Goal: Task Accomplishment & Management: Manage account settings

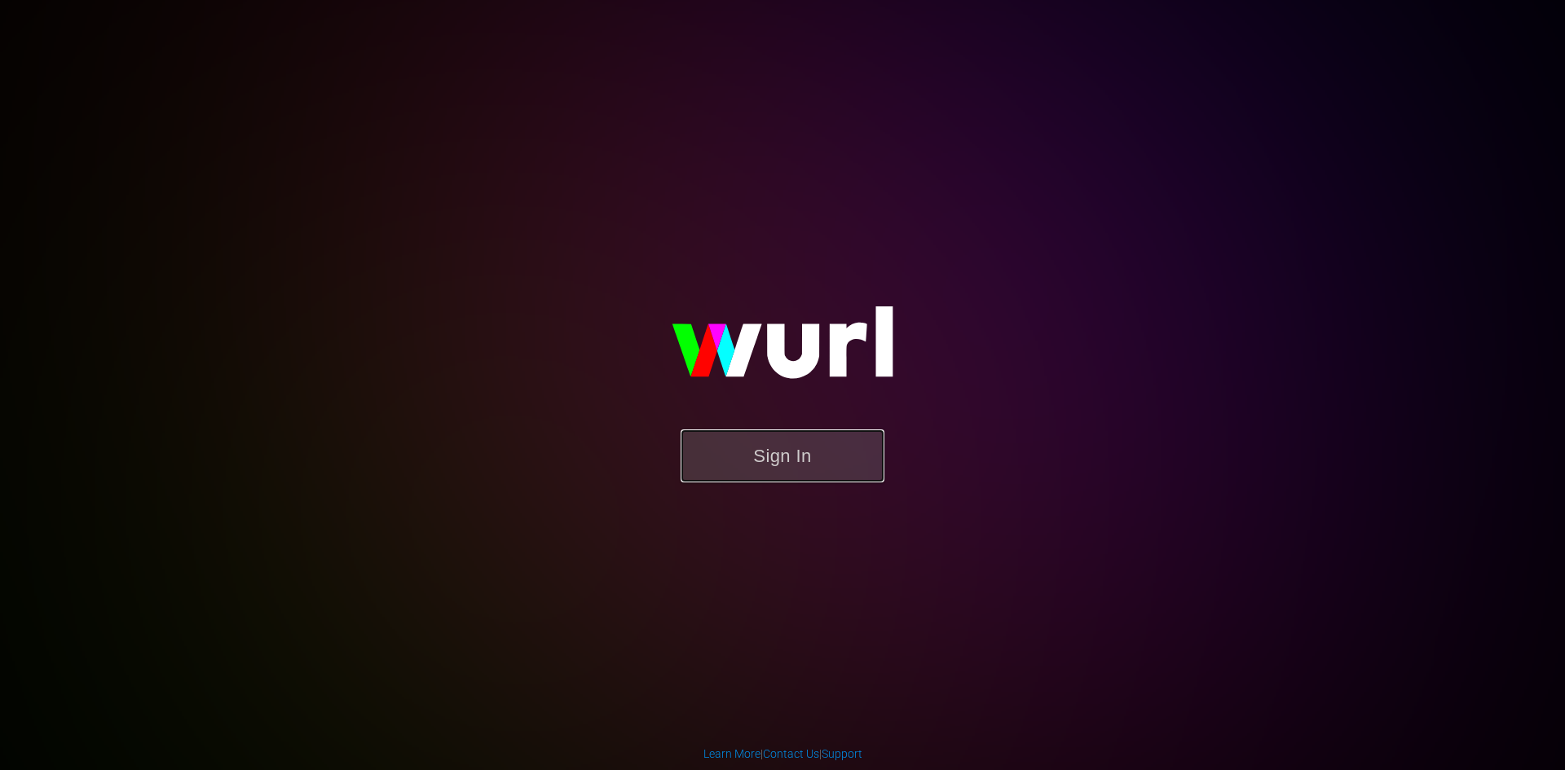
click at [827, 471] on button "Sign In" at bounding box center [783, 456] width 204 height 53
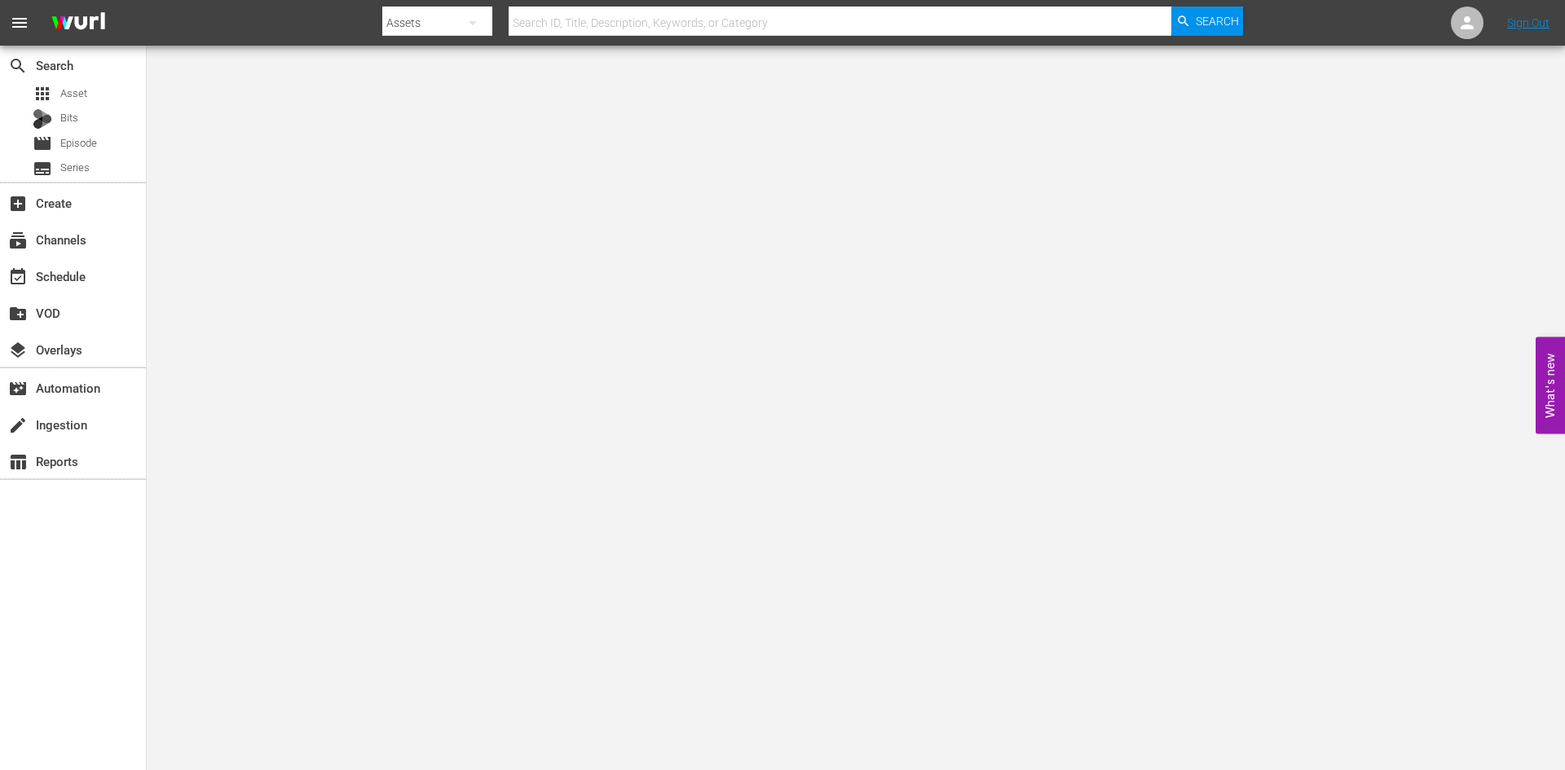
click at [1410, 749] on body "menu Search By Assets Search ID, Title, Description, Keywords, or Category Sear…" at bounding box center [782, 385] width 1565 height 770
click at [107, 143] on div "movie Episode" at bounding box center [73, 143] width 146 height 23
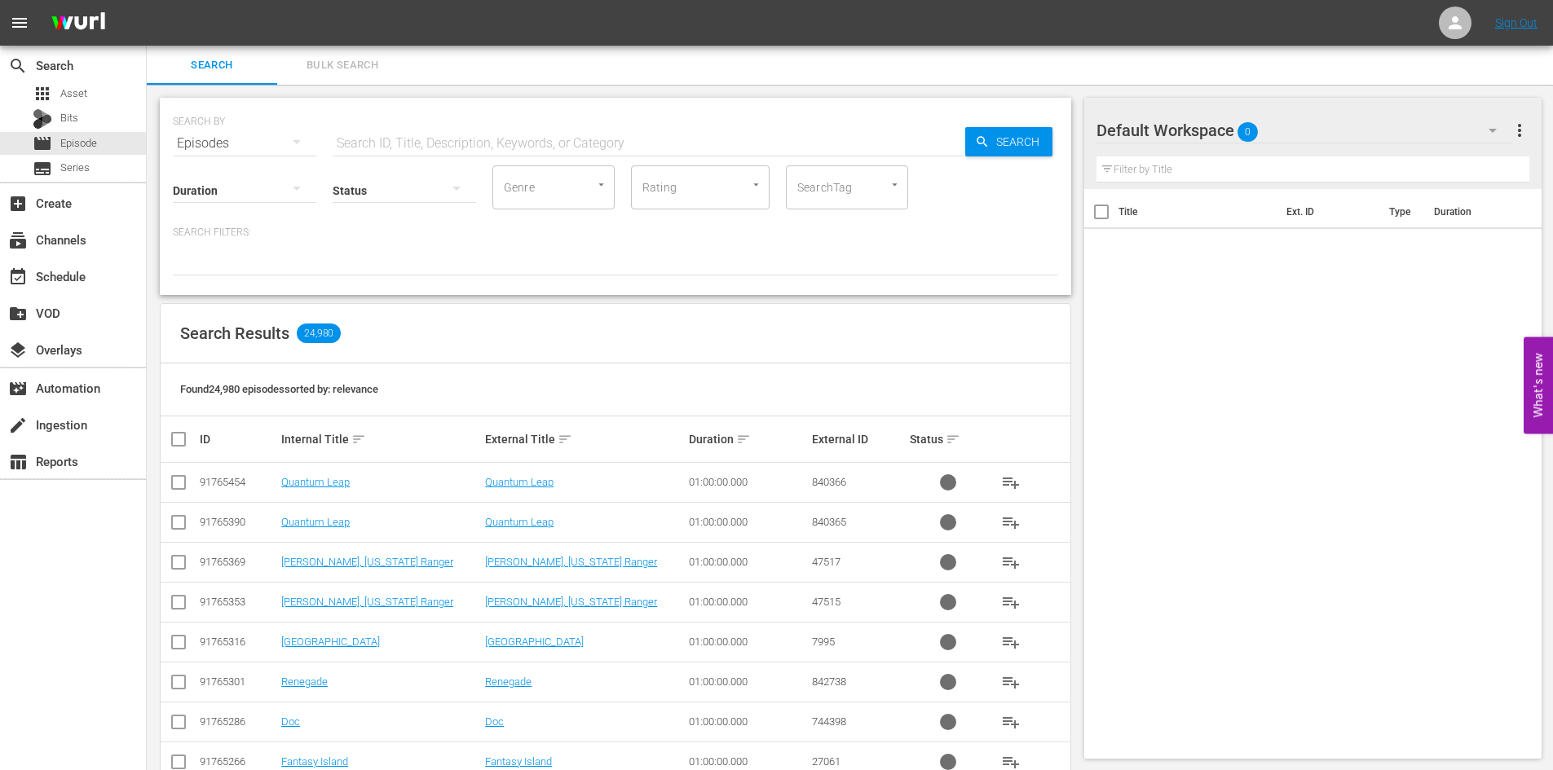
click at [1356, 140] on div "Default Workspace 0" at bounding box center [1304, 131] width 416 height 46
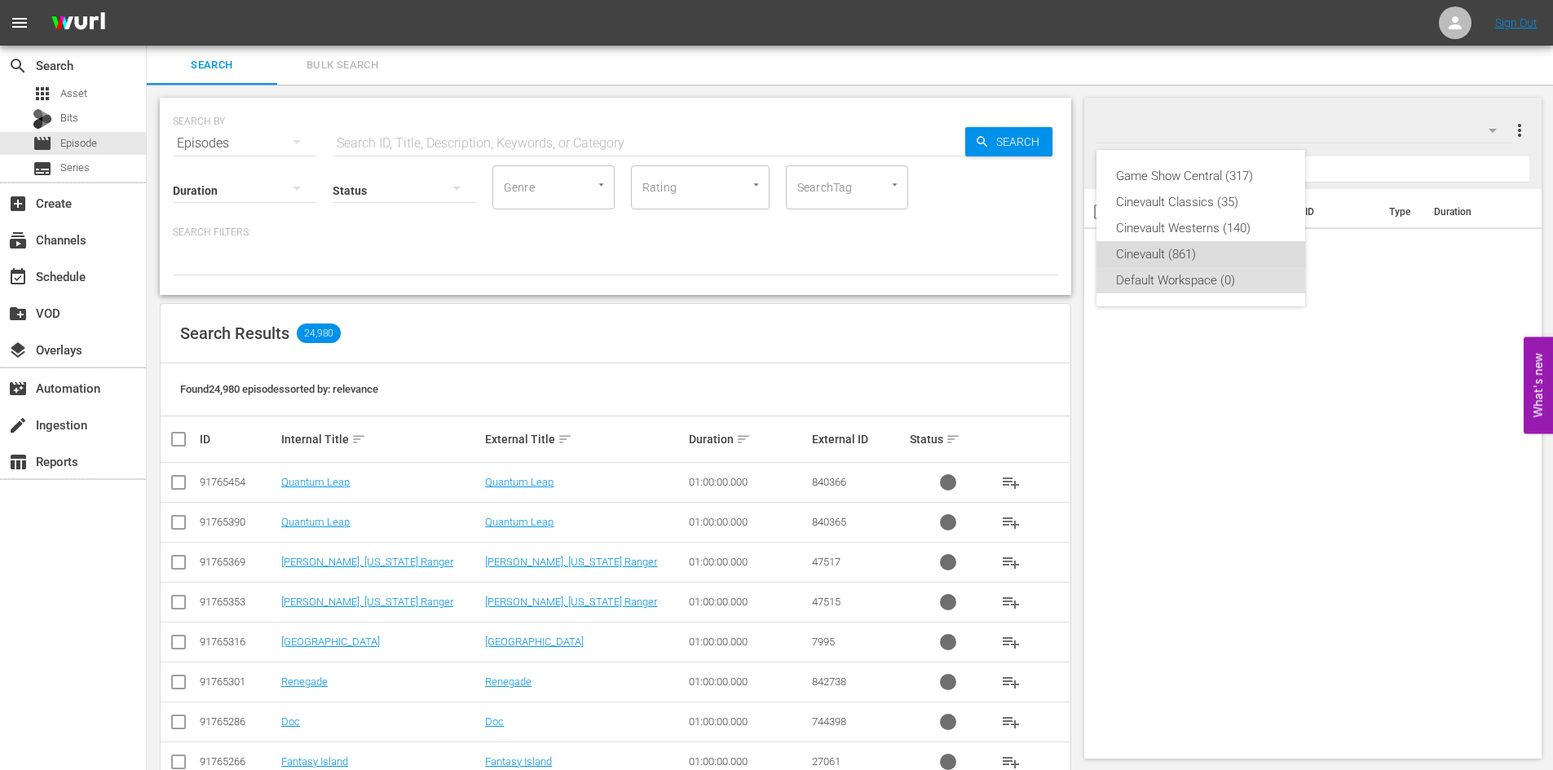
click at [1254, 246] on div "Cinevault (861)" at bounding box center [1201, 254] width 170 height 26
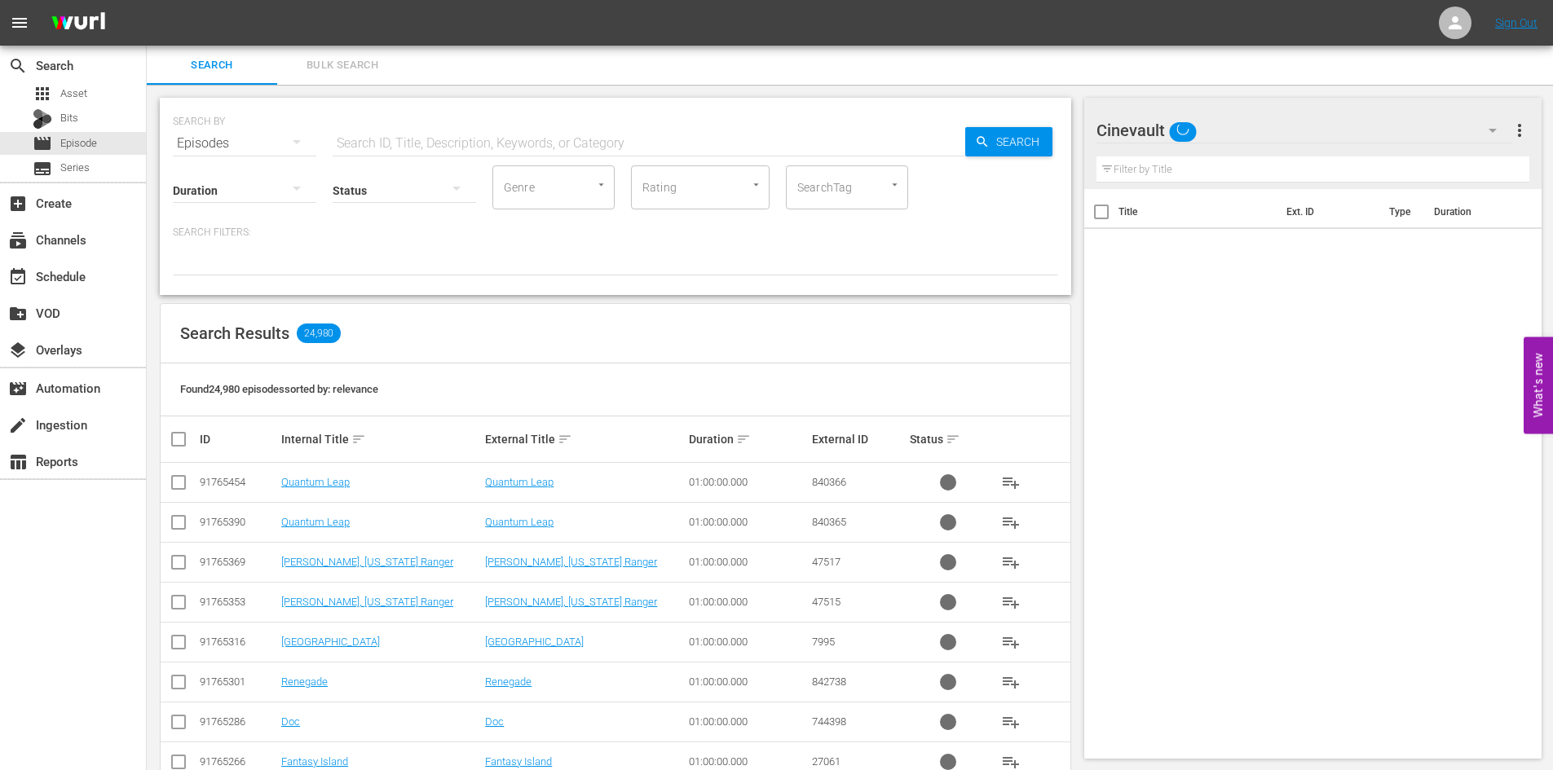
click at [421, 143] on input "text" at bounding box center [649, 143] width 633 height 39
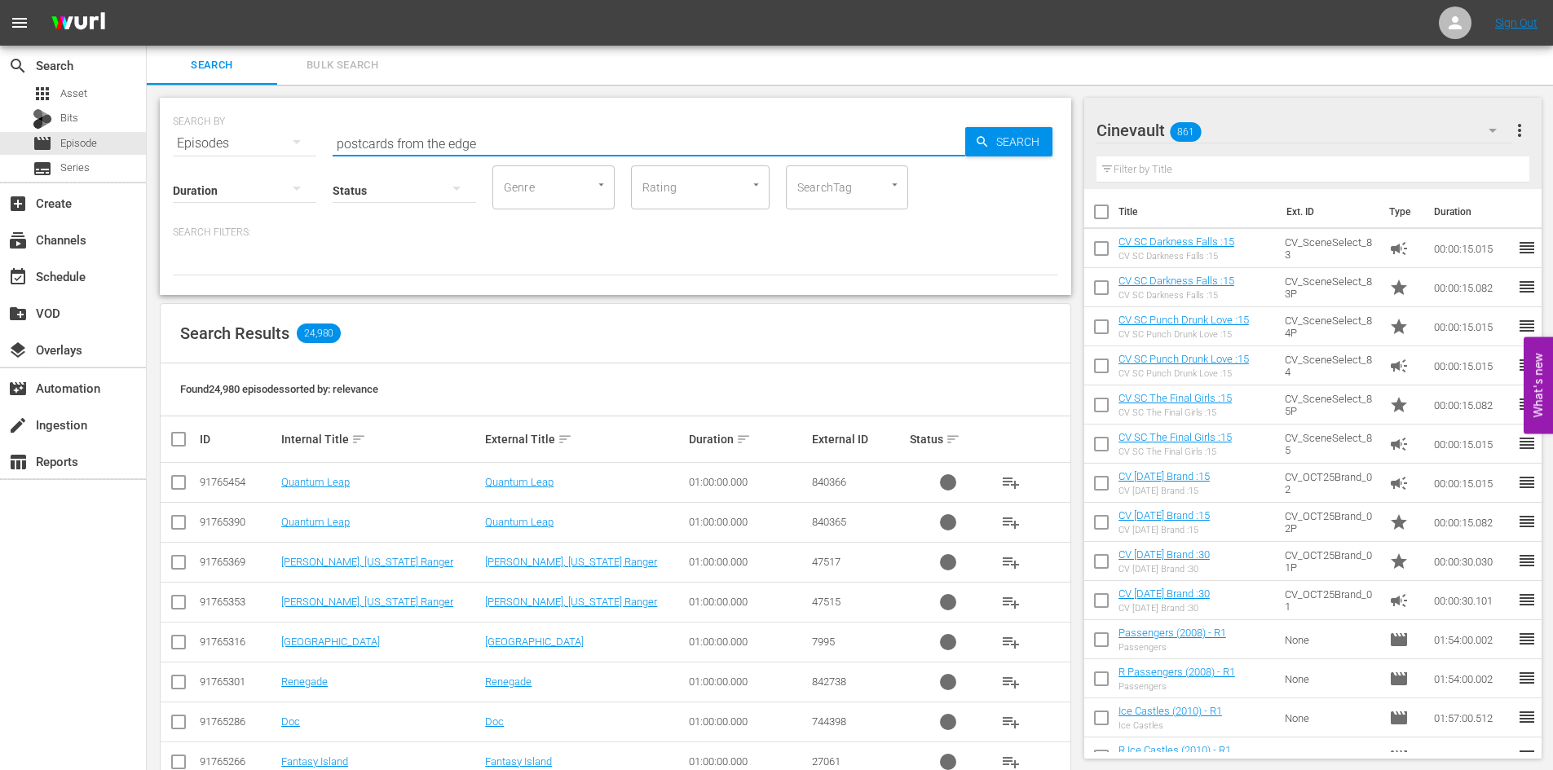
type input "postcards from the edge"
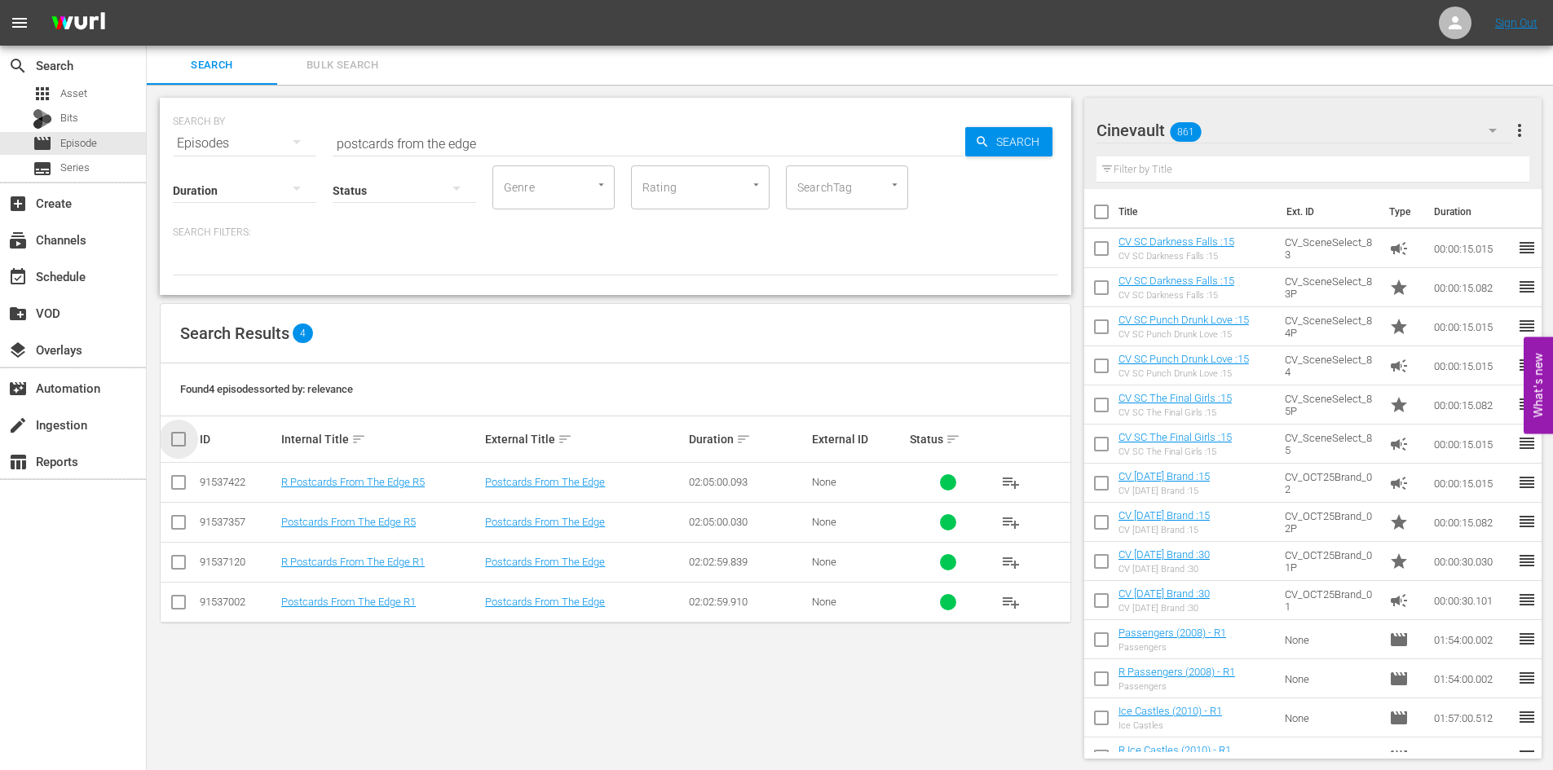
click at [178, 440] on input "checkbox" at bounding box center [185, 440] width 33 height 20
checkbox input "true"
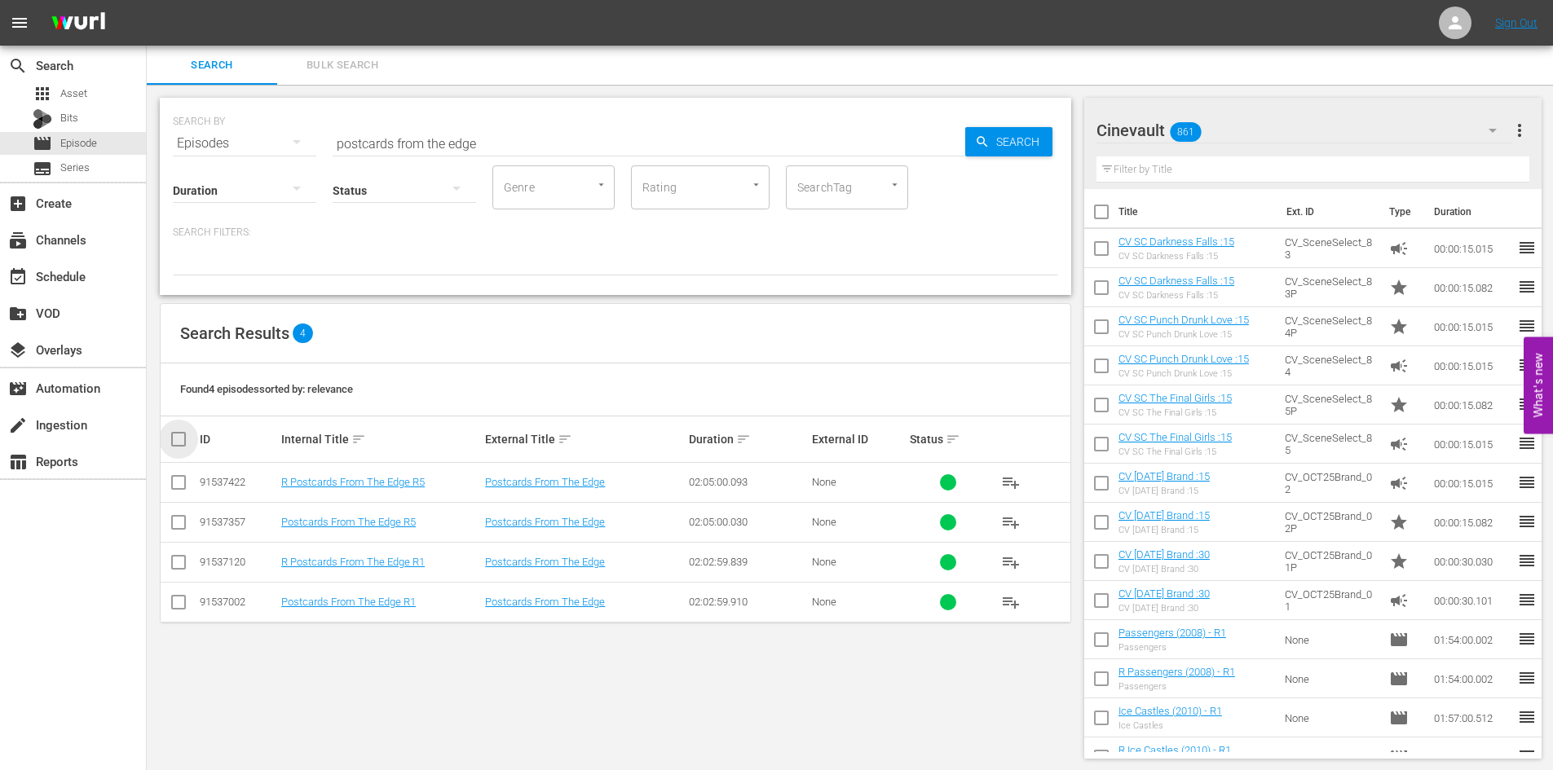
checkbox input "true"
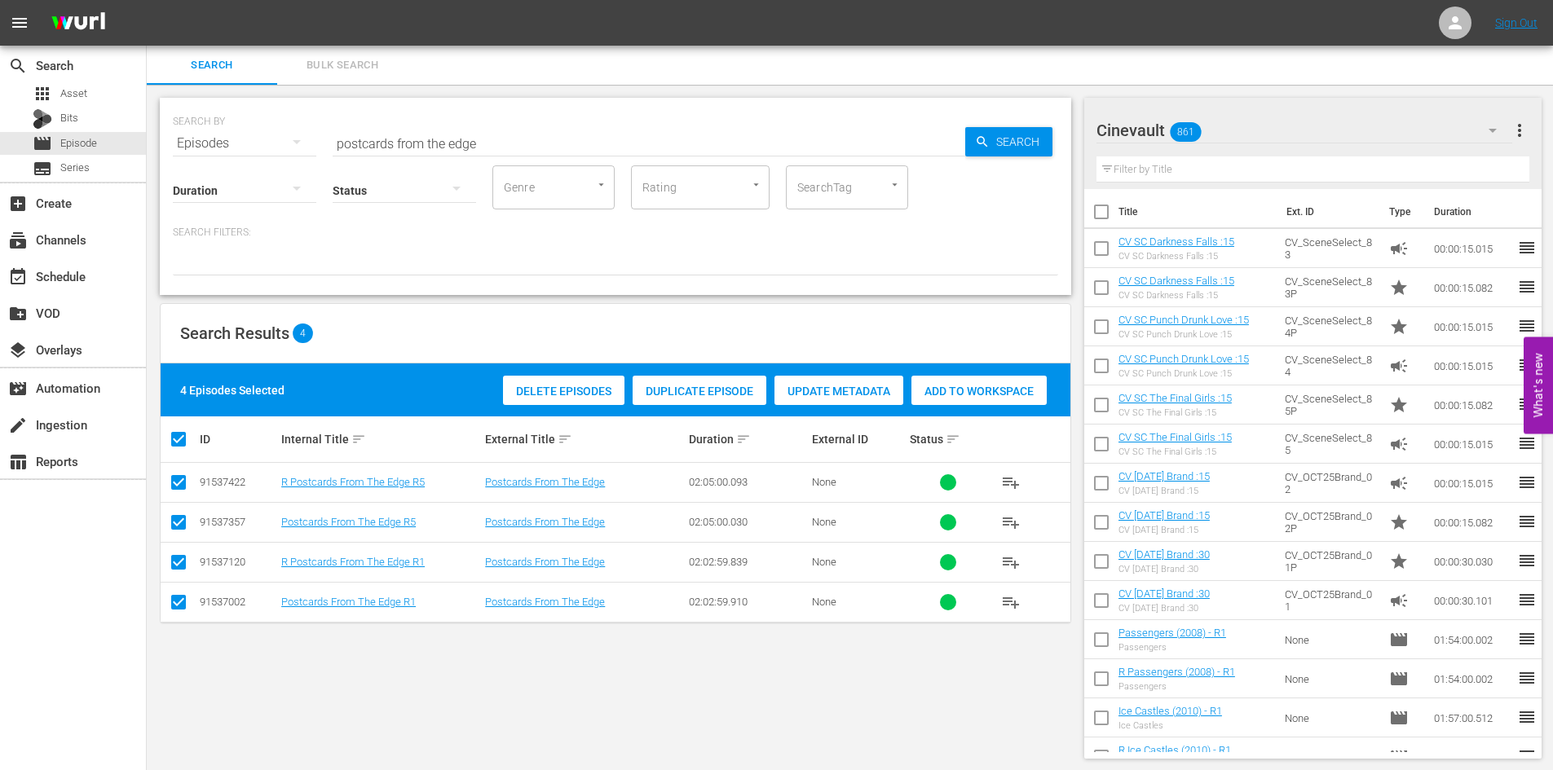
click at [1031, 387] on span "Add to Workspace" at bounding box center [978, 391] width 135 height 13
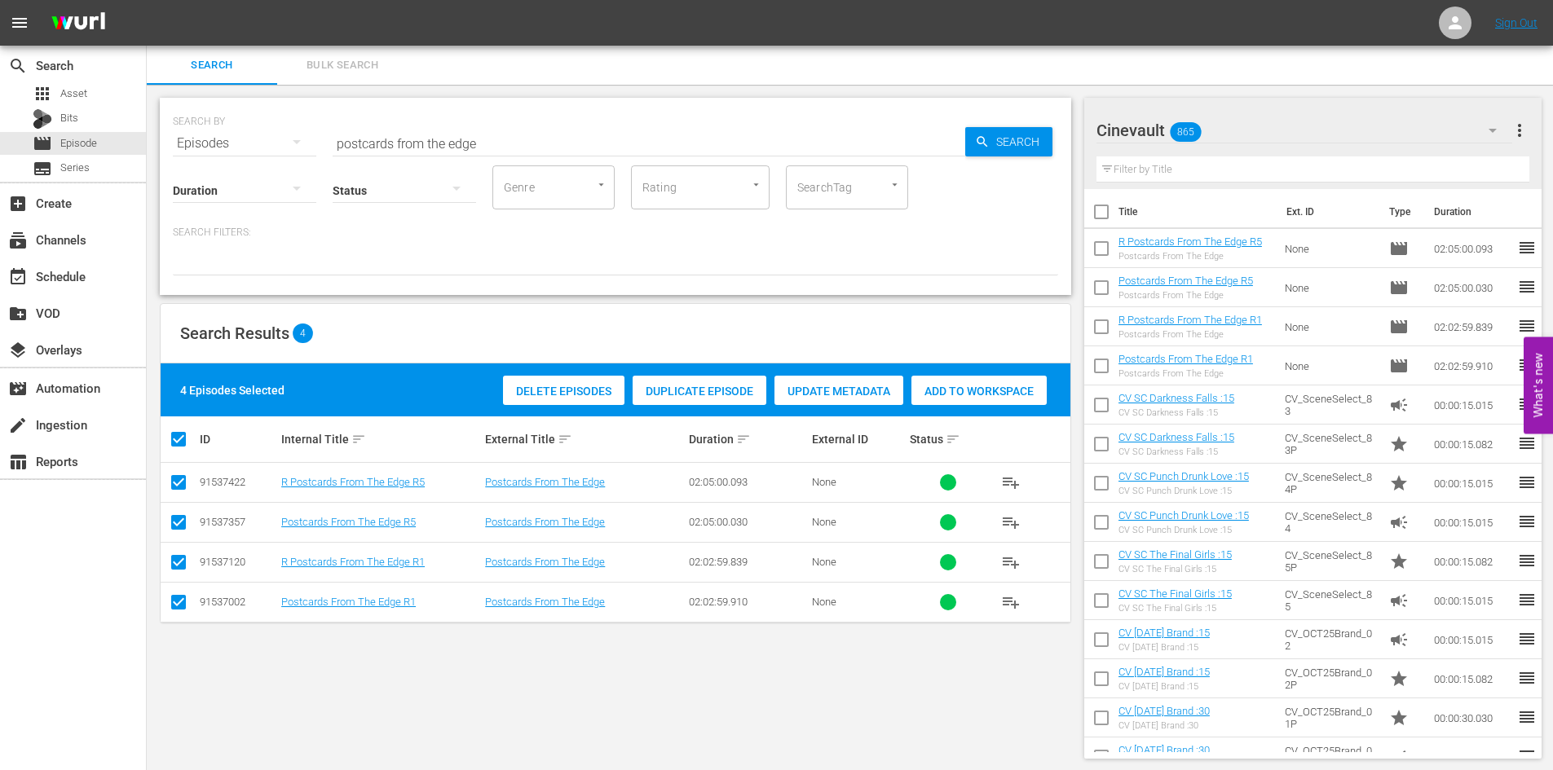
click at [559, 164] on div "Duration Status Genre Genre Rating Rating SearchTag SearchTag" at bounding box center [615, 186] width 885 height 46
drag, startPoint x: 561, startPoint y: 155, endPoint x: 187, endPoint y: 126, distance: 375.3
click at [187, 126] on div "SEARCH BY Search By Episodes Search ID, Title, Description, Keywords, or Catego…" at bounding box center [615, 133] width 885 height 59
type input "fallen"
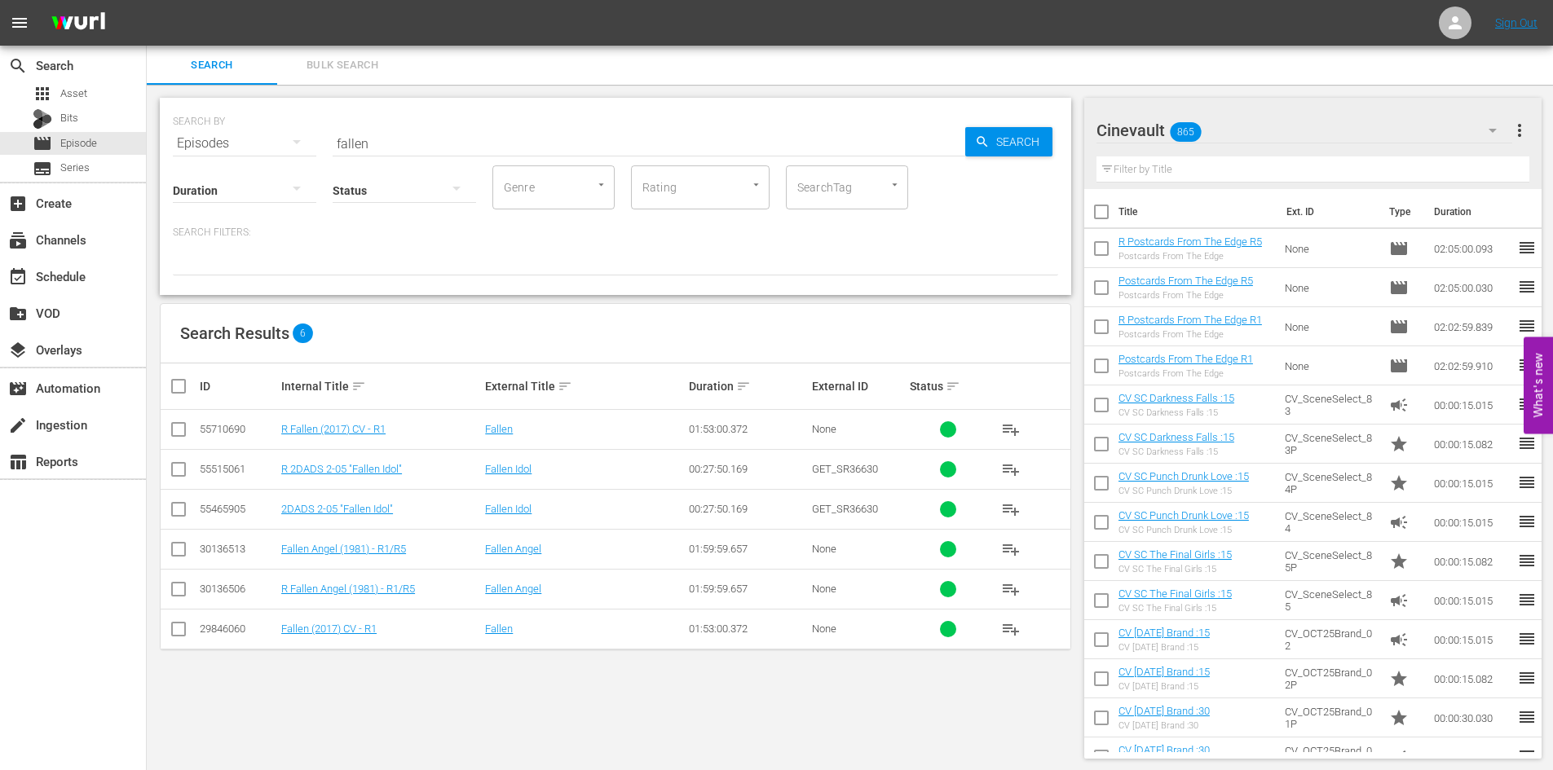
click at [166, 635] on td at bounding box center [179, 629] width 37 height 40
click at [172, 633] on input "checkbox" at bounding box center [179, 633] width 20 height 20
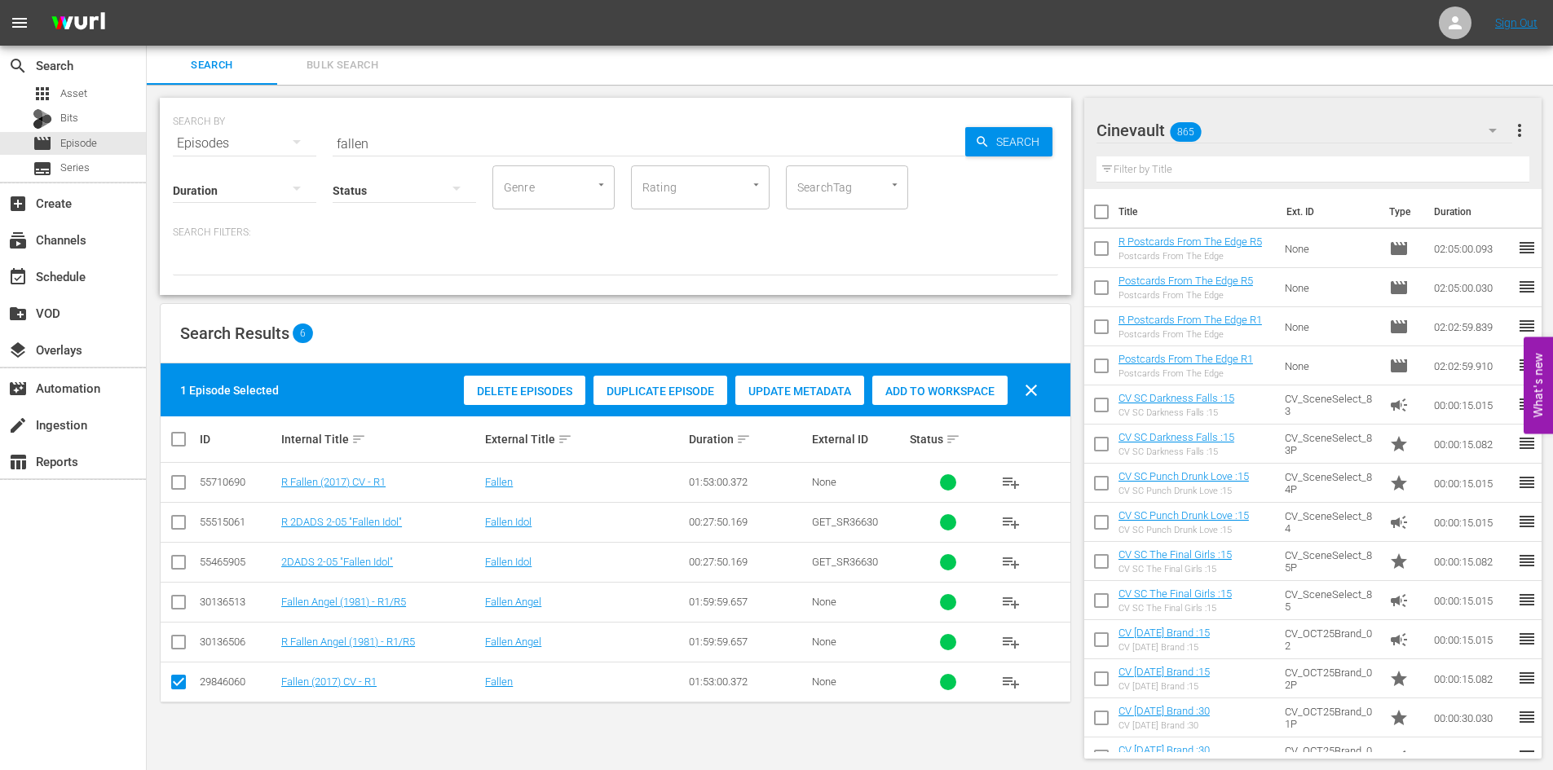
click at [185, 677] on input "checkbox" at bounding box center [179, 686] width 20 height 20
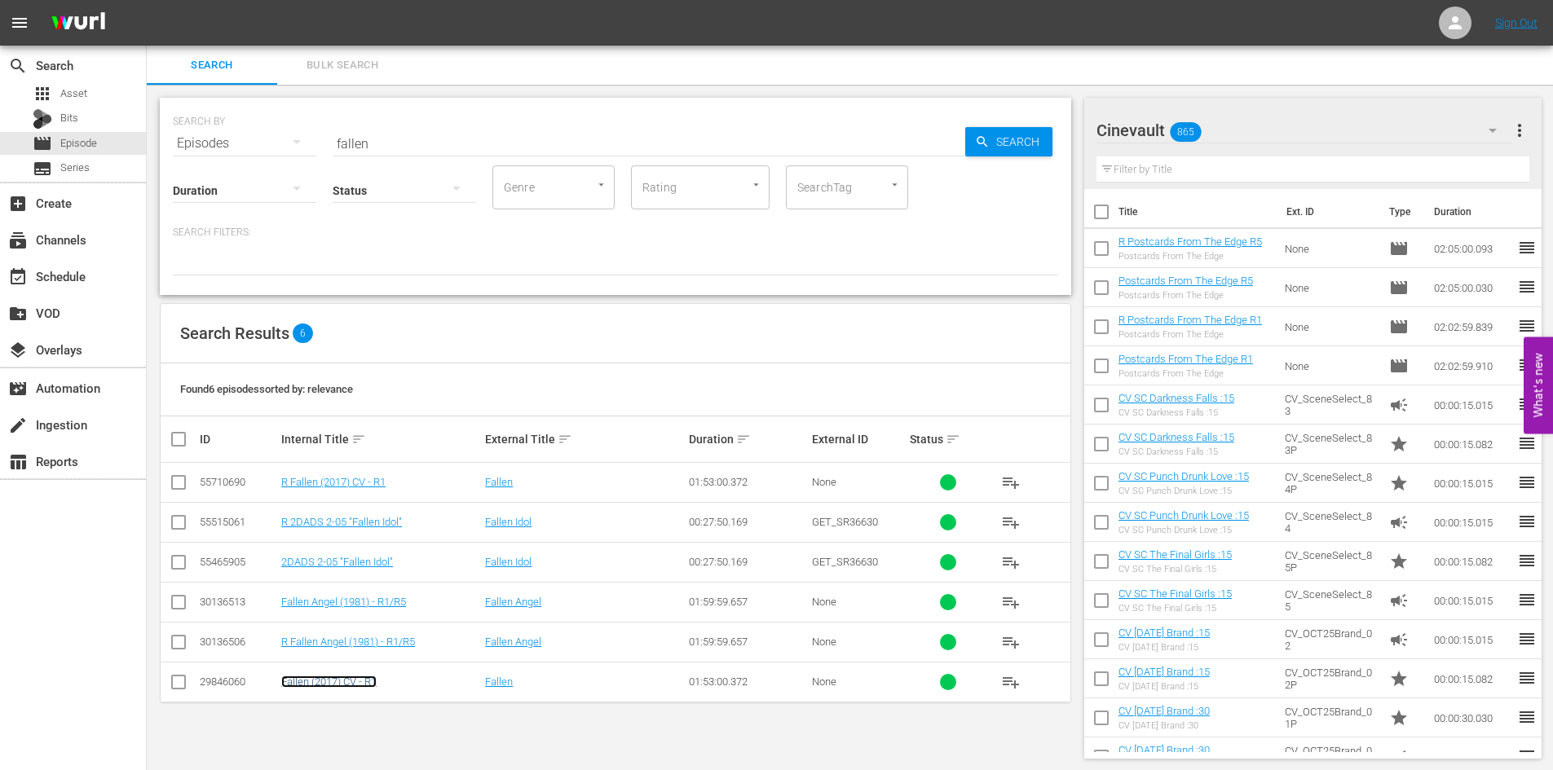
drag, startPoint x: 309, startPoint y: 691, endPoint x: 299, endPoint y: 686, distance: 11.3
click at [176, 689] on input "checkbox" at bounding box center [179, 686] width 20 height 20
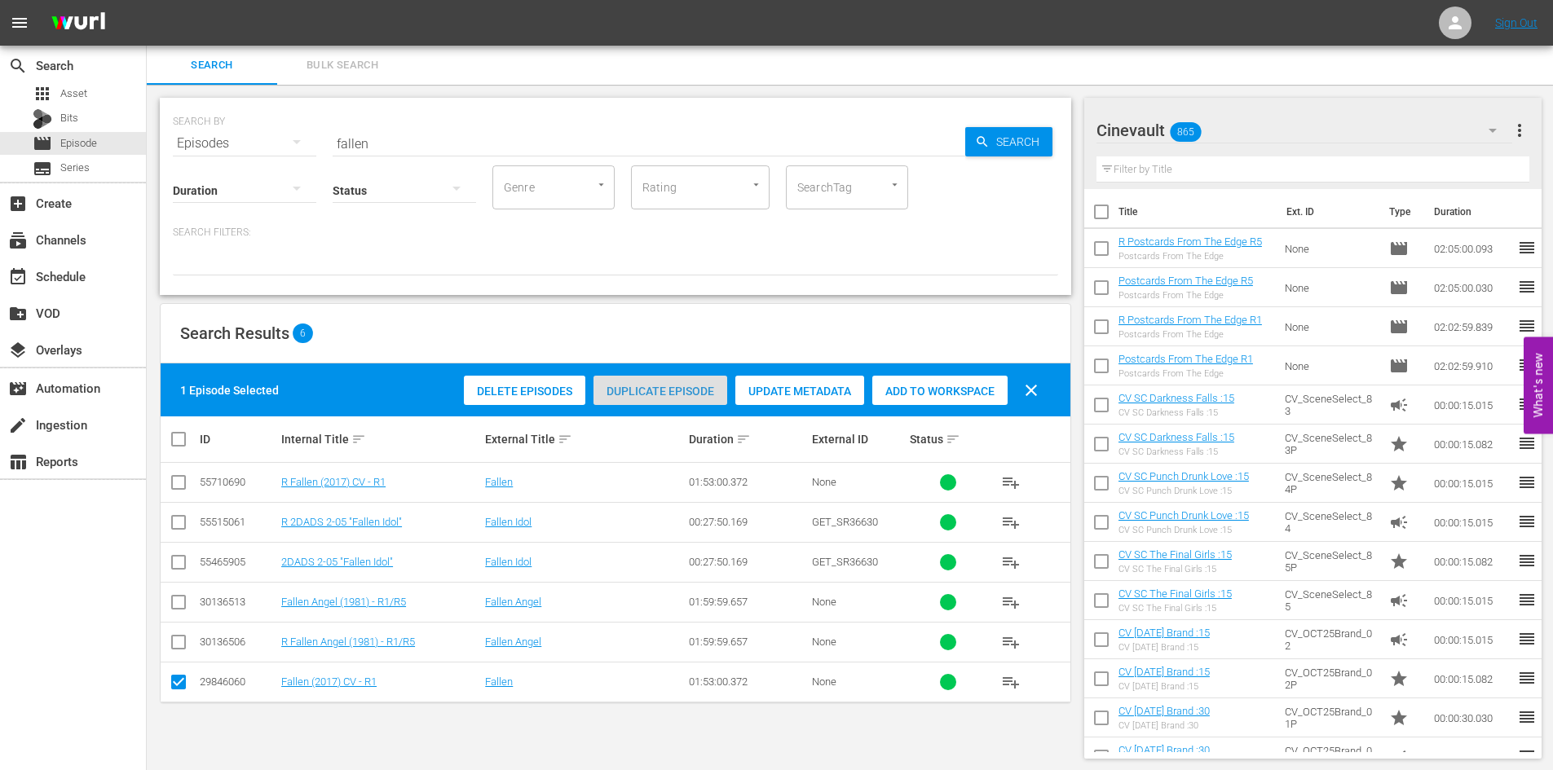
click at [642, 386] on span "Duplicate Episode" at bounding box center [660, 391] width 134 height 13
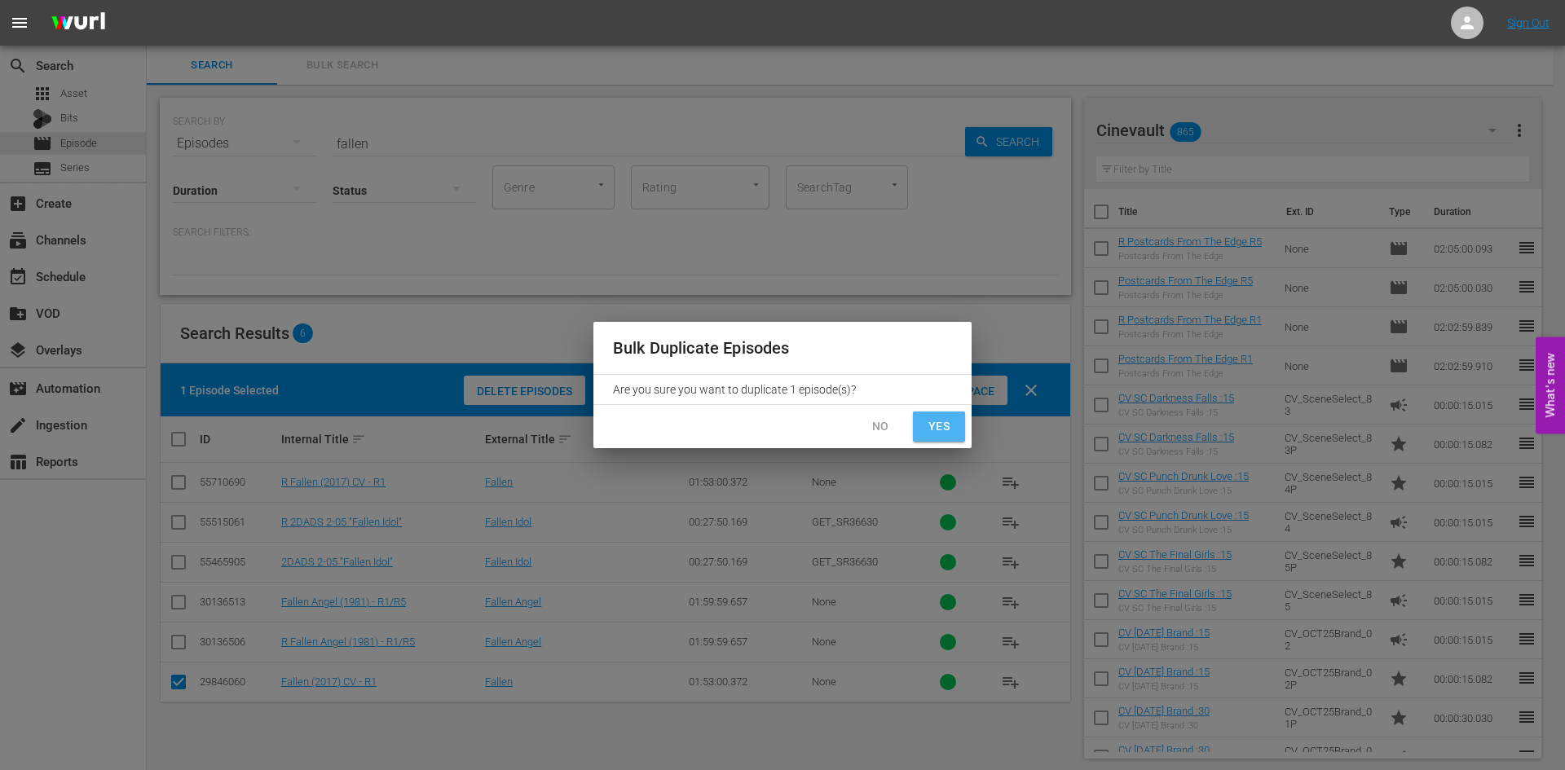
click at [954, 419] on button "Yes" at bounding box center [939, 427] width 52 height 30
checkbox input "false"
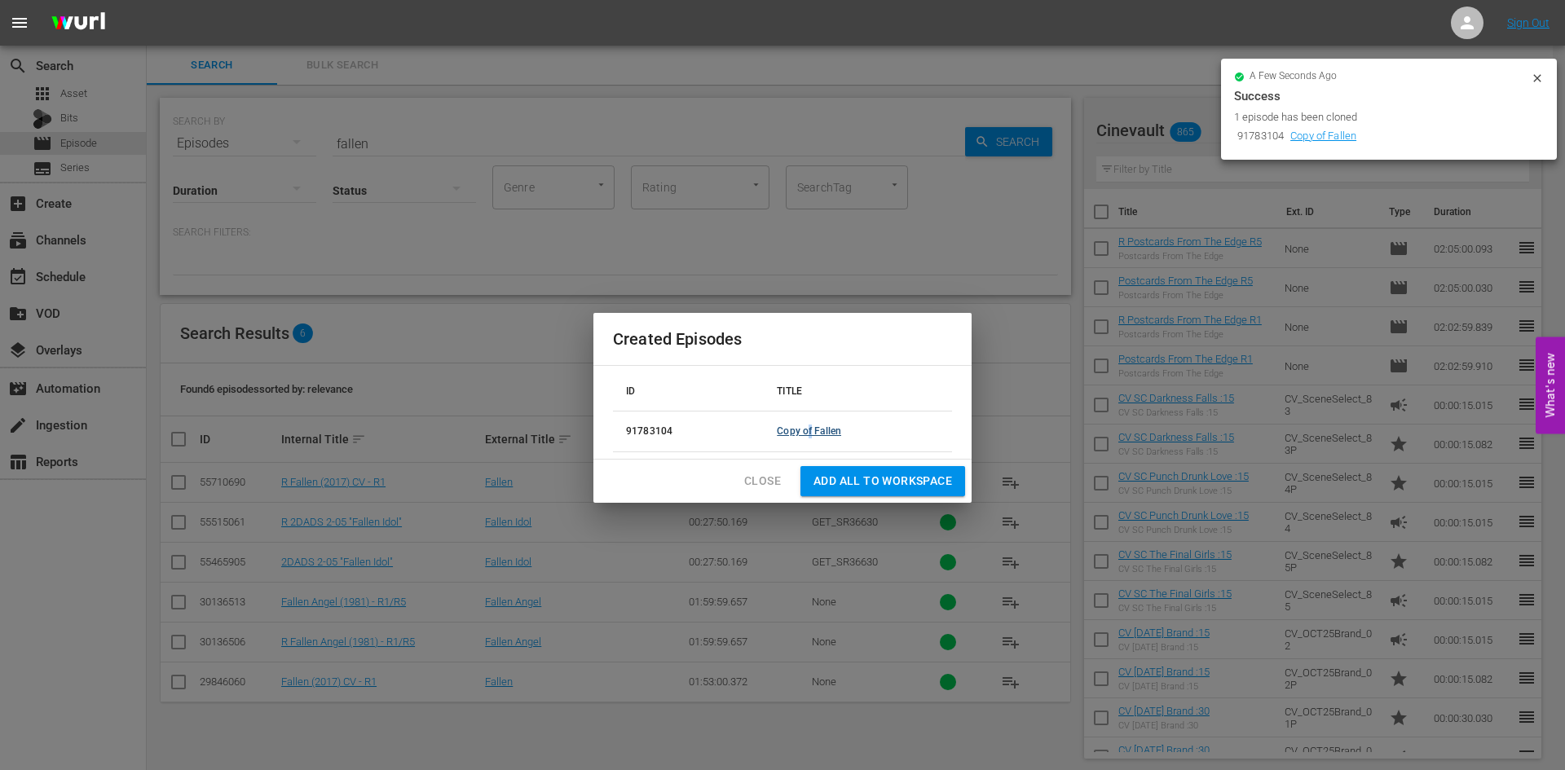
click at [806, 437] on td "Copy of Fallen" at bounding box center [858, 432] width 188 height 41
click at [805, 437] on link "Copy of Fallen" at bounding box center [809, 431] width 64 height 11
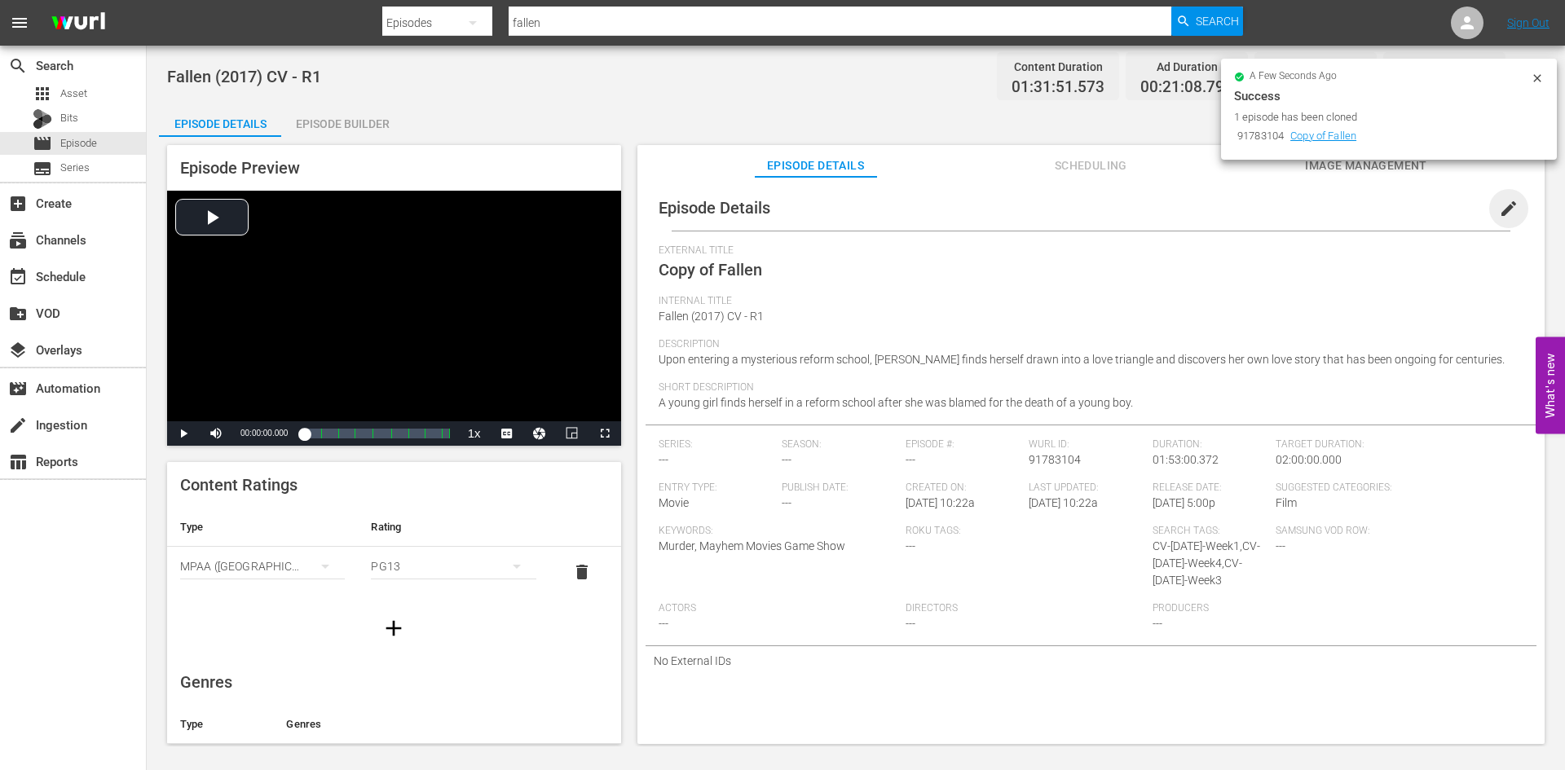
click at [1499, 203] on span "edit" at bounding box center [1509, 209] width 20 height 20
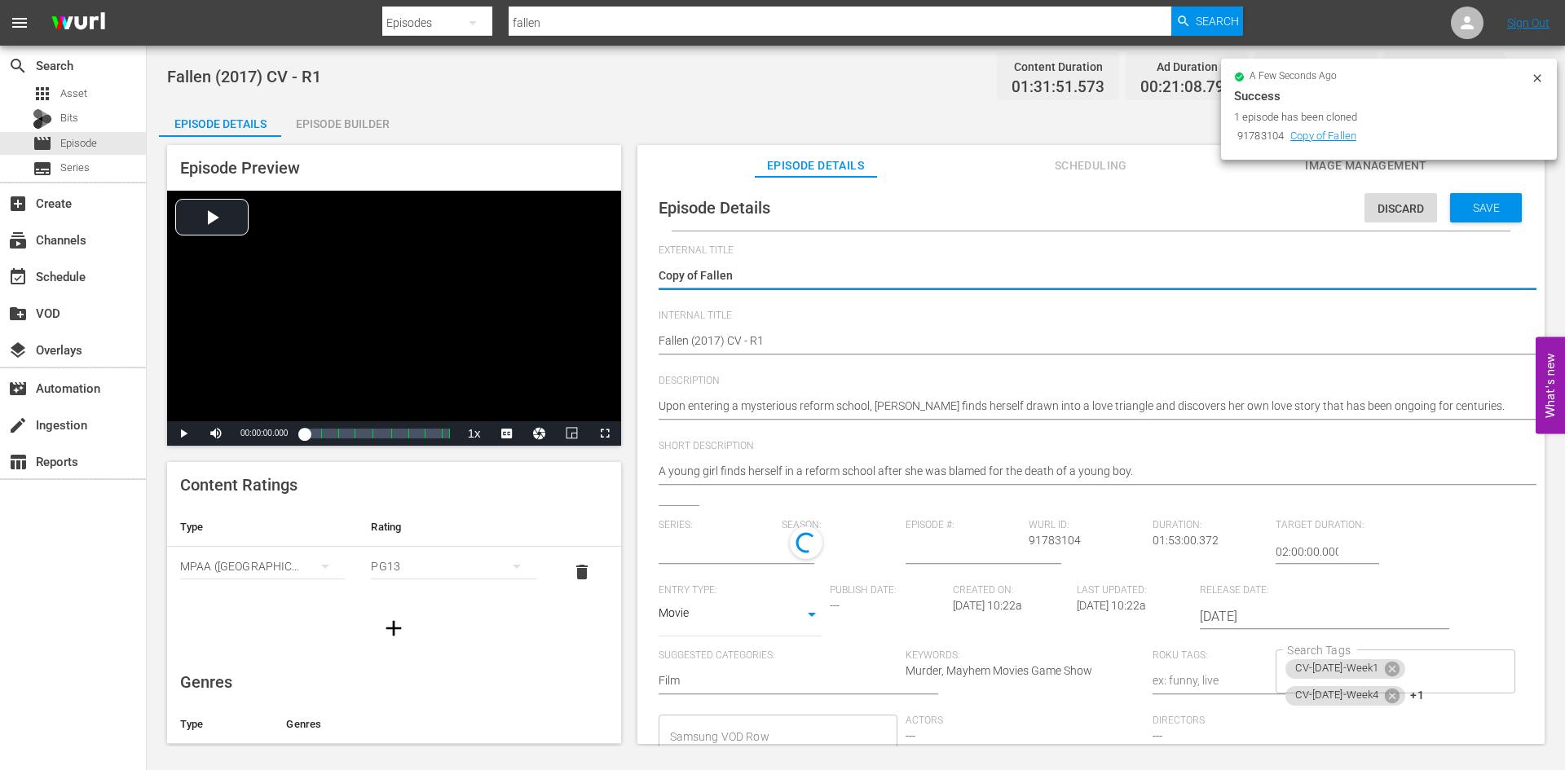
type input "No Series"
drag, startPoint x: 703, startPoint y: 273, endPoint x: 550, endPoint y: 271, distance: 152.5
click at [550, 271] on div "Episode Preview Video Player is loading. Play Video Play Mute Current Time 00:0…" at bounding box center [856, 447] width 1394 height 620
type textarea "Fallen"
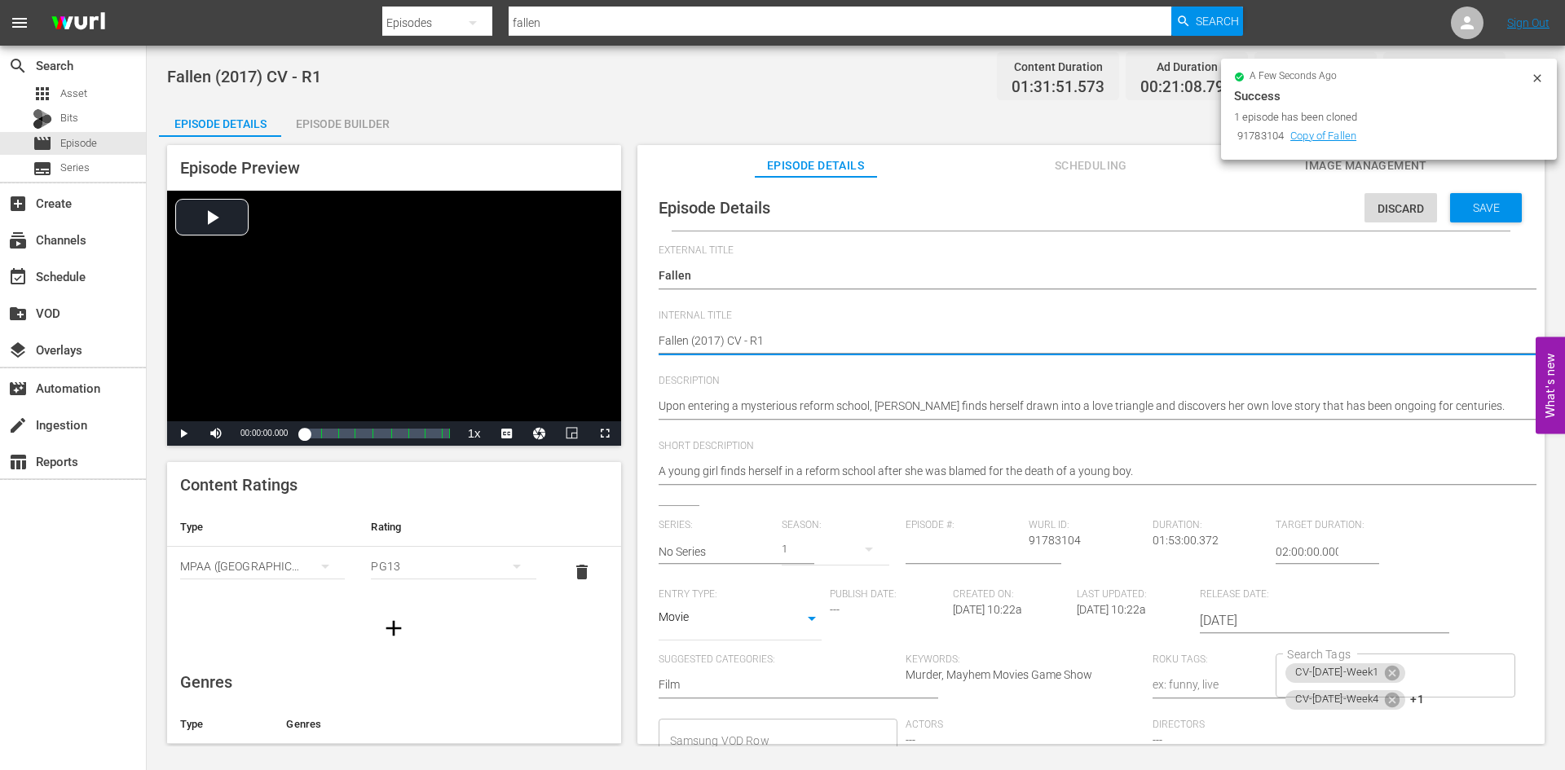
type textarea "Fallen (2017) CV - R"
type textarea "Fallen (2017) CV - R5"
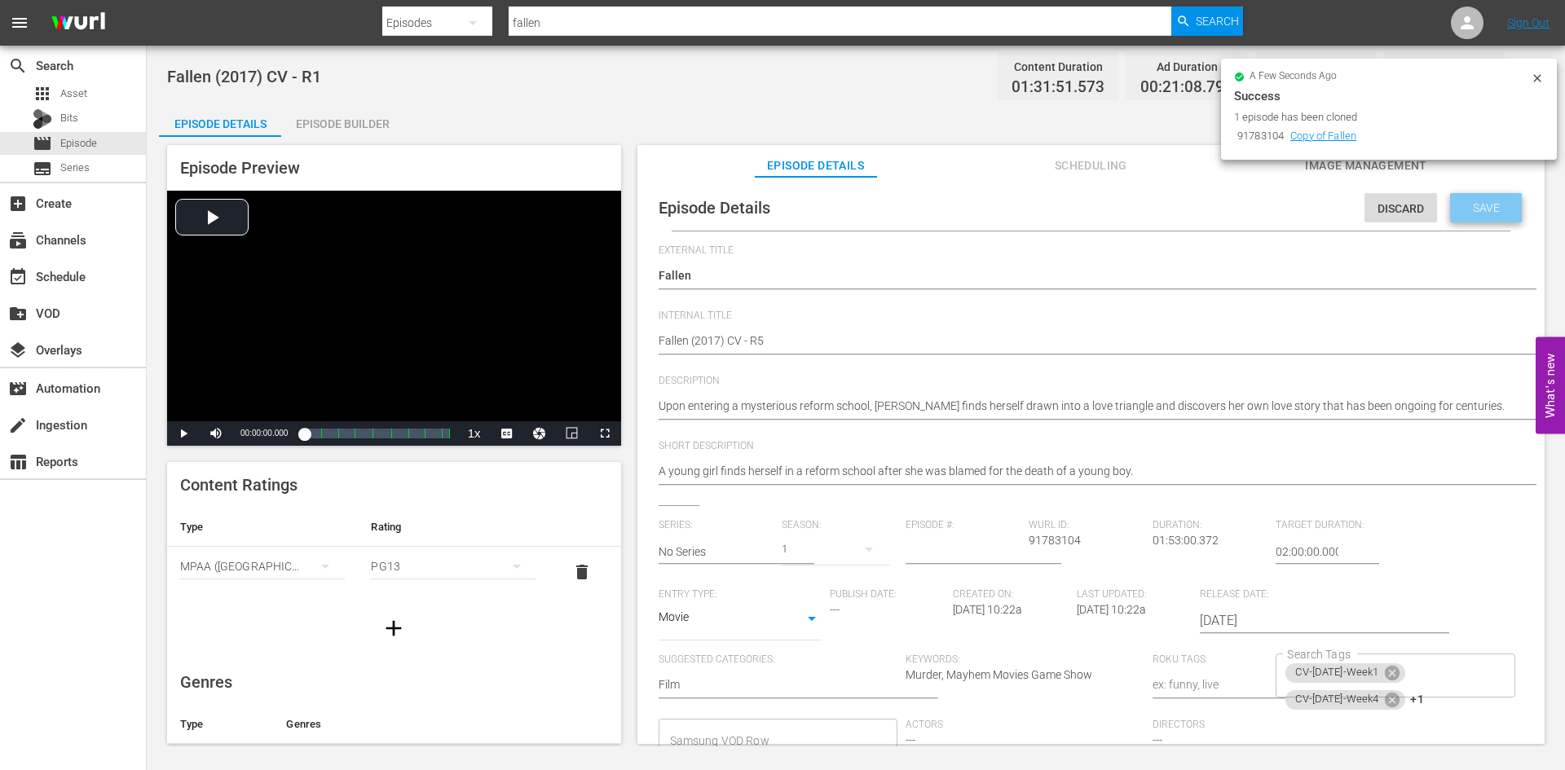
click at [1484, 203] on span "Save" at bounding box center [1486, 207] width 53 height 13
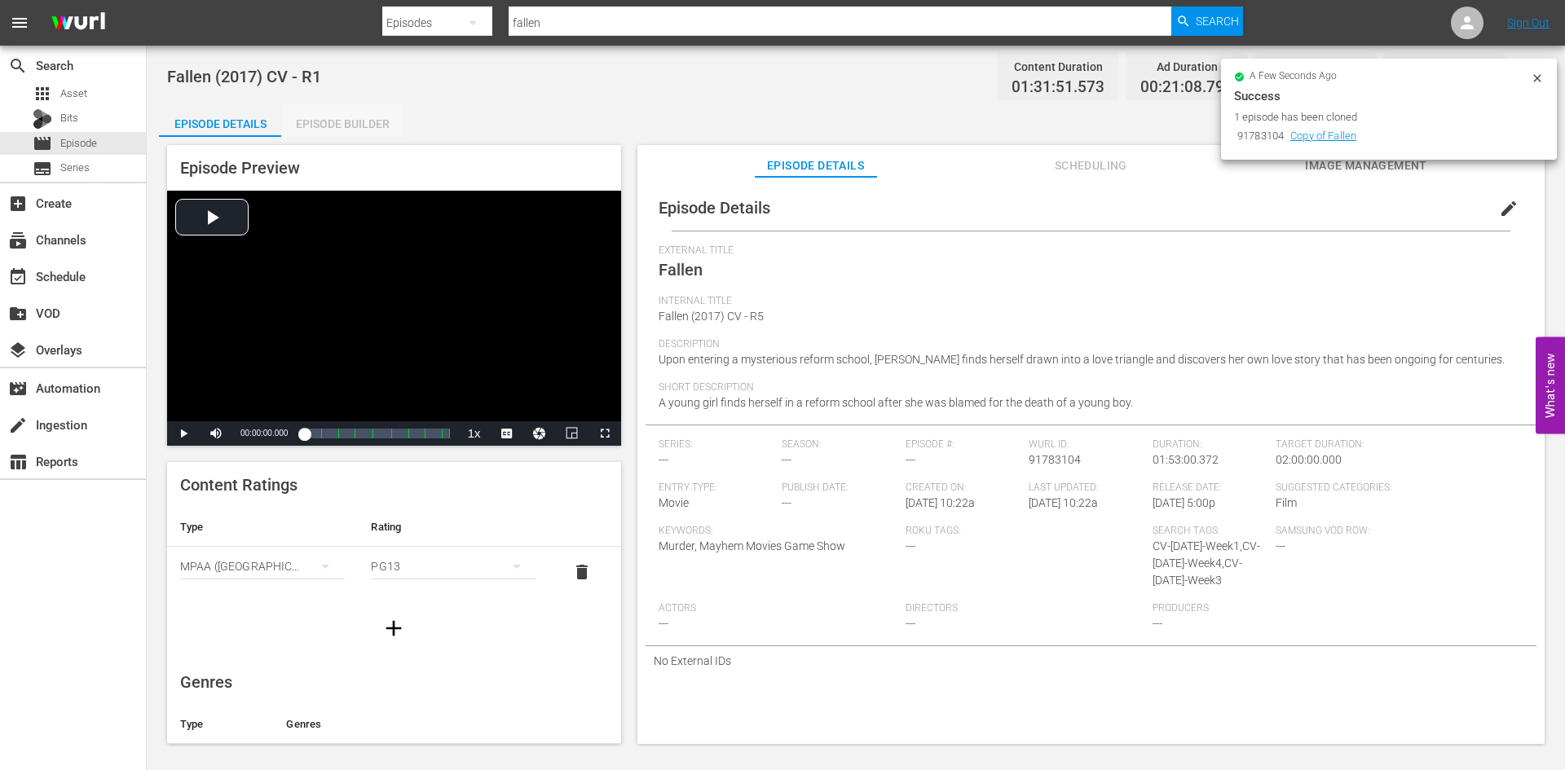
click at [336, 127] on div "Episode Builder" at bounding box center [342, 123] width 122 height 39
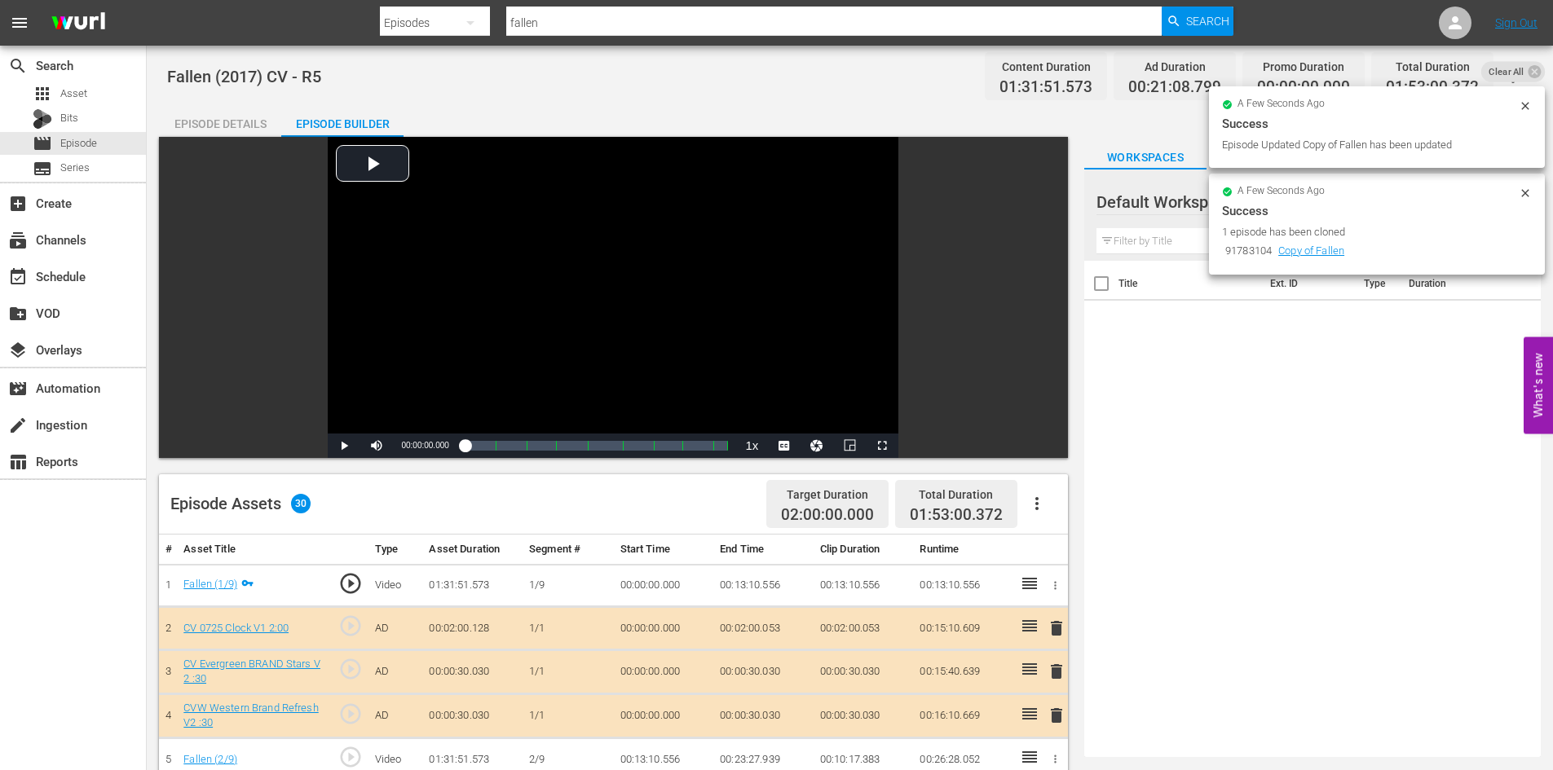
scroll to position [82, 0]
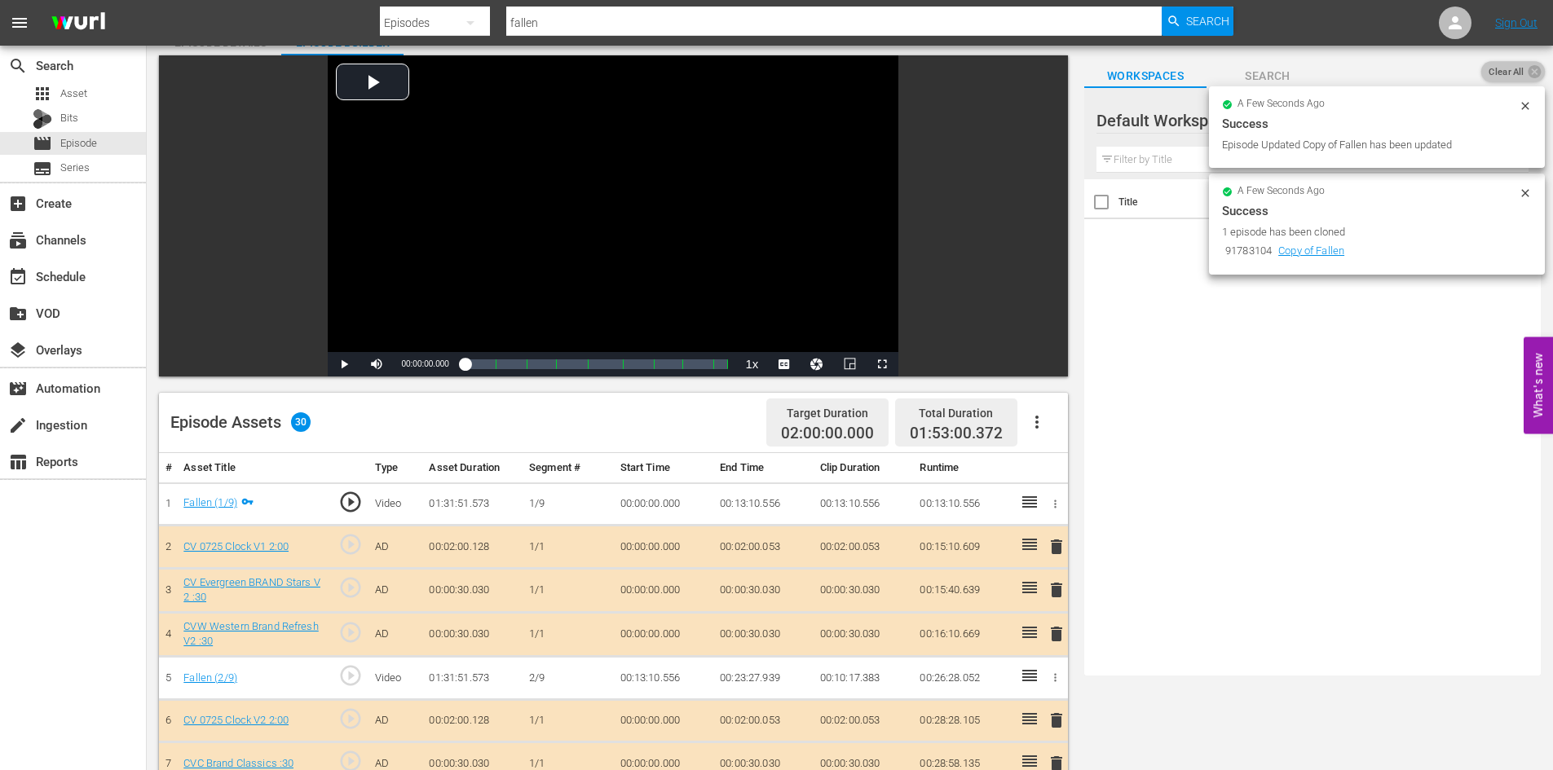
click at [1509, 74] on span "Clear All" at bounding box center [1506, 71] width 51 height 21
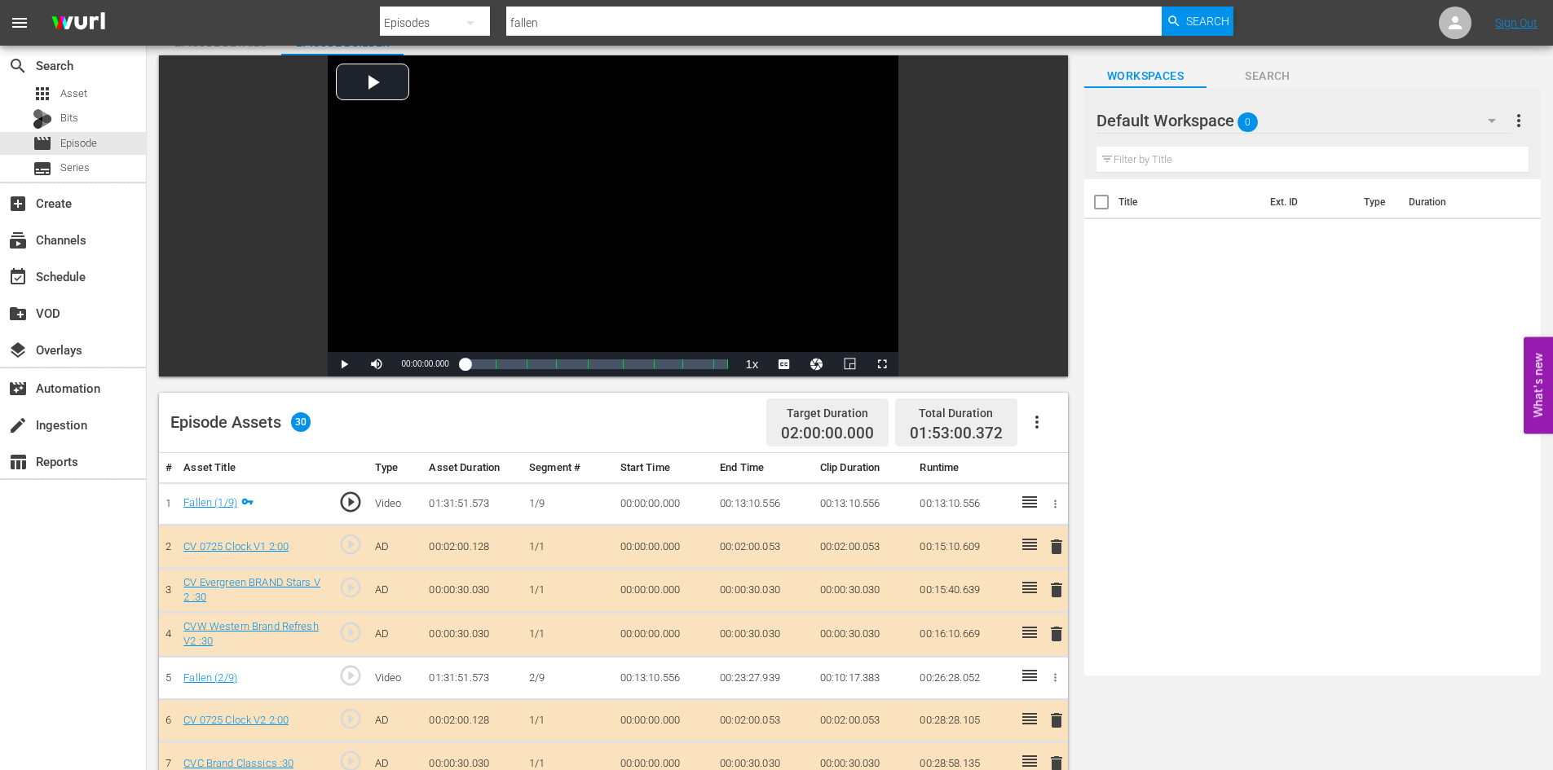
click at [1355, 111] on div "Default Workspace 0" at bounding box center [1303, 121] width 415 height 46
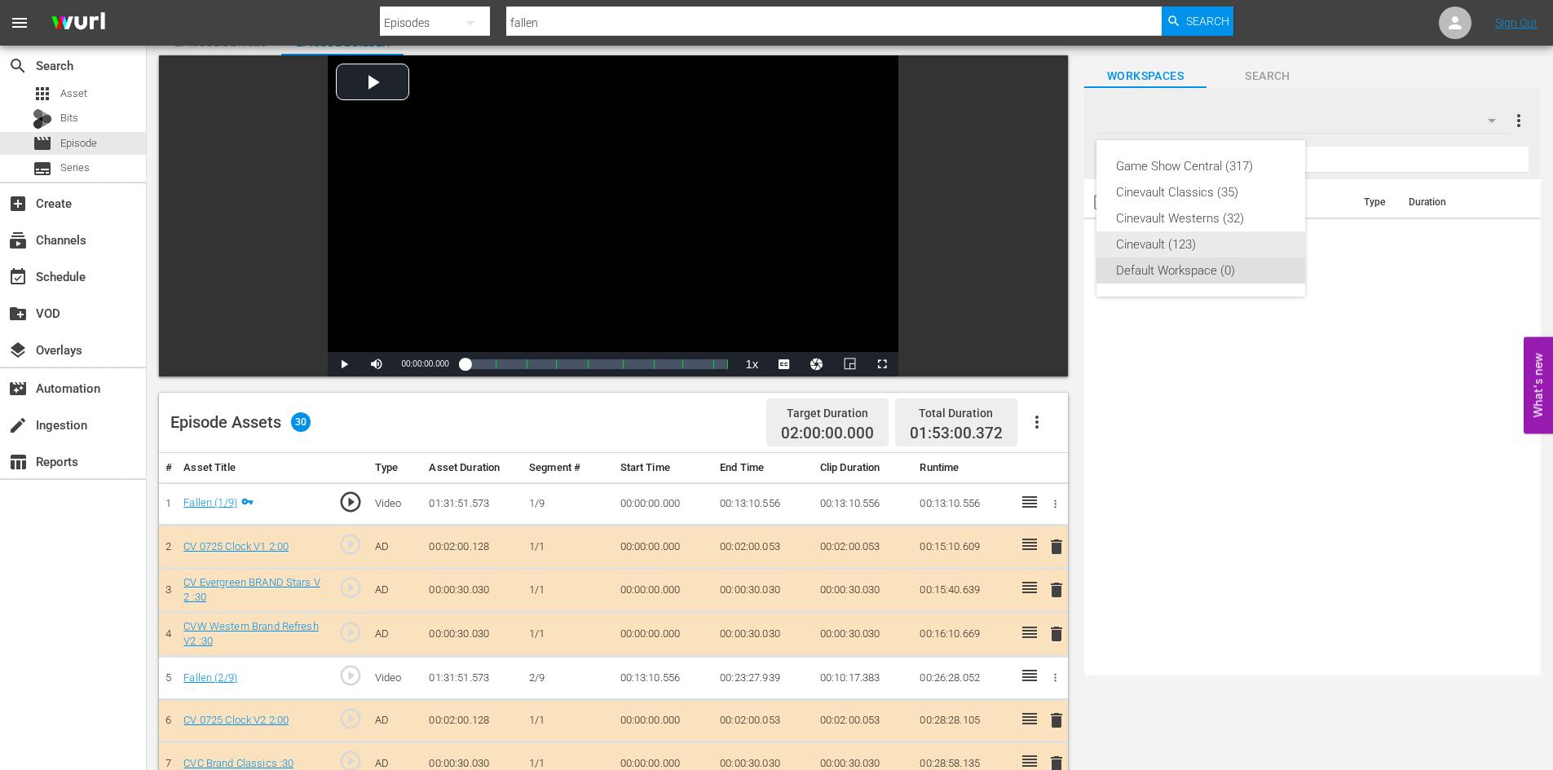
drag, startPoint x: 1220, startPoint y: 234, endPoint x: 1218, endPoint y: 254, distance: 19.7
click at [1218, 254] on div "Cinevault (123)" at bounding box center [1201, 245] width 170 height 26
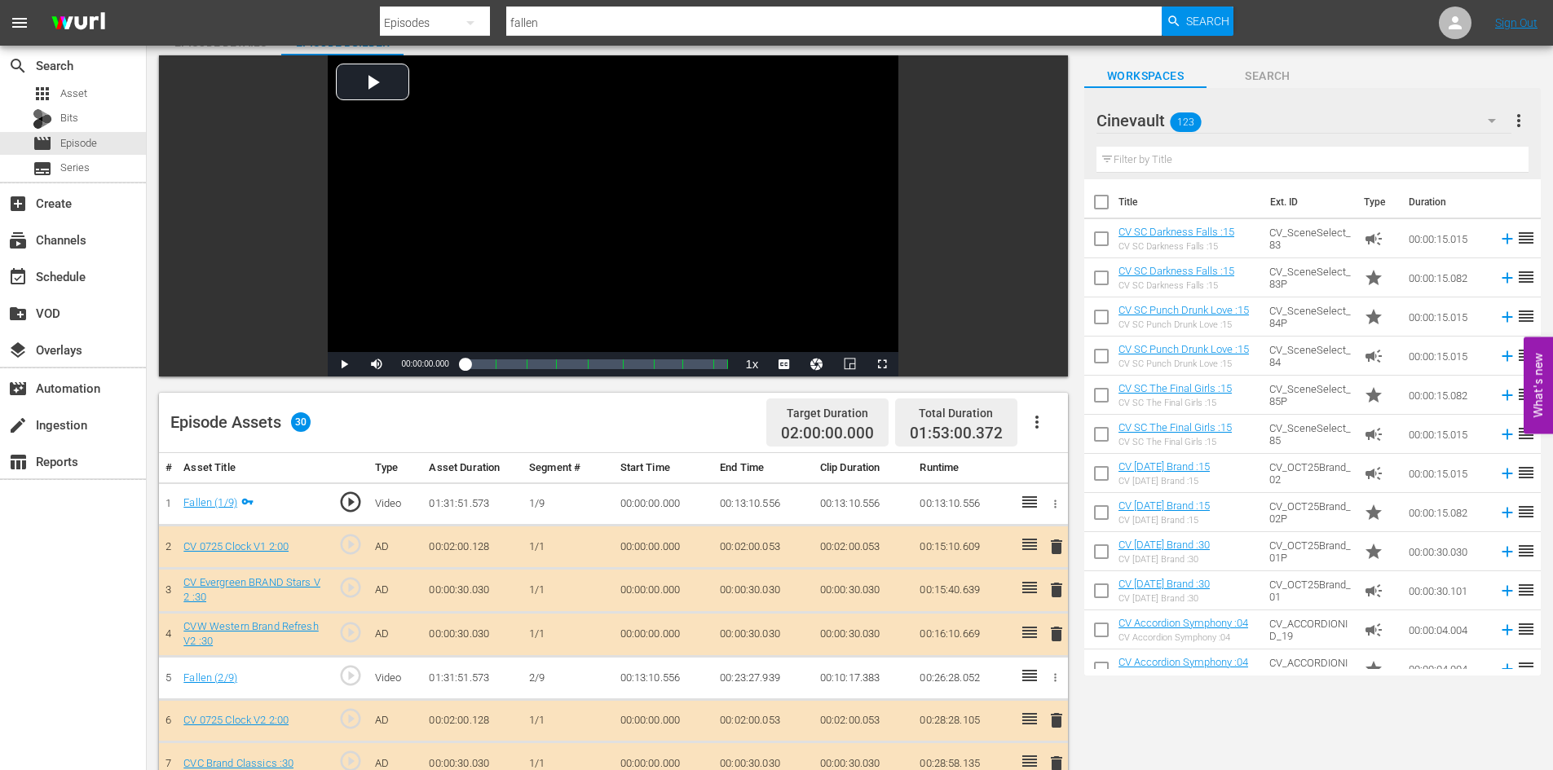
click at [1292, 161] on input "text" at bounding box center [1312, 160] width 432 height 26
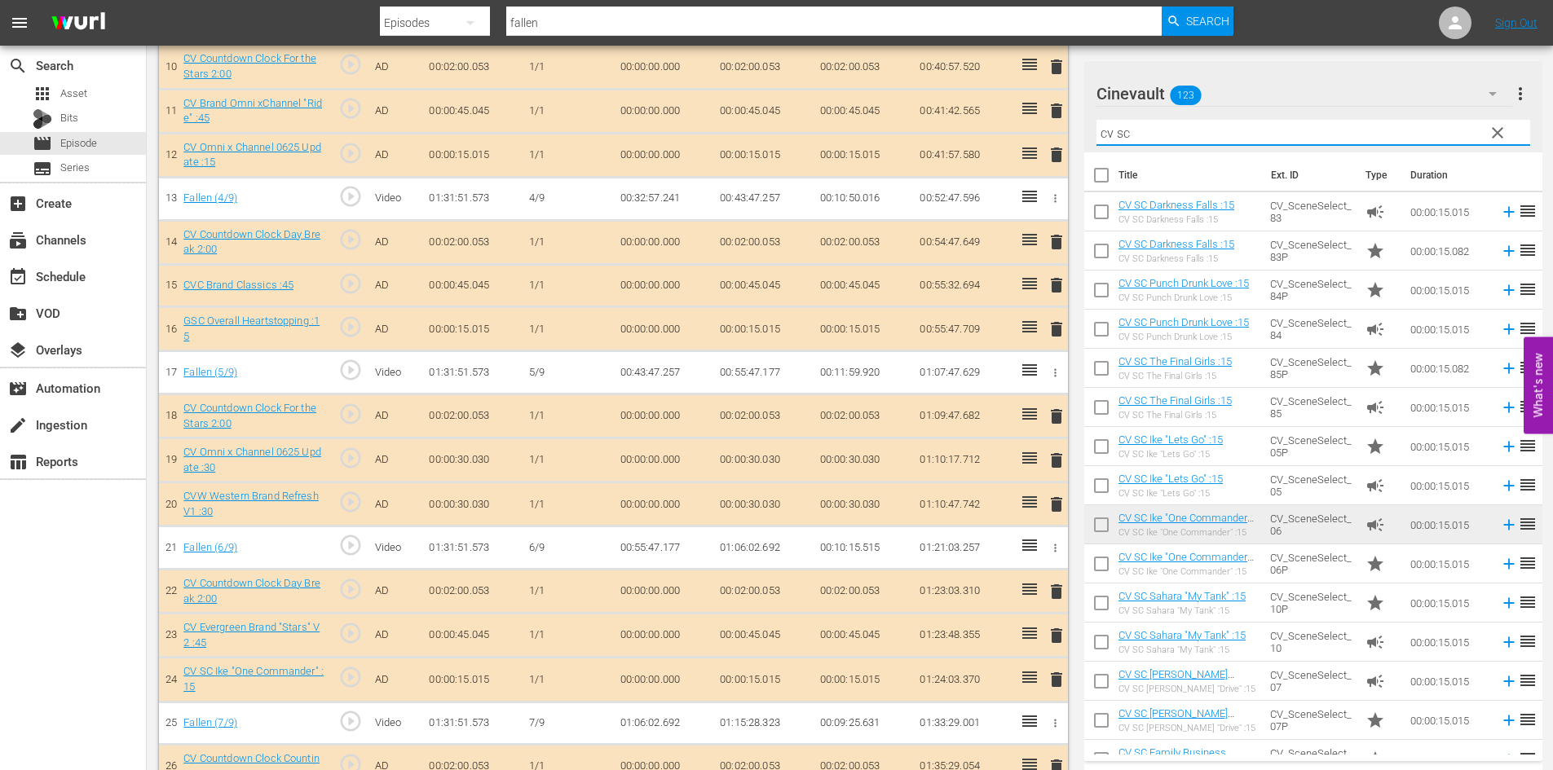
scroll to position [1033, 0]
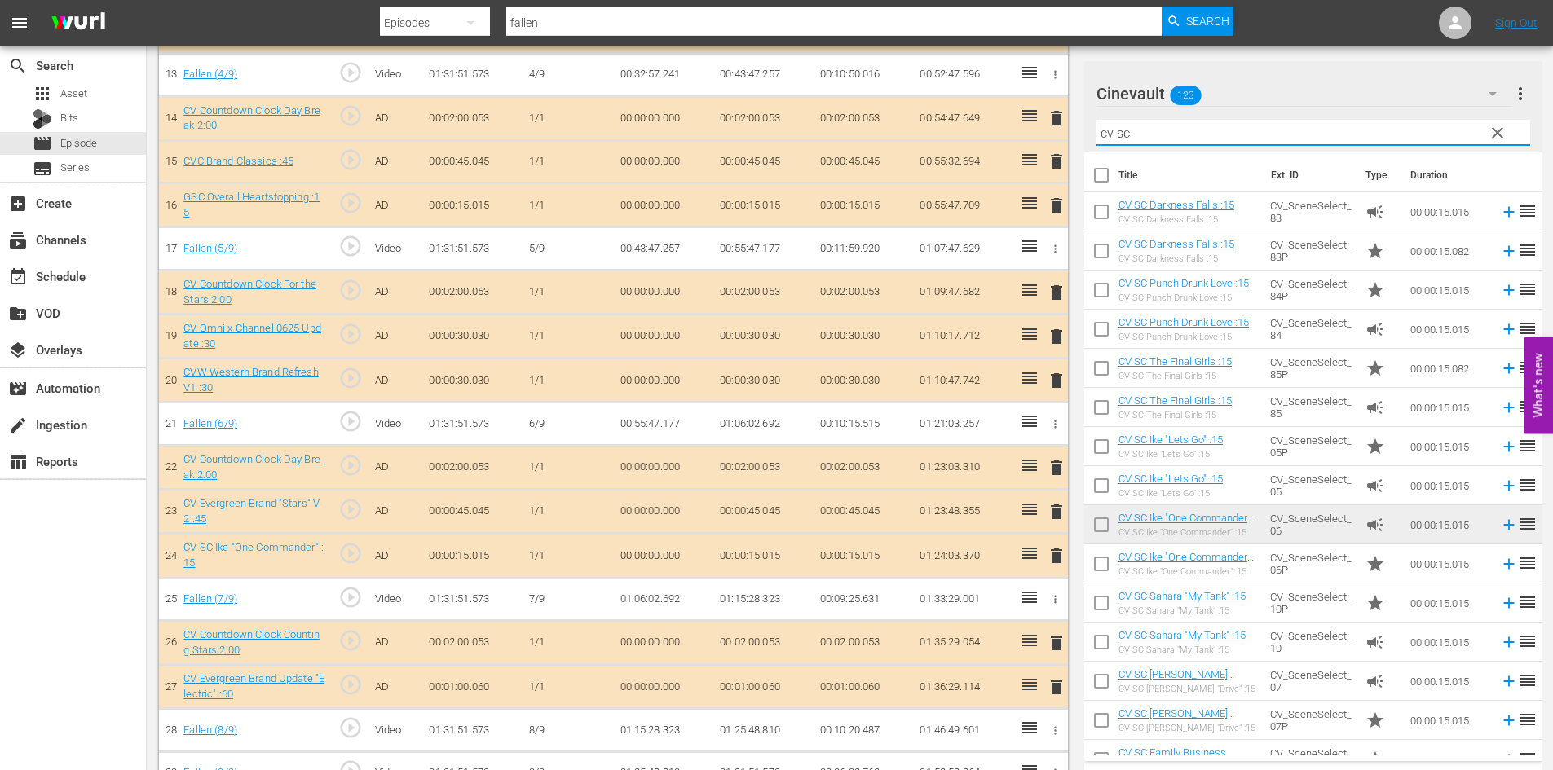
type input "cv sc"
click at [1054, 549] on span "delete" at bounding box center [1057, 556] width 20 height 20
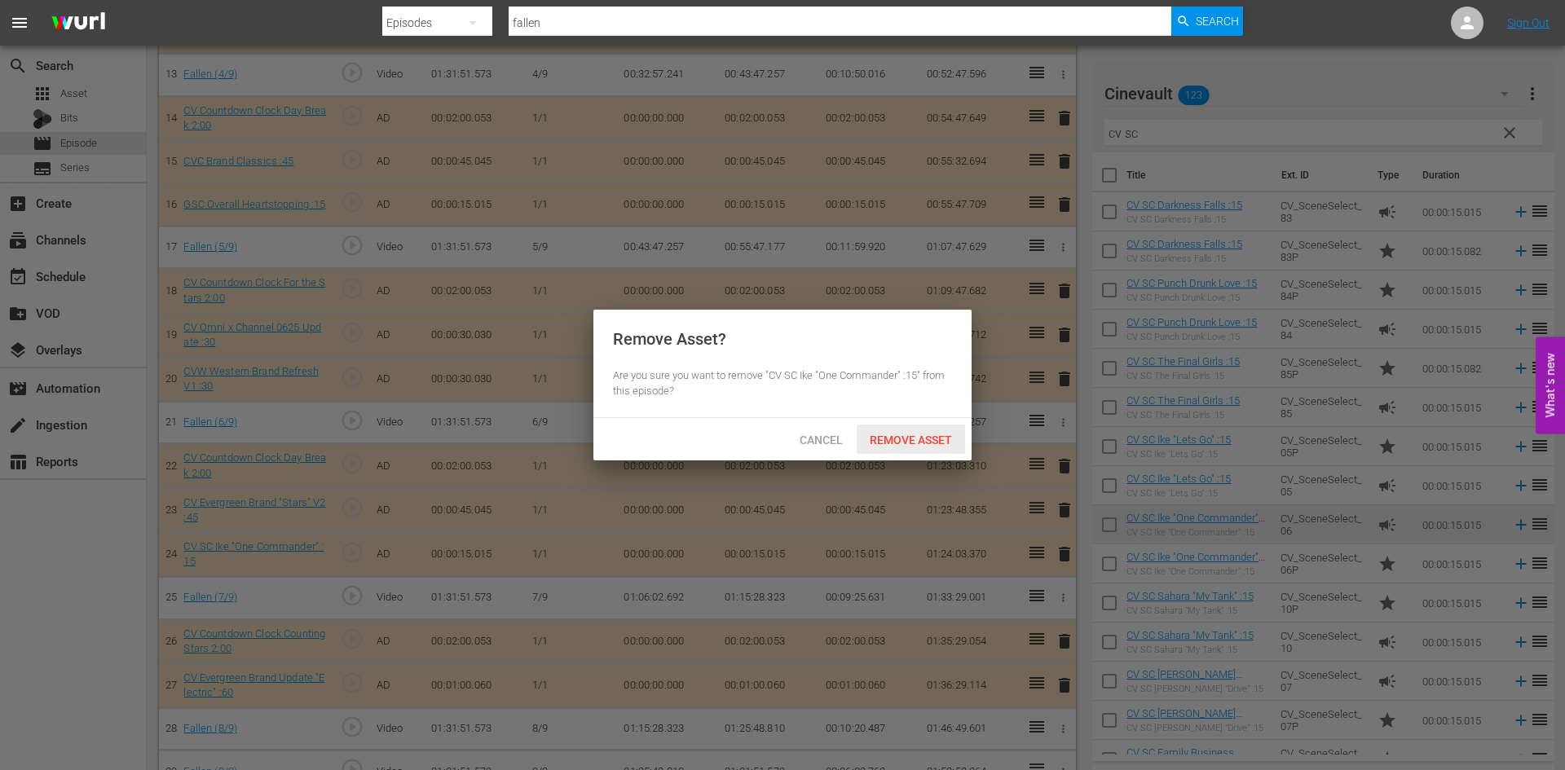
click at [938, 439] on span "Remove Asset" at bounding box center [911, 440] width 108 height 13
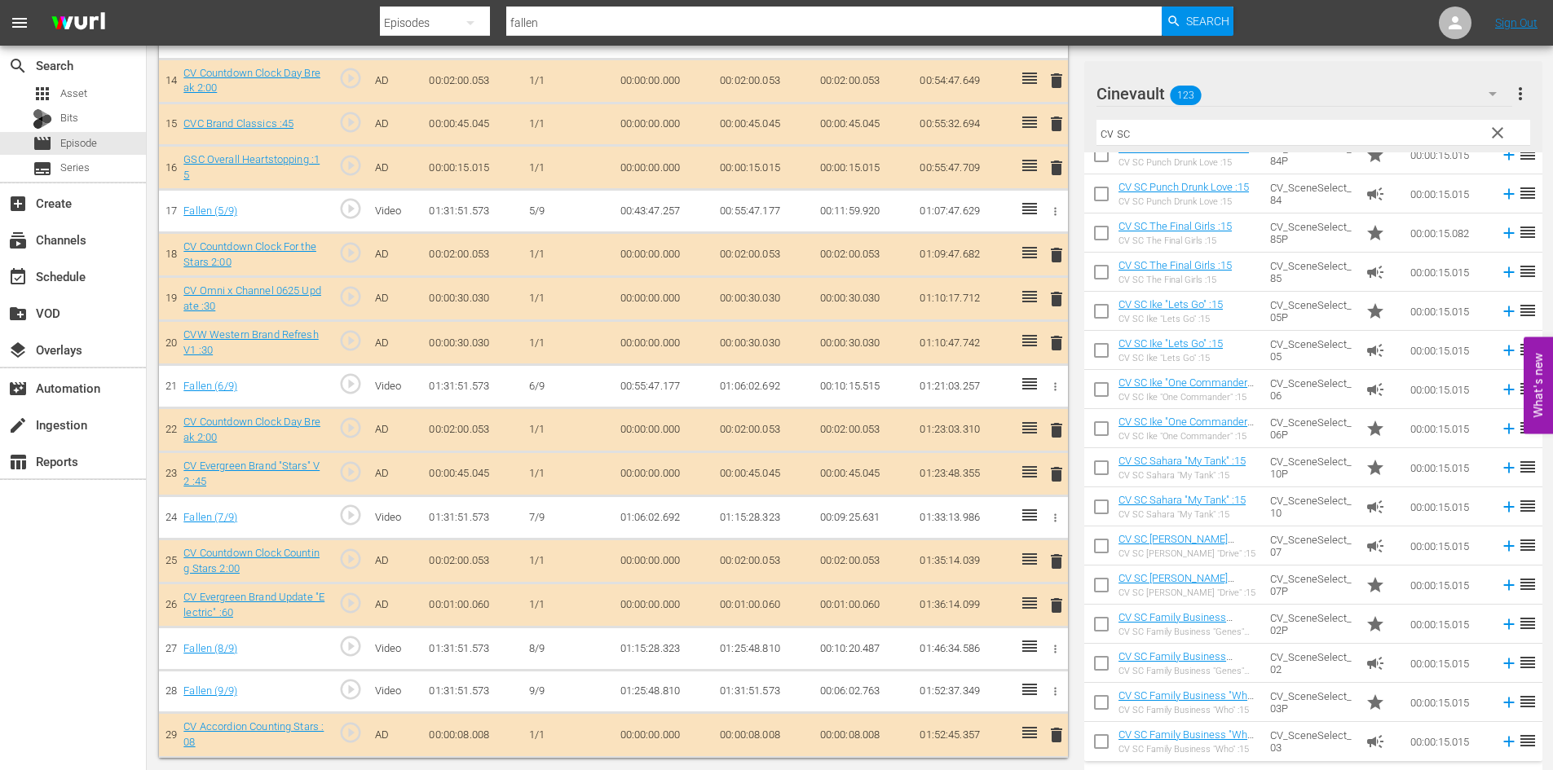
scroll to position [0, 0]
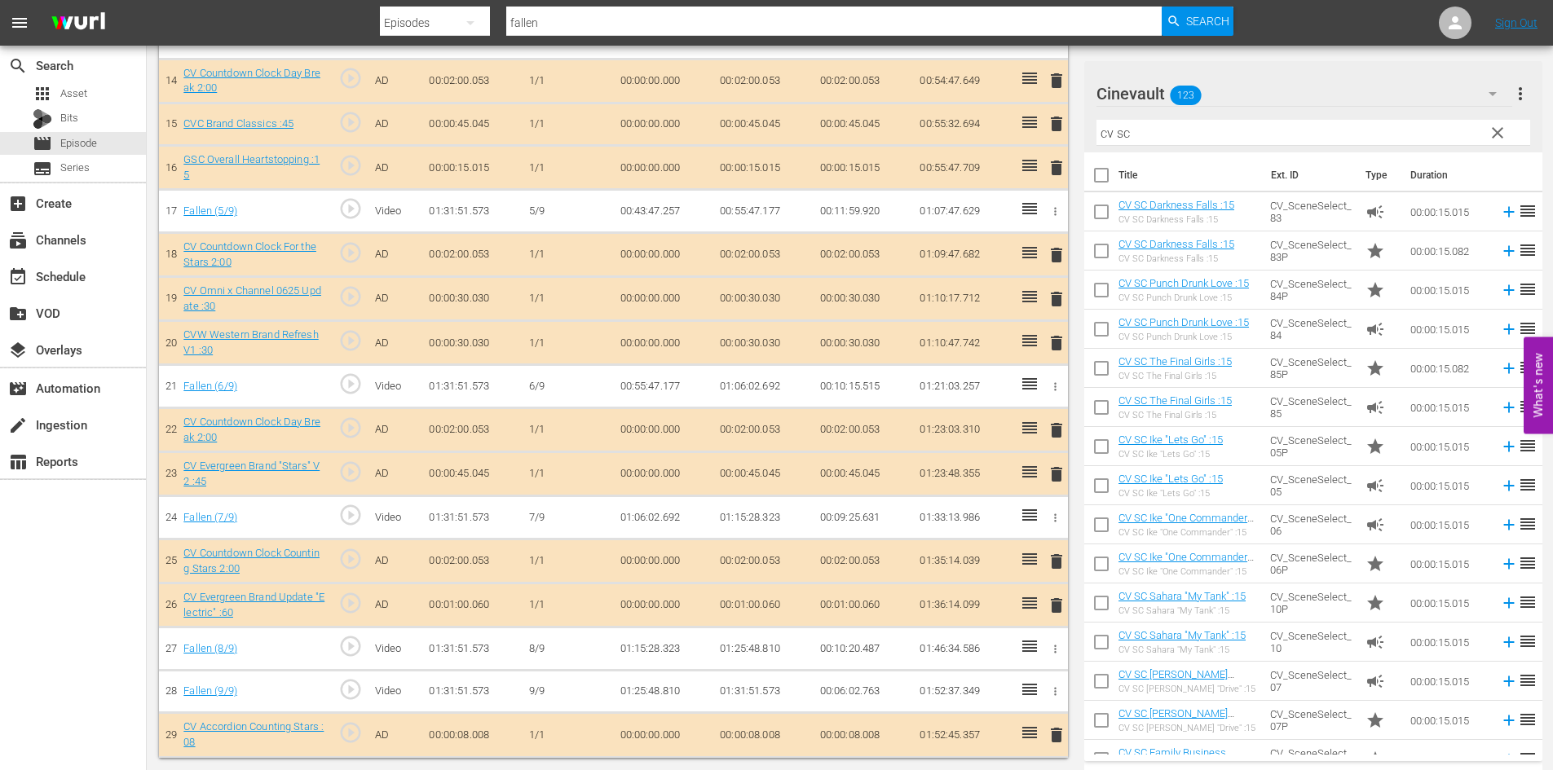
click at [1503, 126] on span "clear" at bounding box center [1498, 133] width 20 height 20
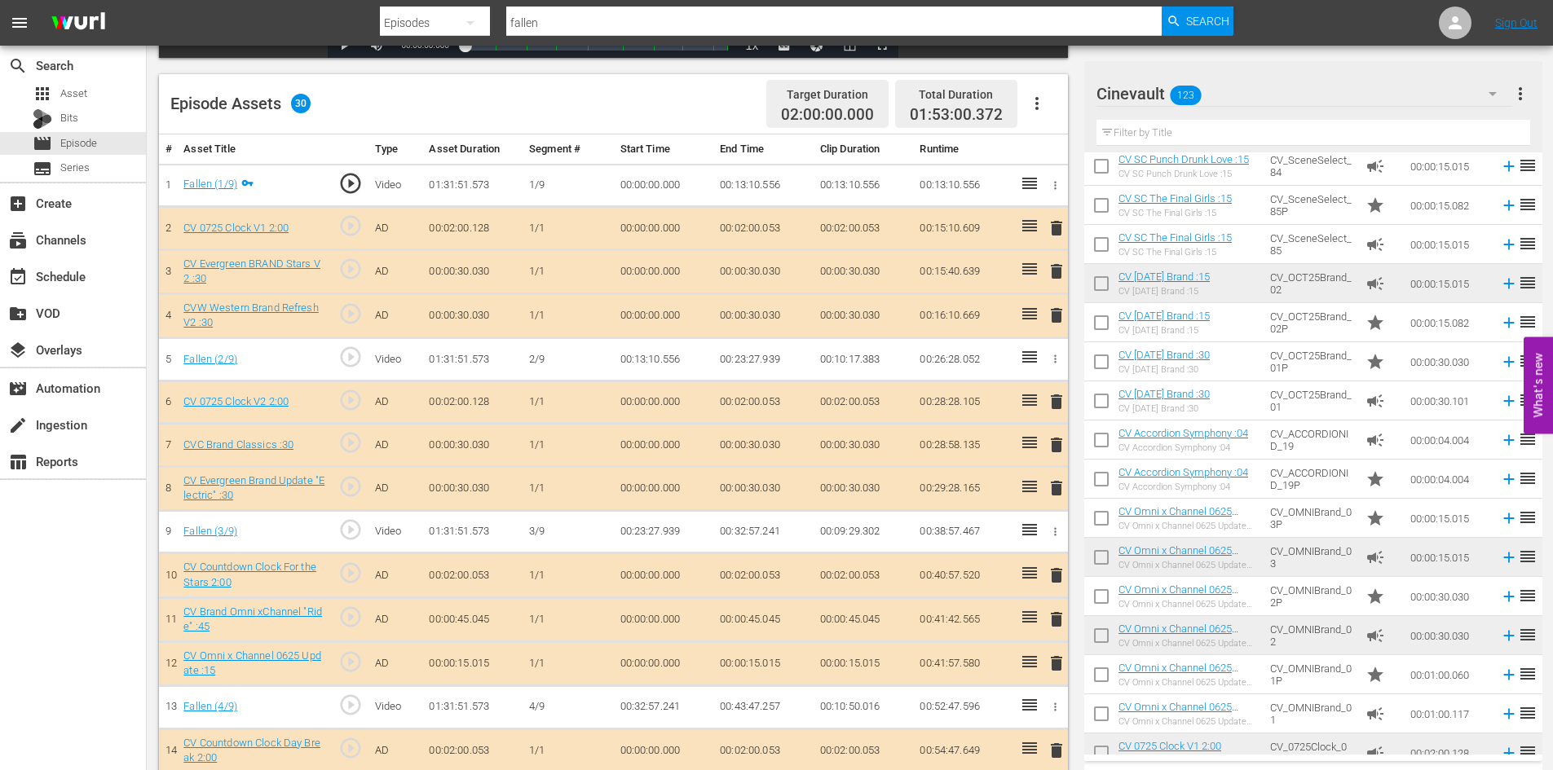
scroll to position [489, 0]
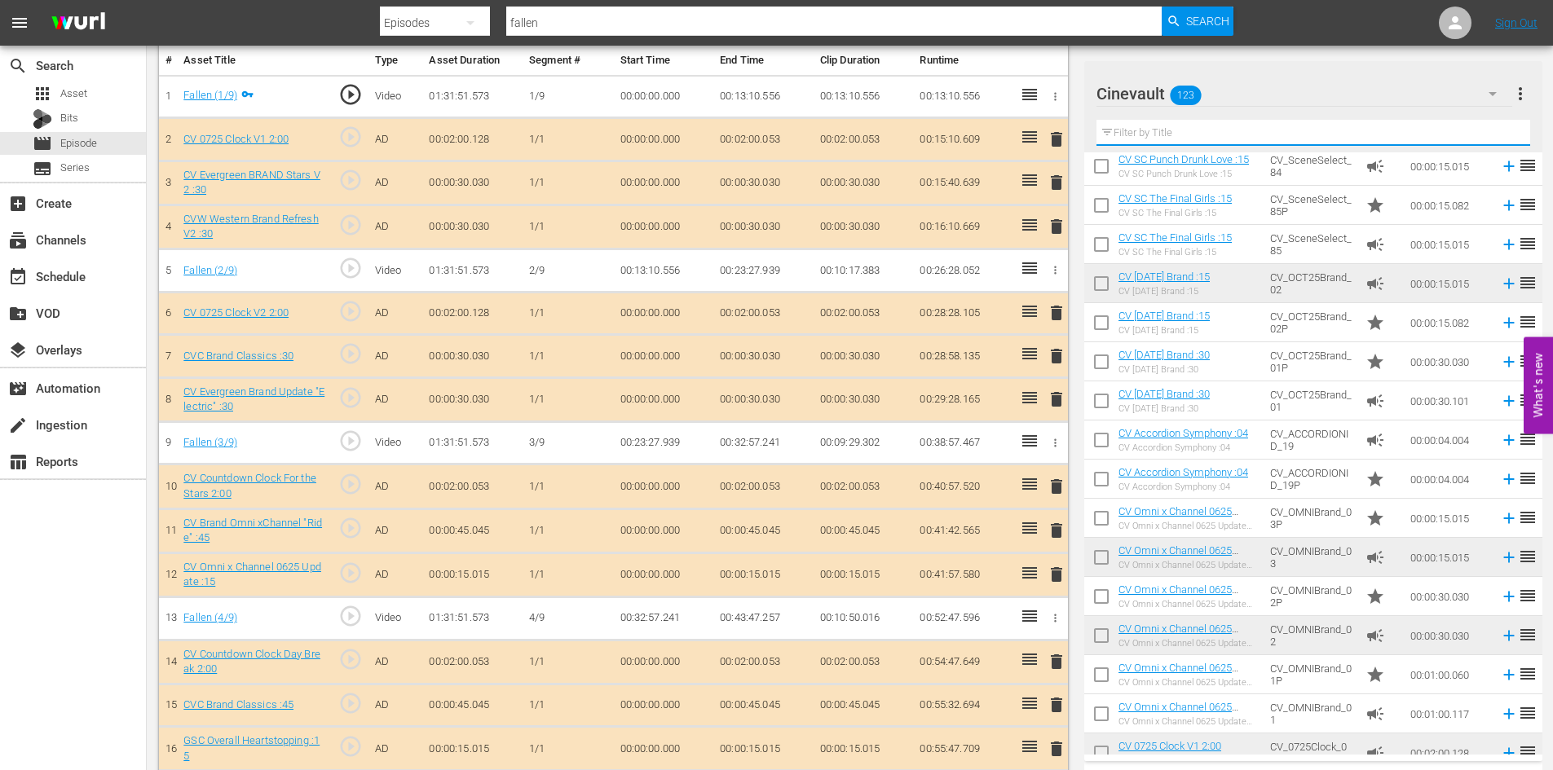
click at [1203, 130] on input "text" at bounding box center [1313, 133] width 434 height 26
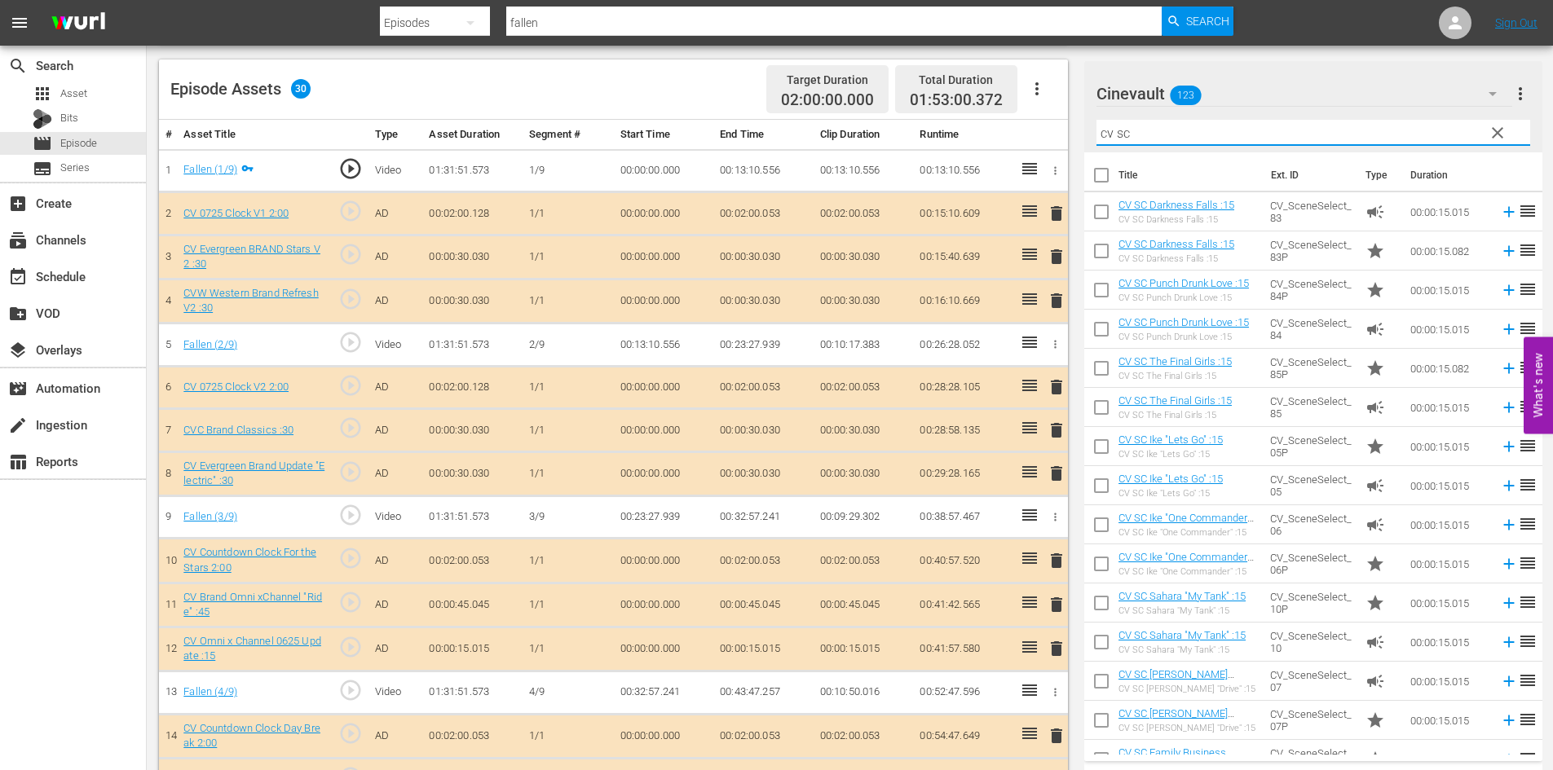
scroll to position [461, 0]
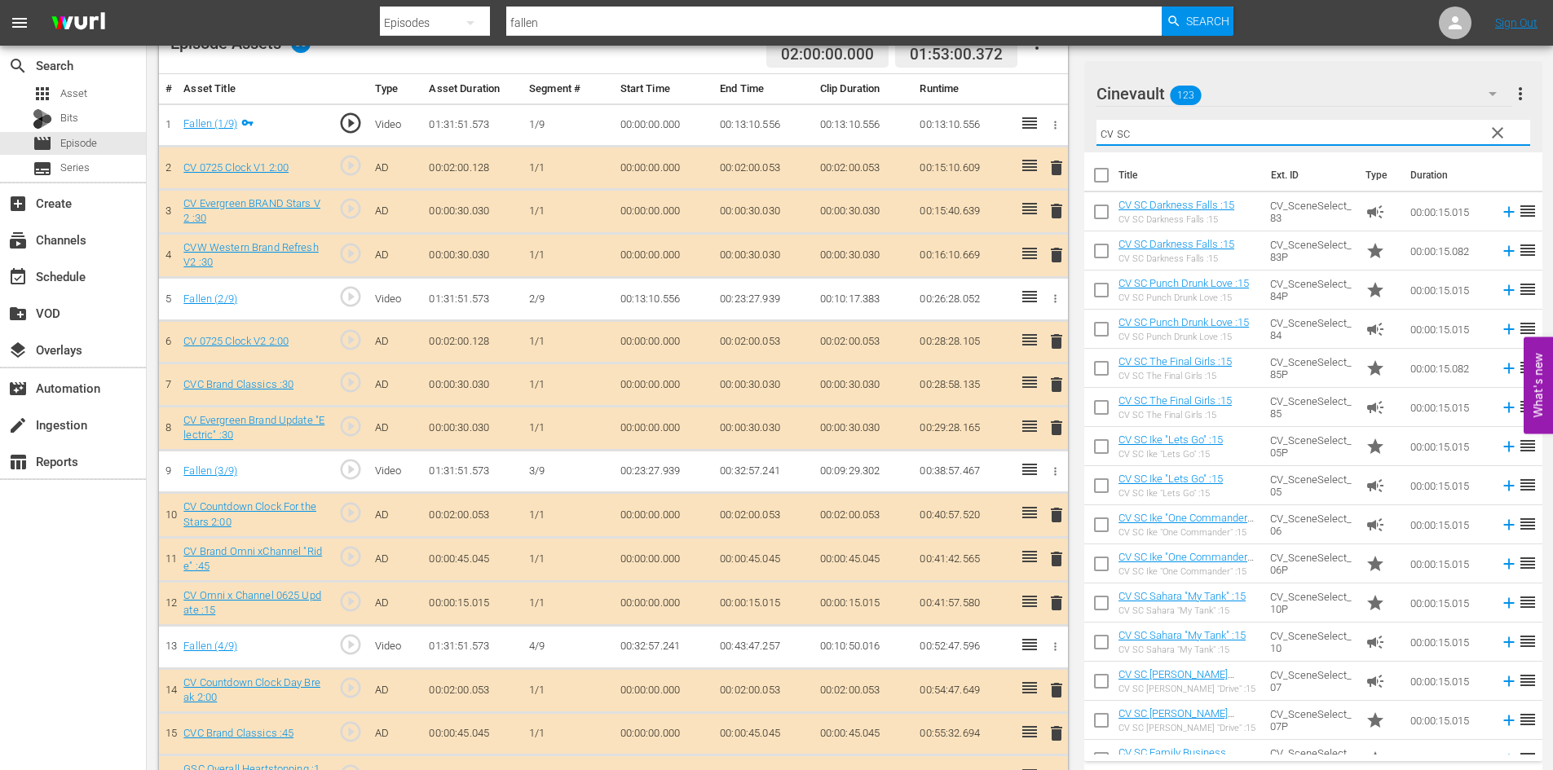
type input "cv sc"
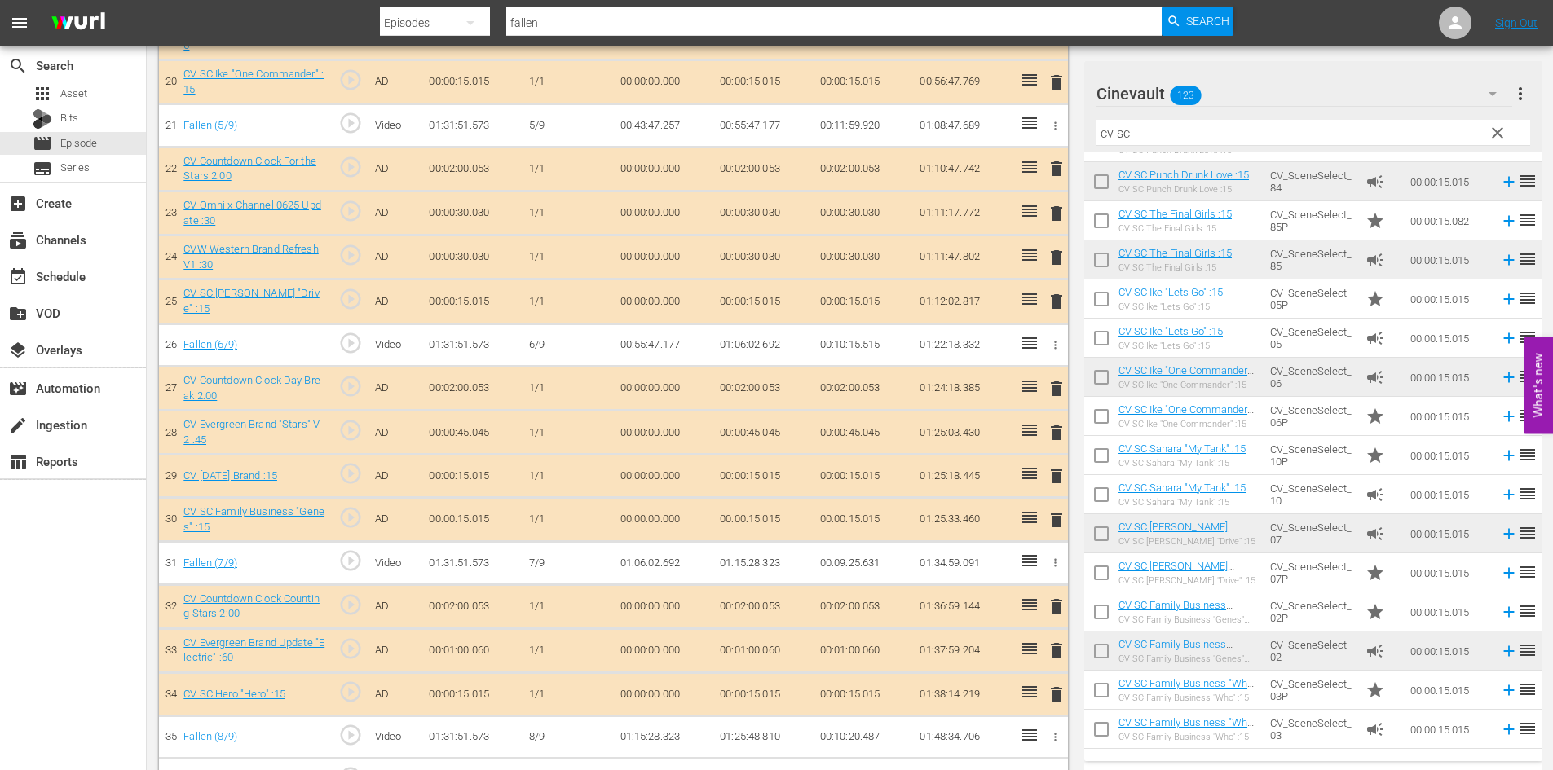
scroll to position [135, 0]
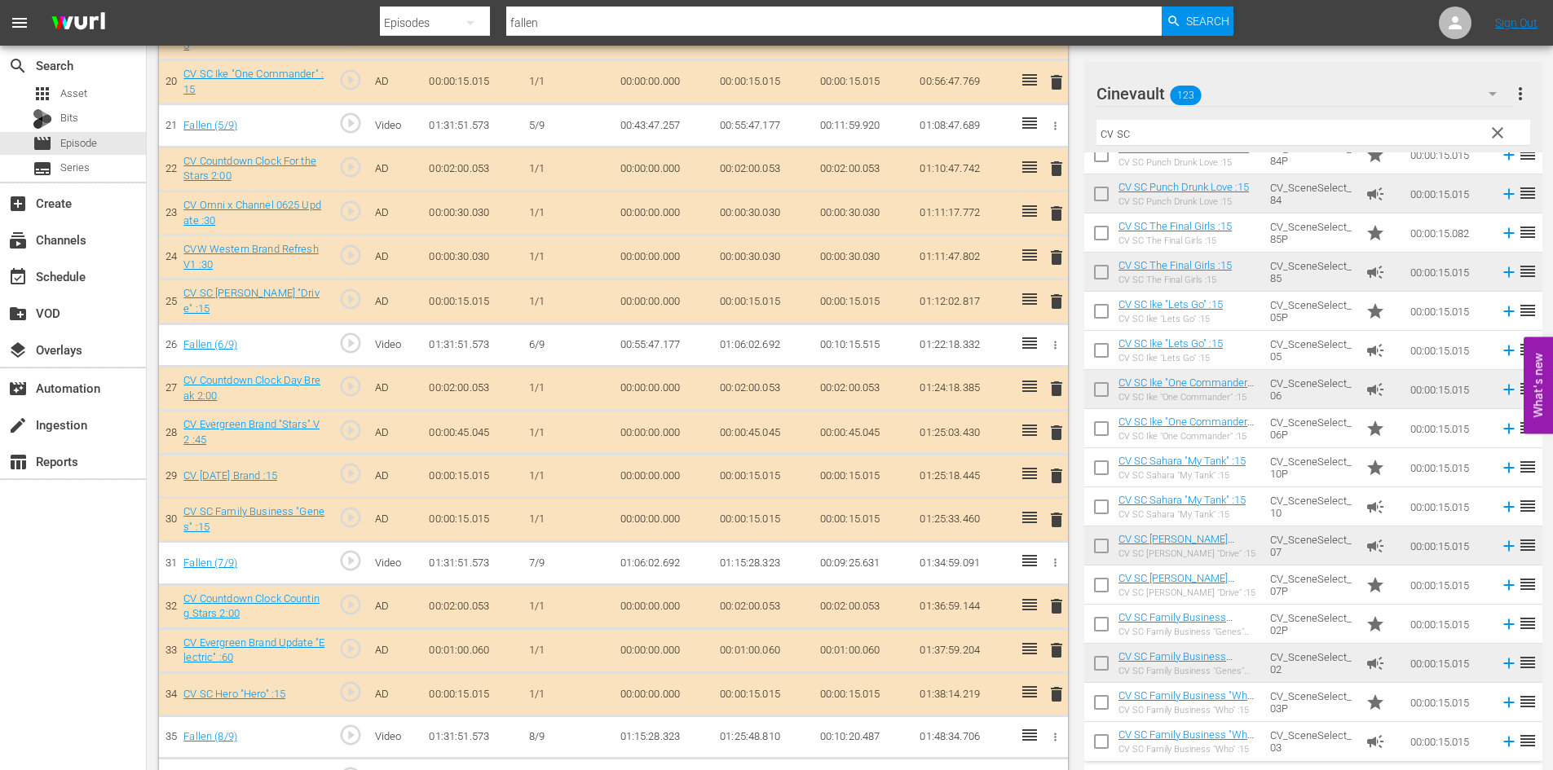
click at [1255, 315] on td "CV SC Ike "Lets Go" :15 CV SC Ike "Lets Go" :15" at bounding box center [1190, 311] width 145 height 39
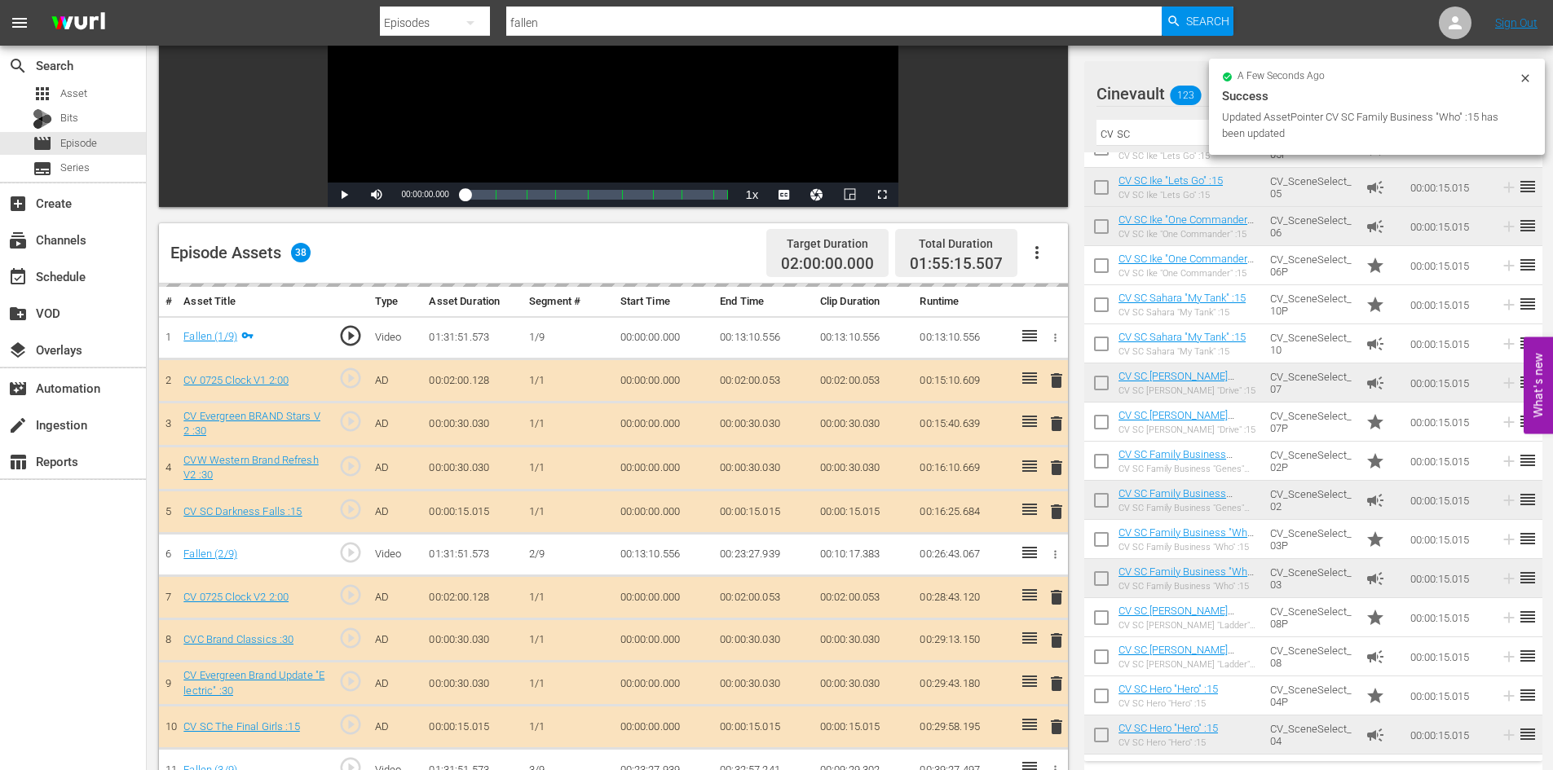
scroll to position [432, 0]
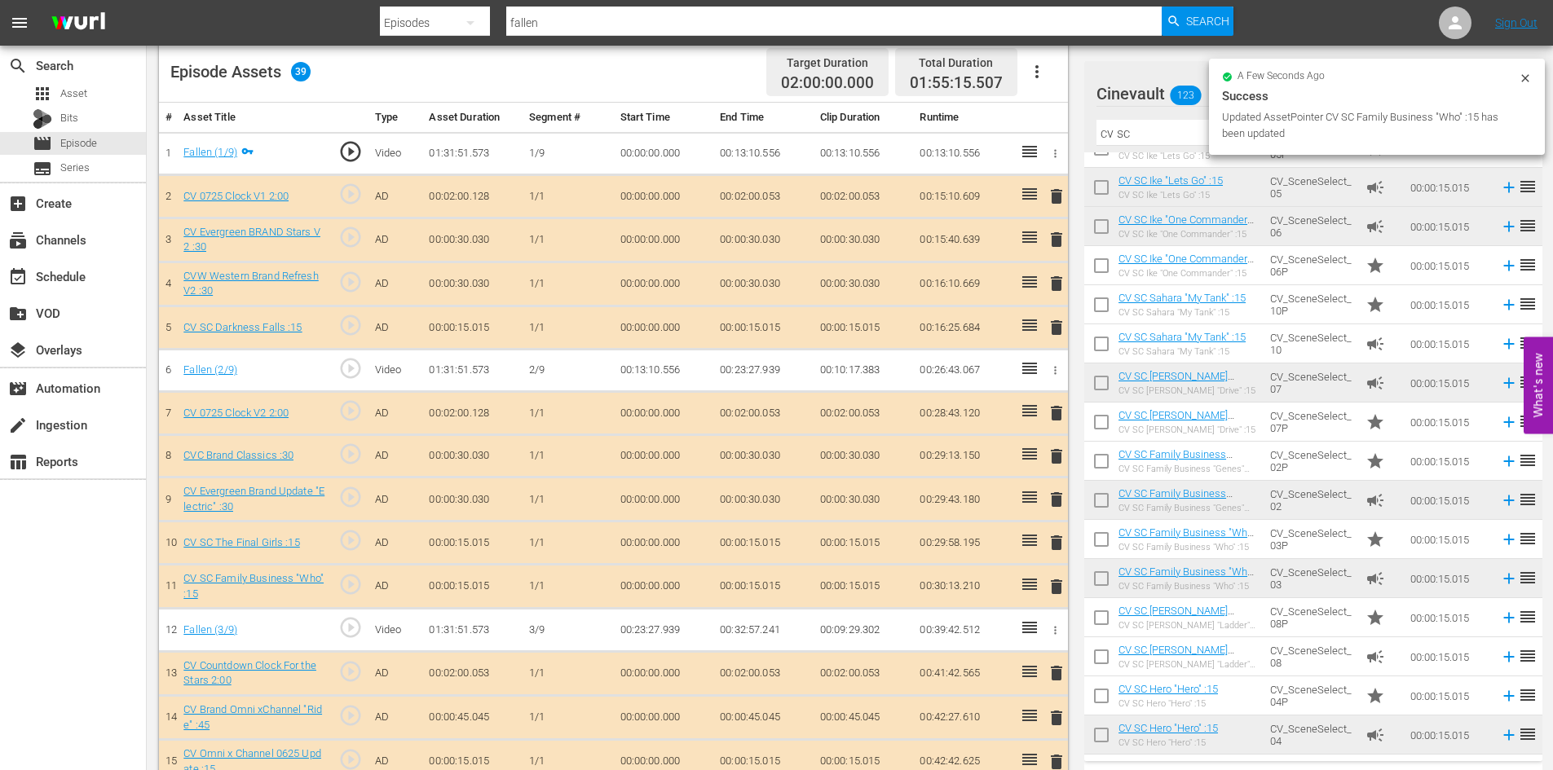
click at [1064, 580] on span "delete" at bounding box center [1057, 587] width 20 height 20
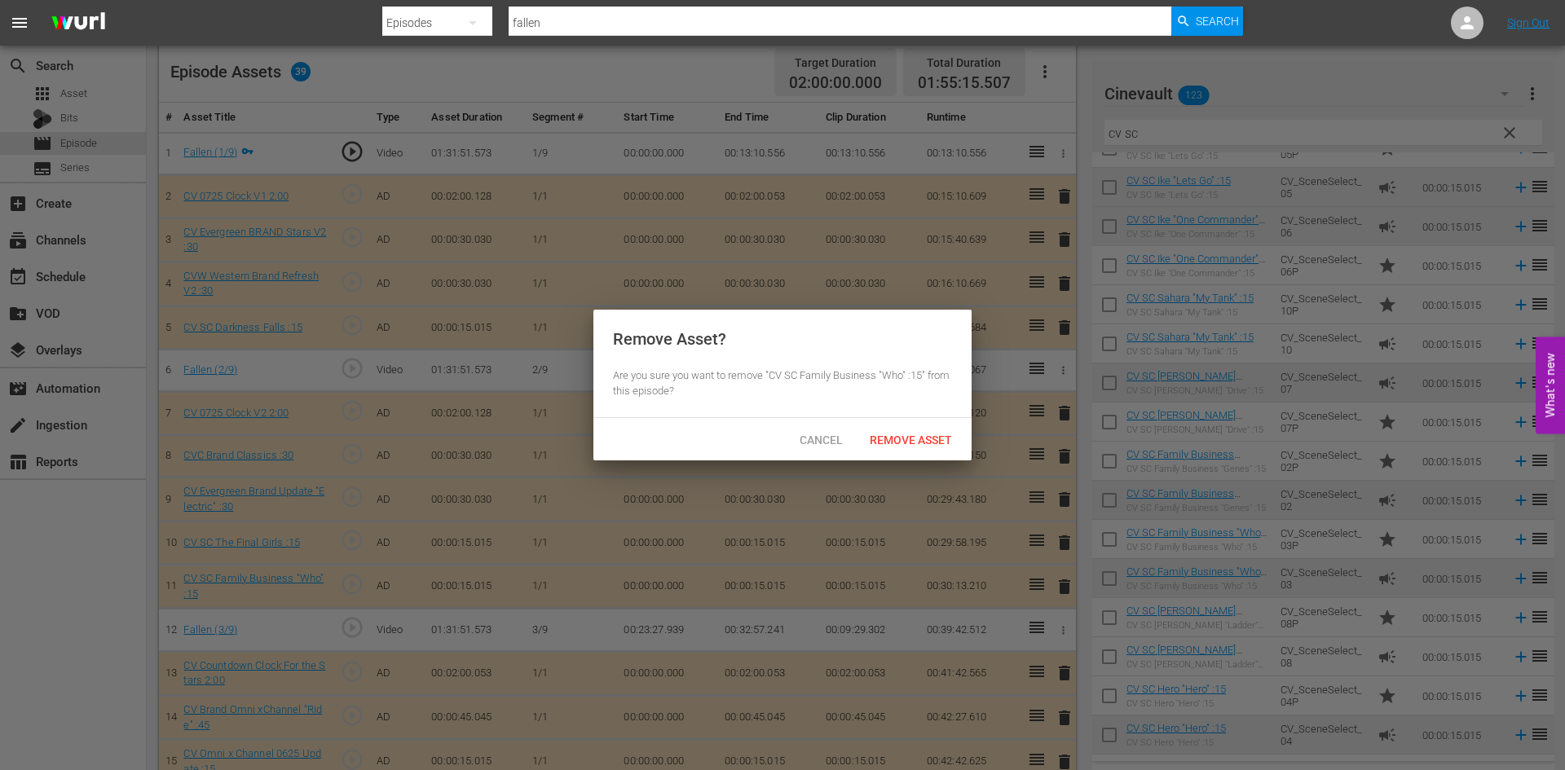
click at [942, 423] on div "Cancel Remove Asset" at bounding box center [782, 439] width 378 height 42
click at [935, 430] on div "Remove Asset" at bounding box center [911, 440] width 108 height 30
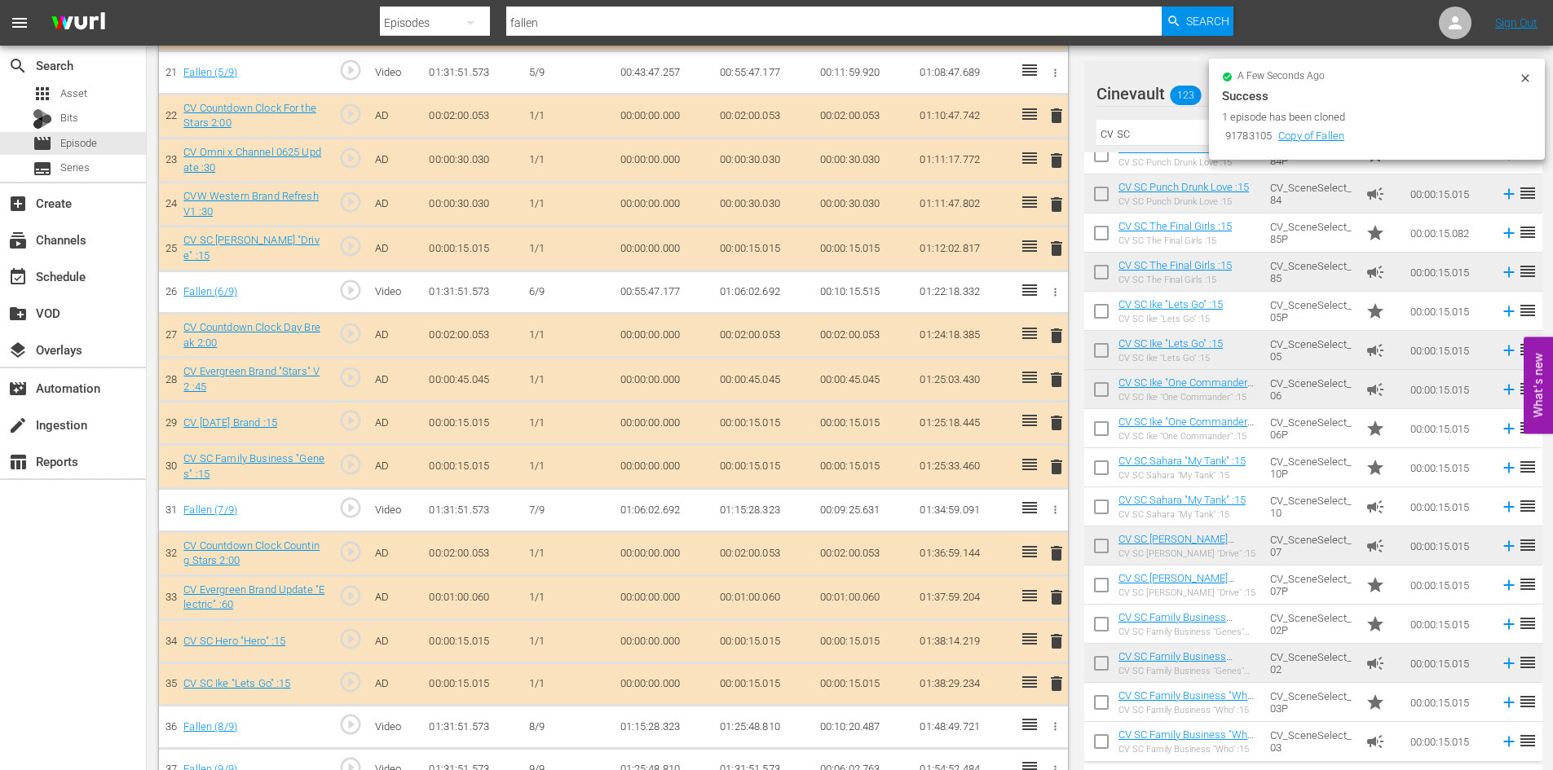
scroll to position [1458, 0]
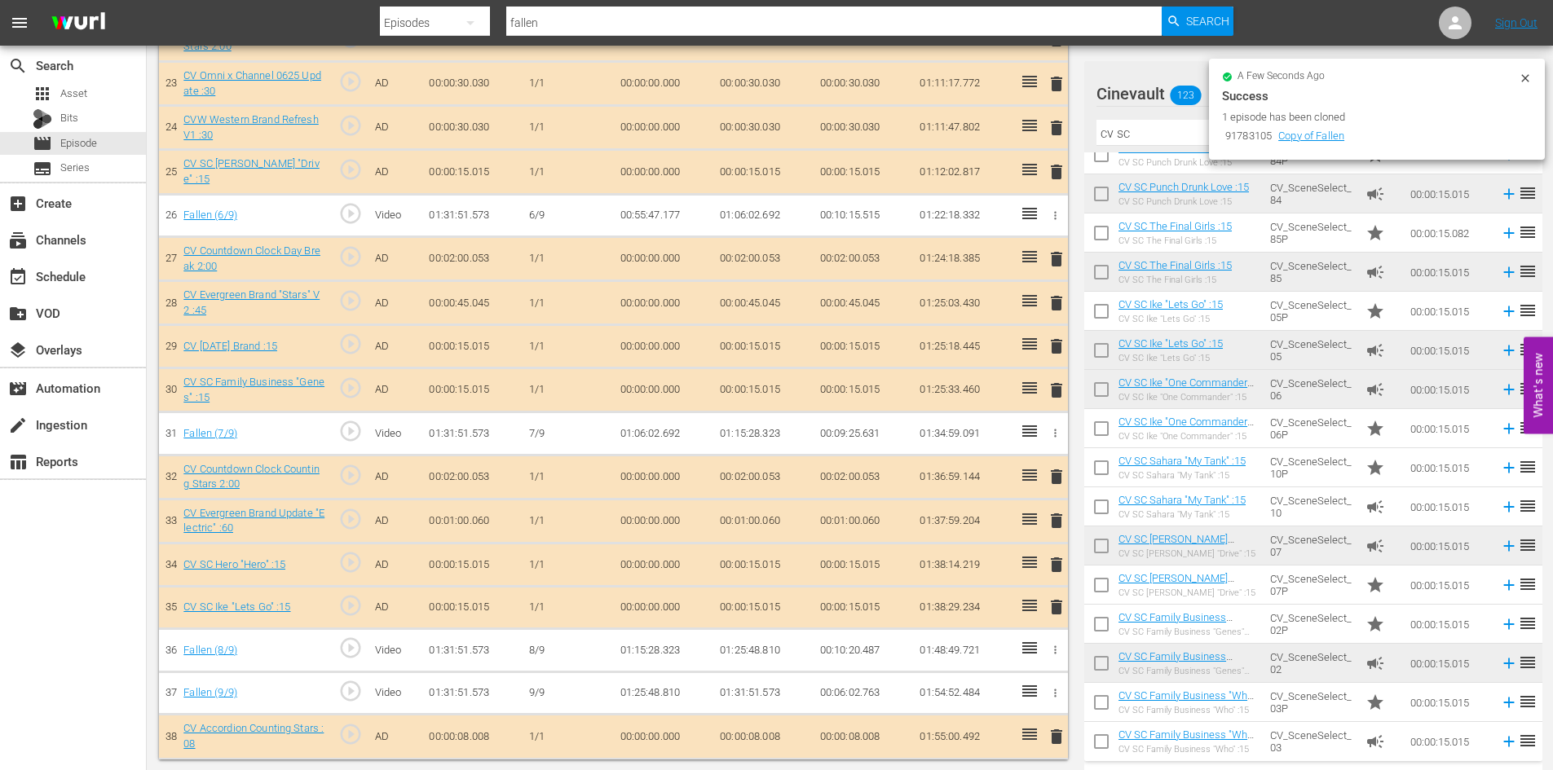
click at [1056, 733] on span "delete" at bounding box center [1057, 737] width 20 height 20
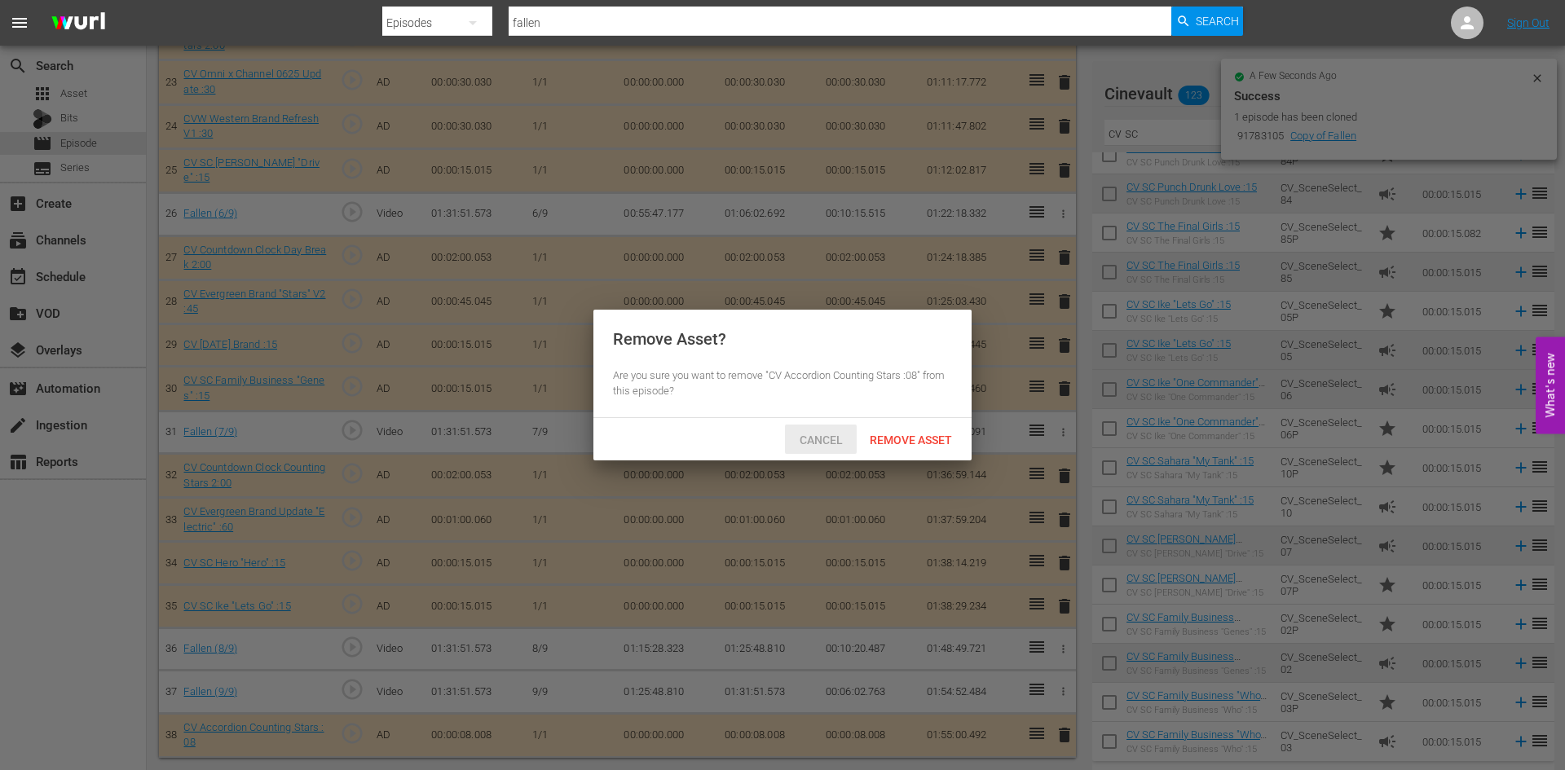
click at [805, 434] on span "Cancel" at bounding box center [821, 440] width 69 height 13
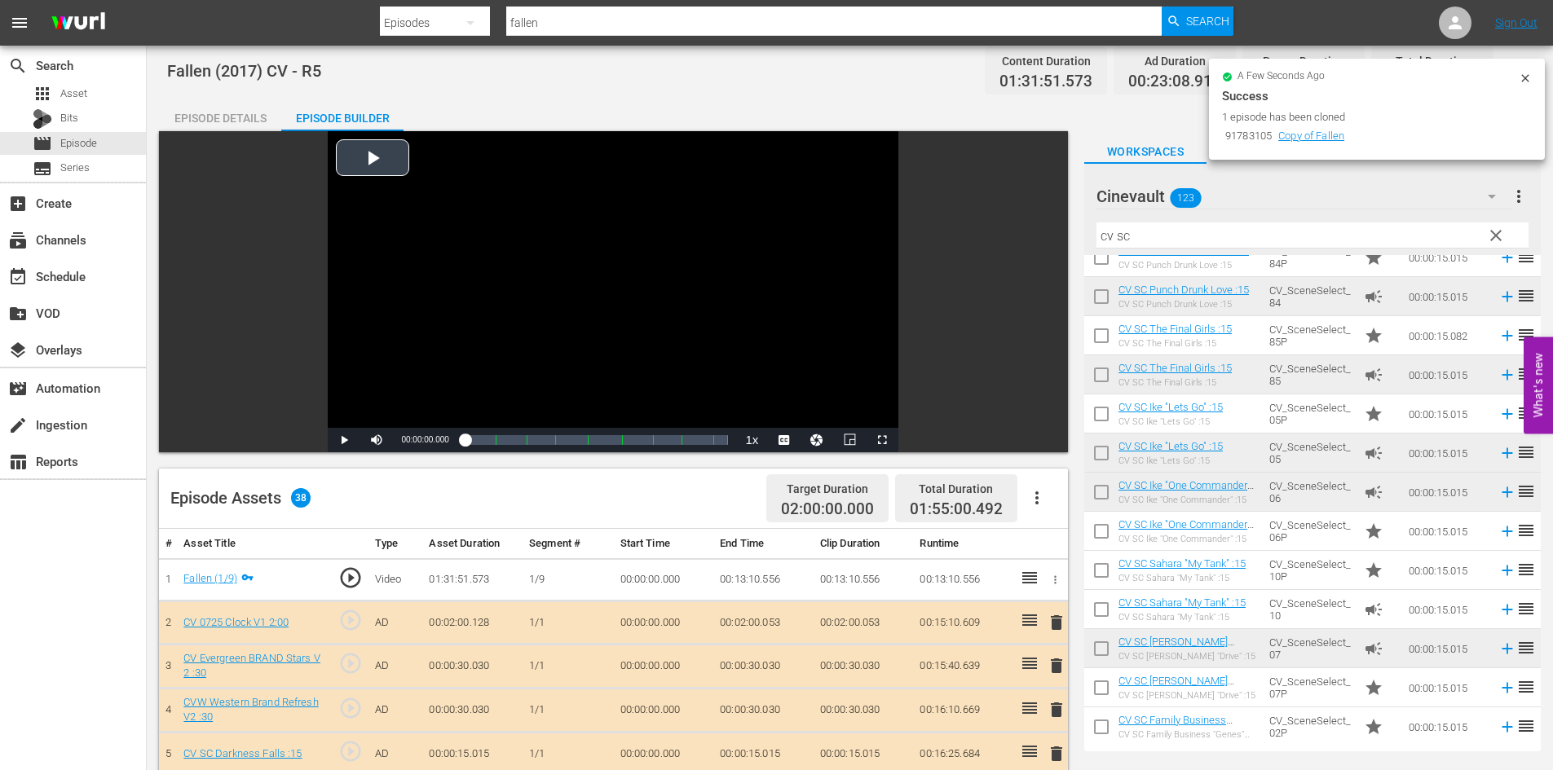
scroll to position [0, 0]
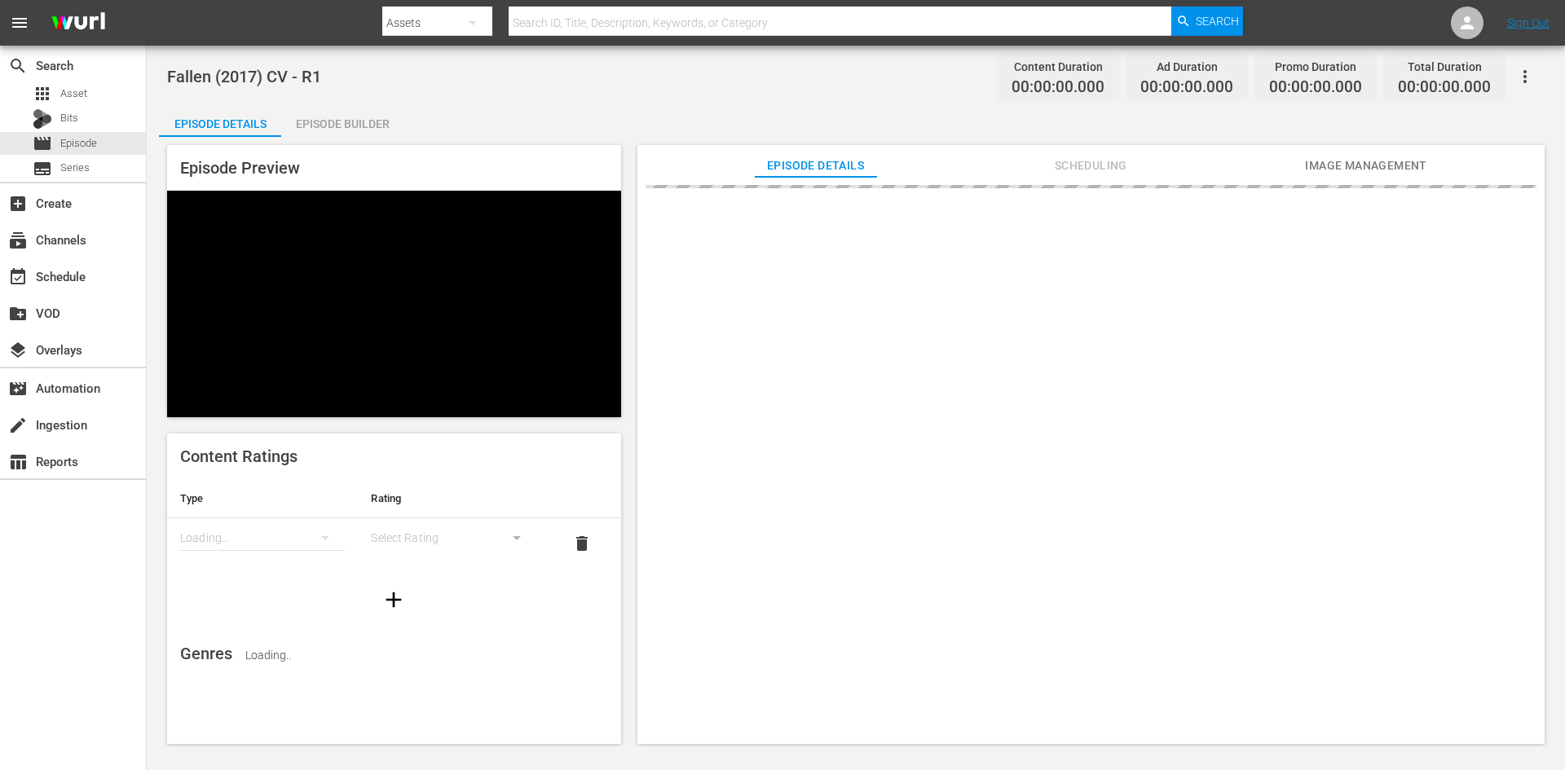
click at [352, 133] on div "Episode Builder" at bounding box center [342, 123] width 122 height 39
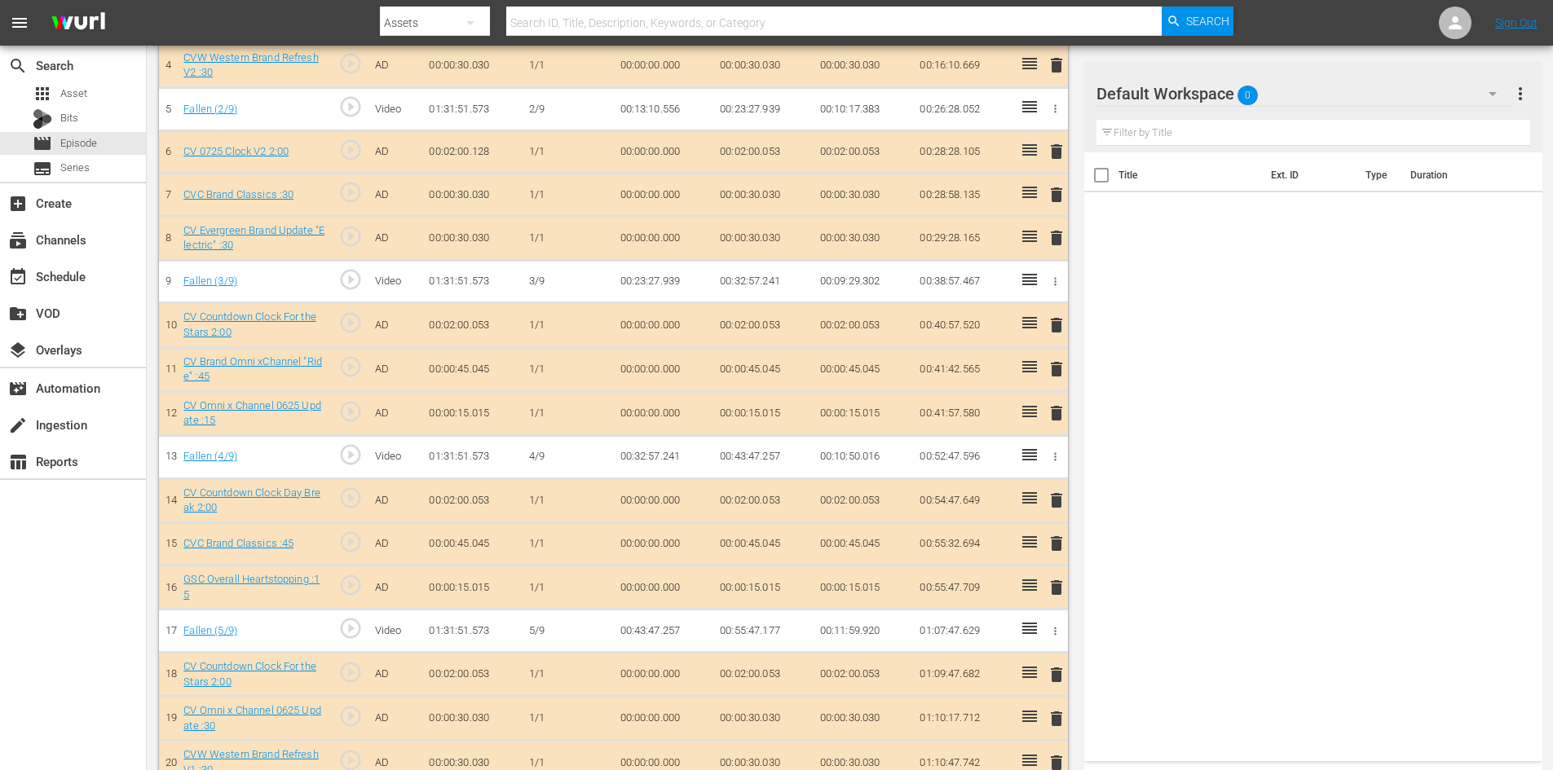
scroll to position [299, 0]
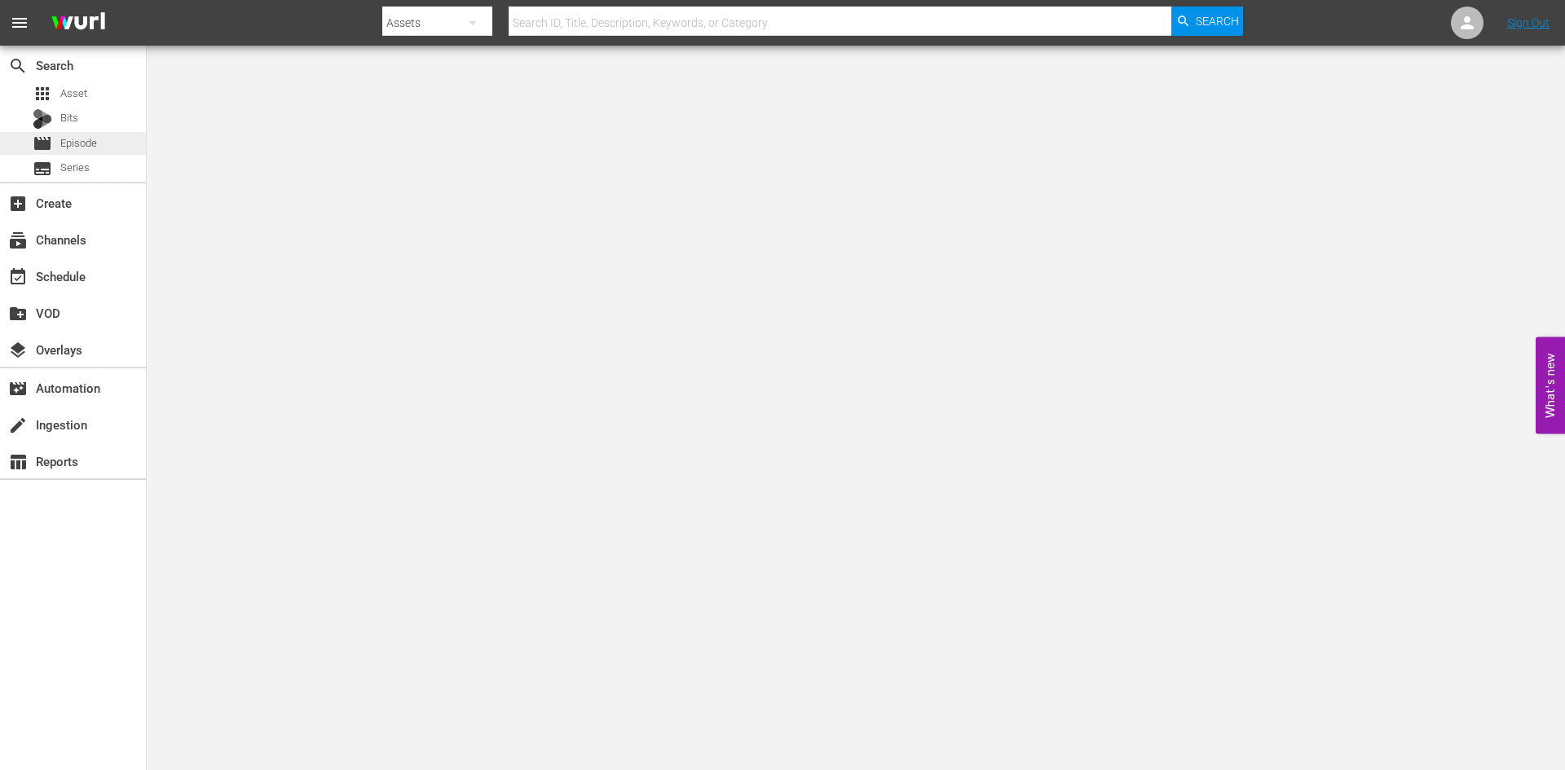
click at [83, 138] on span "Episode" at bounding box center [78, 143] width 37 height 16
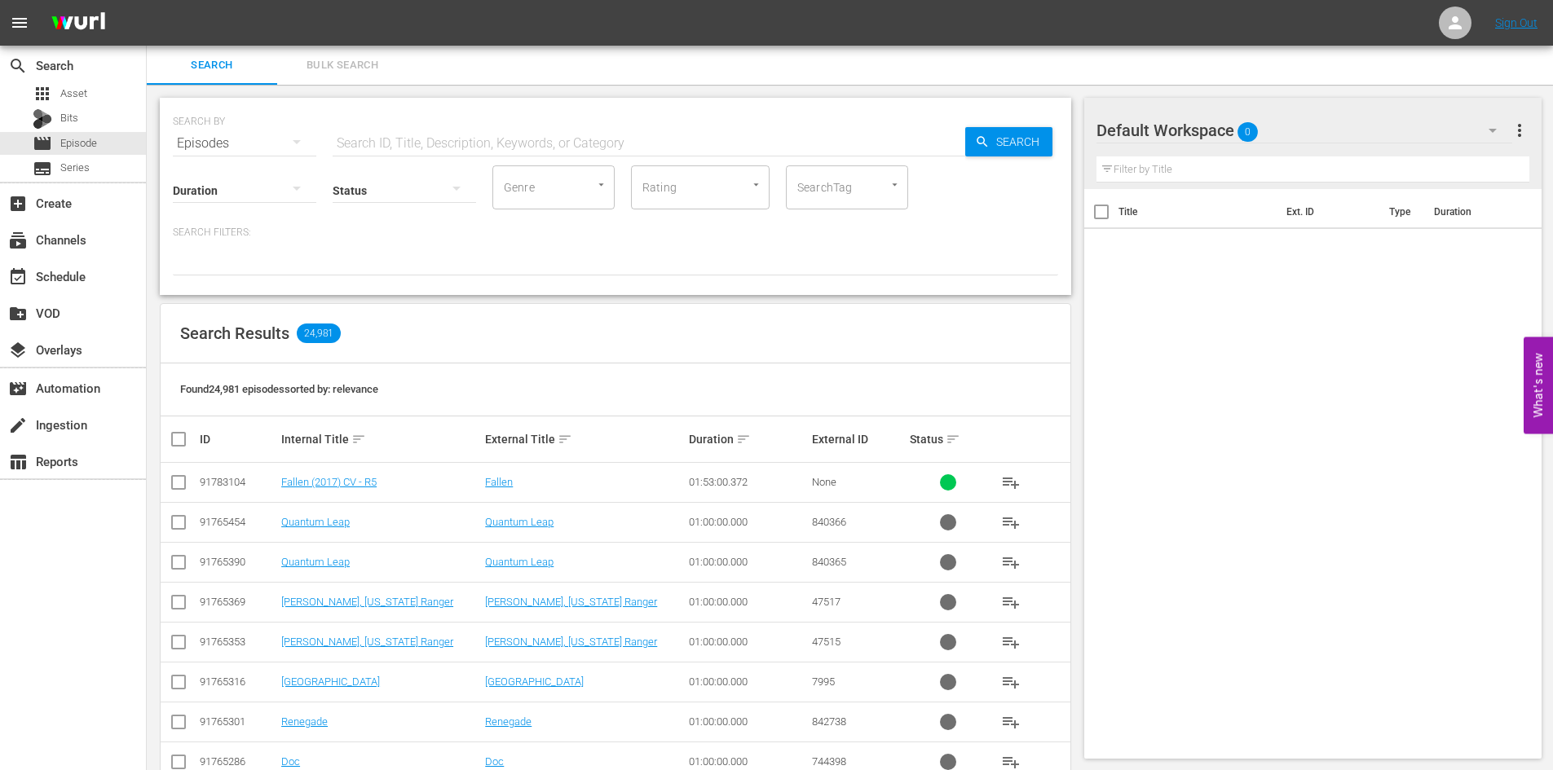
click at [360, 144] on input "text" at bounding box center [649, 143] width 633 height 39
type input "fallen"
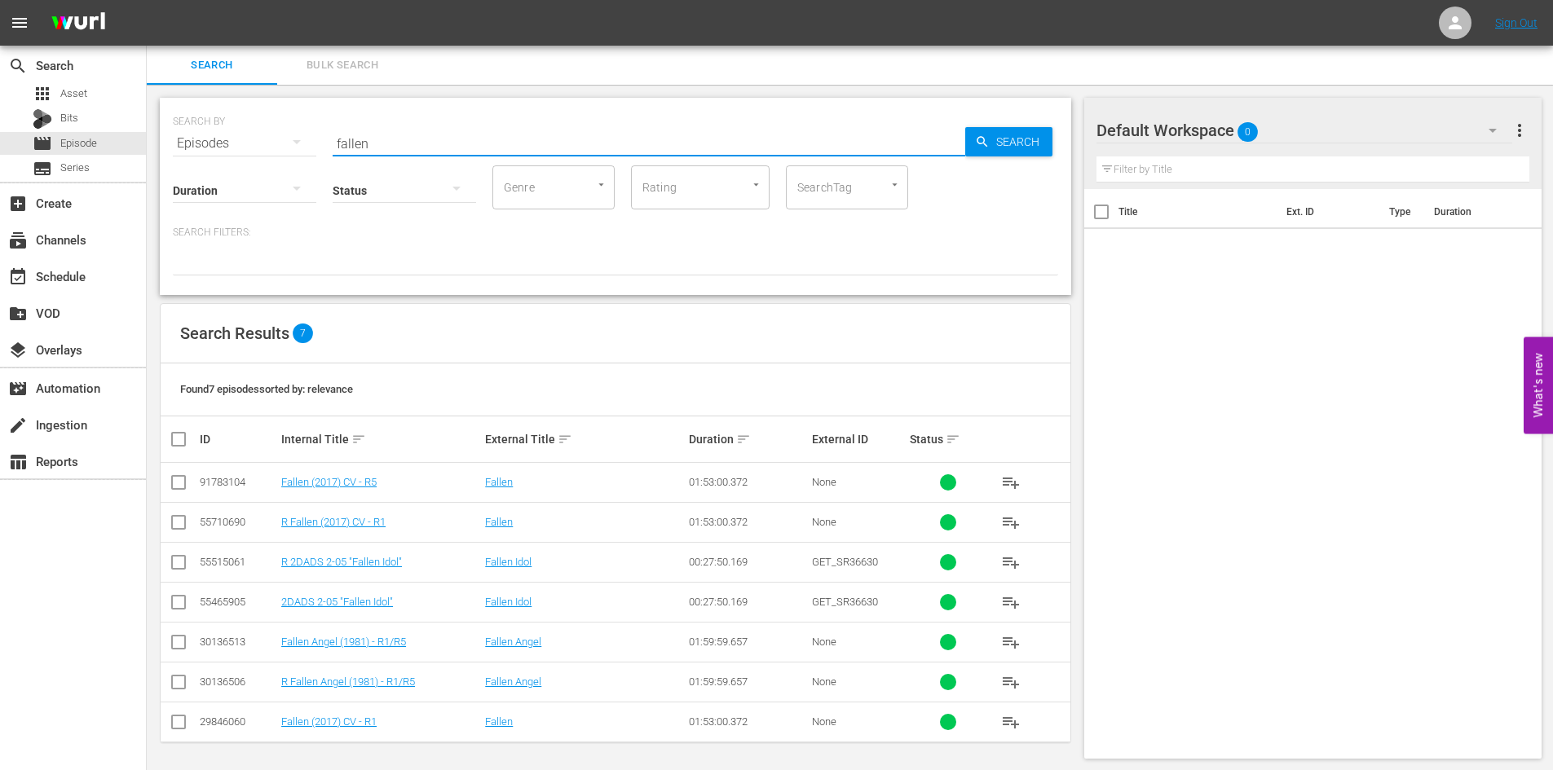
scroll to position [2, 0]
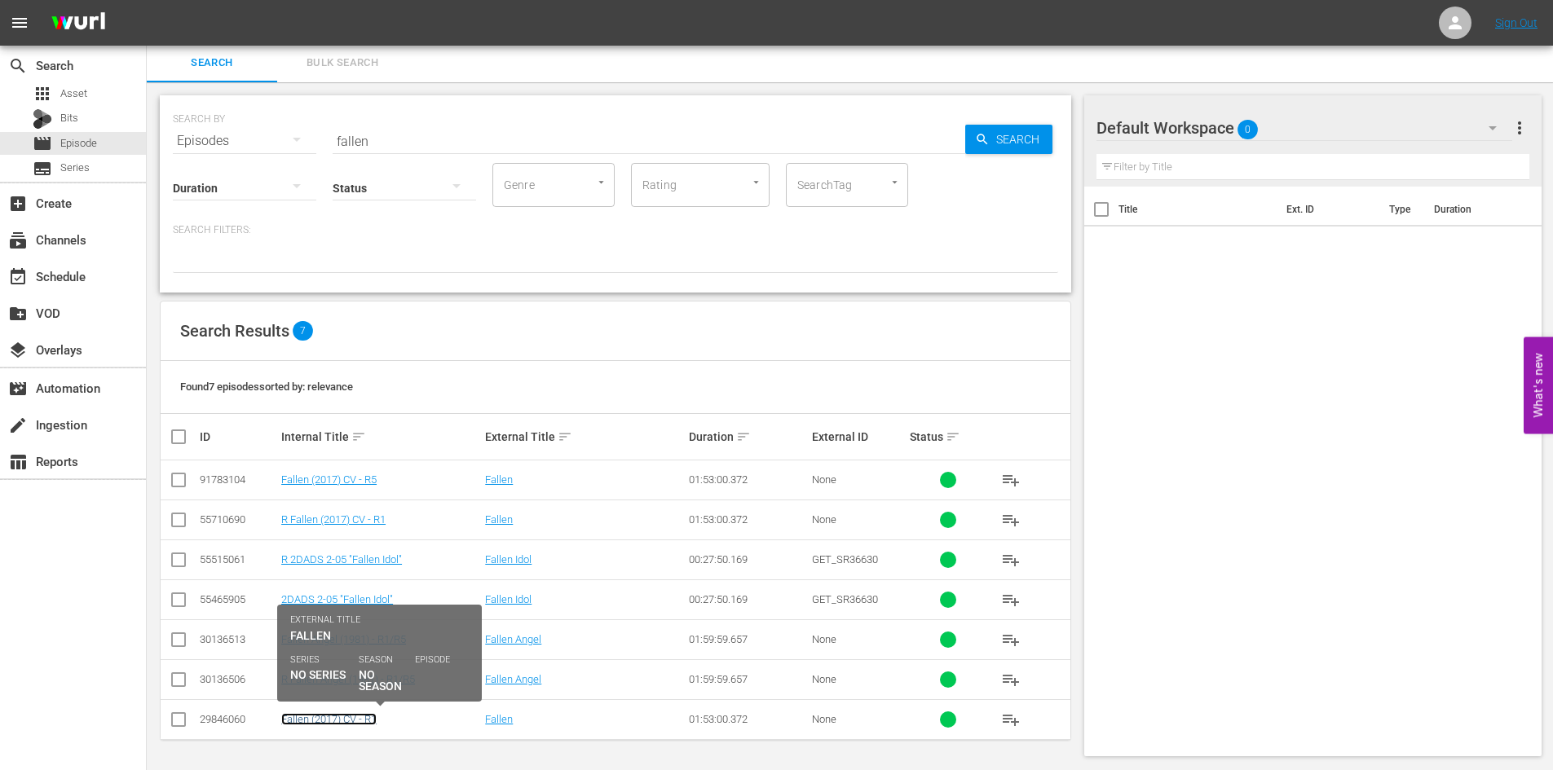
click at [353, 723] on link "Fallen (2017) CV - R1" at bounding box center [328, 719] width 95 height 12
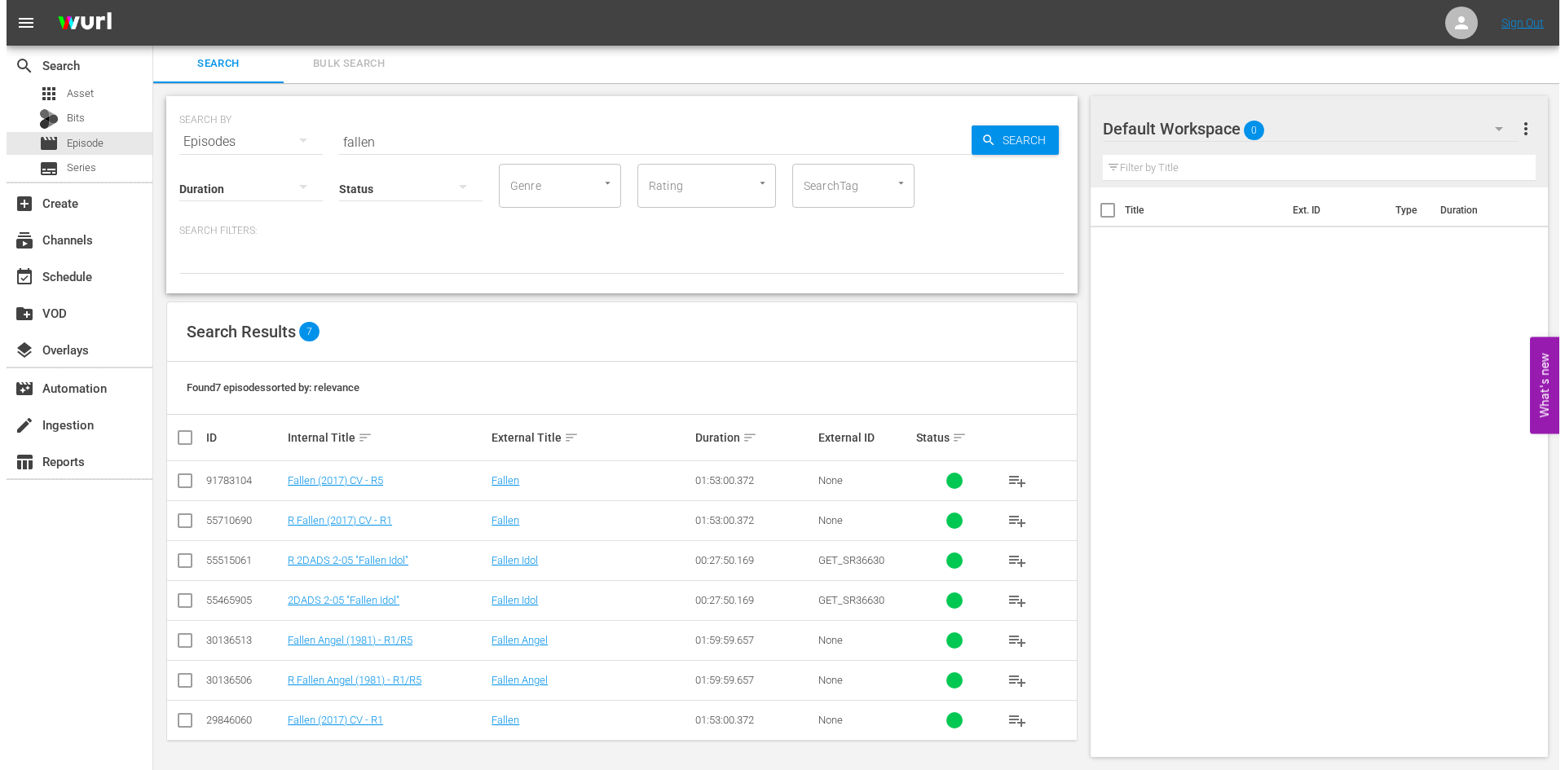
scroll to position [2, 0]
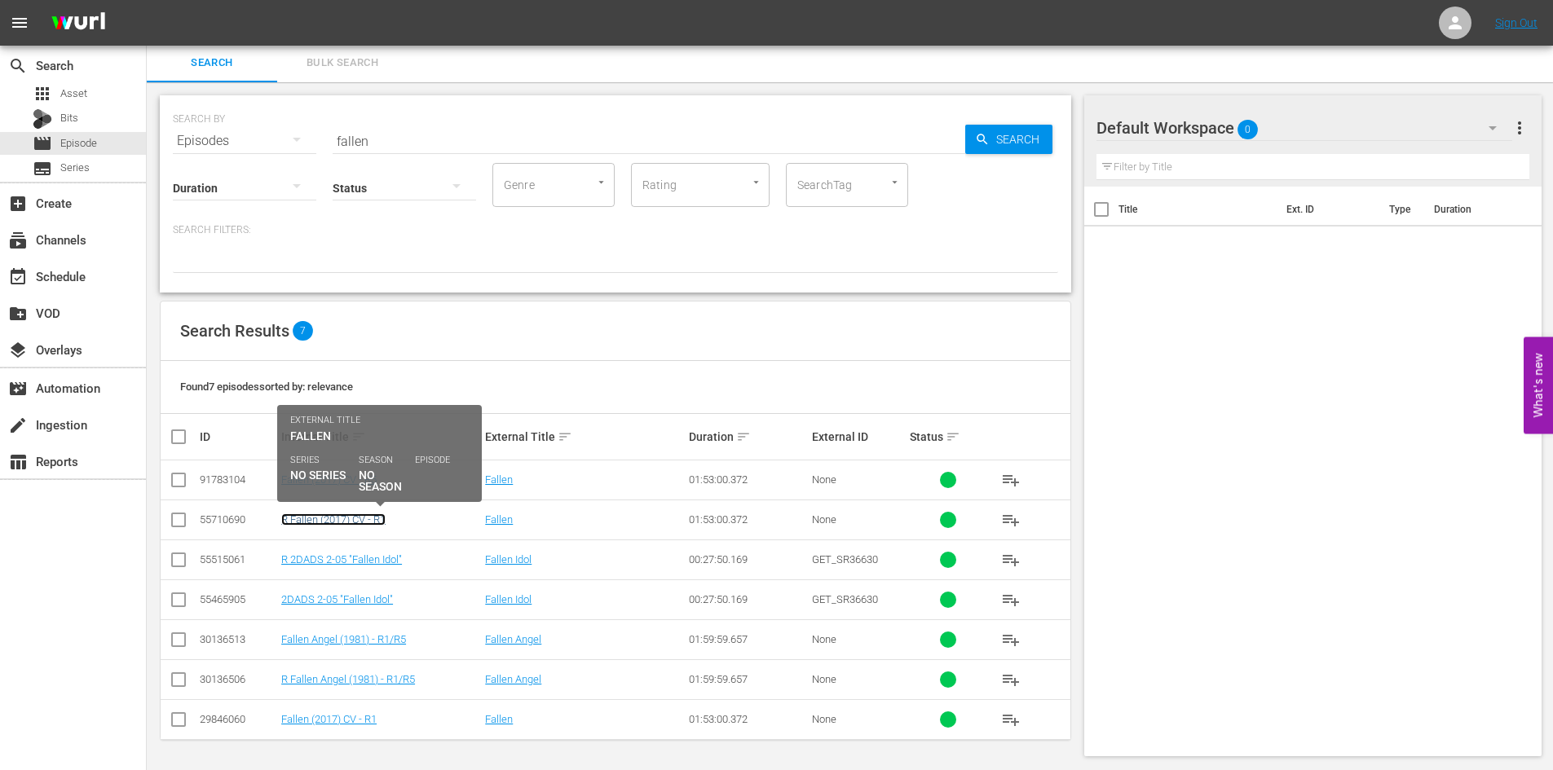
drag, startPoint x: 361, startPoint y: 527, endPoint x: 337, endPoint y: 518, distance: 25.8
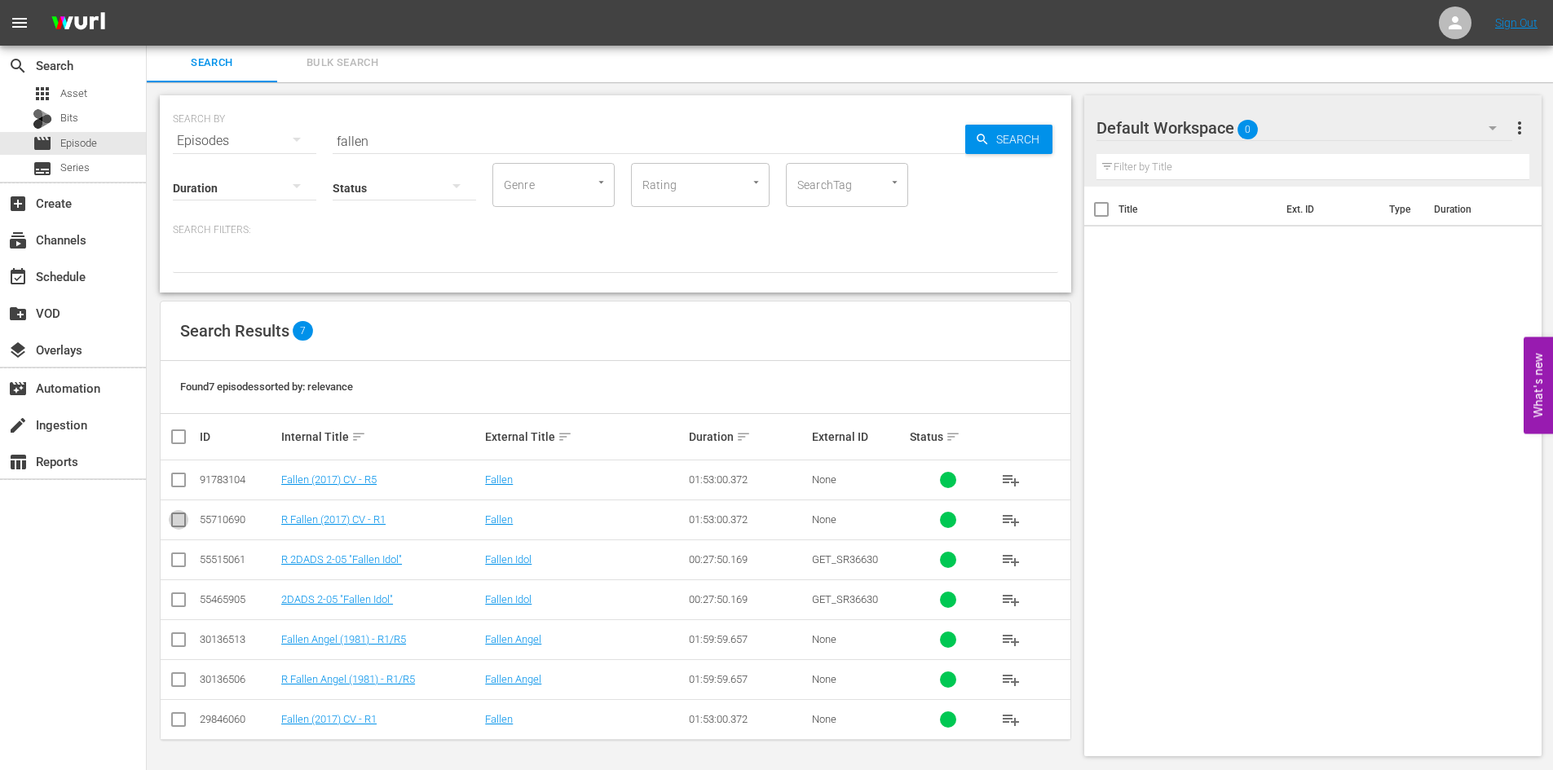
click at [186, 518] on input "checkbox" at bounding box center [179, 524] width 20 height 20
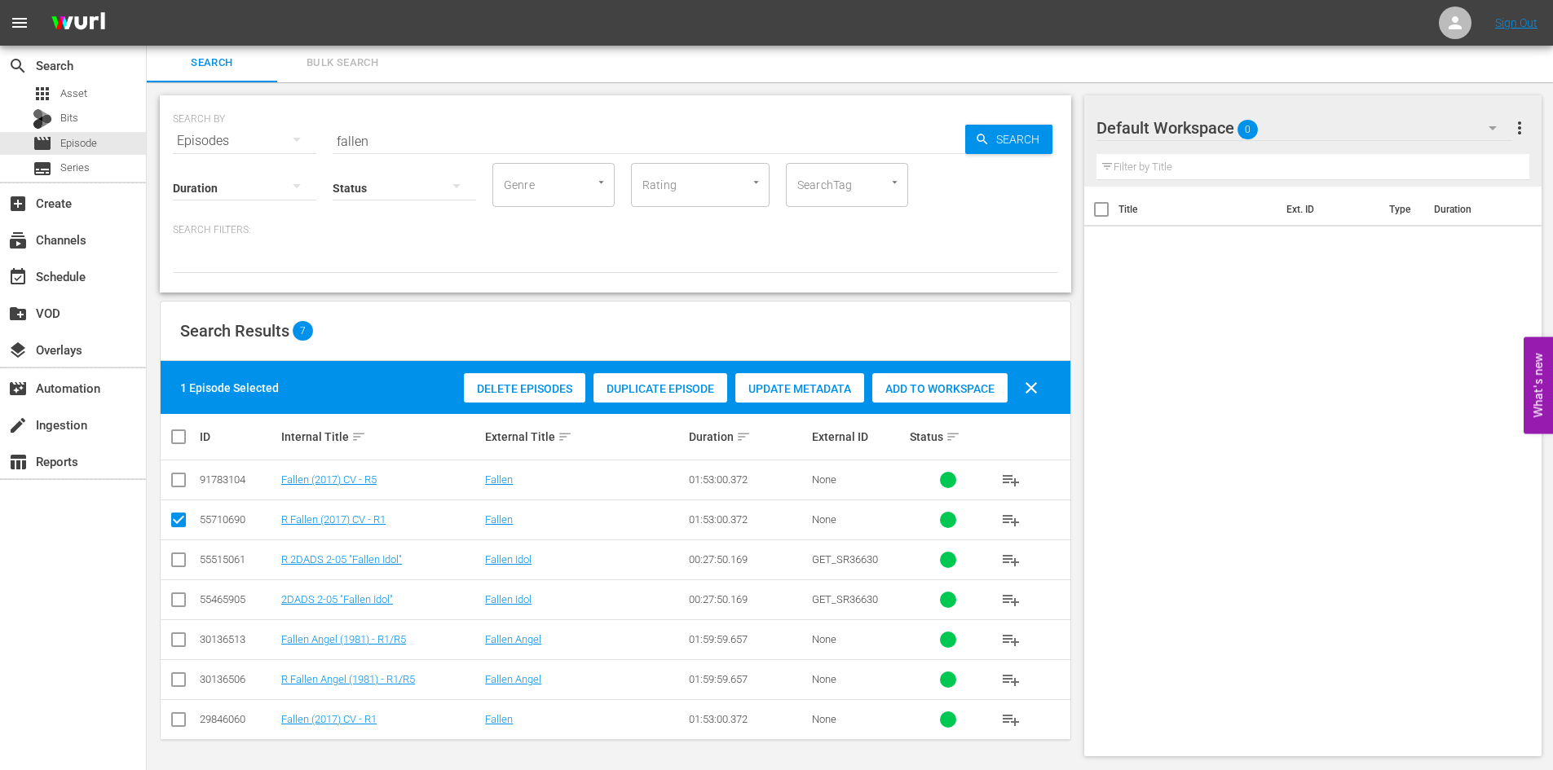
click at [680, 404] on div "Delete Episodes Duplicate Episode Update Metadata Add to Workspace clear" at bounding box center [755, 387] width 591 height 39
click at [675, 398] on div "Duplicate Episode" at bounding box center [660, 388] width 134 height 31
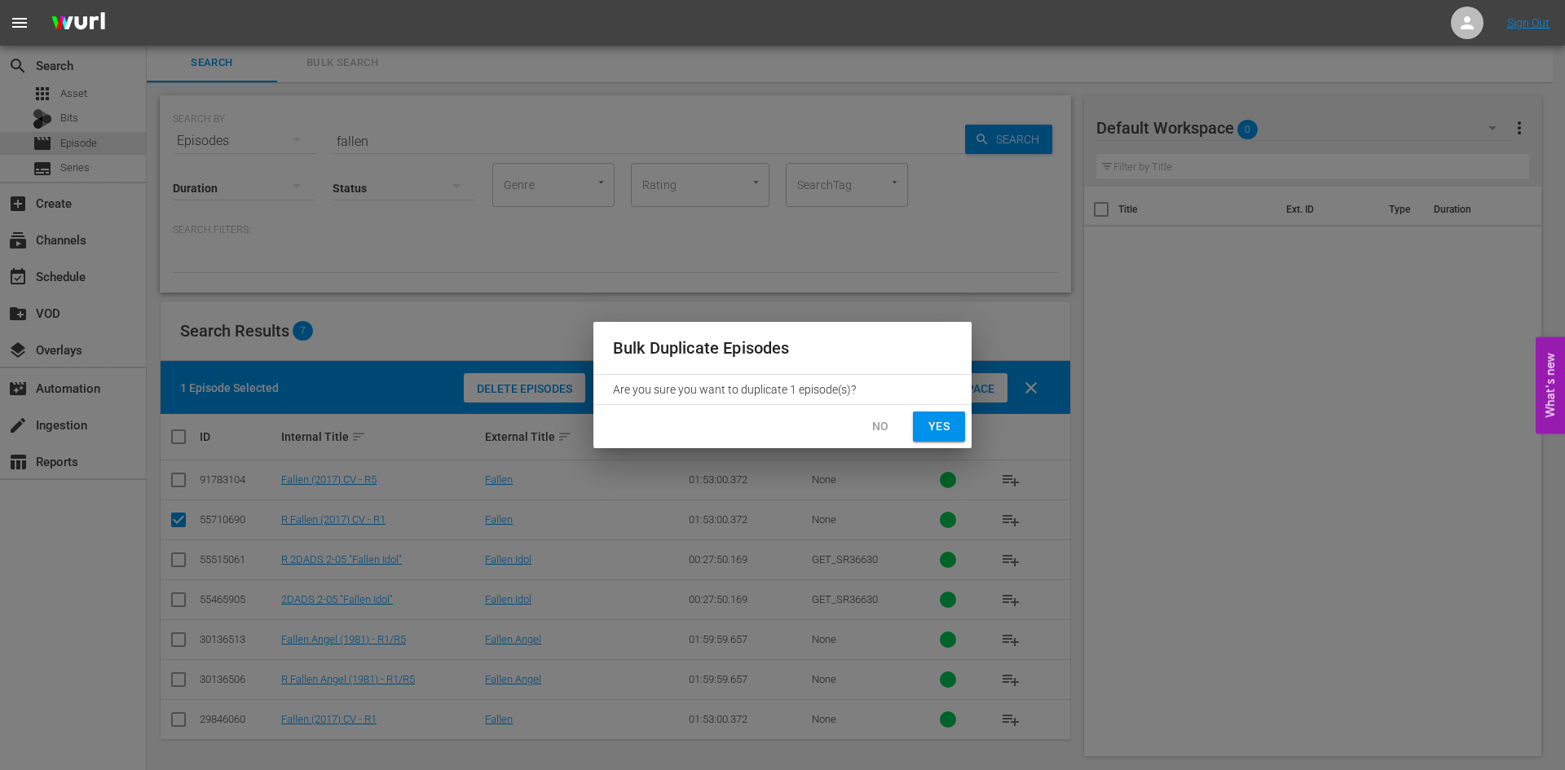
click at [941, 430] on span "Yes" at bounding box center [939, 427] width 26 height 20
checkbox input "false"
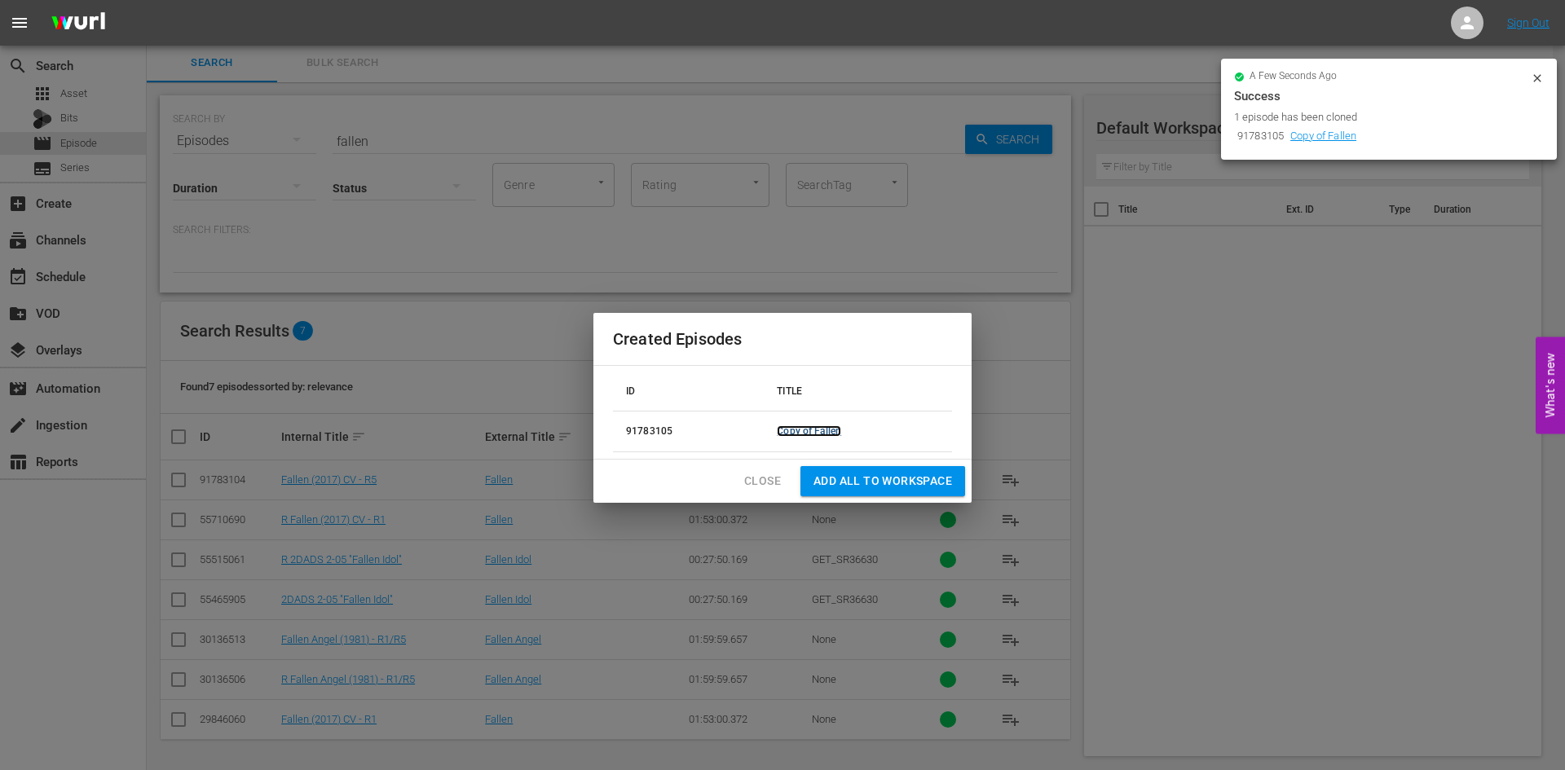
click at [835, 435] on link "Copy of Fallen" at bounding box center [809, 431] width 64 height 11
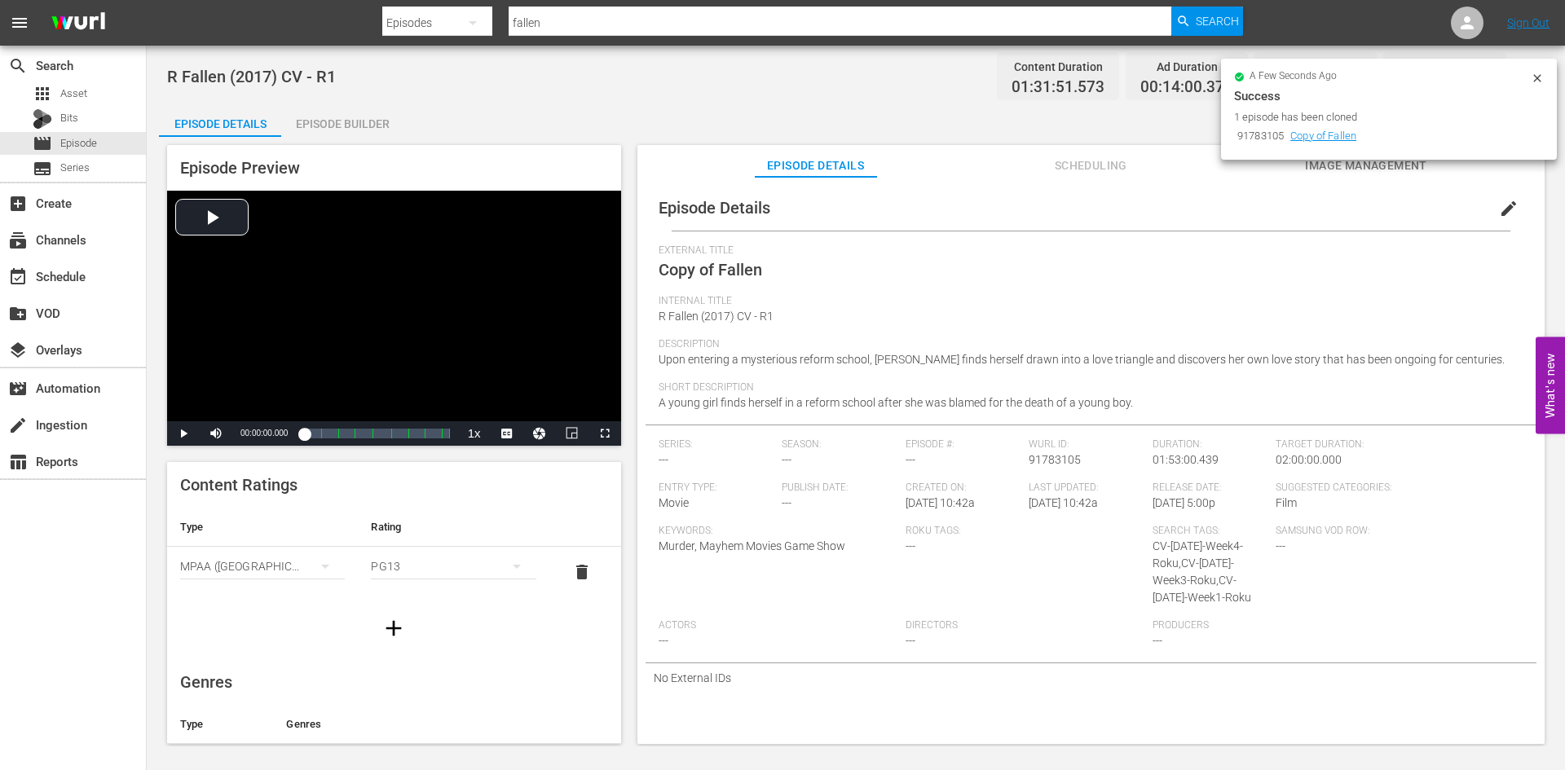
click at [1504, 204] on span "edit" at bounding box center [1509, 209] width 20 height 20
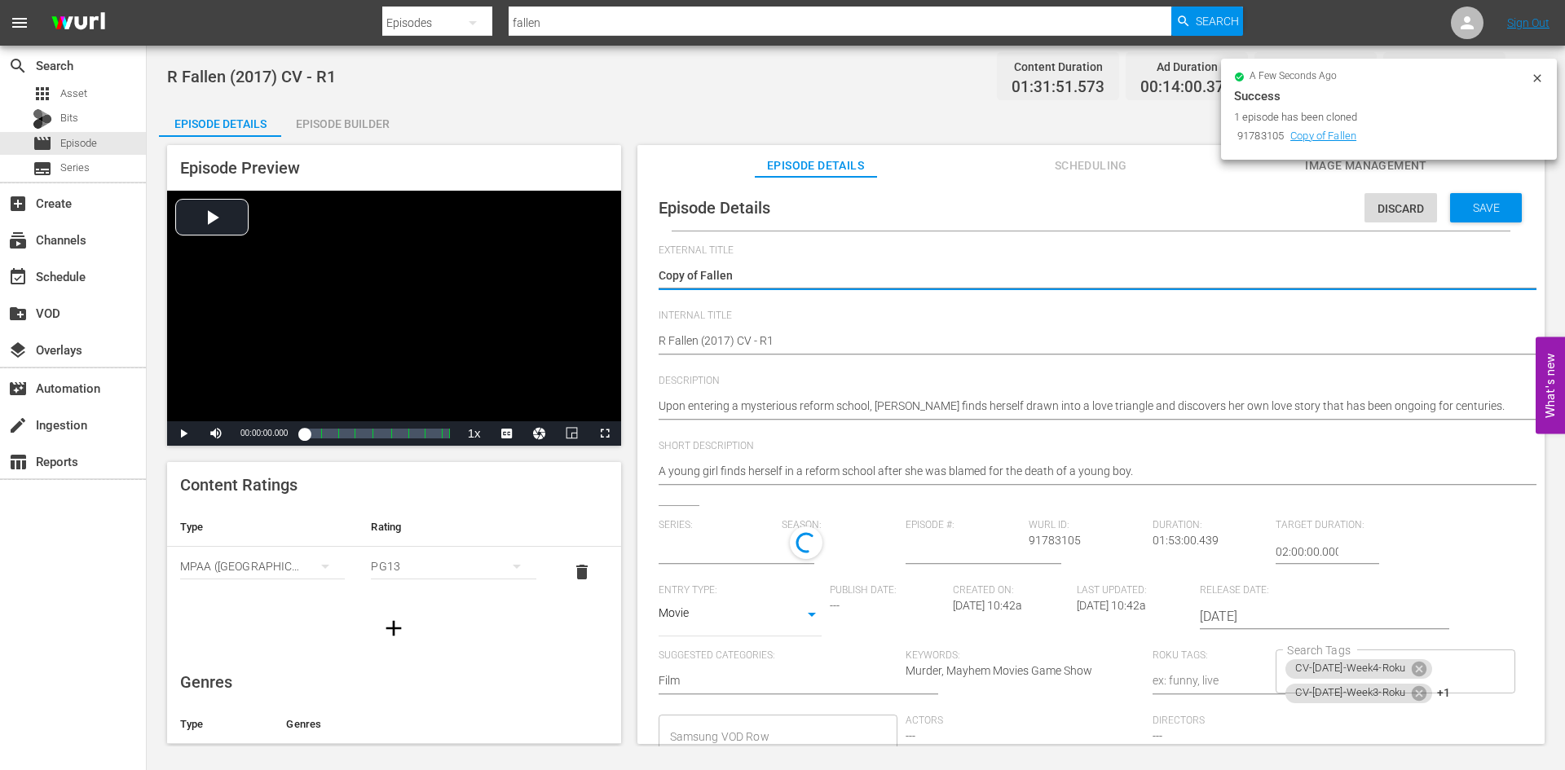
drag, startPoint x: 701, startPoint y: 270, endPoint x: 623, endPoint y: 267, distance: 78.3
click at [623, 267] on div "Episode Preview Video Player is loading. Play Video Play Mute Current Time 00:0…" at bounding box center [856, 447] width 1394 height 620
type textarea "Fallen"
type input "No Series"
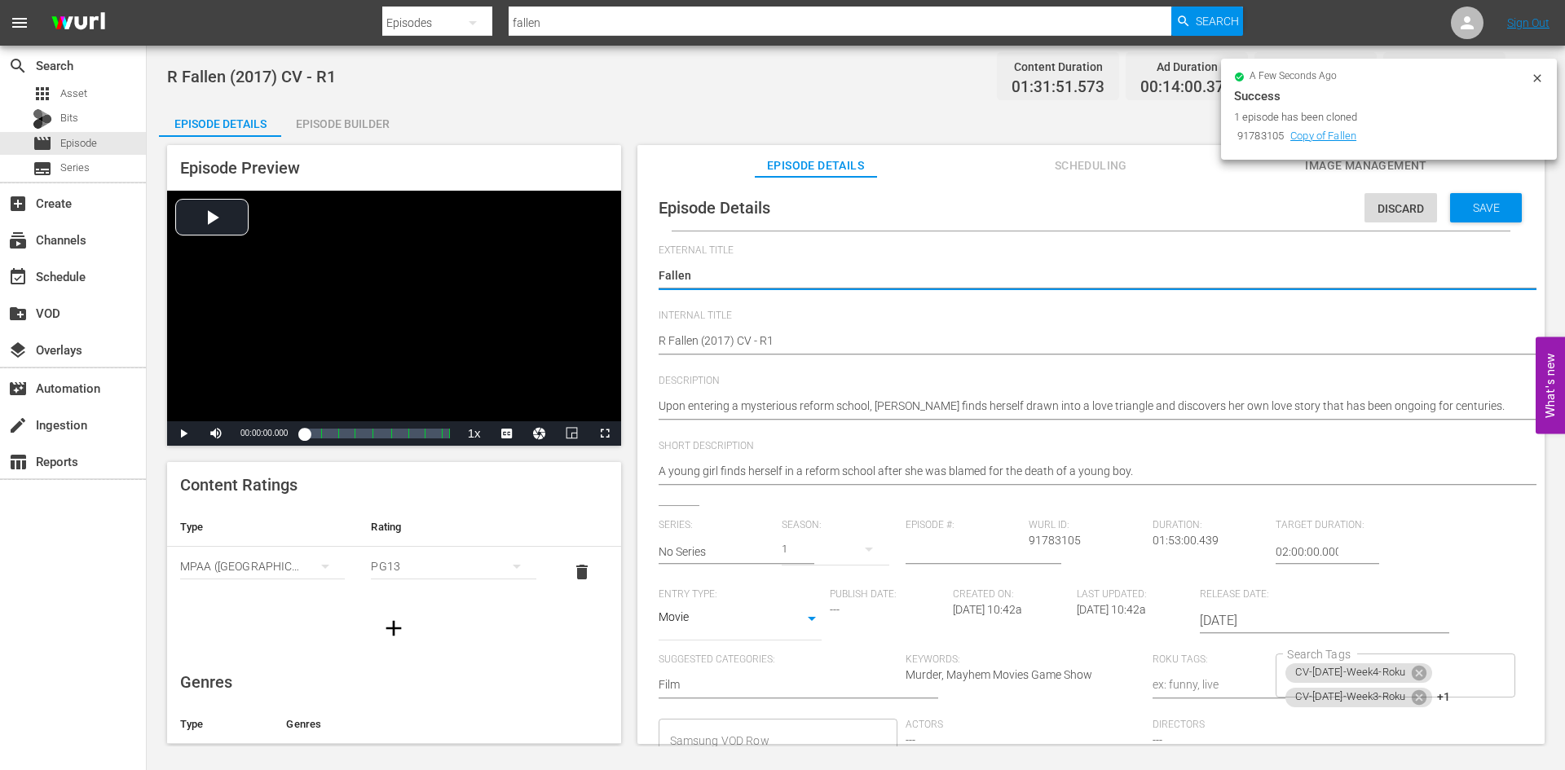
type textarea "Fallen"
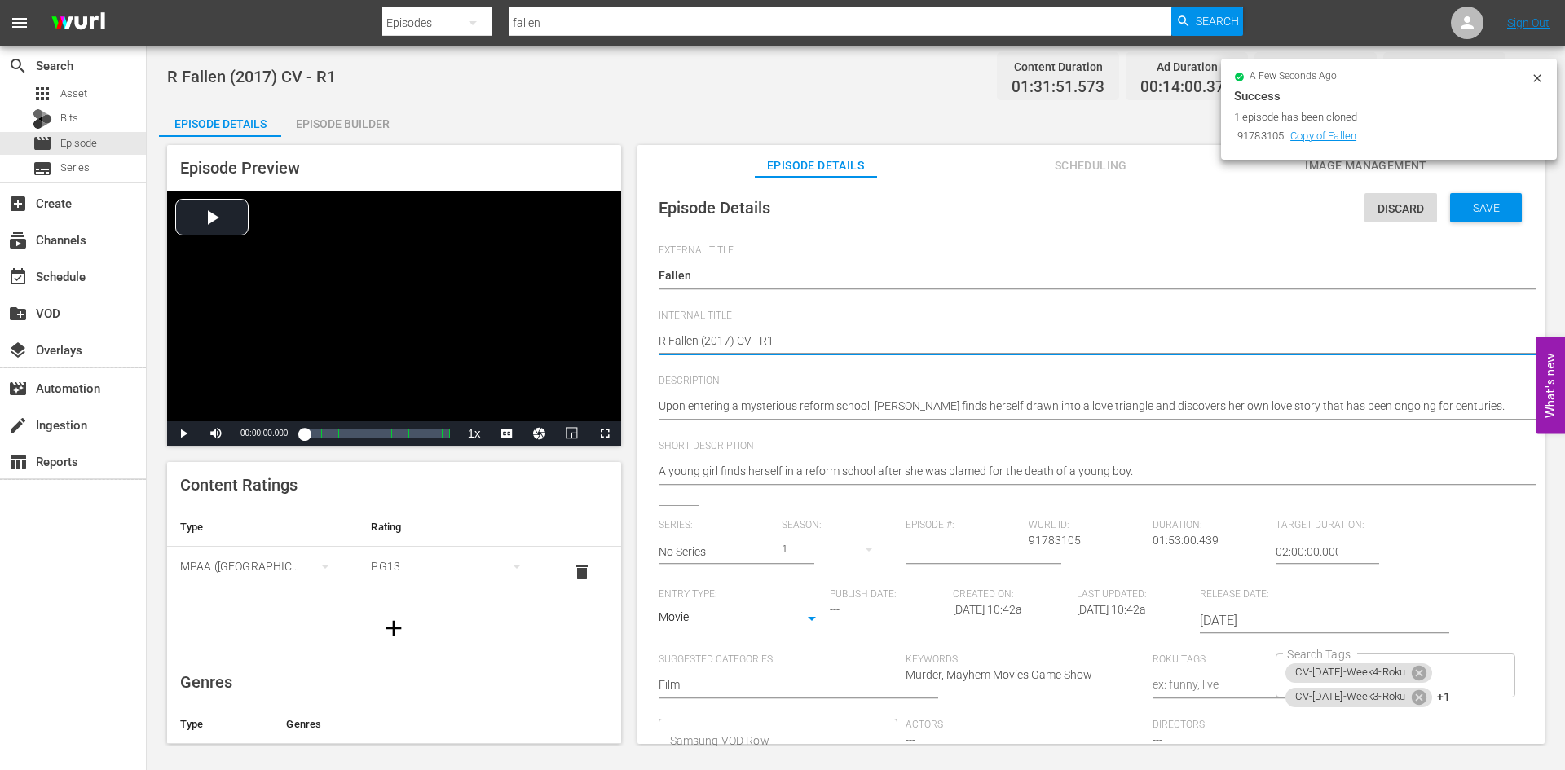
type textarea "R Fallen (2017) CV - R"
type textarea "R Fallen (2017) CV - R5"
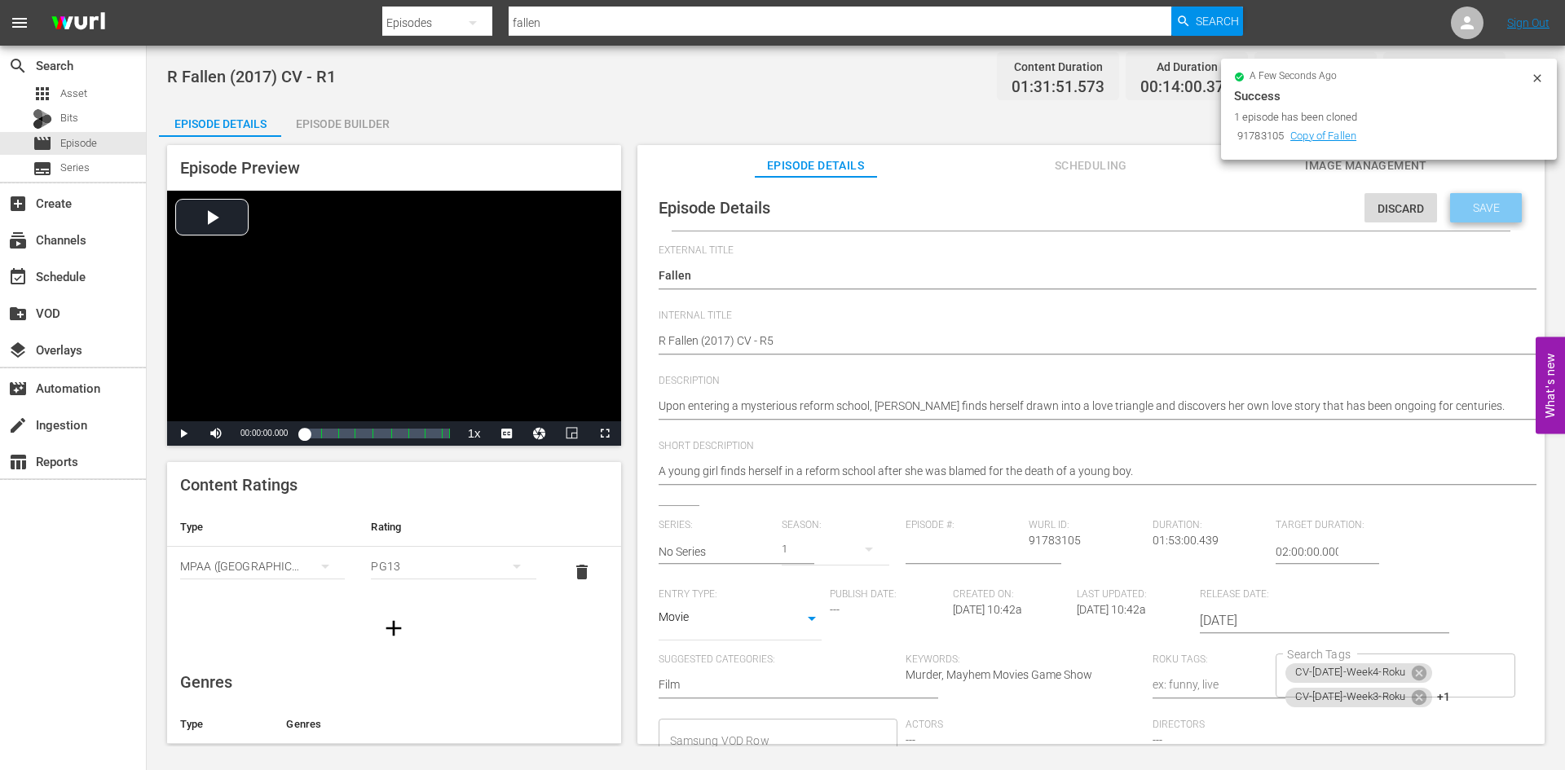
click at [1475, 207] on span "Save" at bounding box center [1486, 207] width 53 height 13
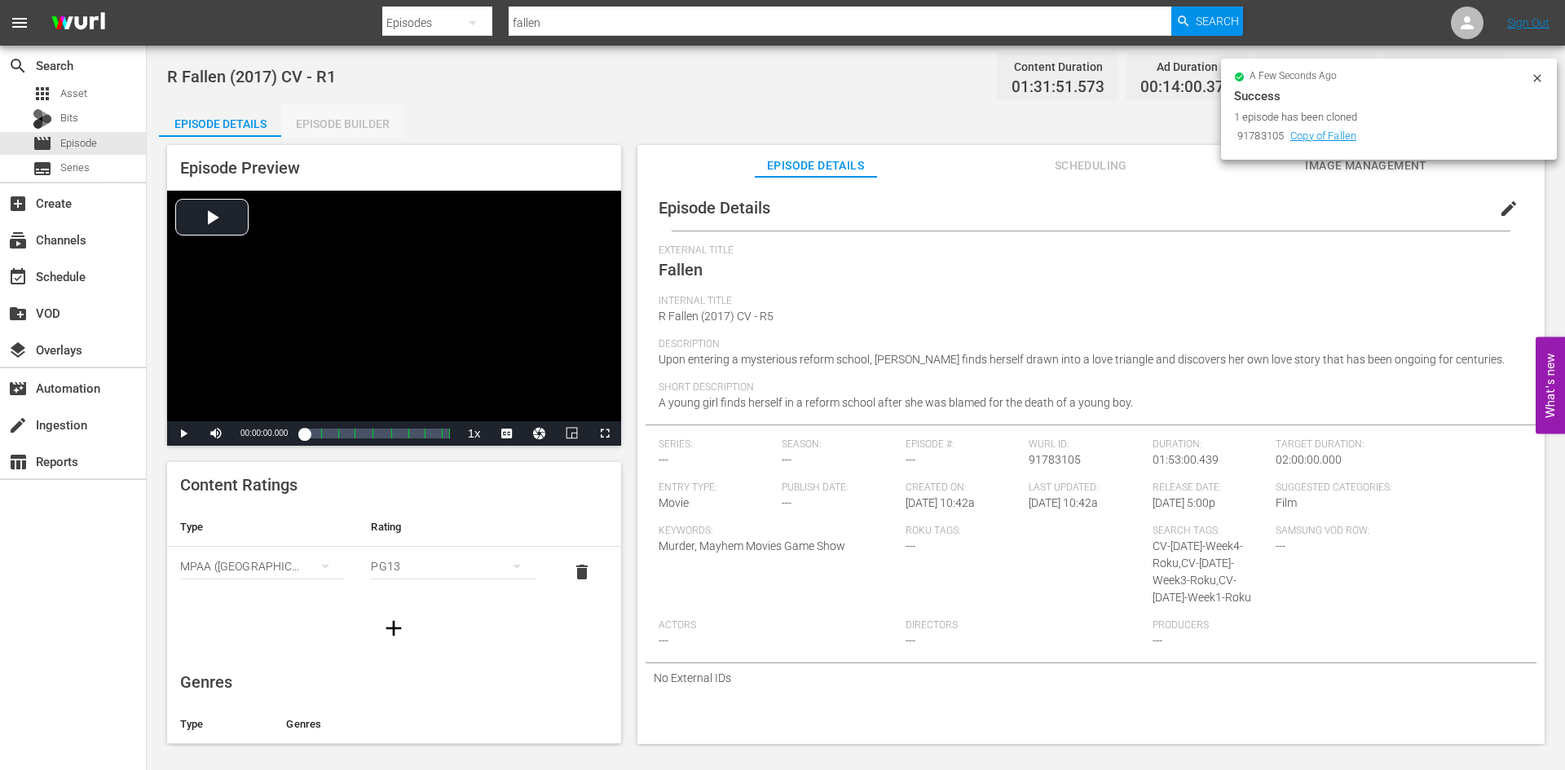
click at [354, 126] on div "Episode Builder" at bounding box center [342, 123] width 122 height 39
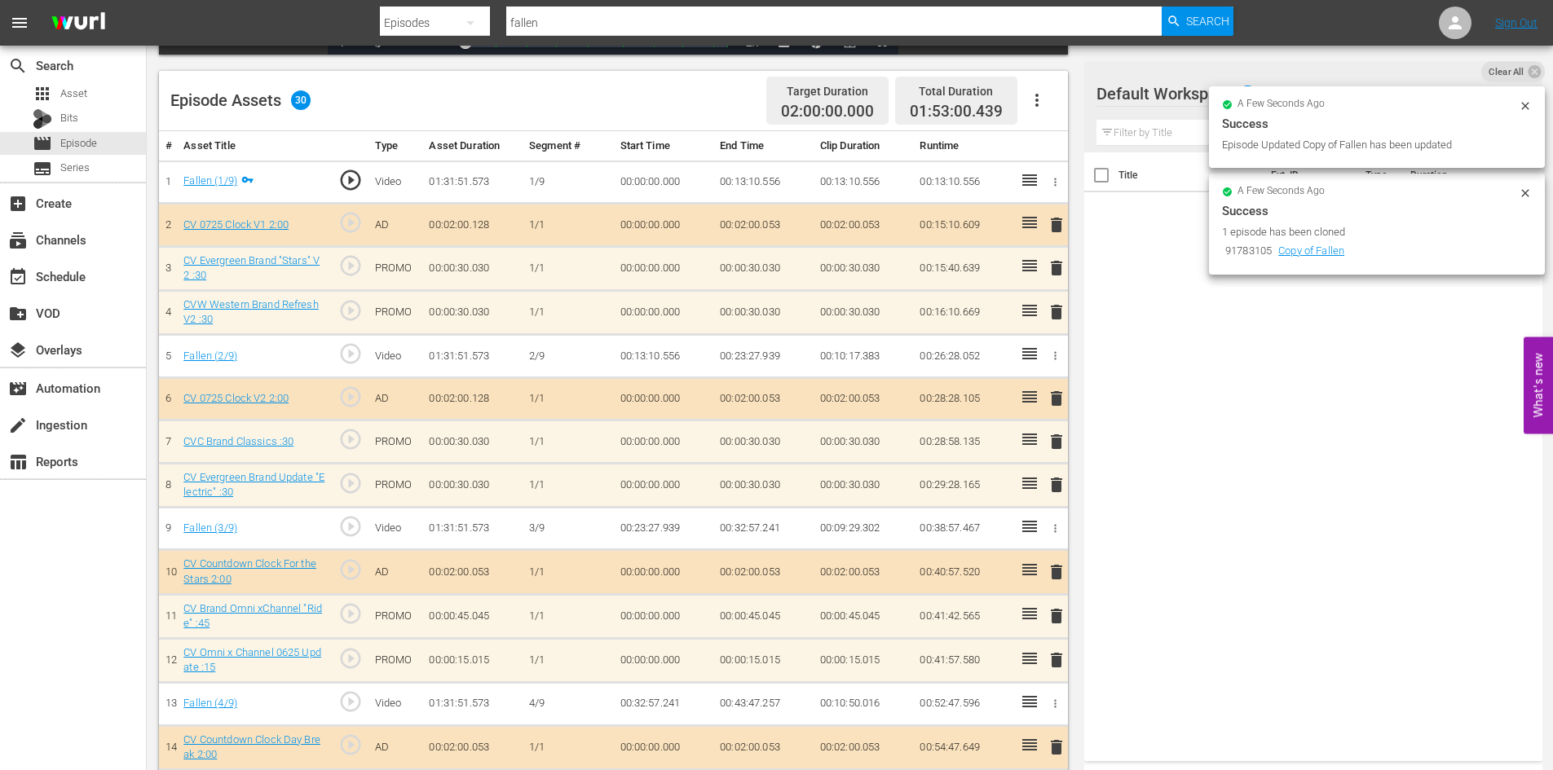
scroll to position [408, 0]
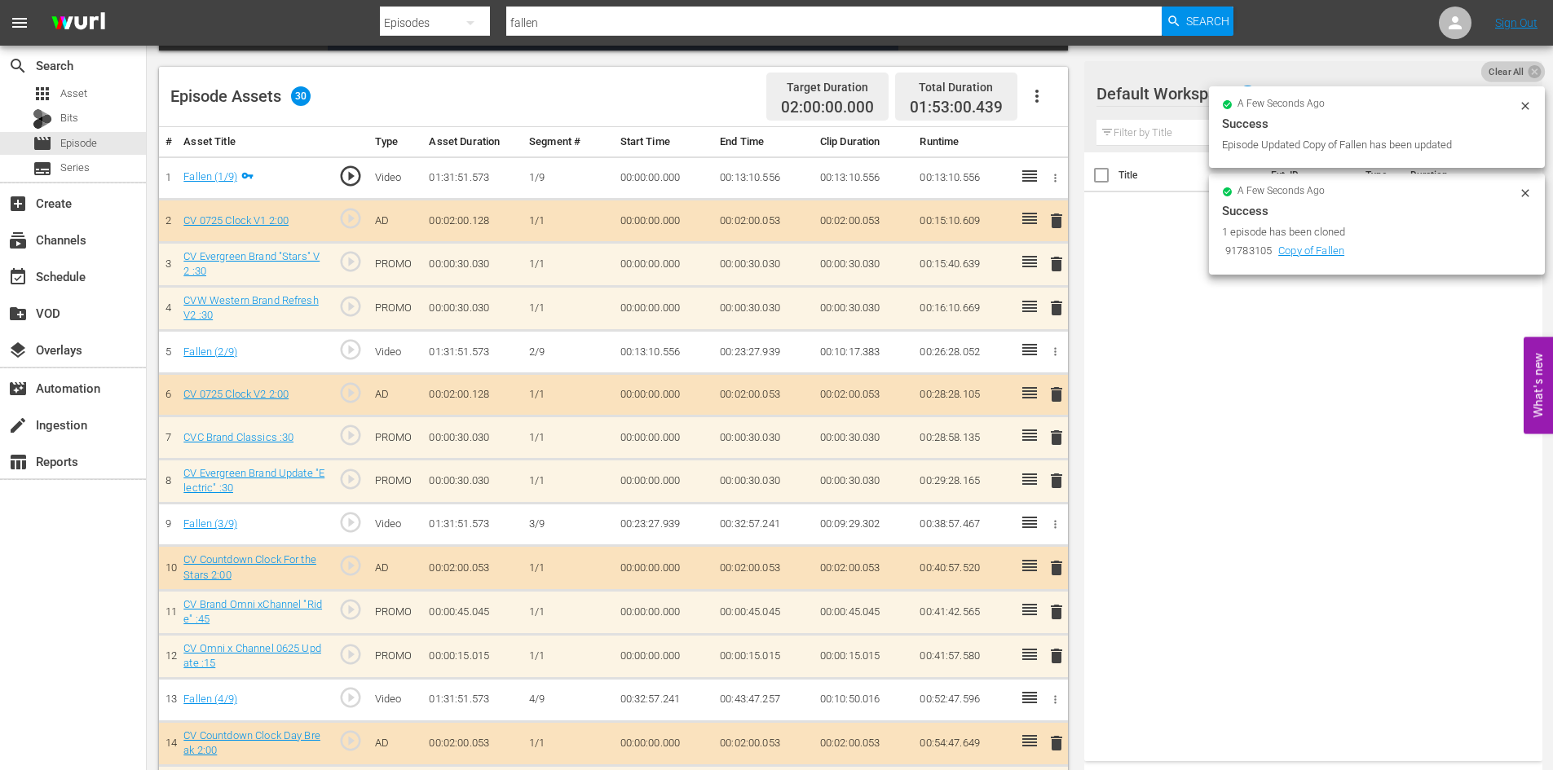
click at [1493, 73] on span "Clear All" at bounding box center [1506, 71] width 51 height 21
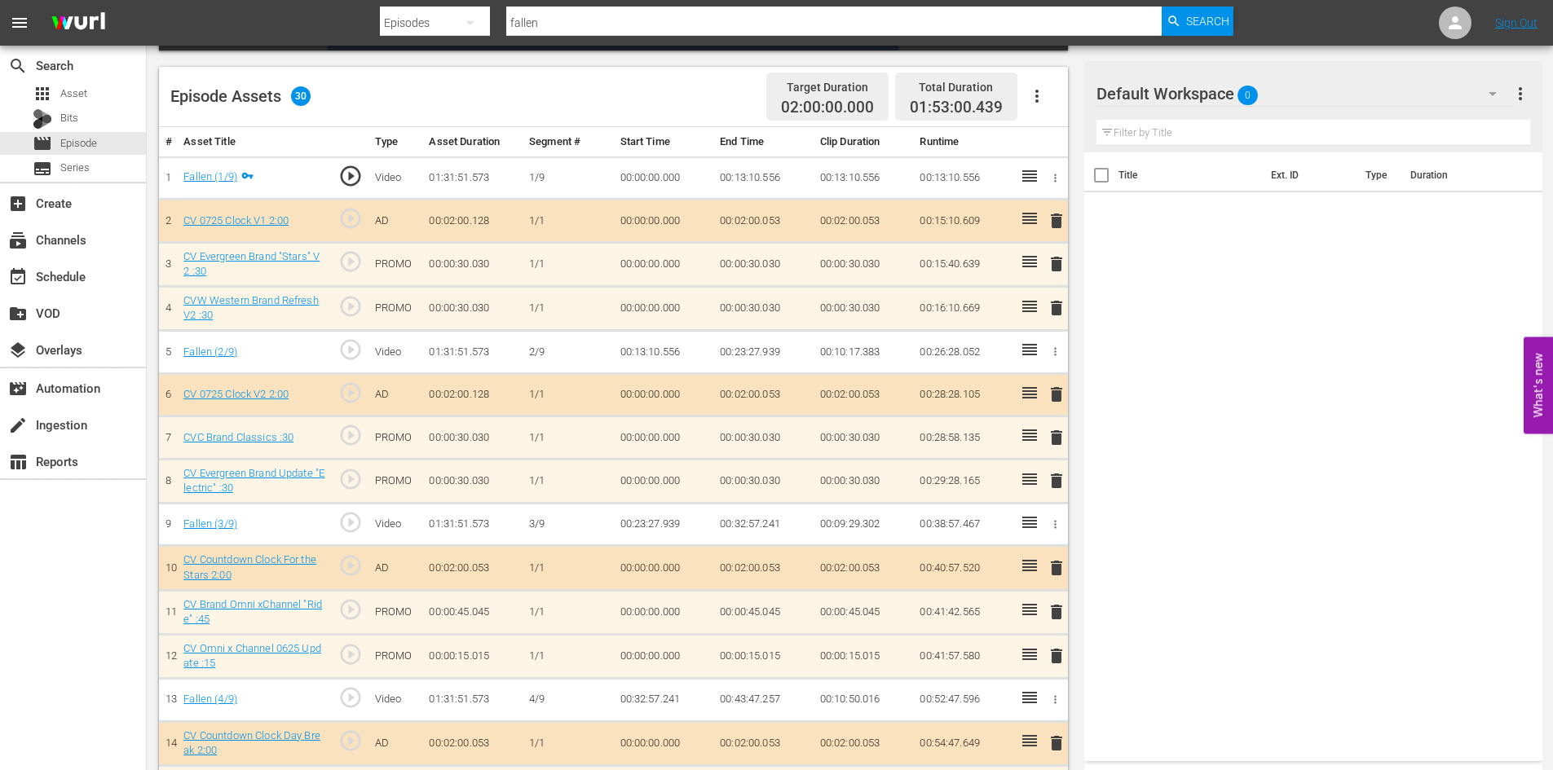
click at [1327, 95] on div "Default Workspace 0" at bounding box center [1304, 94] width 416 height 46
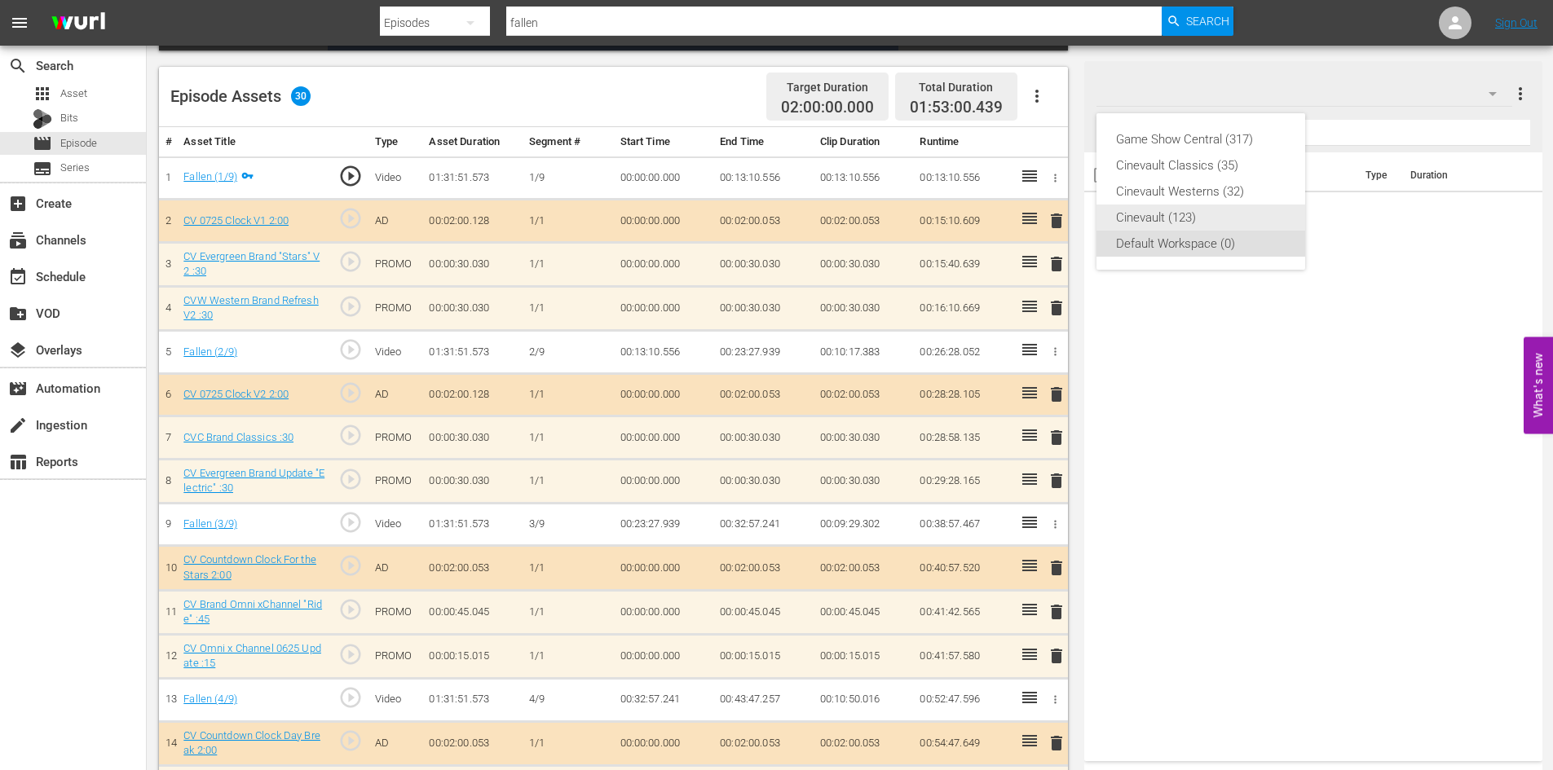
click at [1156, 205] on div "Cinevault (123)" at bounding box center [1201, 218] width 170 height 26
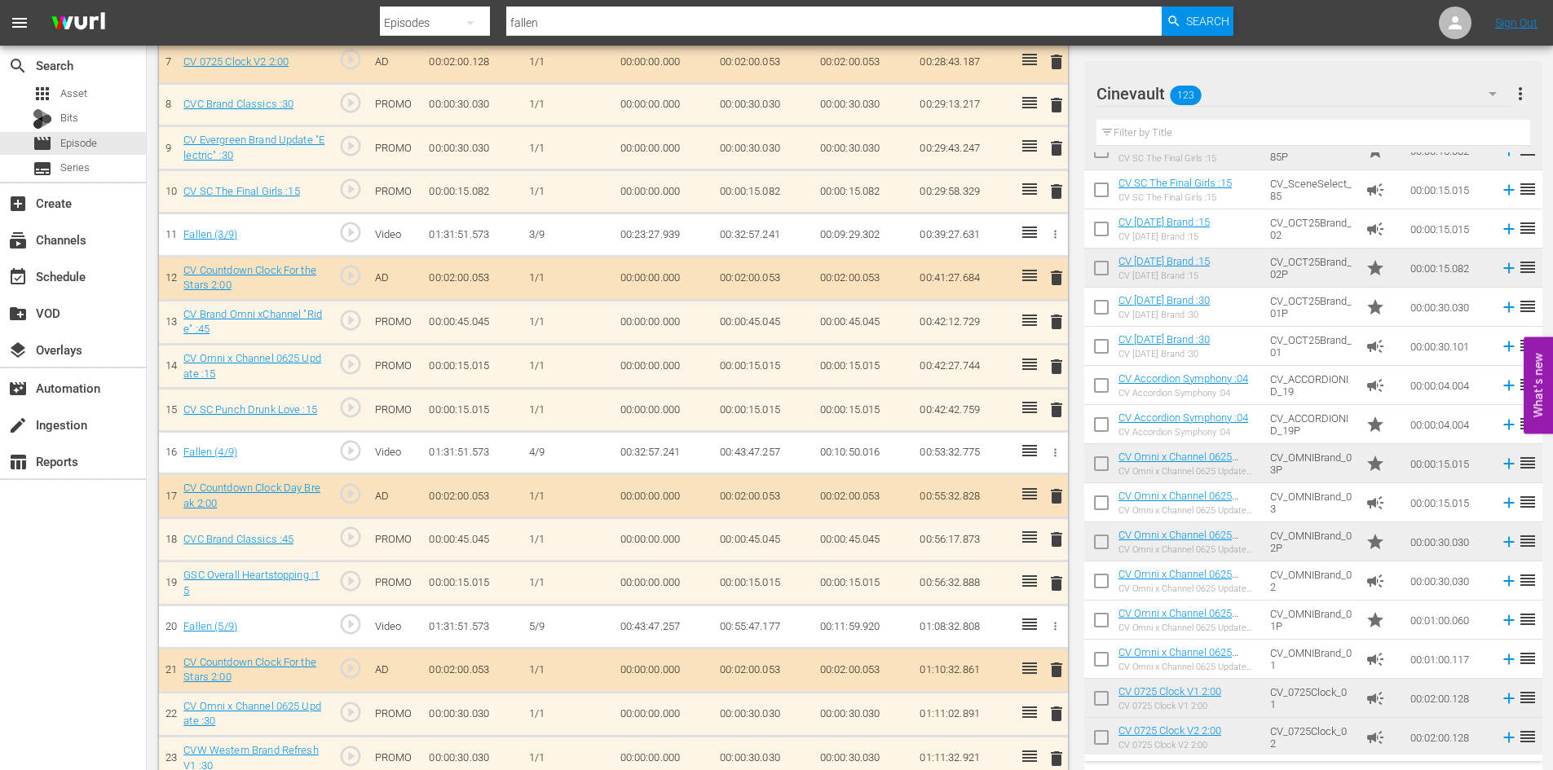
scroll to position [326, 0]
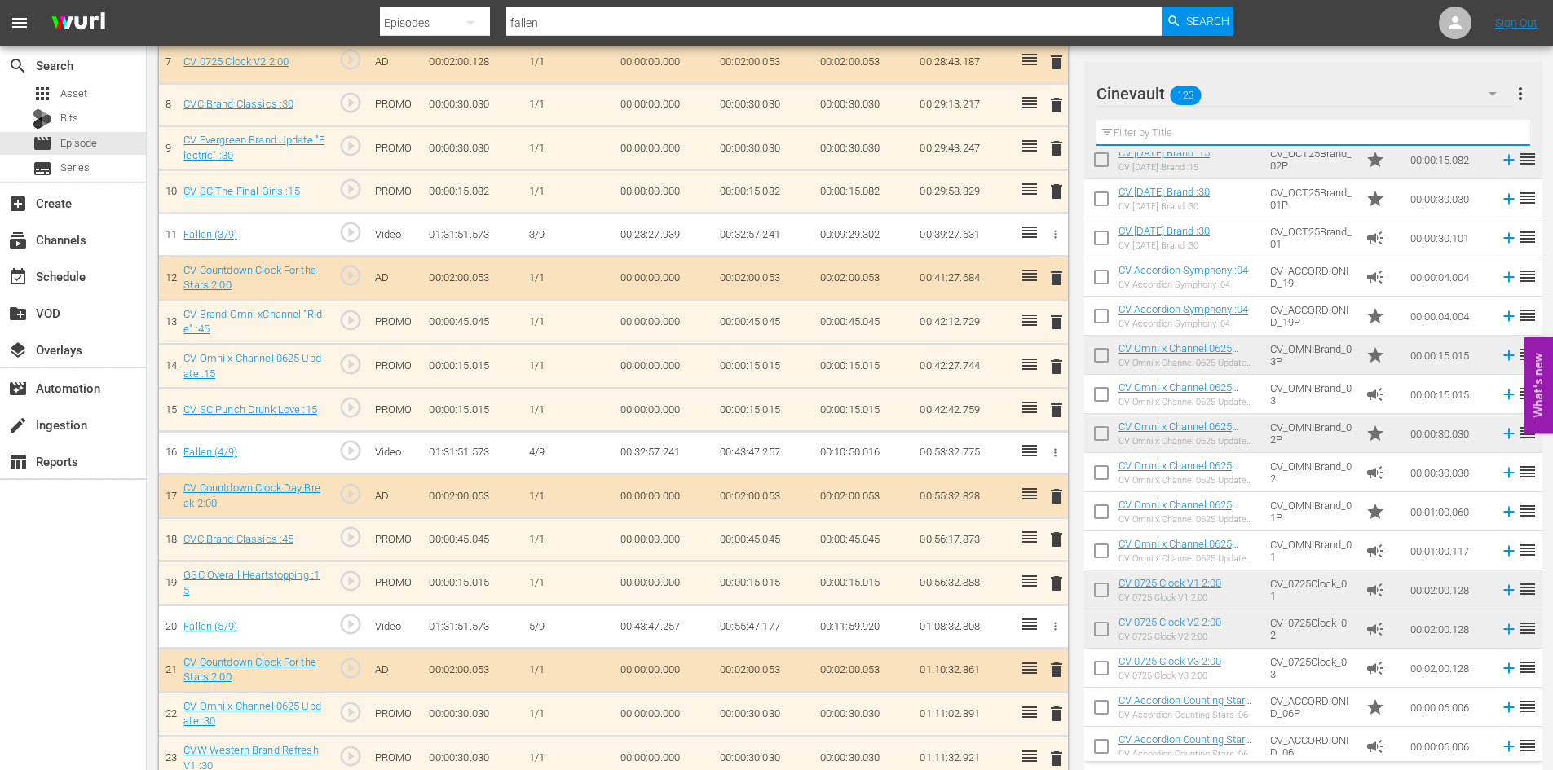
click at [1205, 144] on div "Filter by Title" at bounding box center [1313, 132] width 434 height 39
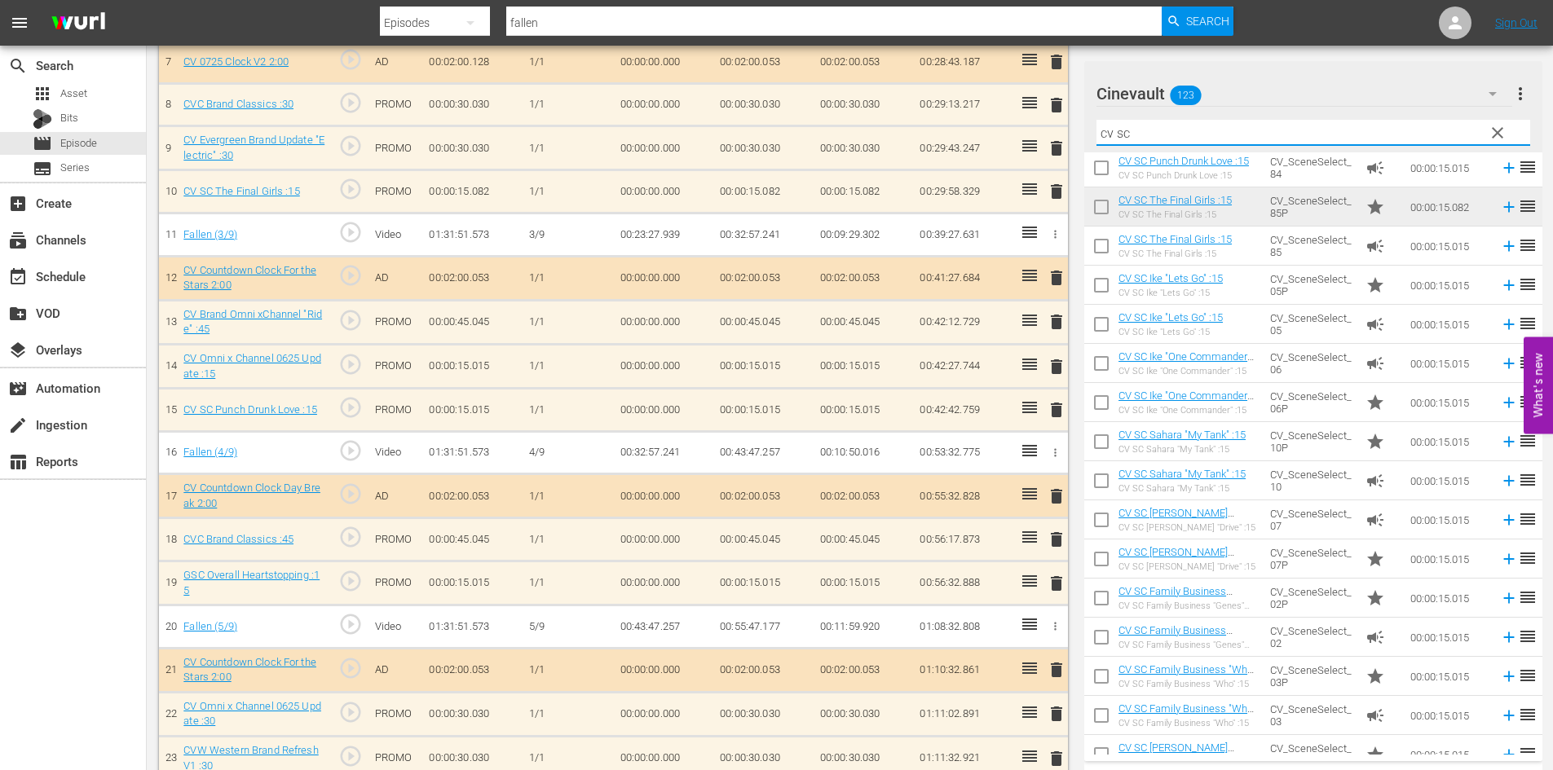
scroll to position [163, 0]
type input "cv sc"
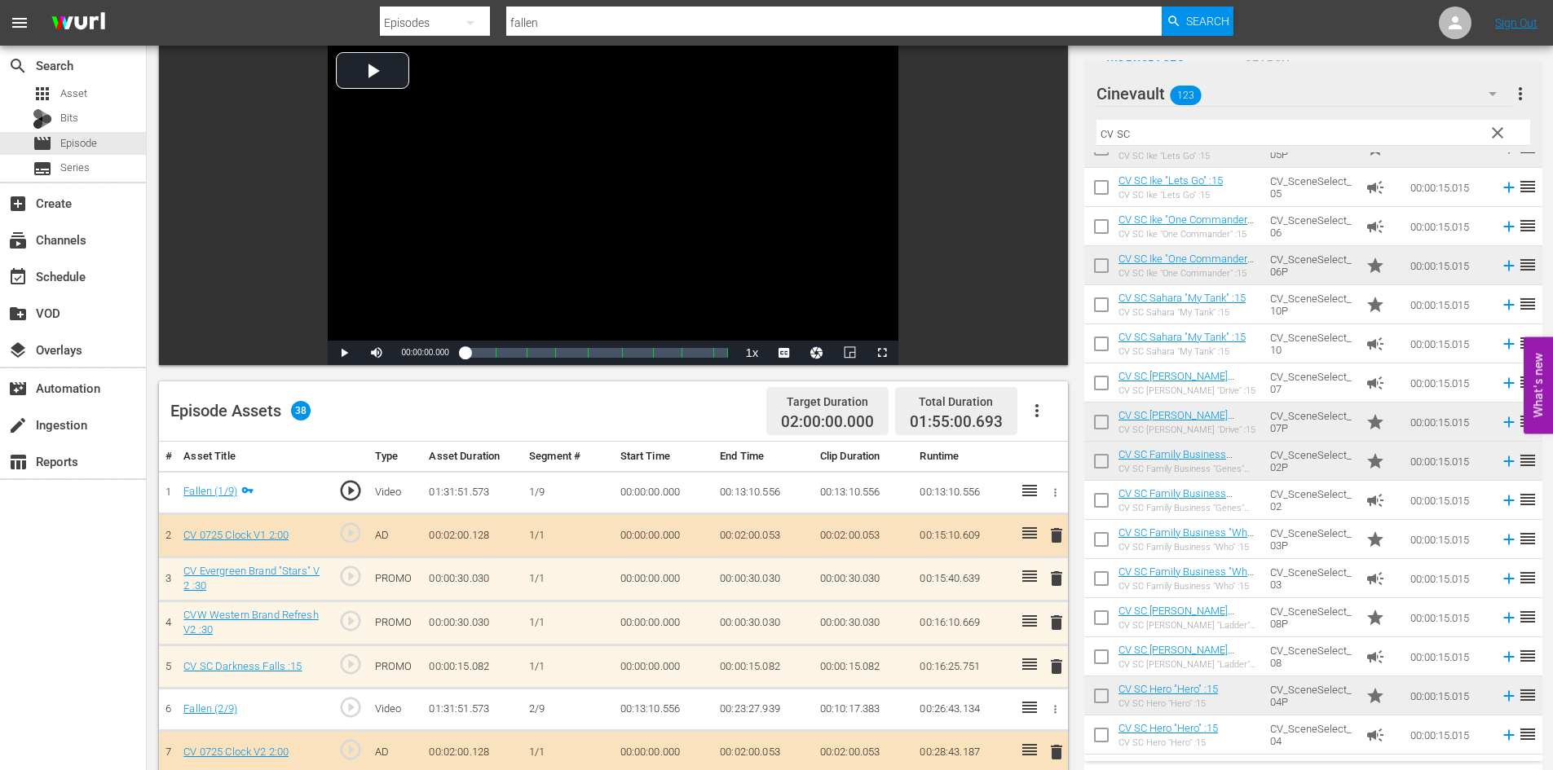
scroll to position [82, 0]
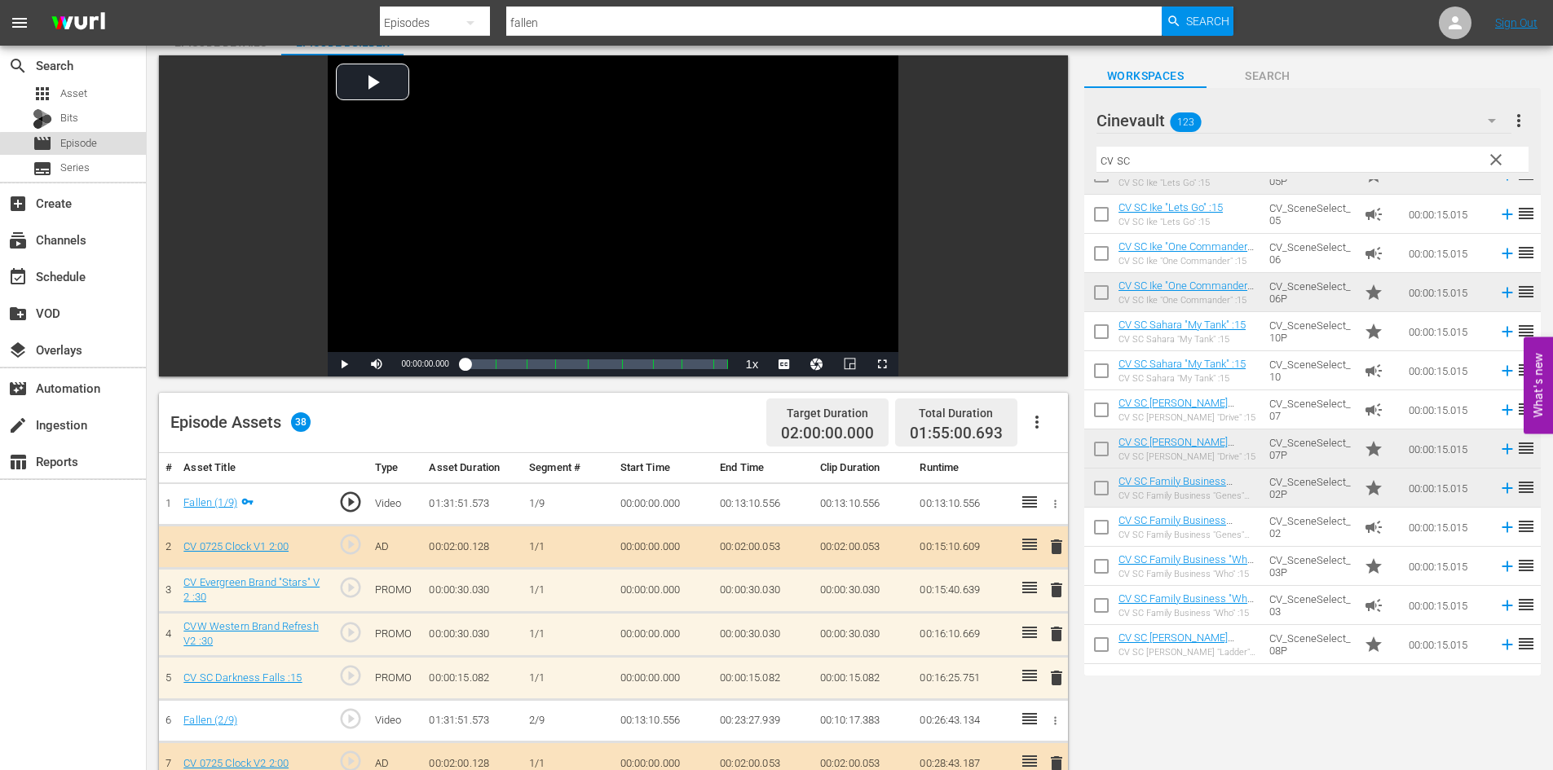
click at [80, 150] on span "Episode" at bounding box center [78, 143] width 37 height 16
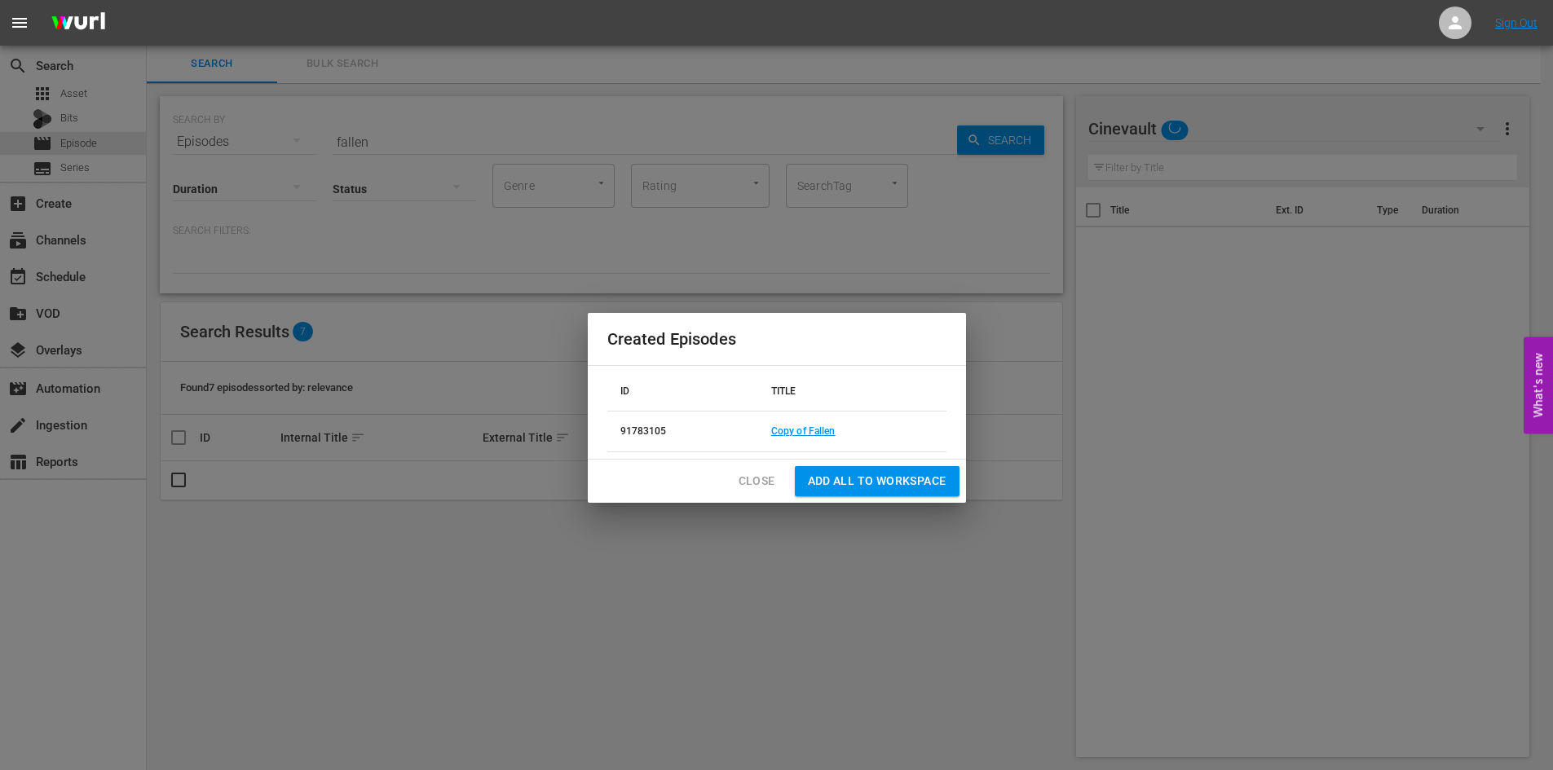
scroll to position [2, 0]
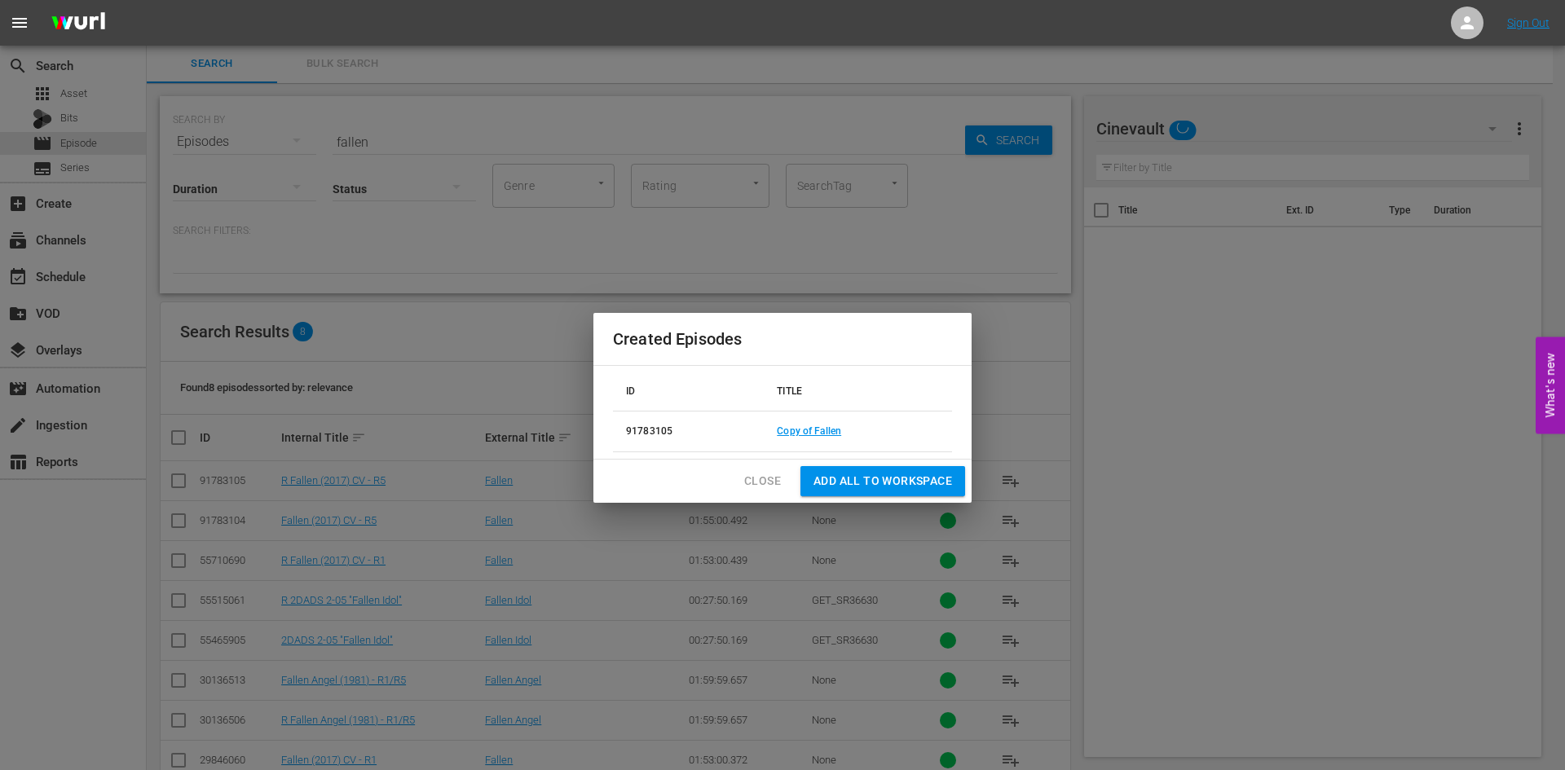
click at [755, 485] on span "Close" at bounding box center [762, 481] width 37 height 20
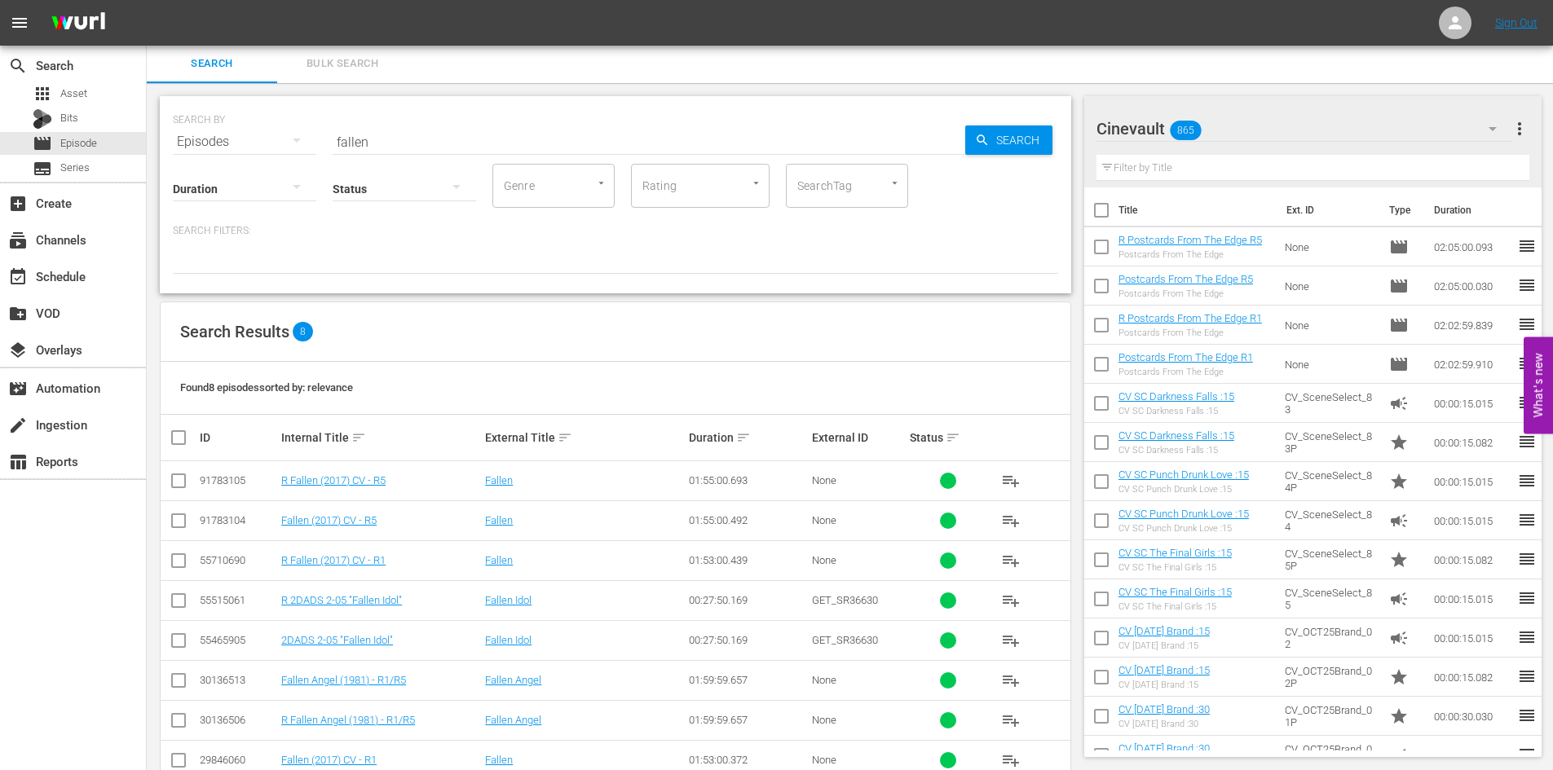
scroll to position [42, 0]
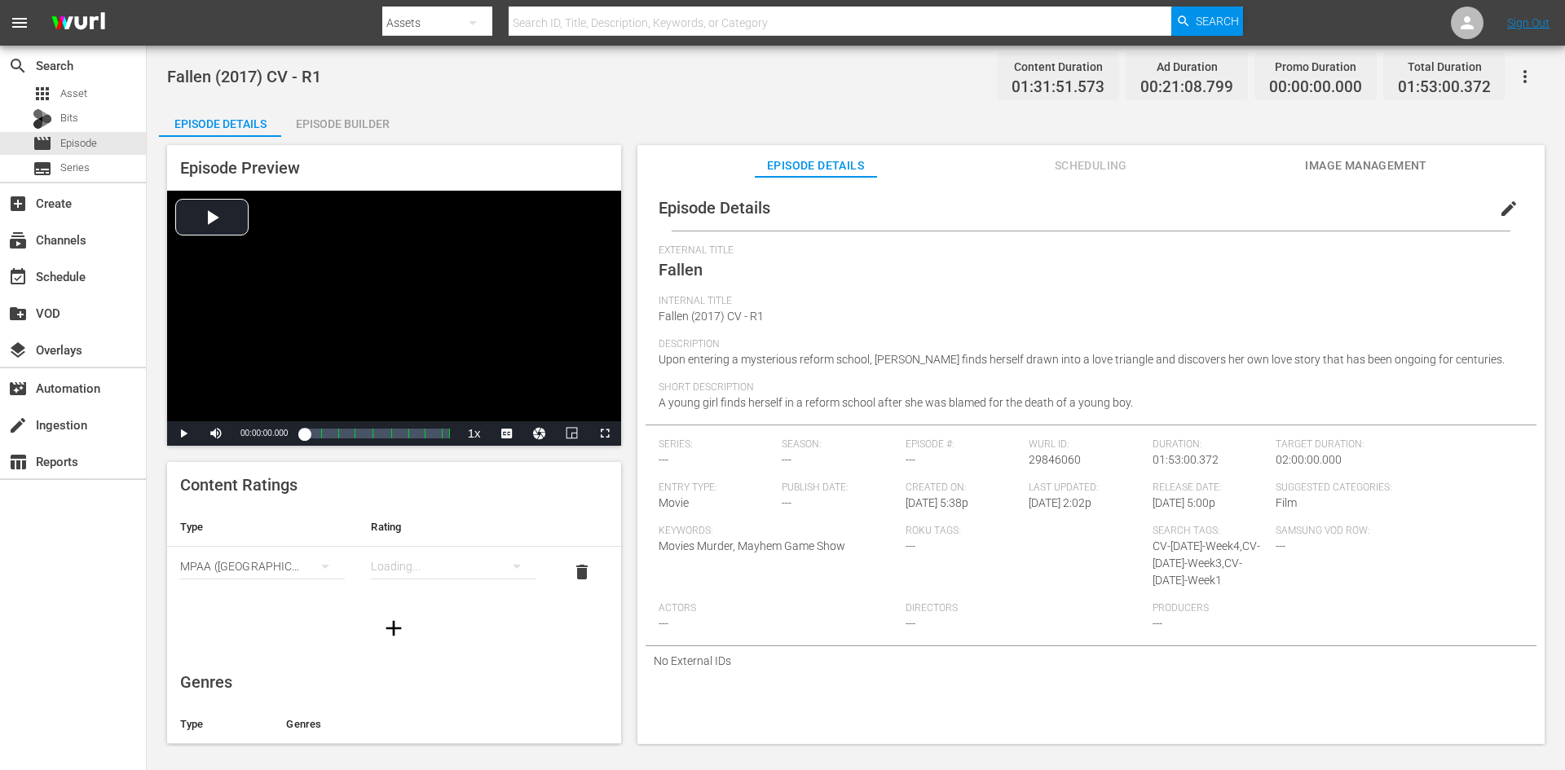
click at [339, 121] on div "Episode Builder" at bounding box center [342, 123] width 122 height 39
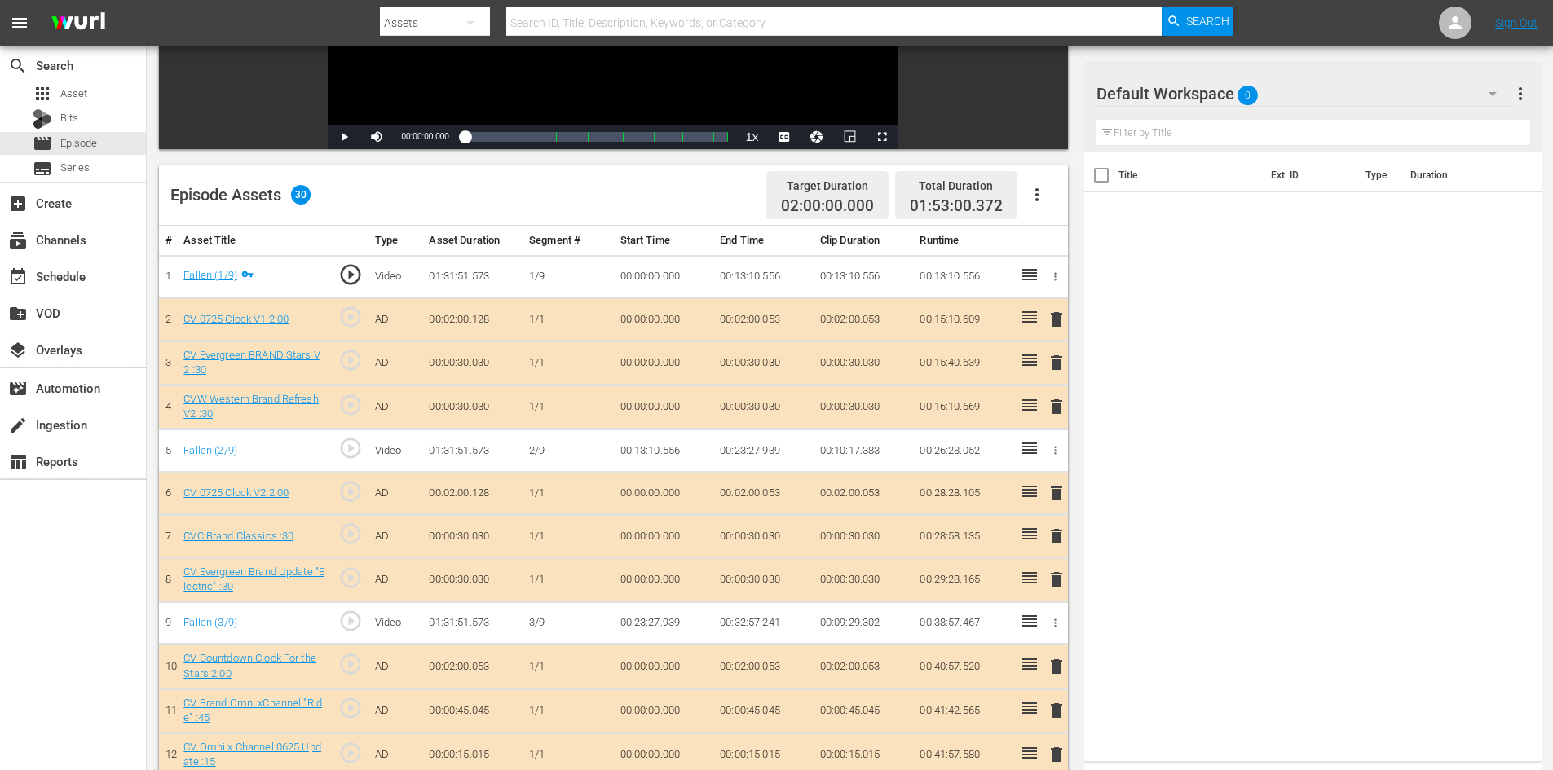
scroll to position [326, 0]
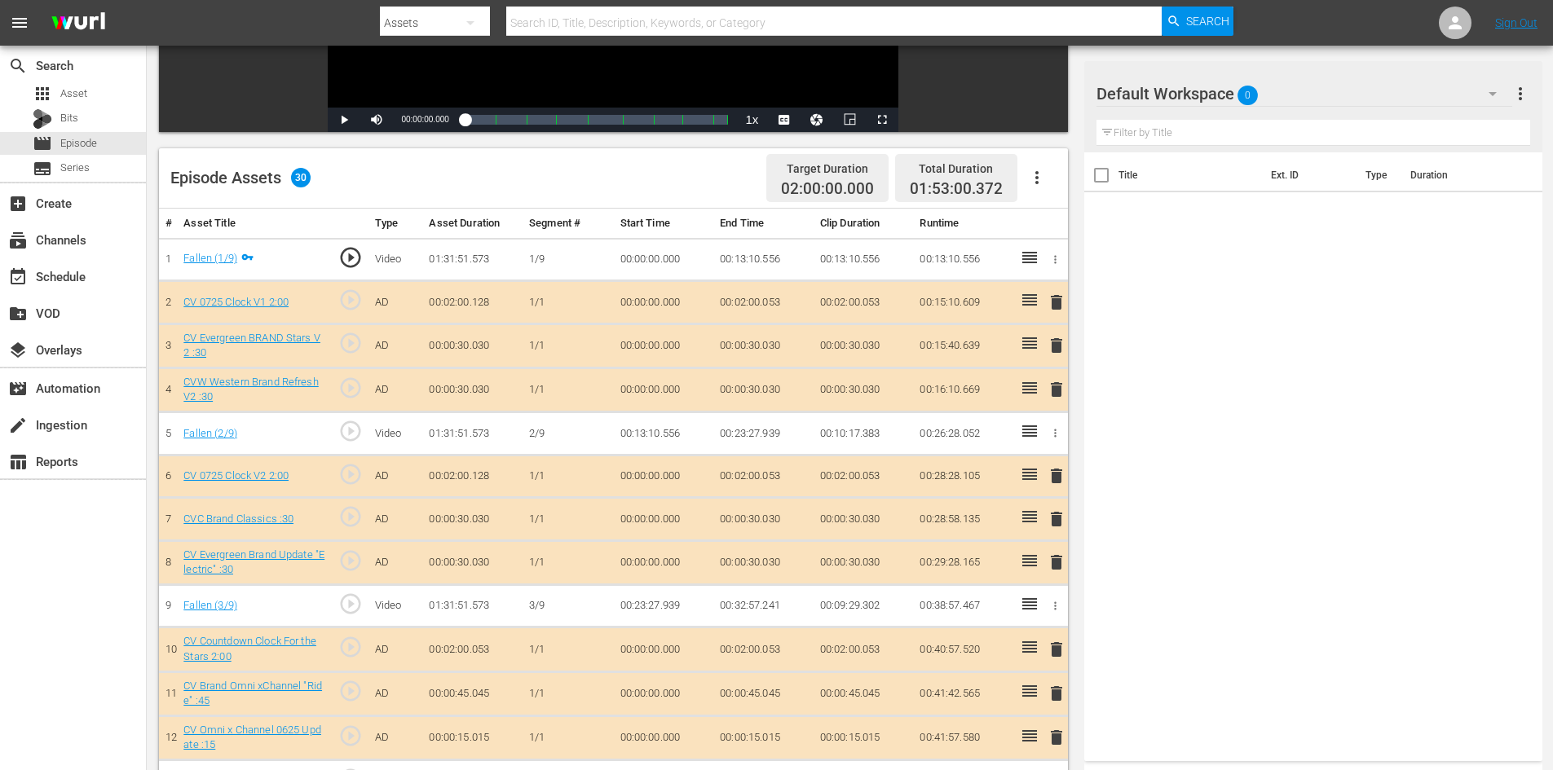
click at [1392, 101] on div "Default Workspace 0" at bounding box center [1304, 94] width 416 height 46
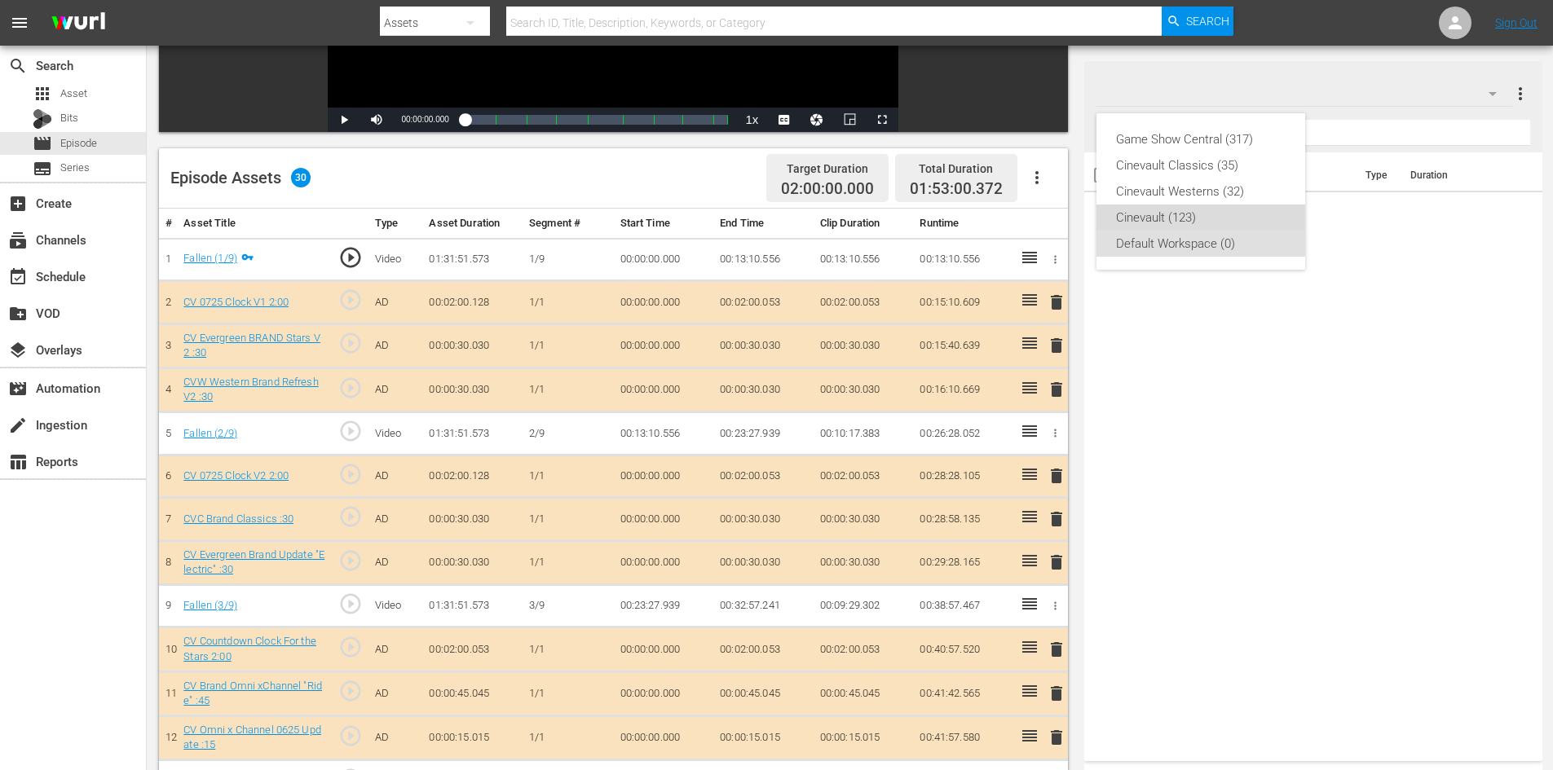
click at [1220, 209] on div "Cinevault (123)" at bounding box center [1201, 218] width 170 height 26
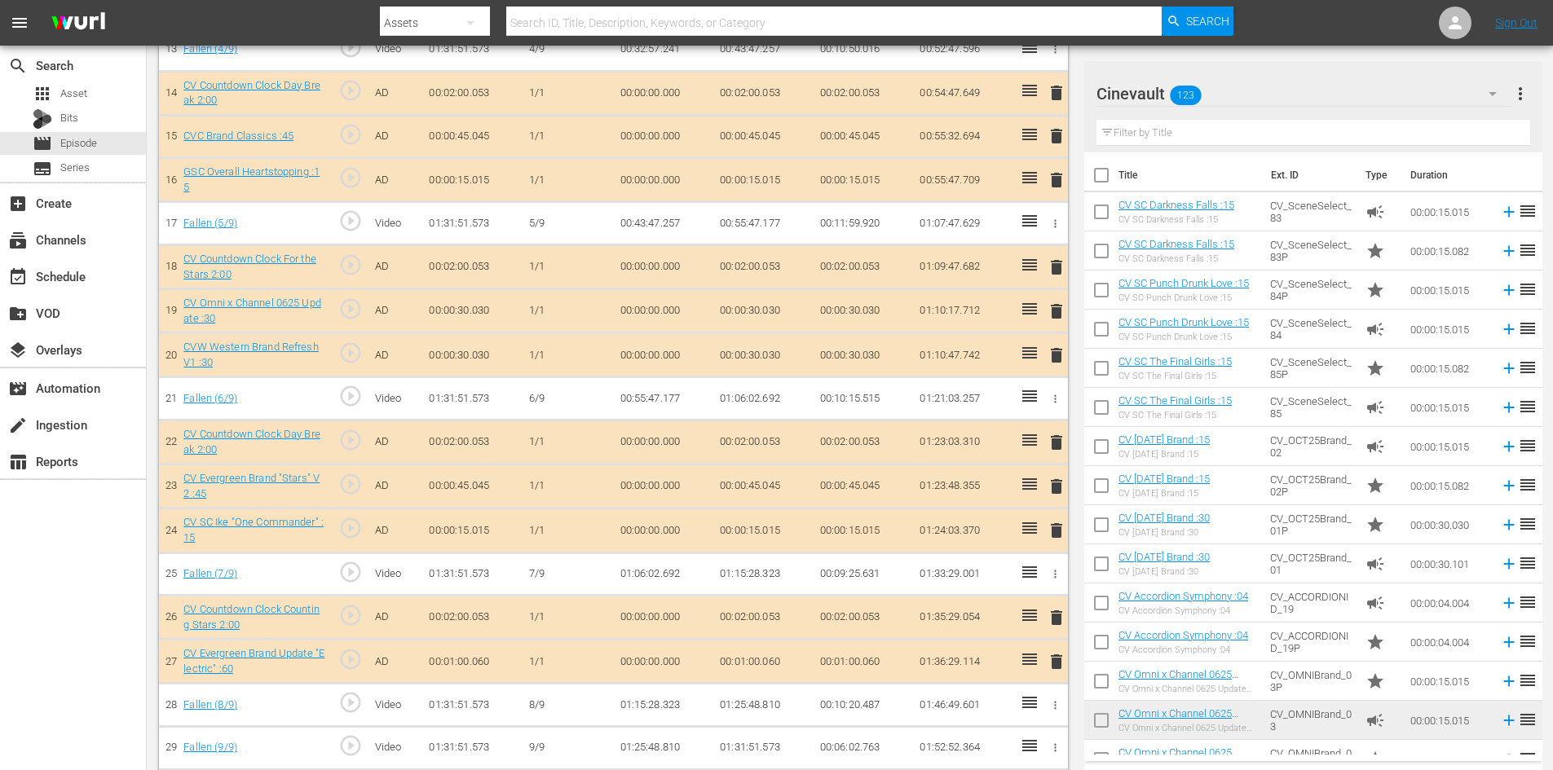
scroll to position [1060, 0]
click at [1057, 520] on span "delete" at bounding box center [1057, 529] width 20 height 20
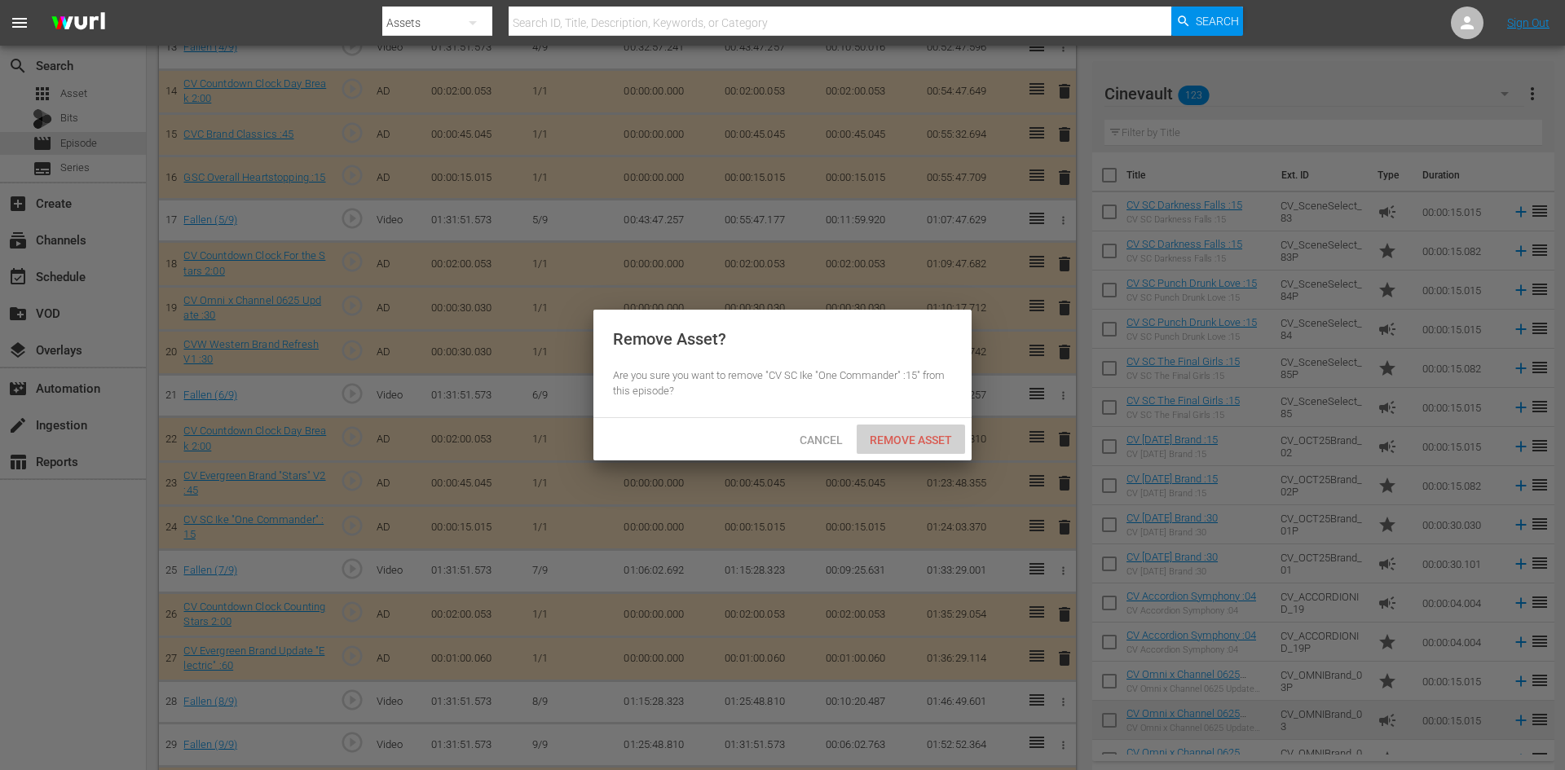
click at [902, 444] on span "Remove Asset" at bounding box center [911, 440] width 108 height 13
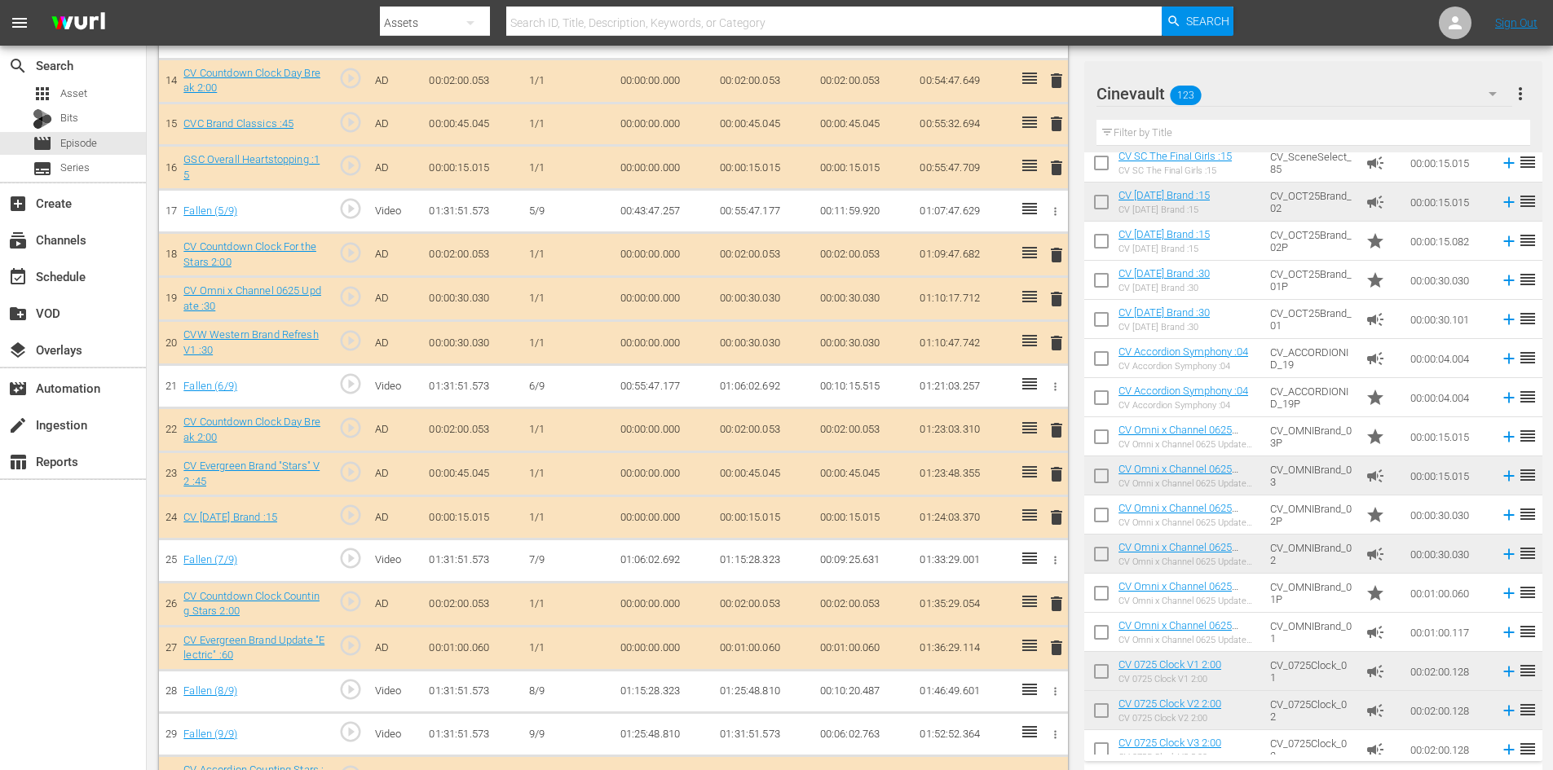
scroll to position [1113, 0]
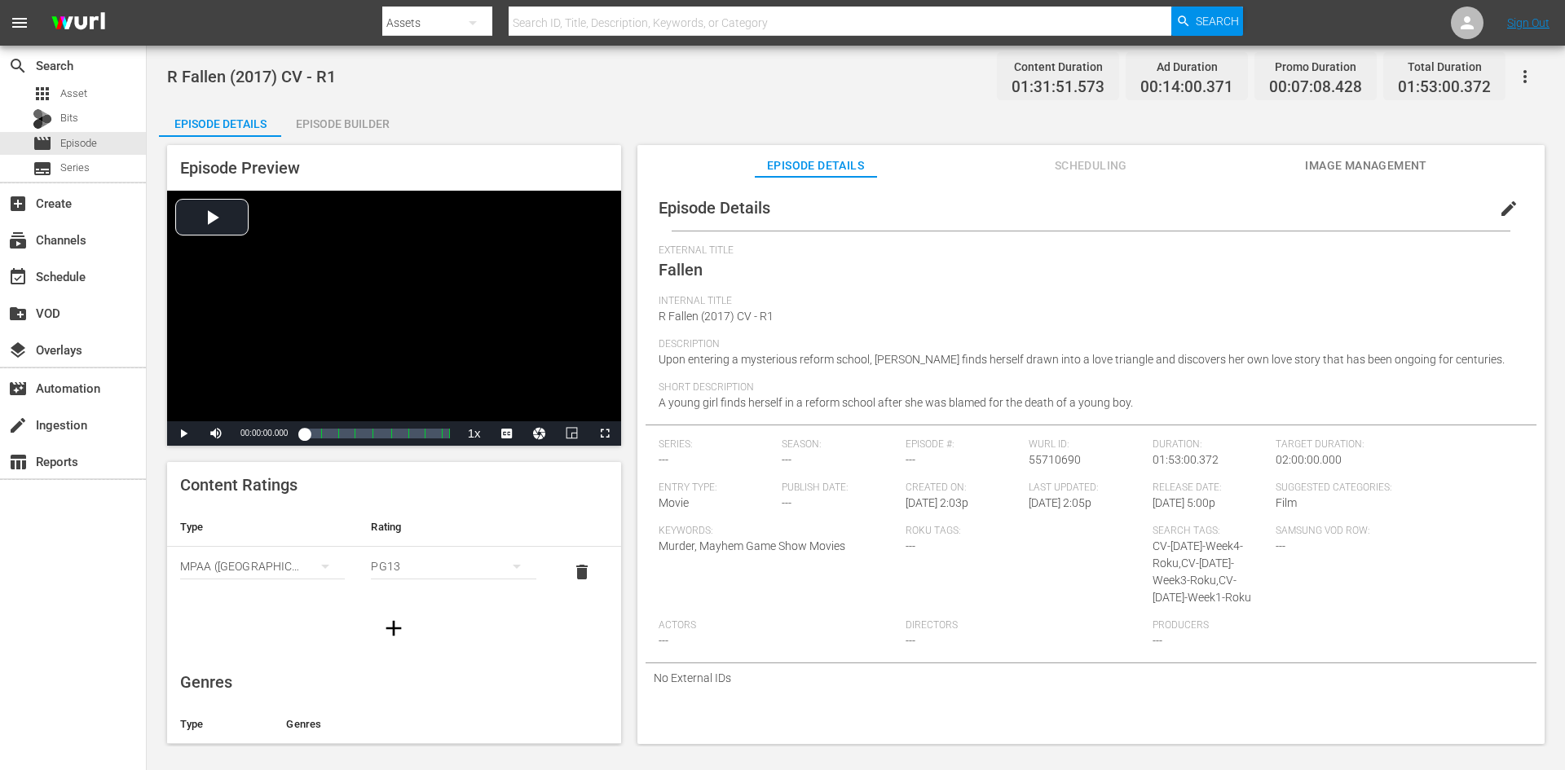
click at [375, 128] on div "Episode Builder" at bounding box center [342, 123] width 122 height 39
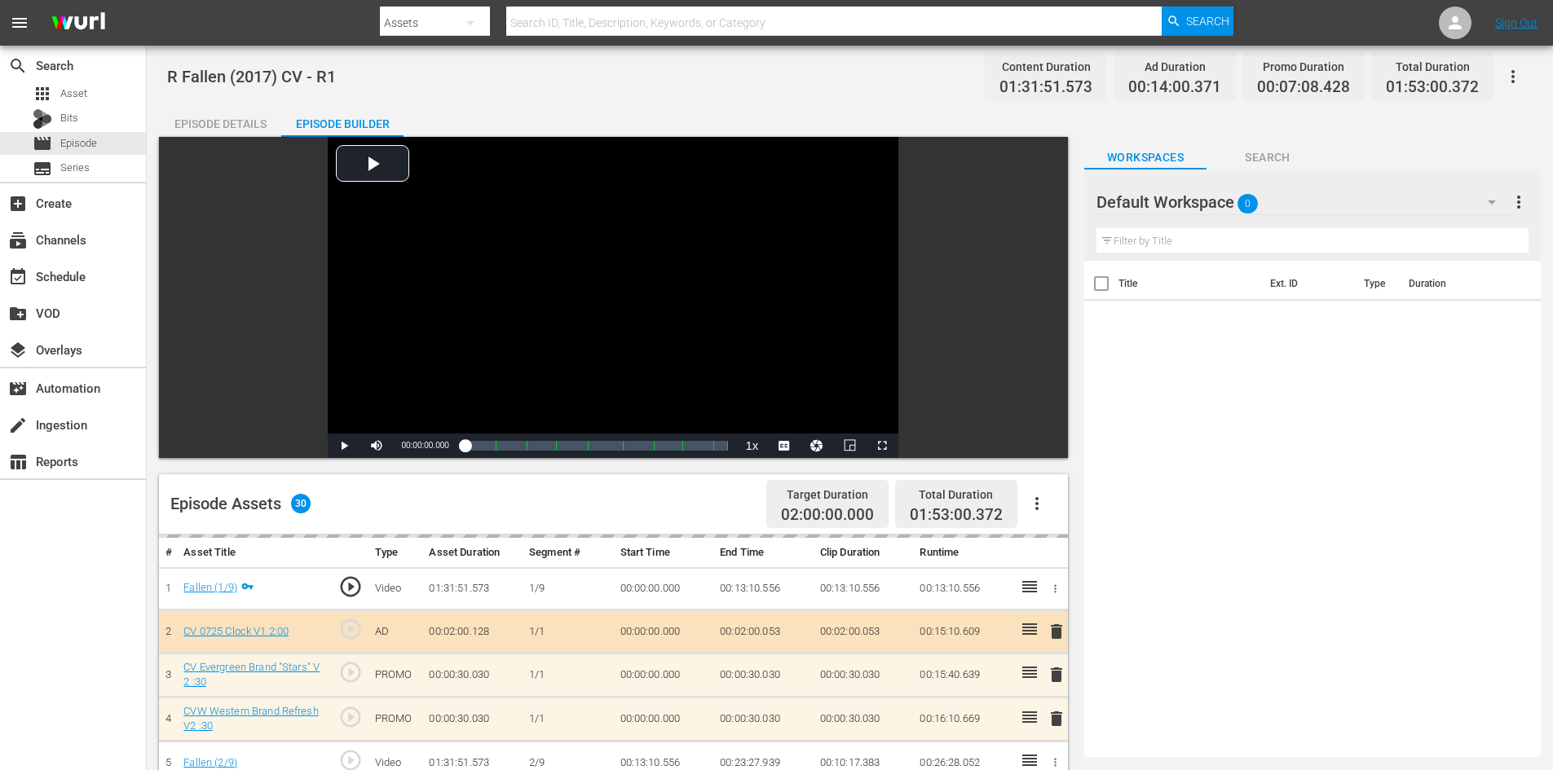
click at [1325, 207] on div "Default Workspace 0" at bounding box center [1303, 202] width 415 height 46
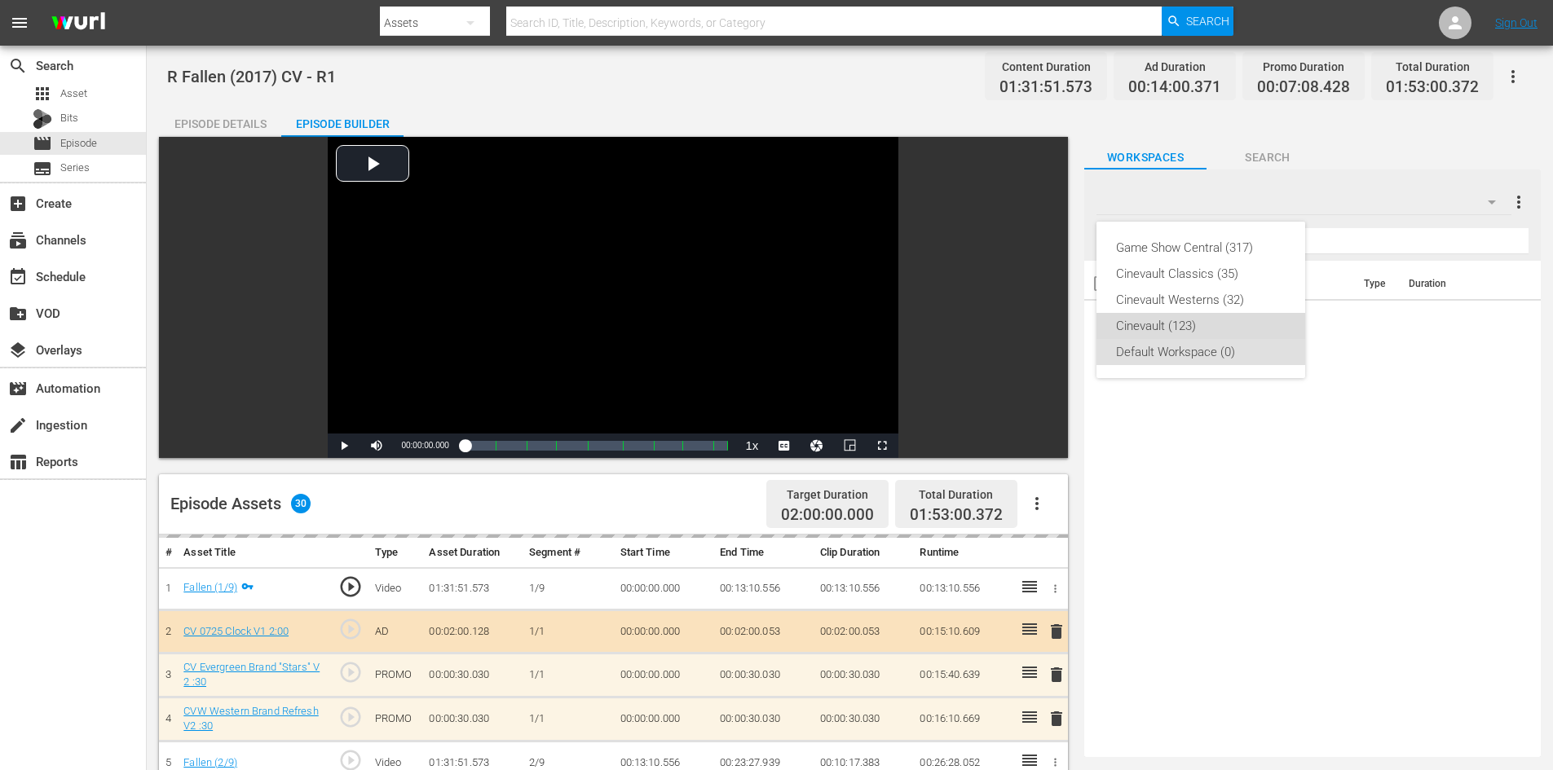
click at [1238, 317] on div "Cinevault (123)" at bounding box center [1201, 326] width 170 height 26
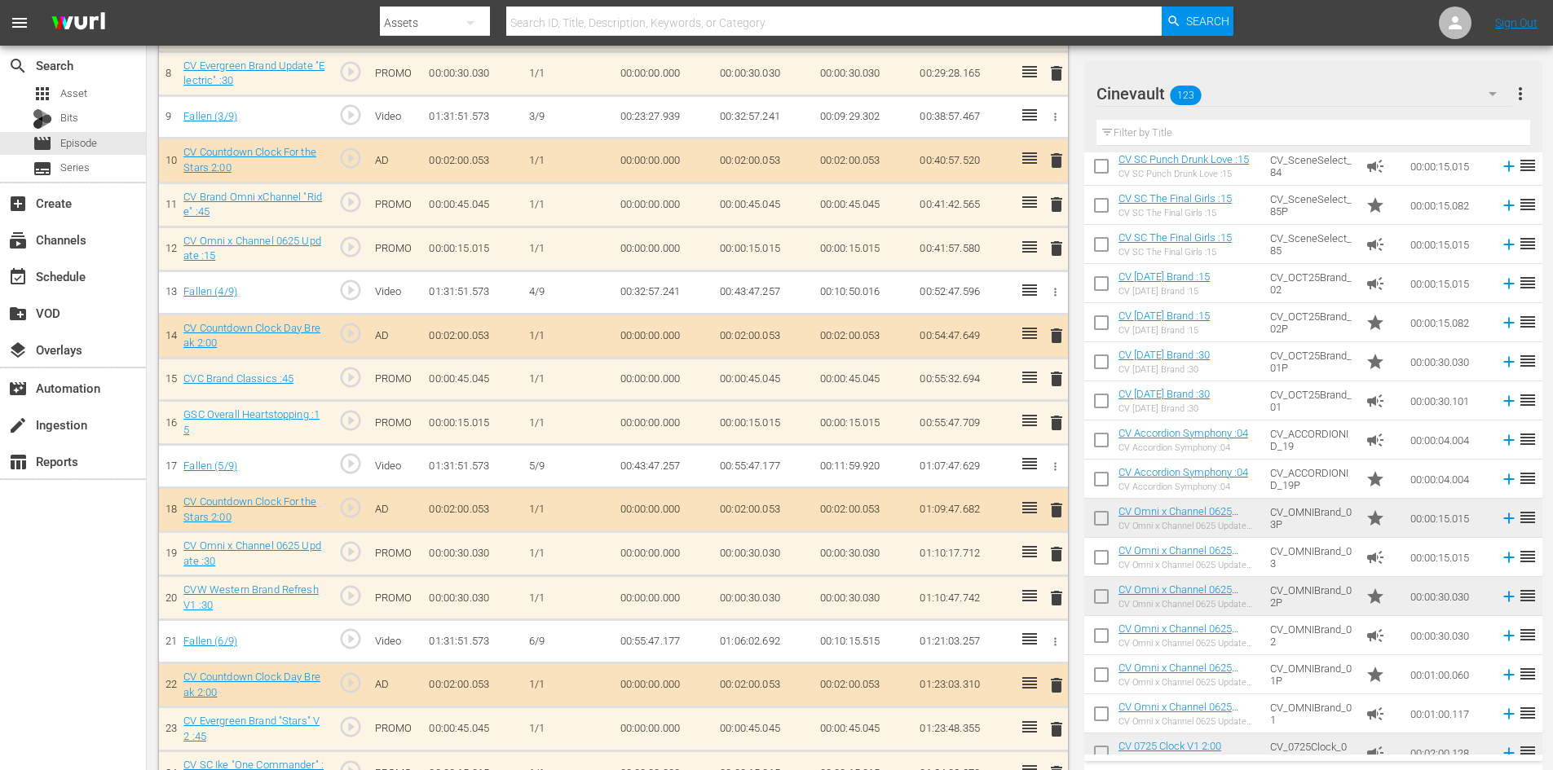
scroll to position [1114, 0]
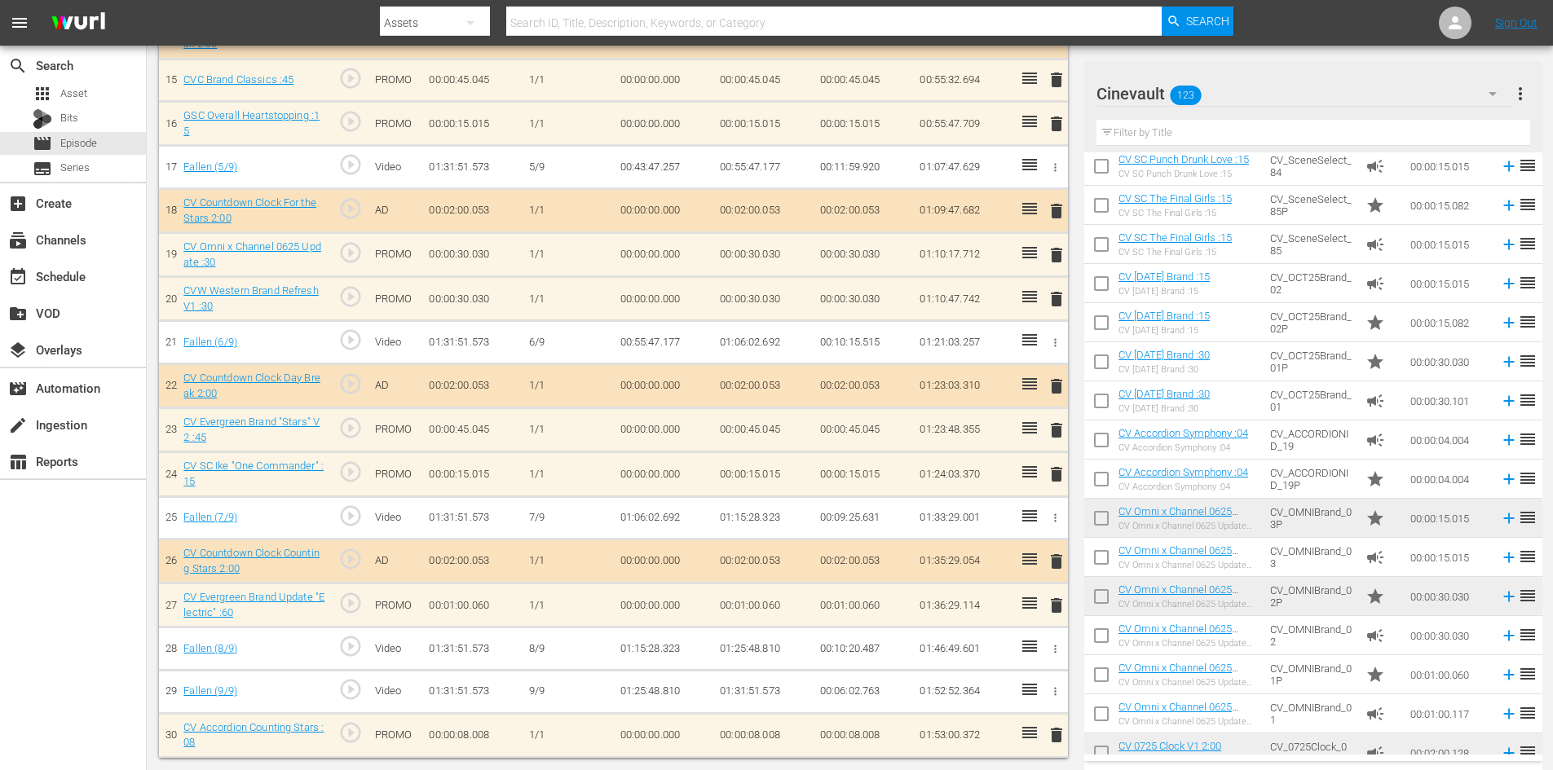
click at [1057, 482] on span "delete" at bounding box center [1057, 475] width 20 height 20
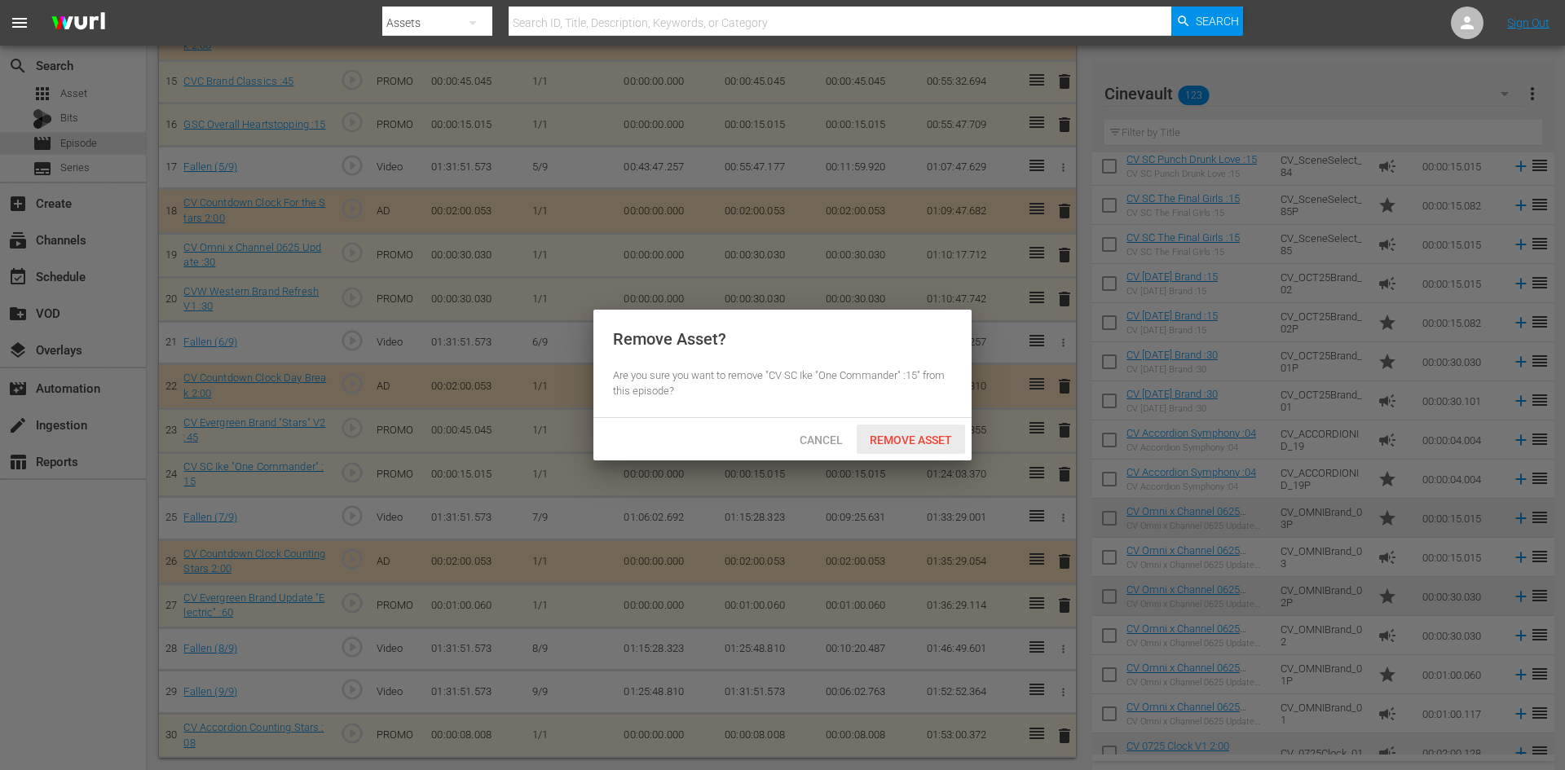
click at [947, 448] on div "Remove Asset" at bounding box center [911, 440] width 108 height 30
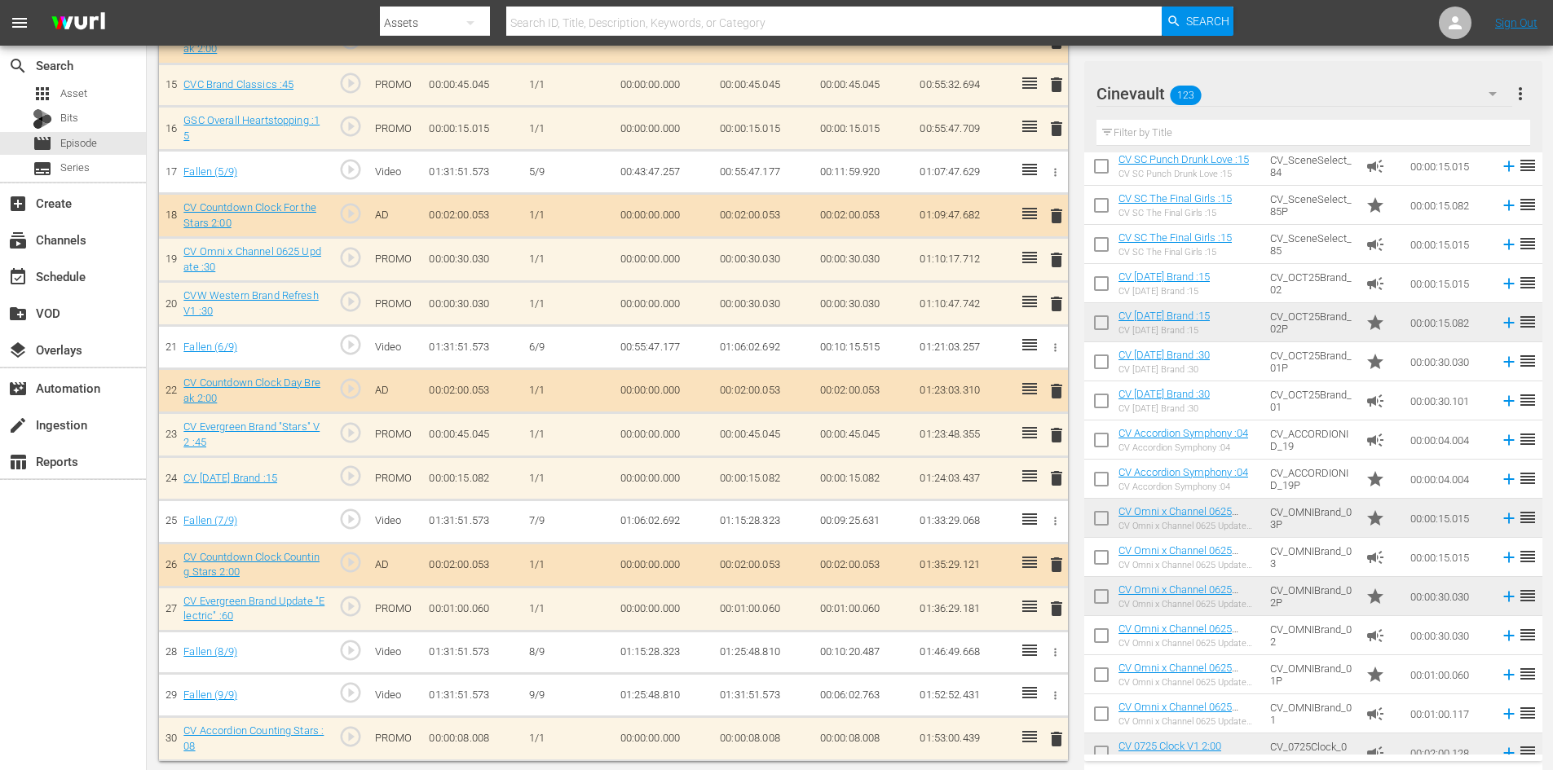
scroll to position [1113, 0]
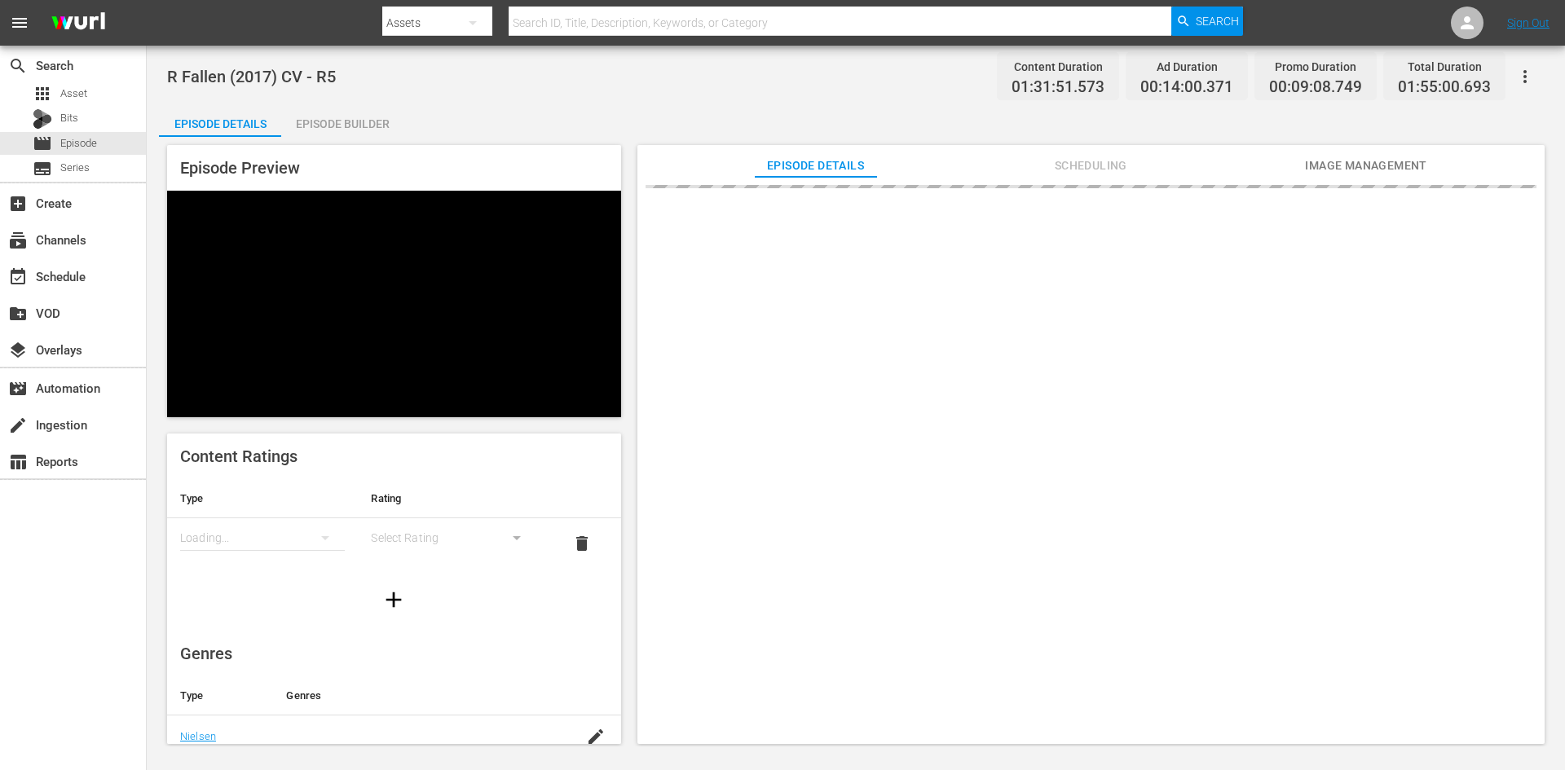
click at [367, 137] on div "Episode Preview Content Ratings Type Rating Loading... Select Rating delete Gen…" at bounding box center [856, 447] width 1394 height 620
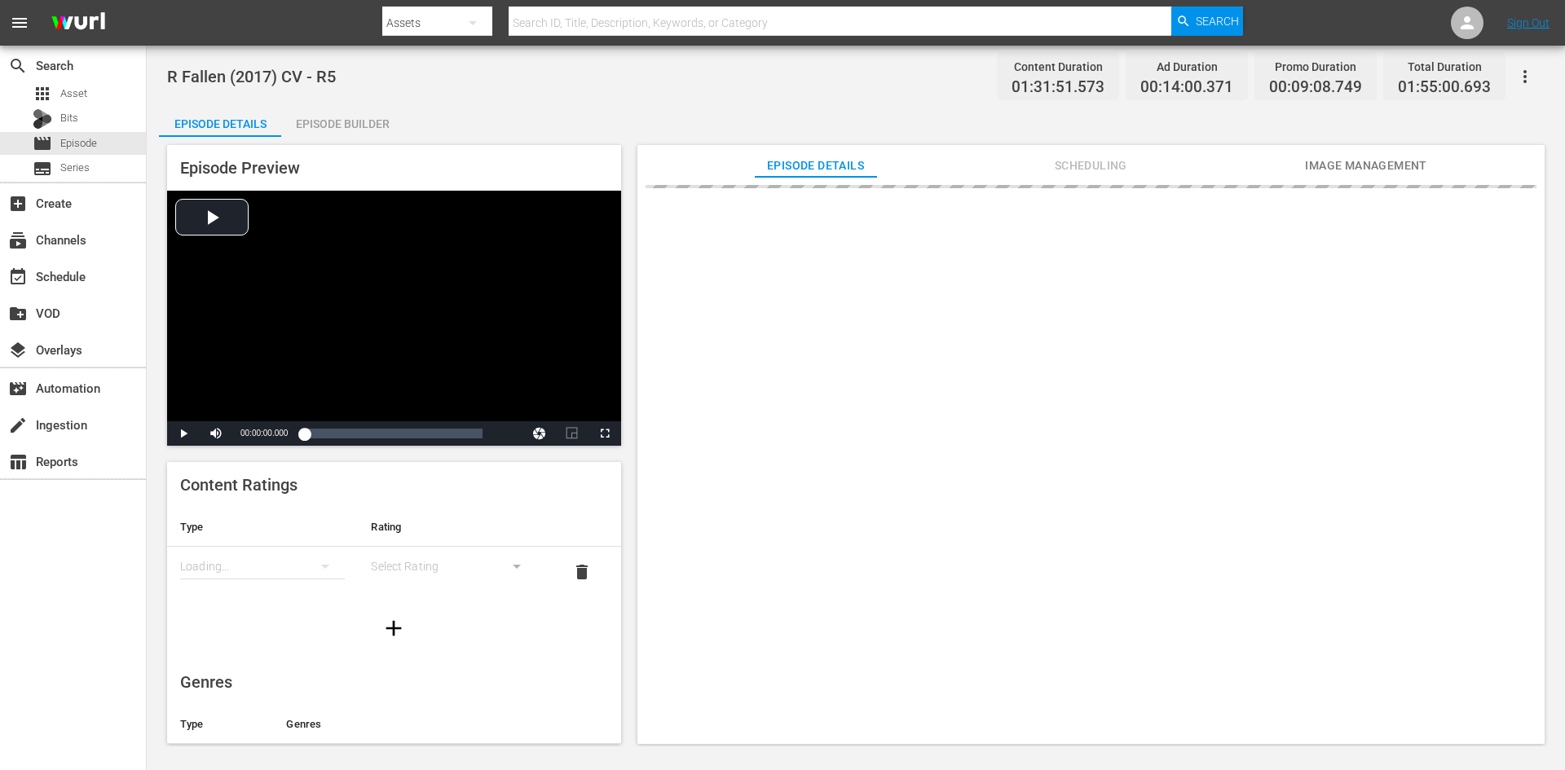
click at [367, 137] on div "Episode Preview Video Player is loading. Play Video Play Mute Current Time 00:0…" at bounding box center [856, 447] width 1394 height 620
click at [369, 127] on div "Episode Builder" at bounding box center [342, 123] width 122 height 39
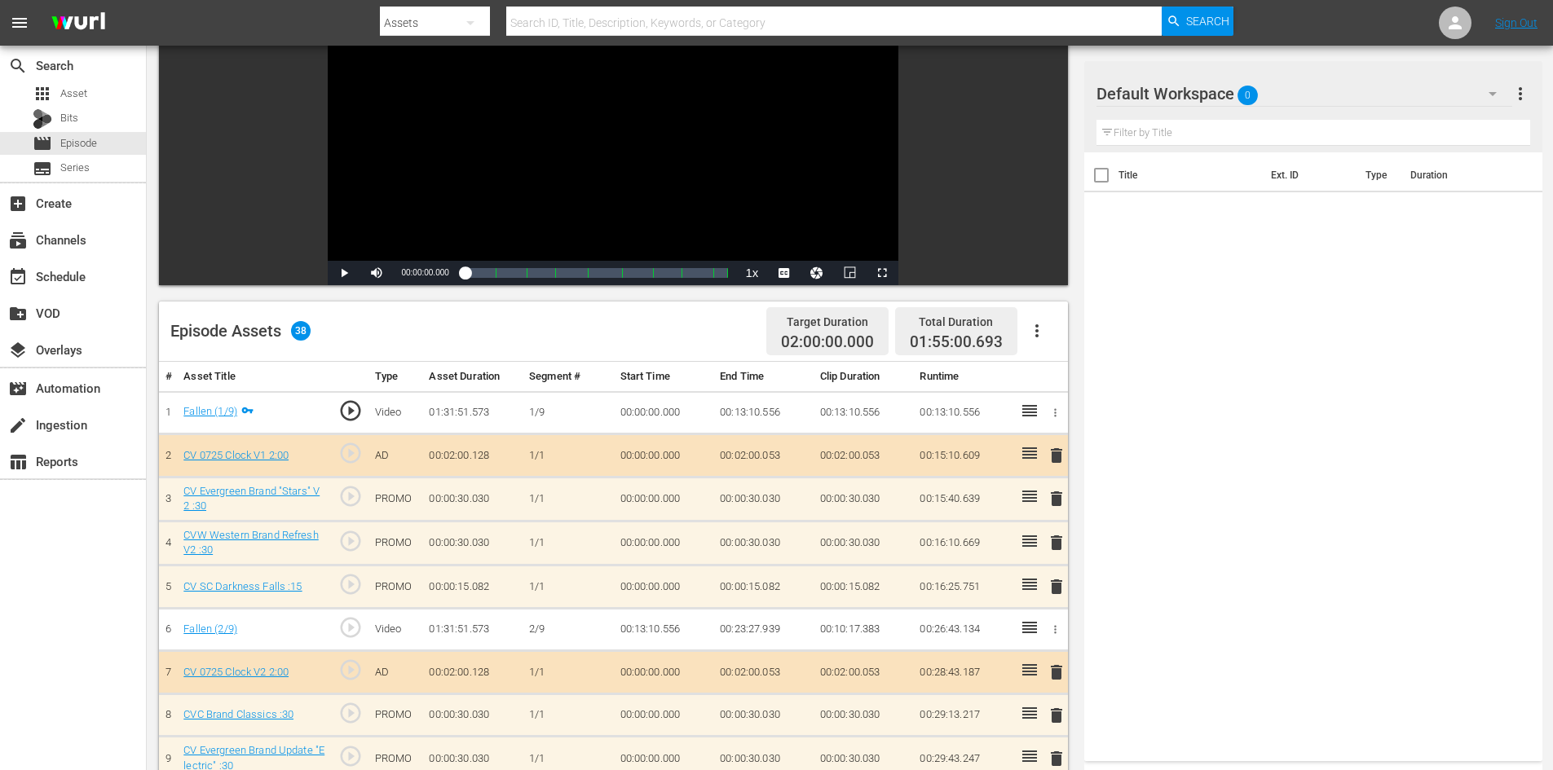
scroll to position [245, 0]
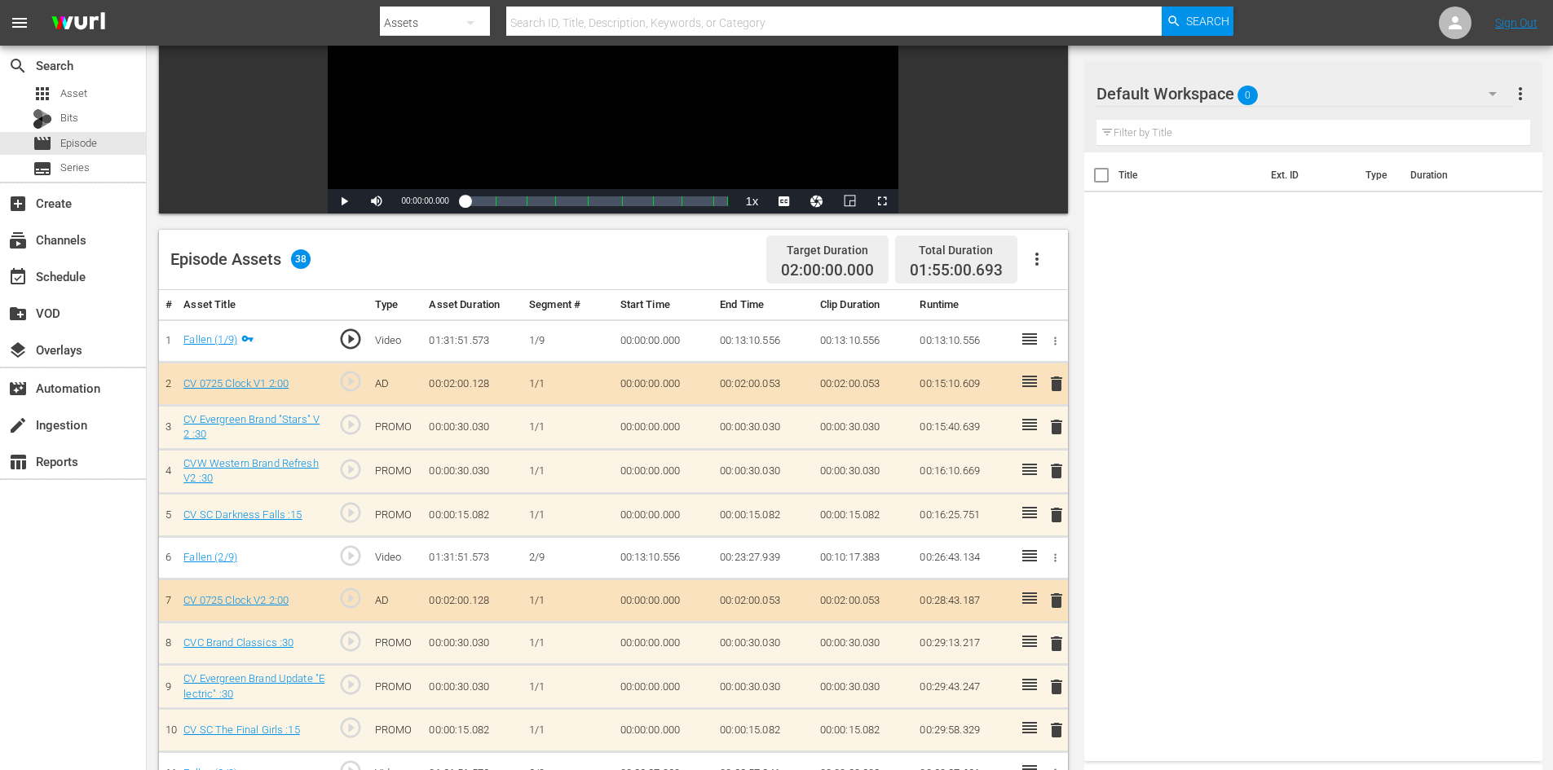
click at [1420, 89] on div "Default Workspace 0" at bounding box center [1304, 94] width 416 height 46
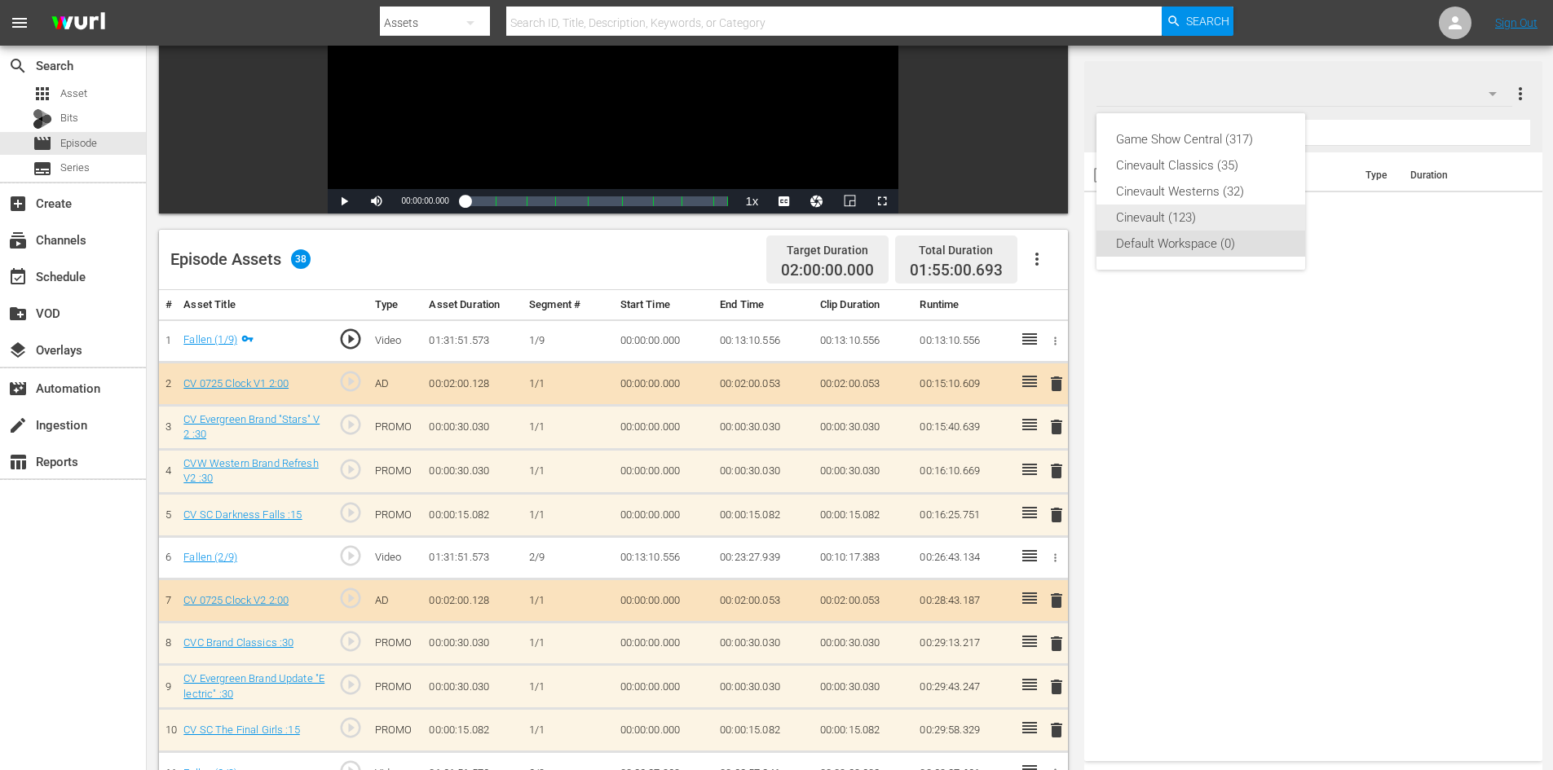
click at [1283, 215] on div "Cinevault (123)" at bounding box center [1201, 218] width 170 height 26
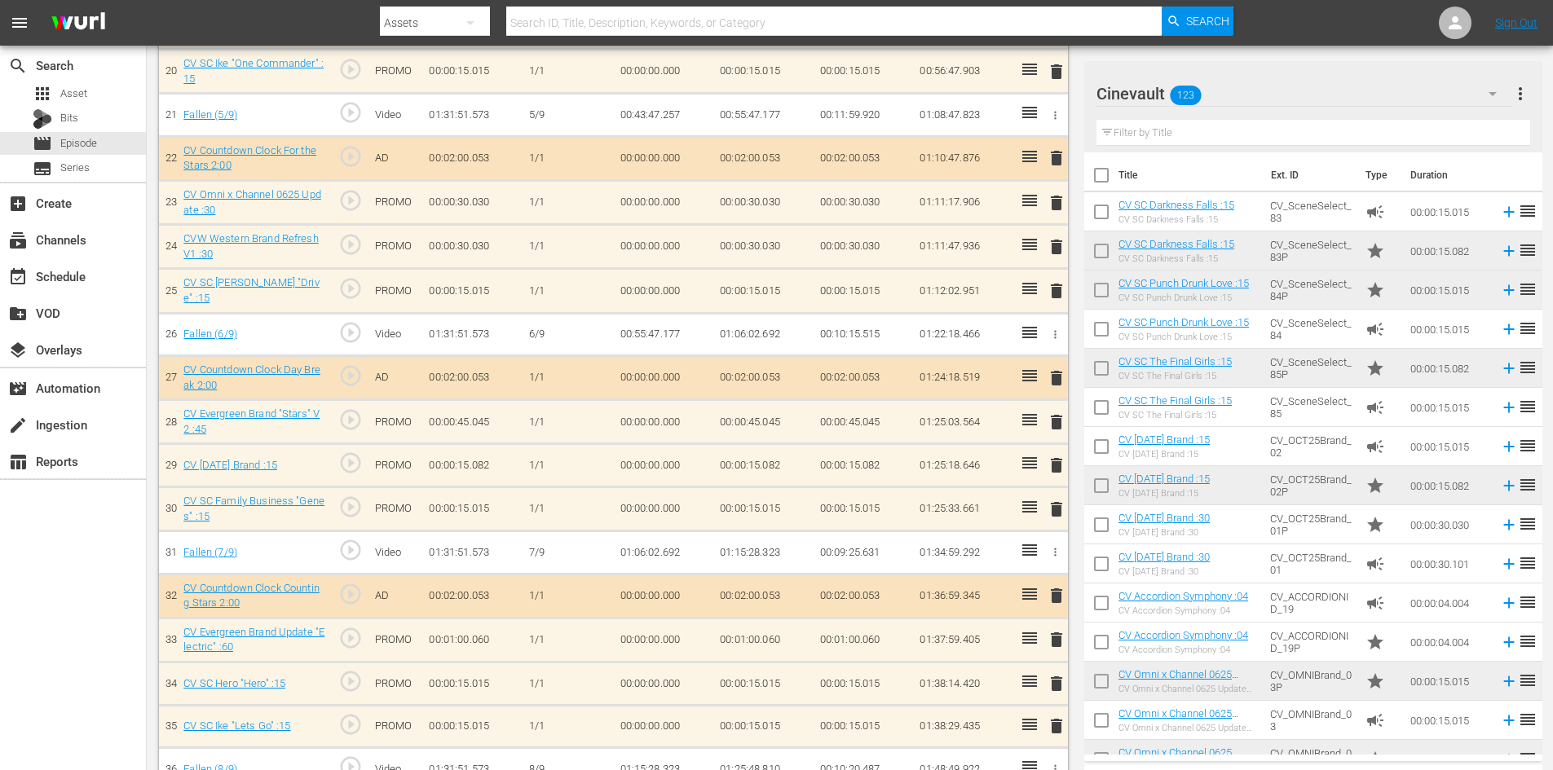
scroll to position [1458, 0]
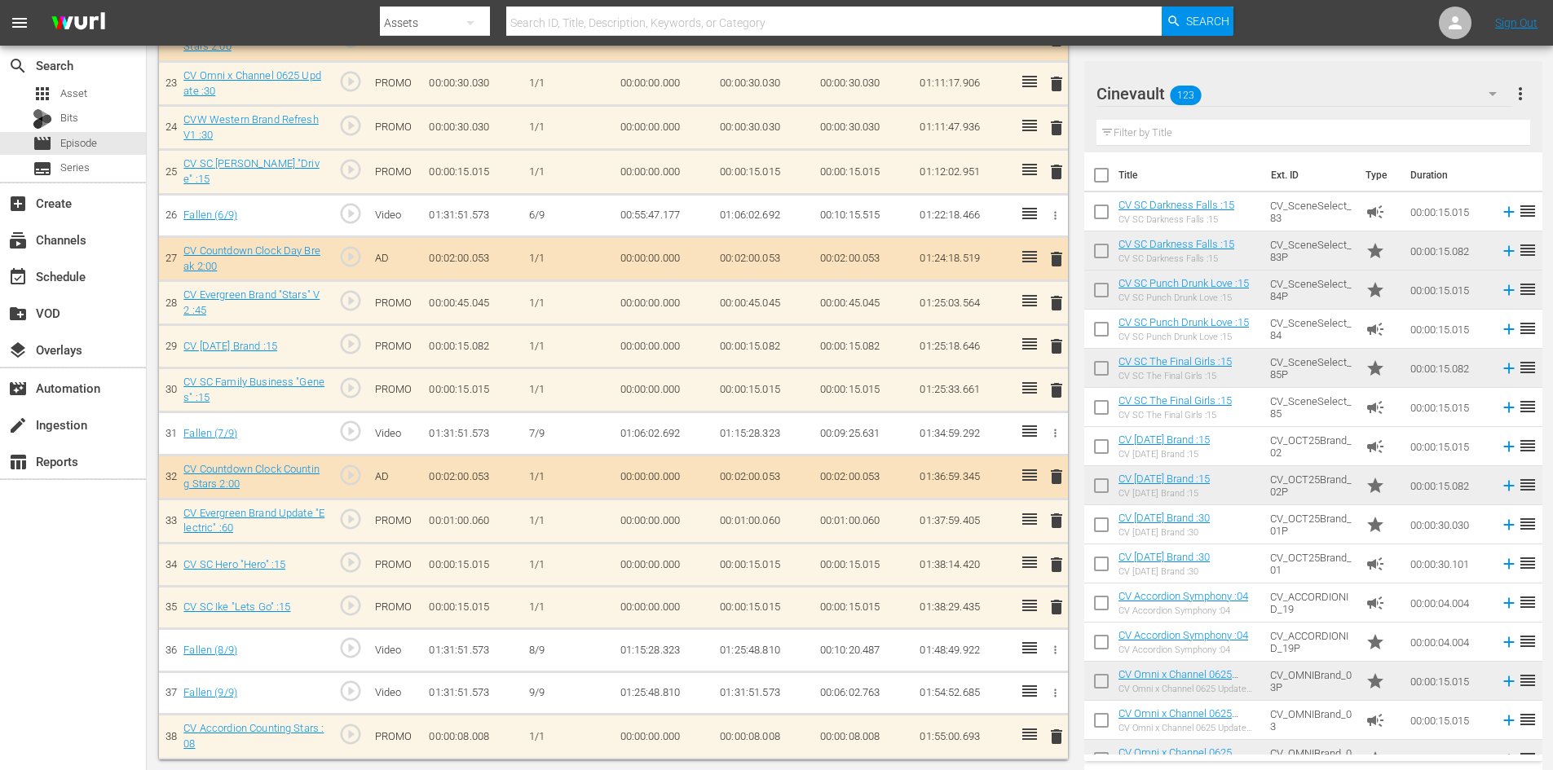
click at [1338, 147] on div "Filter by Title" at bounding box center [1313, 132] width 434 height 39
click at [1360, 117] on div "Filter by Title" at bounding box center [1313, 132] width 434 height 39
click at [1377, 127] on input "text" at bounding box center [1313, 133] width 434 height 26
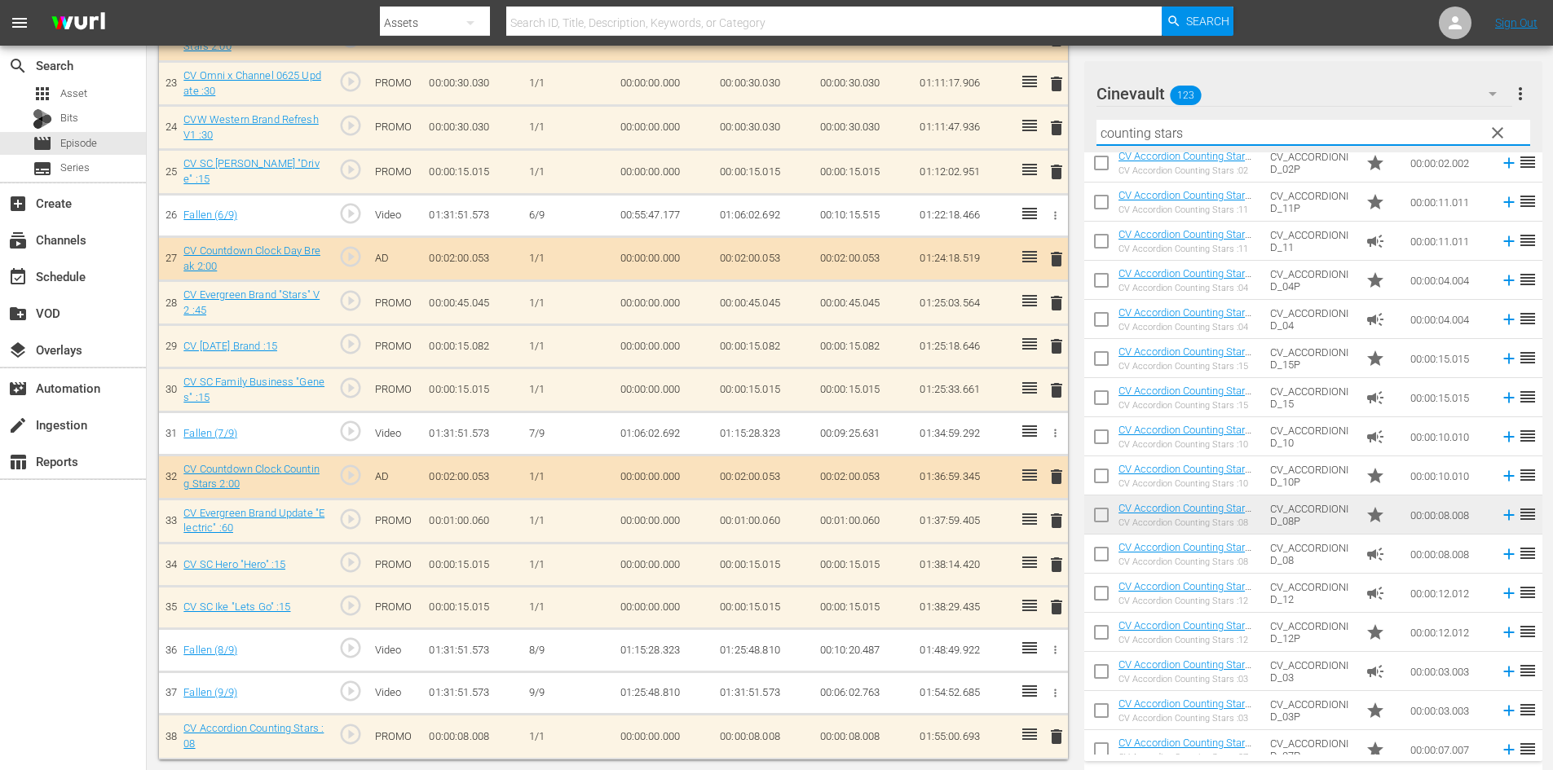
scroll to position [377, 0]
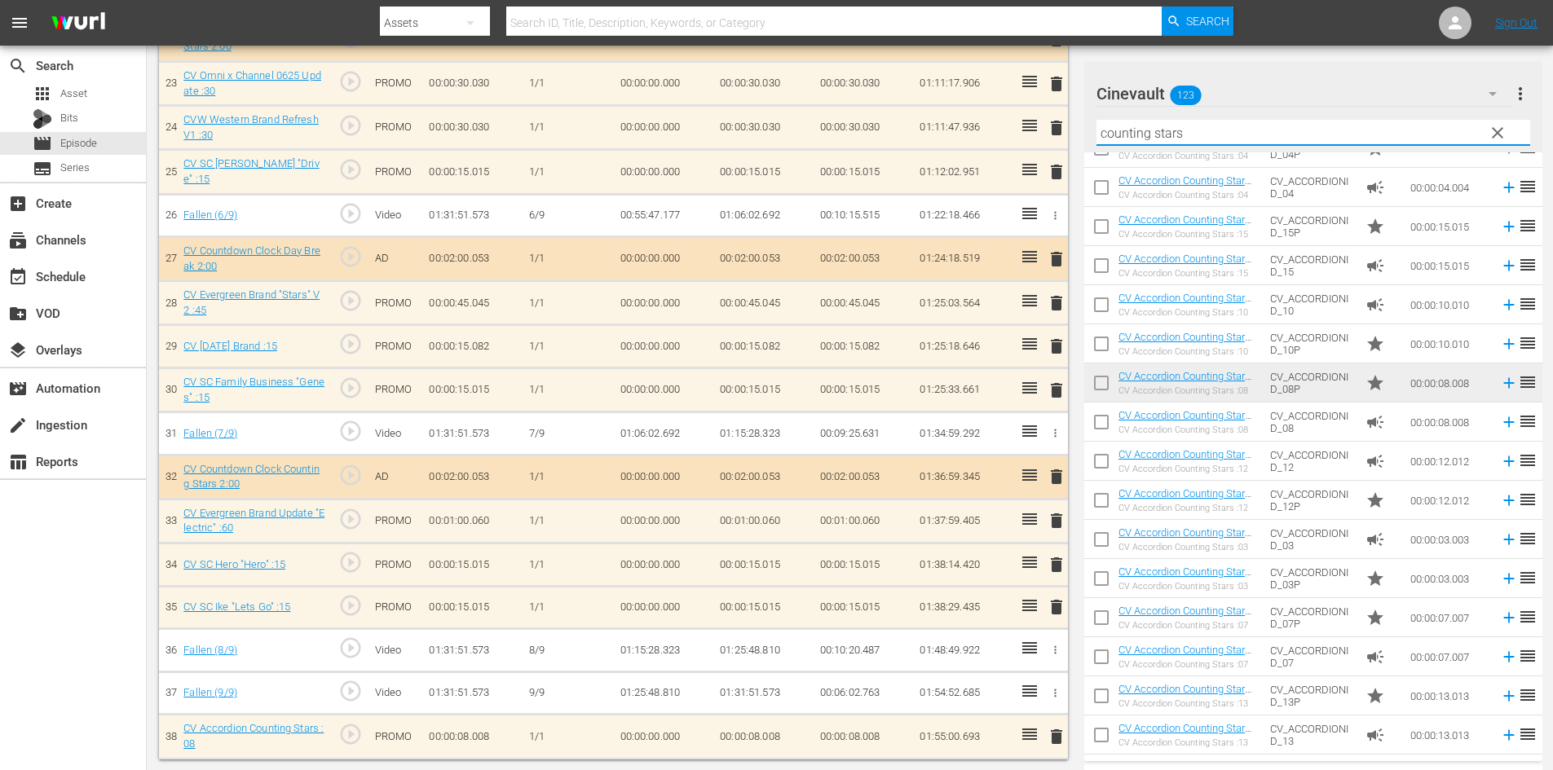
type input "counting stars"
click at [1059, 727] on span "delete" at bounding box center [1057, 737] width 20 height 20
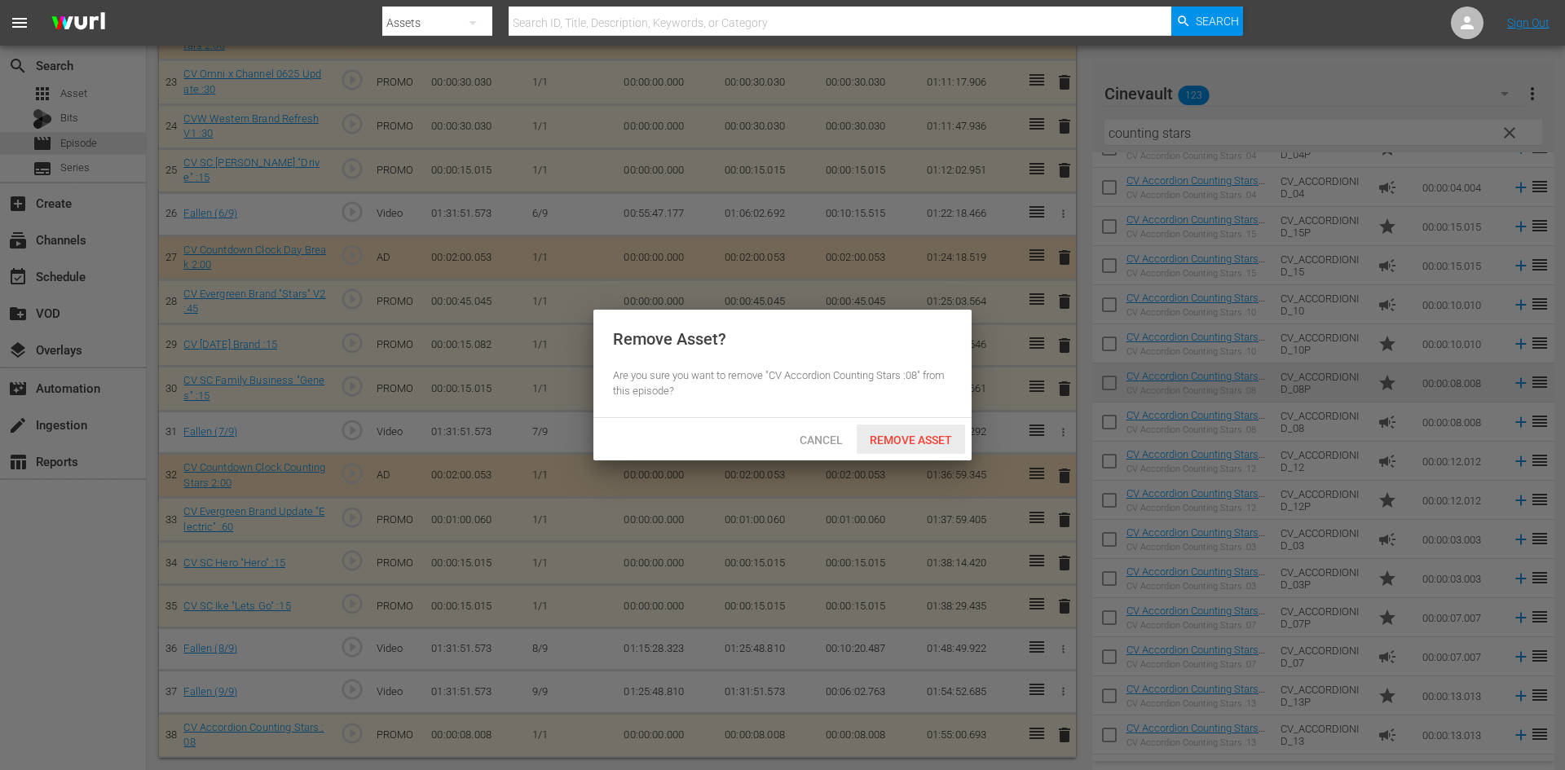
click at [933, 430] on div "Remove Asset" at bounding box center [911, 440] width 108 height 30
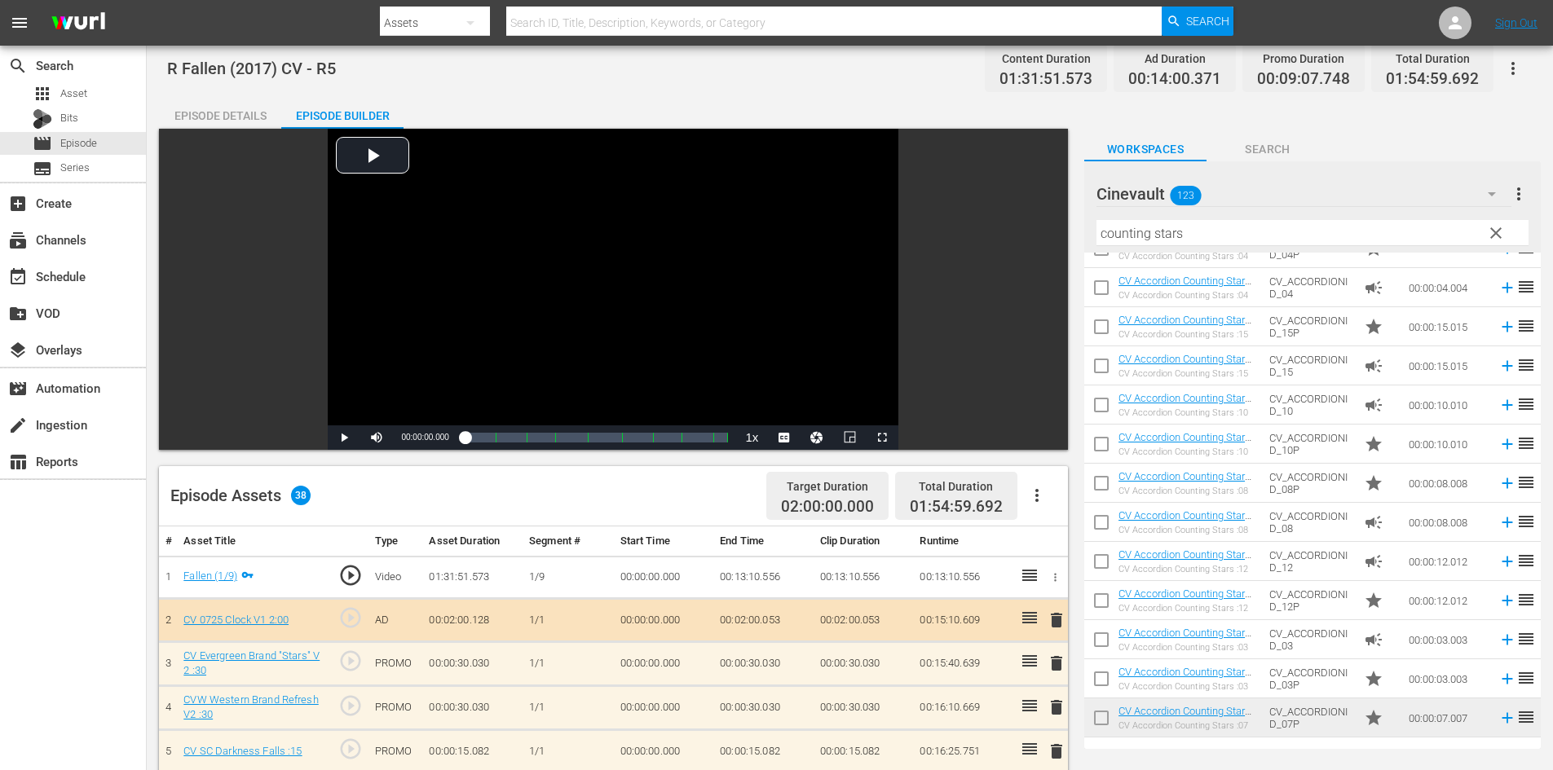
scroll to position [0, 0]
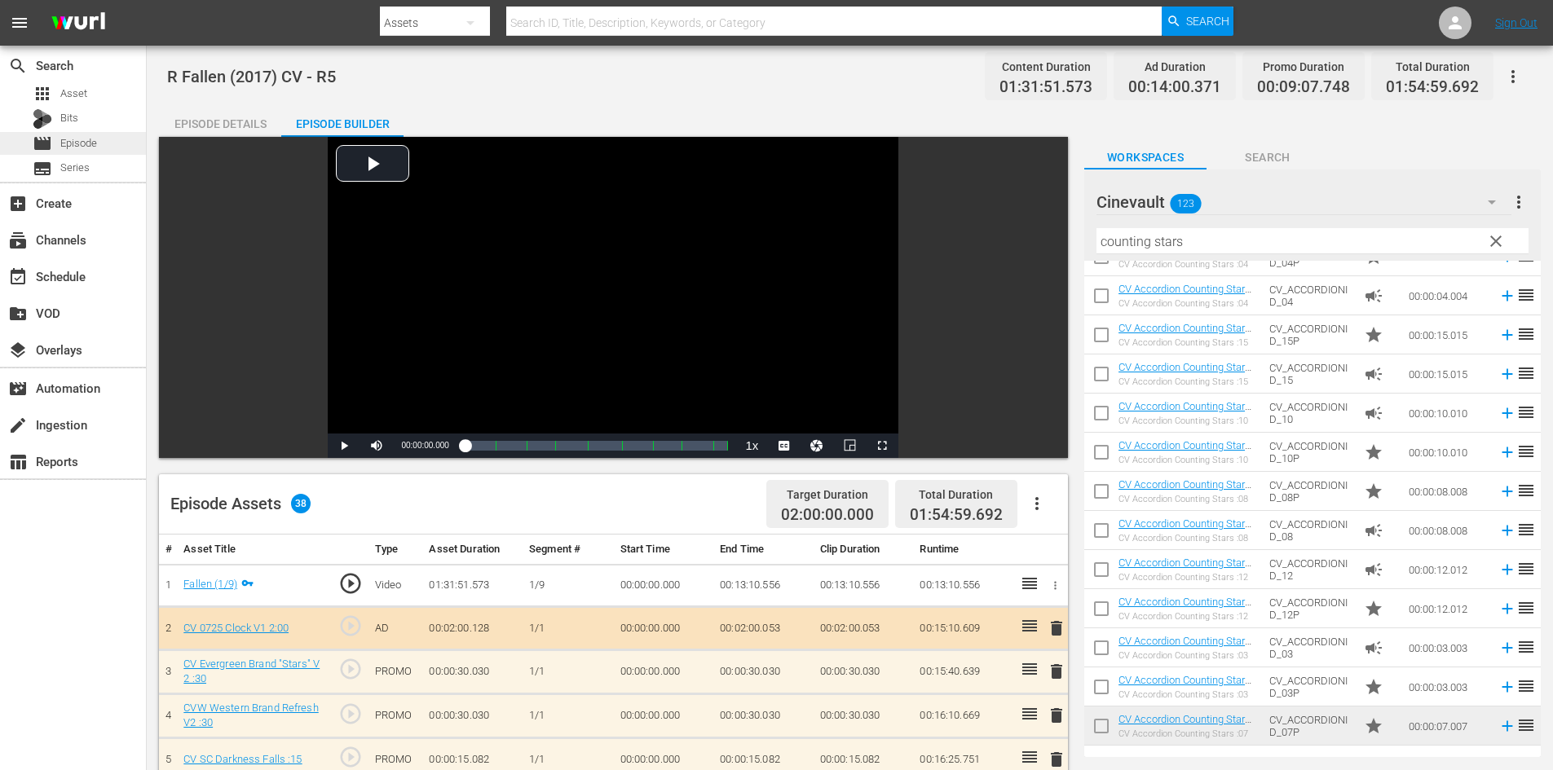
click at [128, 137] on div "movie Episode" at bounding box center [73, 143] width 146 height 23
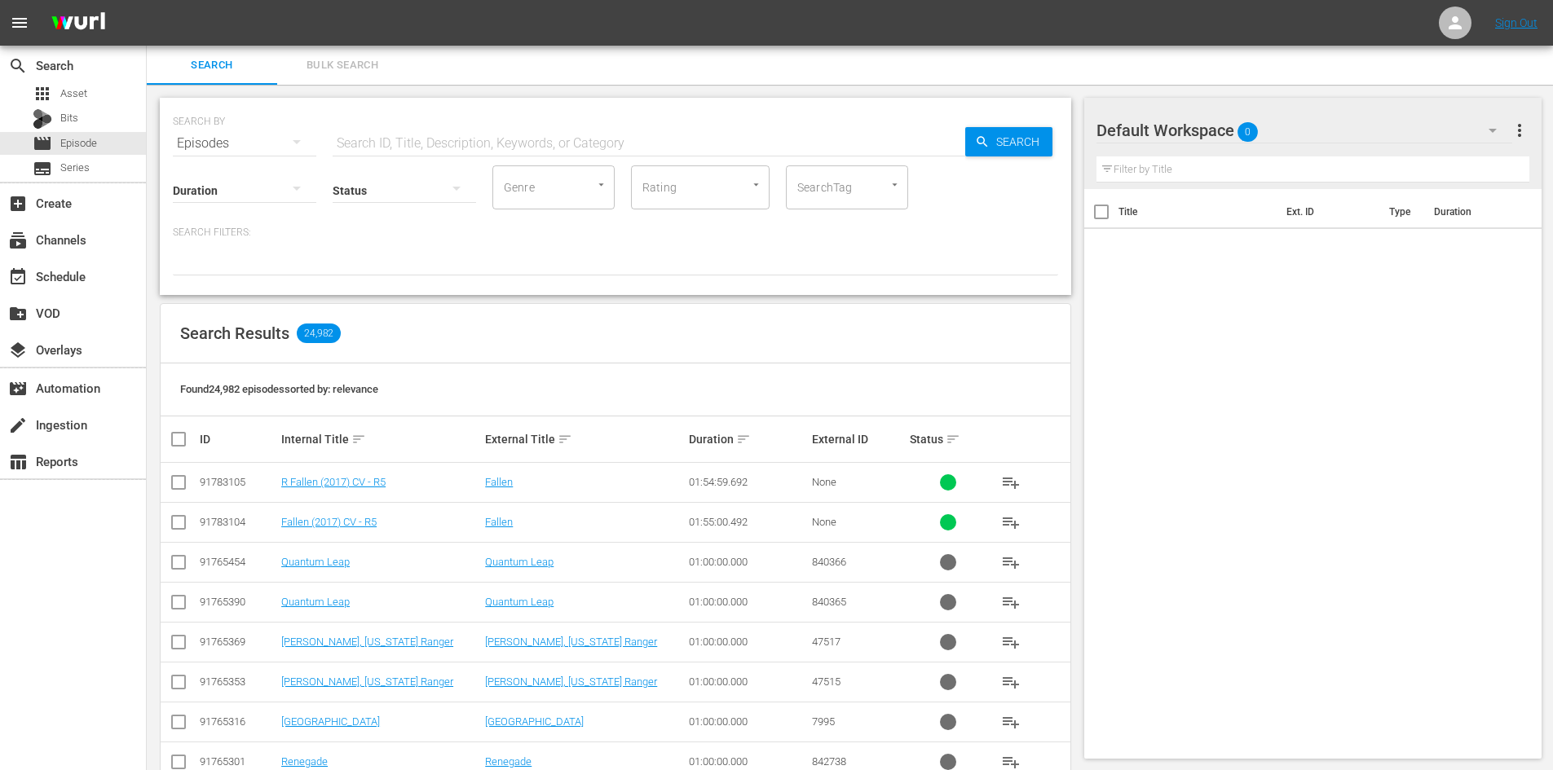
click at [639, 139] on input "text" at bounding box center [649, 143] width 633 height 39
click at [1218, 130] on div "Default Workspace 0" at bounding box center [1304, 131] width 416 height 46
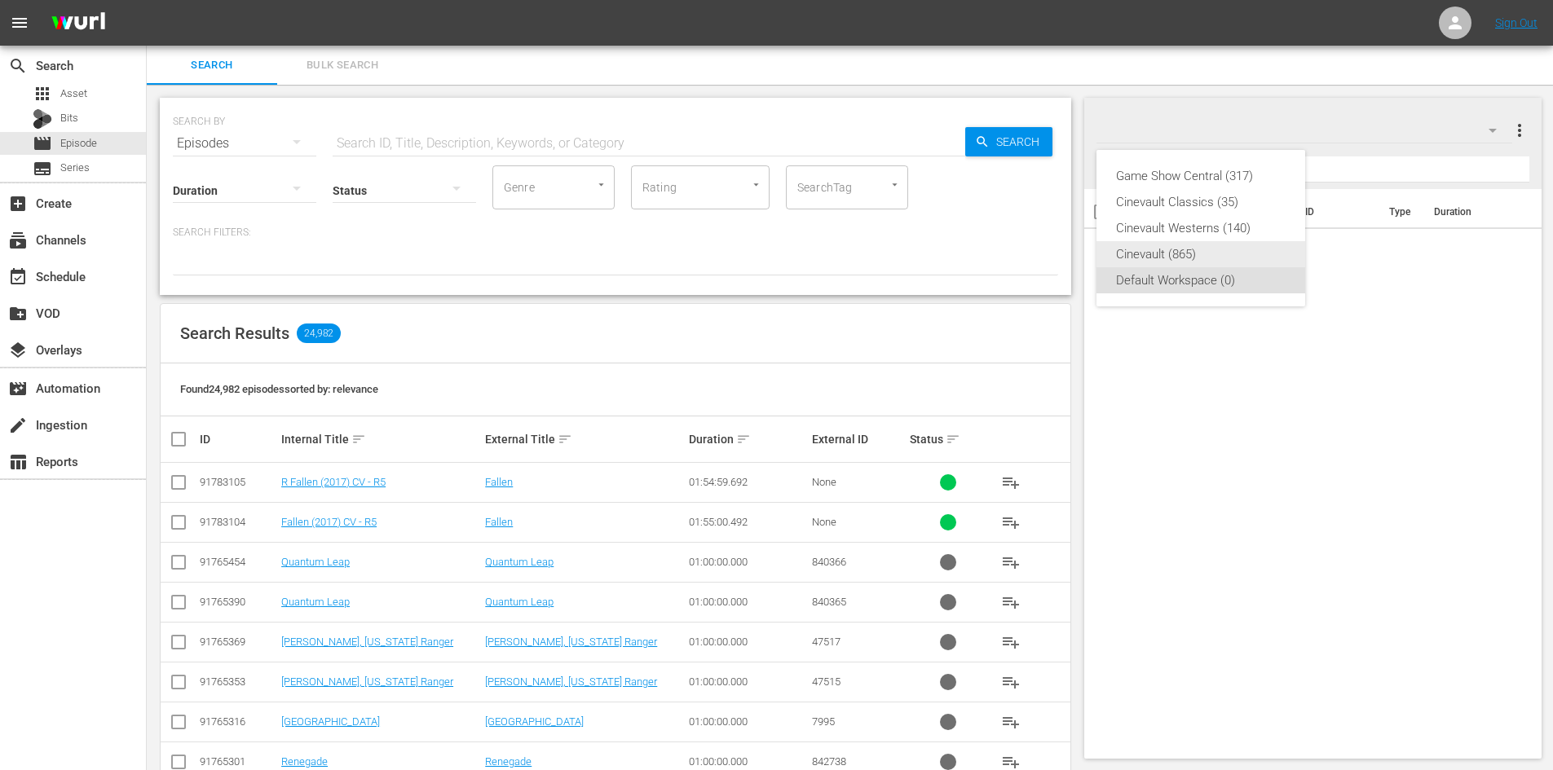
click at [1163, 266] on div "Cinevault (865)" at bounding box center [1201, 254] width 170 height 26
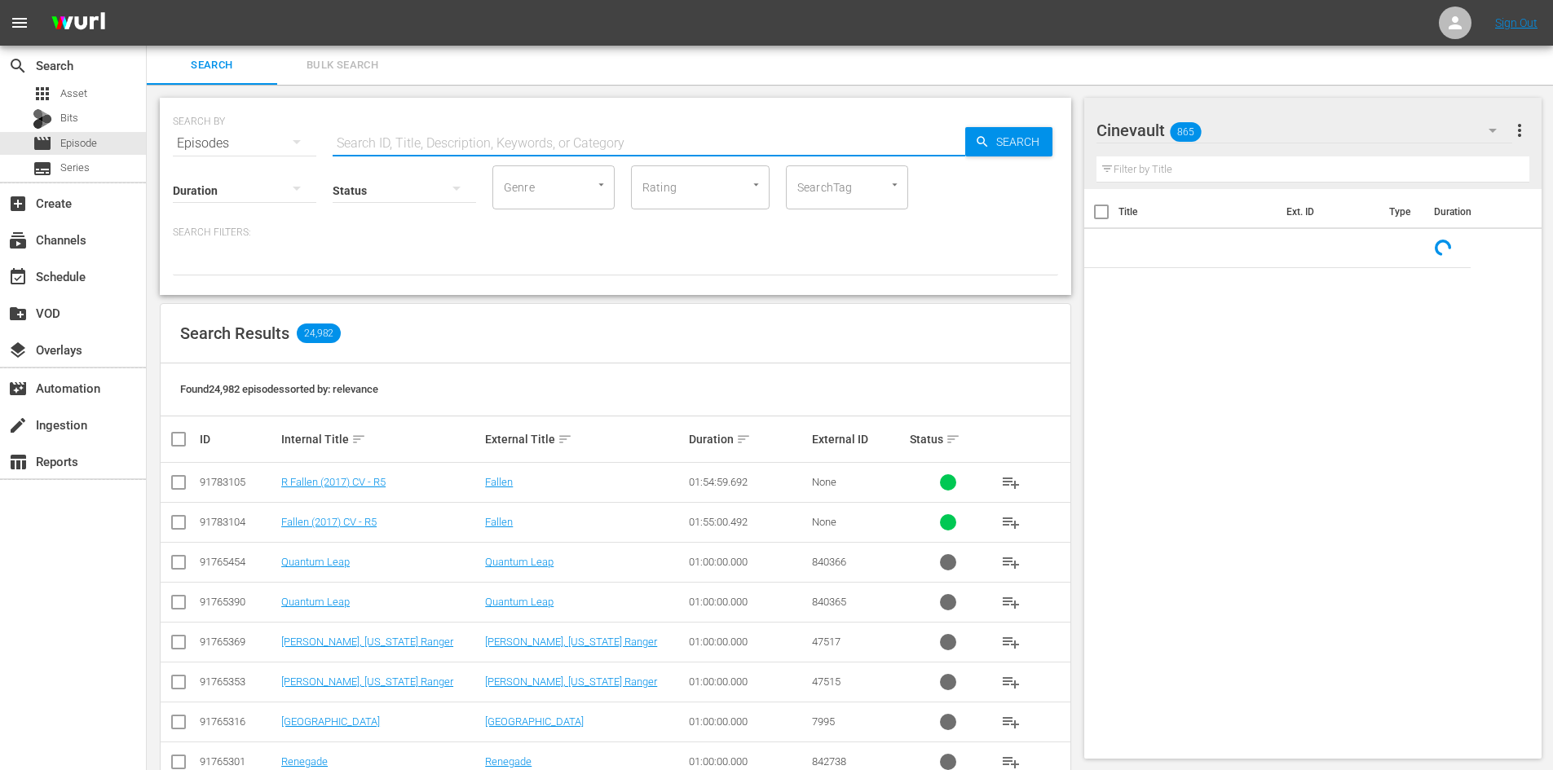
click at [488, 137] on input "text" at bounding box center [649, 143] width 633 height 39
type input "brian's song"
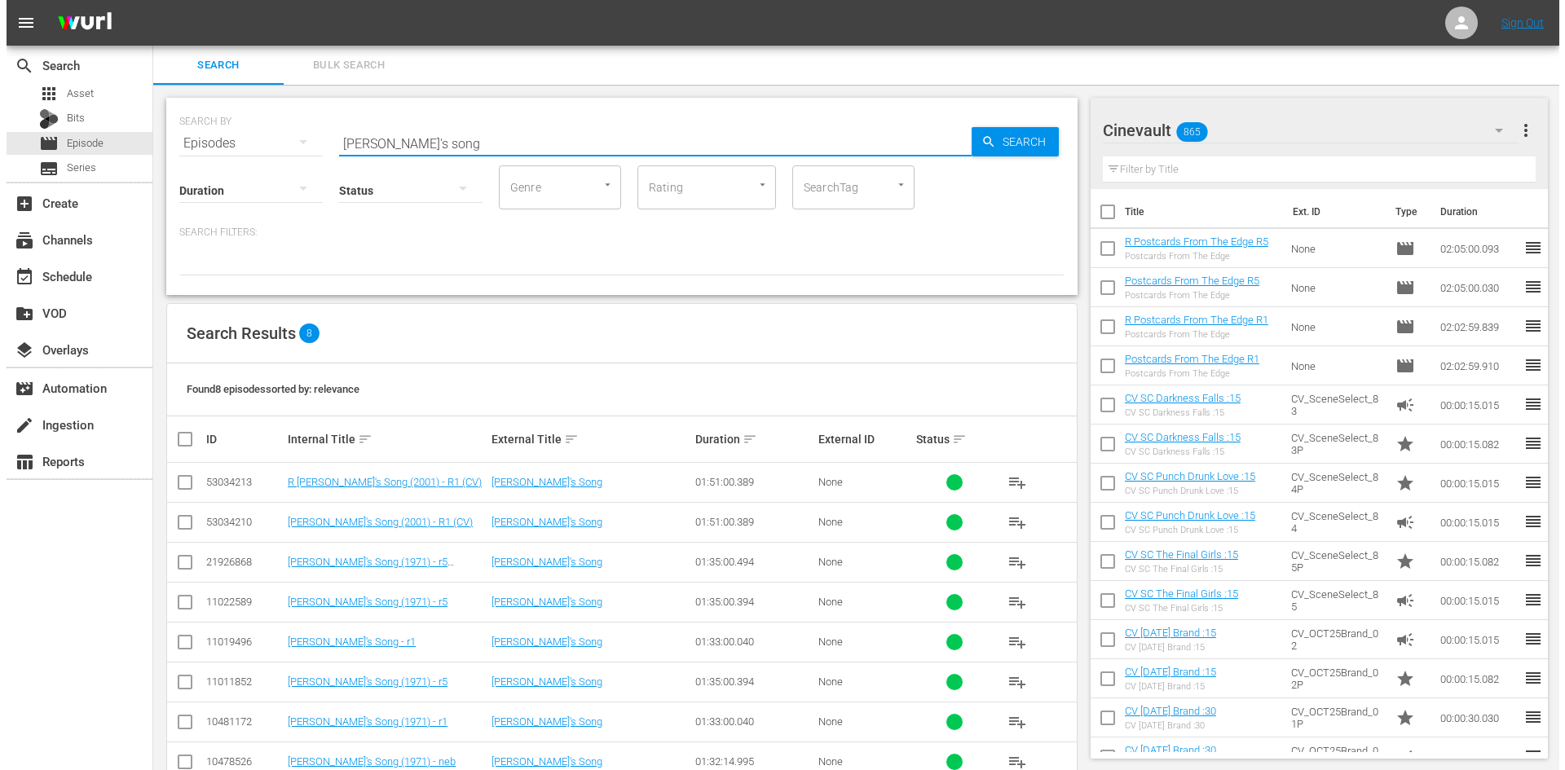
scroll to position [42, 0]
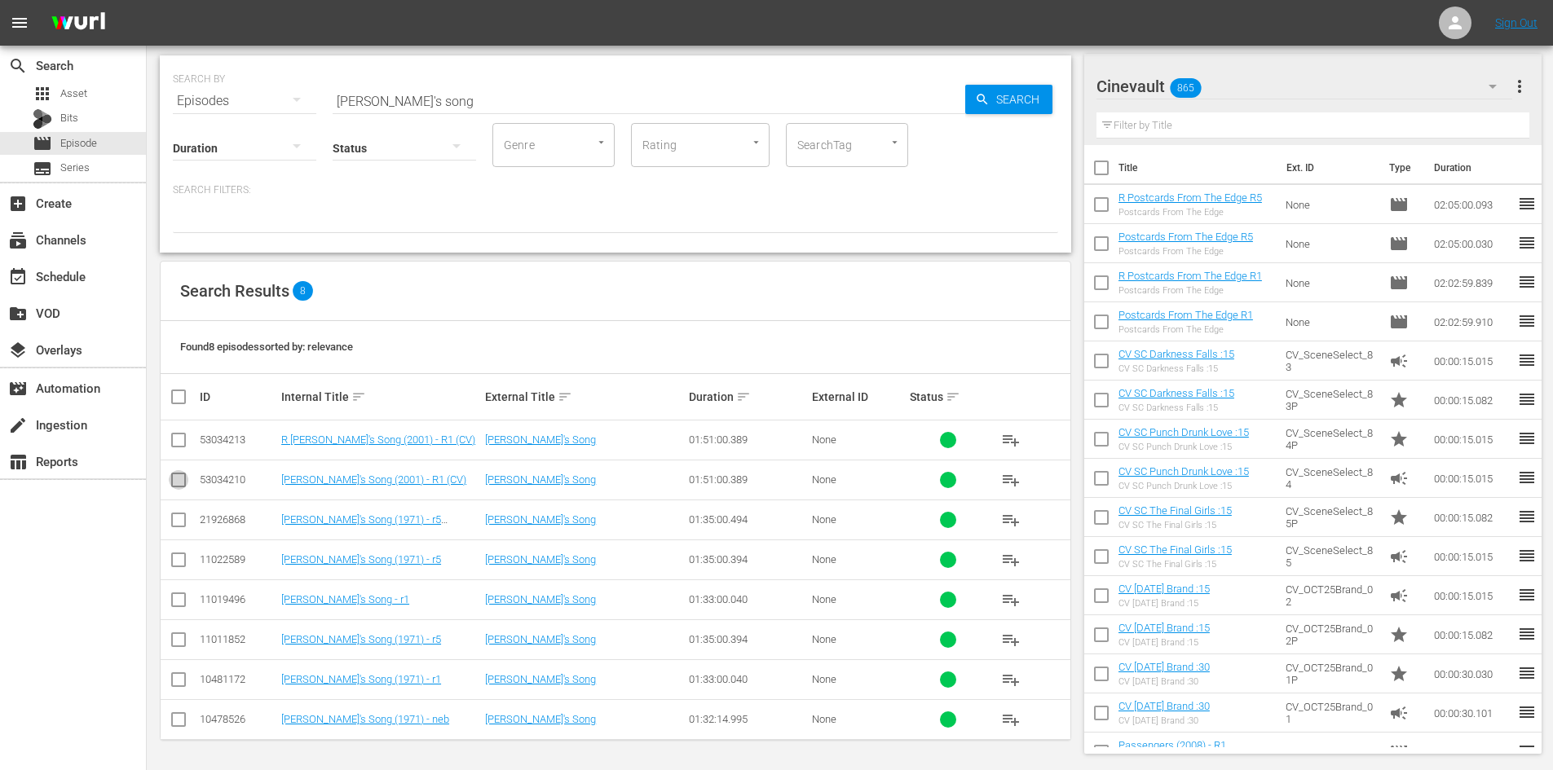
click at [184, 491] on input "checkbox" at bounding box center [179, 484] width 20 height 20
checkbox input "true"
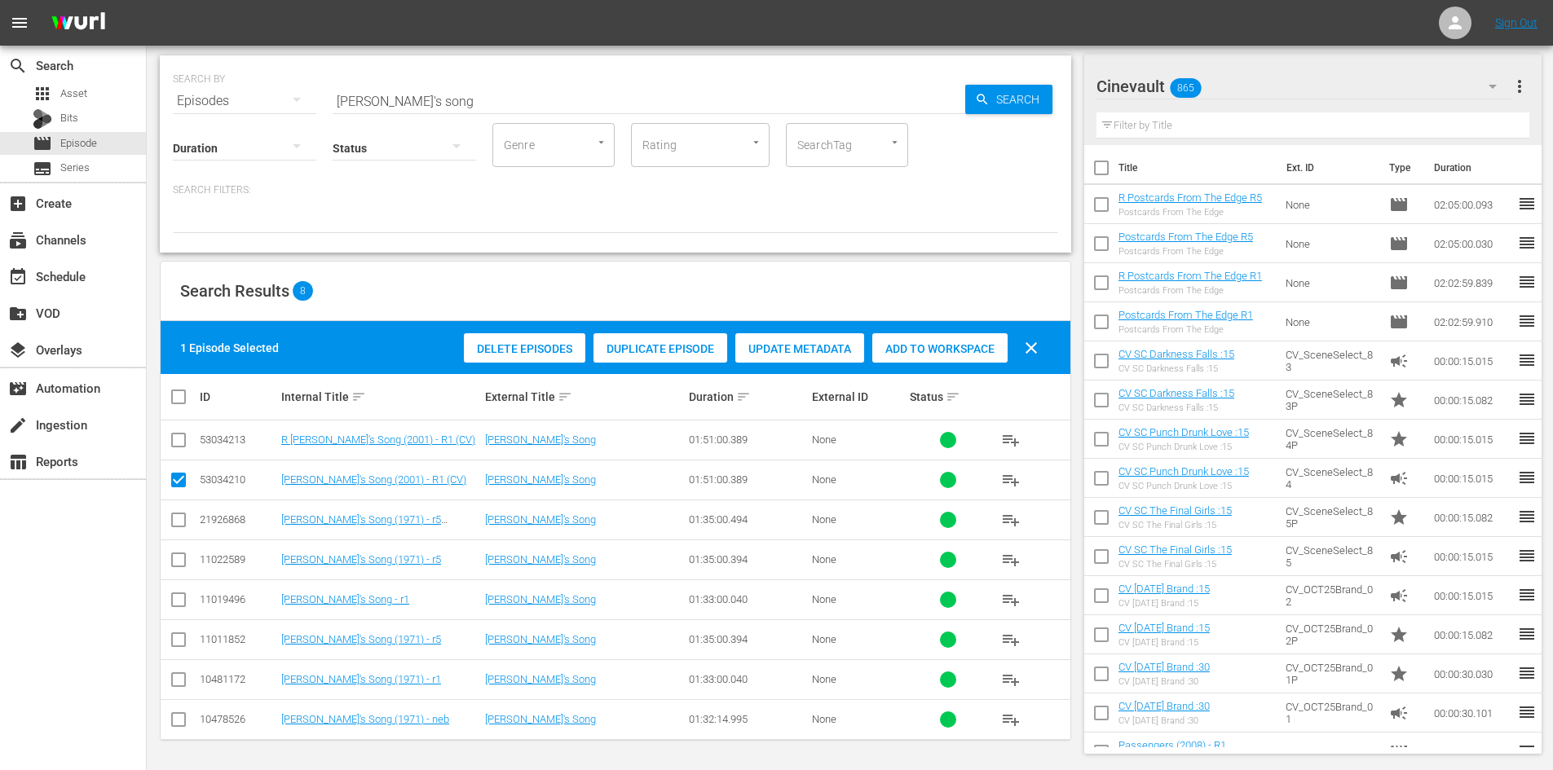
click at [178, 445] on input "checkbox" at bounding box center [179, 444] width 20 height 20
checkbox input "false"
click at [178, 469] on td at bounding box center [179, 480] width 37 height 40
click at [181, 479] on input "checkbox" at bounding box center [179, 484] width 20 height 20
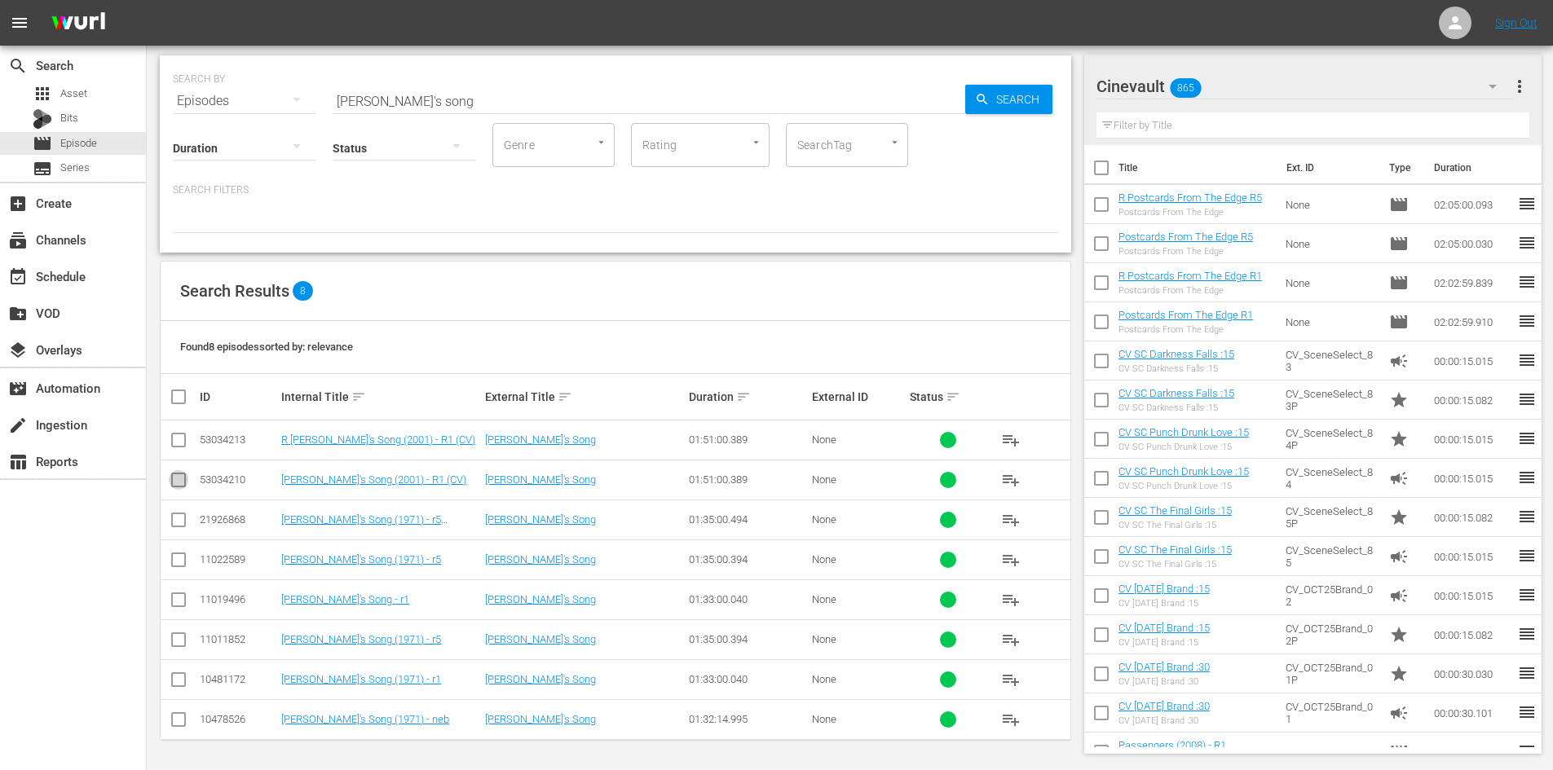
click at [181, 479] on input "checkbox" at bounding box center [179, 484] width 20 height 20
checkbox input "true"
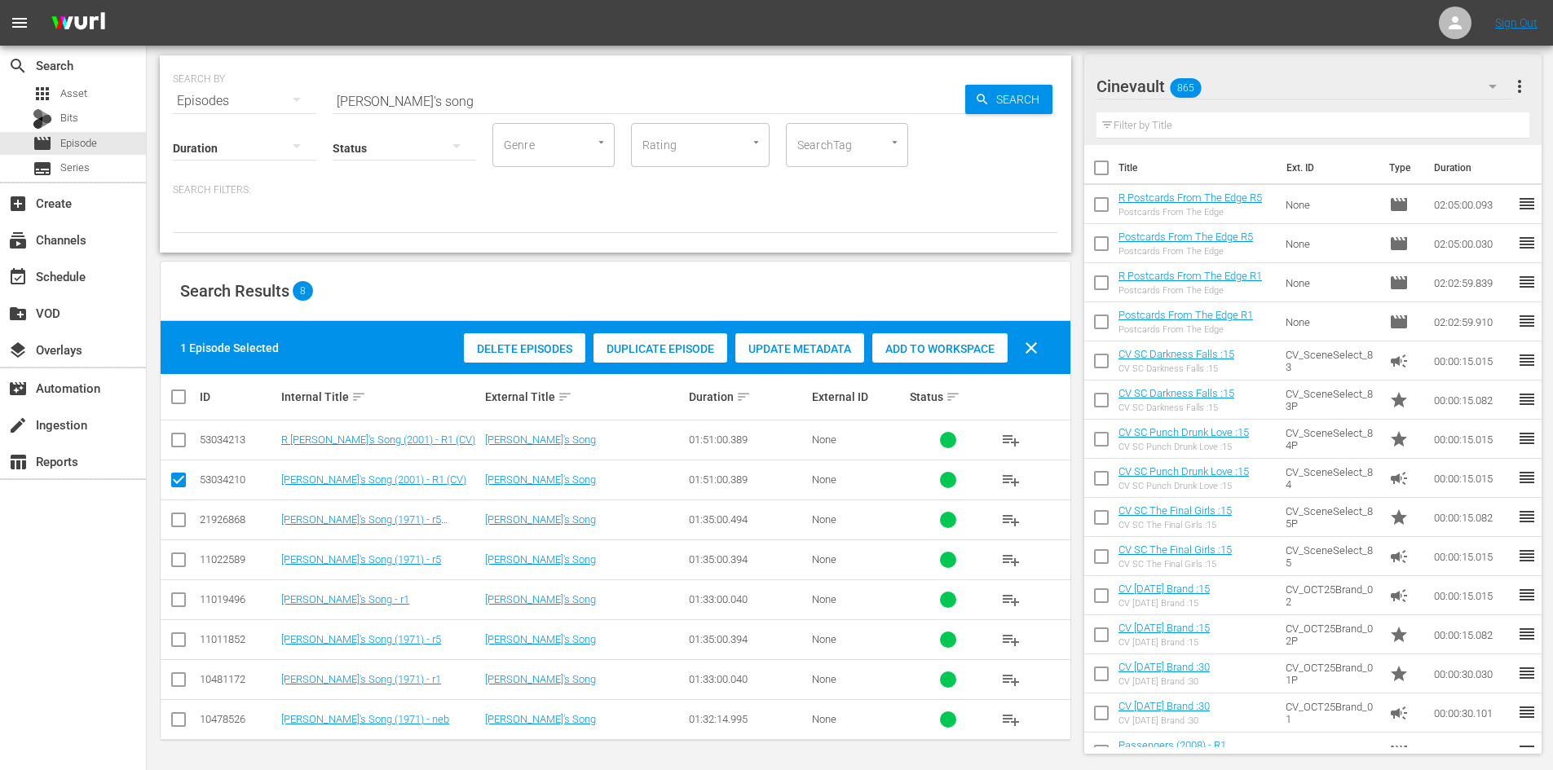
click at [174, 441] on input "checkbox" at bounding box center [179, 444] width 20 height 20
checkbox input "true"
click at [175, 488] on input "checkbox" at bounding box center [179, 484] width 20 height 20
checkbox input "false"
click at [179, 440] on input "checkbox" at bounding box center [179, 444] width 20 height 20
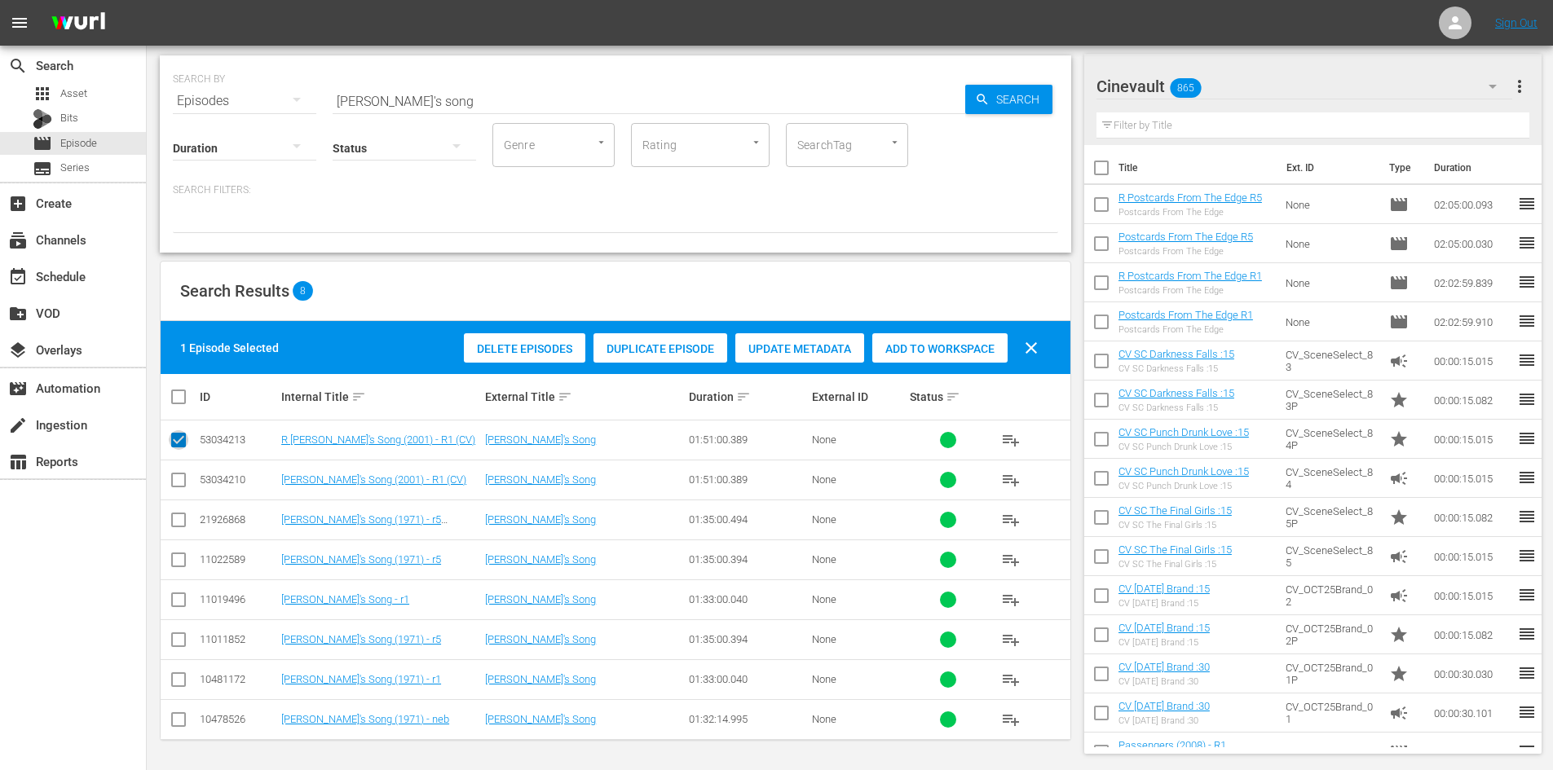
checkbox input "false"
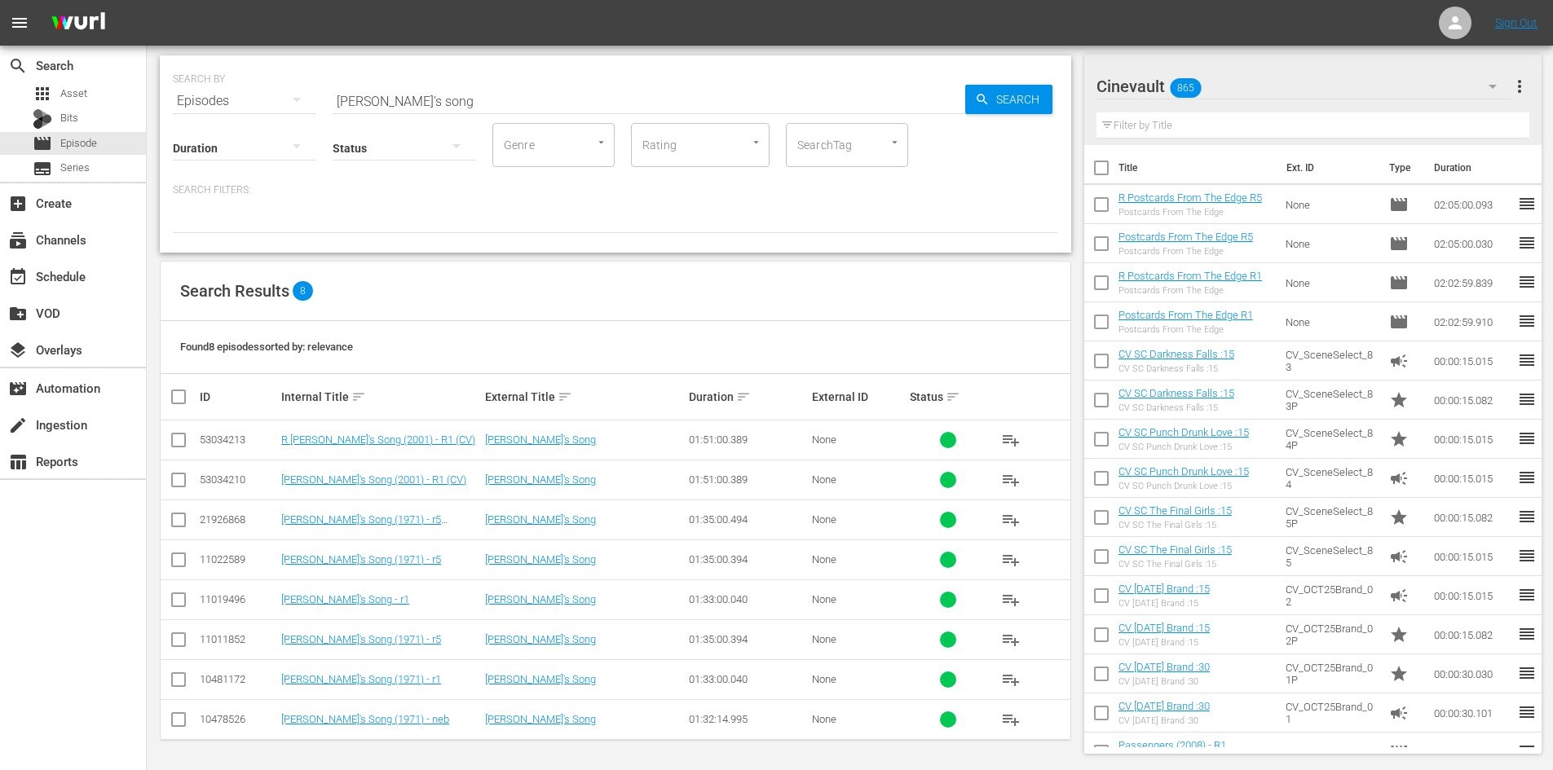
click at [174, 483] on input "checkbox" at bounding box center [179, 484] width 20 height 20
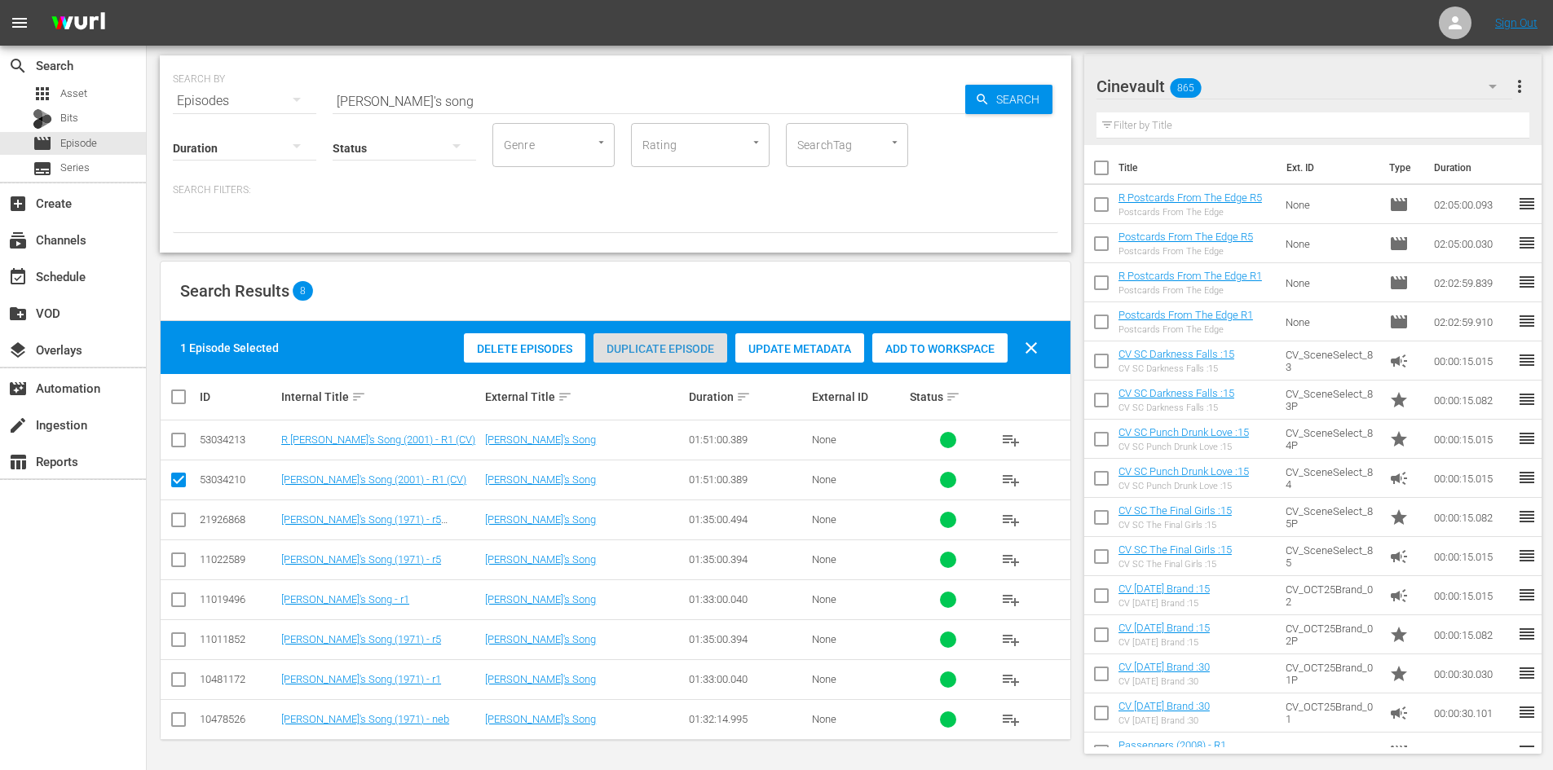
click at [652, 358] on div "Duplicate Episode" at bounding box center [660, 348] width 134 height 31
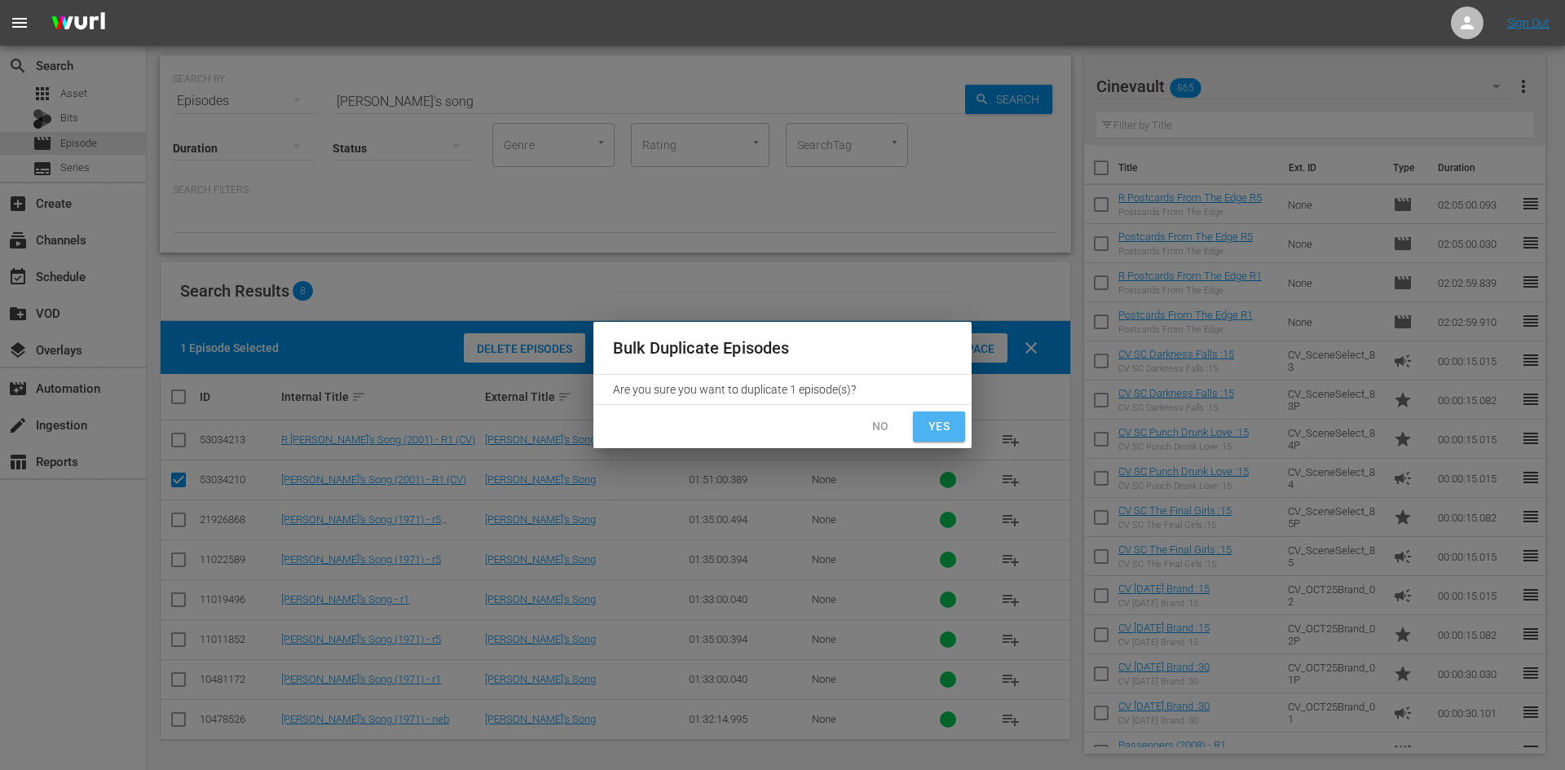
click at [958, 426] on button "Yes" at bounding box center [939, 427] width 52 height 30
checkbox input "false"
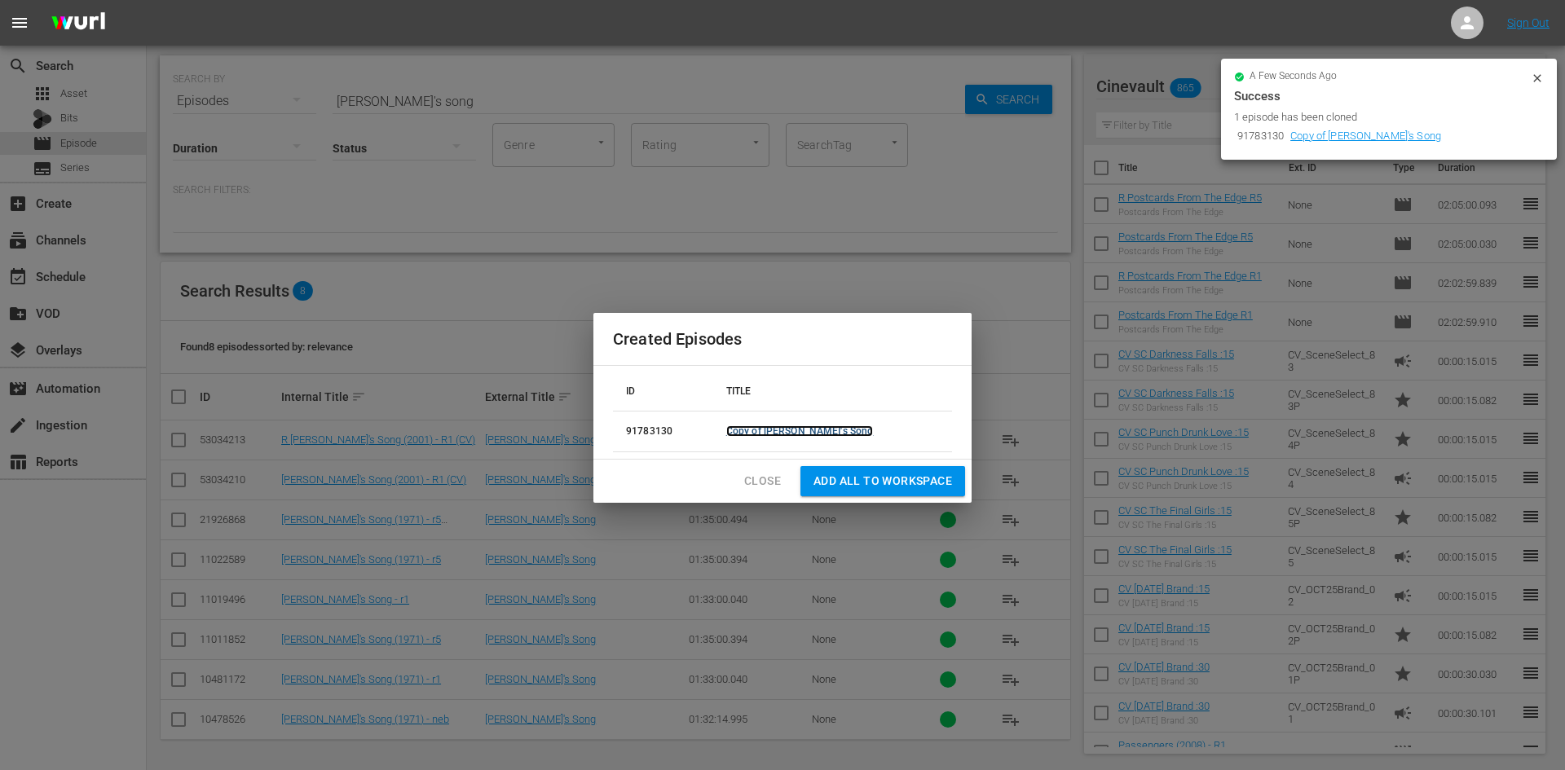
click at [810, 433] on link "Copy of Brian's Song" at bounding box center [800, 431] width 148 height 11
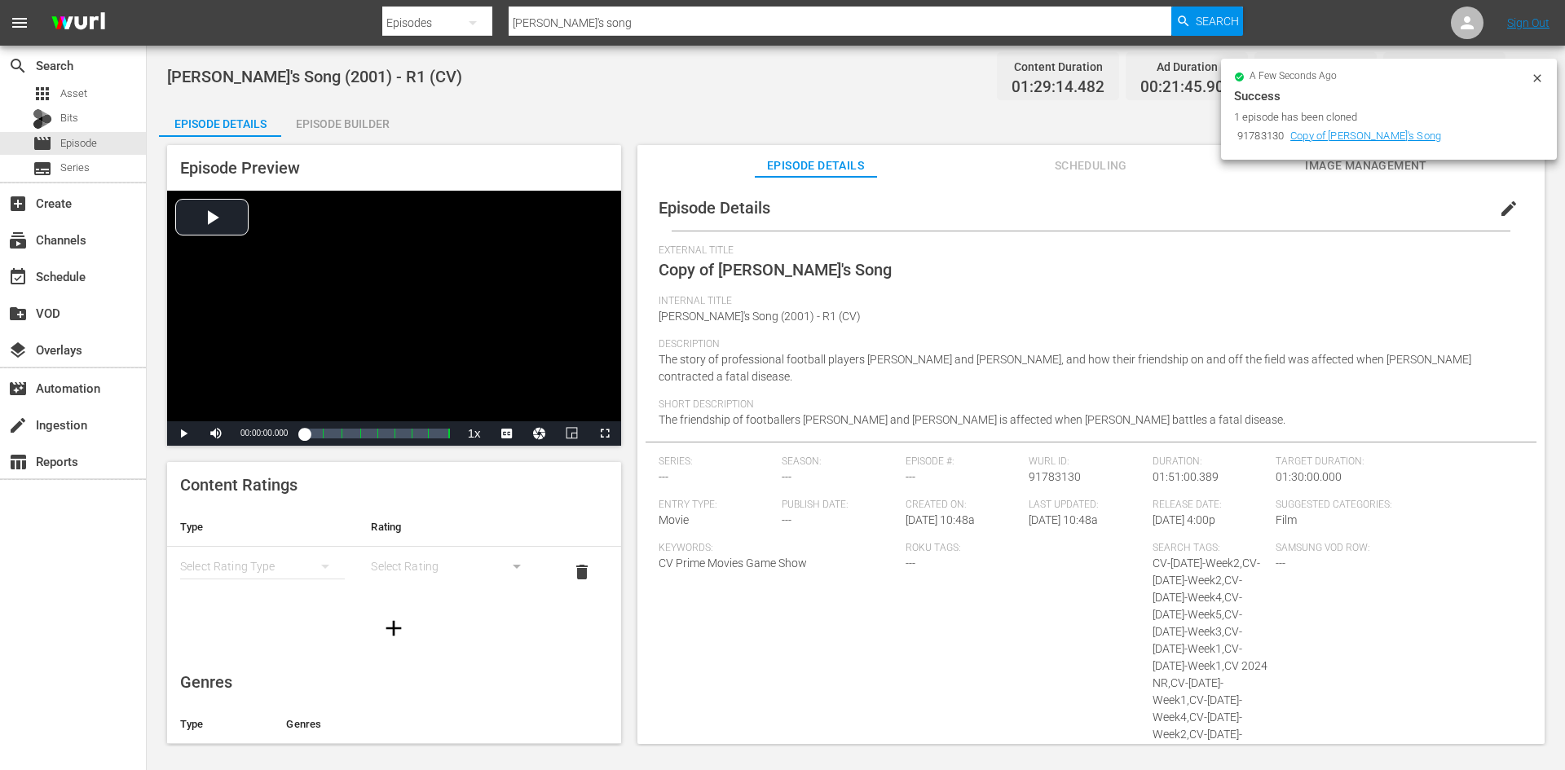
click at [1502, 192] on button "edit" at bounding box center [1508, 208] width 39 height 39
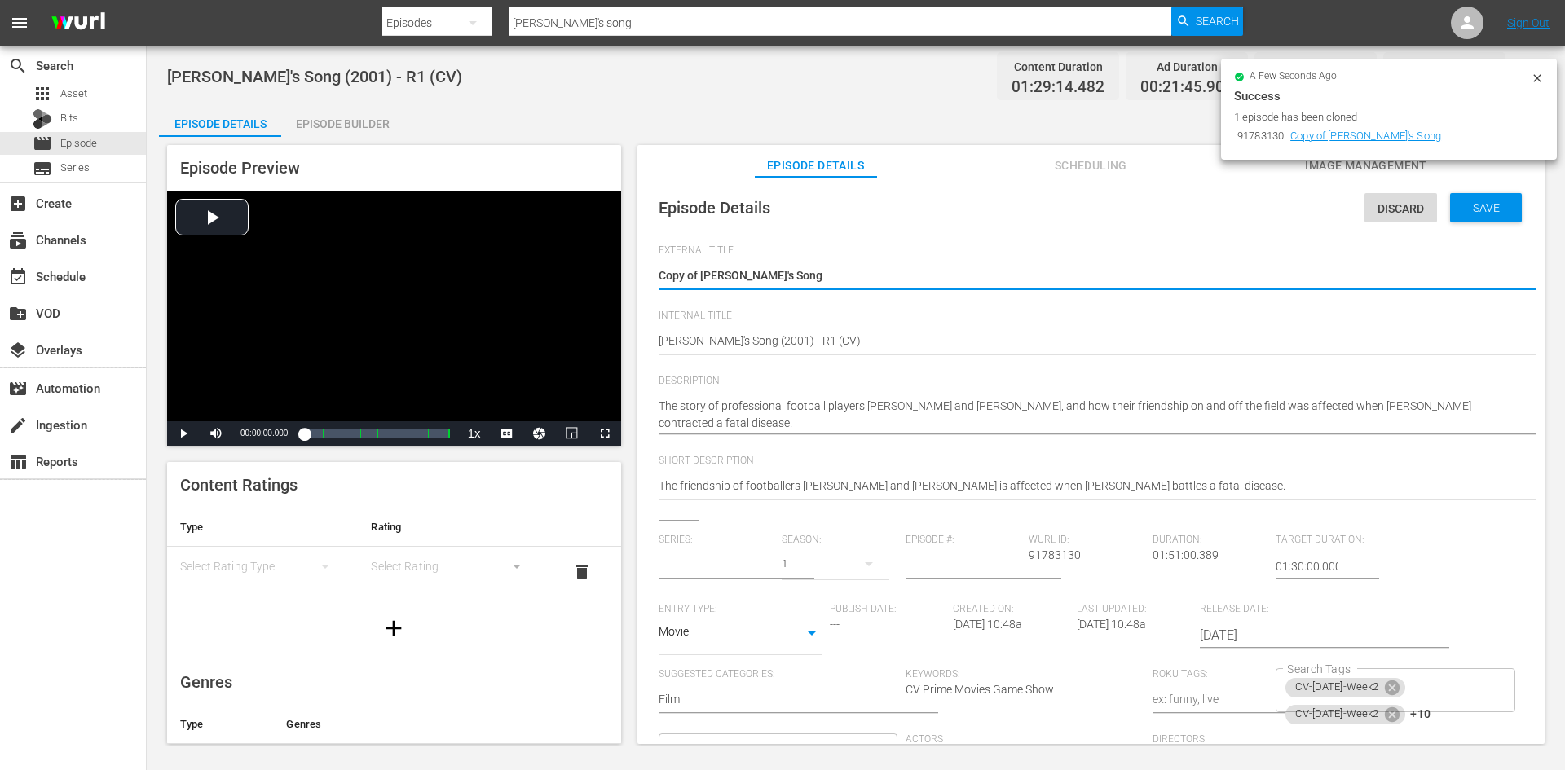
type input "No Series"
drag, startPoint x: 698, startPoint y: 271, endPoint x: 610, endPoint y: 254, distance: 89.7
click at [610, 254] on div "Episode Preview Video Player is loading. Play Video Play Mute Current Time 00:0…" at bounding box center [856, 447] width 1394 height 620
type textarea "[PERSON_NAME]'s Song"
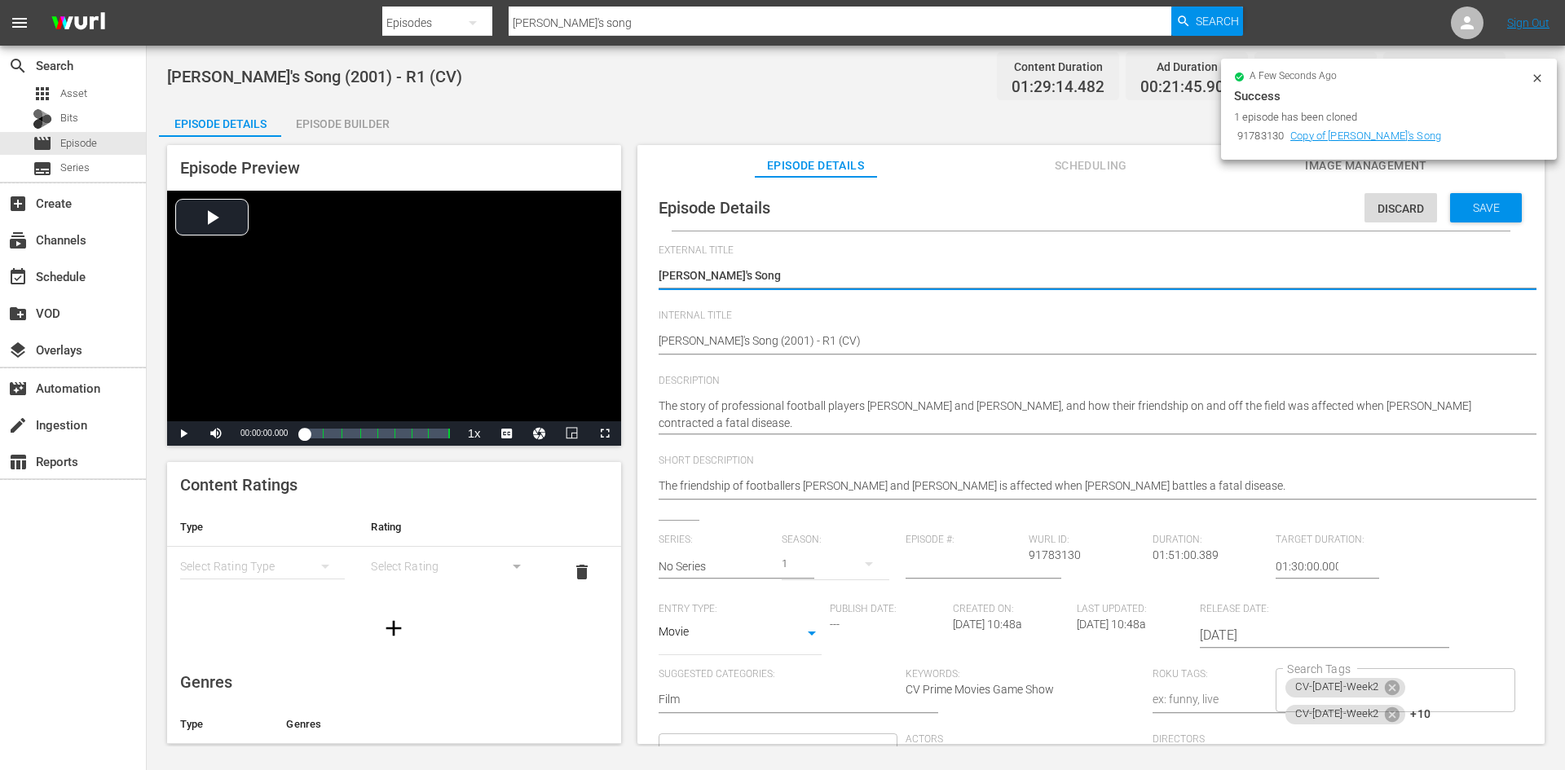
type textarea "[PERSON_NAME]'s Song"
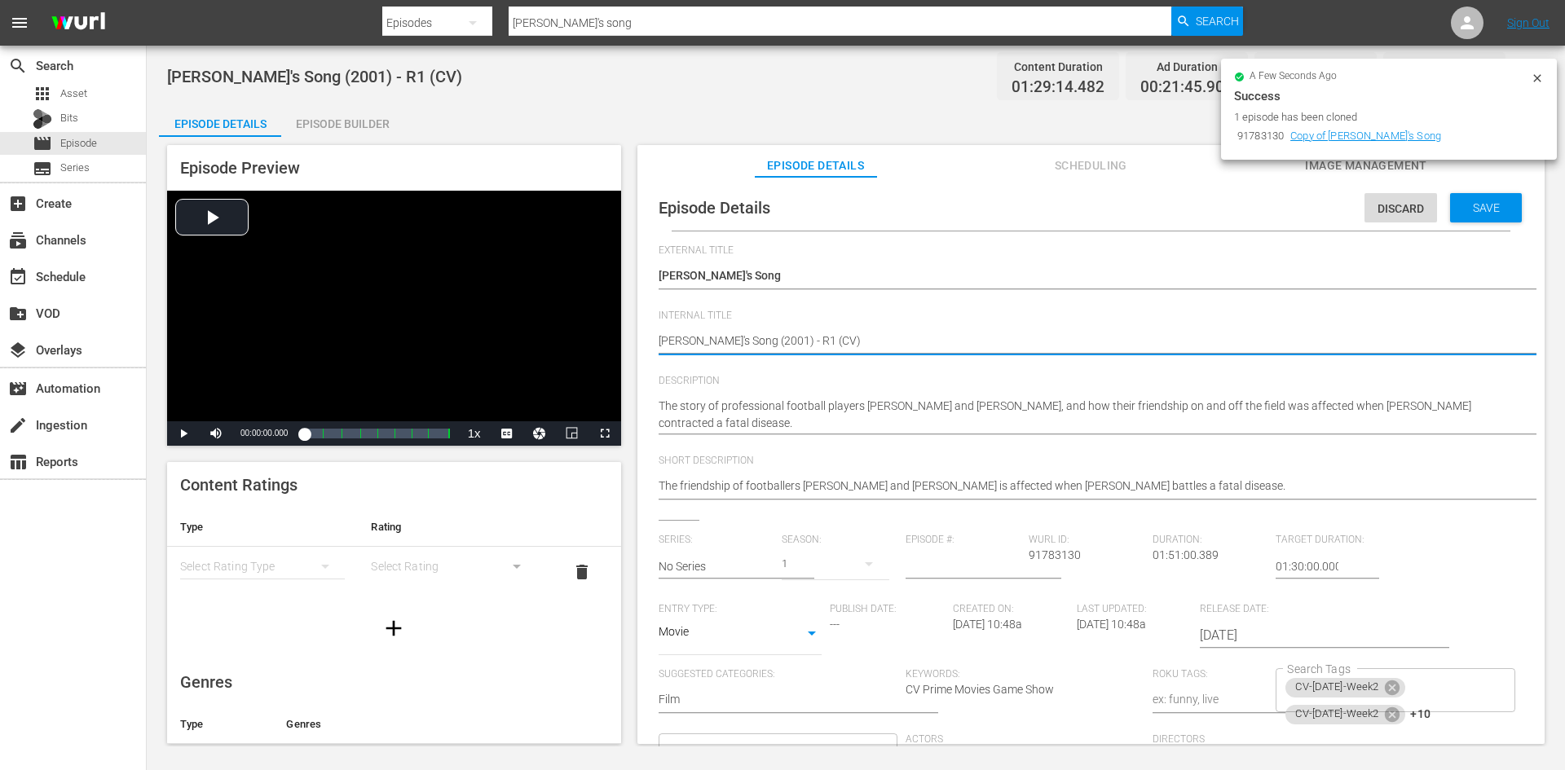
type textarea "Brian's Song (2001) - R (CV)"
type textarea "Brian's Song (2001) - R5 (CV)"
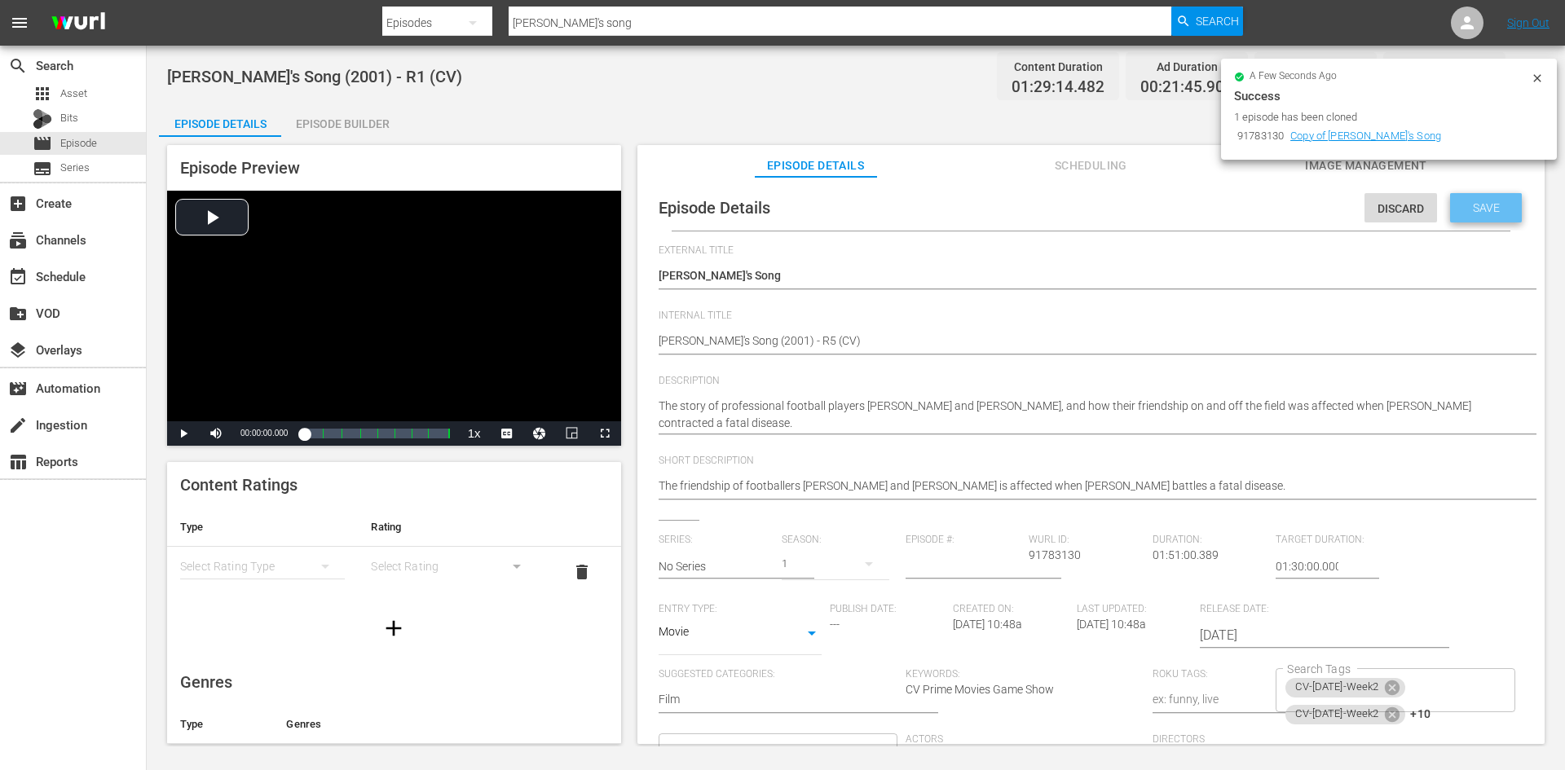
click at [1467, 209] on span "Save" at bounding box center [1486, 207] width 53 height 13
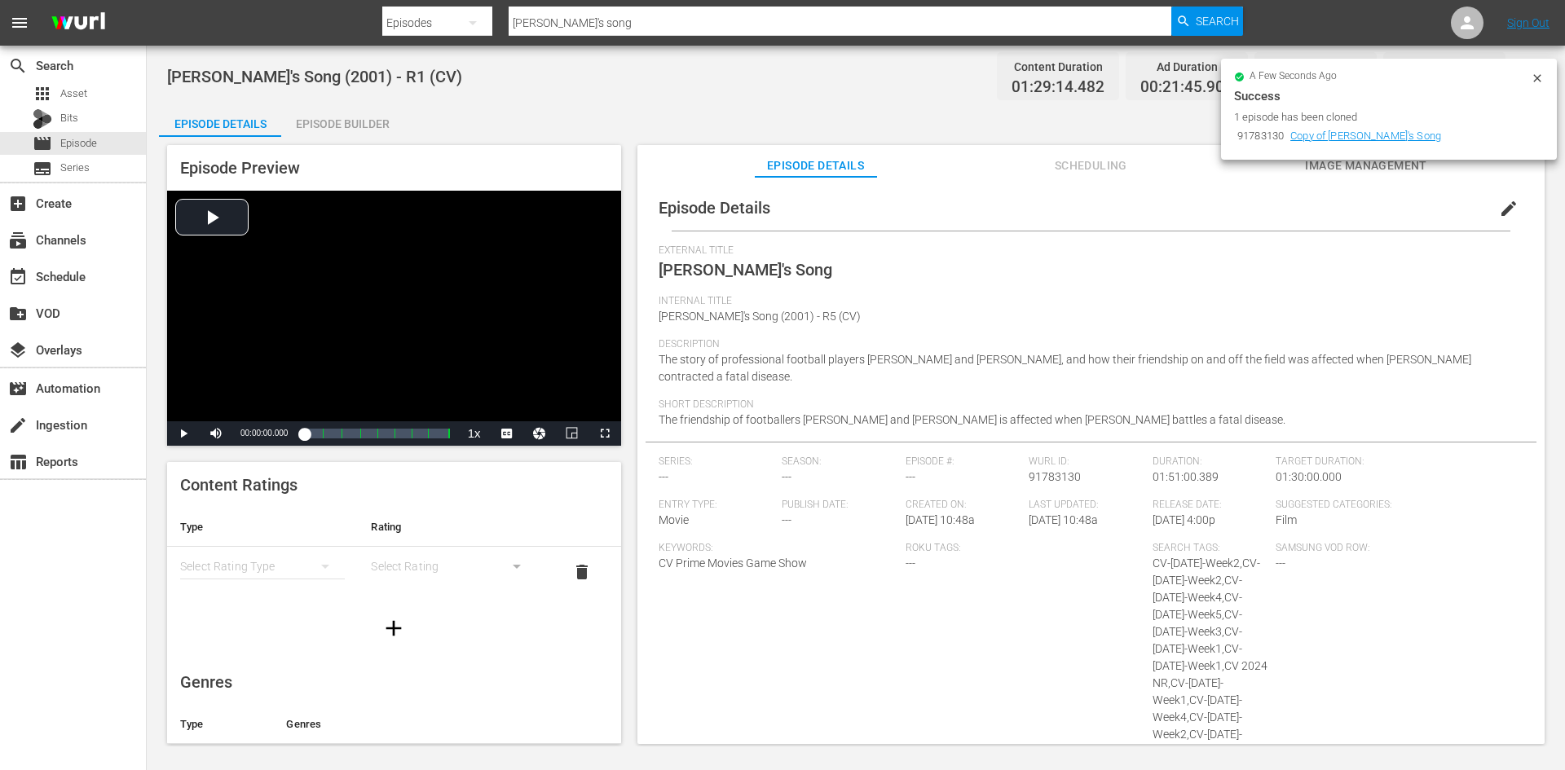
click at [368, 109] on div "Episode Builder" at bounding box center [342, 123] width 122 height 39
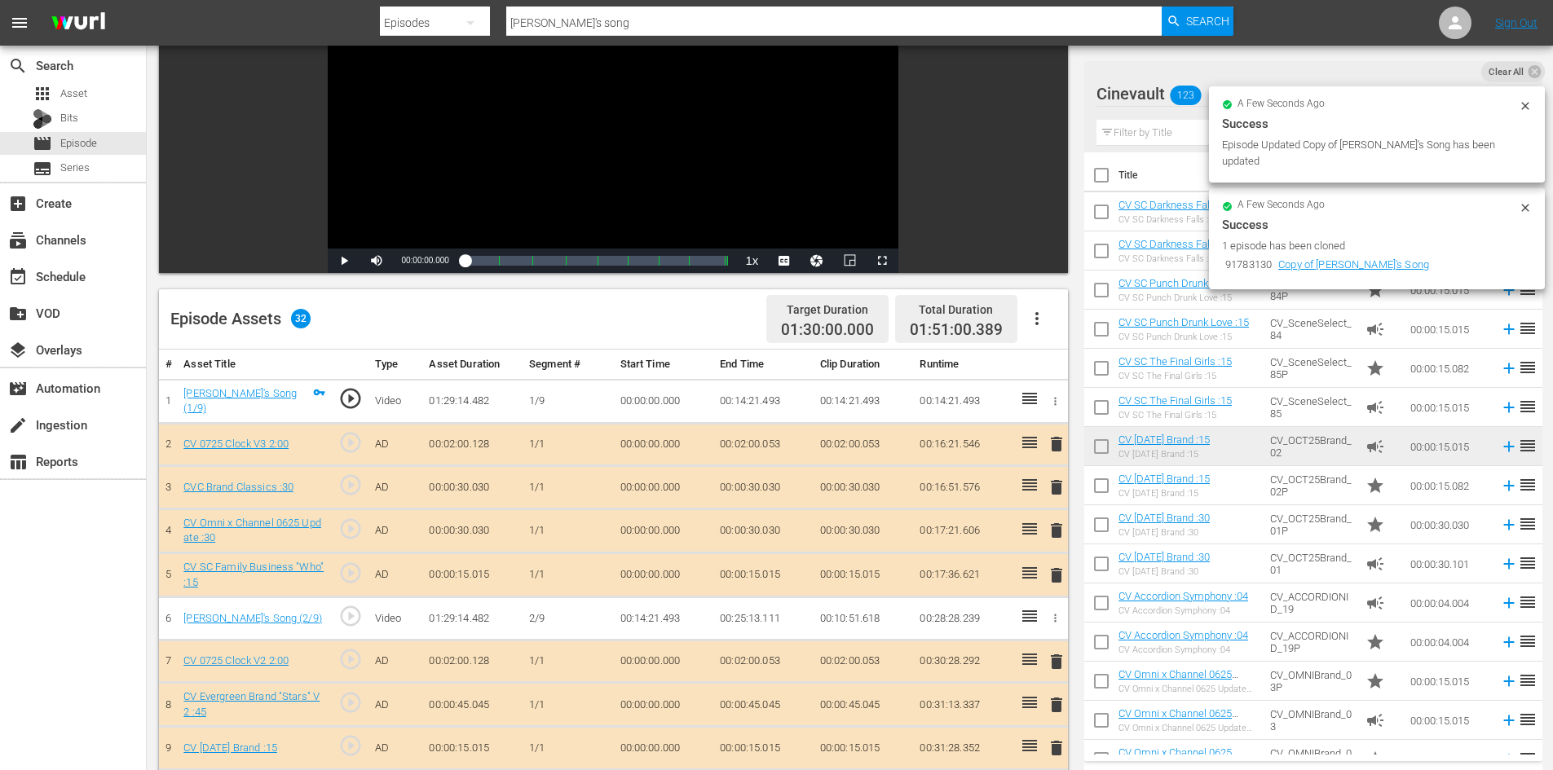
scroll to position [245, 0]
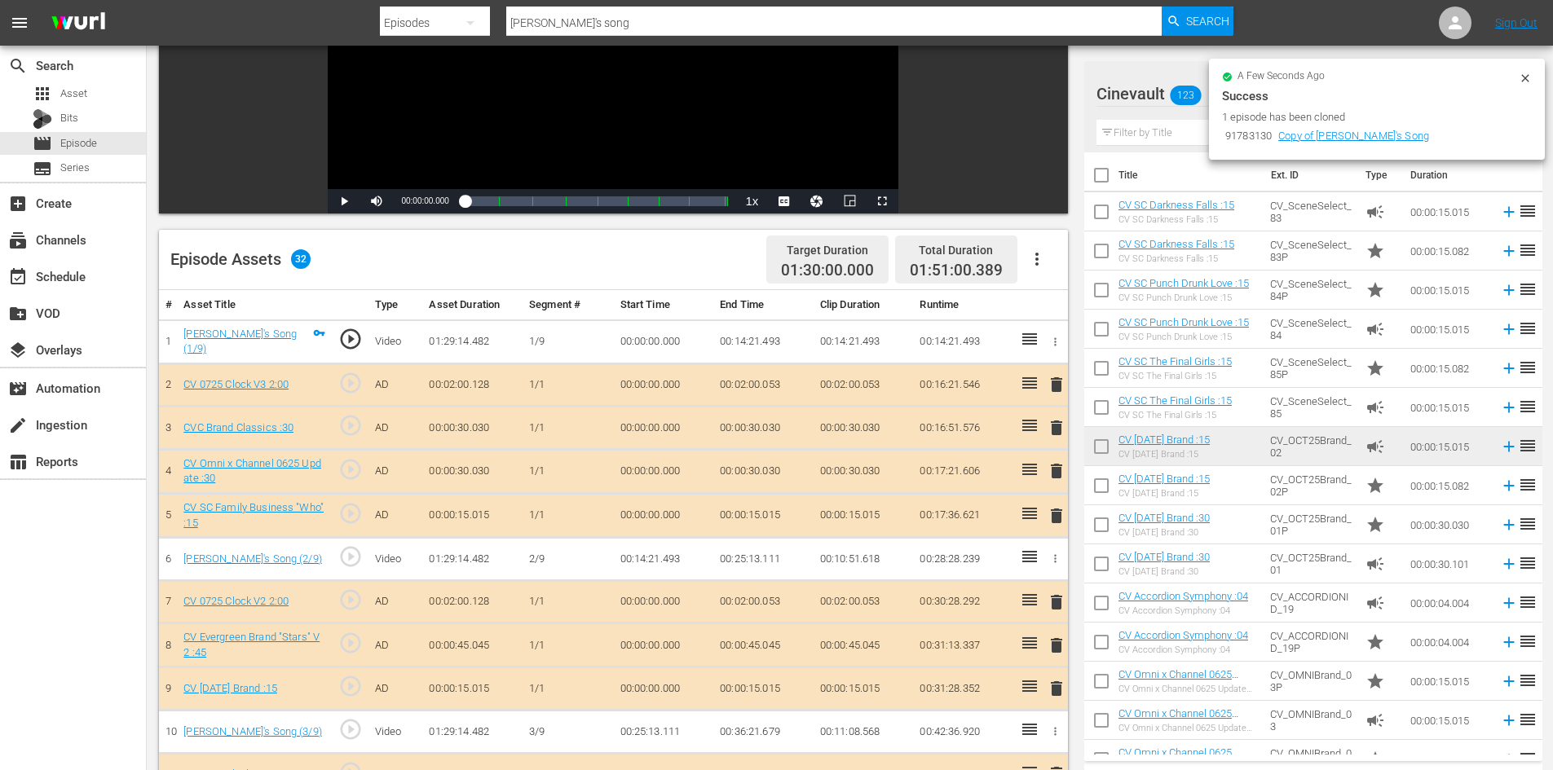
click at [1528, 74] on icon at bounding box center [1525, 78] width 13 height 13
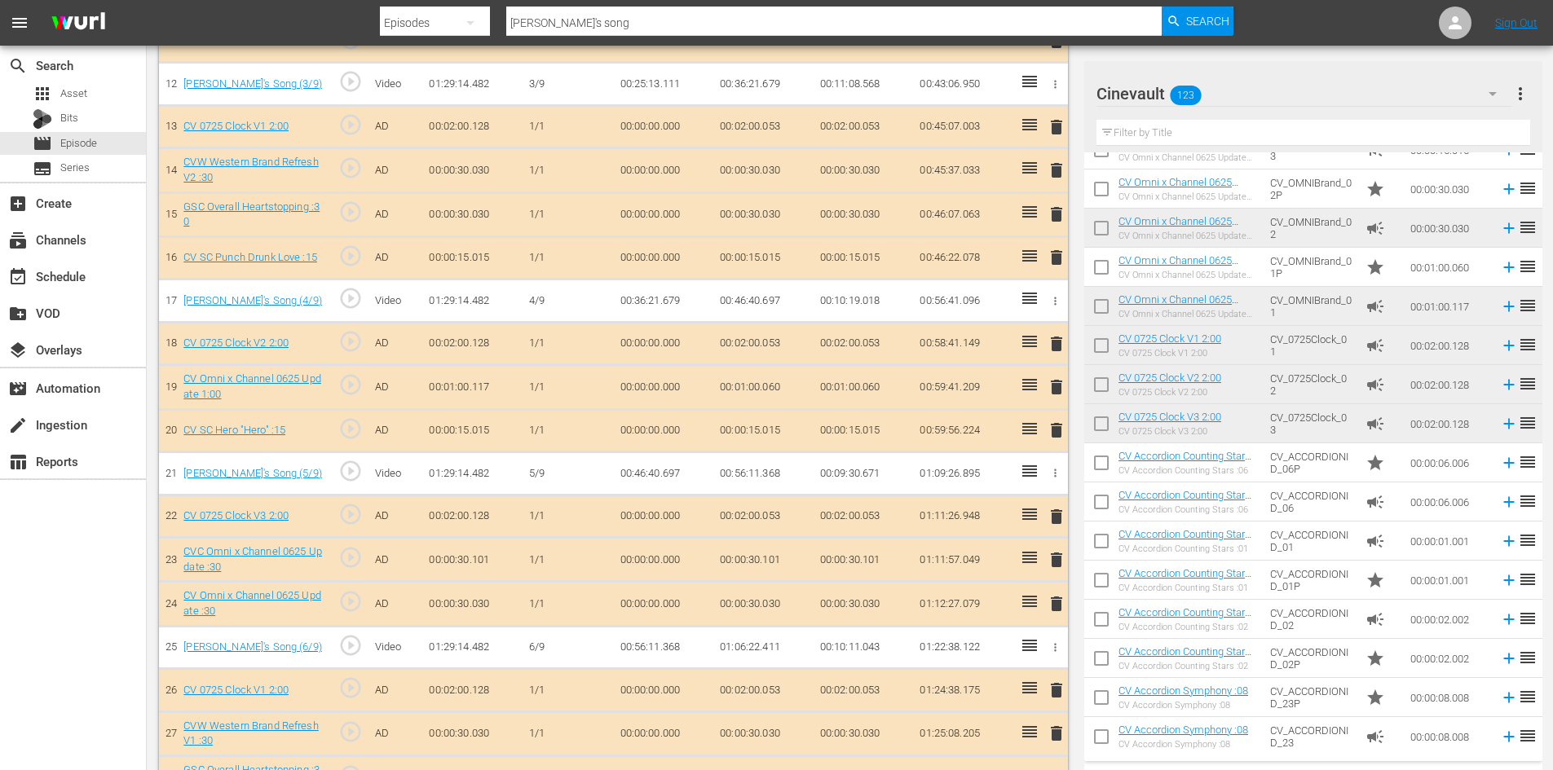
scroll to position [651, 0]
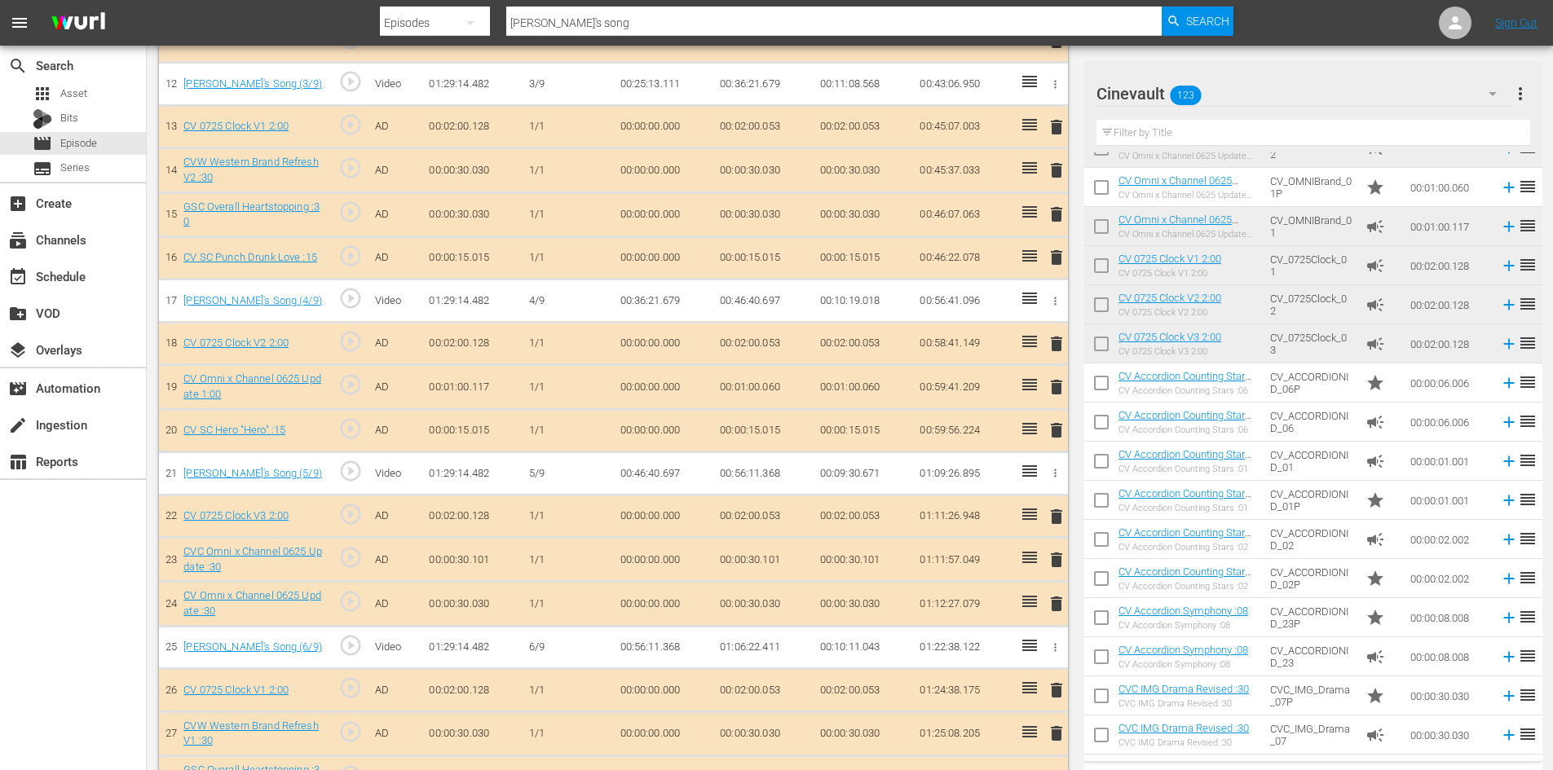
click at [1221, 132] on input "text" at bounding box center [1313, 133] width 434 height 26
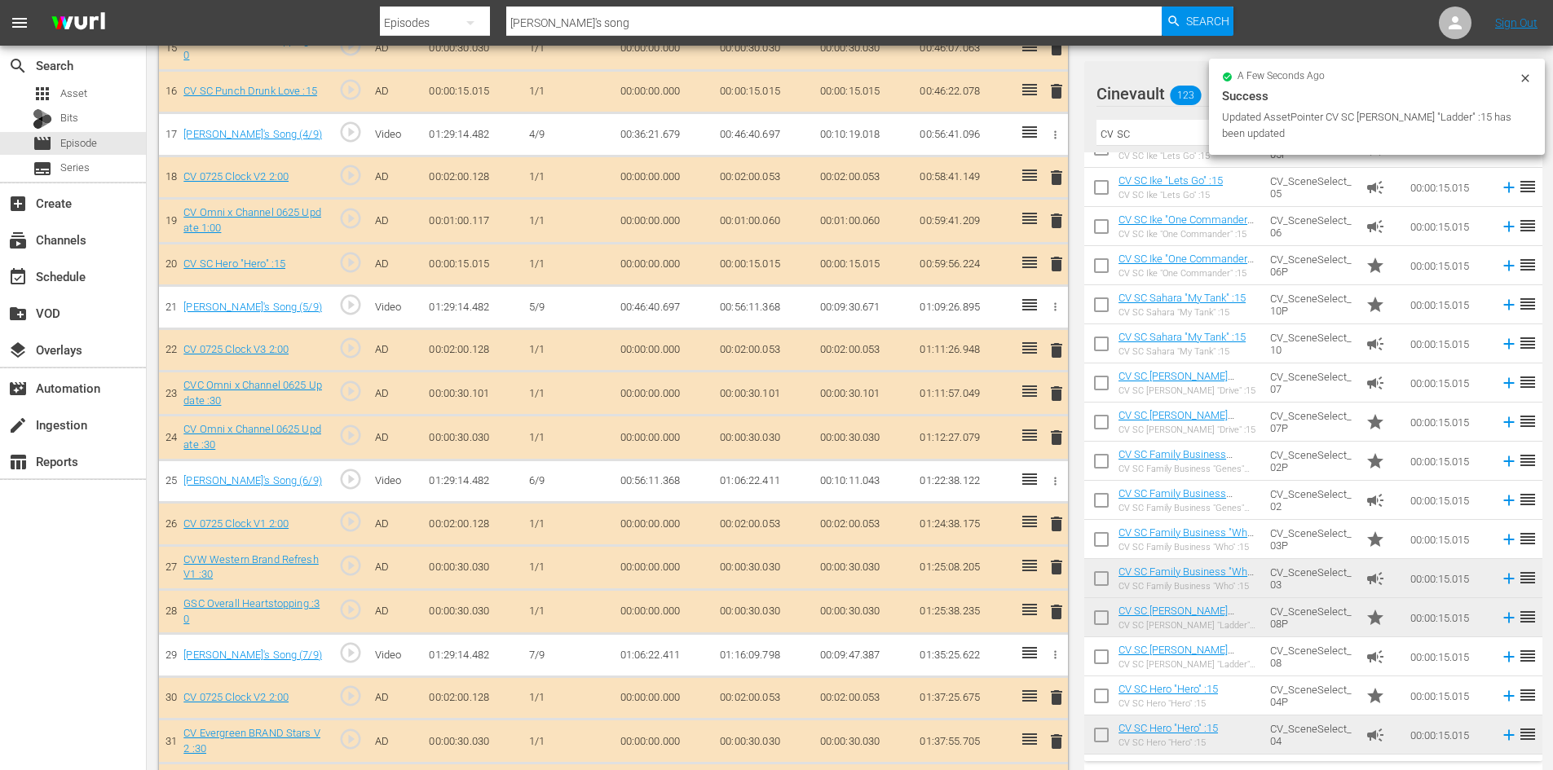
scroll to position [1141, 0]
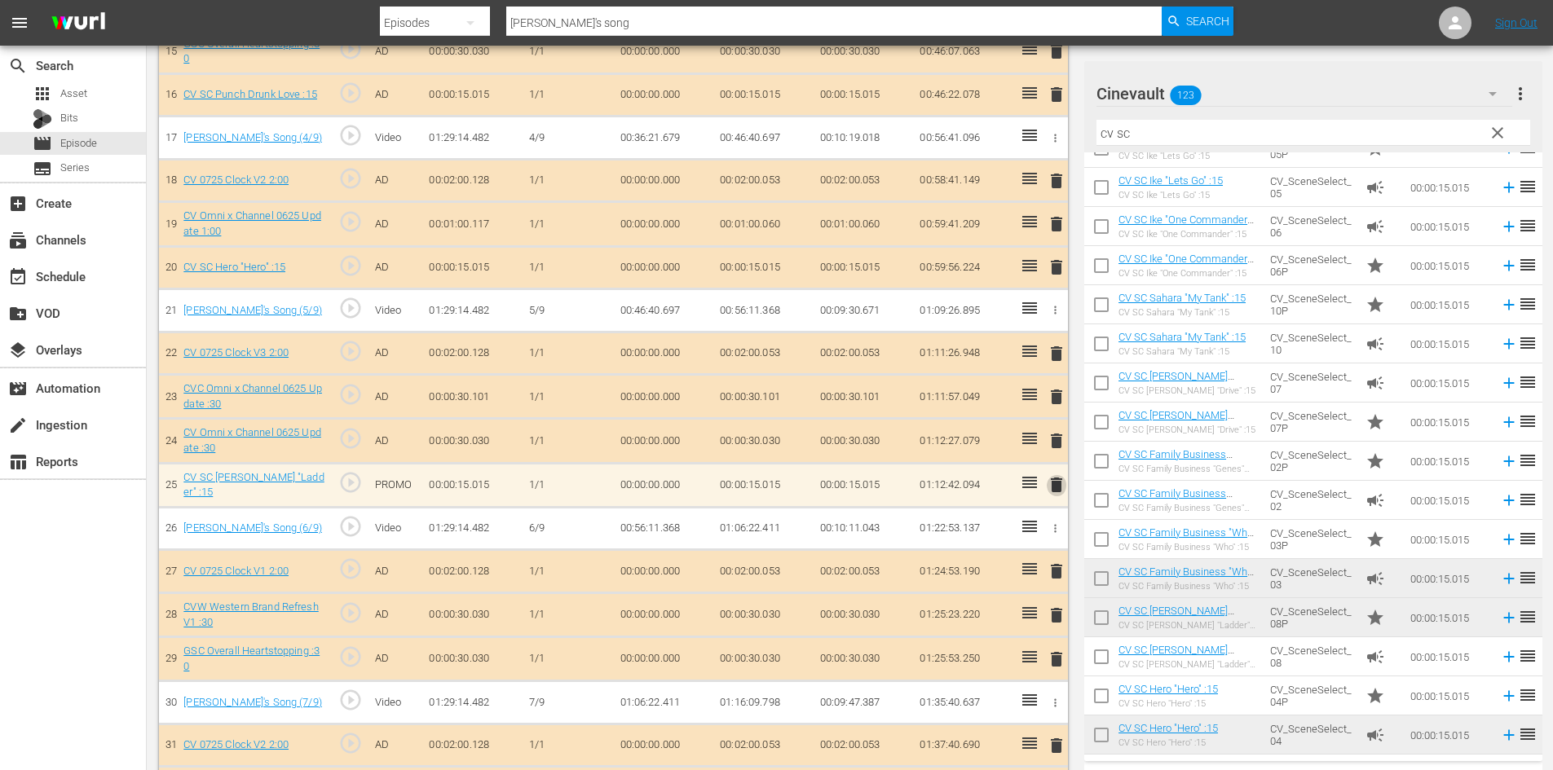
click at [1054, 478] on span "delete" at bounding box center [1057, 485] width 20 height 20
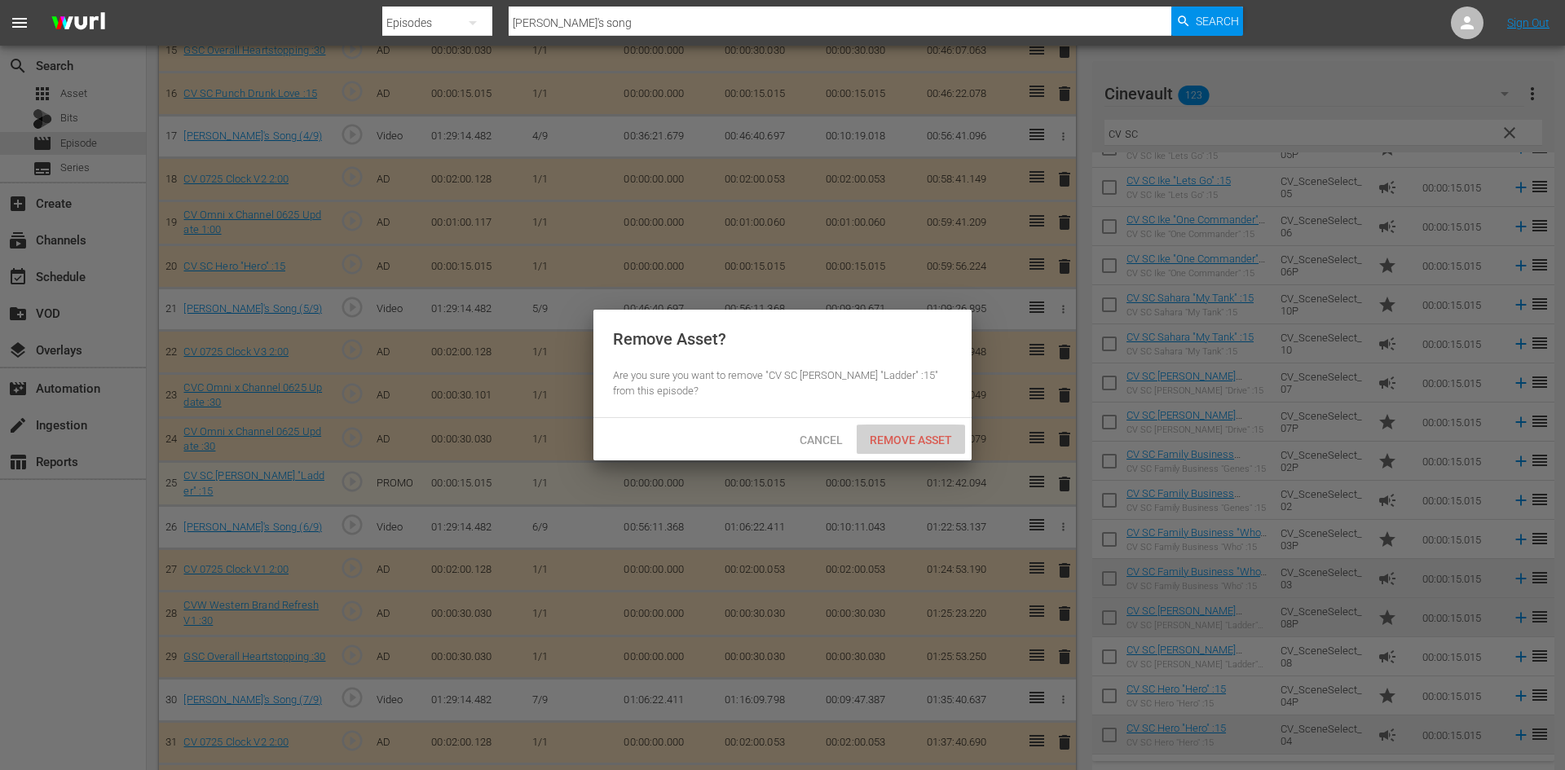
click at [911, 437] on span "Remove Asset" at bounding box center [911, 440] width 108 height 13
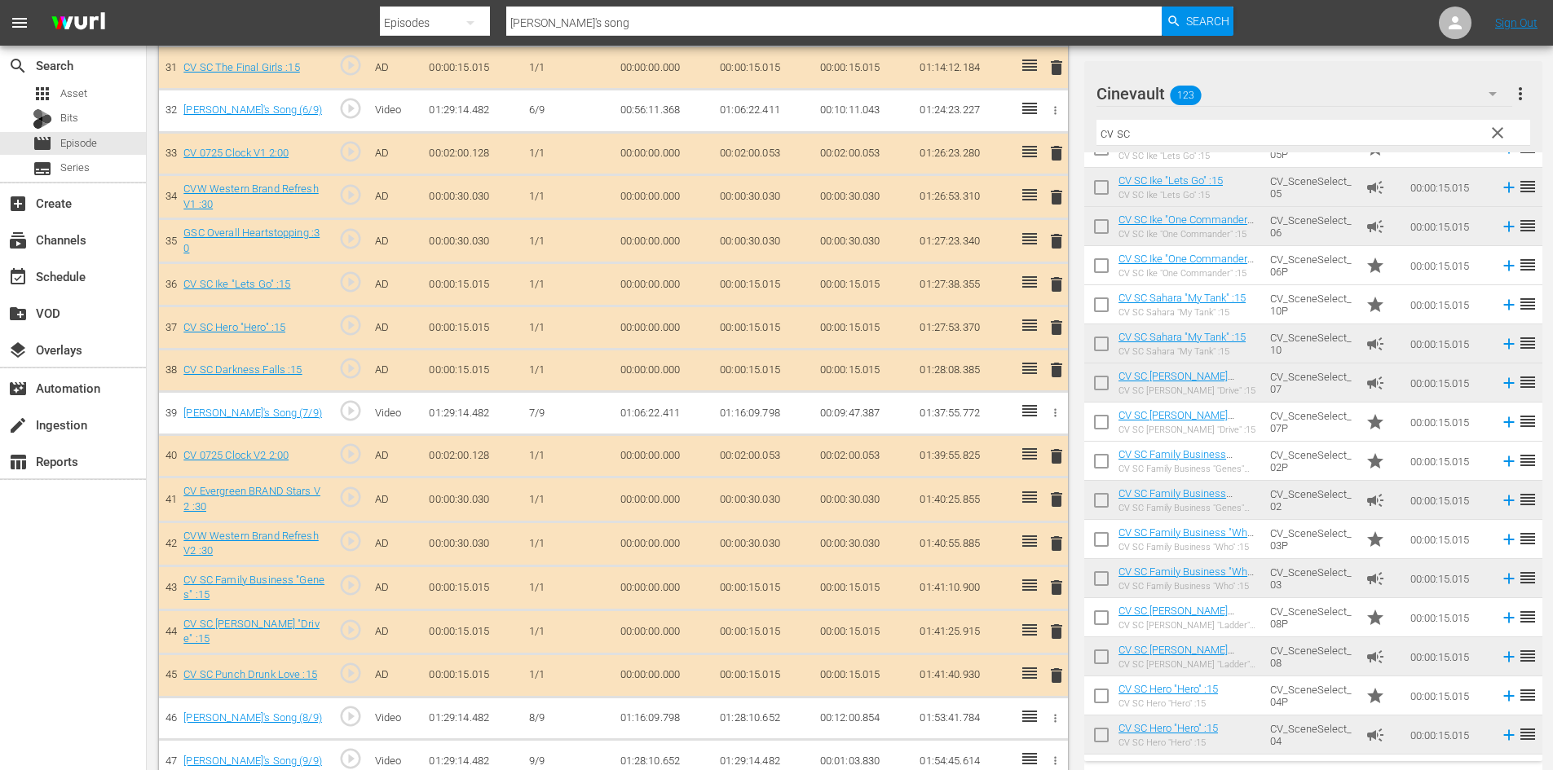
scroll to position [1883, 0]
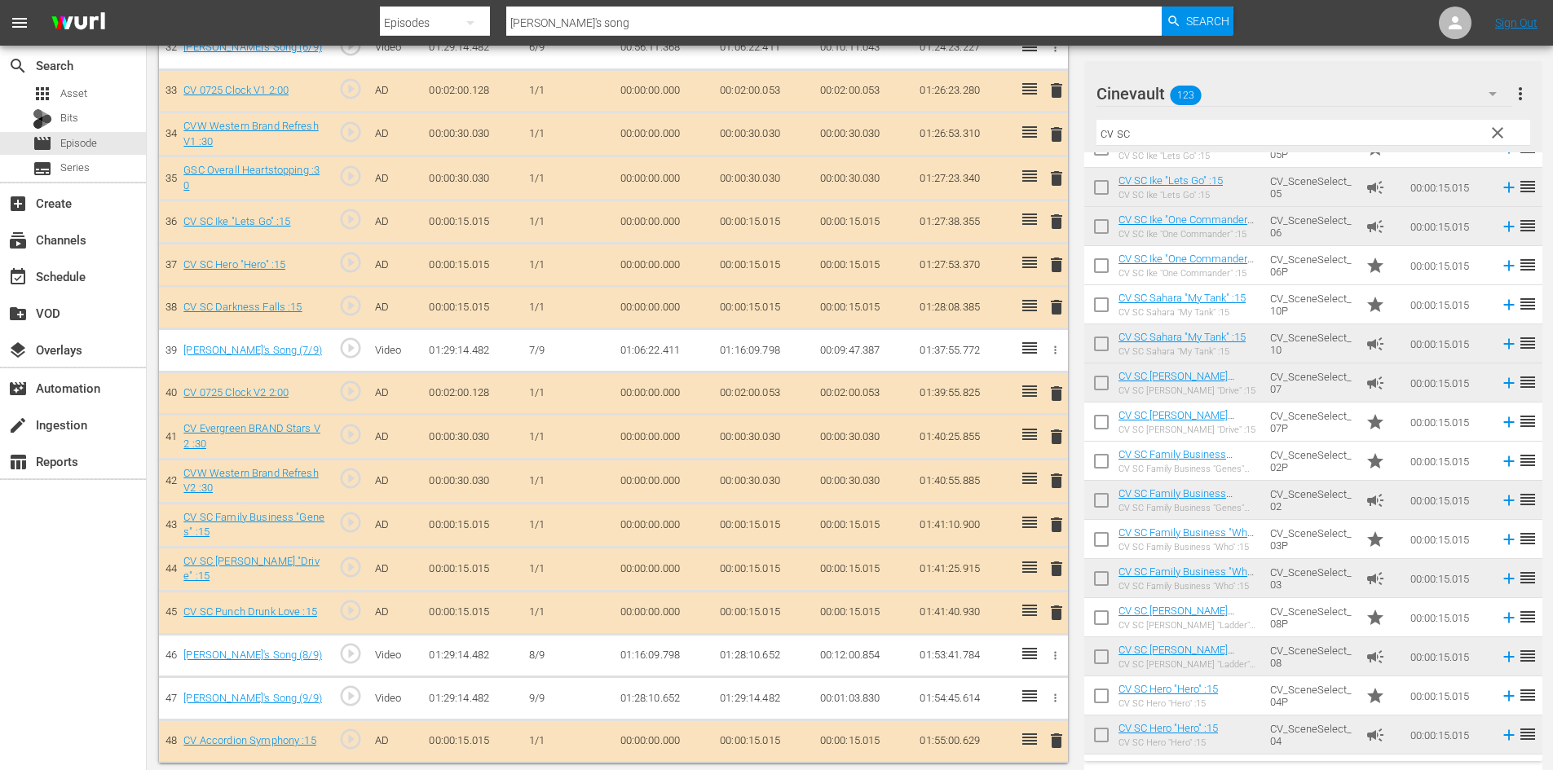
click at [1055, 734] on span "delete" at bounding box center [1057, 741] width 20 height 20
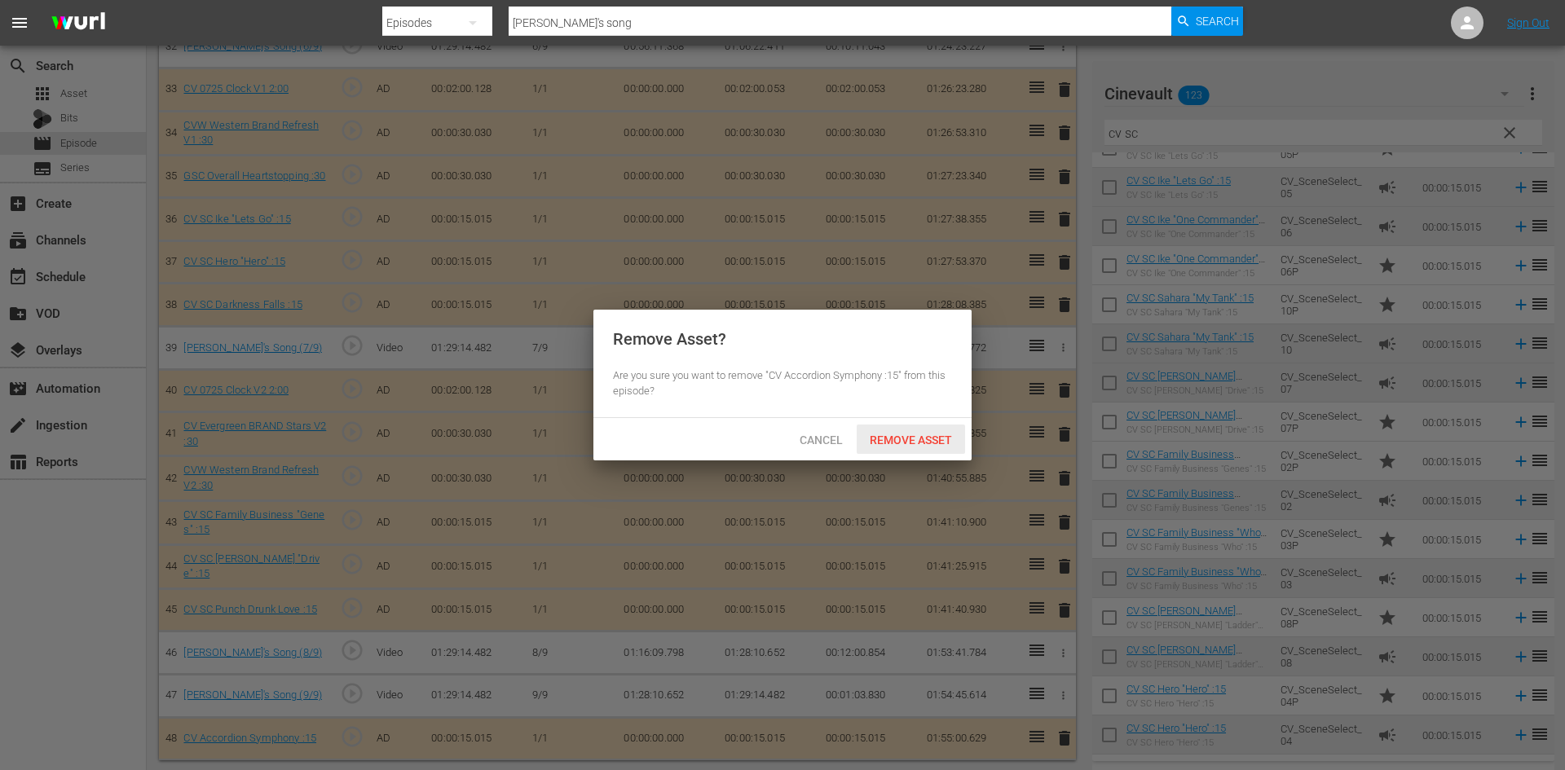
click at [932, 451] on div "Remove Asset" at bounding box center [911, 440] width 108 height 30
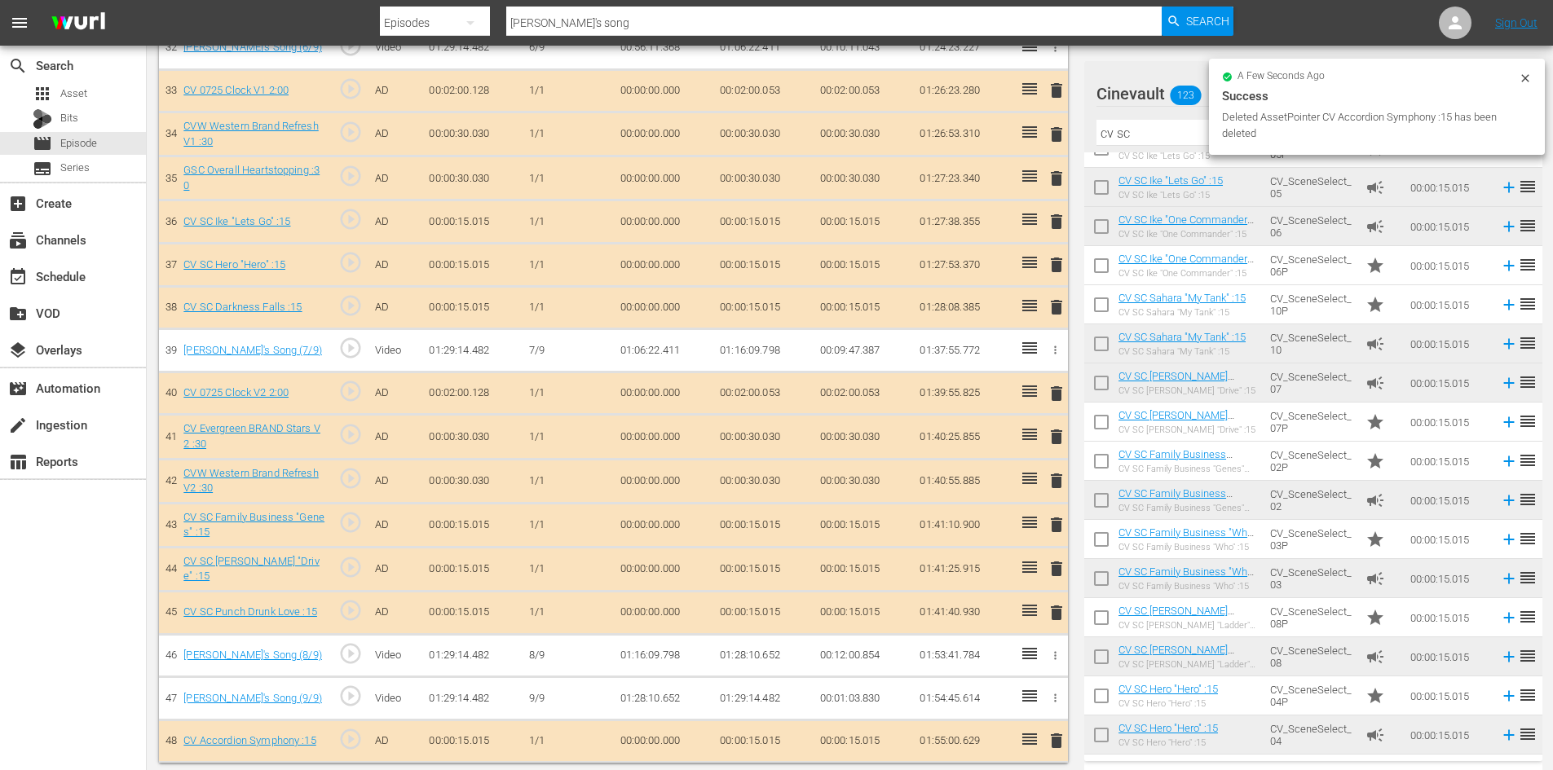
scroll to position [1840, 0]
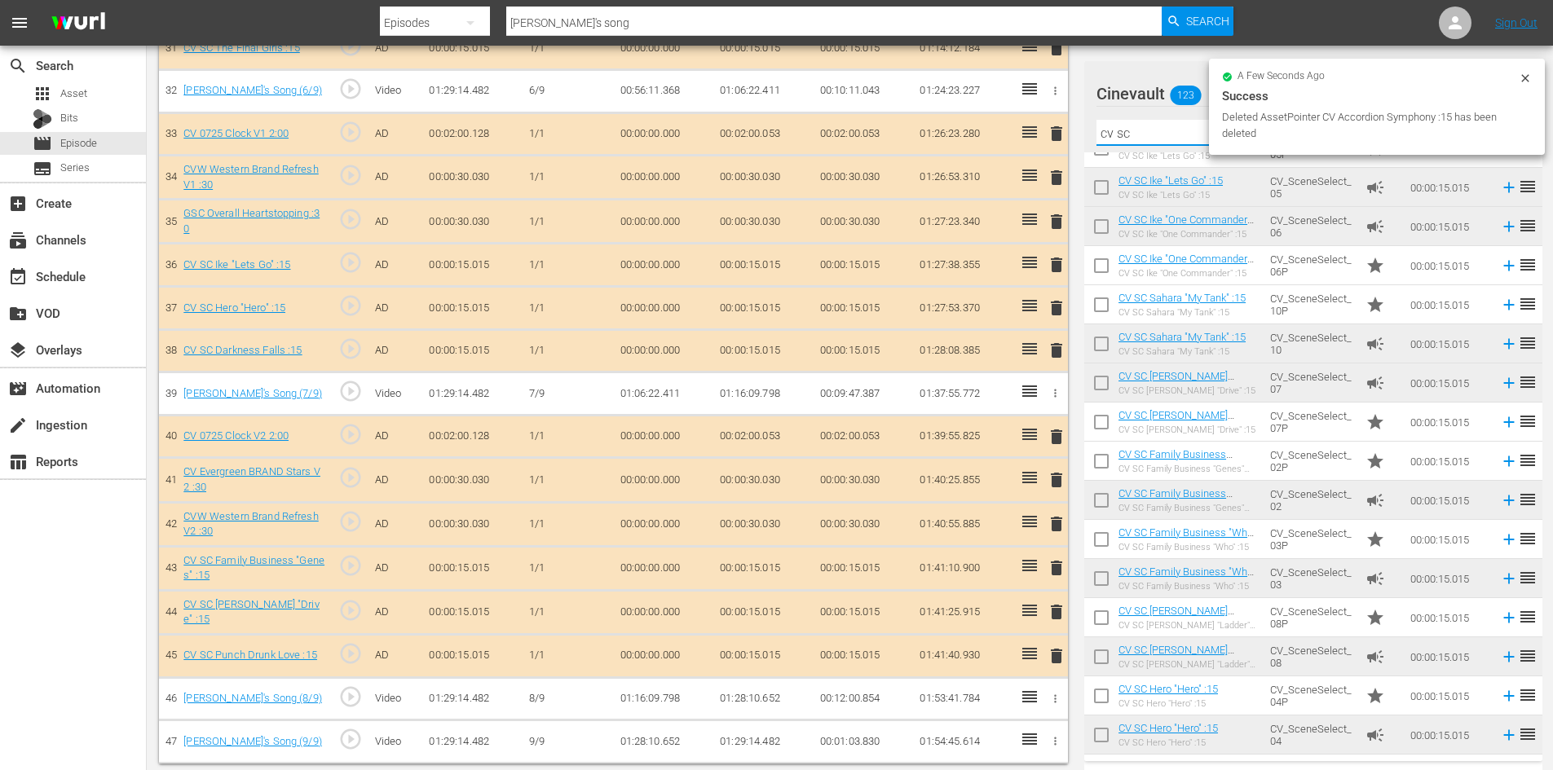
drag, startPoint x: 1204, startPoint y: 135, endPoint x: 1074, endPoint y: 139, distance: 129.7
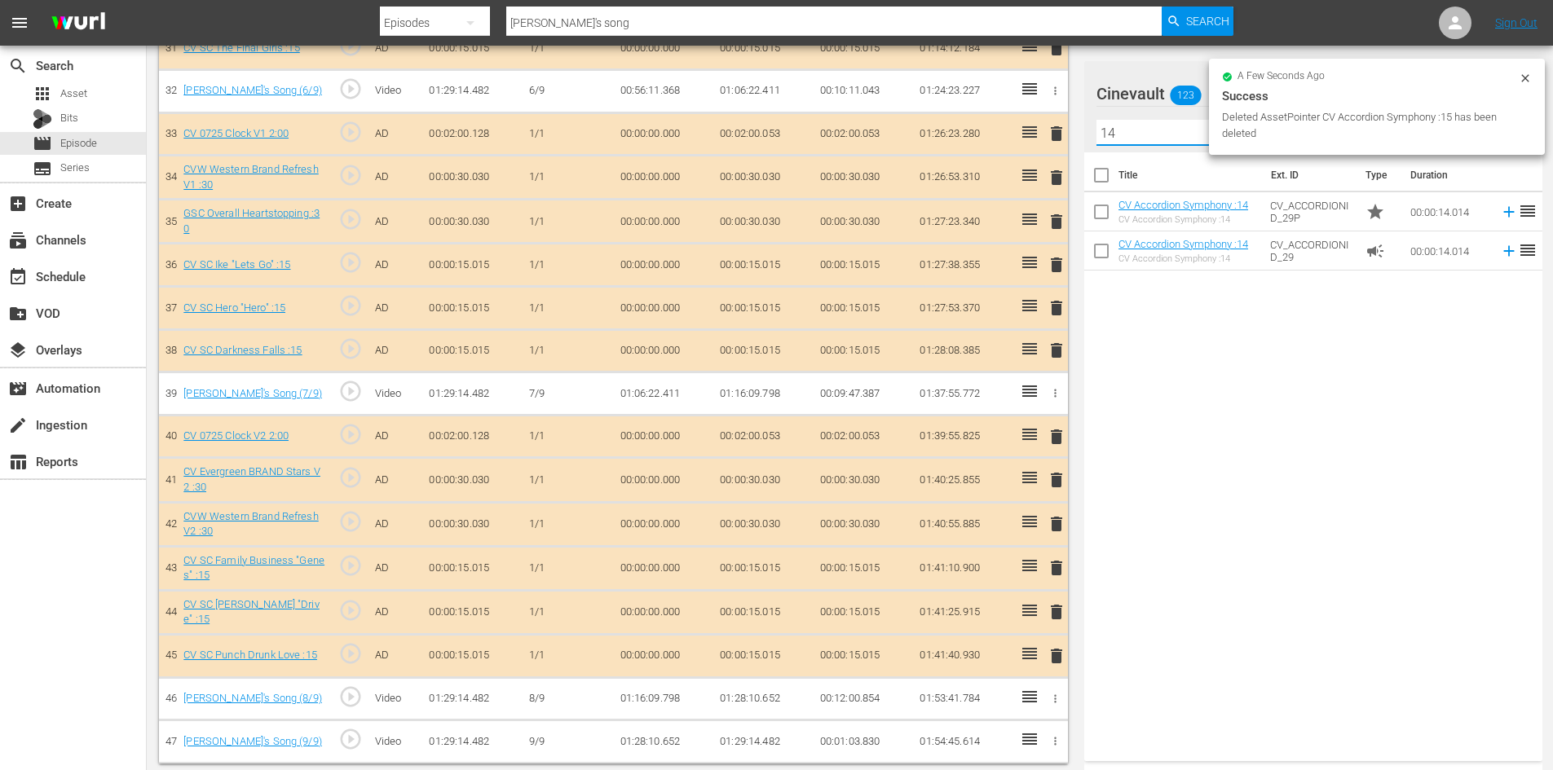
scroll to position [0, 0]
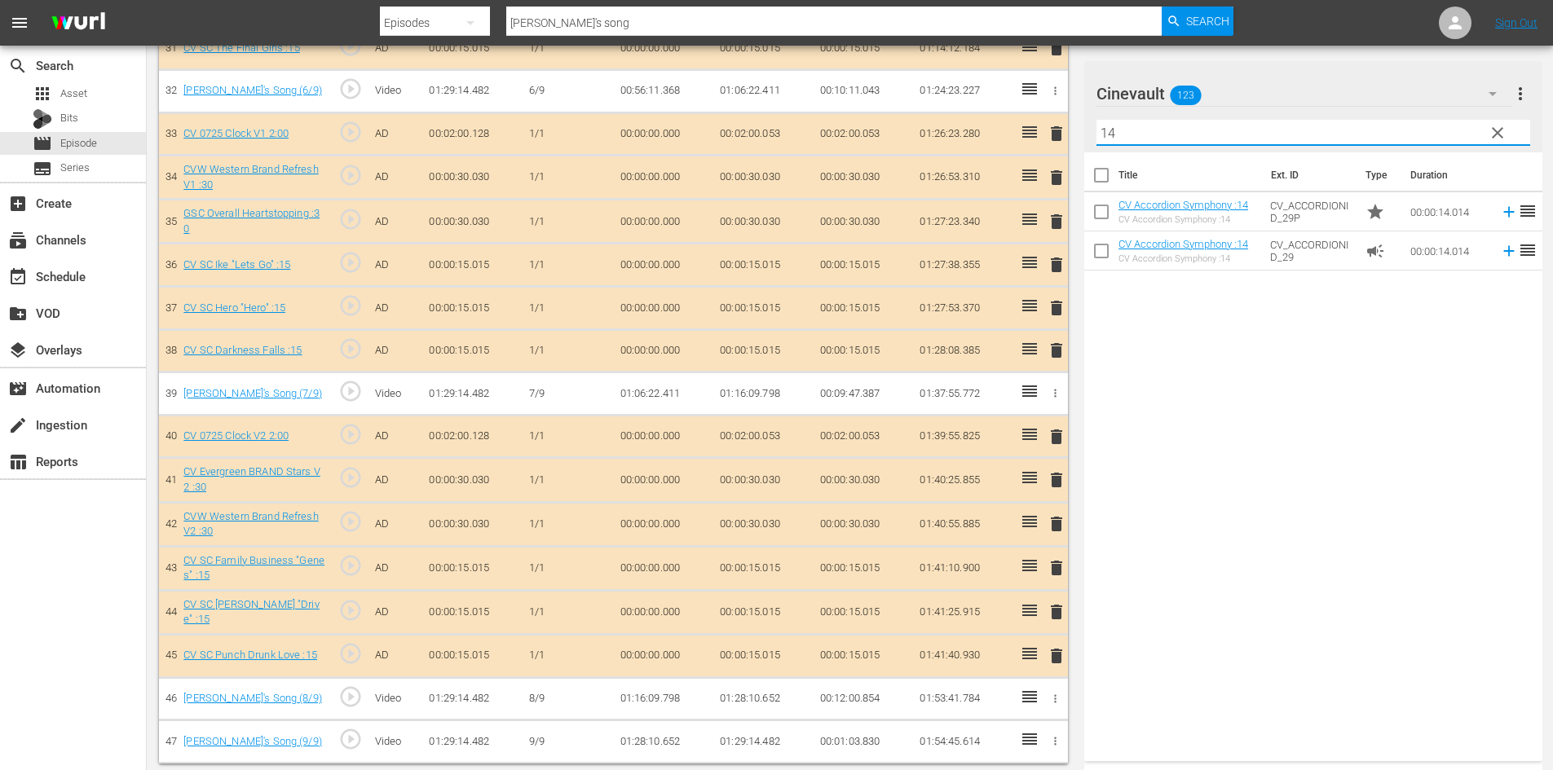
type input "14"
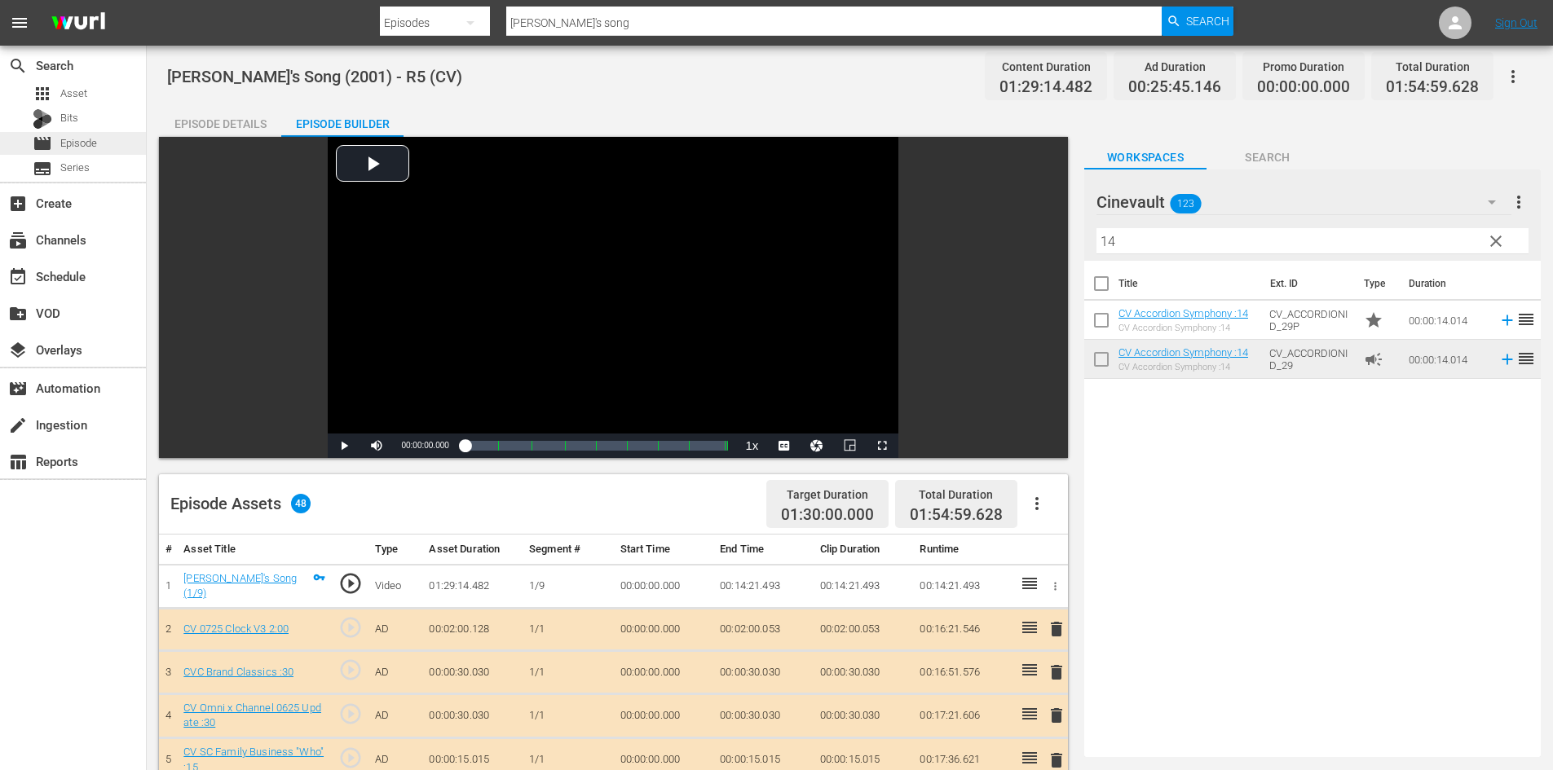
click at [83, 140] on span "Episode" at bounding box center [78, 143] width 37 height 16
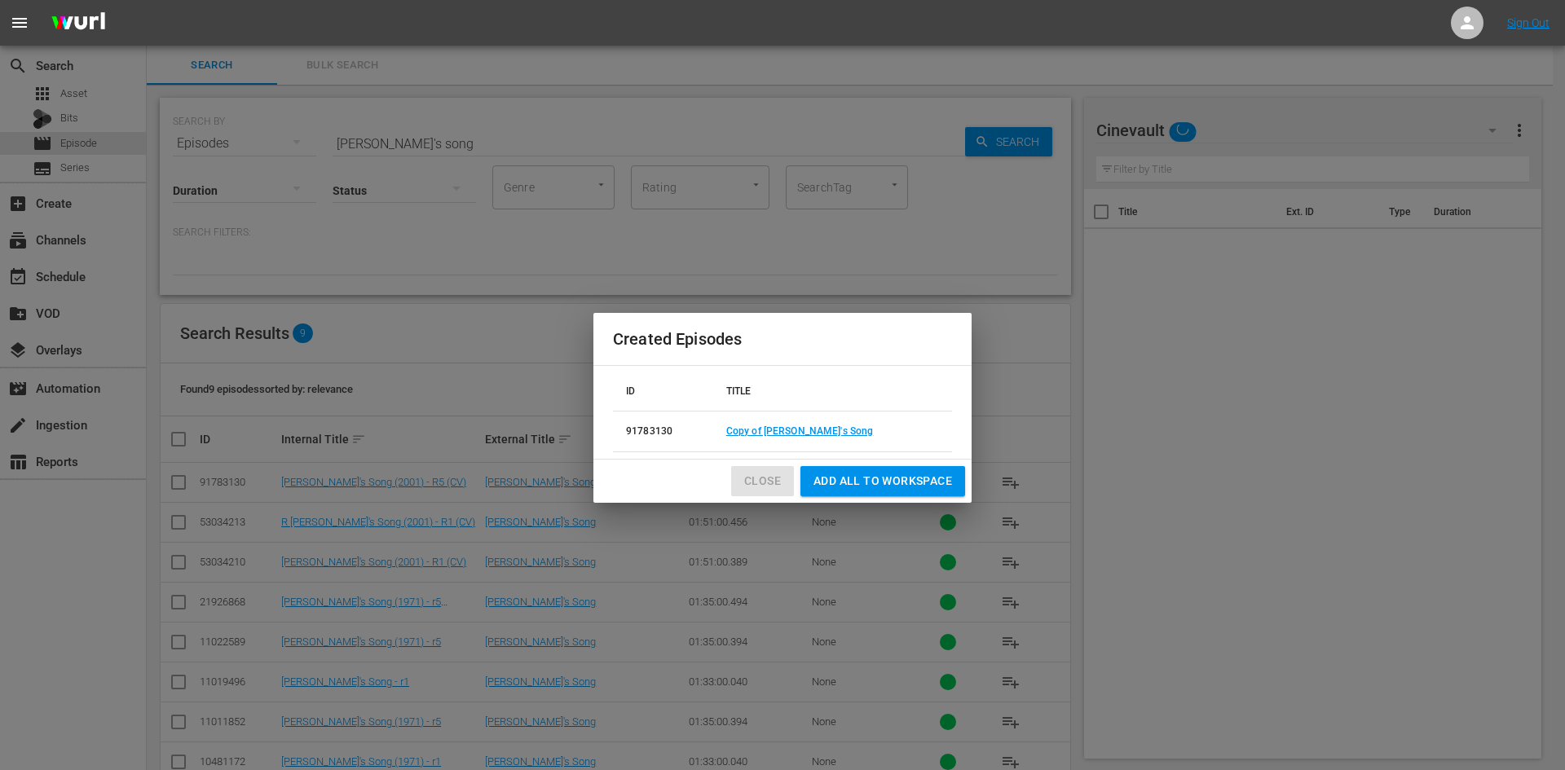
click at [762, 485] on span "Close" at bounding box center [762, 481] width 37 height 20
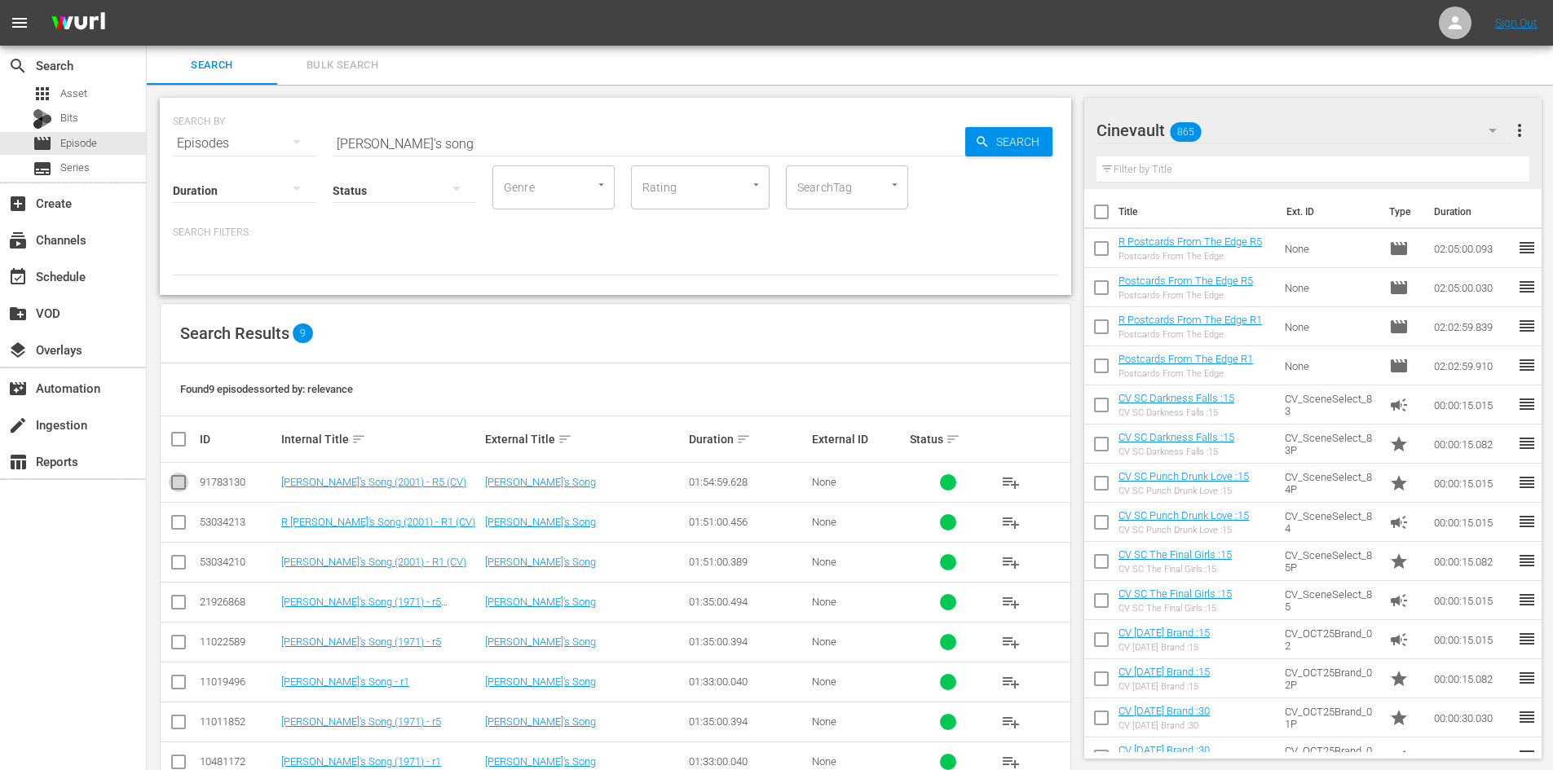
click at [179, 479] on input "checkbox" at bounding box center [179, 486] width 20 height 20
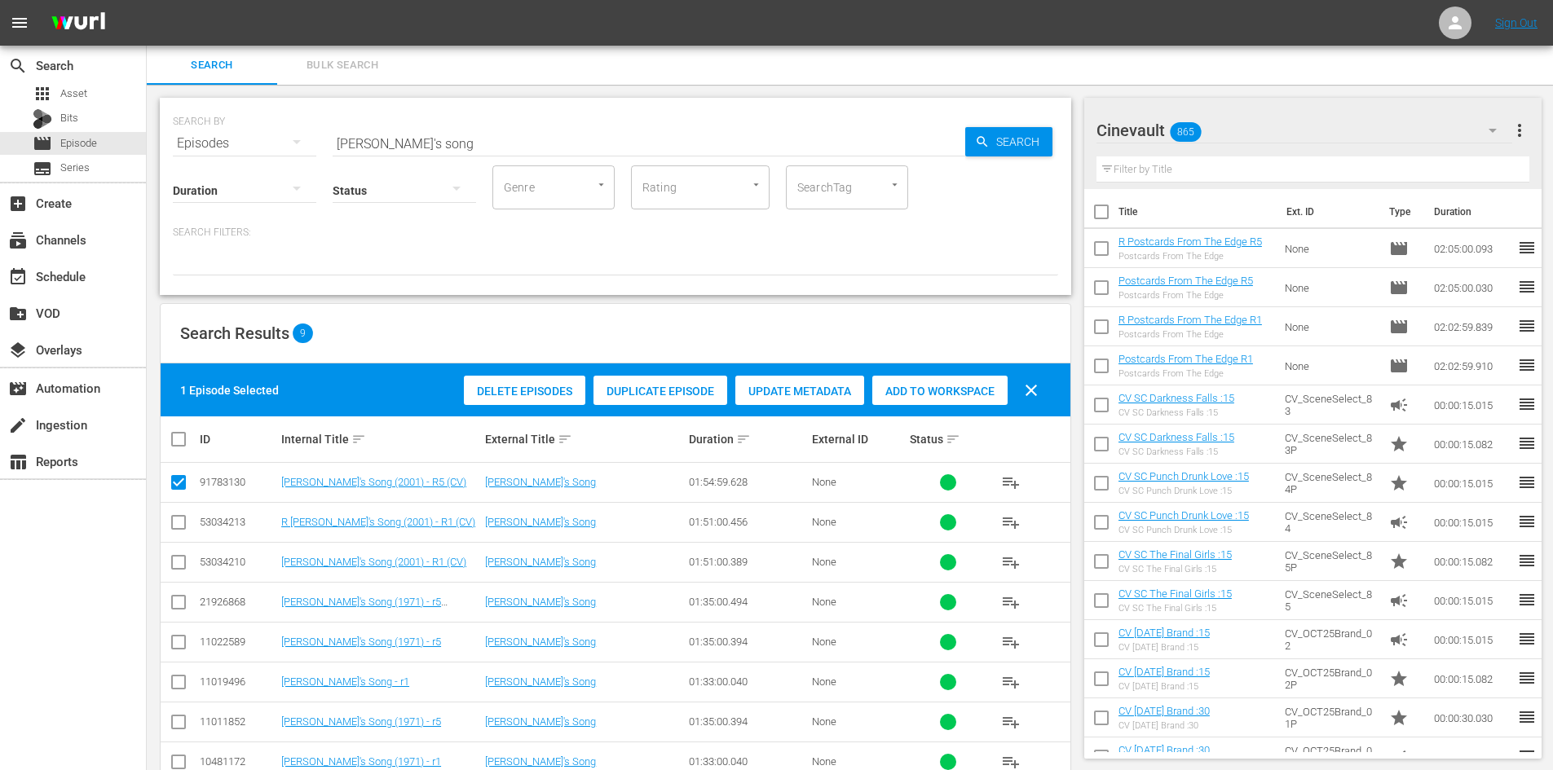
click at [690, 399] on div "Duplicate Episode" at bounding box center [660, 391] width 134 height 31
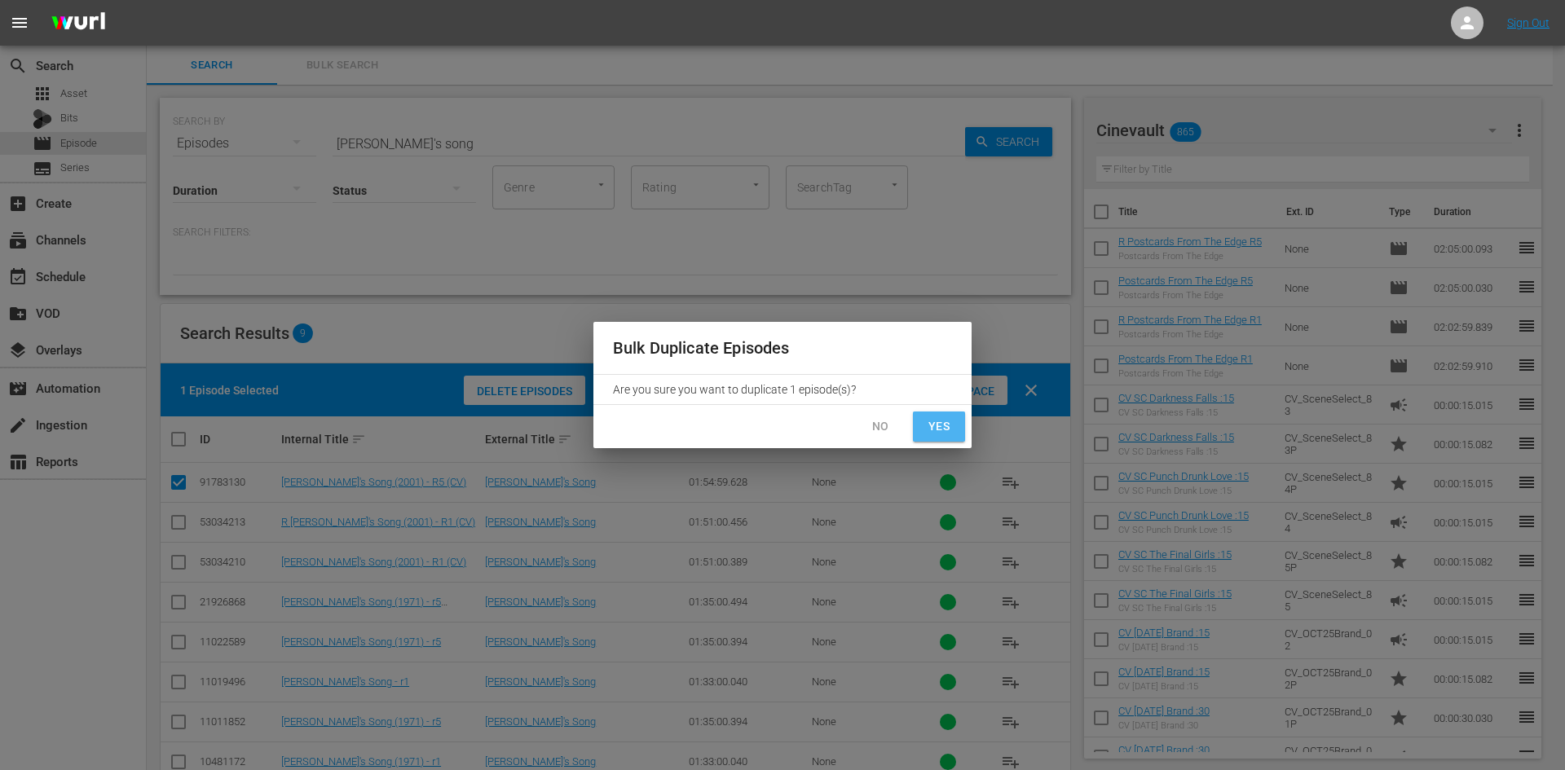
click at [943, 435] on span "Yes" at bounding box center [939, 427] width 26 height 20
checkbox input "false"
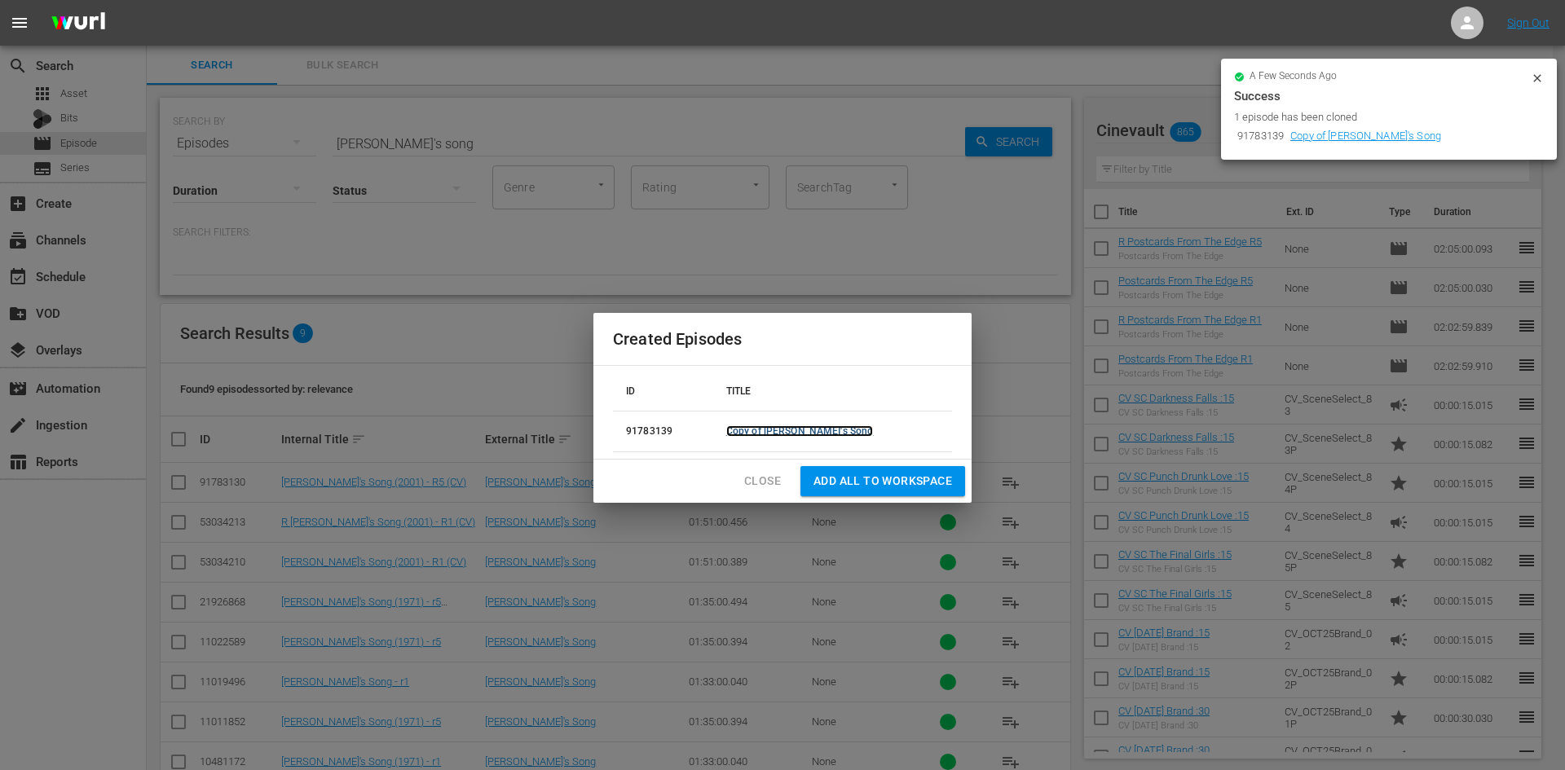
click at [787, 427] on link "Copy of [PERSON_NAME]'s Song" at bounding box center [800, 431] width 148 height 11
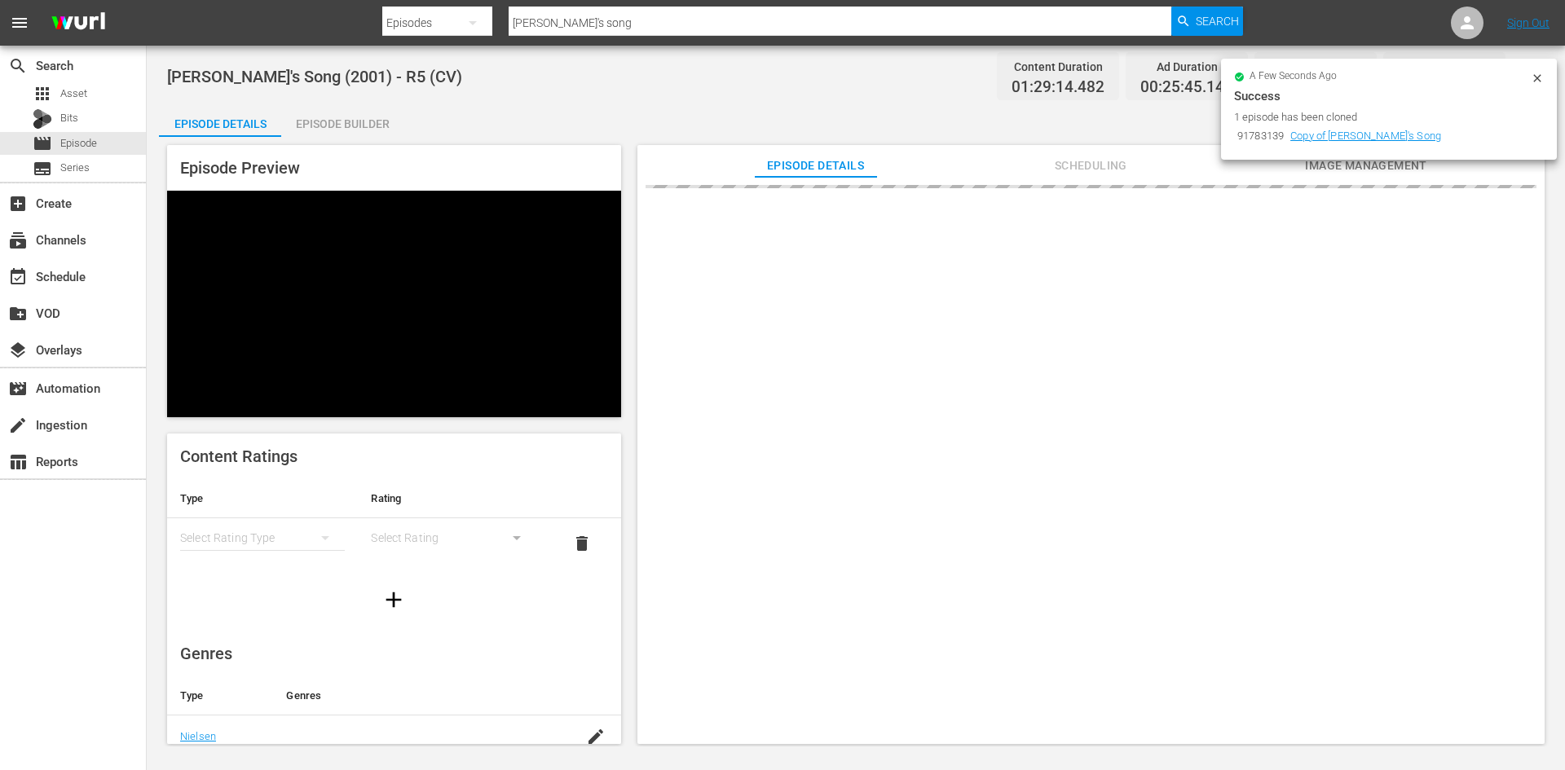
click at [400, 126] on div "Episode Builder" at bounding box center [342, 123] width 122 height 39
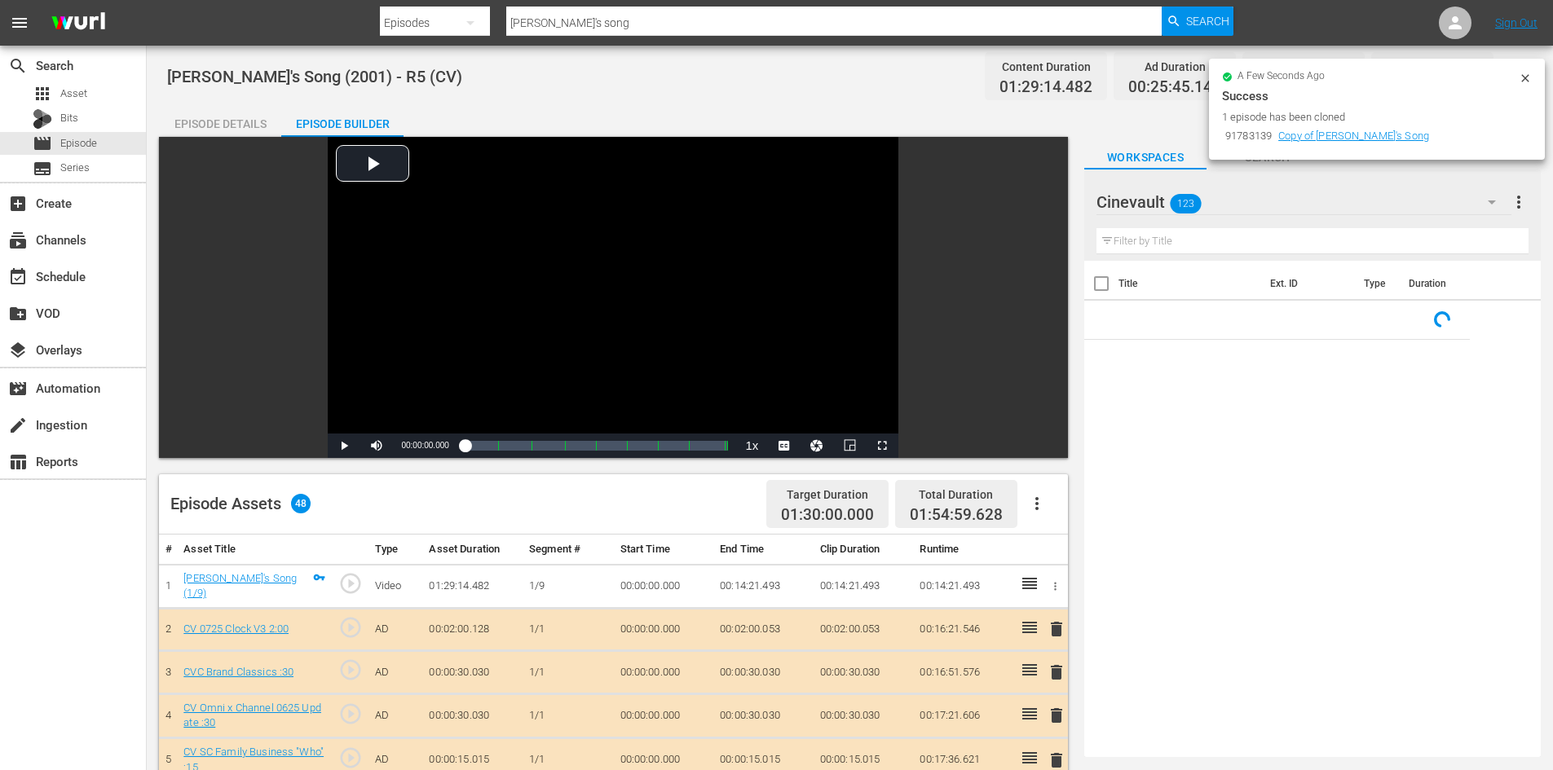
click at [262, 120] on div "Episode Details" at bounding box center [220, 123] width 122 height 39
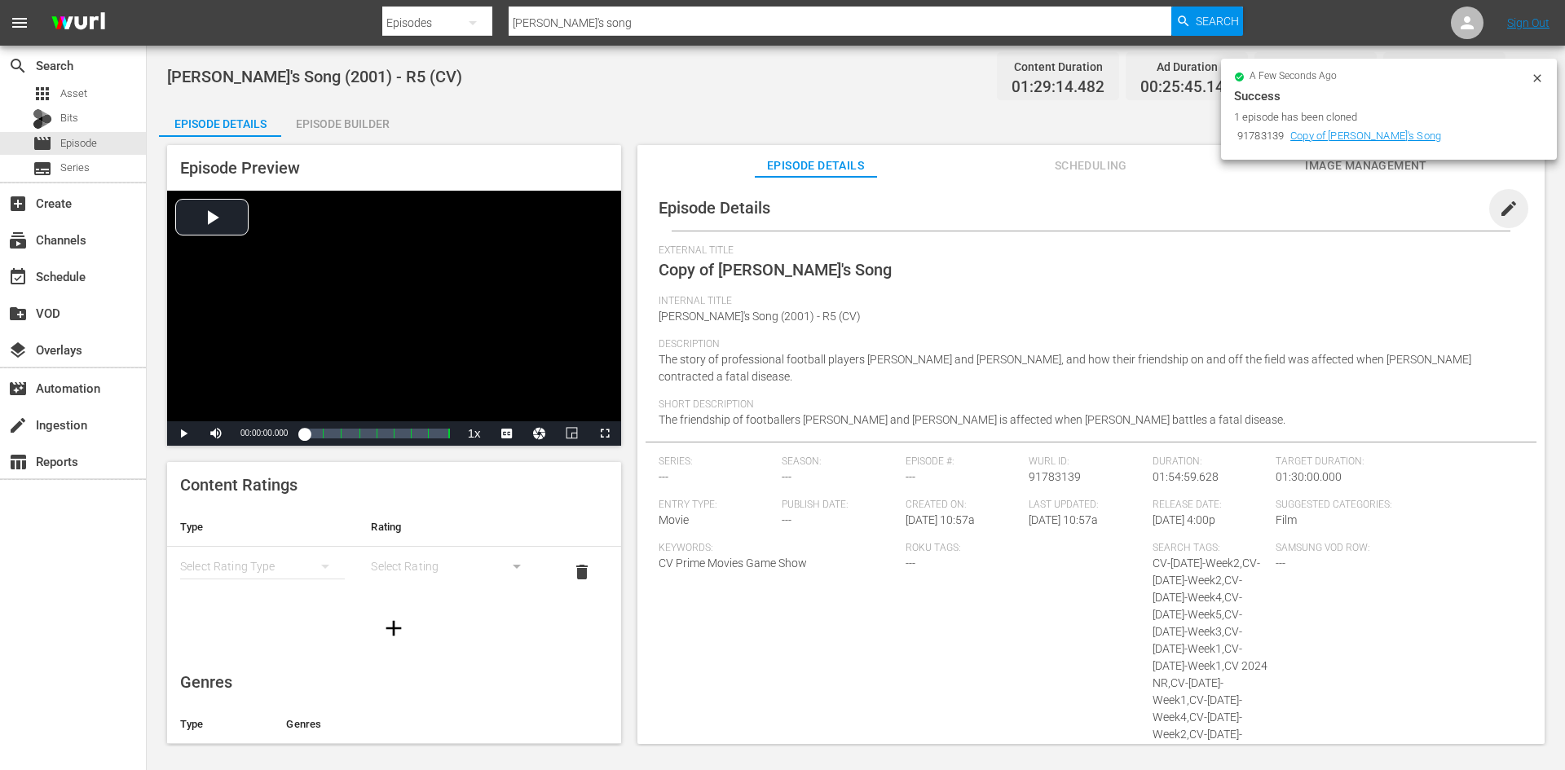
click at [1499, 199] on span "edit" at bounding box center [1509, 209] width 20 height 20
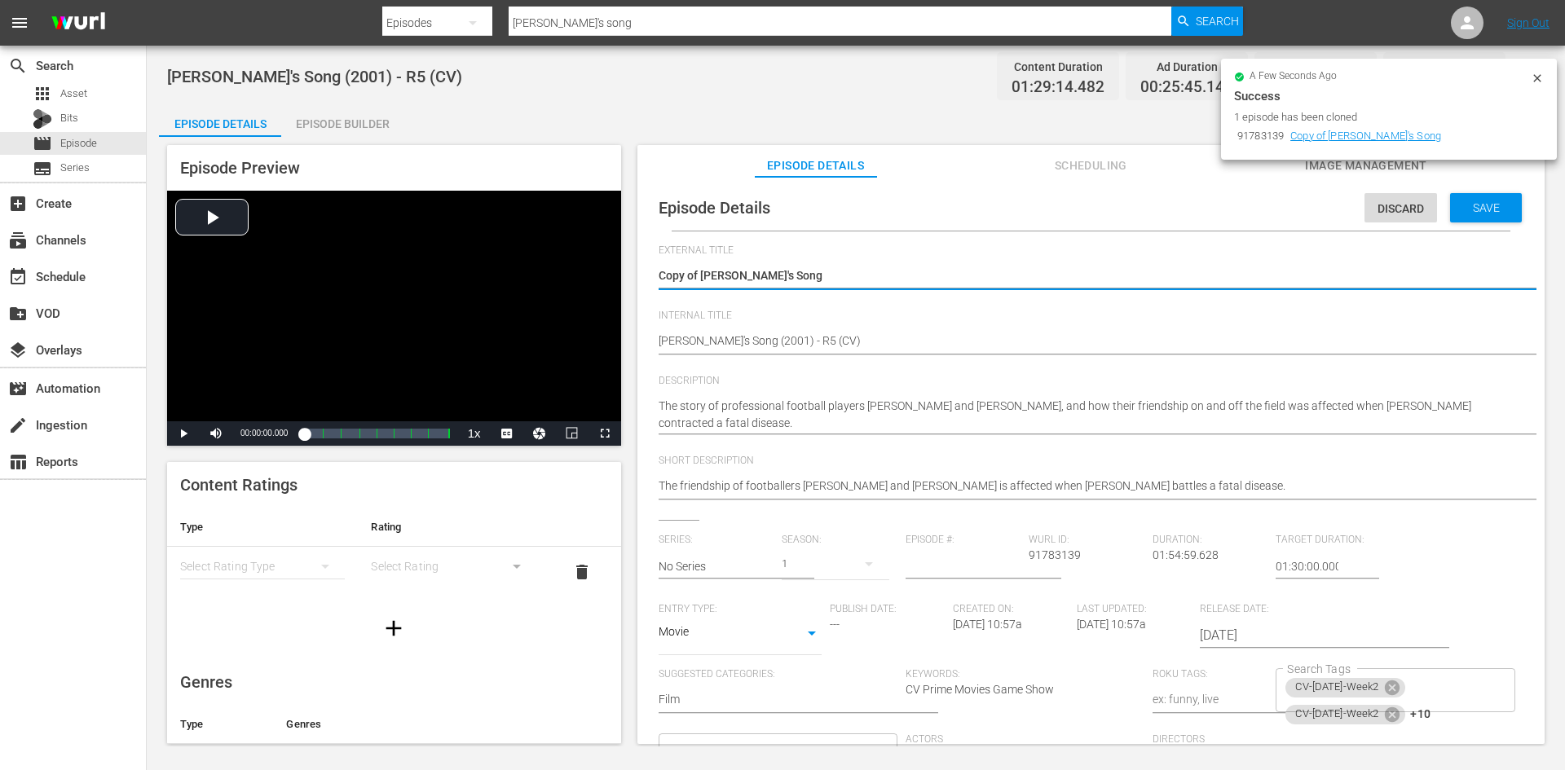
drag, startPoint x: 703, startPoint y: 271, endPoint x: 646, endPoint y: 289, distance: 58.8
click at [646, 289] on div "Episode Details Discard Save External Title Copy of Brian's Song Copy of Brian'…" at bounding box center [1091, 537] width 891 height 705
type textarea "[PERSON_NAME]'s Song"
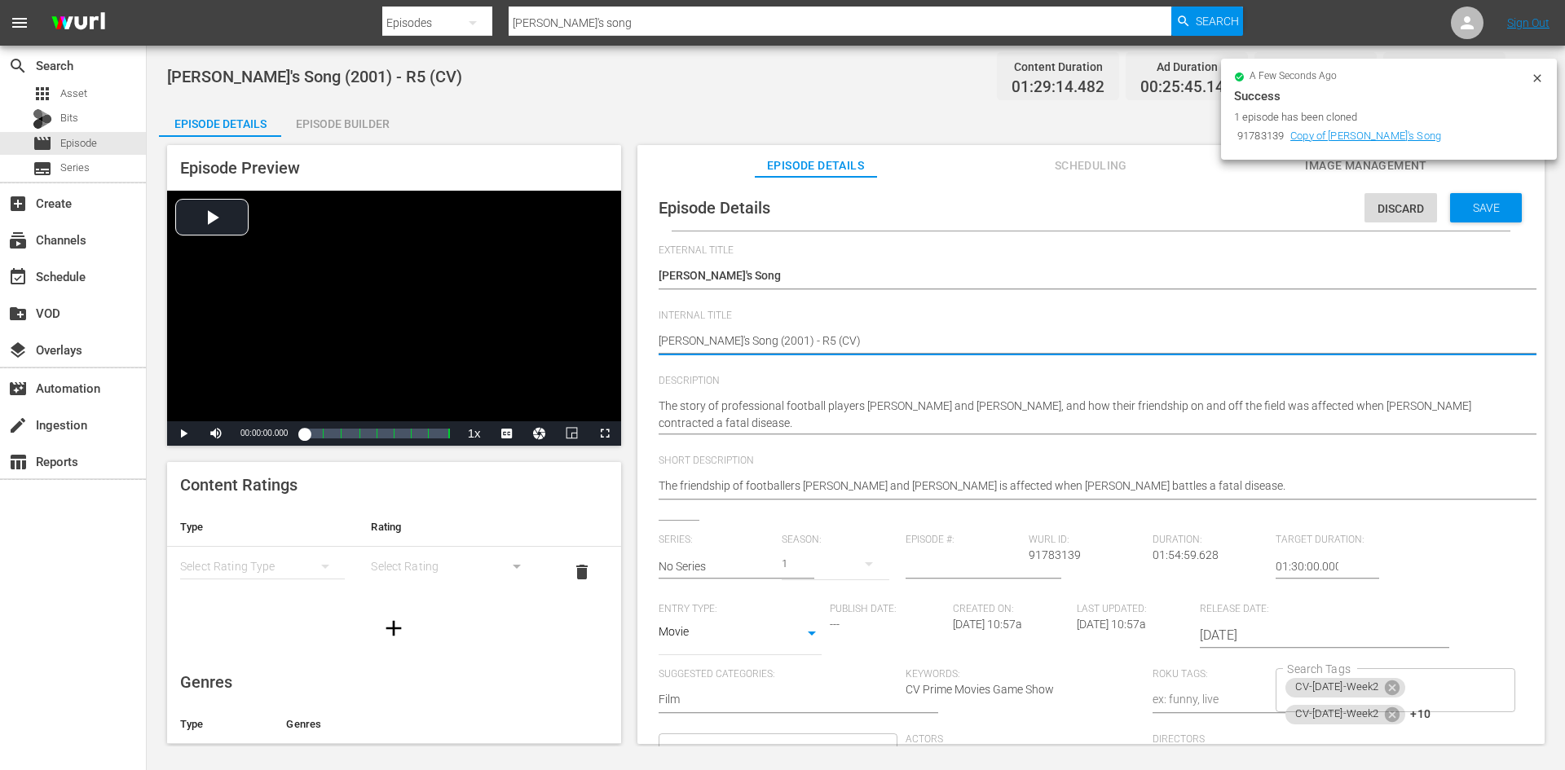
type textarea "RBrian's Song (2001) - R5 (CV)"
type textarea "R [PERSON_NAME]'s Song (2001) - R5 (CV)"
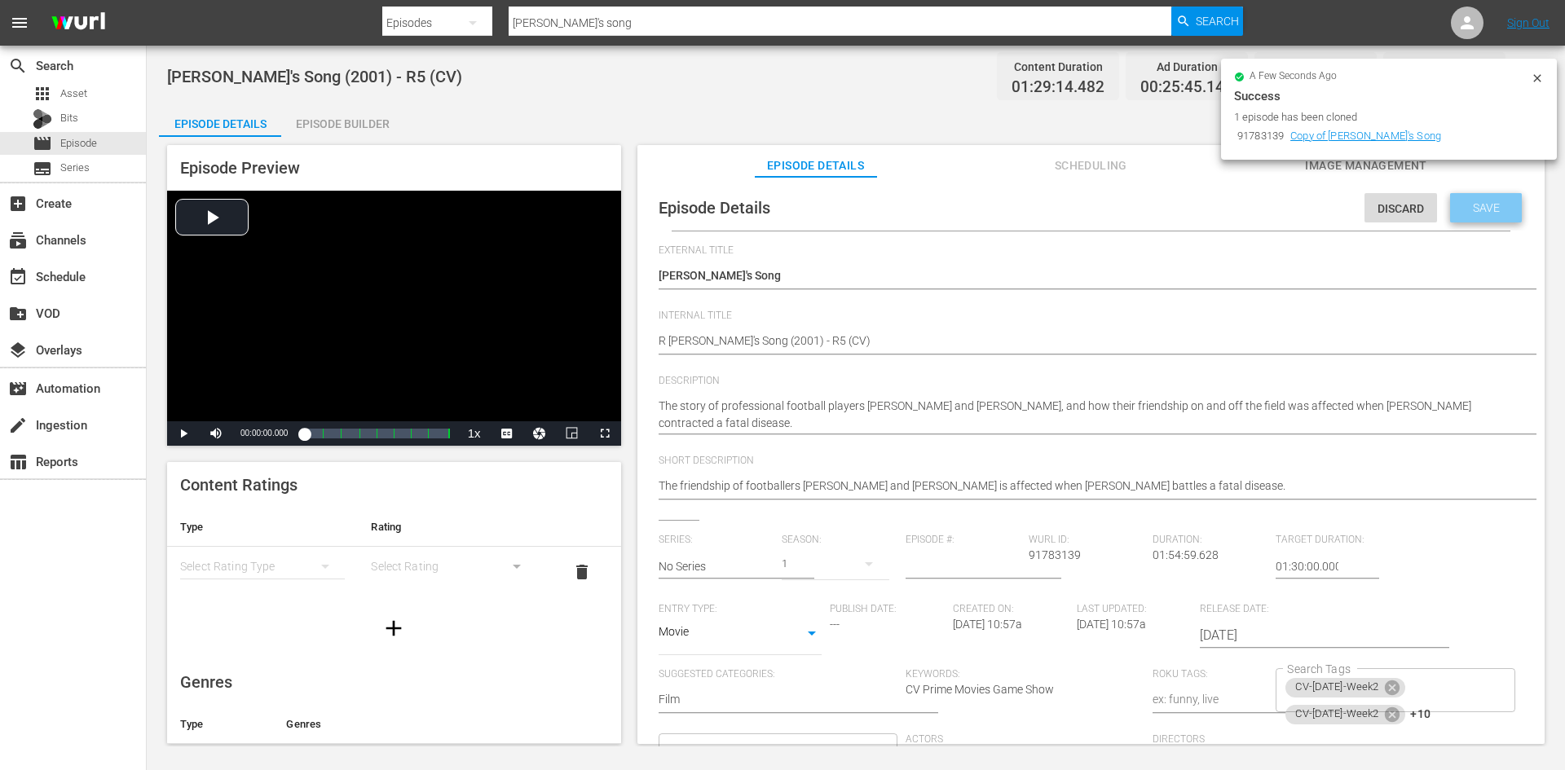
click at [1496, 204] on span "Save" at bounding box center [1486, 207] width 53 height 13
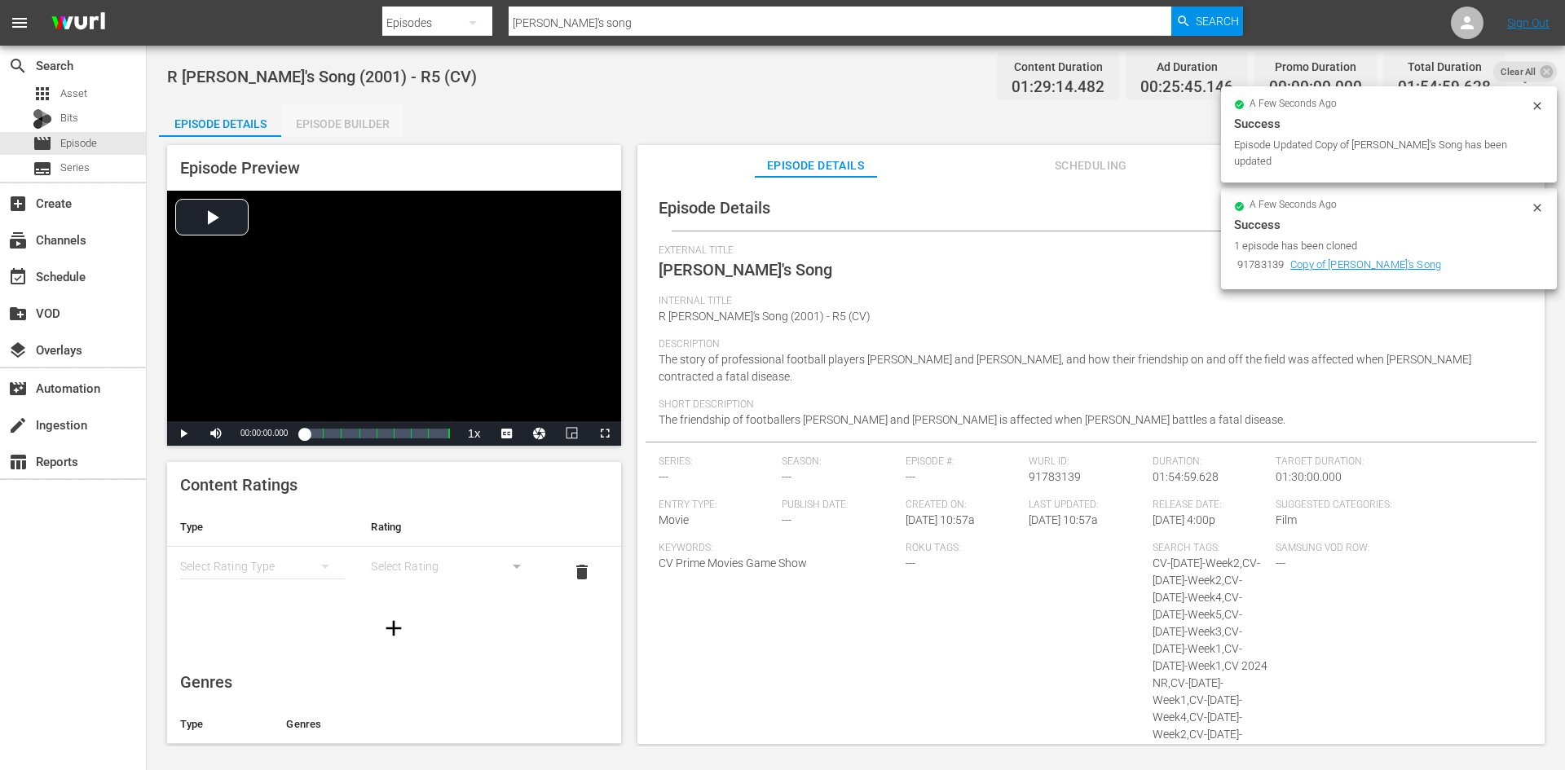
click at [319, 110] on div "Episode Builder" at bounding box center [342, 123] width 122 height 39
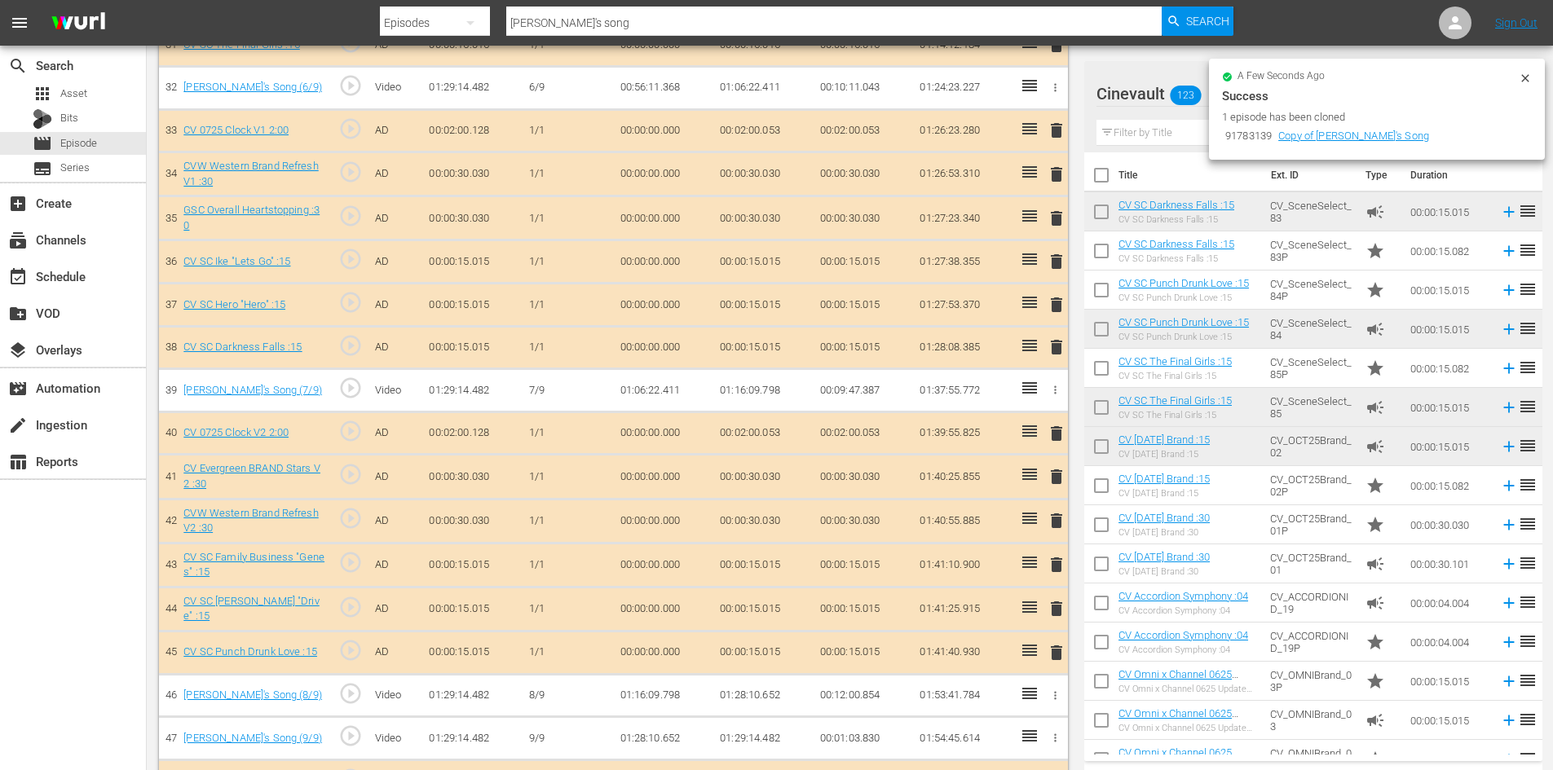
scroll to position [1883, 0]
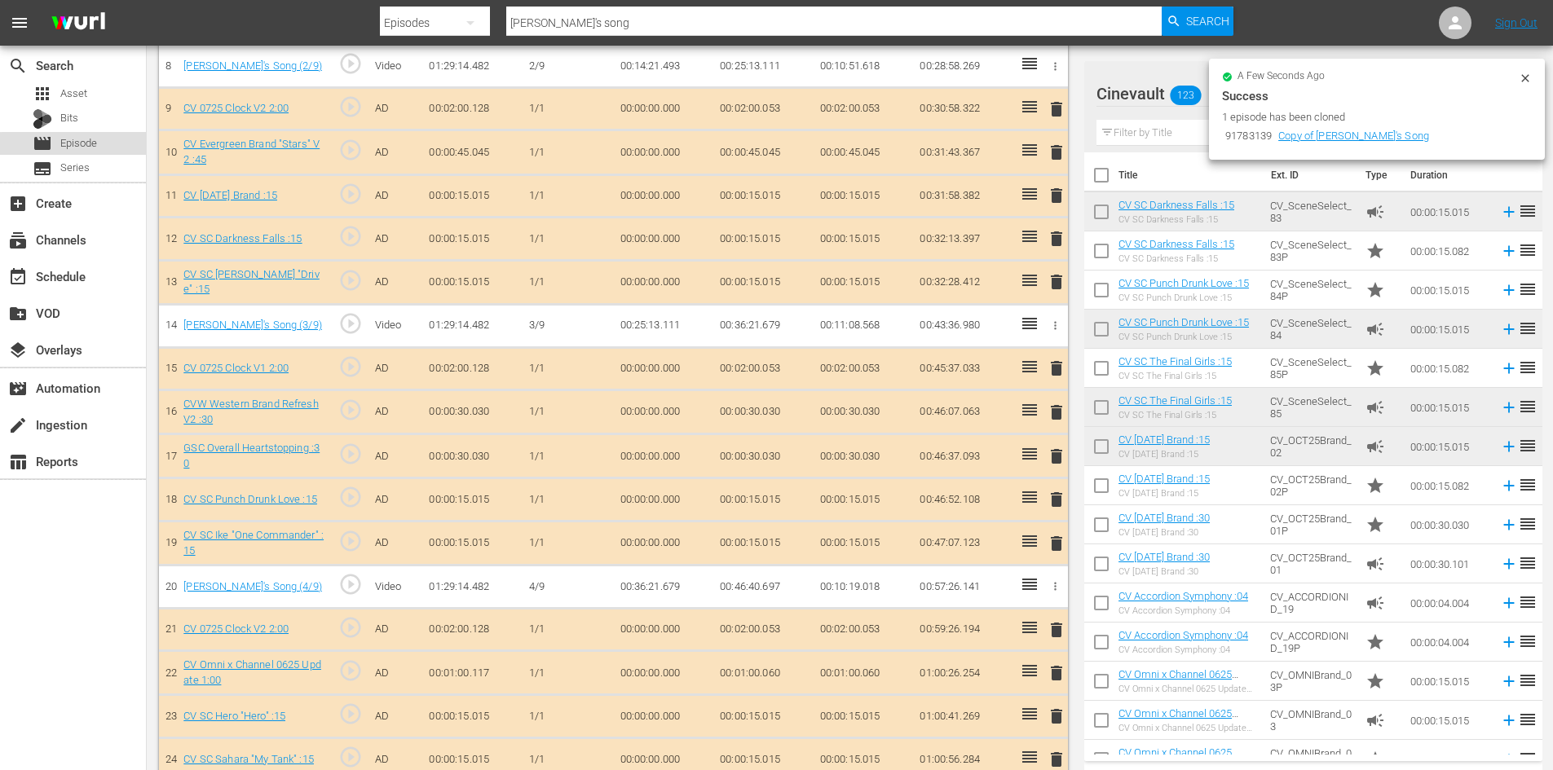
click at [77, 137] on span "Episode" at bounding box center [78, 143] width 37 height 16
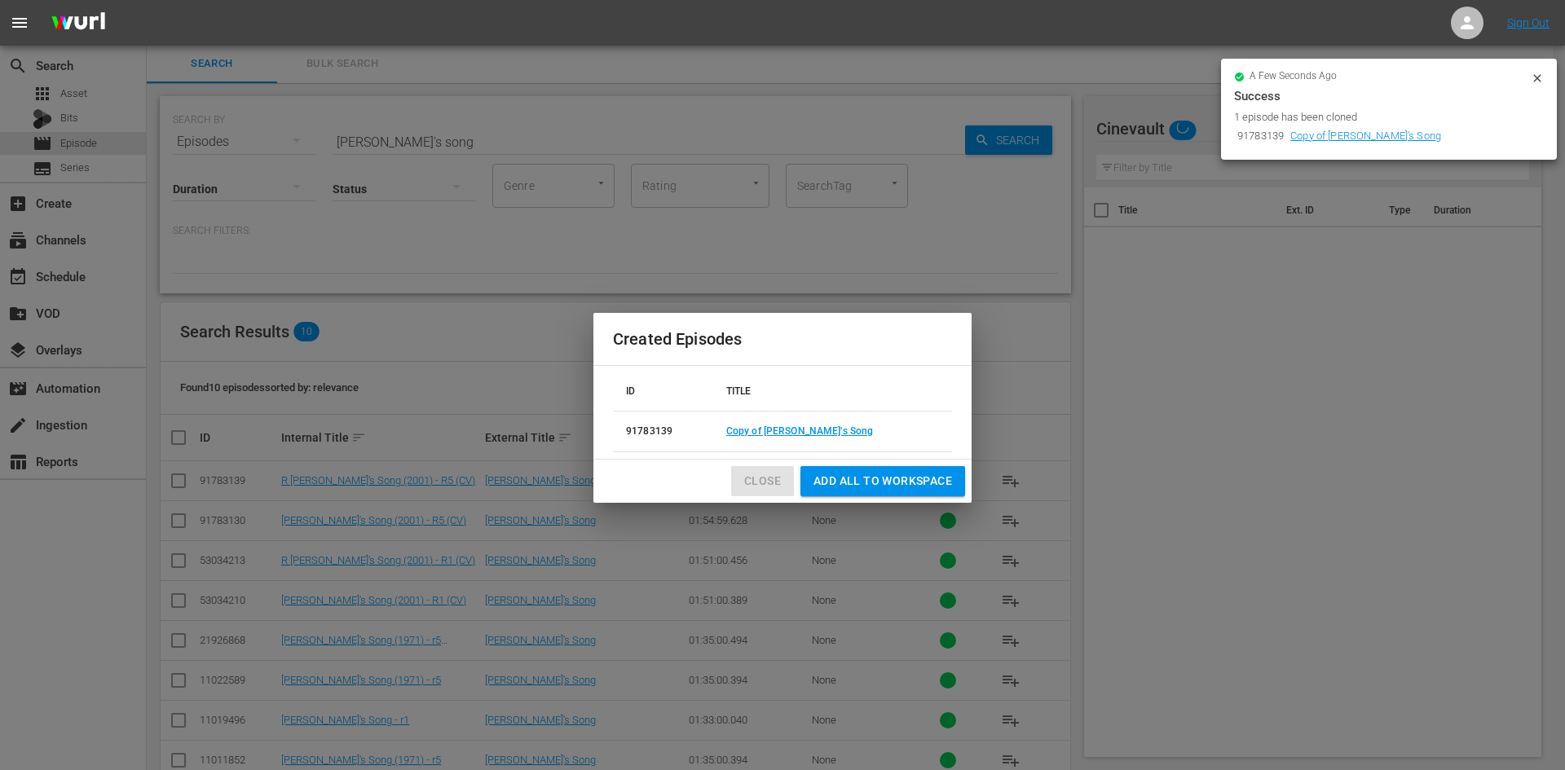
click at [752, 490] on span "Close" at bounding box center [762, 481] width 37 height 20
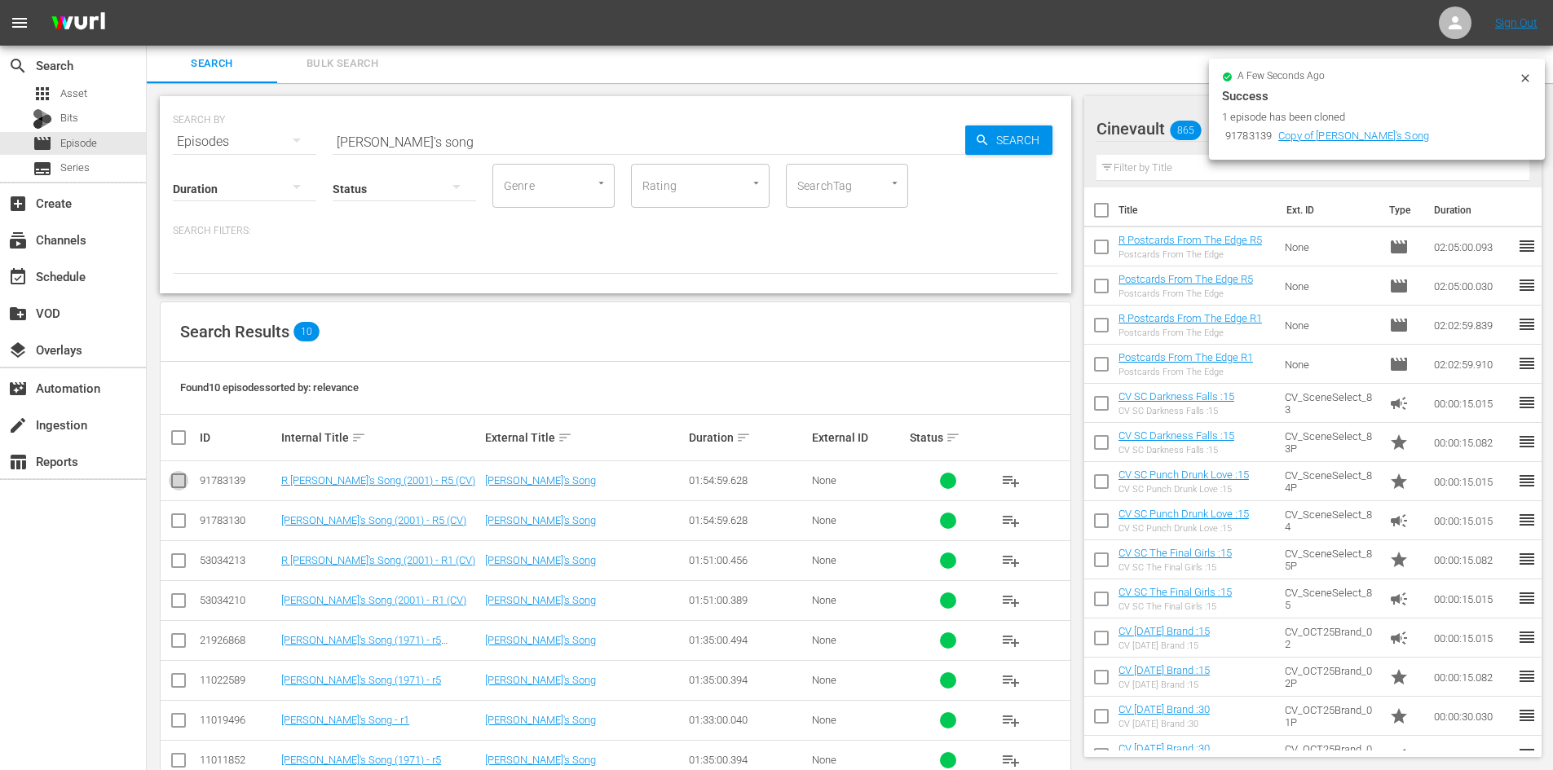
click at [184, 486] on input "checkbox" at bounding box center [179, 484] width 20 height 20
checkbox input "true"
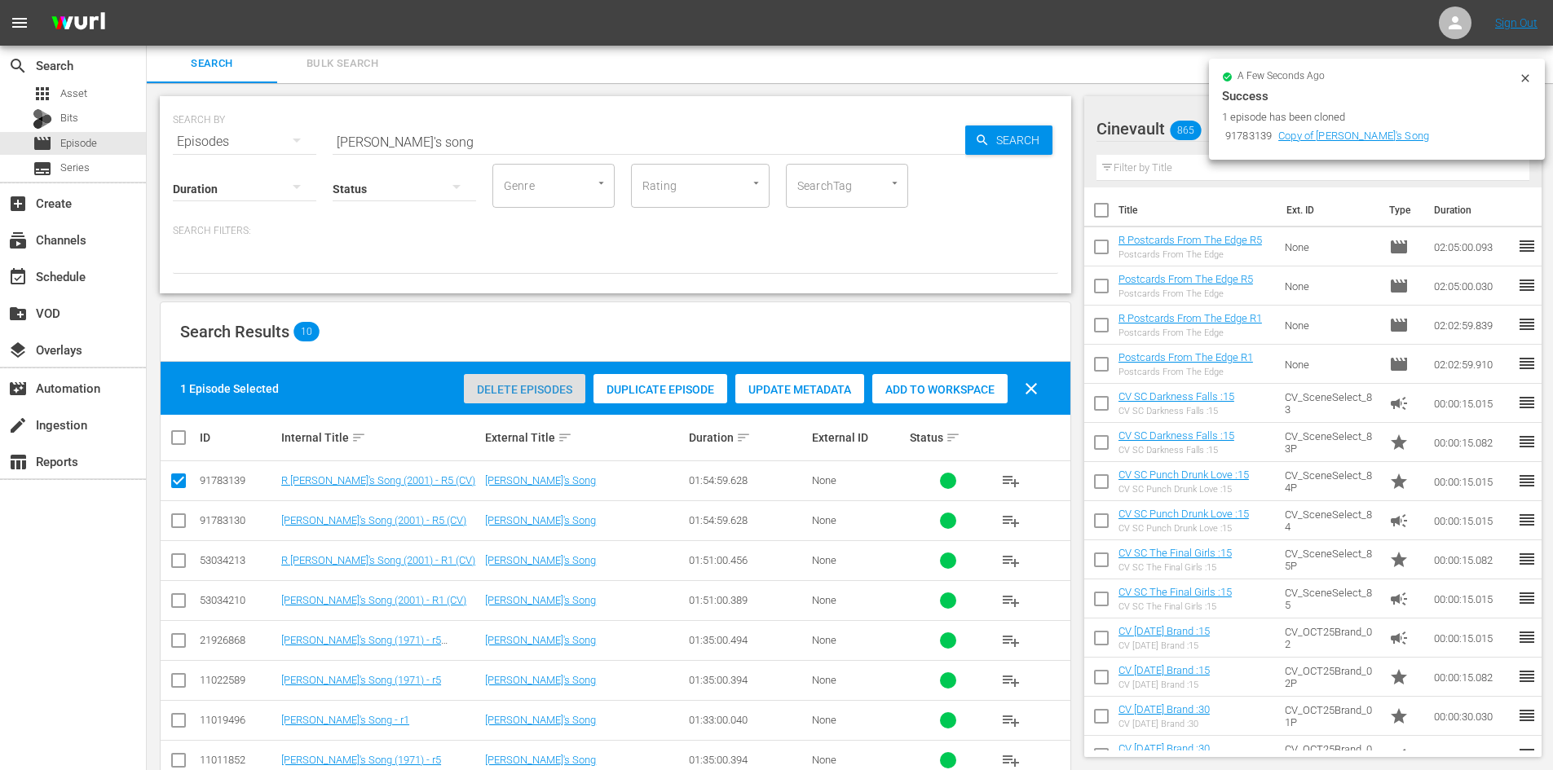
click at [533, 392] on span "Delete Episodes" at bounding box center [524, 389] width 121 height 13
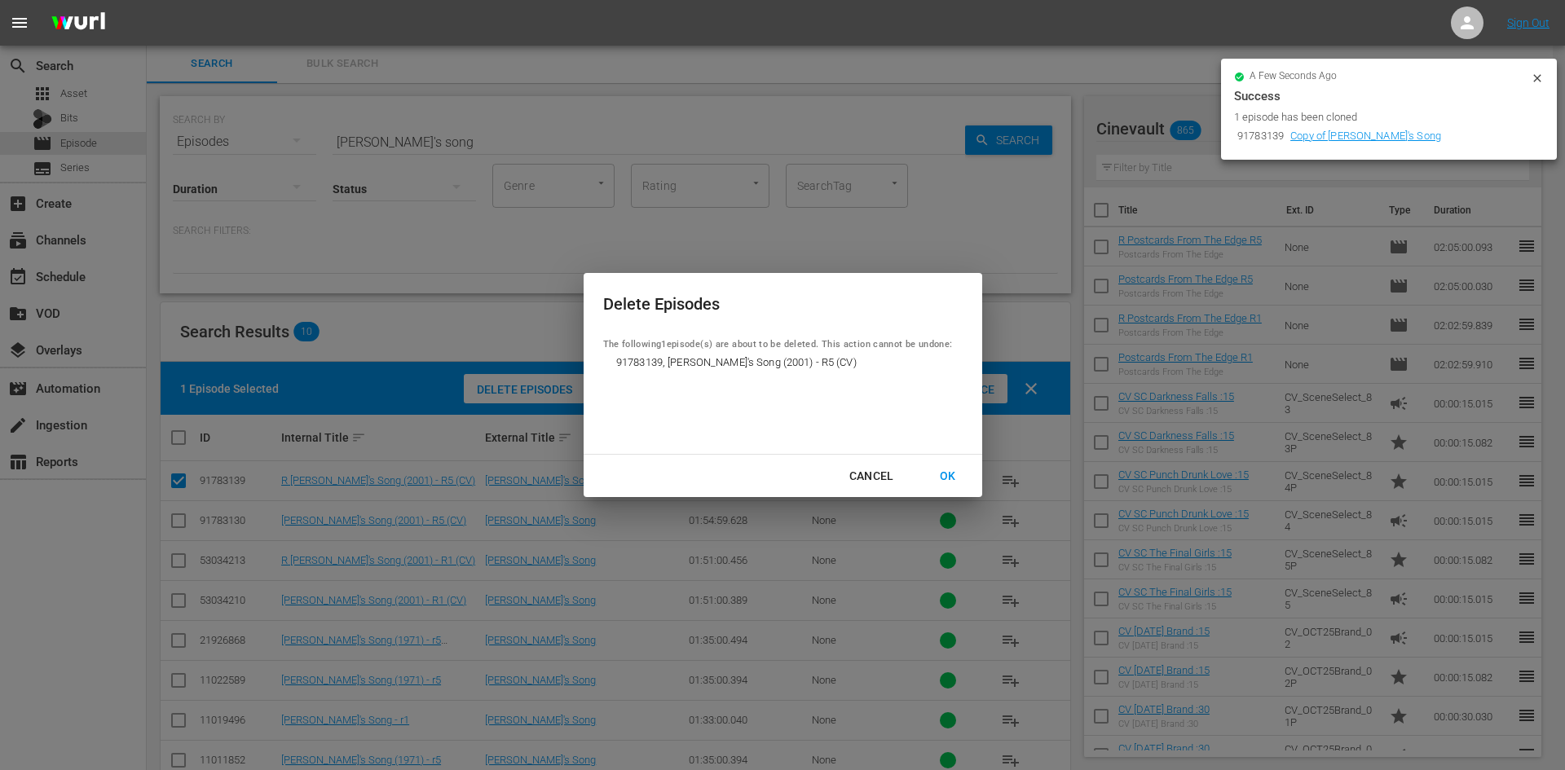
click at [964, 470] on div "OK" at bounding box center [948, 476] width 42 height 20
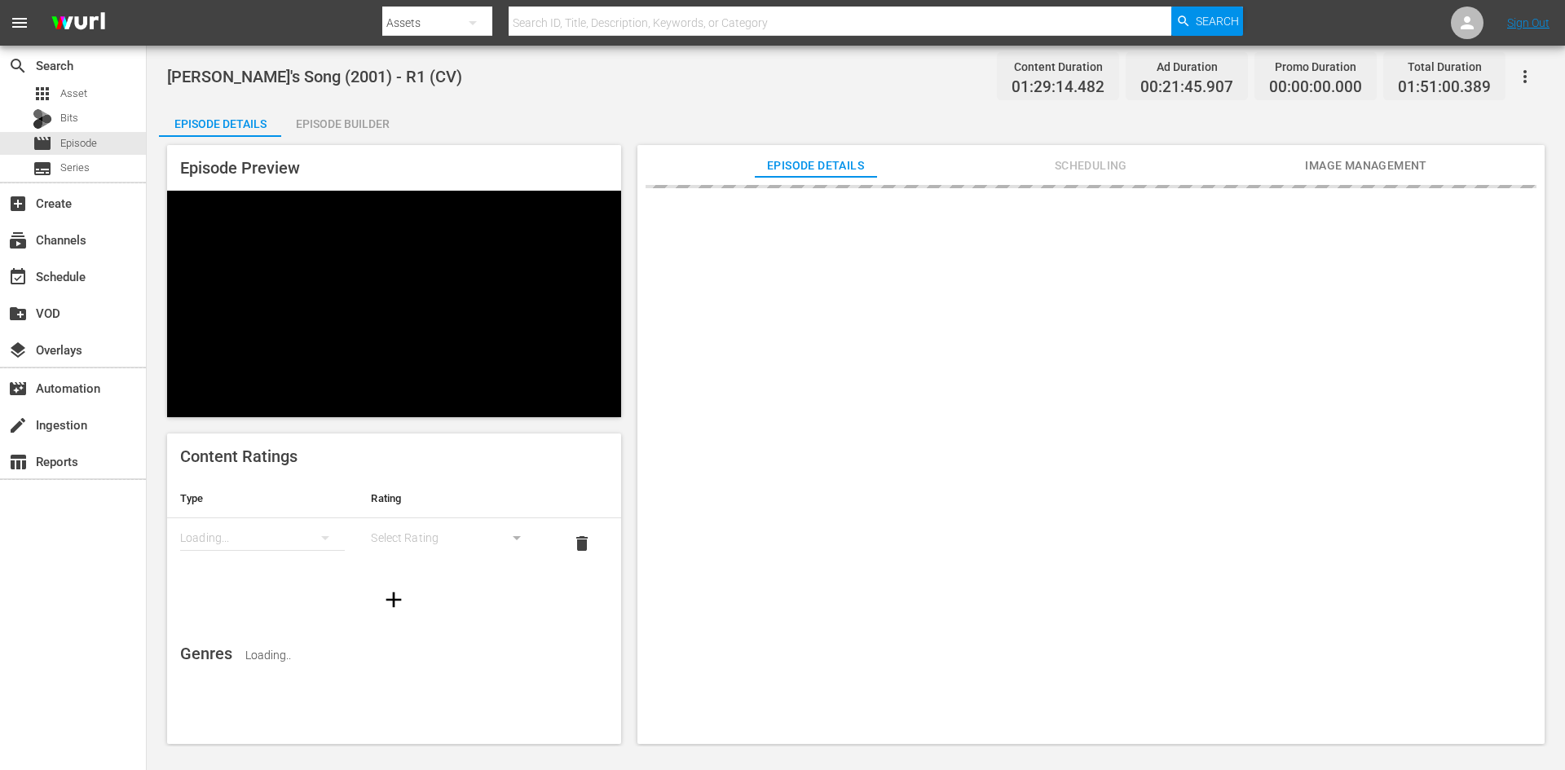
click at [350, 108] on div "Episode Builder" at bounding box center [342, 123] width 122 height 39
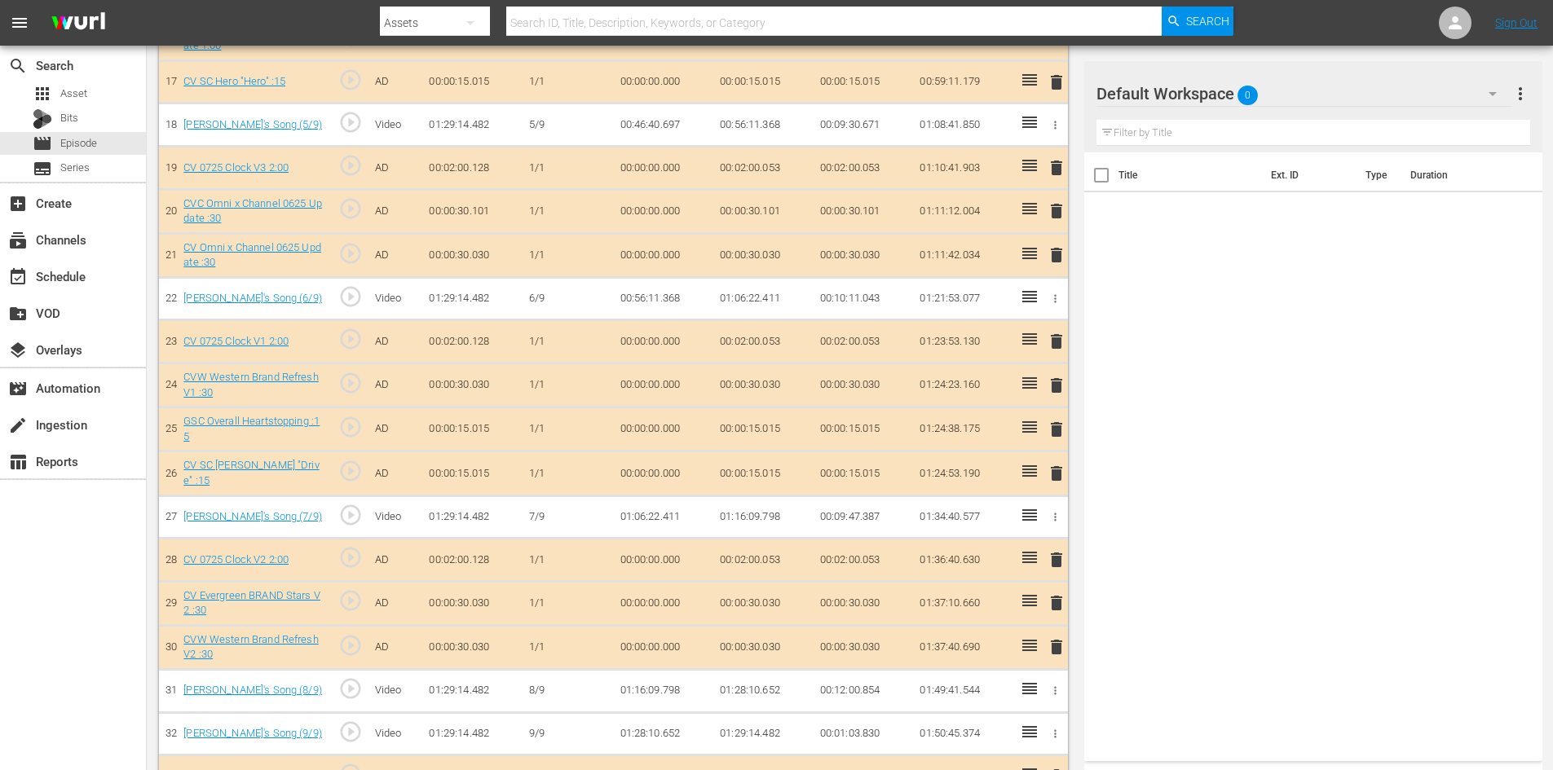
scroll to position [1223, 0]
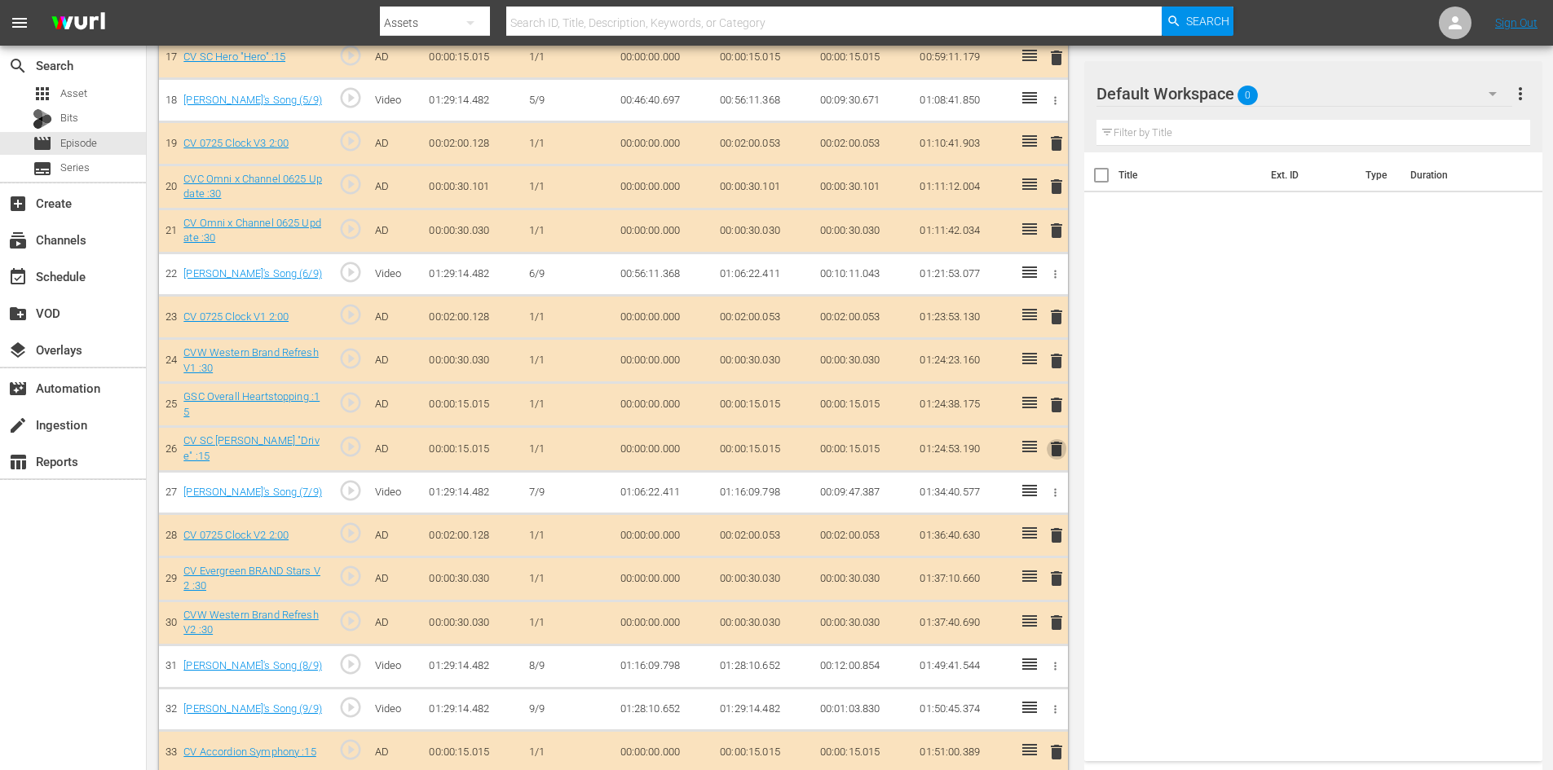
click at [1053, 451] on span "delete" at bounding box center [1057, 449] width 20 height 20
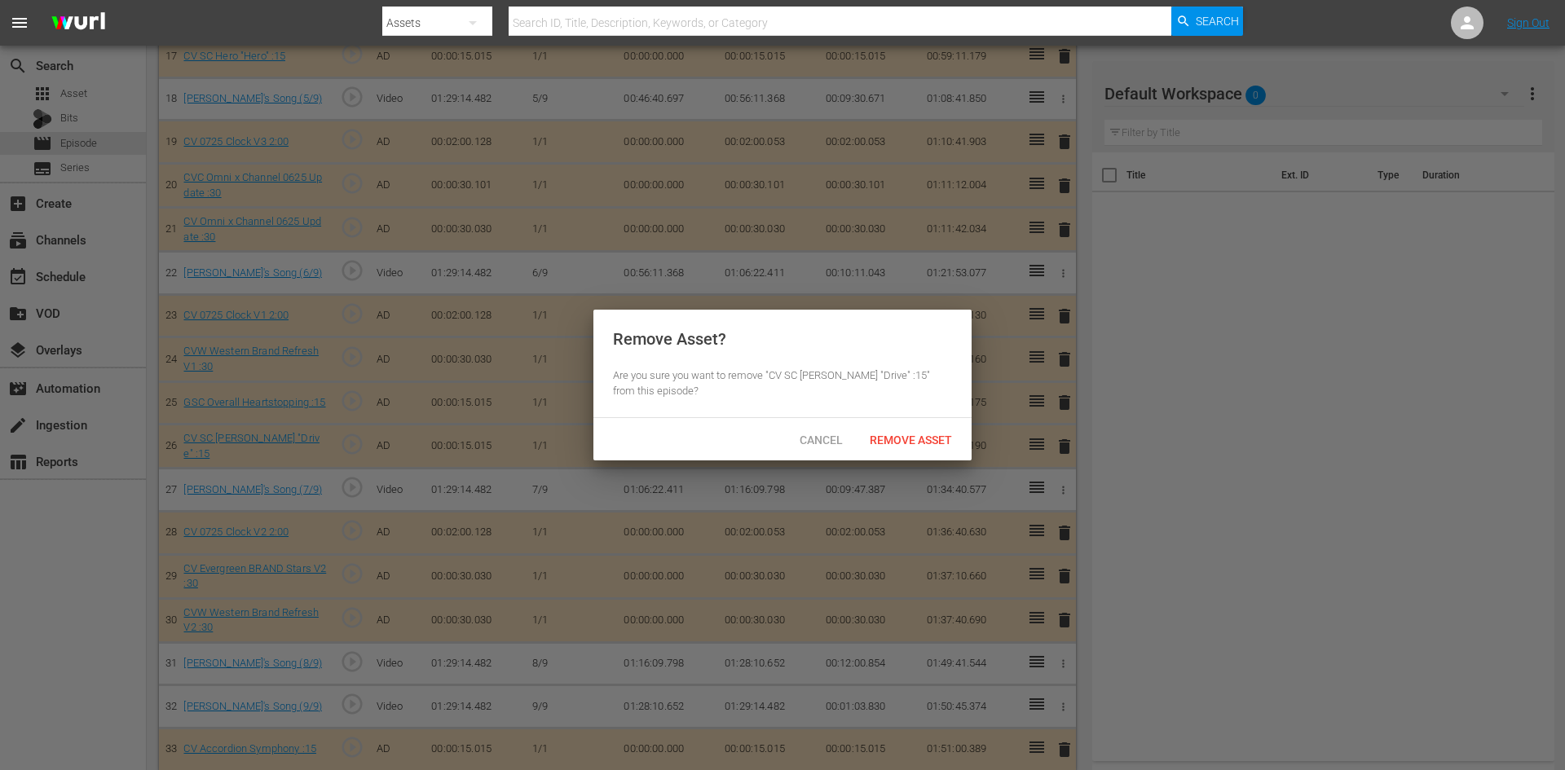
click at [951, 455] on div "Cancel Remove Asset" at bounding box center [782, 439] width 378 height 42
click at [938, 443] on span "Remove Asset" at bounding box center [911, 440] width 108 height 13
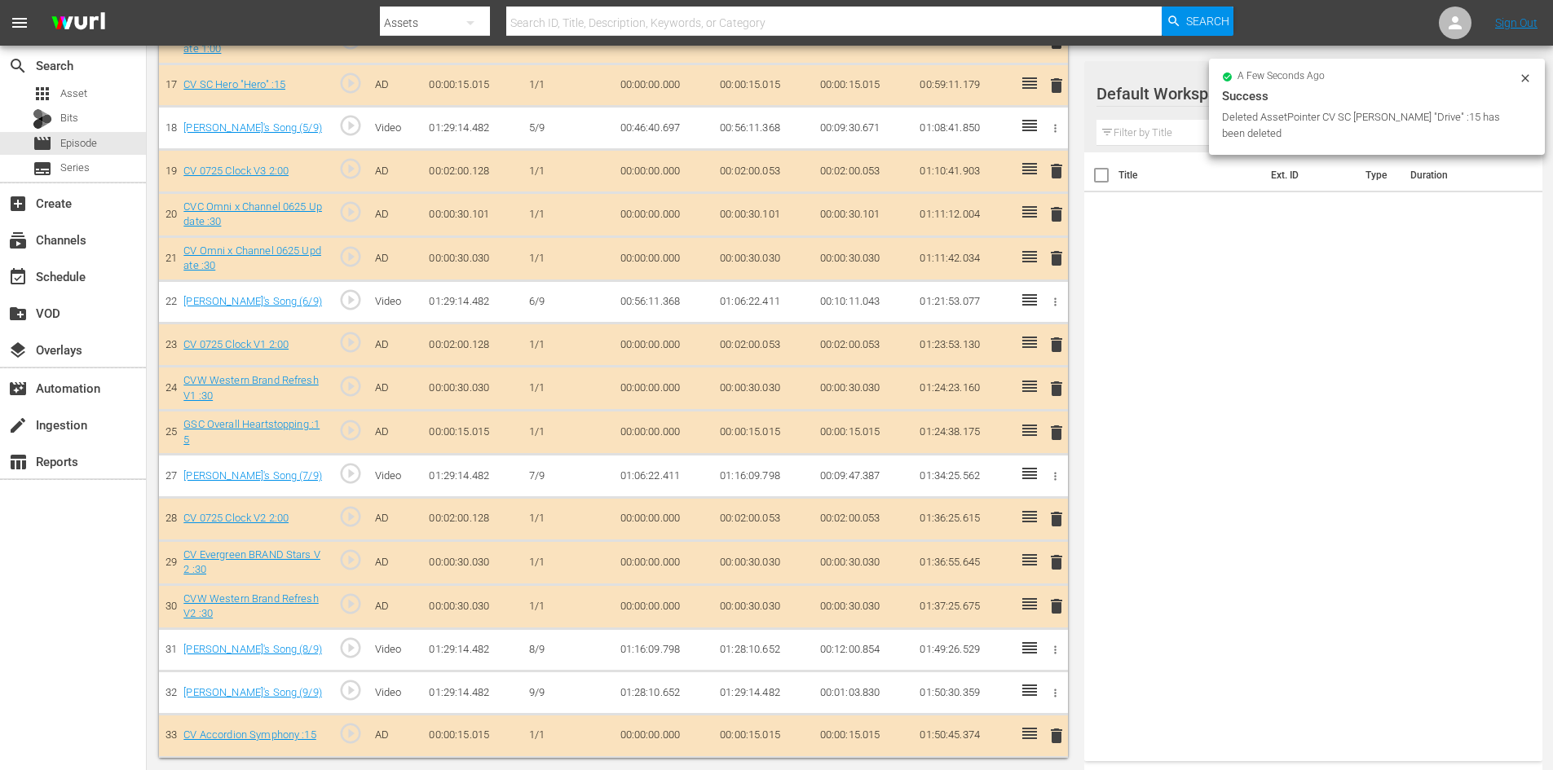
scroll to position [1193, 0]
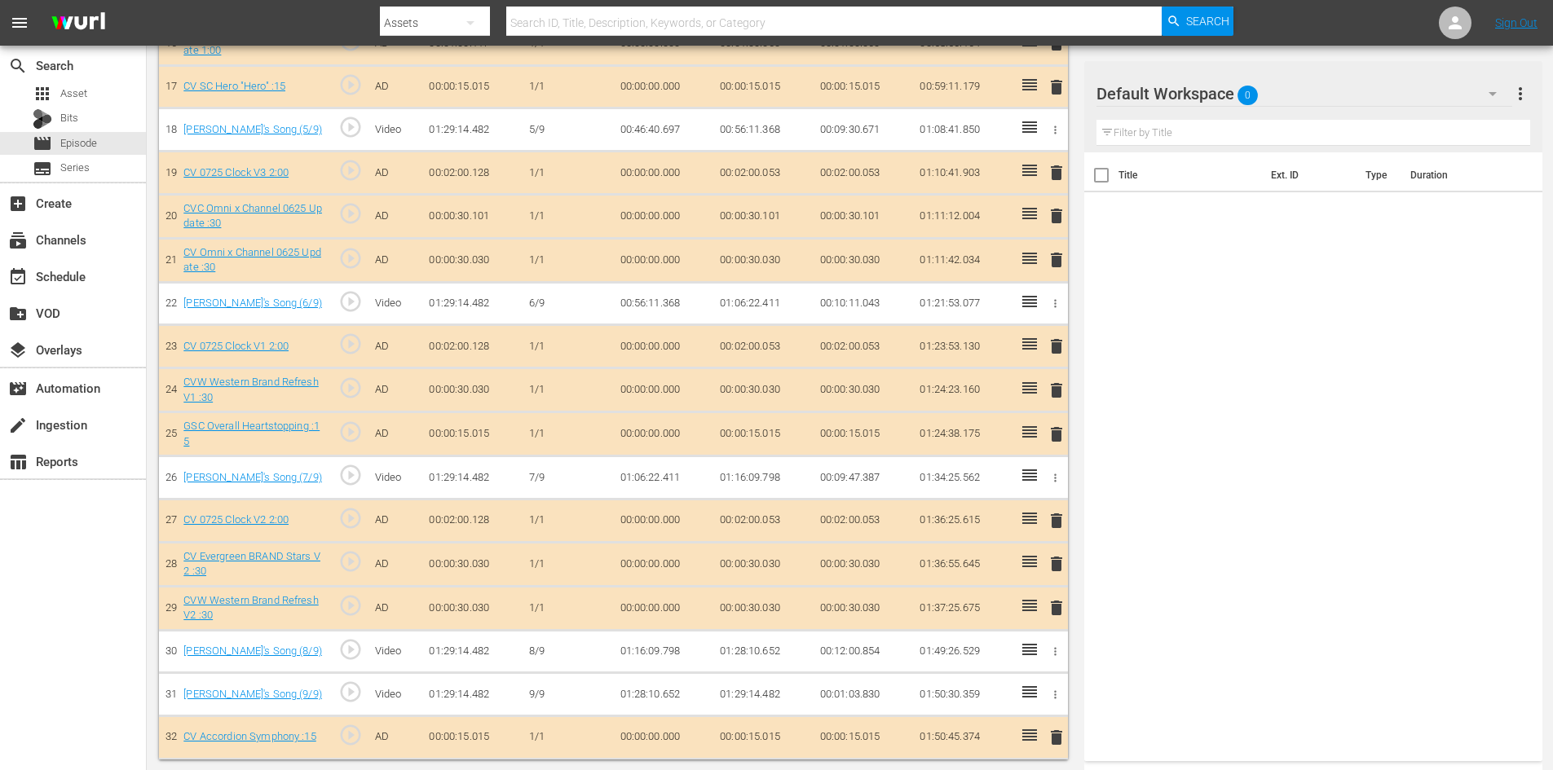
click at [1445, 90] on div "Default Workspace 0" at bounding box center [1304, 94] width 416 height 46
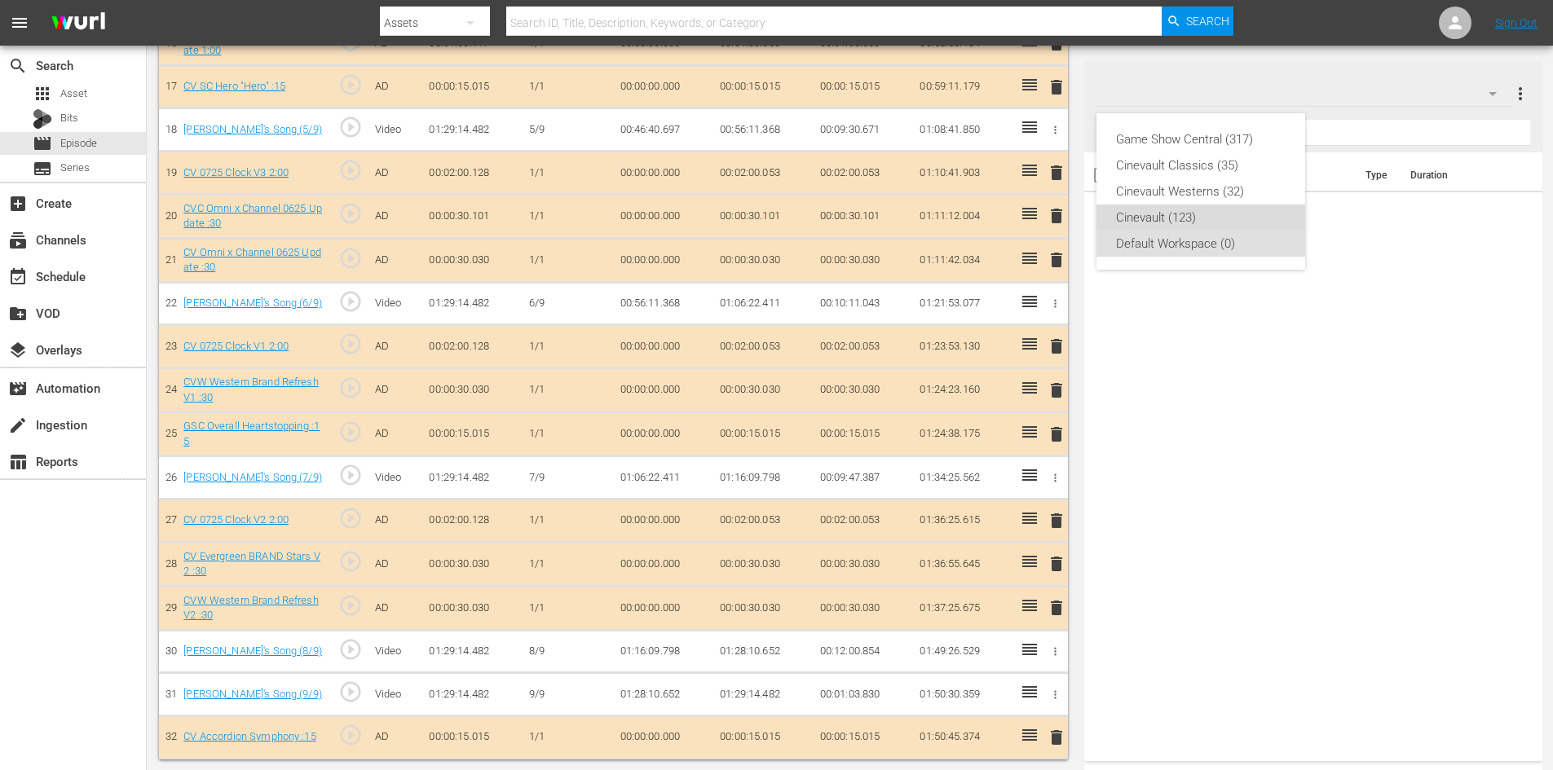
click at [1186, 207] on div "Cinevault (123)" at bounding box center [1201, 218] width 170 height 26
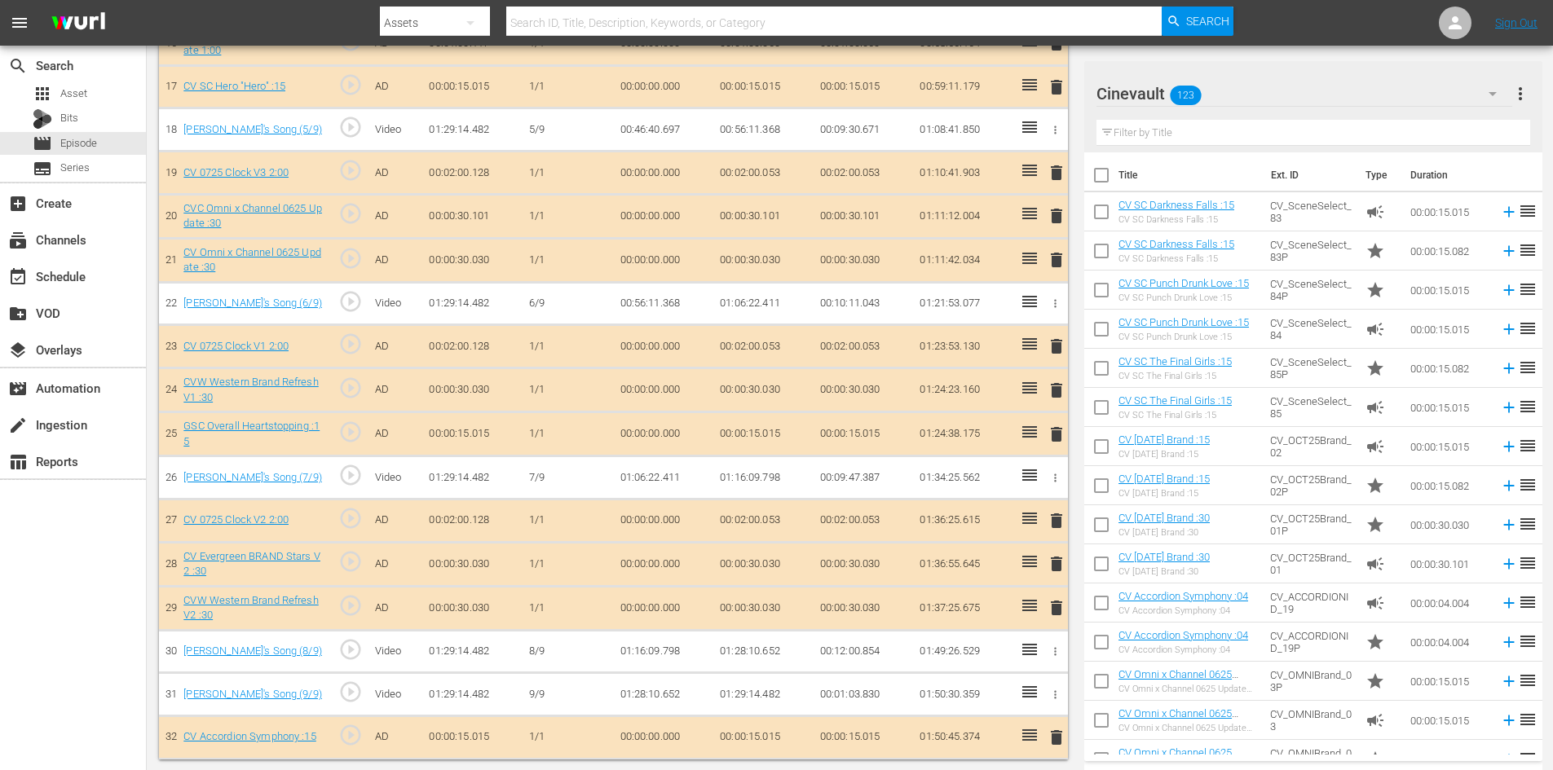
click at [1061, 442] on span "delete" at bounding box center [1057, 435] width 20 height 20
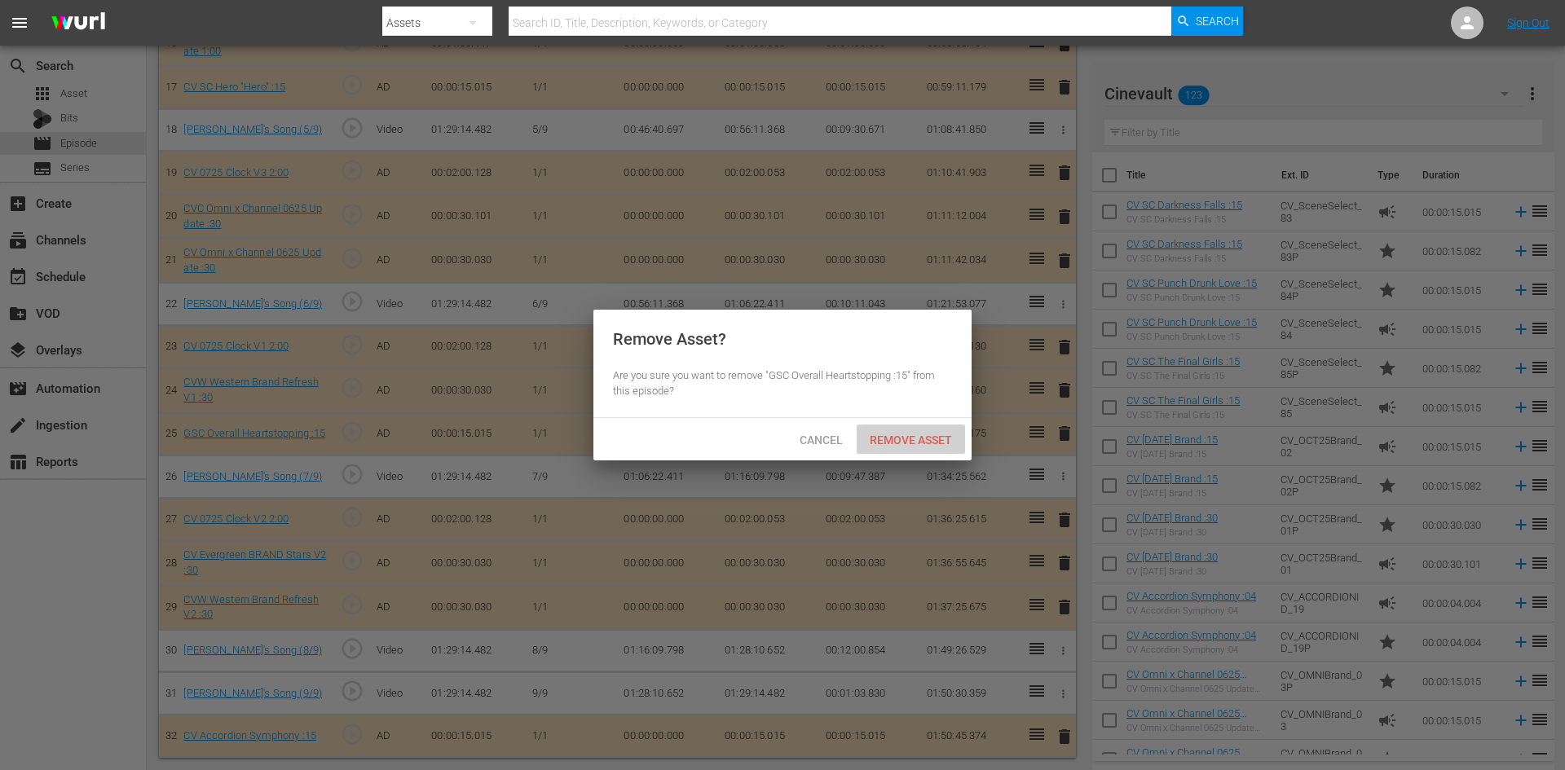
click at [929, 452] on div "Remove Asset" at bounding box center [911, 440] width 108 height 30
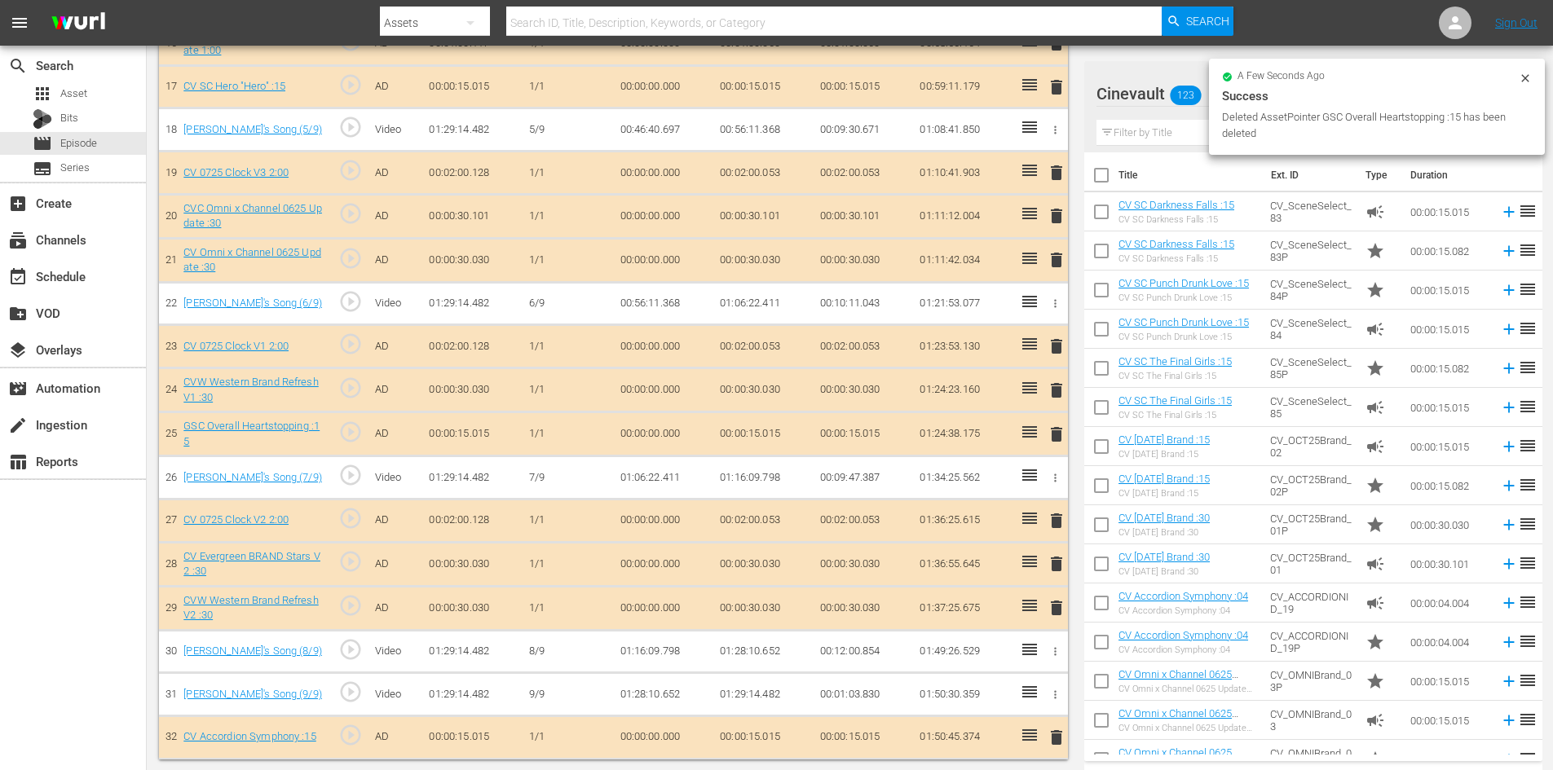
click at [1256, 133] on div "Deleted AssetPointer GSC Overall Heartstopping :15 has been deleted" at bounding box center [1368, 125] width 293 height 33
drag, startPoint x: 1182, startPoint y: 135, endPoint x: 1256, endPoint y: 354, distance: 230.7
click at [1182, 135] on input "text" at bounding box center [1313, 133] width 434 height 26
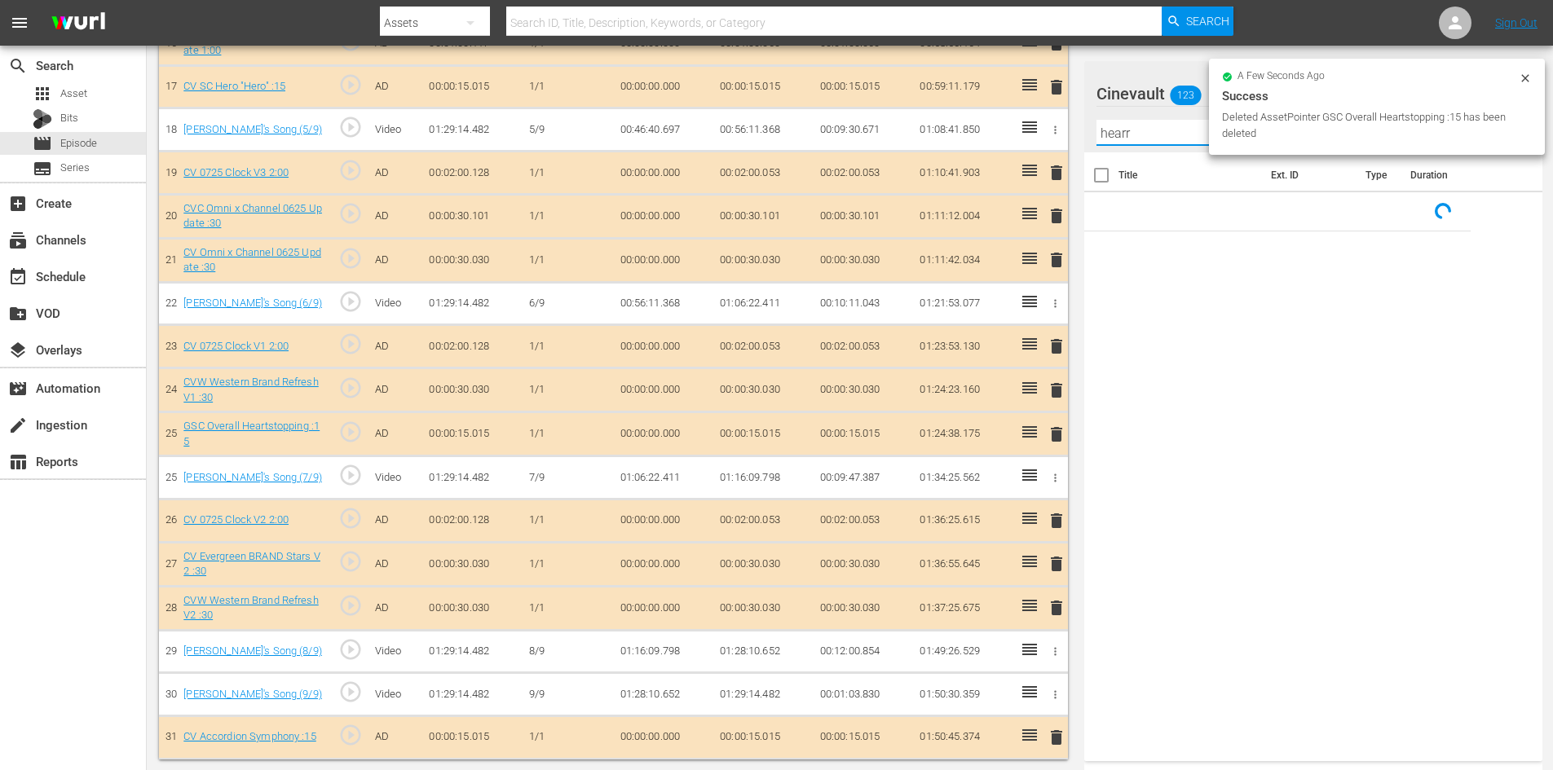
scroll to position [1149, 0]
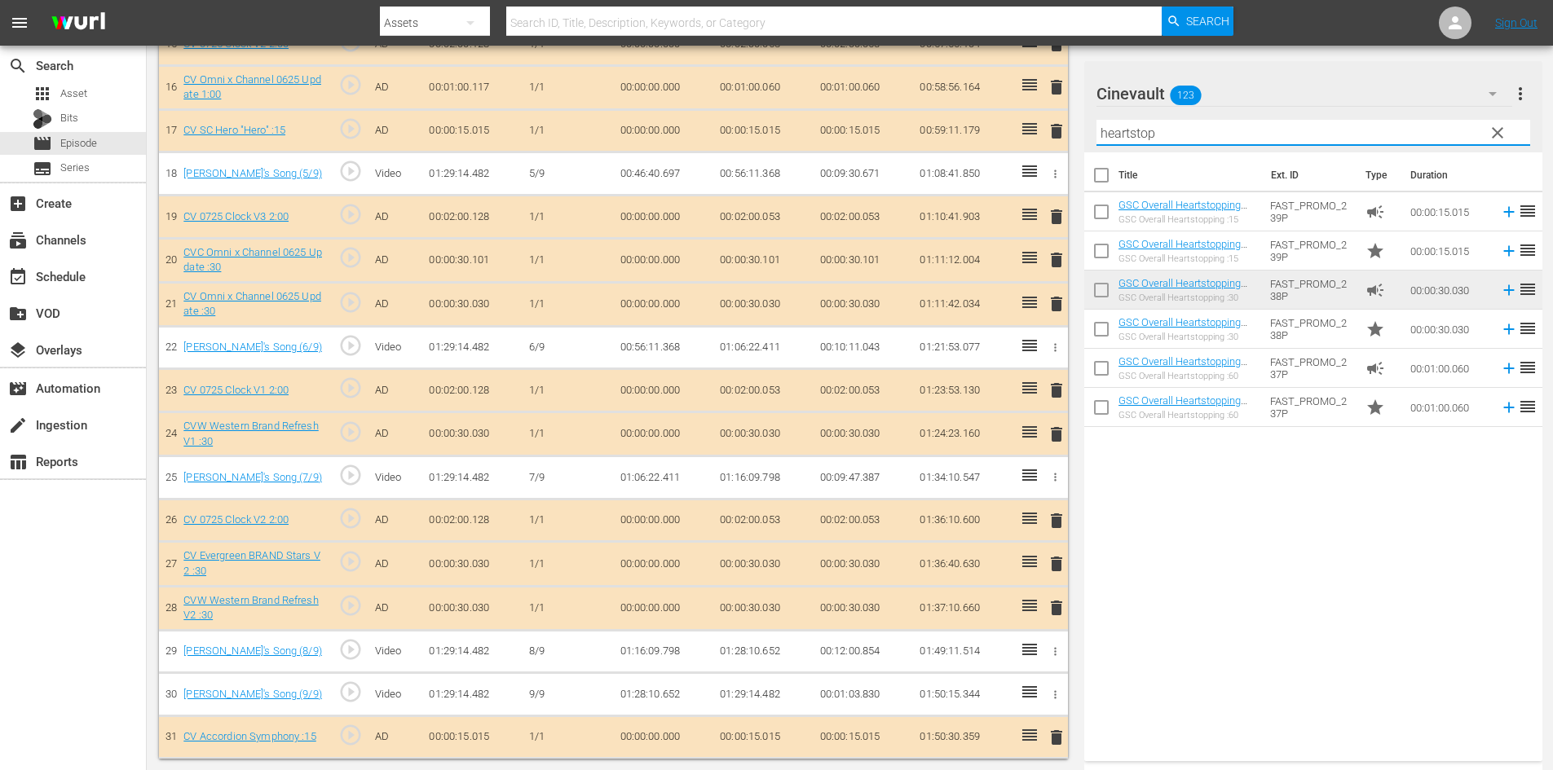
type input "heartstop"
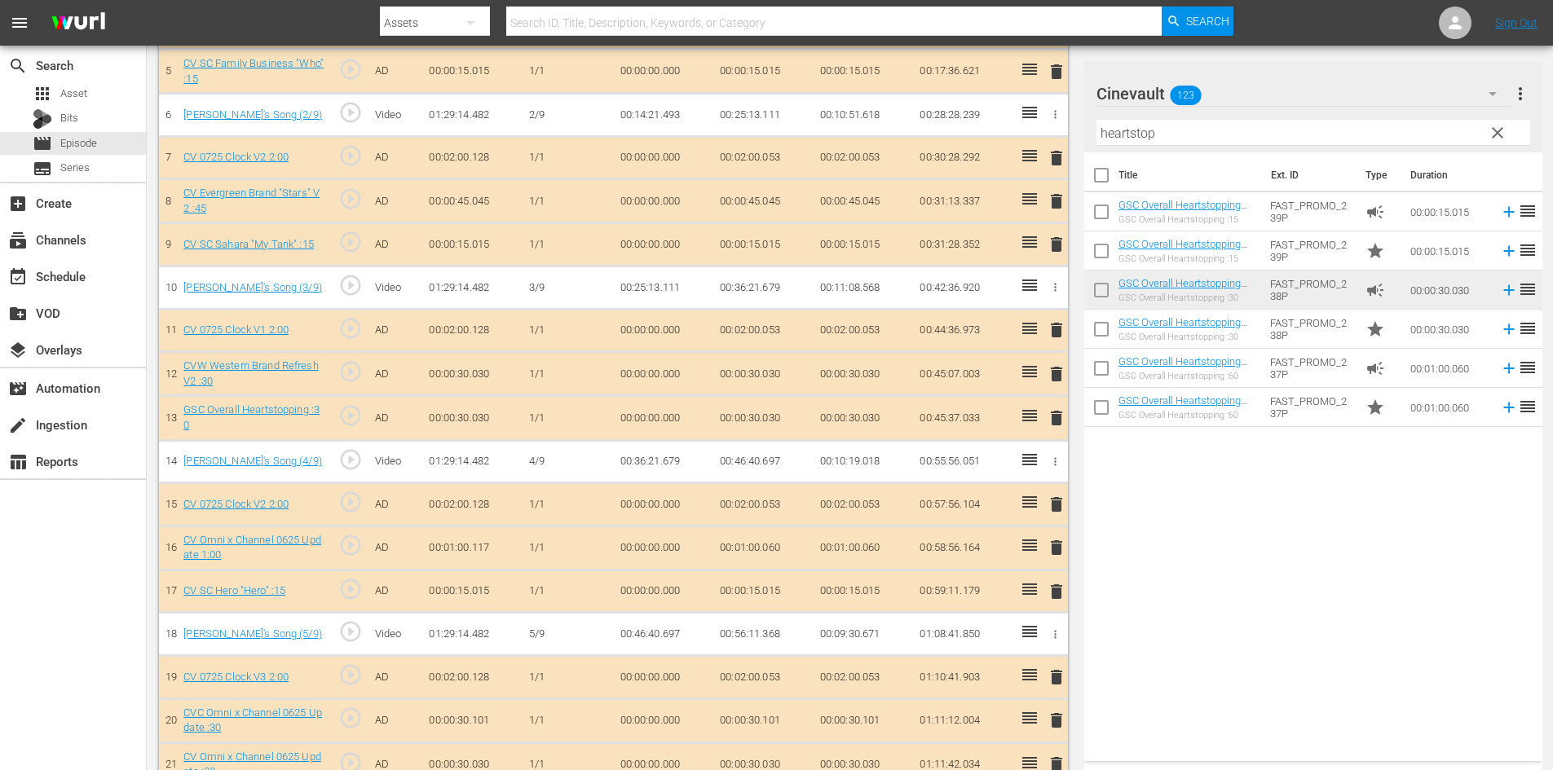
scroll to position [660, 0]
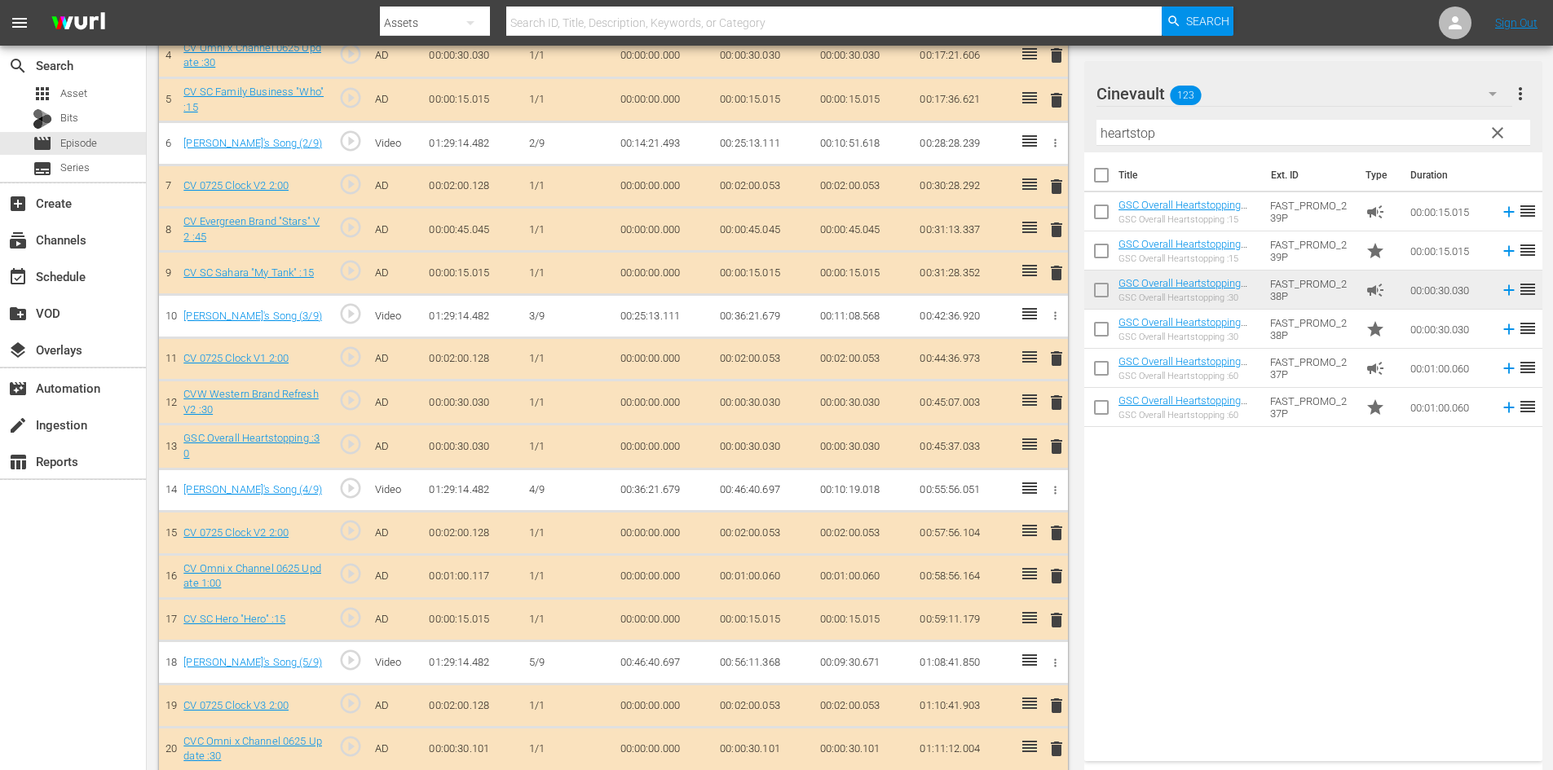
click at [1056, 284] on button "delete" at bounding box center [1057, 274] width 20 height 24
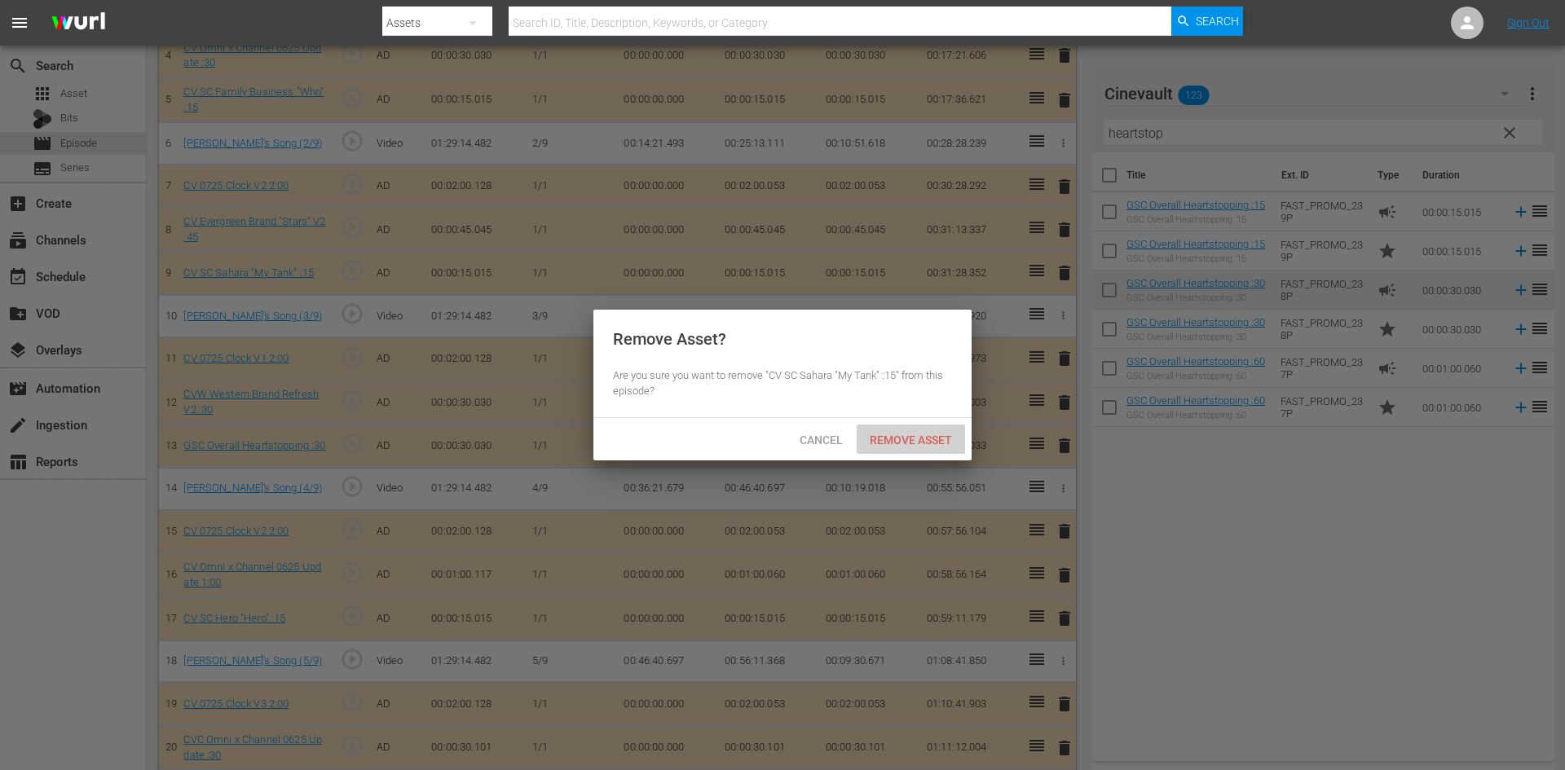
click at [925, 444] on span "Remove Asset" at bounding box center [911, 440] width 108 height 13
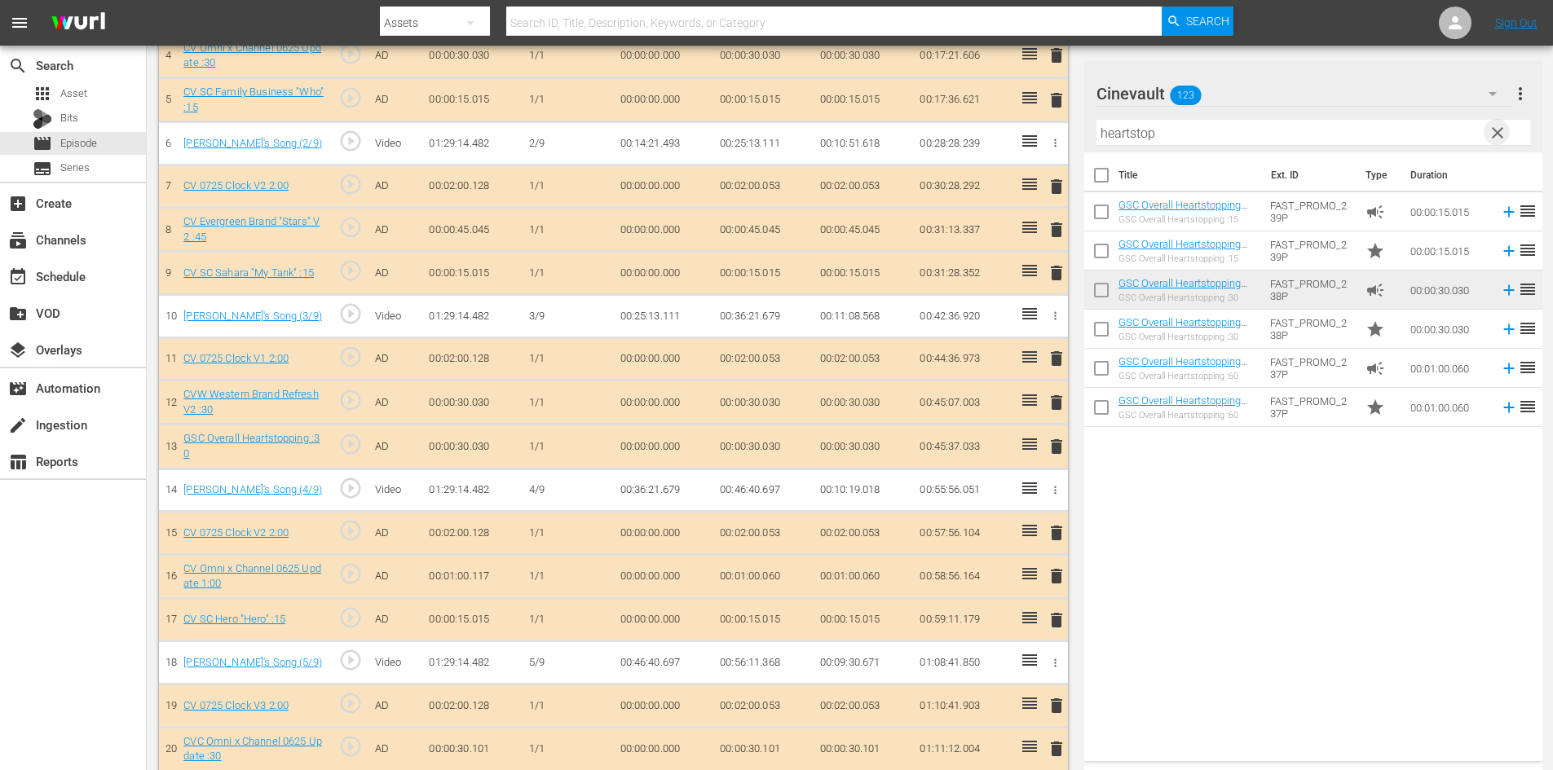
click at [1490, 139] on span "clear" at bounding box center [1498, 133] width 20 height 20
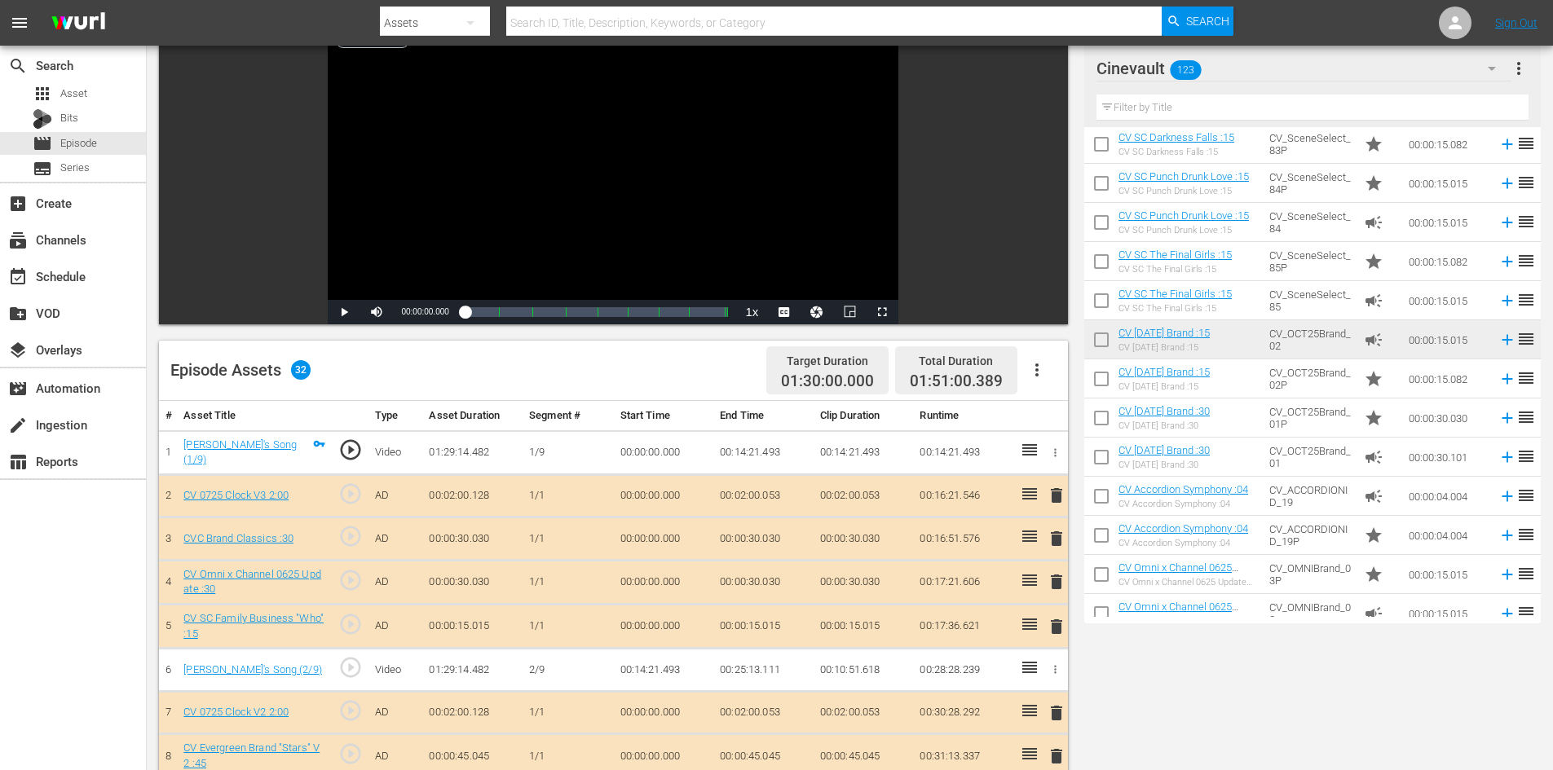
scroll to position [0, 0]
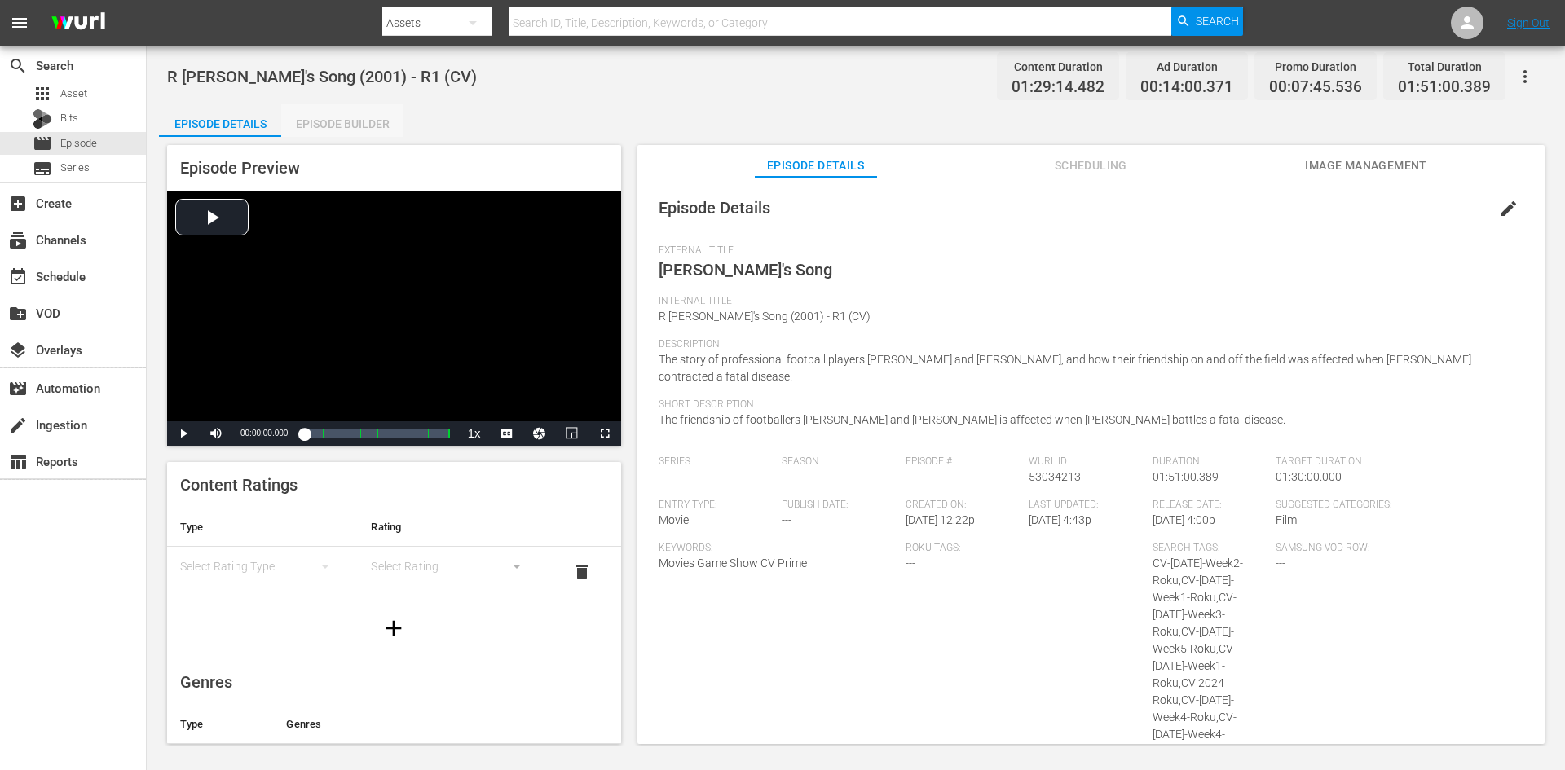
click at [338, 107] on div "Episode Builder" at bounding box center [342, 123] width 122 height 39
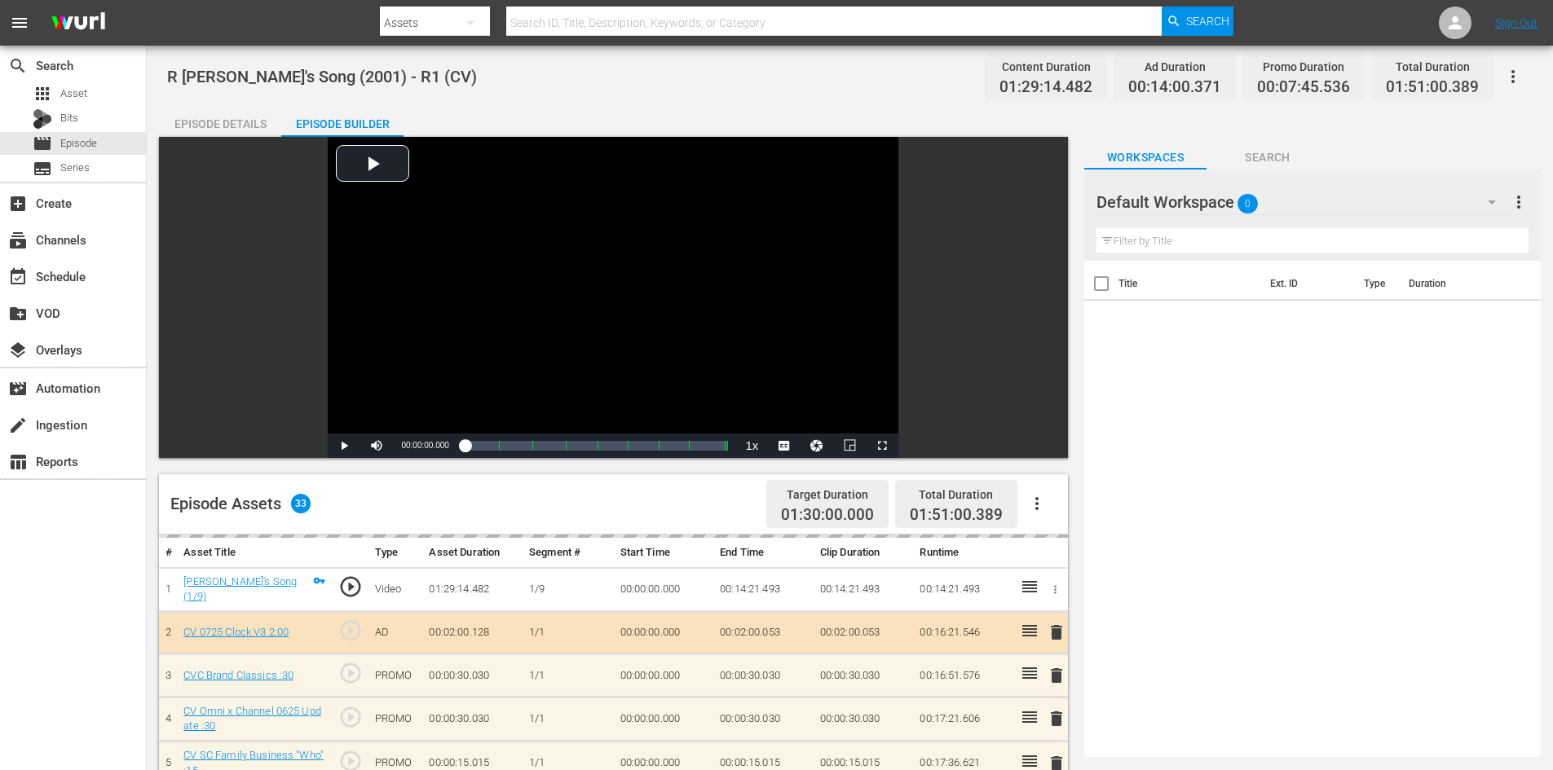
click at [1215, 211] on div "Default Workspace 0" at bounding box center [1303, 202] width 415 height 46
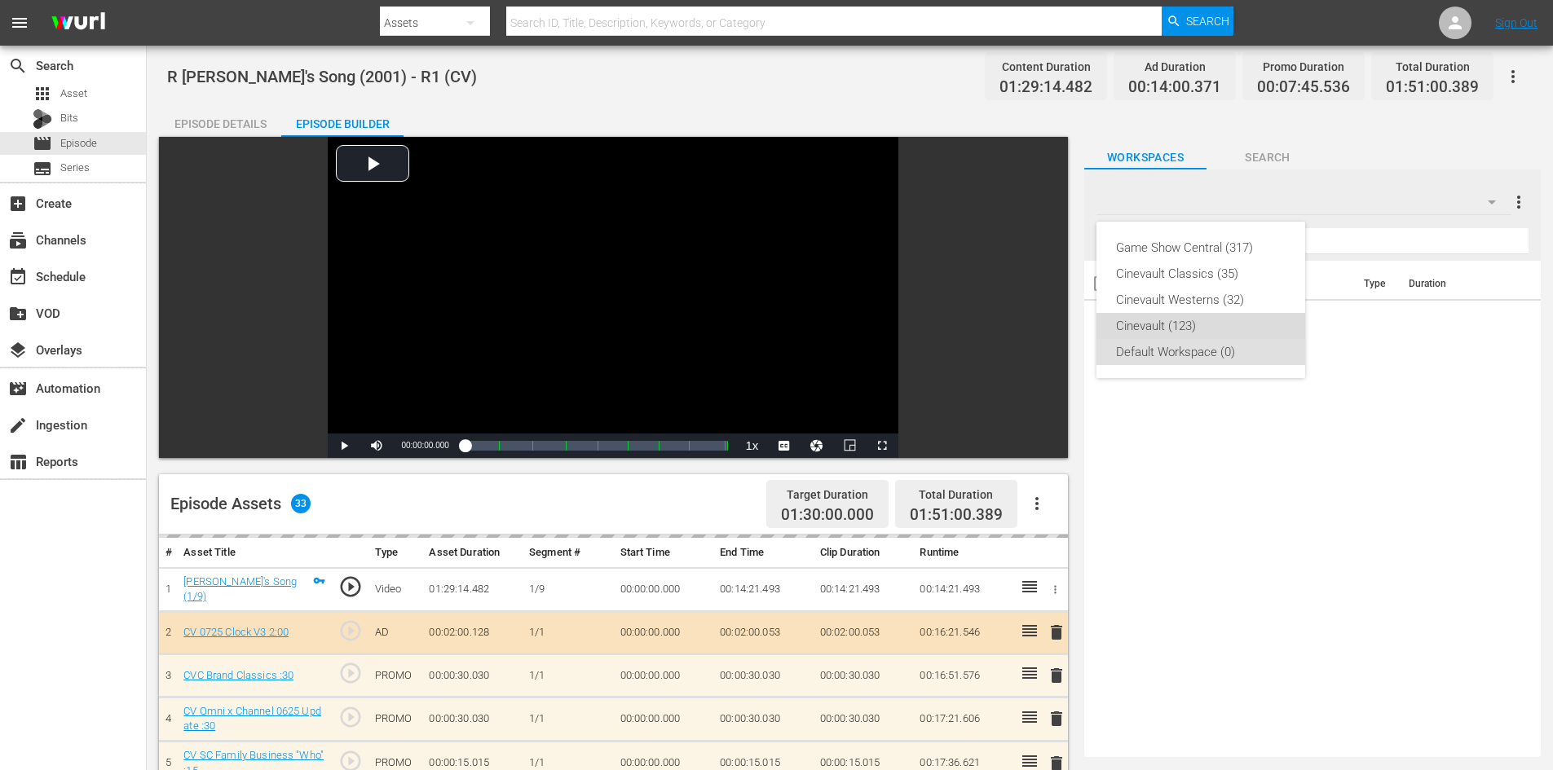
click at [1197, 317] on div "Cinevault (123)" at bounding box center [1201, 326] width 170 height 26
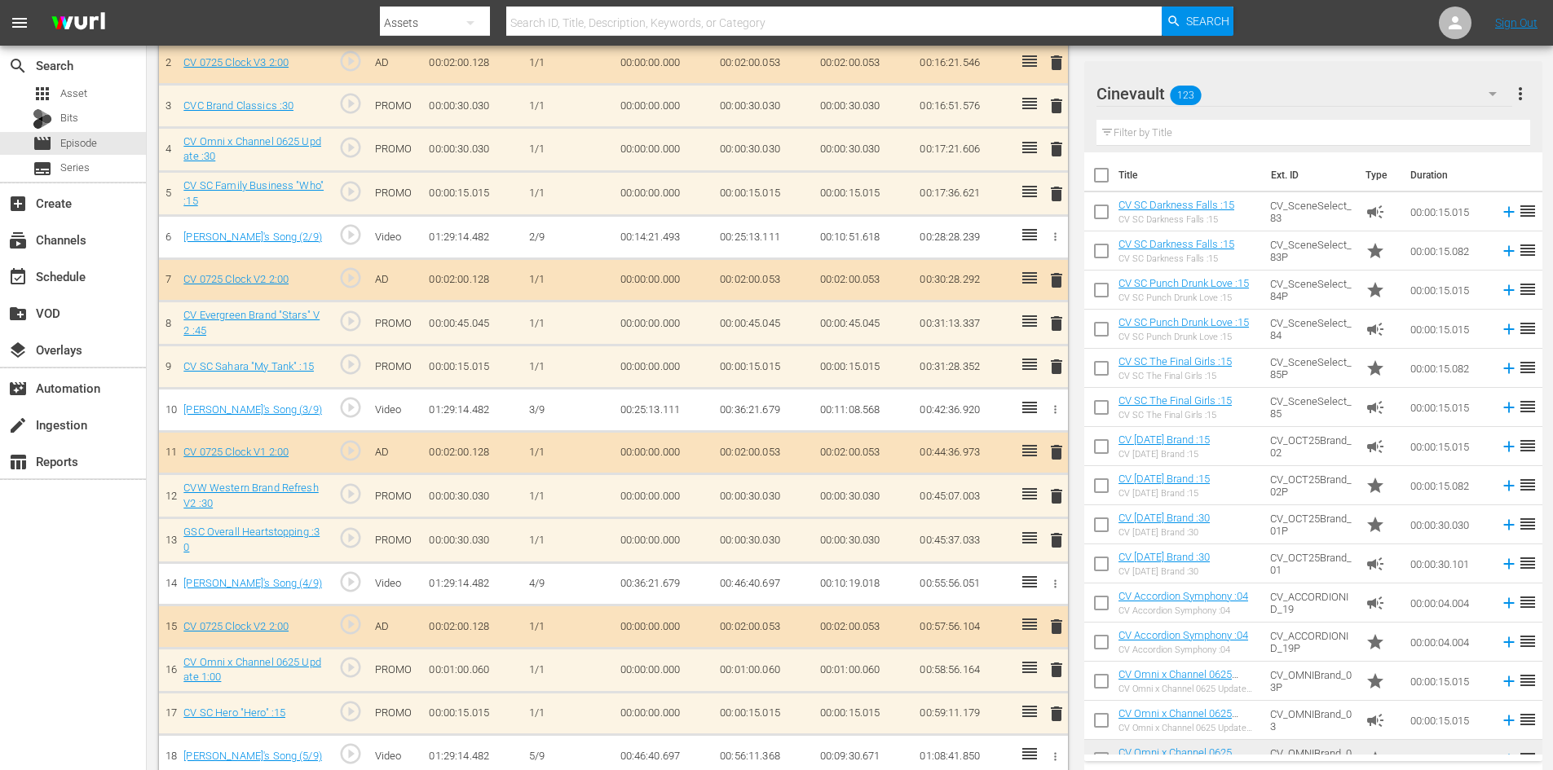
scroll to position [571, 0]
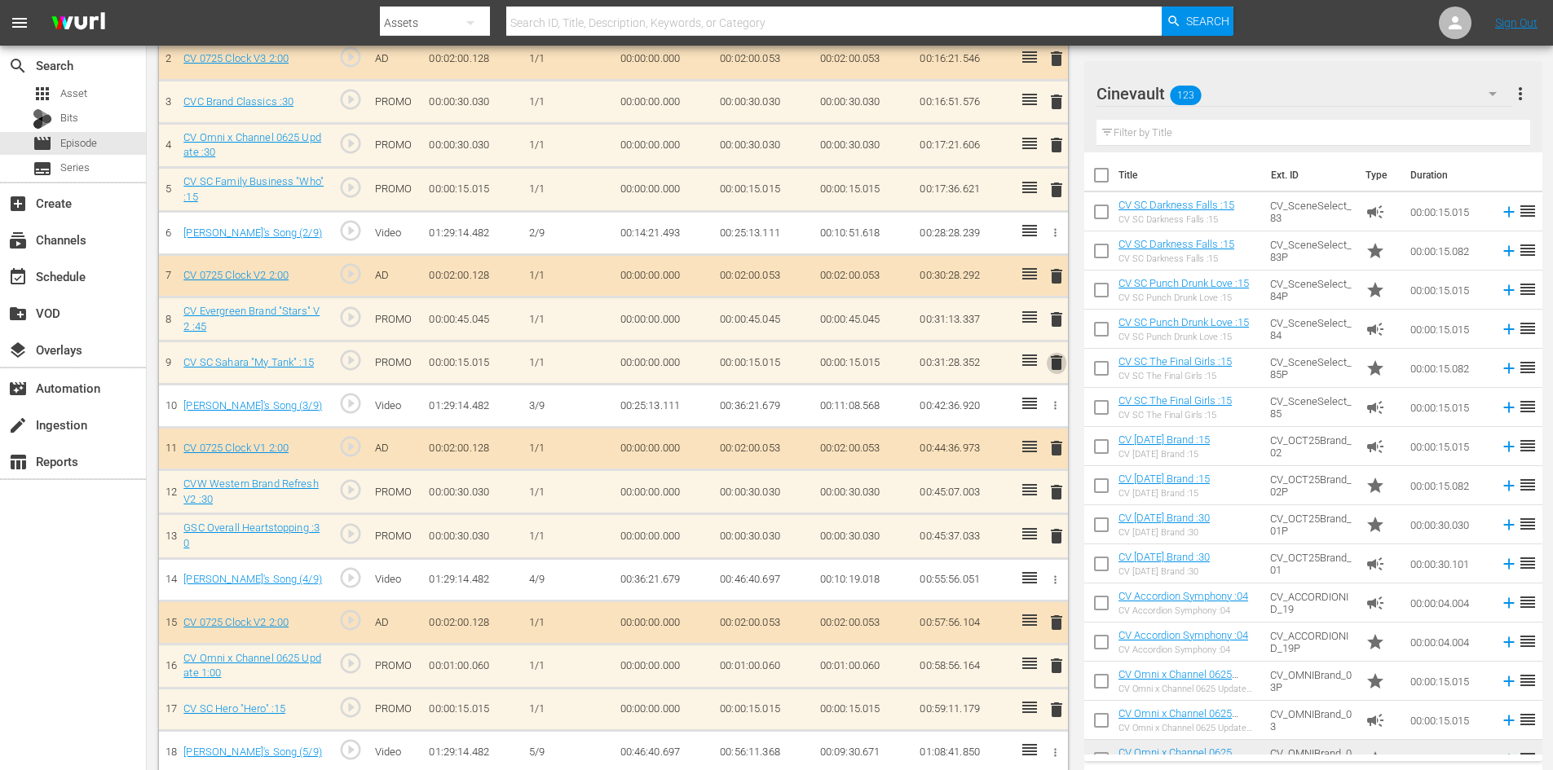
click at [1055, 362] on span "delete" at bounding box center [1057, 363] width 20 height 20
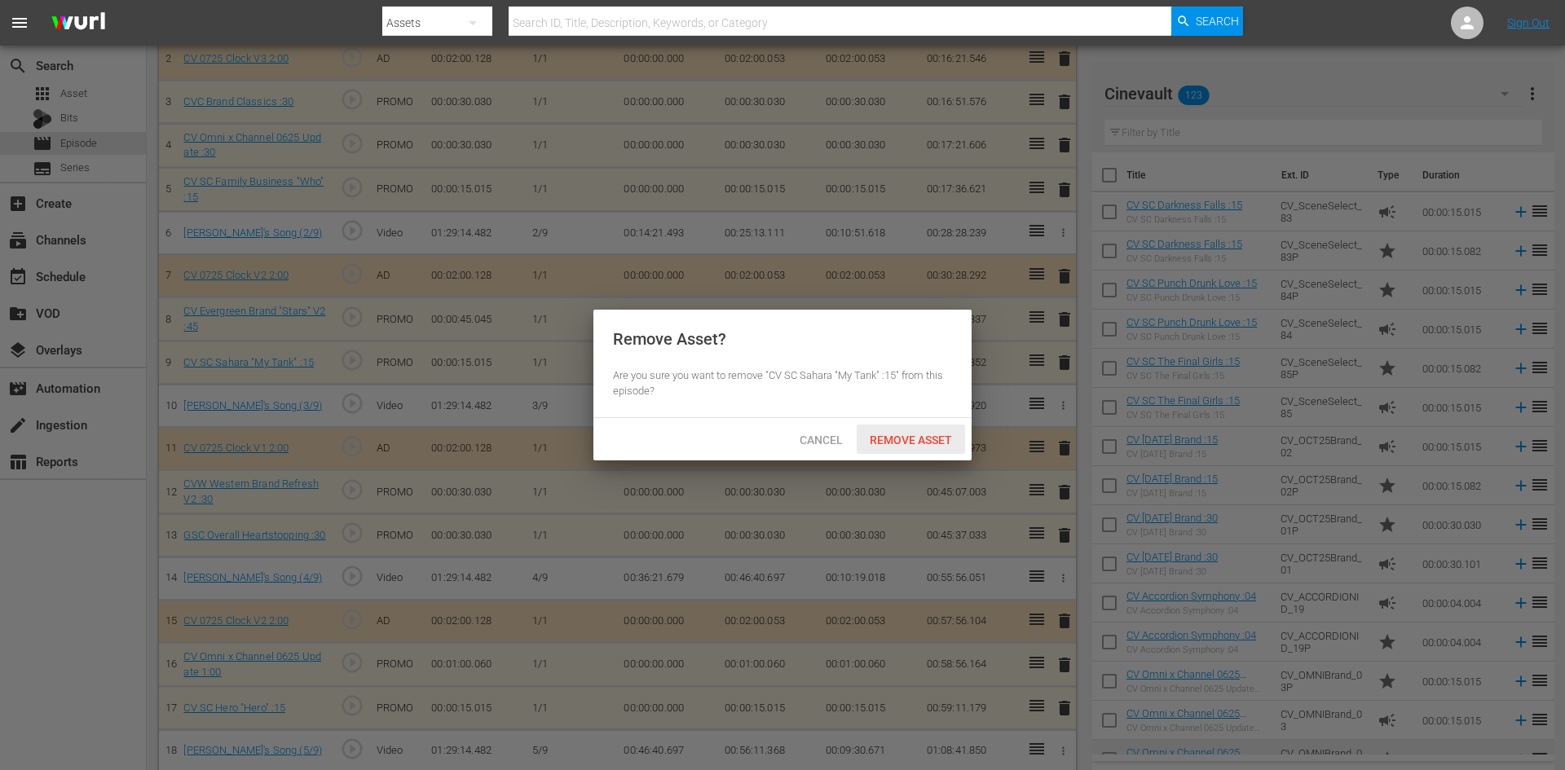
click at [955, 430] on div "Remove Asset" at bounding box center [911, 440] width 108 height 30
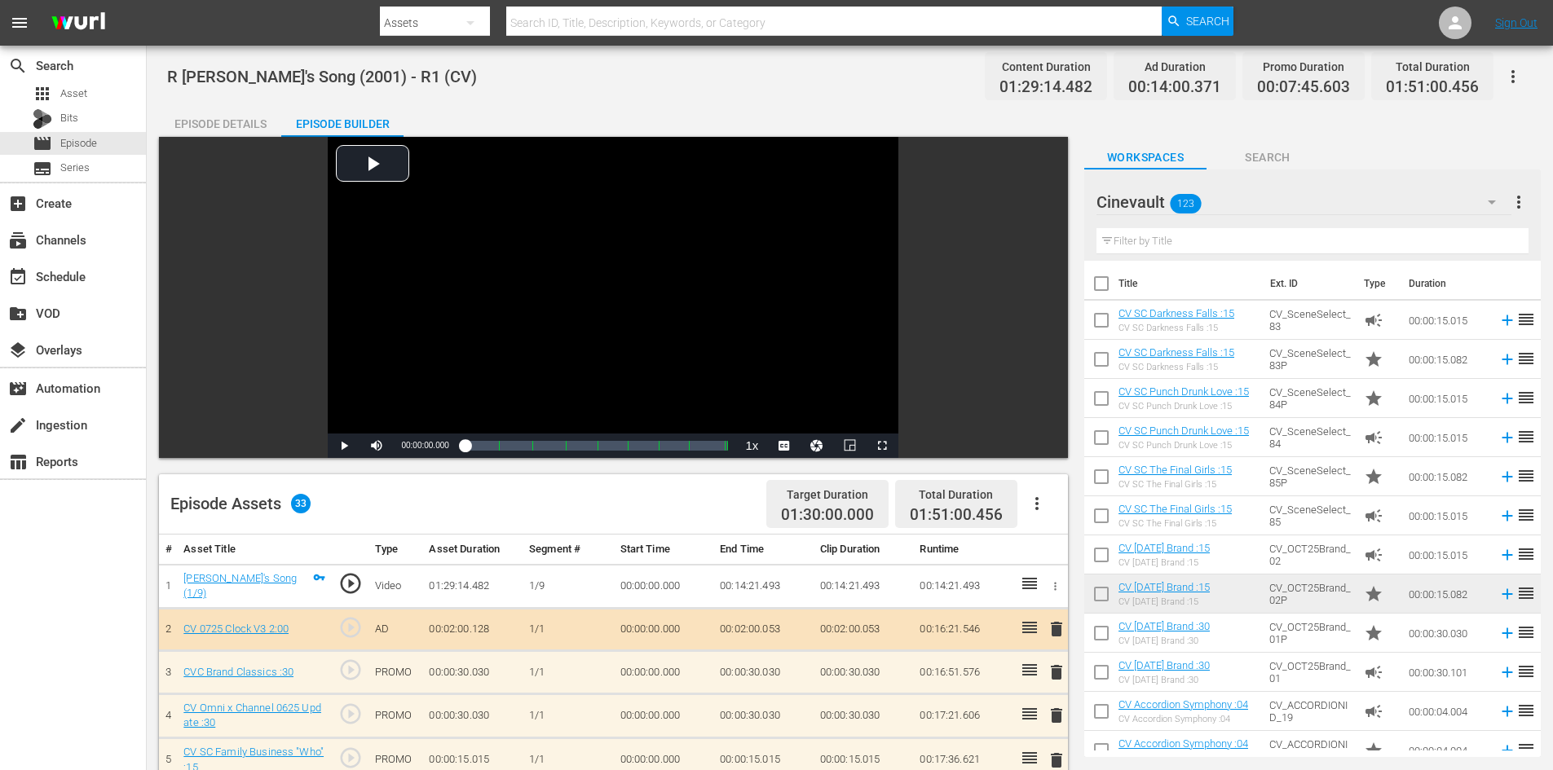
scroll to position [245, 0]
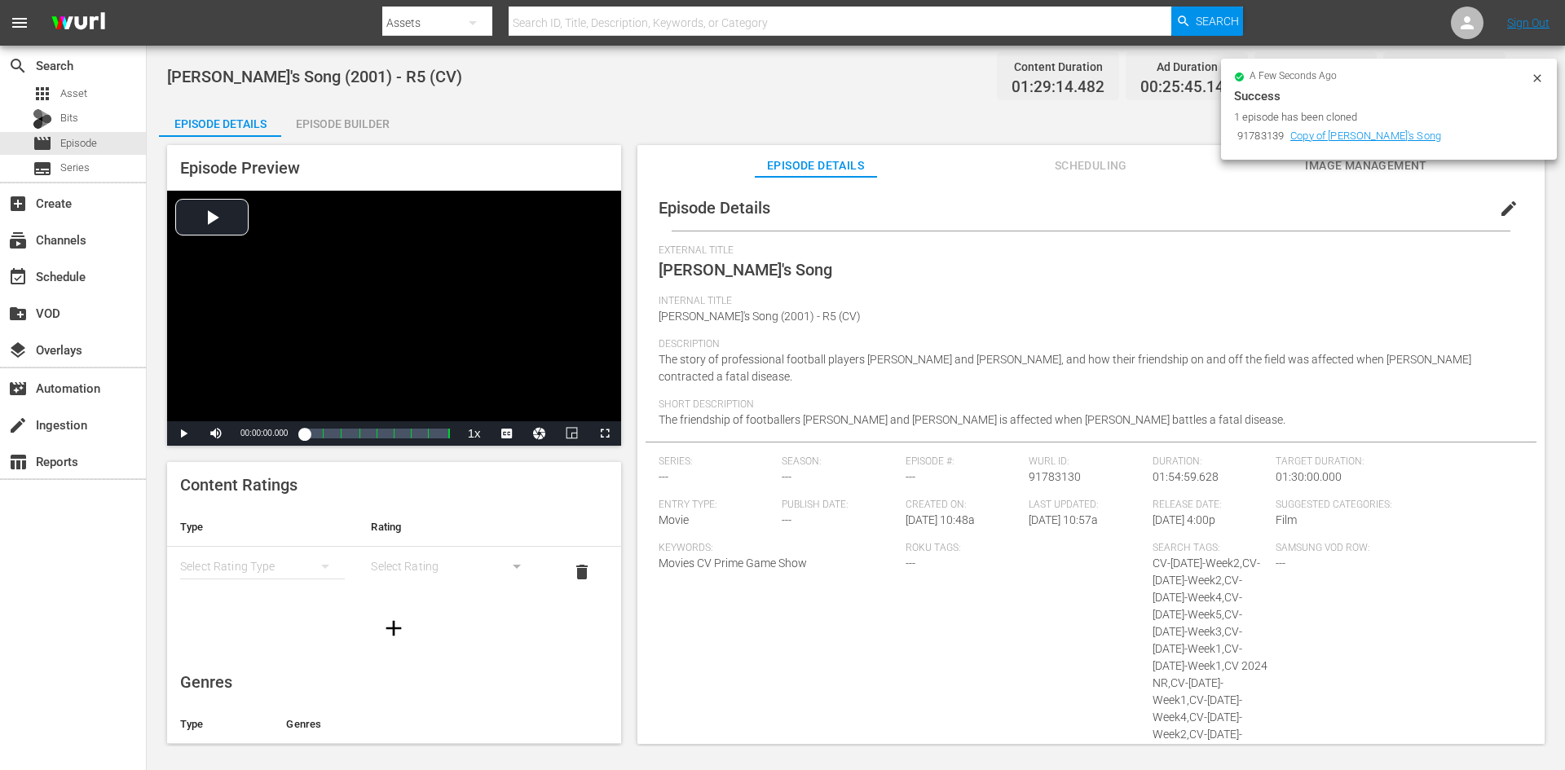
click at [371, 120] on div "Episode Builder" at bounding box center [342, 123] width 122 height 39
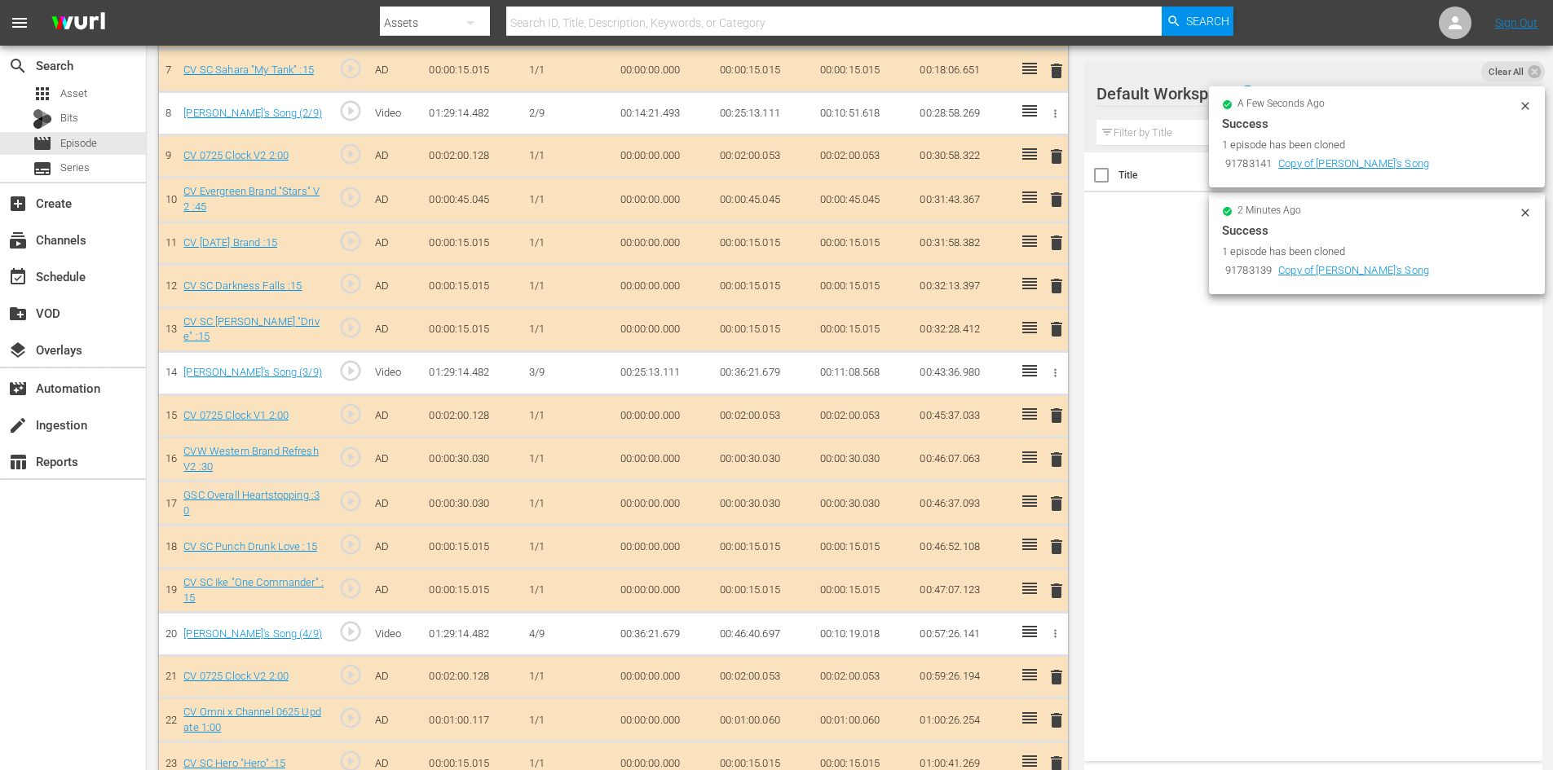
scroll to position [986, 0]
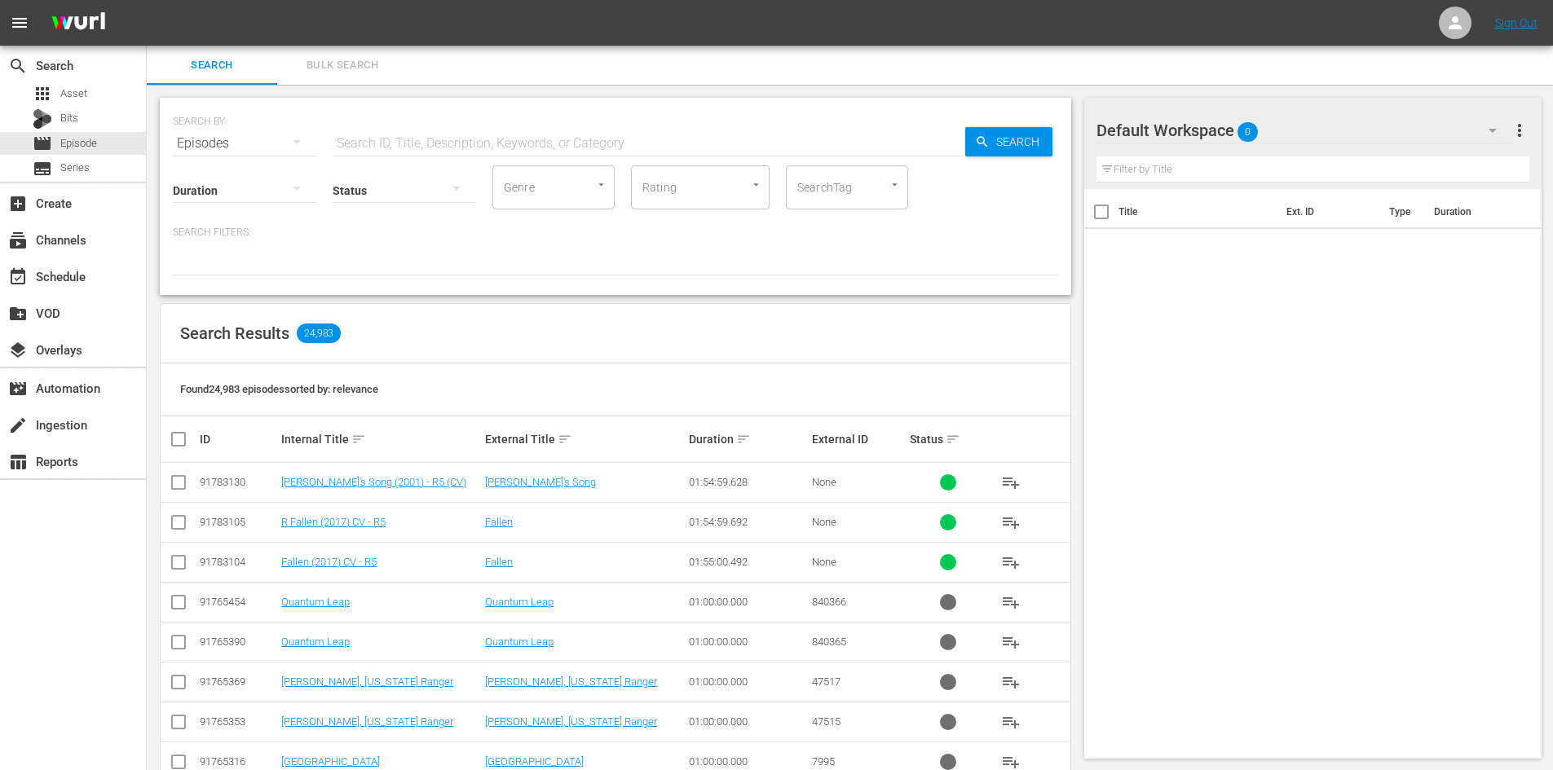
click at [451, 149] on input "text" at bounding box center [649, 143] width 633 height 39
type input "[PERSON_NAME]'s song"
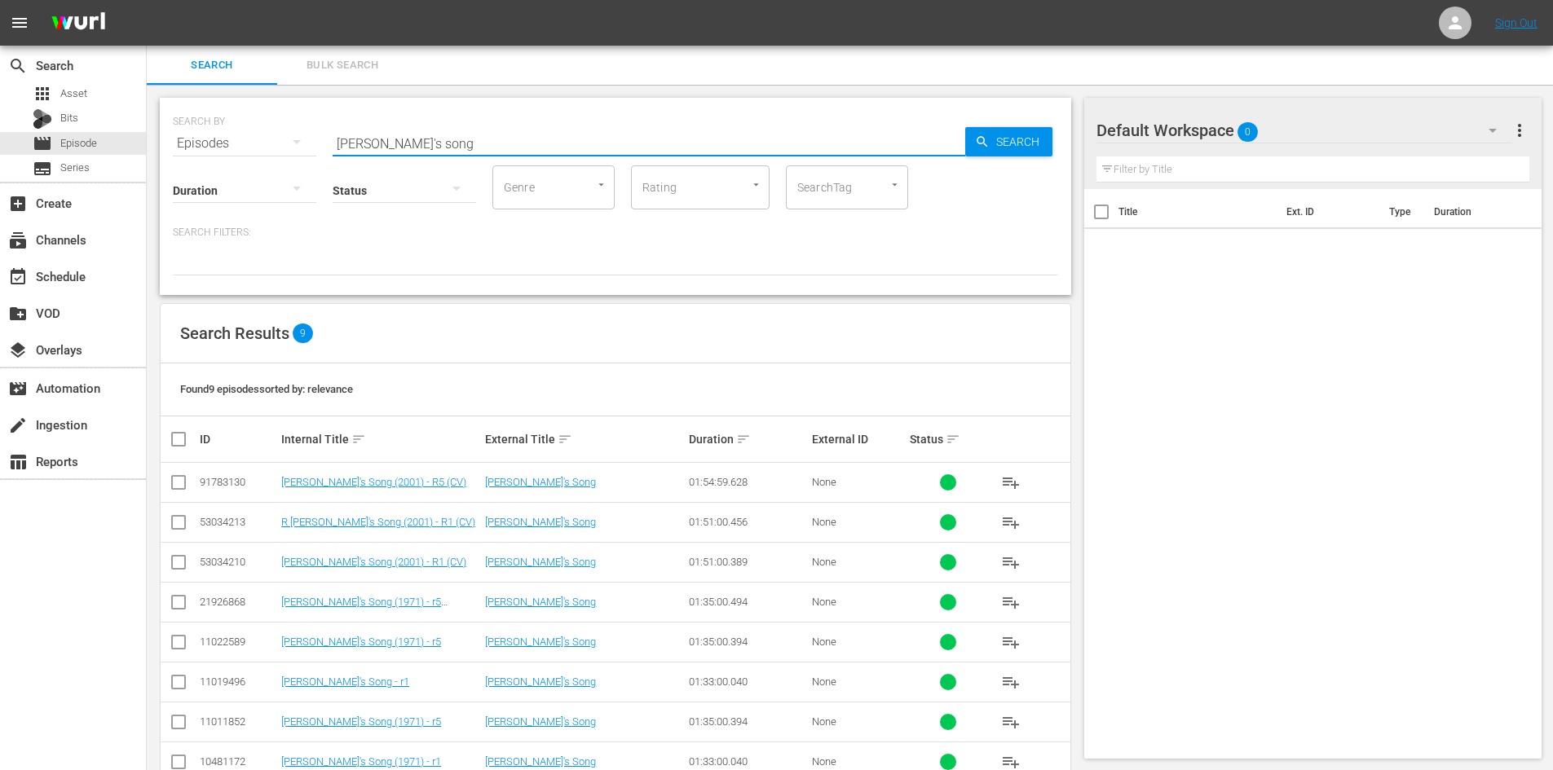
click at [174, 520] on input "checkbox" at bounding box center [179, 526] width 20 height 20
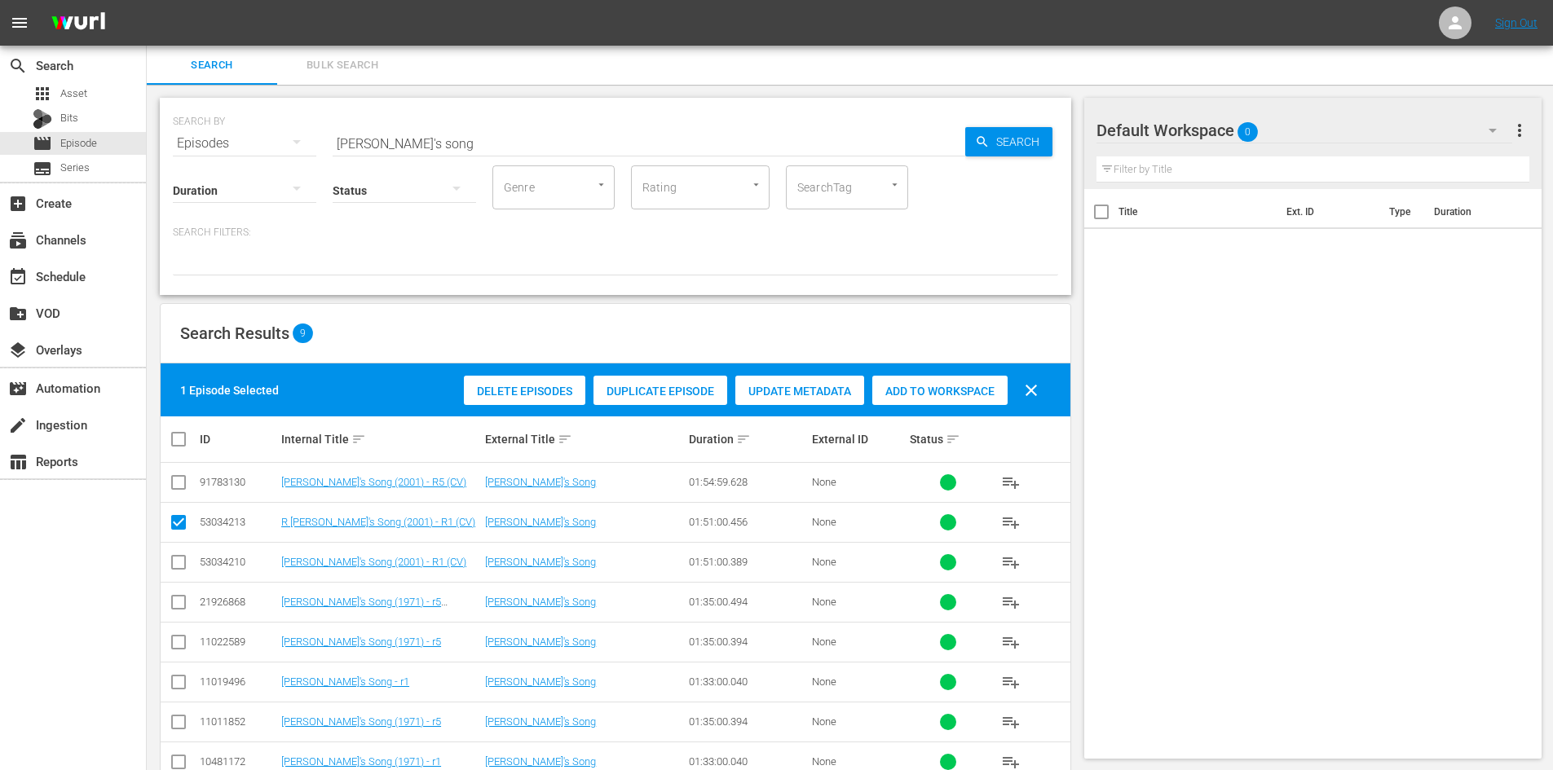
click at [679, 398] on div "Duplicate Episode" at bounding box center [660, 391] width 134 height 31
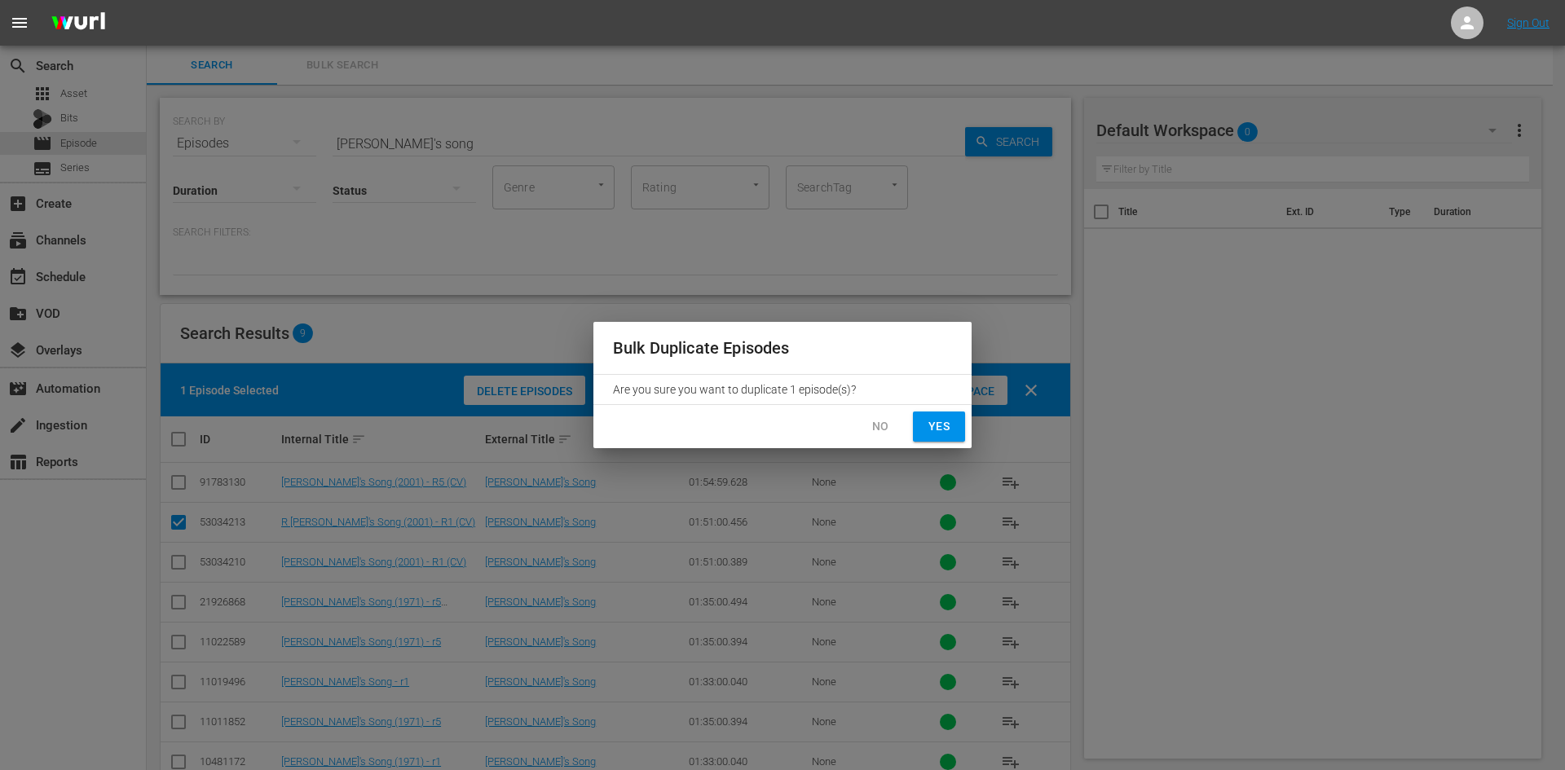
click at [951, 429] on span "Yes" at bounding box center [939, 427] width 26 height 20
checkbox input "false"
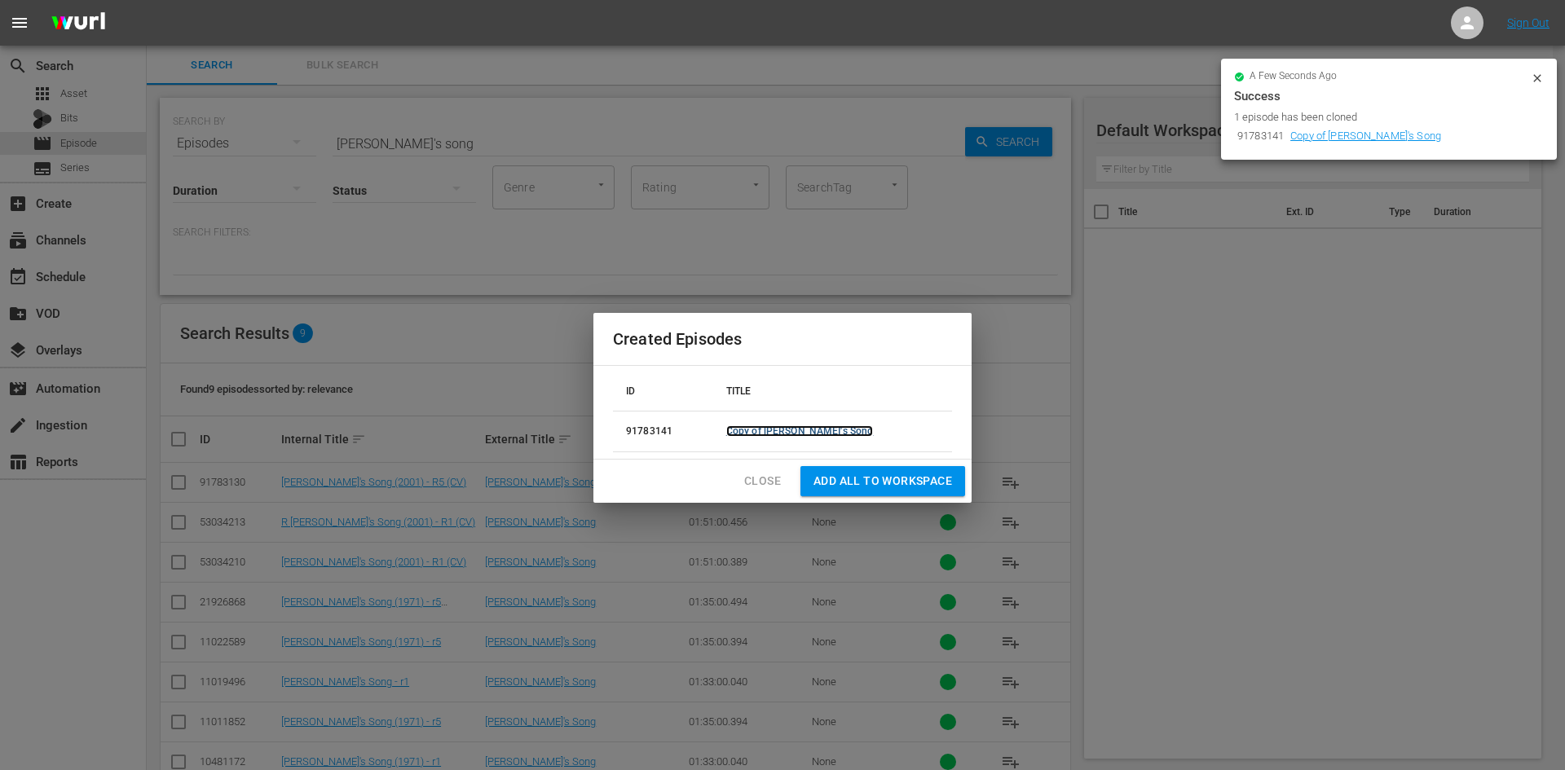
click at [836, 431] on link "Copy of [PERSON_NAME]'s Song" at bounding box center [800, 431] width 148 height 11
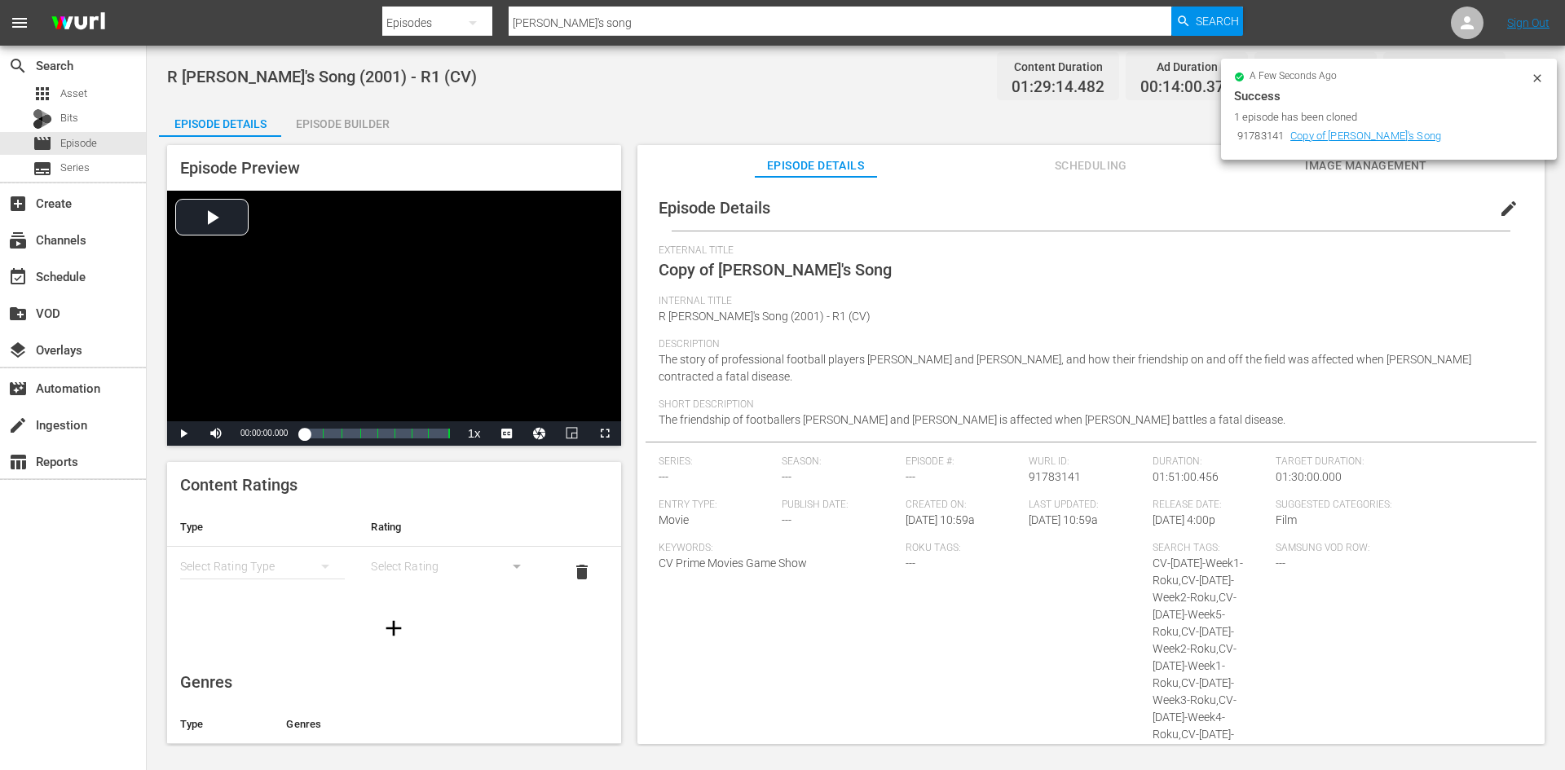
click at [1489, 196] on button "edit" at bounding box center [1508, 208] width 39 height 39
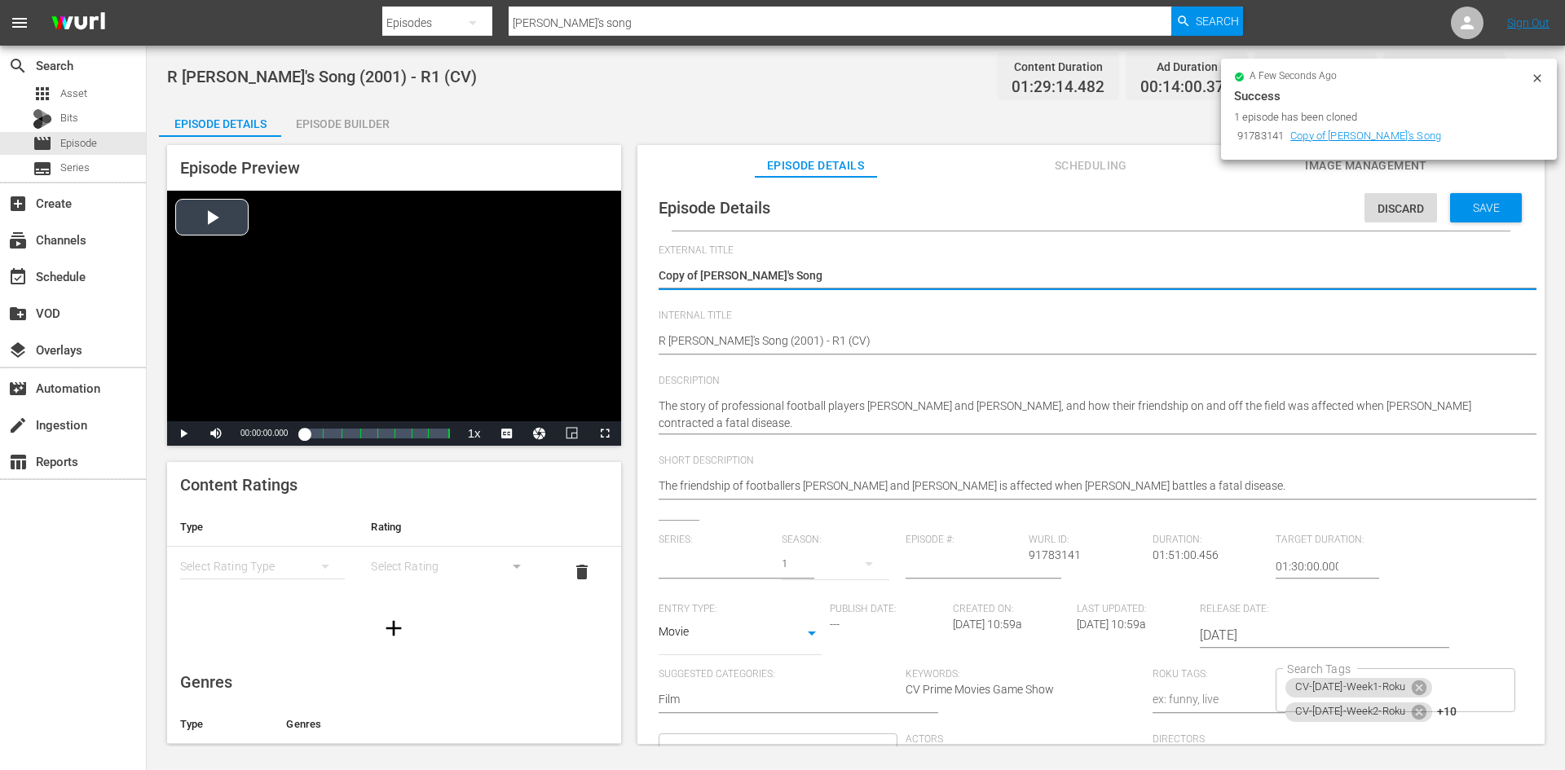
type input "No Series"
drag, startPoint x: 703, startPoint y: 282, endPoint x: 593, endPoint y: 304, distance: 111.4
click at [618, 318] on div "Episode Preview Video Player is loading. Play Video Play Mute Current Time 00:0…" at bounding box center [856, 447] width 1394 height 620
type textarea "[PERSON_NAME]'s Song"
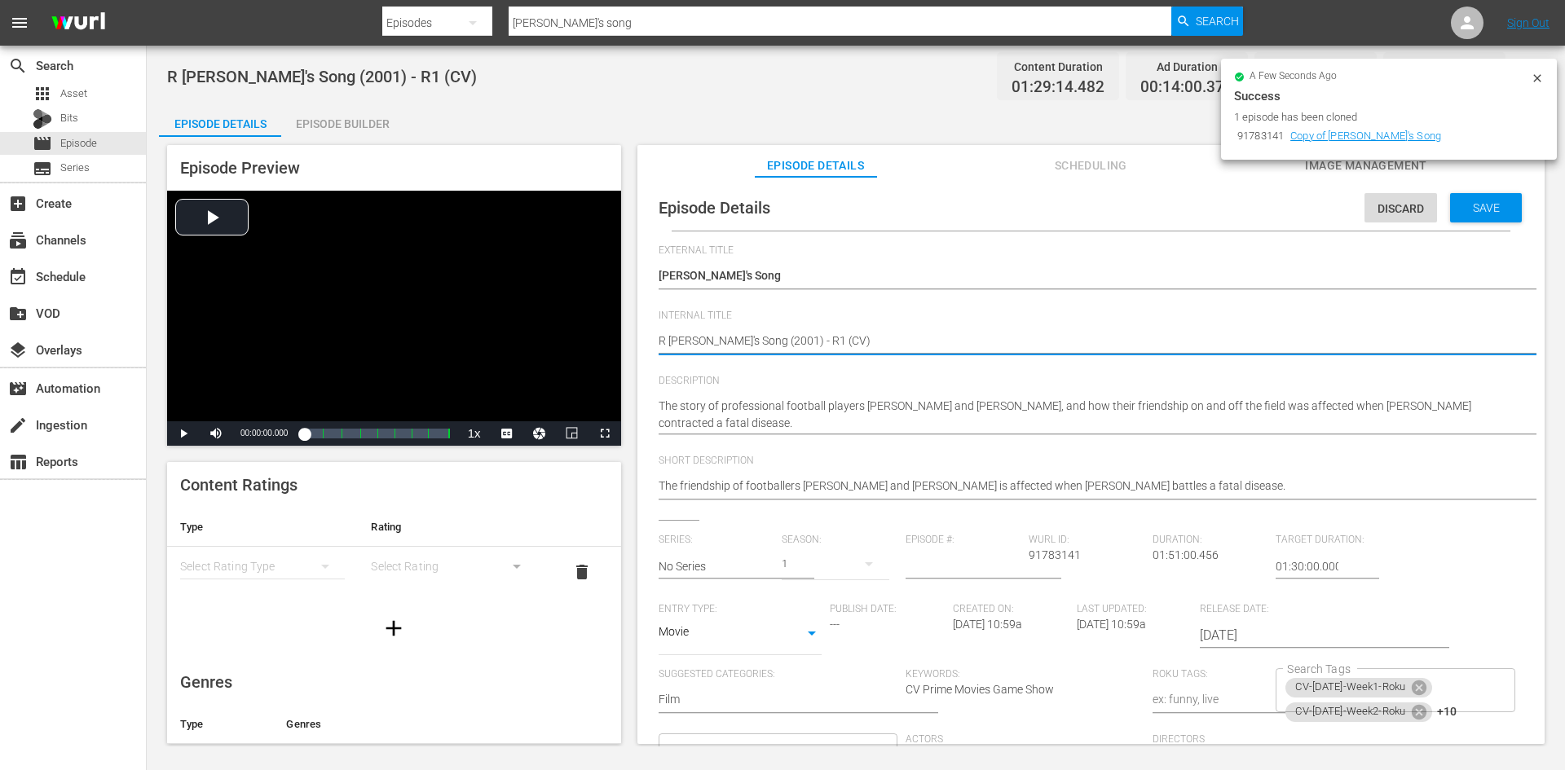
type textarea "[PERSON_NAME]'s Song (2001) - R (CV)"
type textarea "R [PERSON_NAME]'s Song (2001) - R5 (CV)"
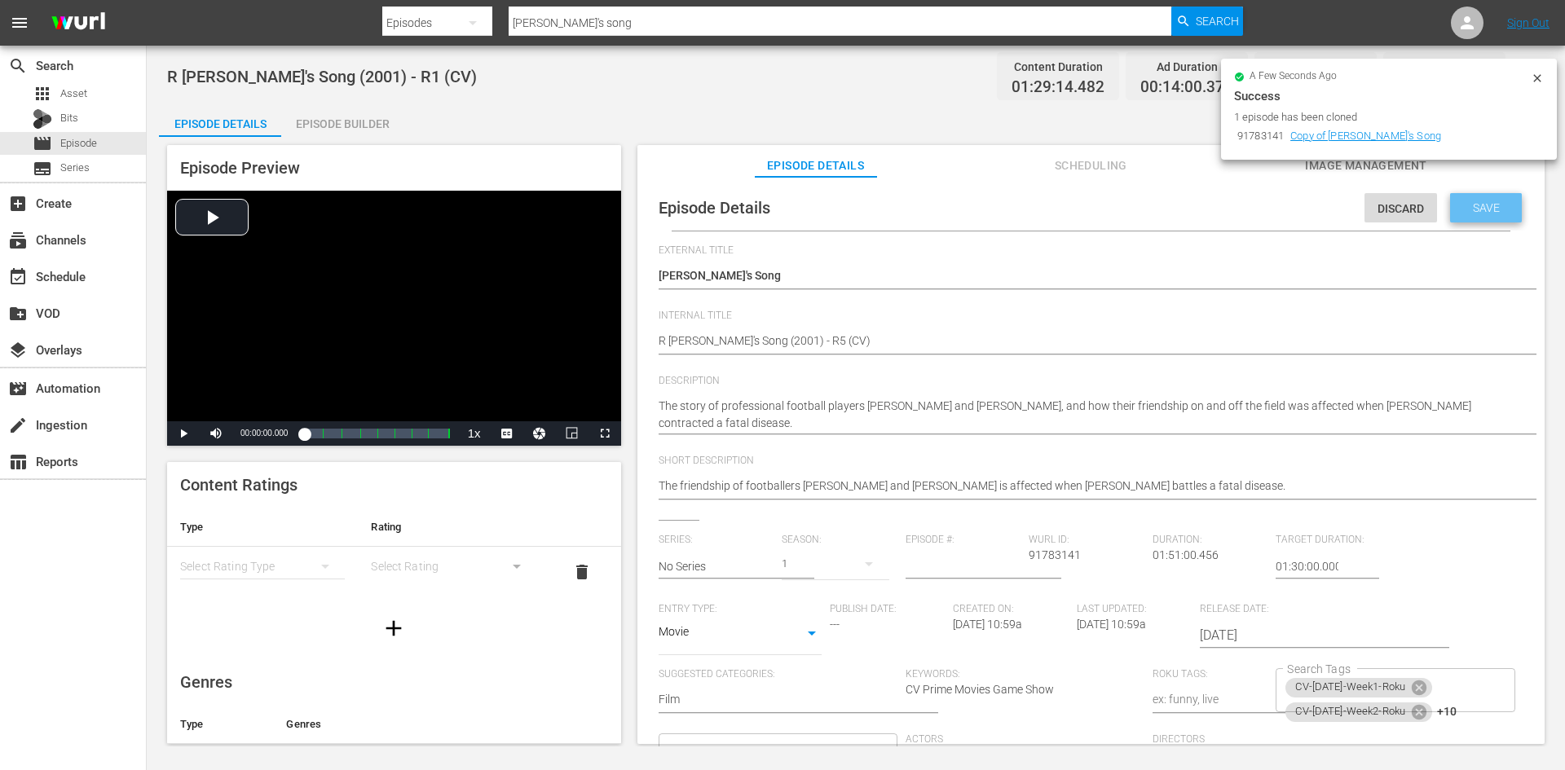
click at [1486, 201] on span "Save" at bounding box center [1486, 207] width 53 height 13
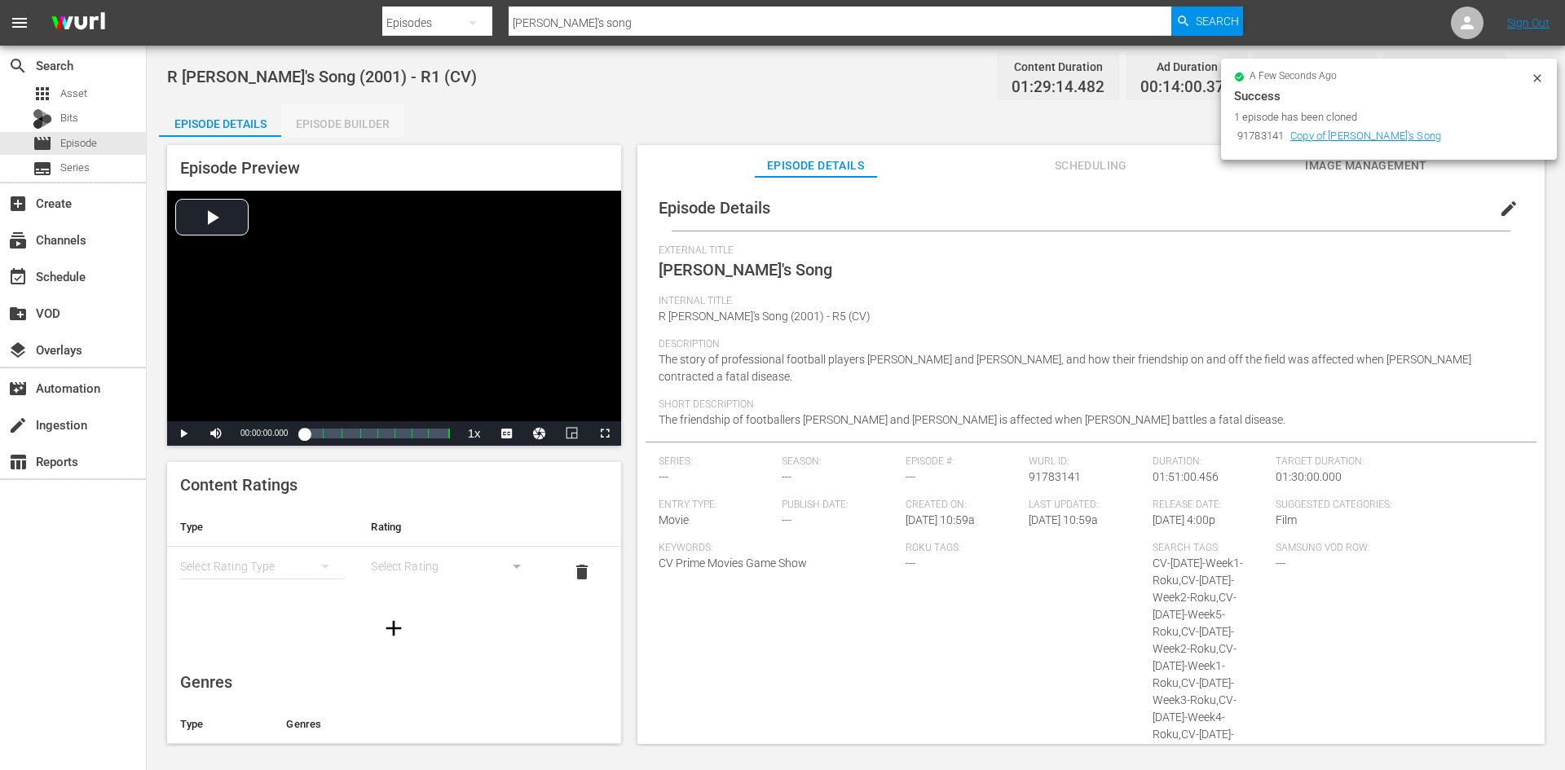
click at [364, 135] on div "Episode Builder" at bounding box center [342, 123] width 122 height 39
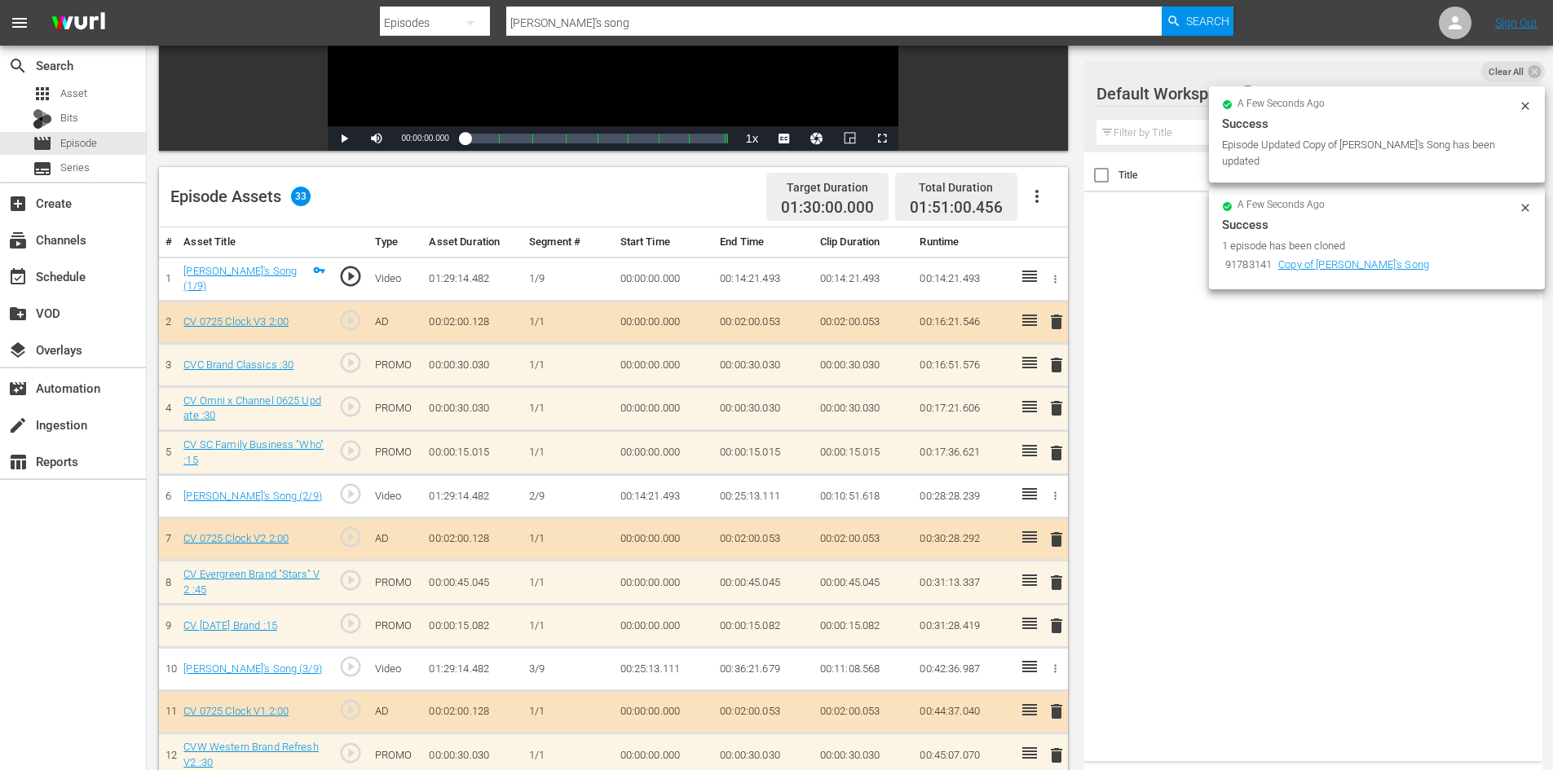
scroll to position [408, 0]
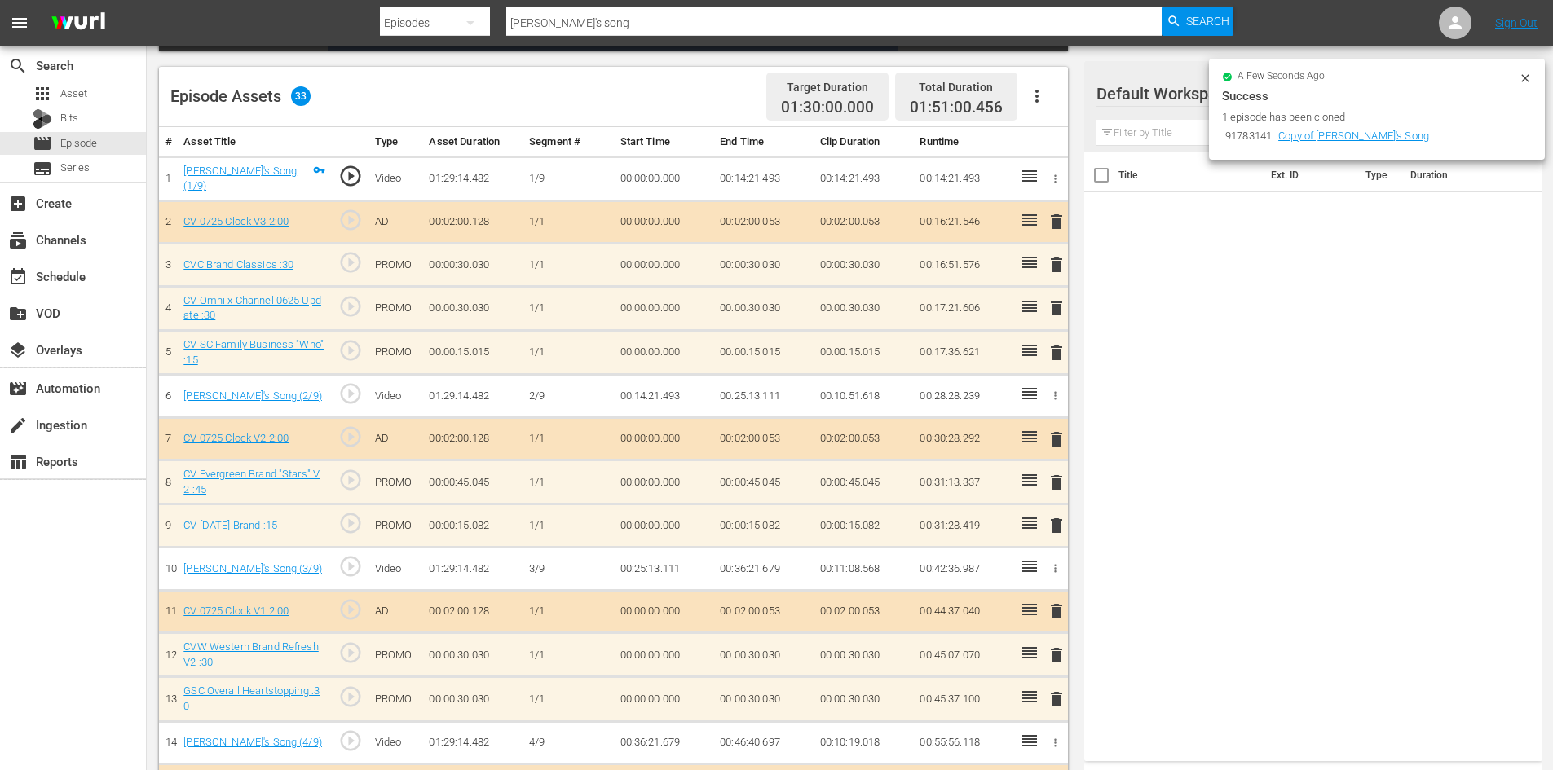
click at [1529, 81] on icon at bounding box center [1525, 78] width 13 height 13
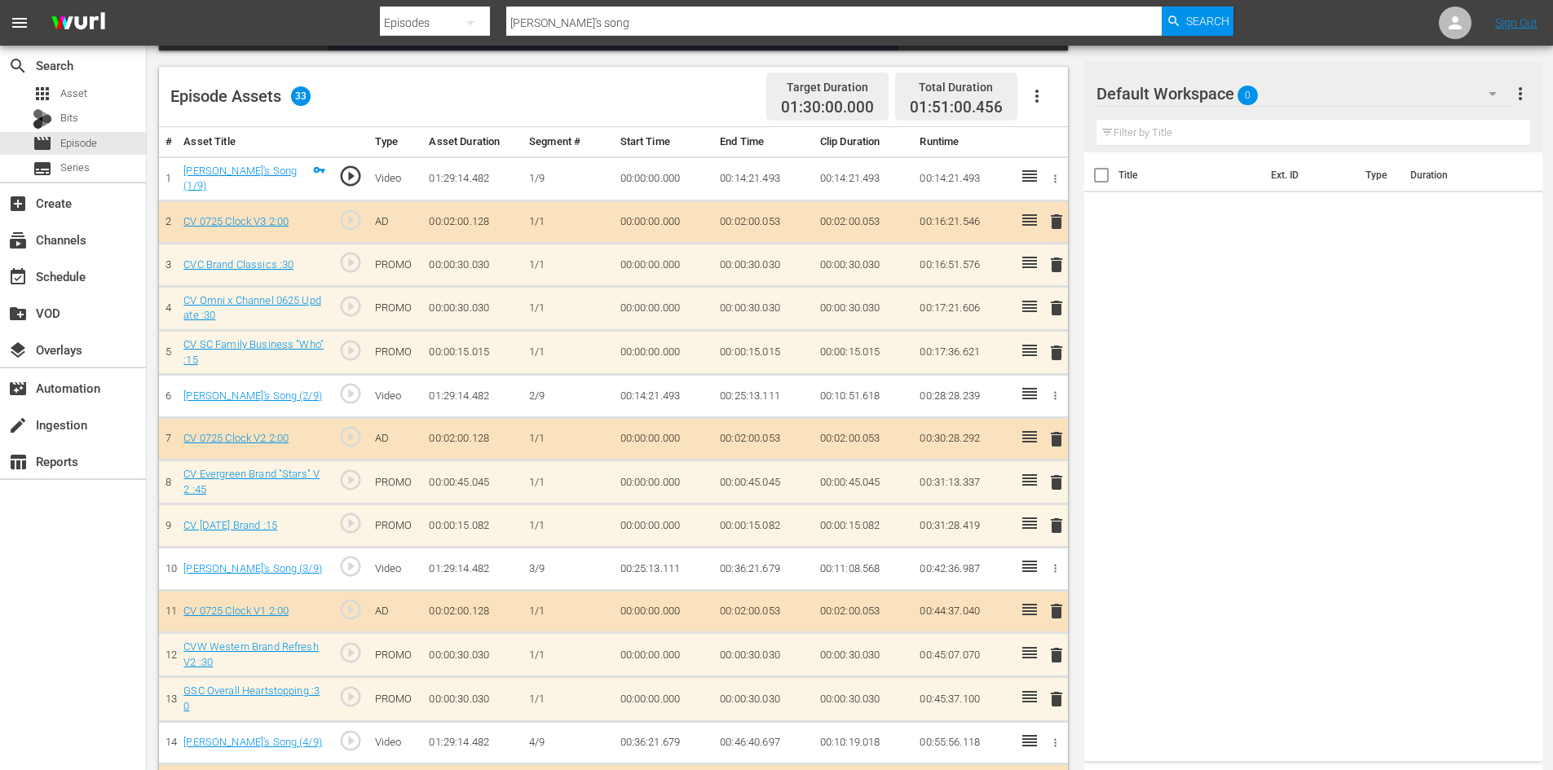
click at [1408, 99] on div "Default Workspace 0" at bounding box center [1304, 94] width 416 height 46
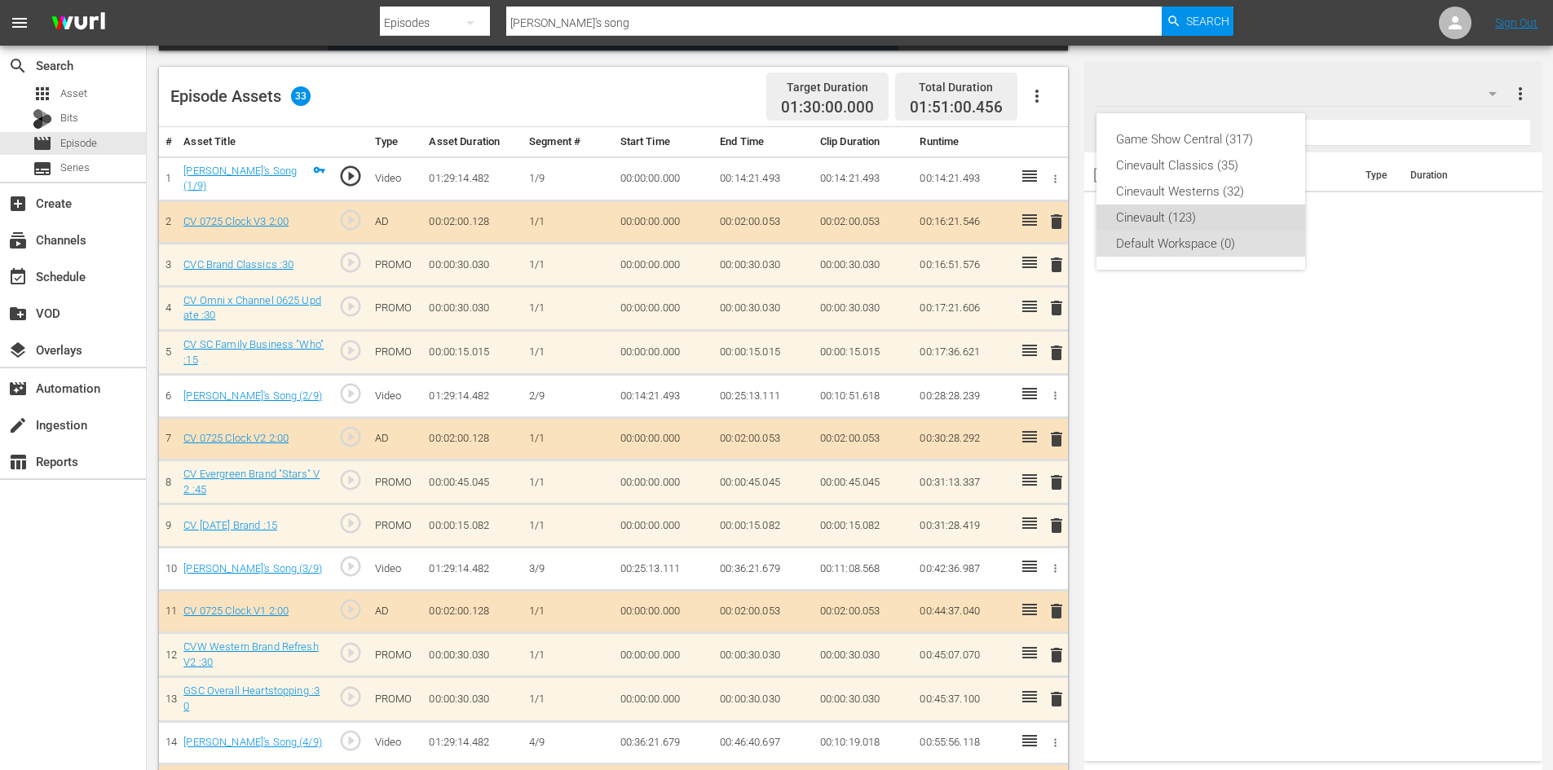
click at [1232, 215] on div "Cinevault (123)" at bounding box center [1201, 218] width 170 height 26
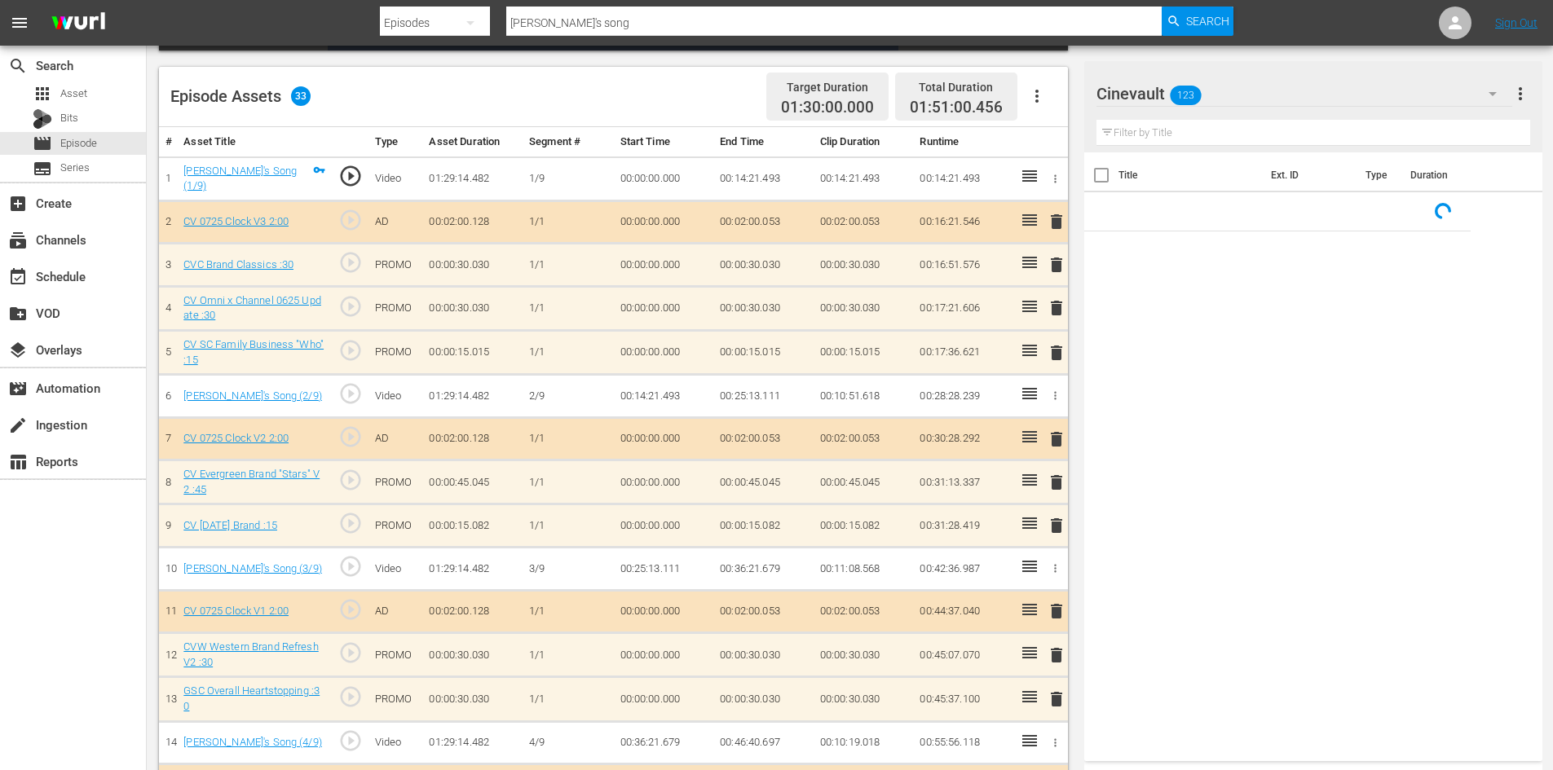
click at [1233, 138] on input "text" at bounding box center [1313, 133] width 434 height 26
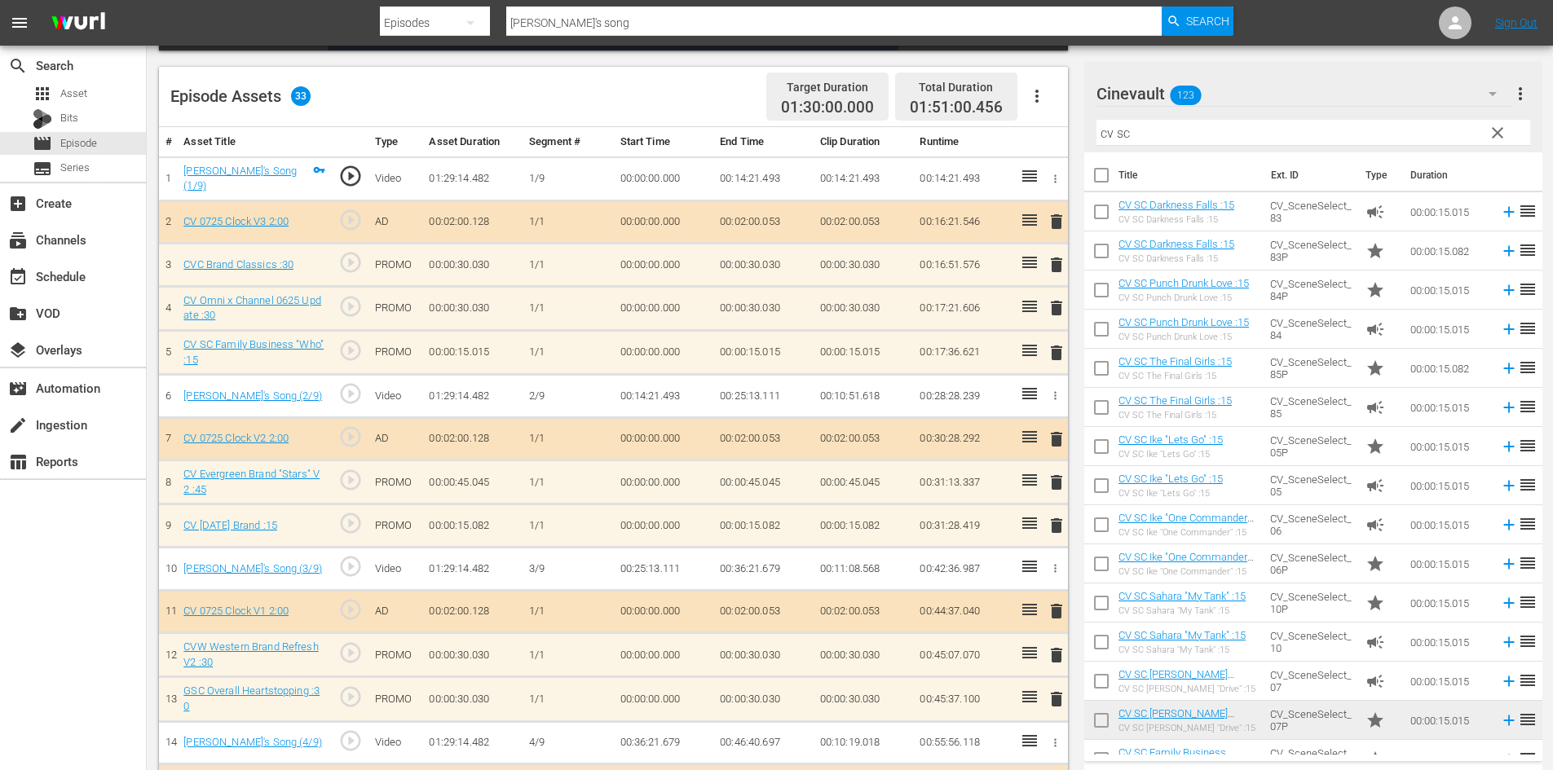
click at [1357, 60] on div "Video Player is loading. Play Video Play Mute Current Time 00:00:00.000 / Durat…" at bounding box center [850, 659] width 1382 height 1860
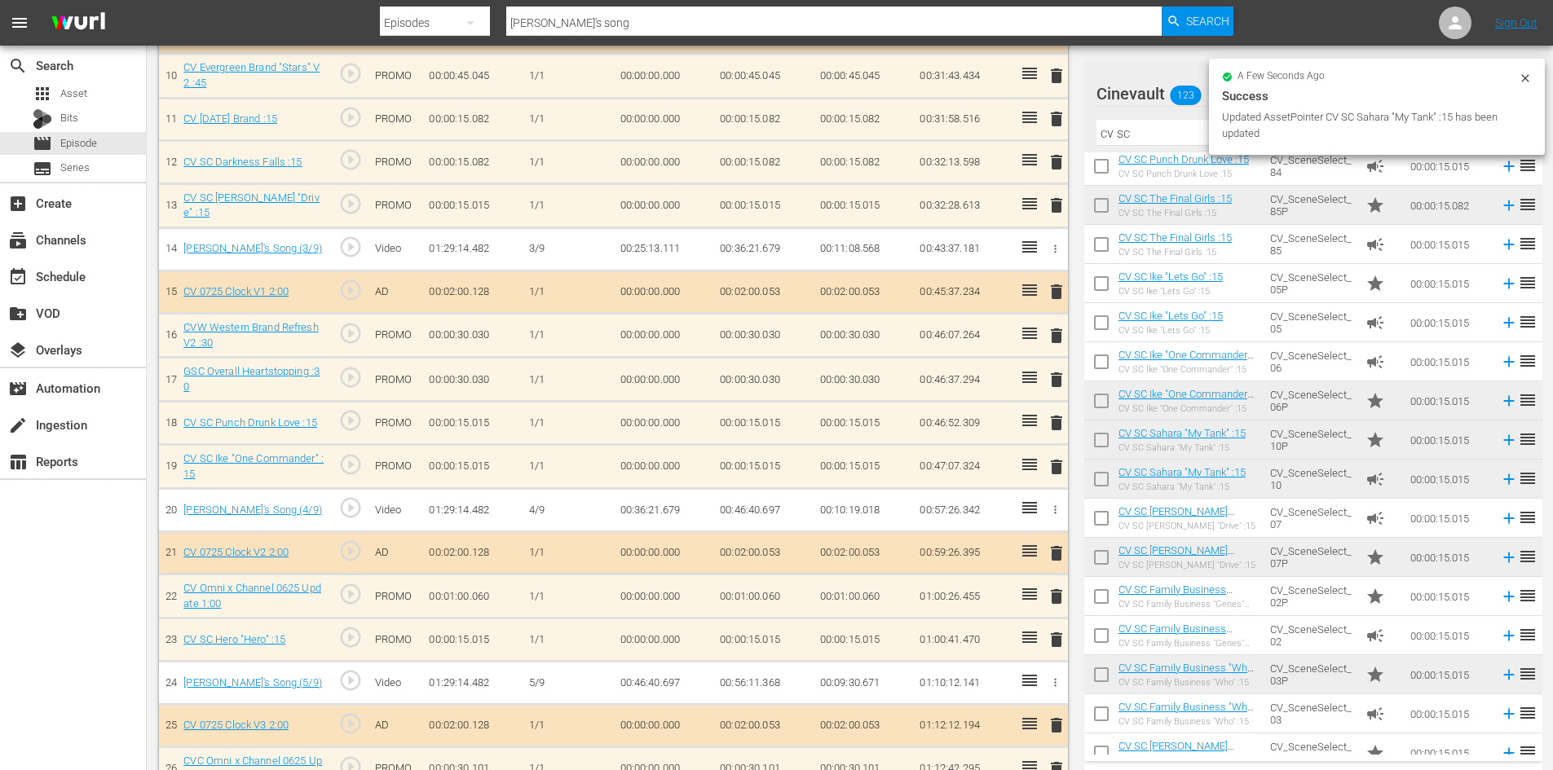
scroll to position [897, 0]
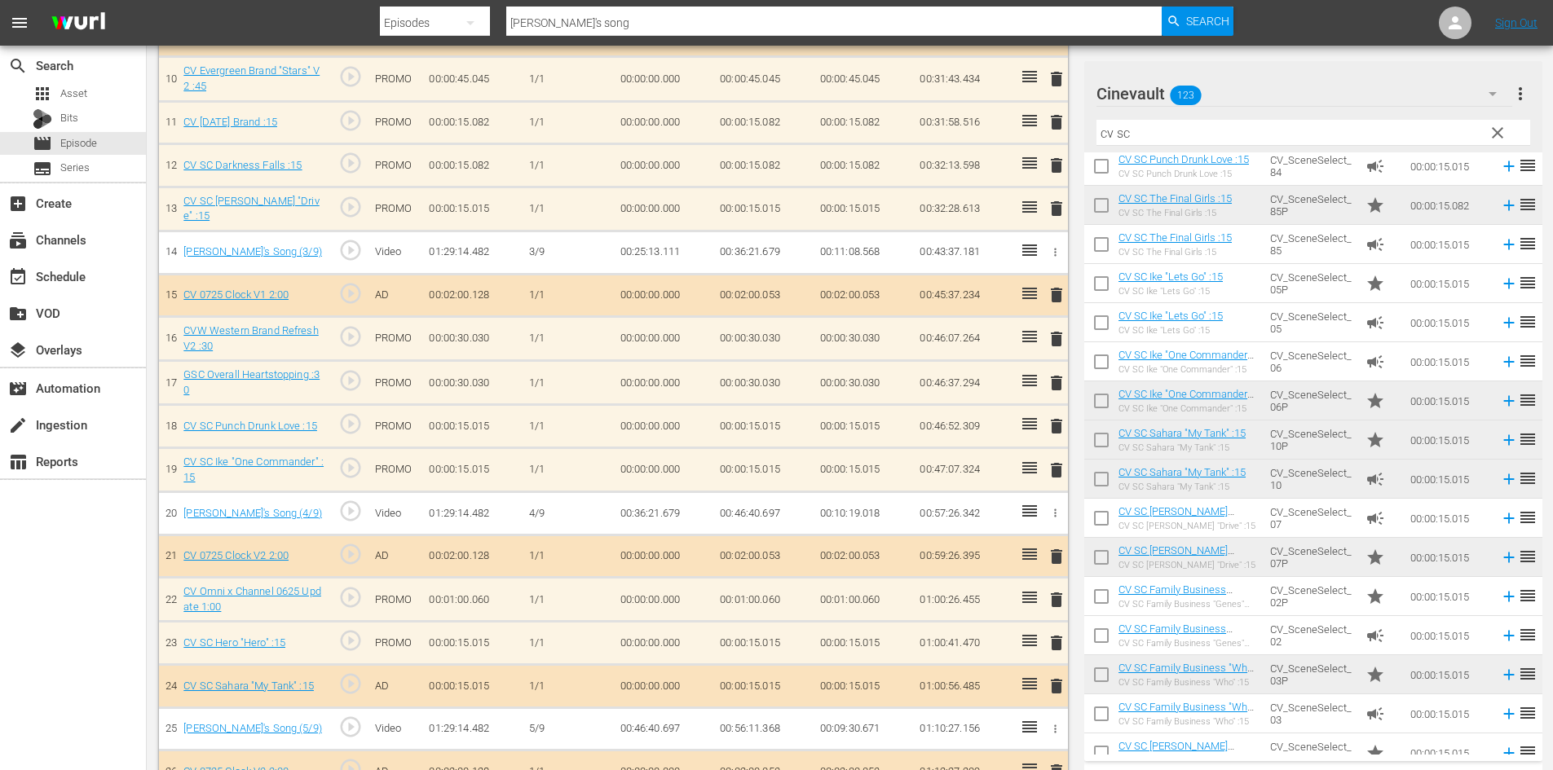
click at [1045, 665] on td "delete" at bounding box center [1053, 686] width 27 height 43
click at [1048, 677] on span "delete" at bounding box center [1057, 687] width 20 height 20
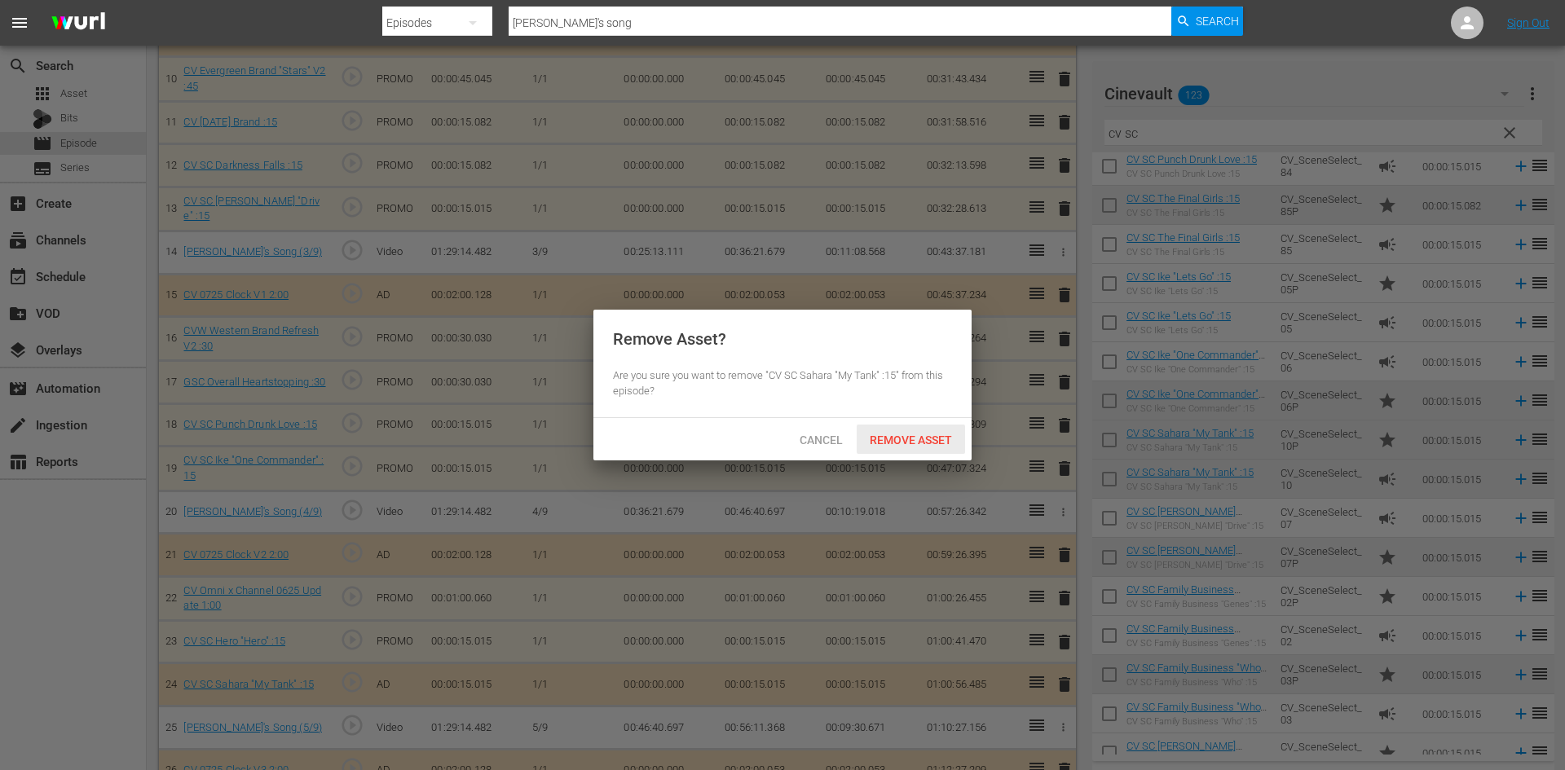
click at [893, 438] on span "Remove Asset" at bounding box center [911, 440] width 108 height 13
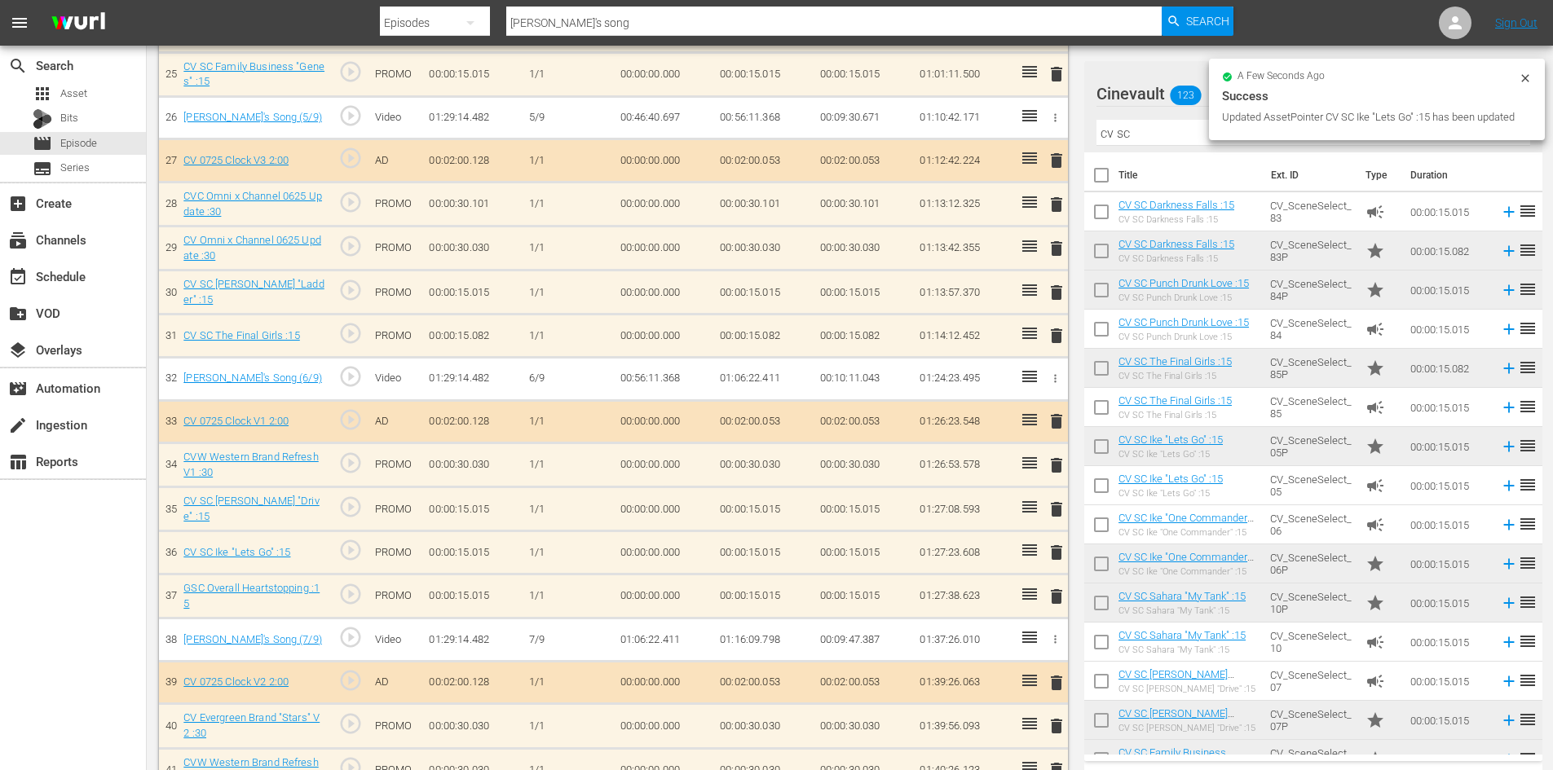
scroll to position [1549, 0]
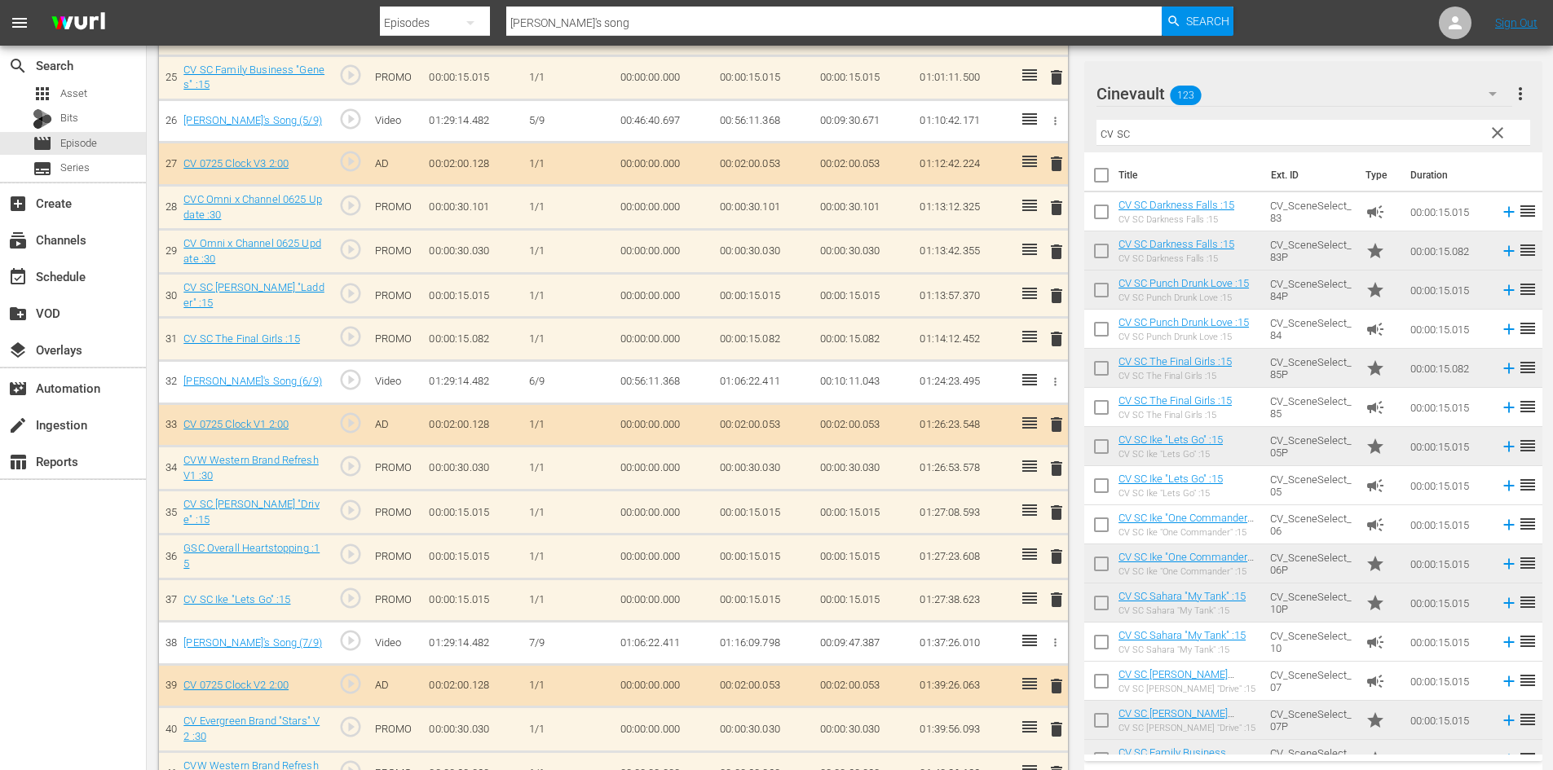
click at [1048, 511] on span "delete" at bounding box center [1057, 513] width 20 height 20
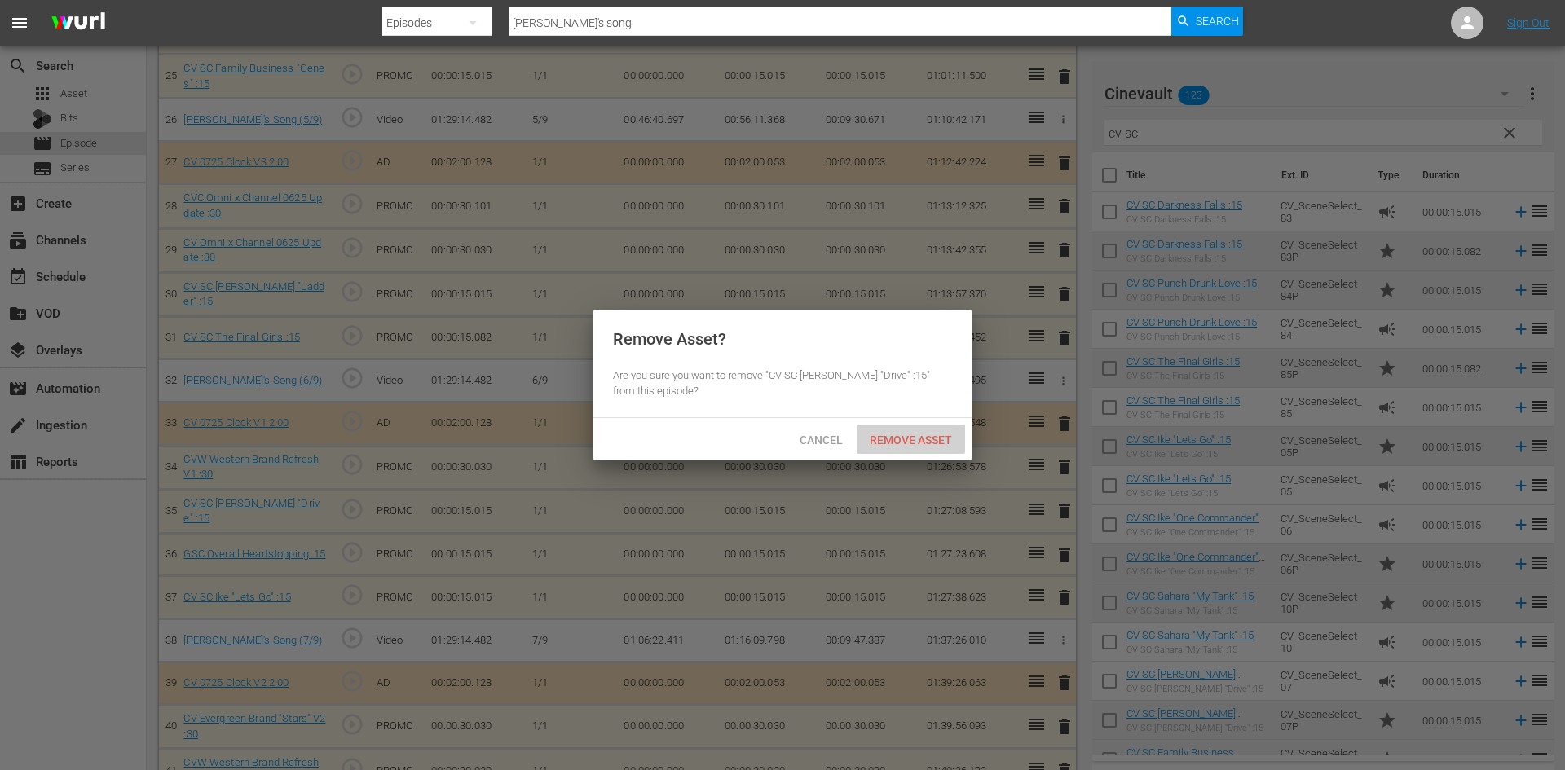
click at [902, 439] on span "Remove Asset" at bounding box center [911, 440] width 108 height 13
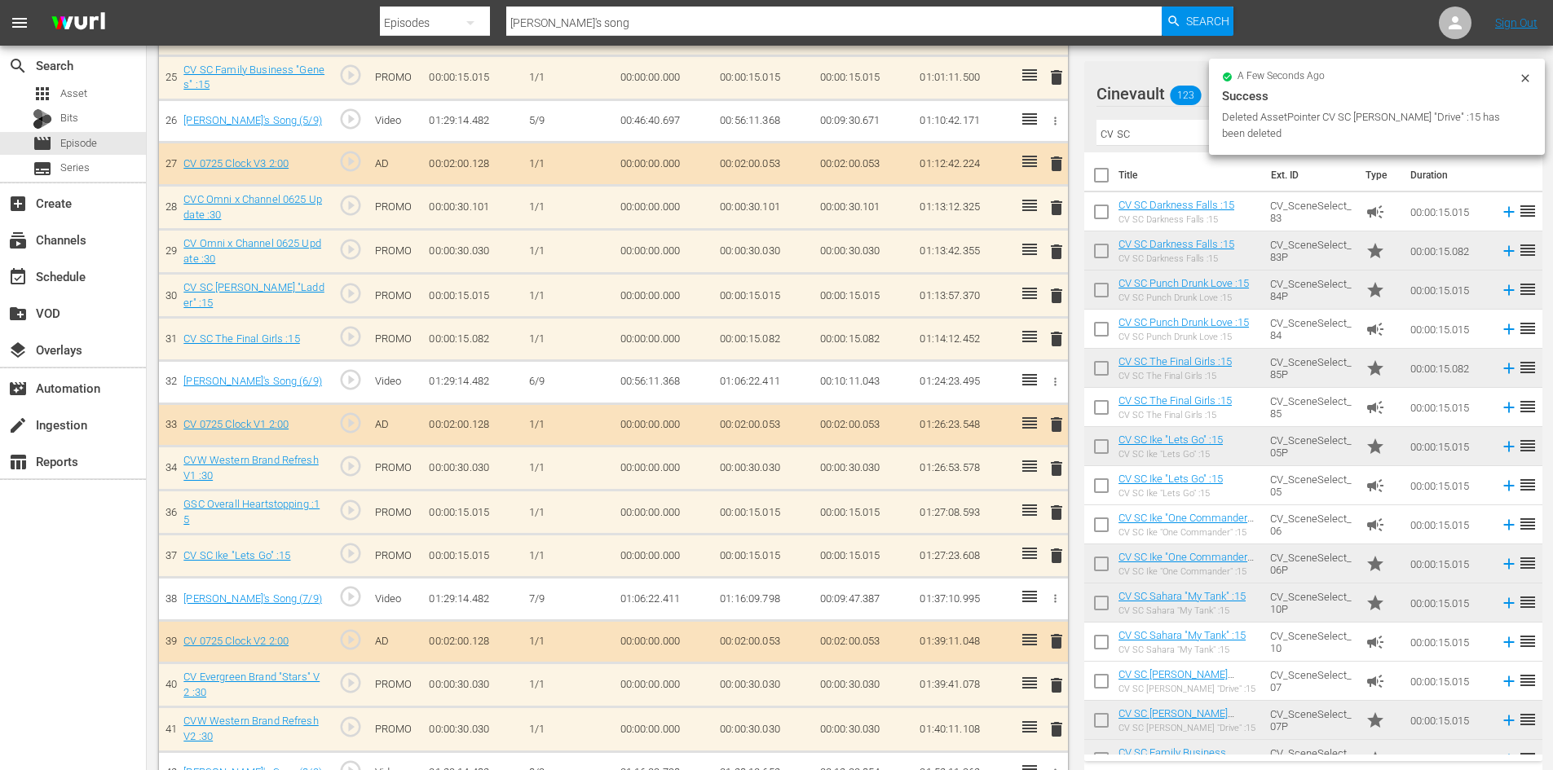
click at [1057, 516] on span "delete" at bounding box center [1057, 513] width 20 height 20
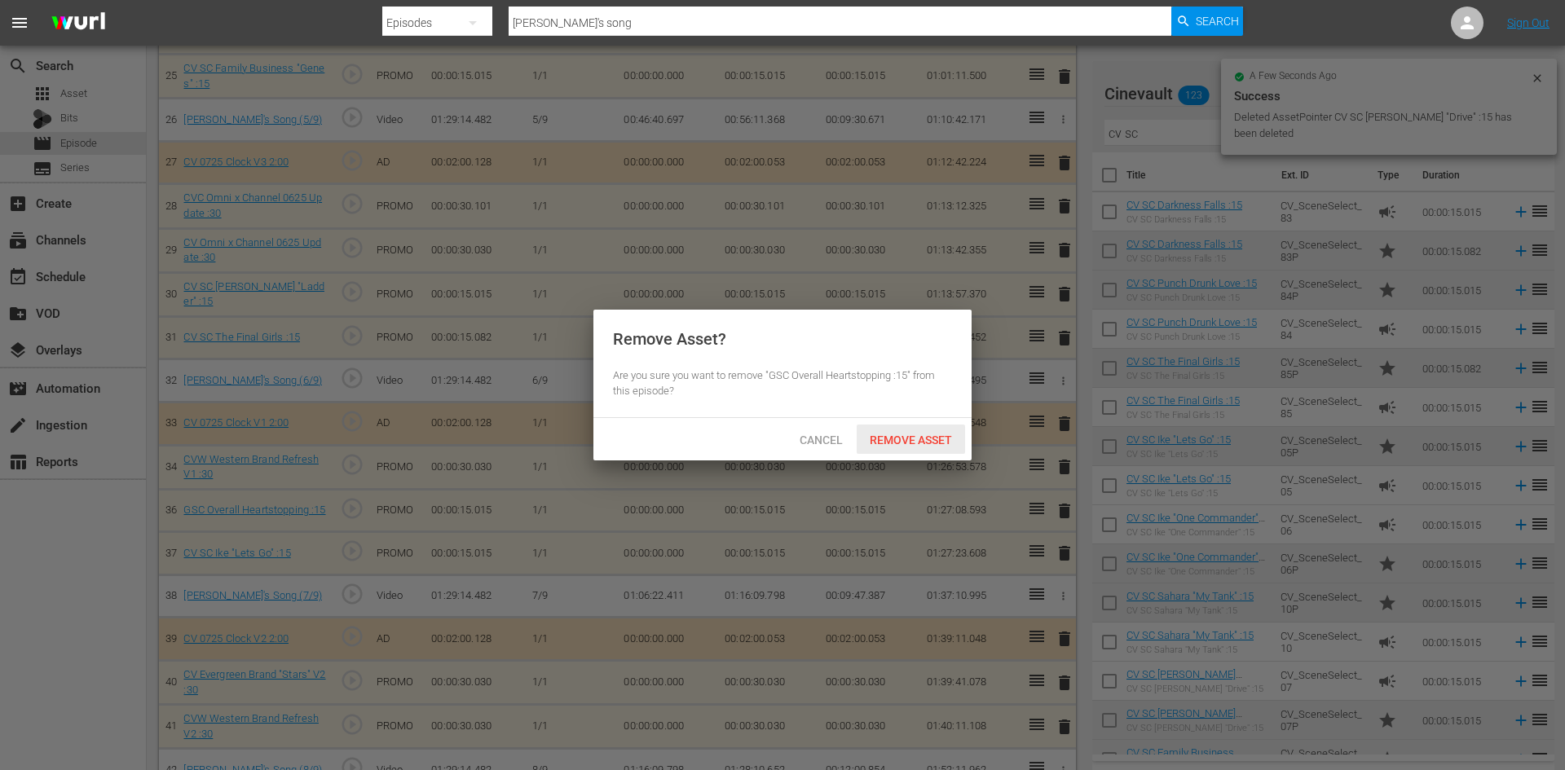
click at [927, 446] on div "Remove Asset" at bounding box center [911, 440] width 108 height 30
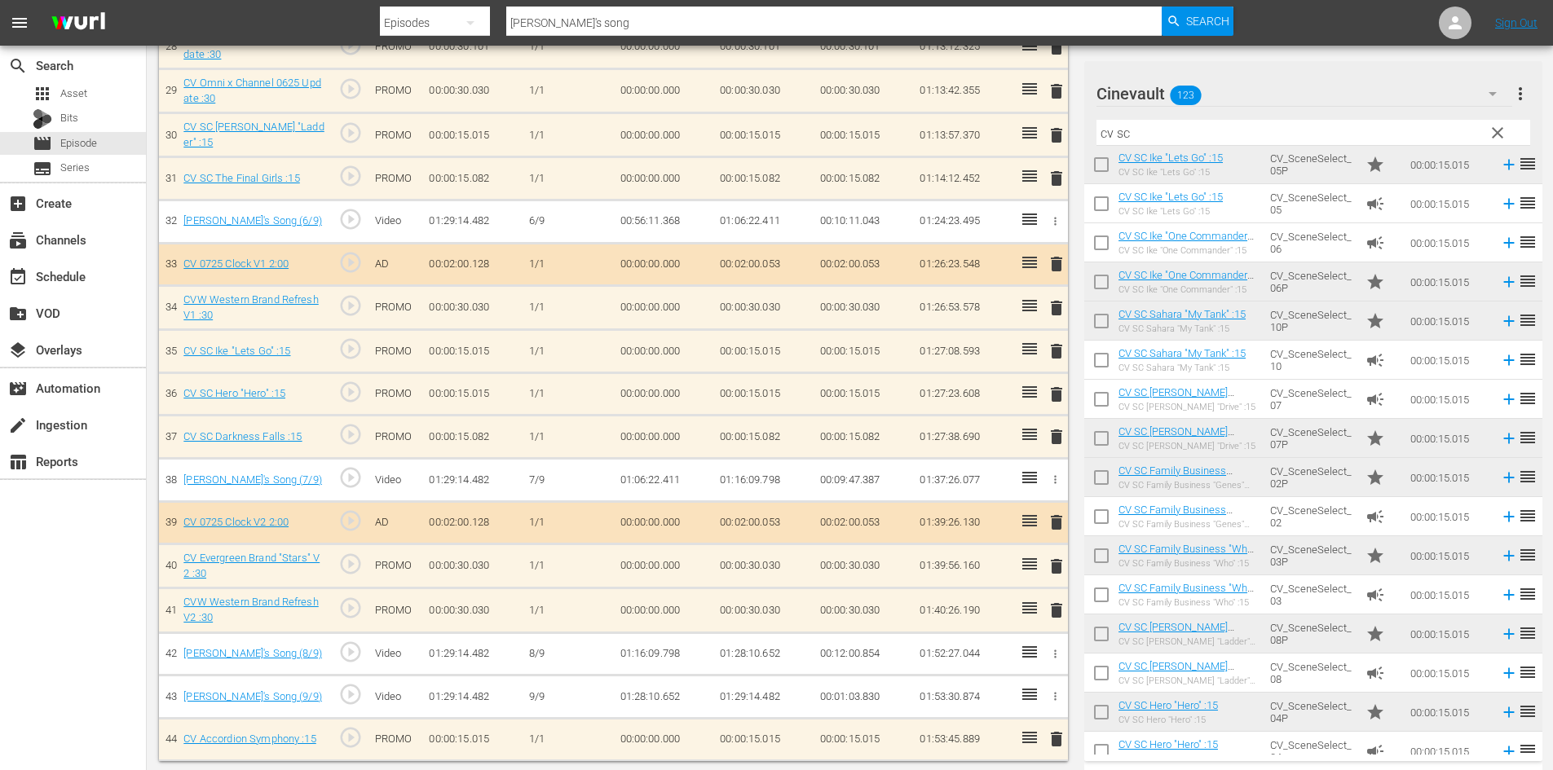
scroll to position [298, 0]
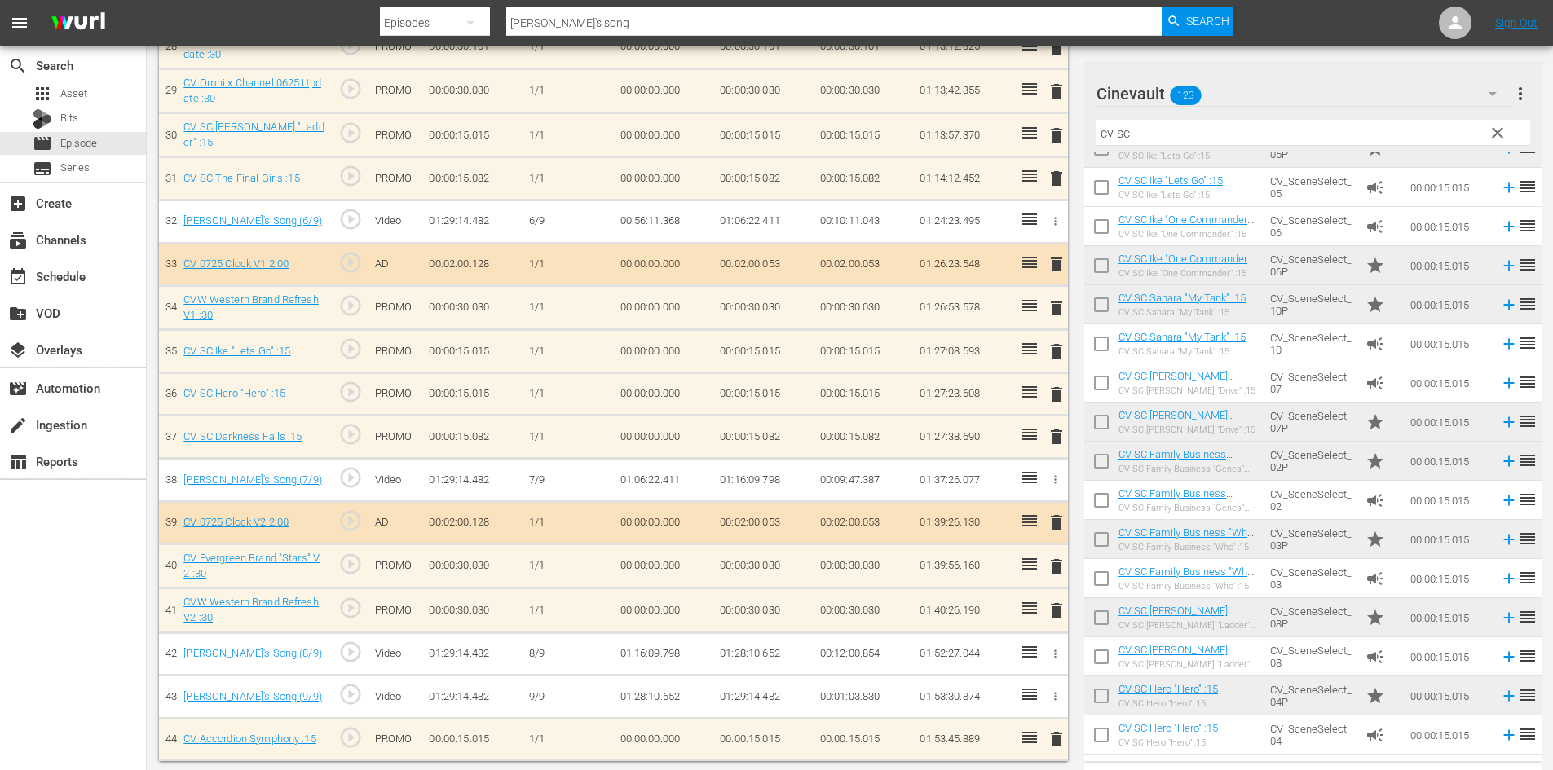
click at [1274, 509] on td "CV_SceneSelect_02" at bounding box center [1311, 500] width 95 height 39
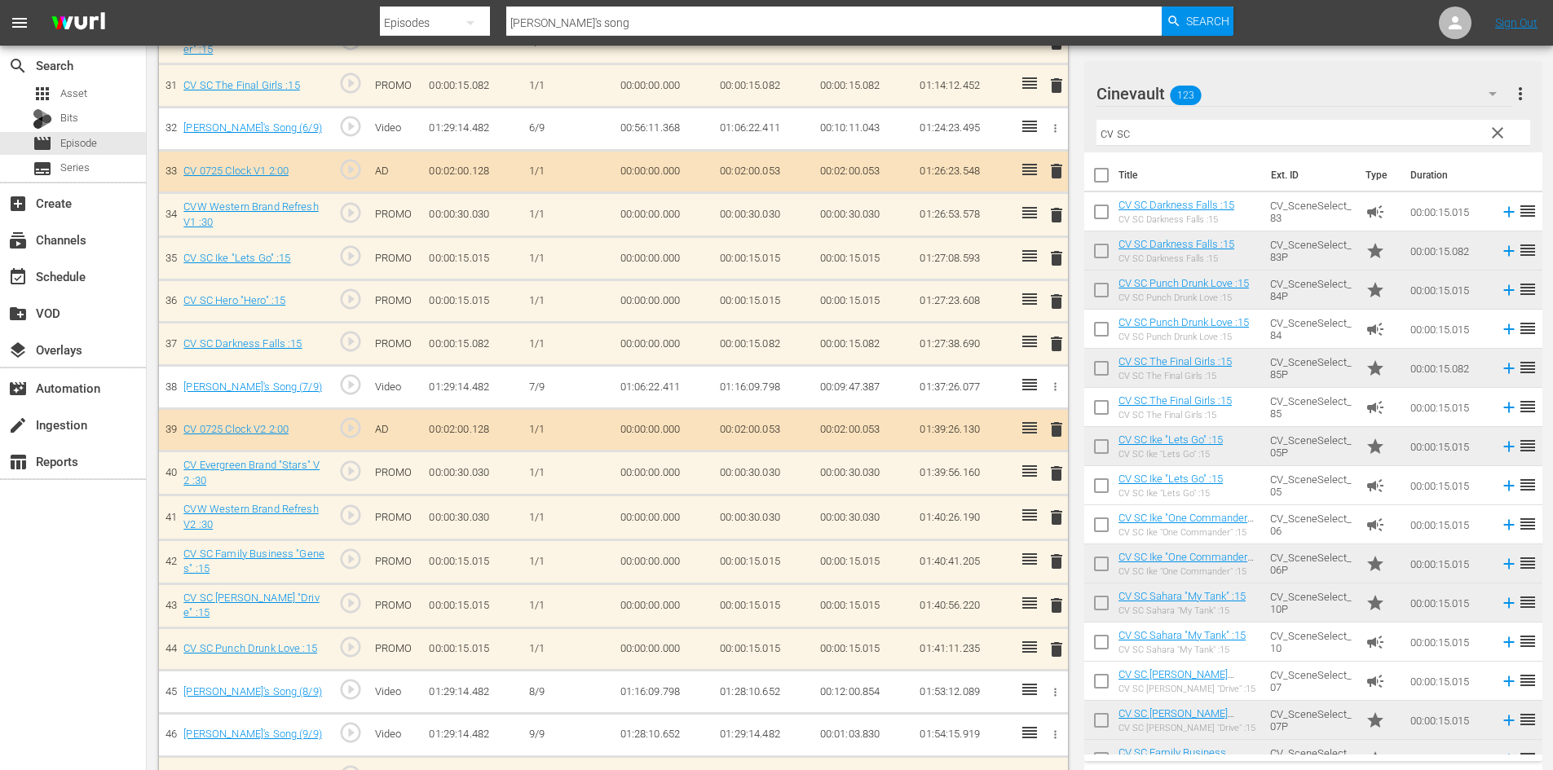
scroll to position [1839, 0]
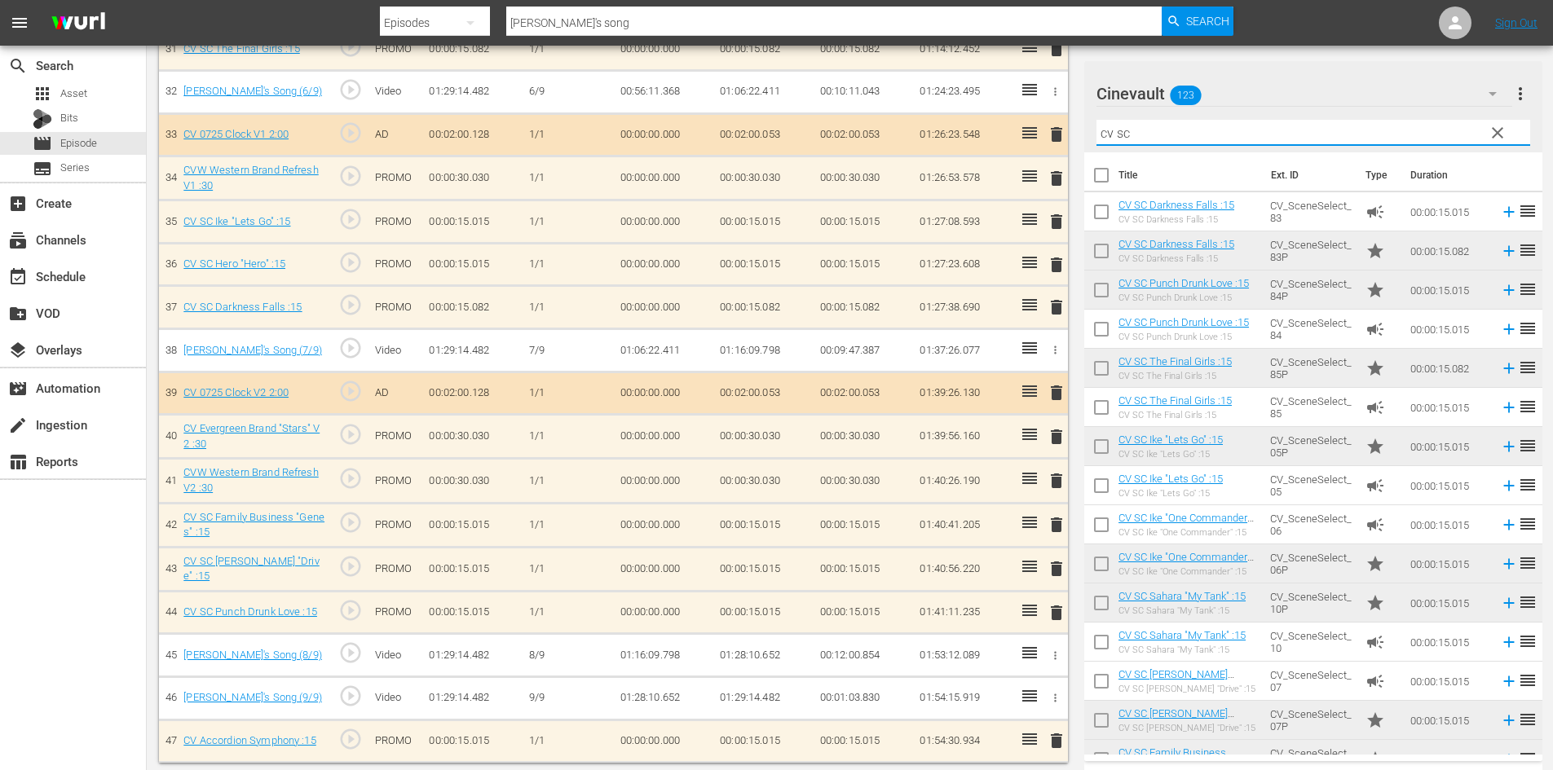
drag, startPoint x: 1201, startPoint y: 135, endPoint x: 996, endPoint y: 107, distance: 206.6
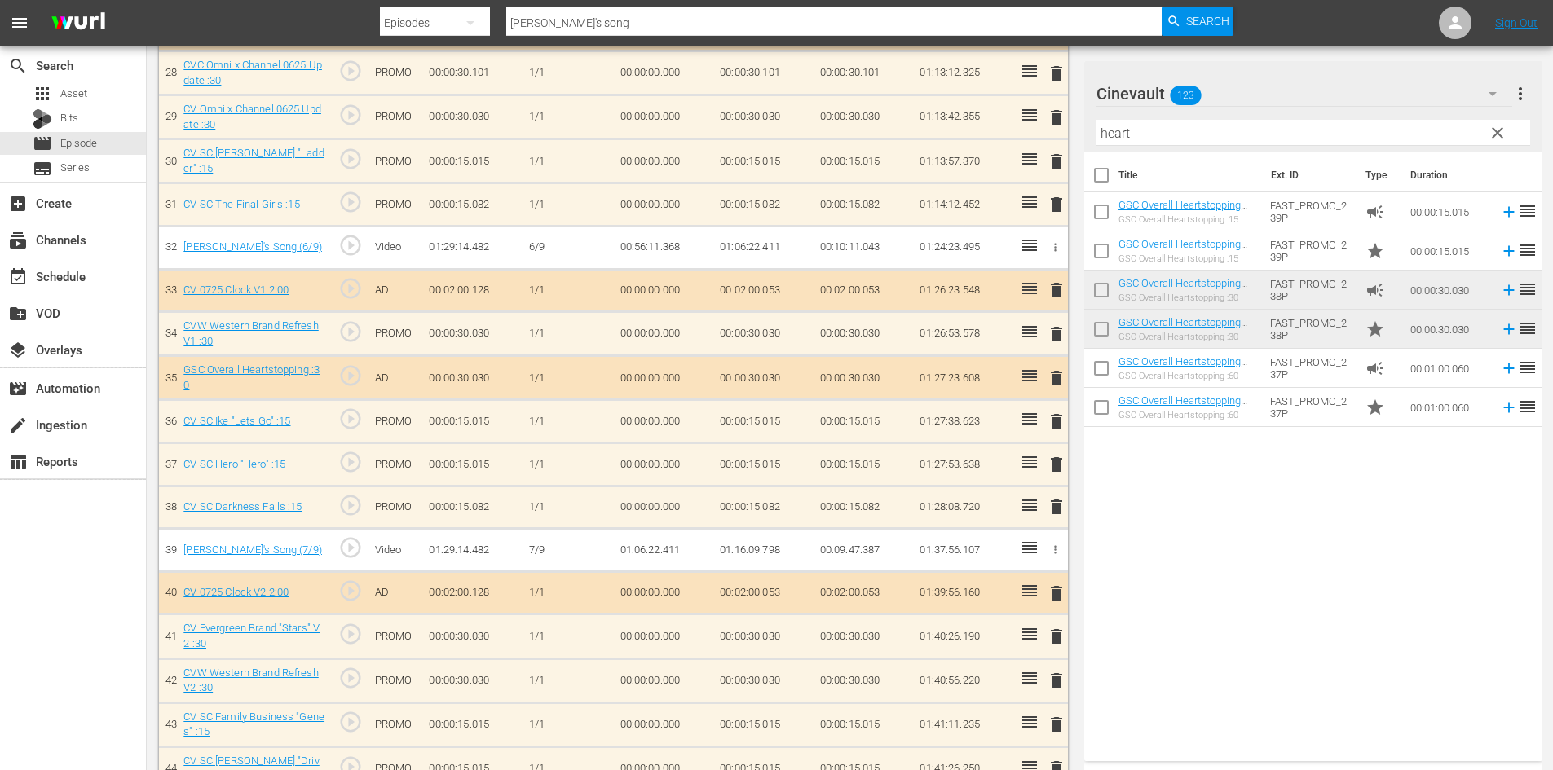
scroll to position [1676, 0]
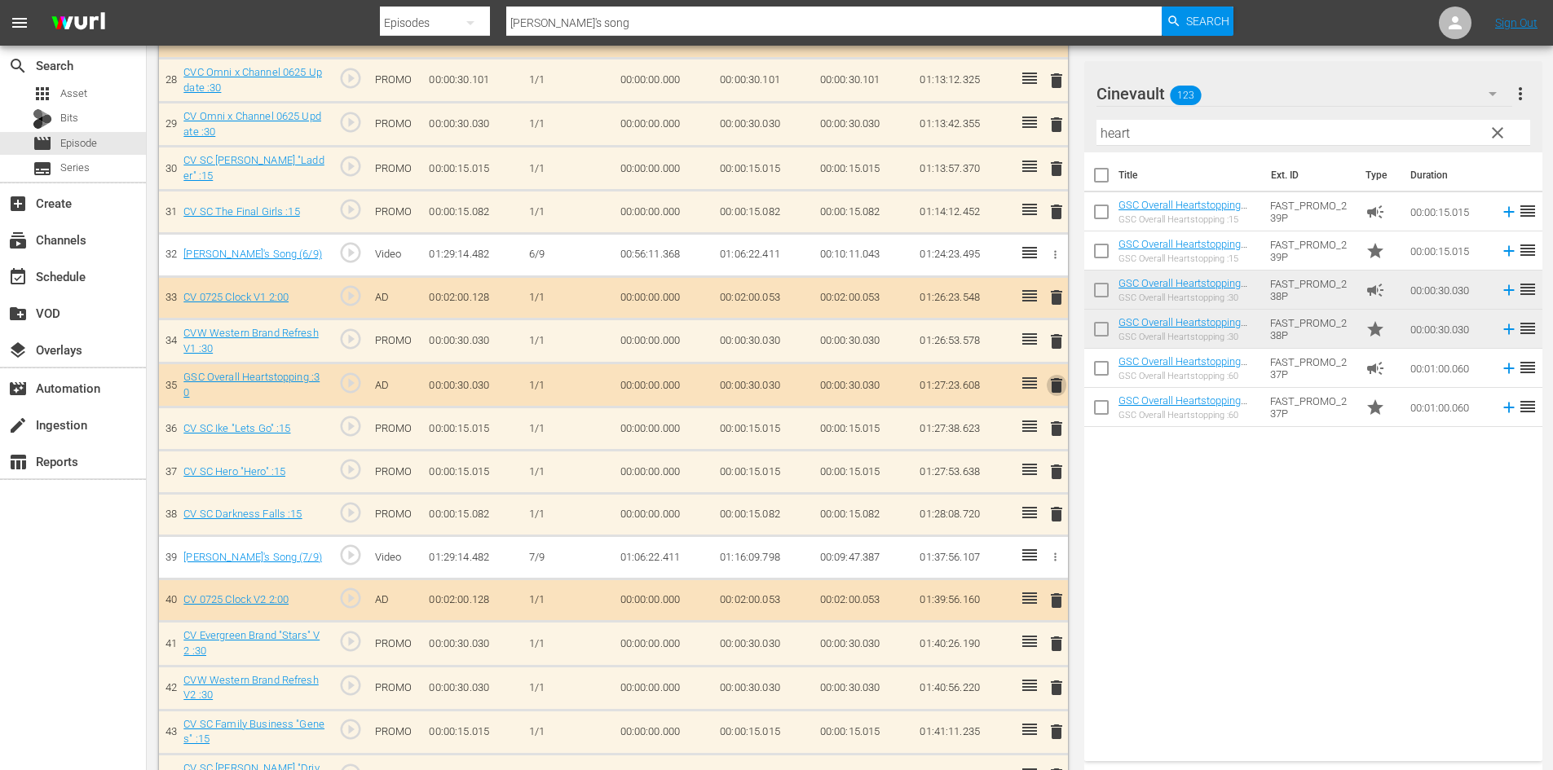
click at [1057, 376] on span "delete" at bounding box center [1057, 386] width 20 height 20
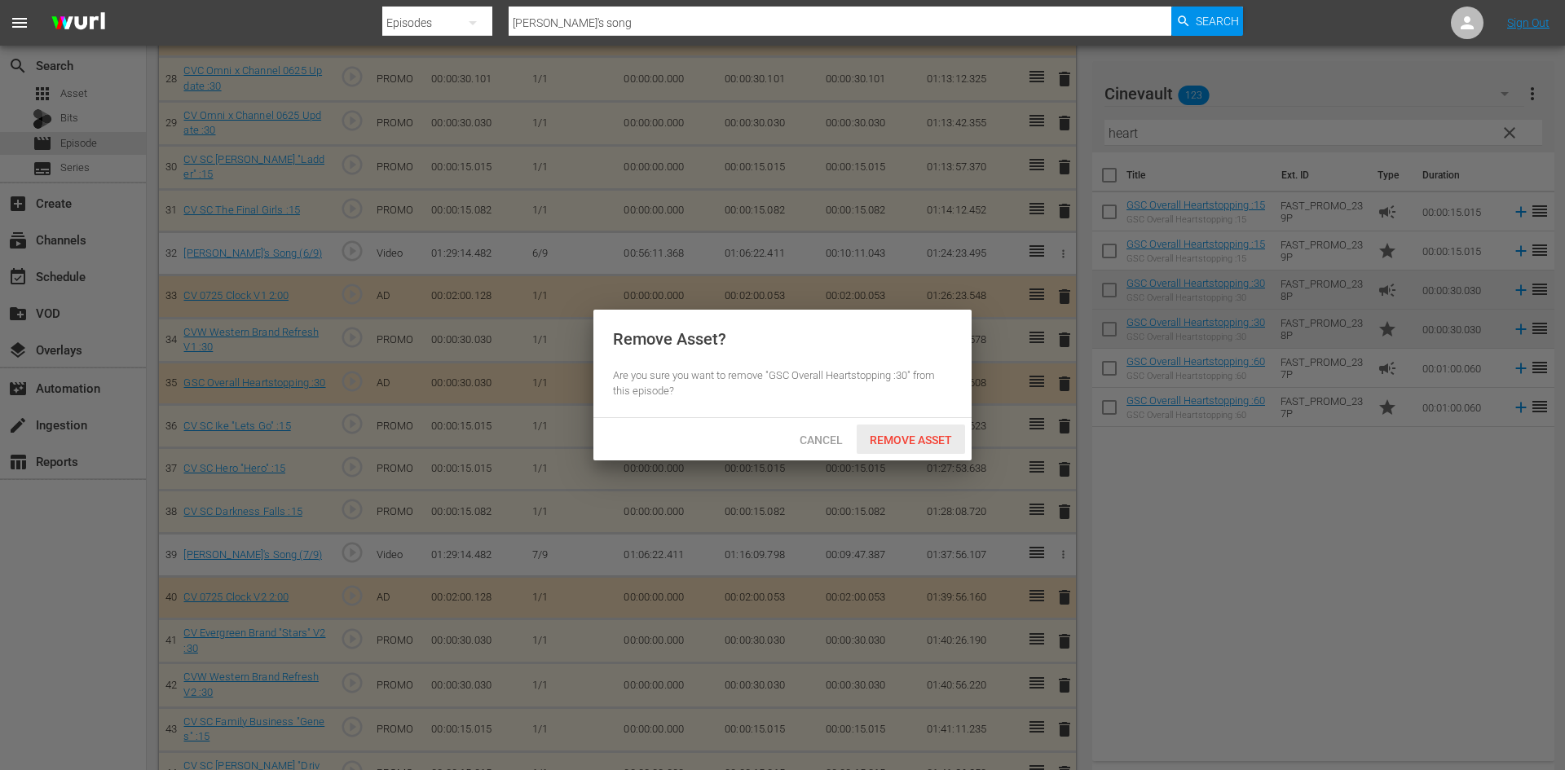
click at [947, 448] on div "Remove Asset" at bounding box center [911, 440] width 108 height 30
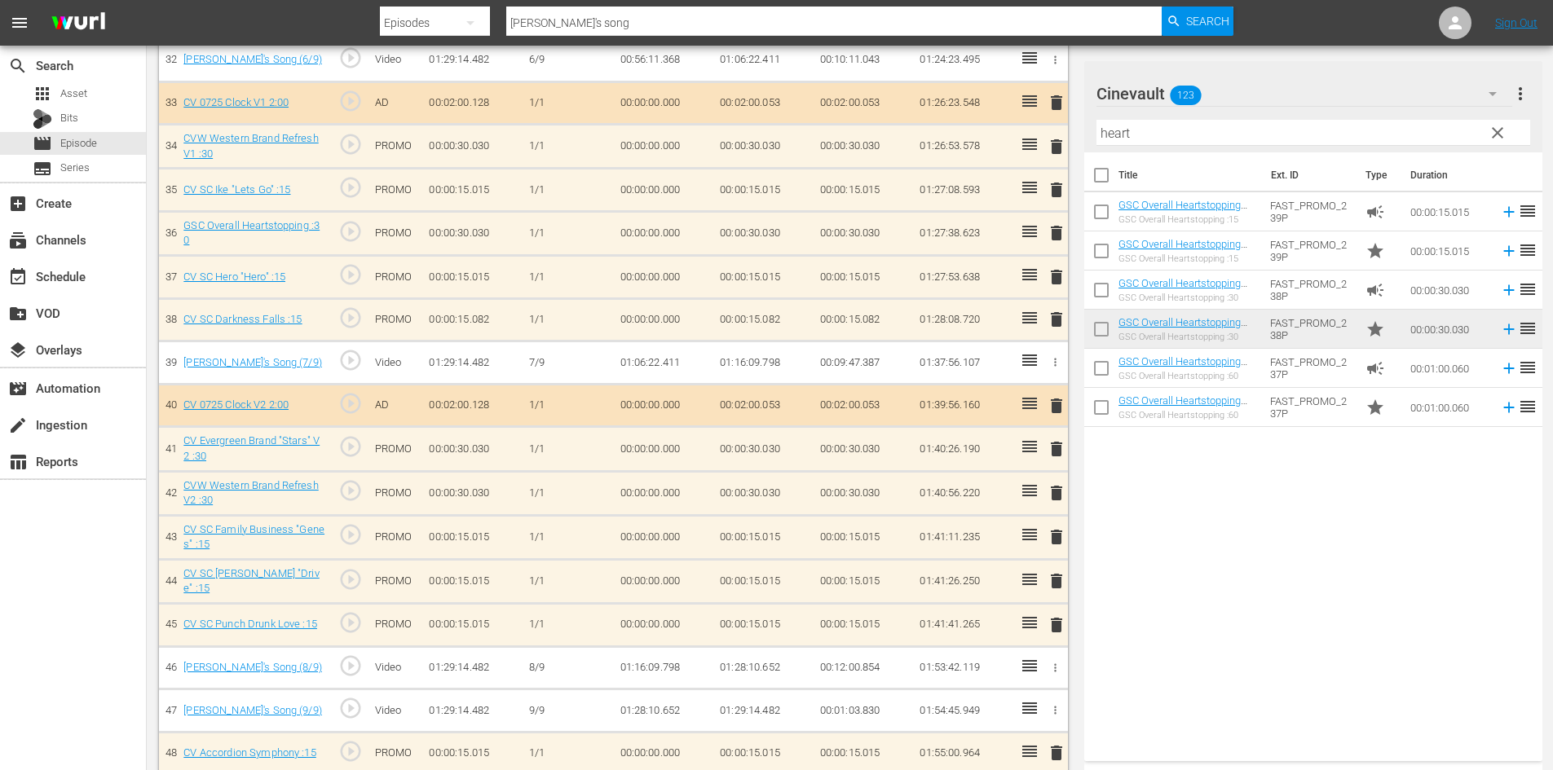
scroll to position [1883, 0]
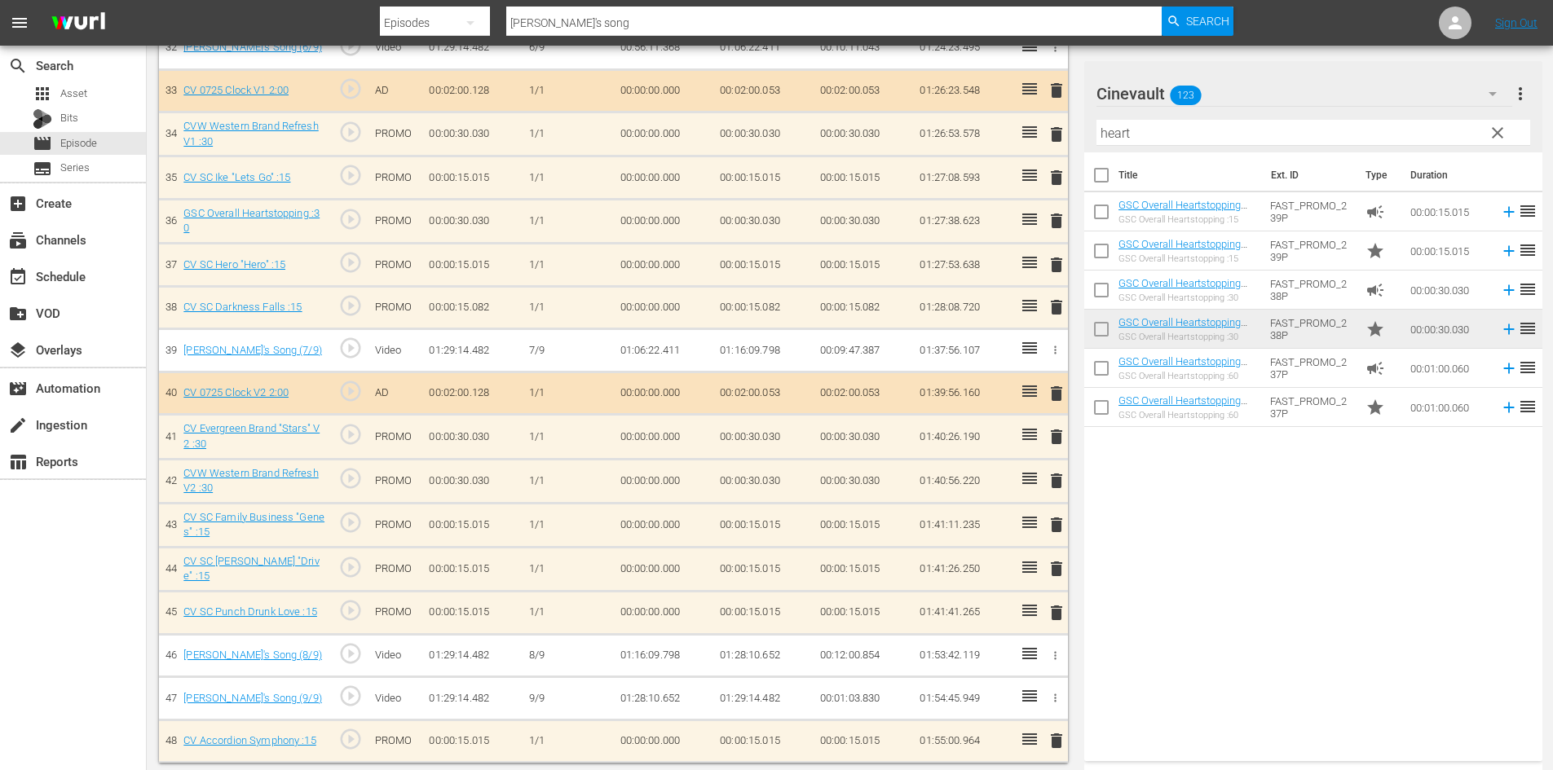
drag, startPoint x: 1019, startPoint y: 229, endPoint x: 1018, endPoint y: 206, distance: 22.8
click at [1018, 206] on td at bounding box center [1026, 221] width 27 height 44
click at [1055, 731] on span "delete" at bounding box center [1057, 741] width 20 height 20
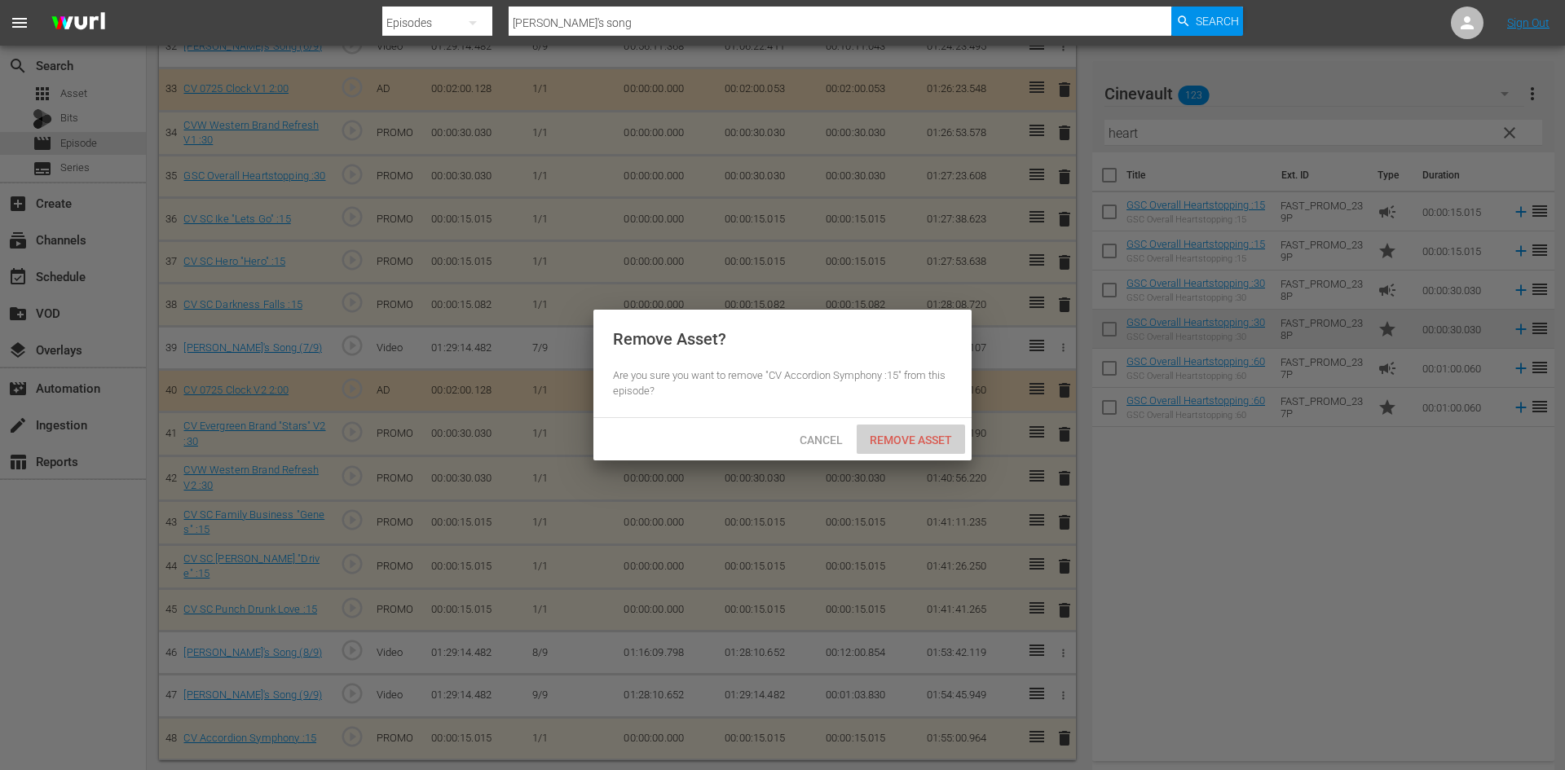
click at [932, 445] on span "Remove Asset" at bounding box center [911, 440] width 108 height 13
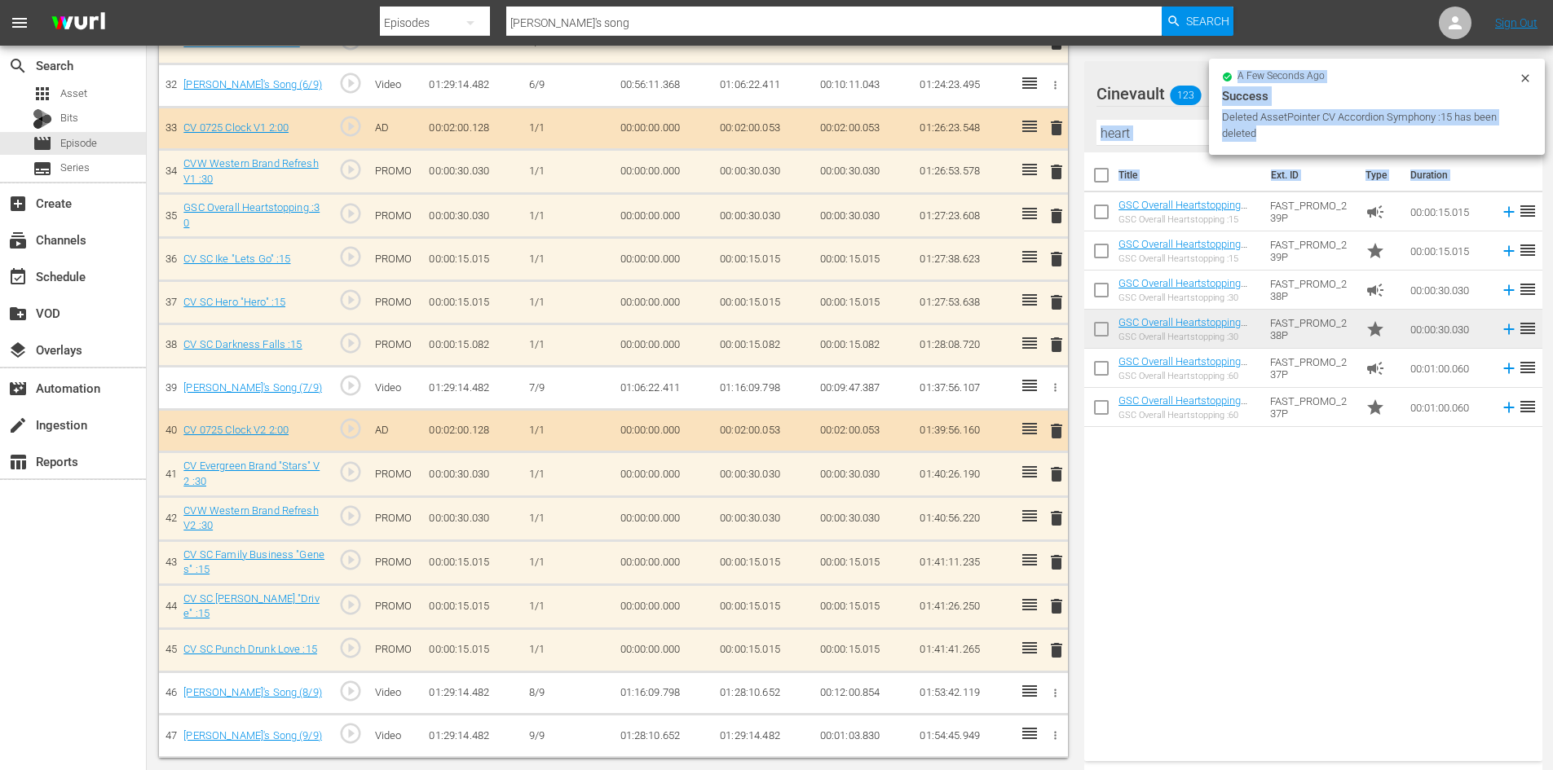
scroll to position [1840, 0]
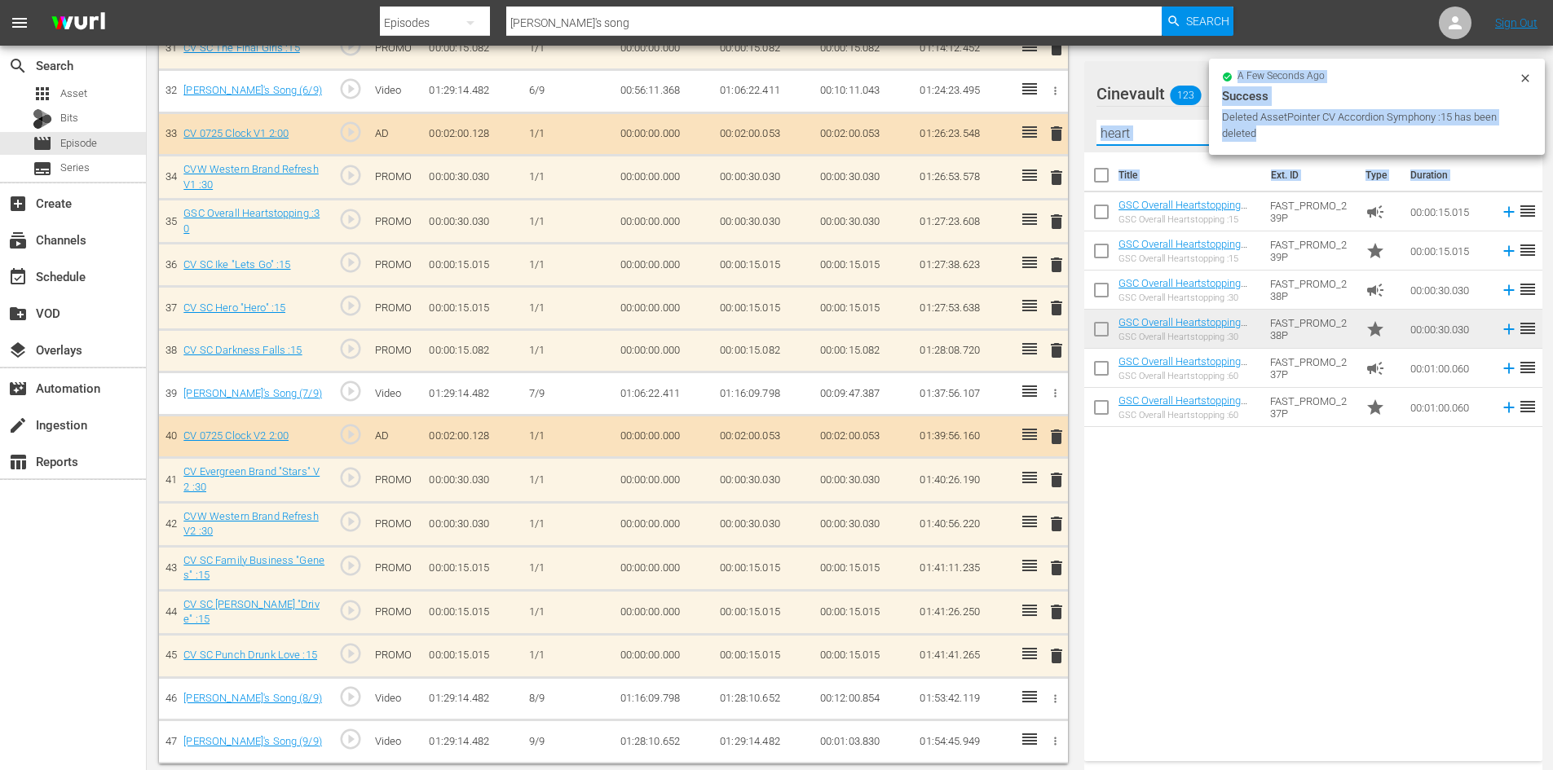
click at [1156, 121] on input "heart" at bounding box center [1313, 133] width 434 height 26
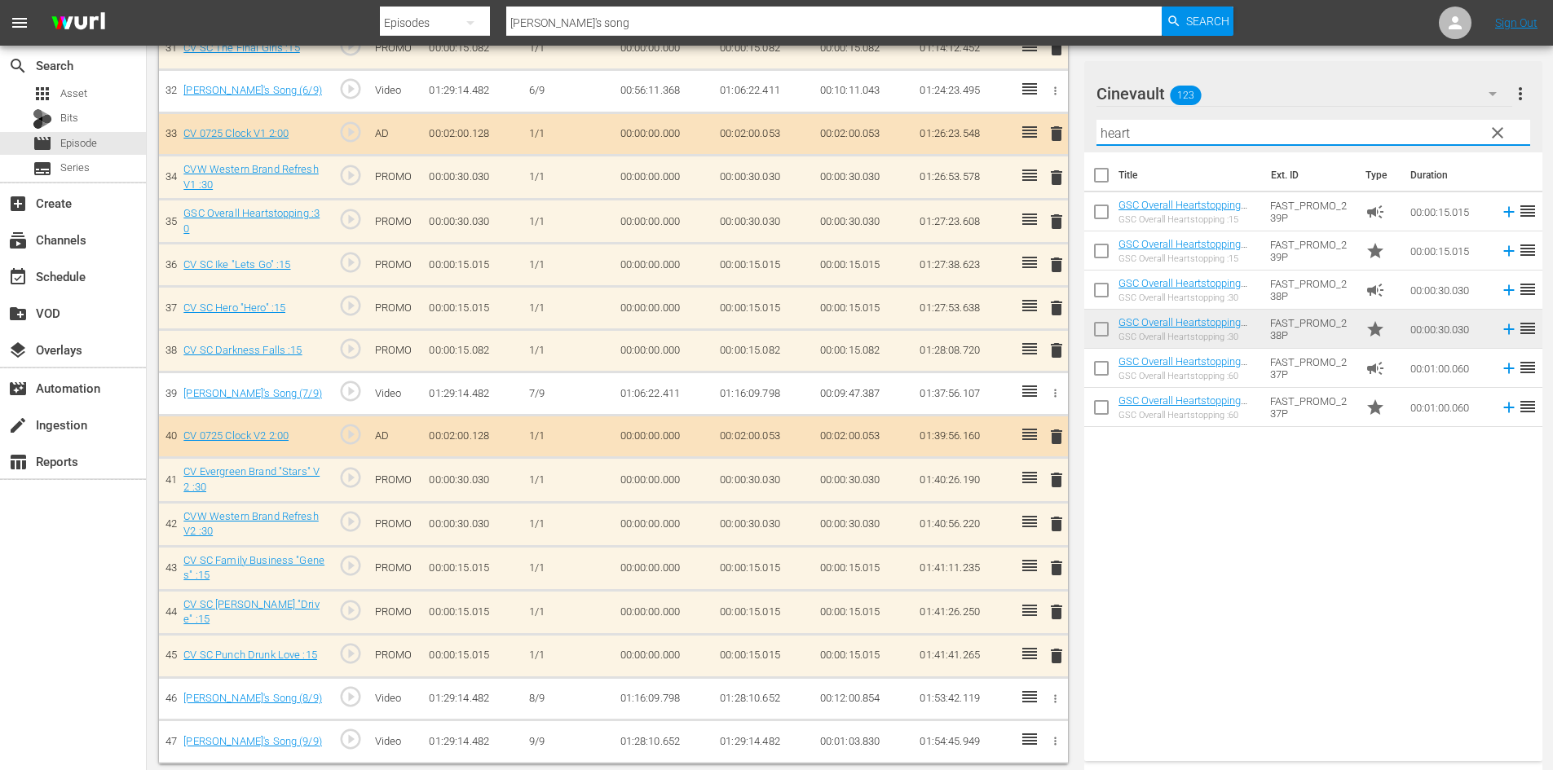
drag, startPoint x: 1156, startPoint y: 130, endPoint x: 1037, endPoint y: 142, distance: 119.6
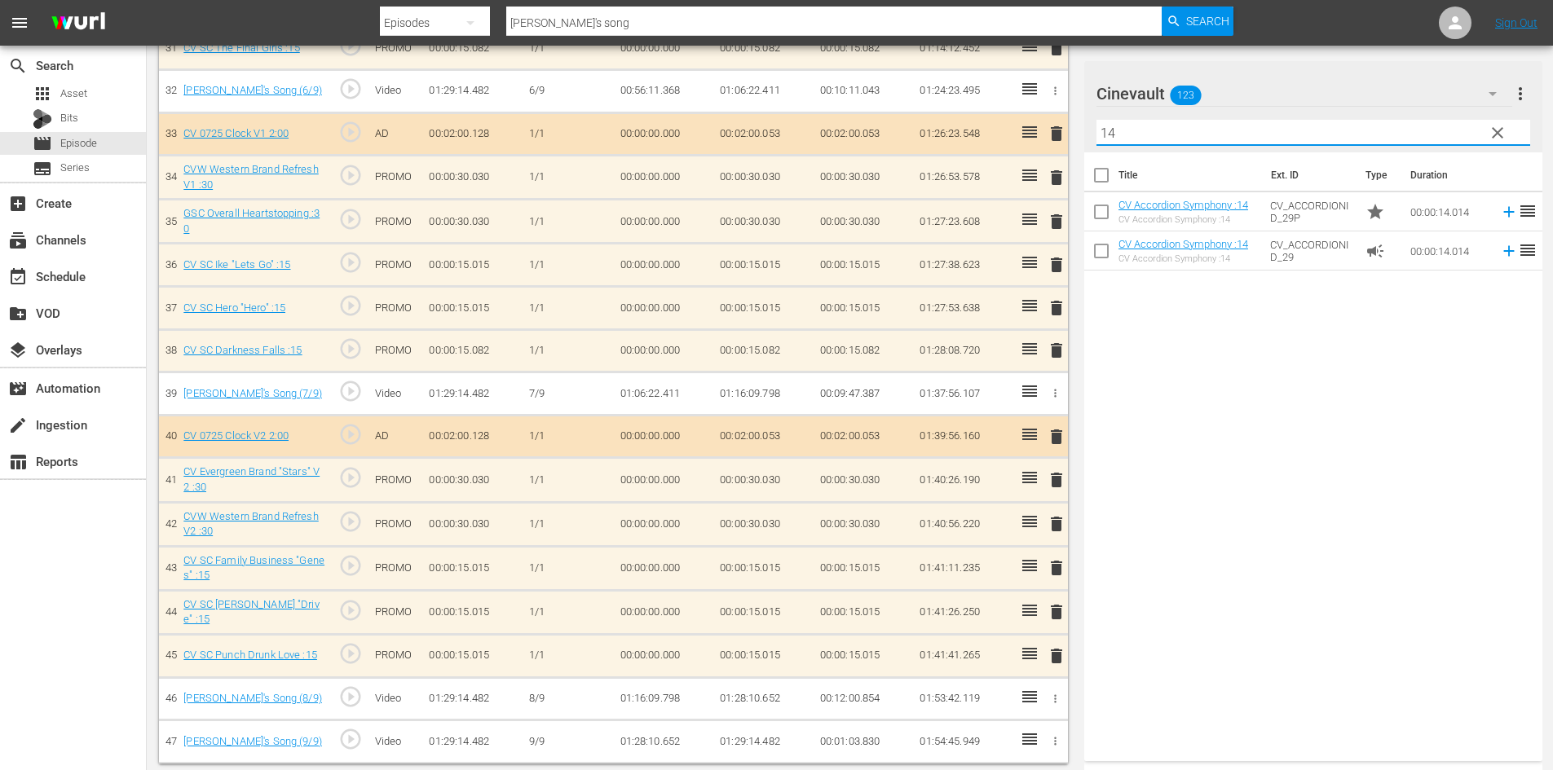
type input "14"
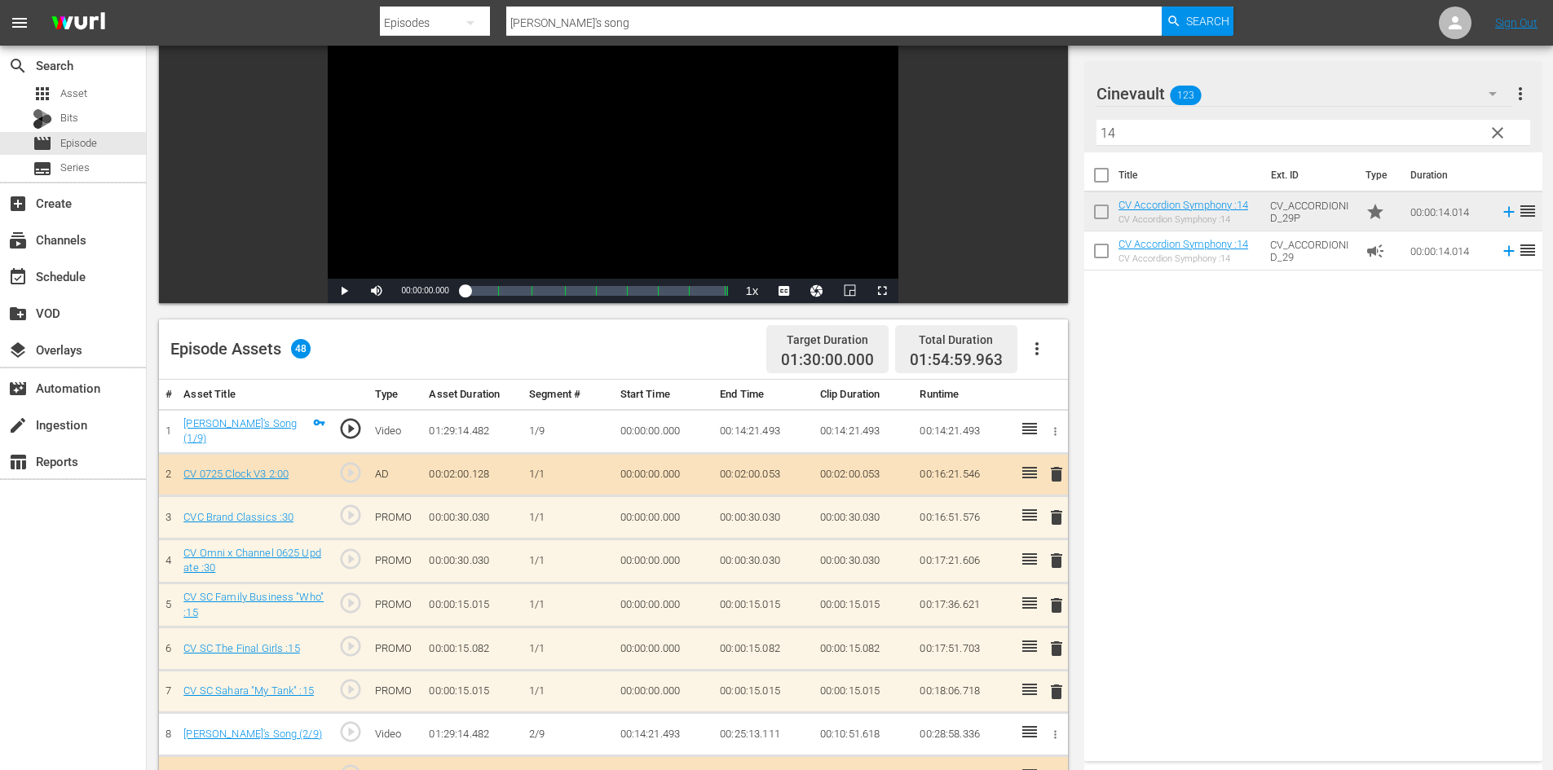
scroll to position [4, 0]
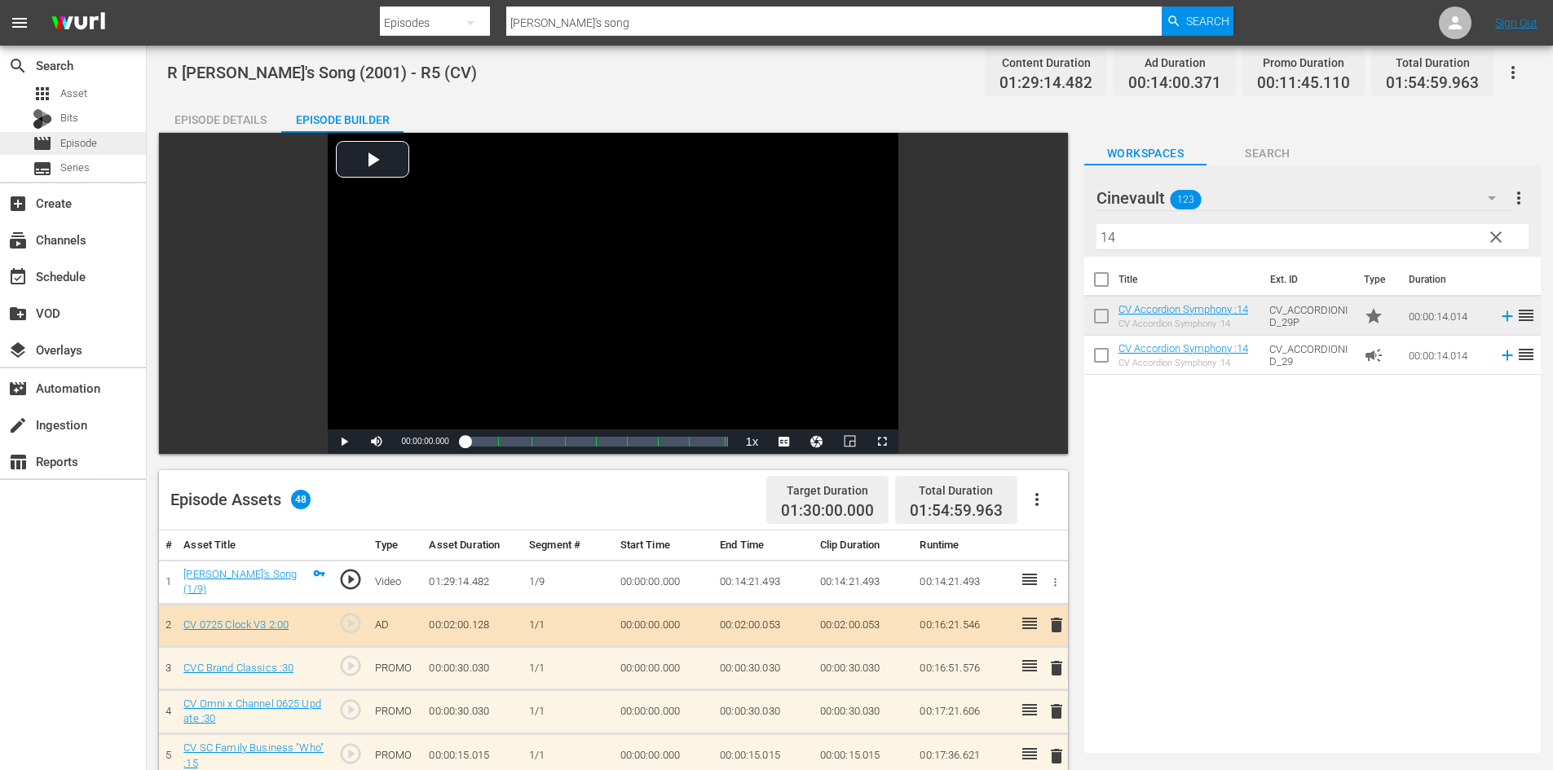
click at [99, 138] on div "movie Episode" at bounding box center [73, 143] width 146 height 23
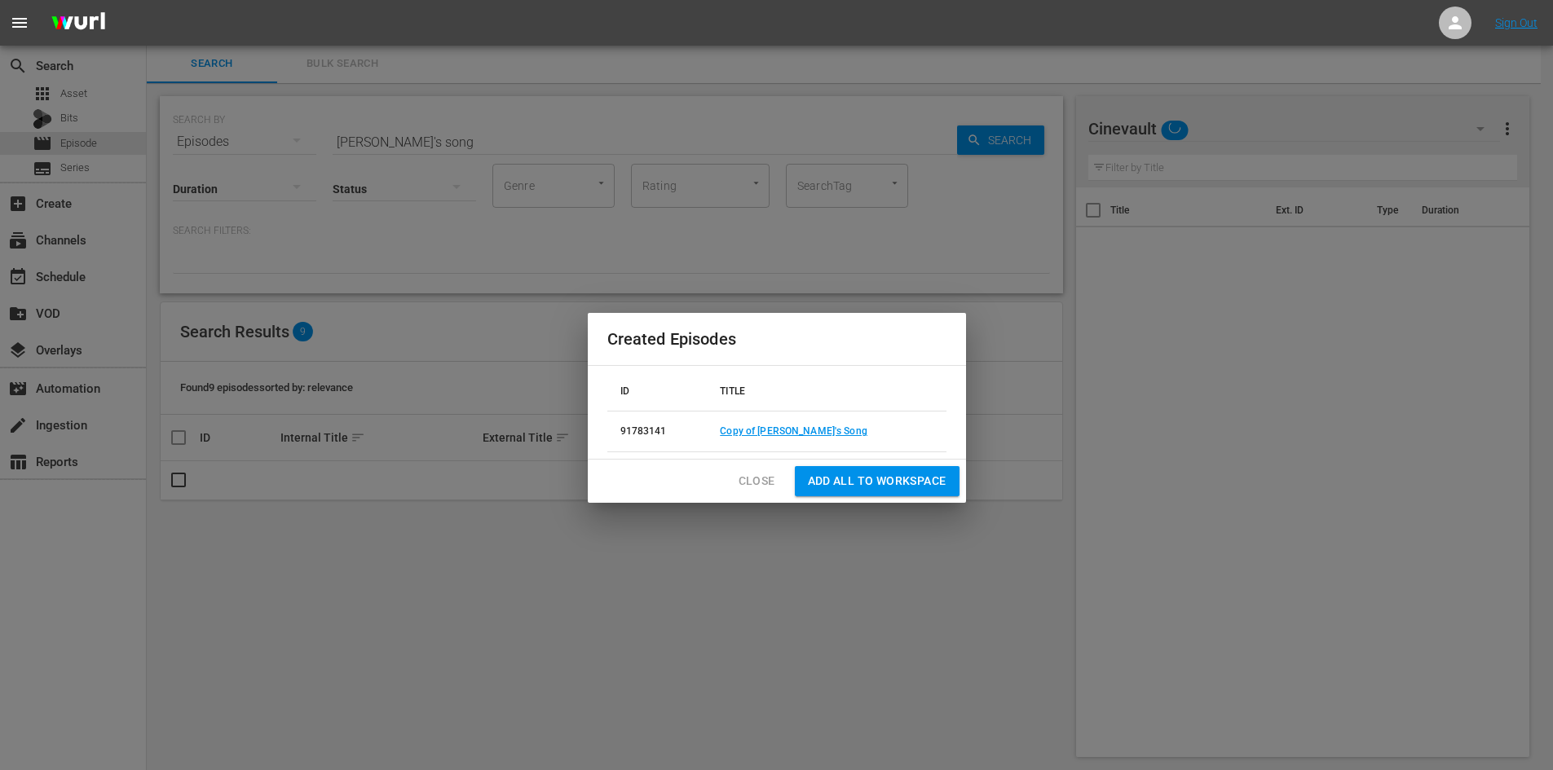
scroll to position [2, 0]
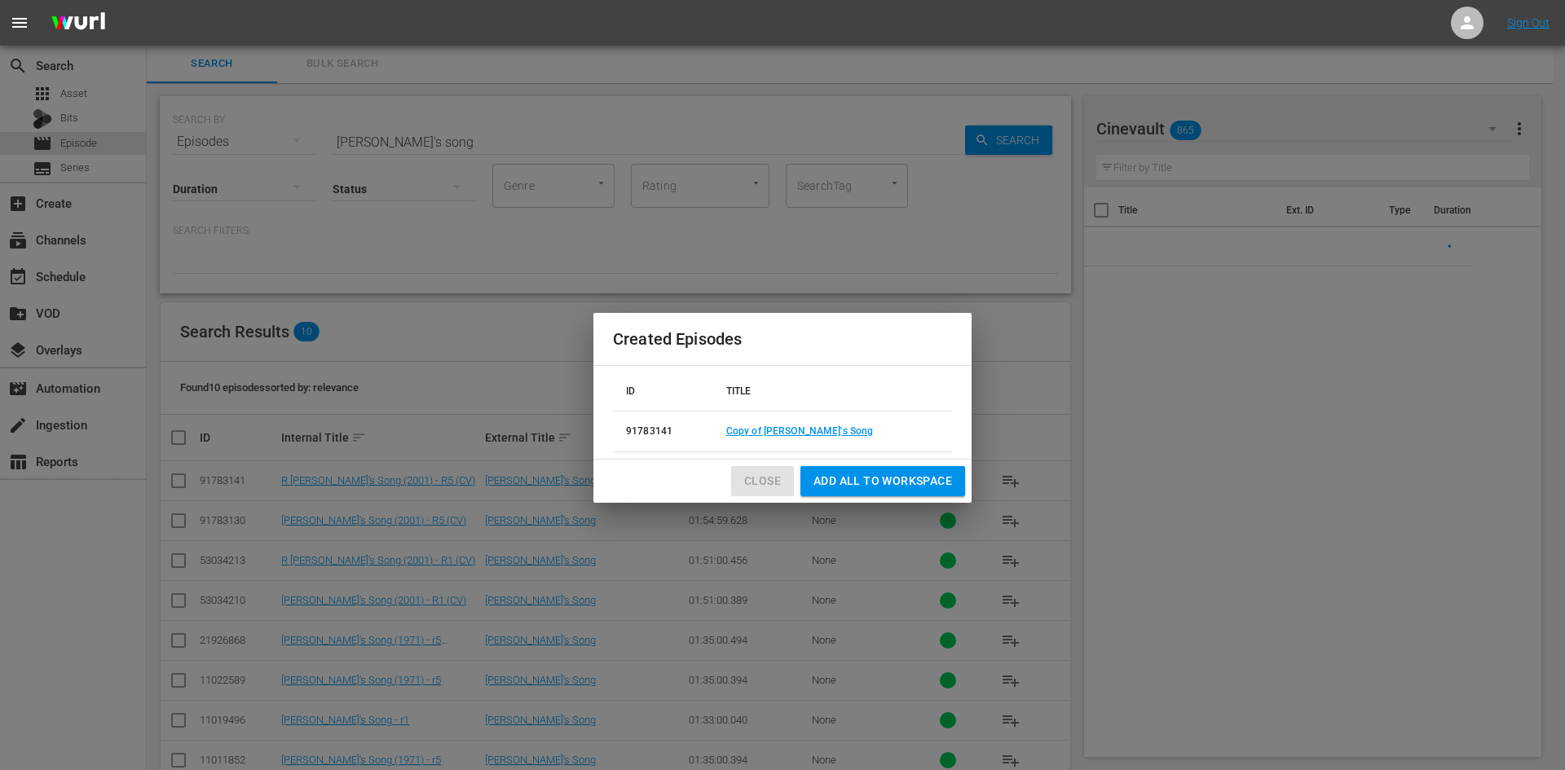
click at [745, 488] on span "Close" at bounding box center [762, 481] width 37 height 20
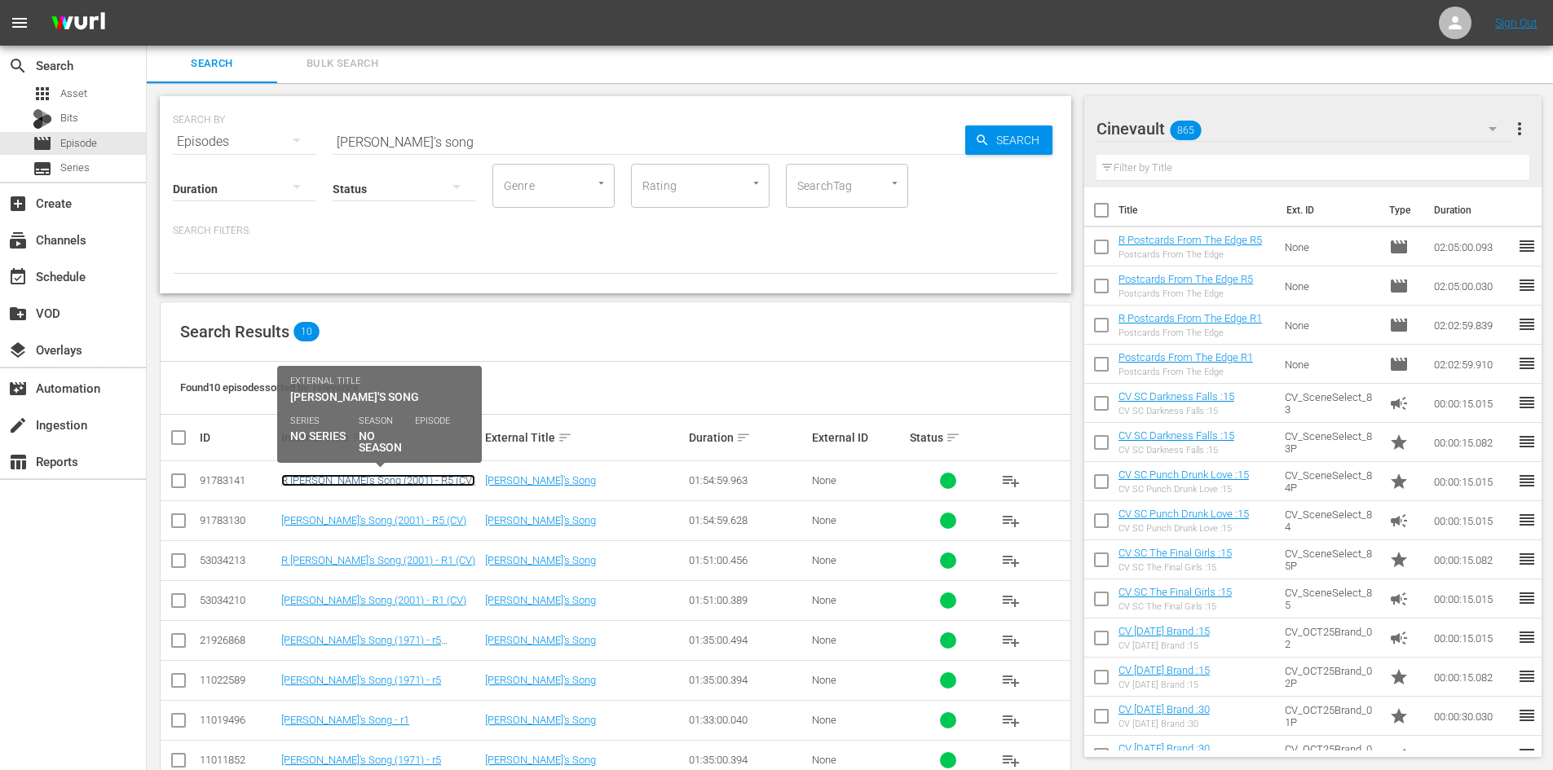
click at [382, 483] on link "R [PERSON_NAME]'s Song (2001) - R5 (CV)" at bounding box center [378, 480] width 194 height 12
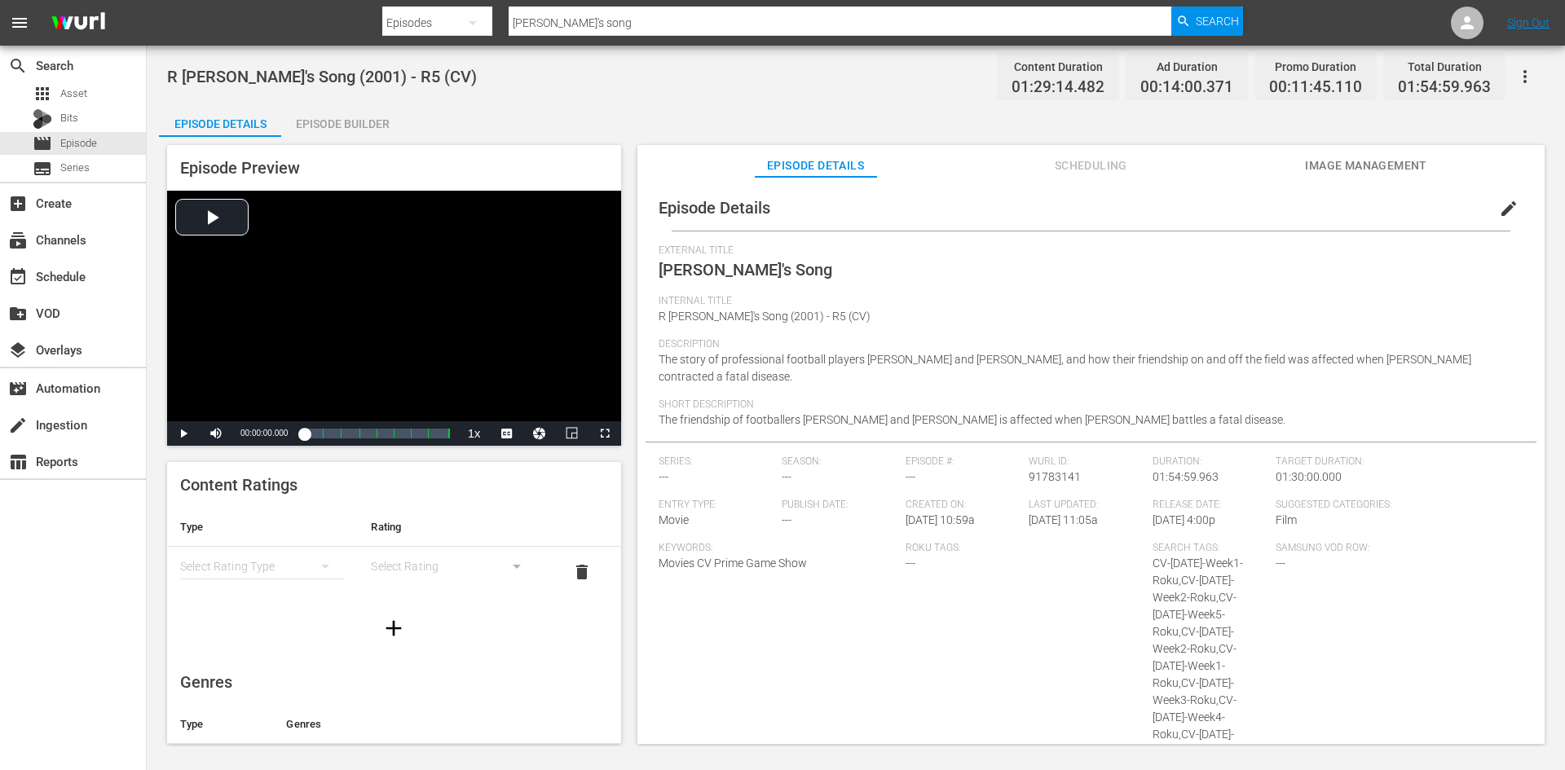
click at [329, 135] on div "Episode Builder" at bounding box center [342, 123] width 122 height 39
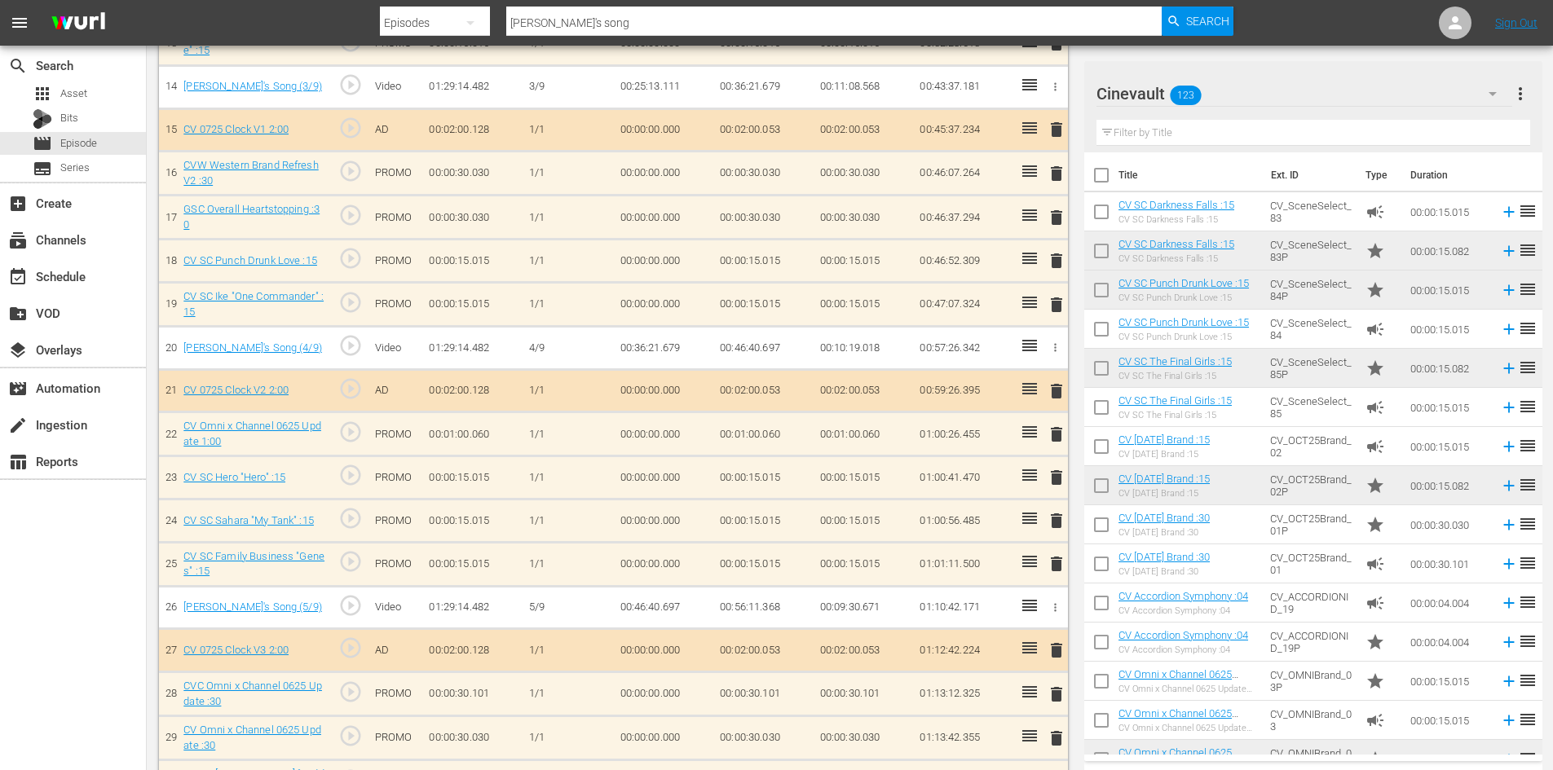
scroll to position [1223, 0]
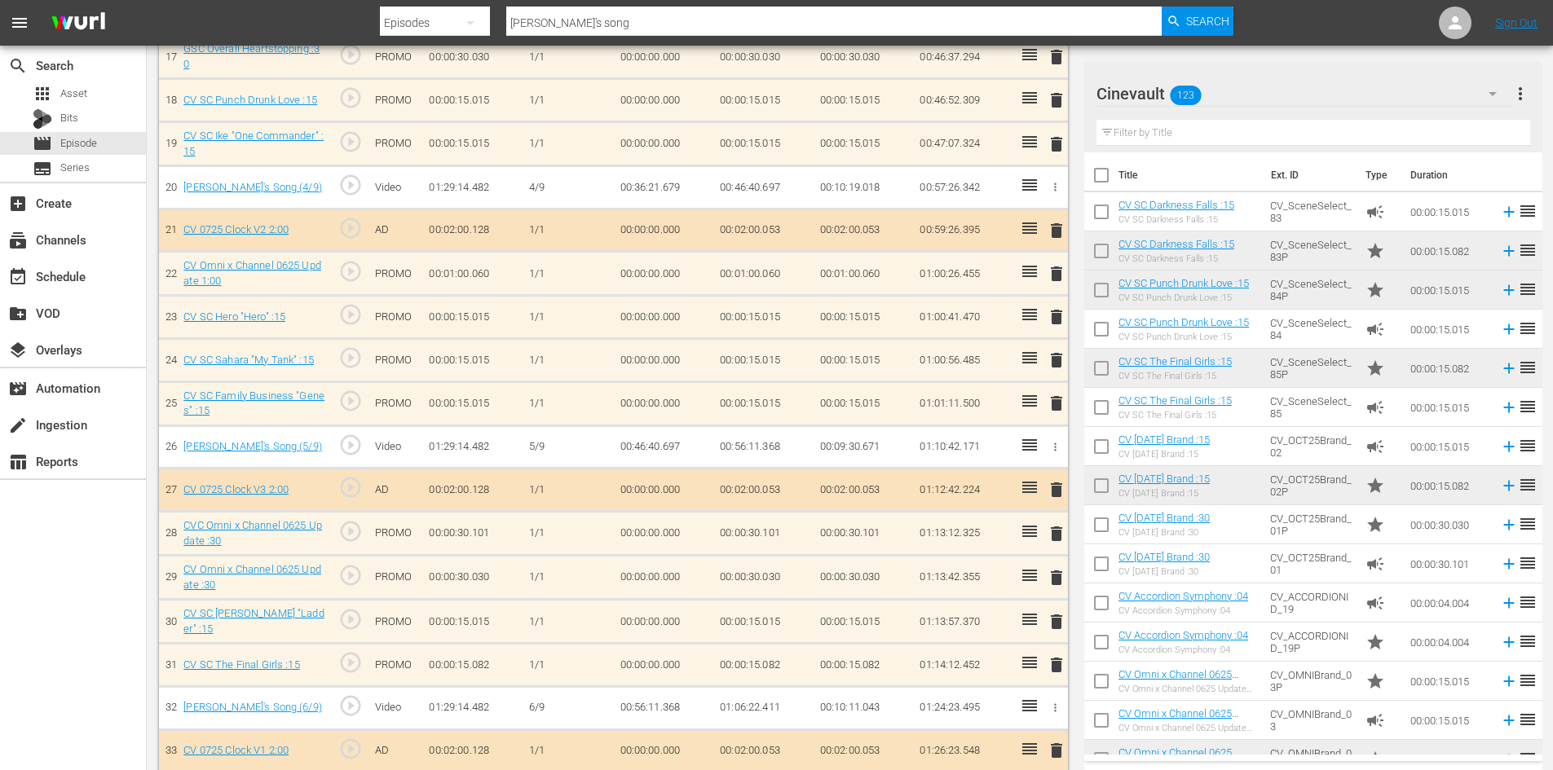
click at [1052, 568] on span "delete" at bounding box center [1057, 578] width 20 height 20
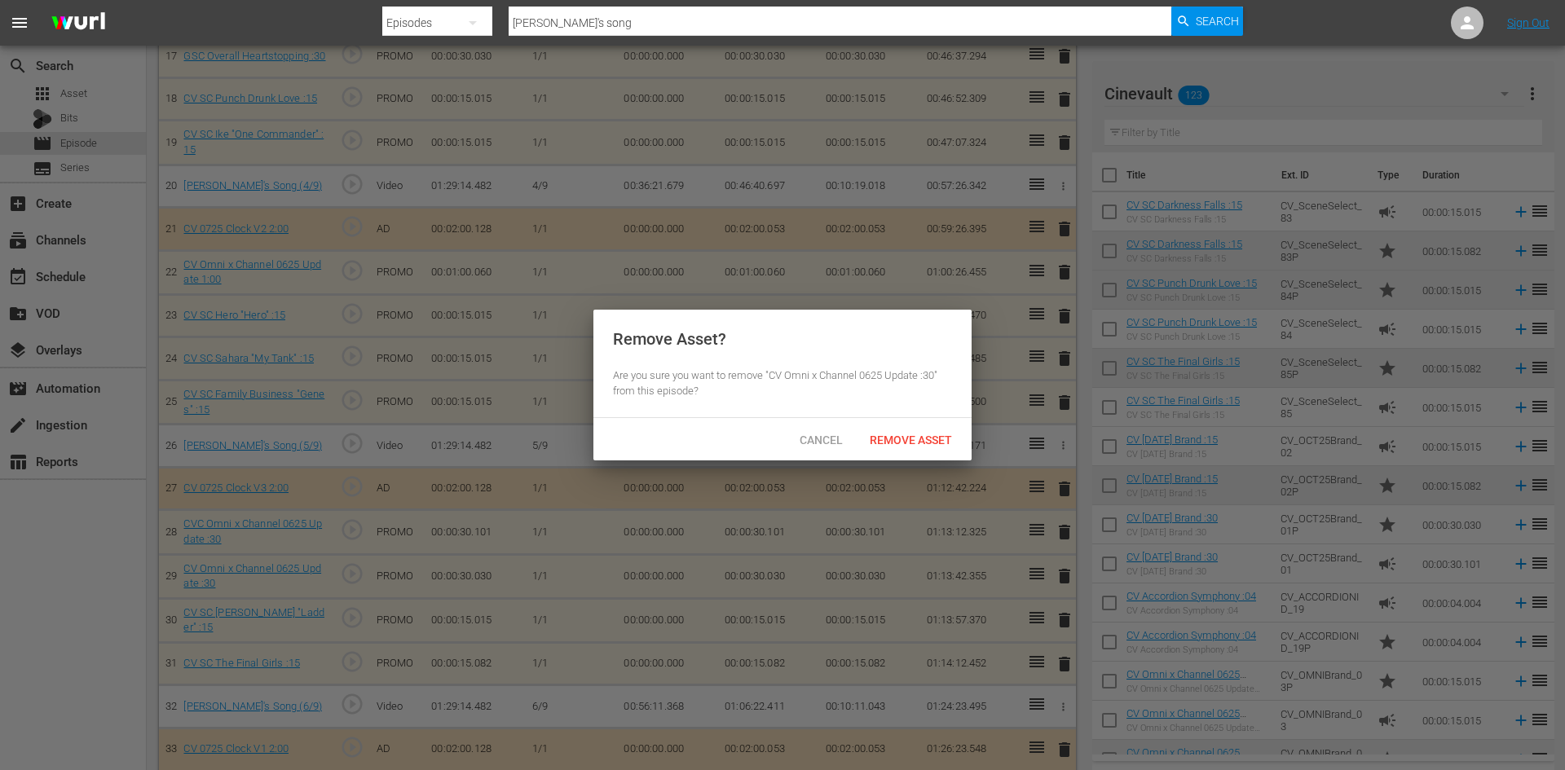
click at [897, 449] on div "Remove Asset" at bounding box center [911, 440] width 108 height 30
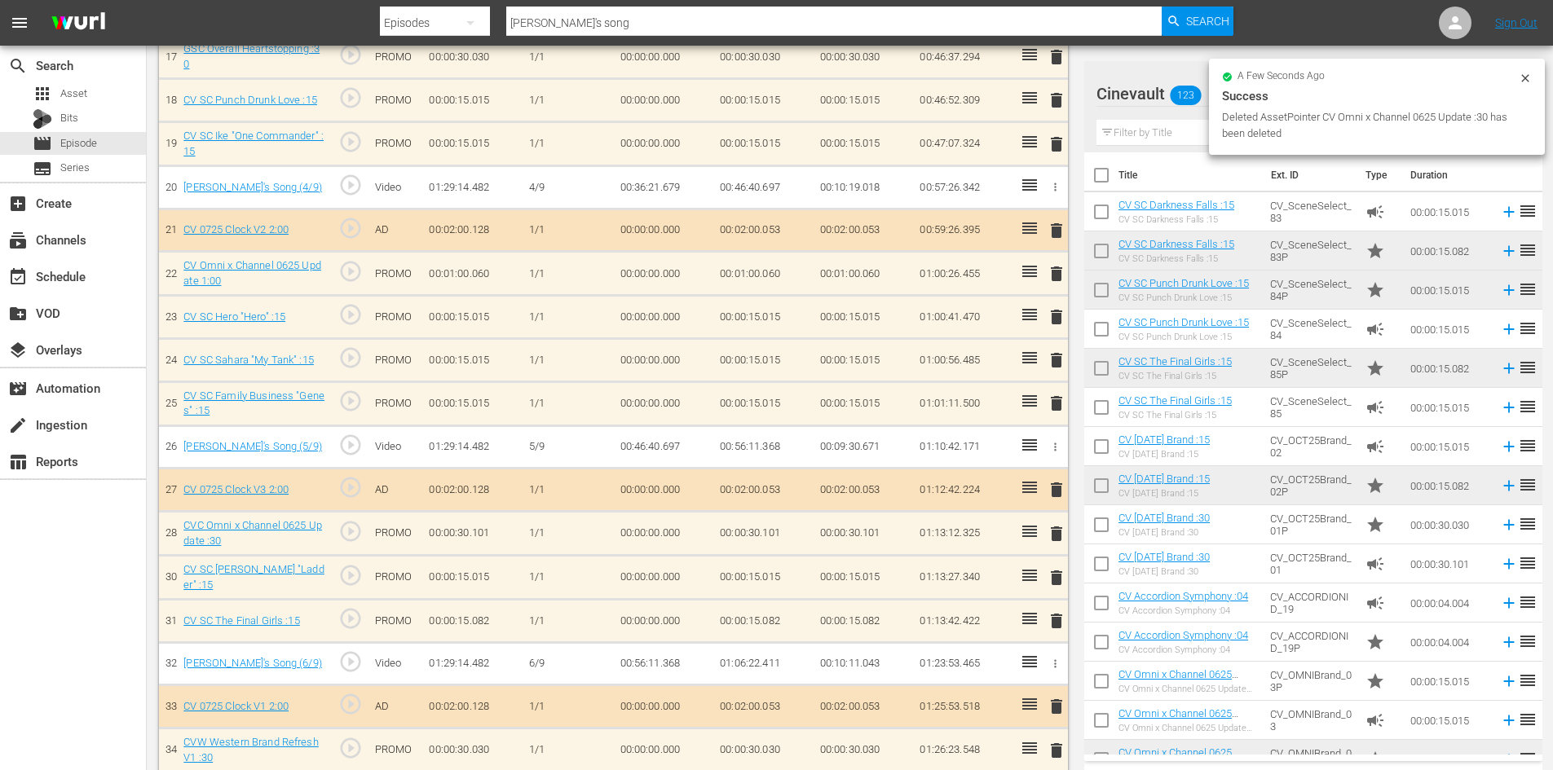
click at [1057, 534] on span "delete" at bounding box center [1057, 534] width 20 height 20
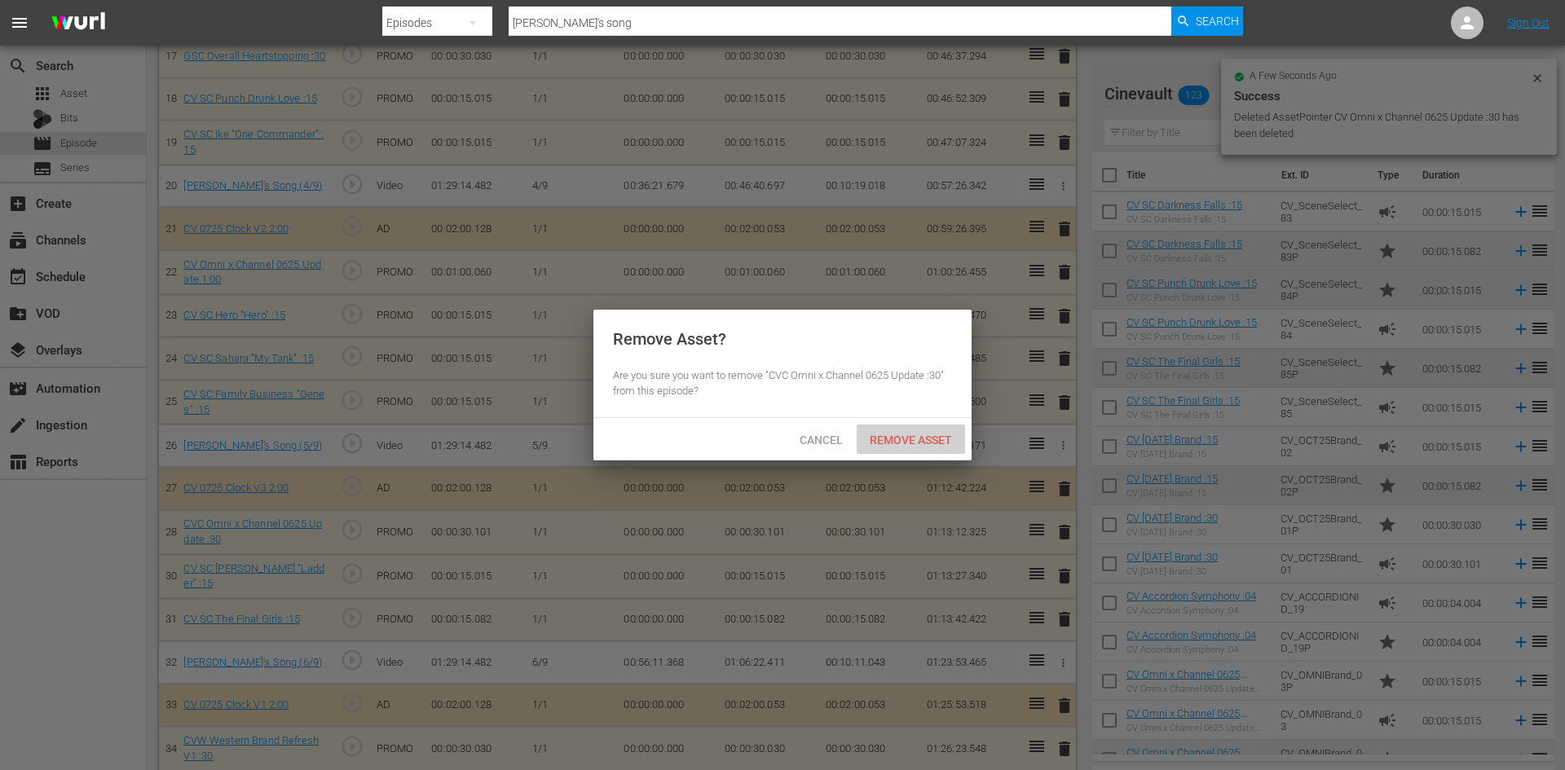
click at [942, 451] on div "Remove Asset" at bounding box center [911, 440] width 108 height 30
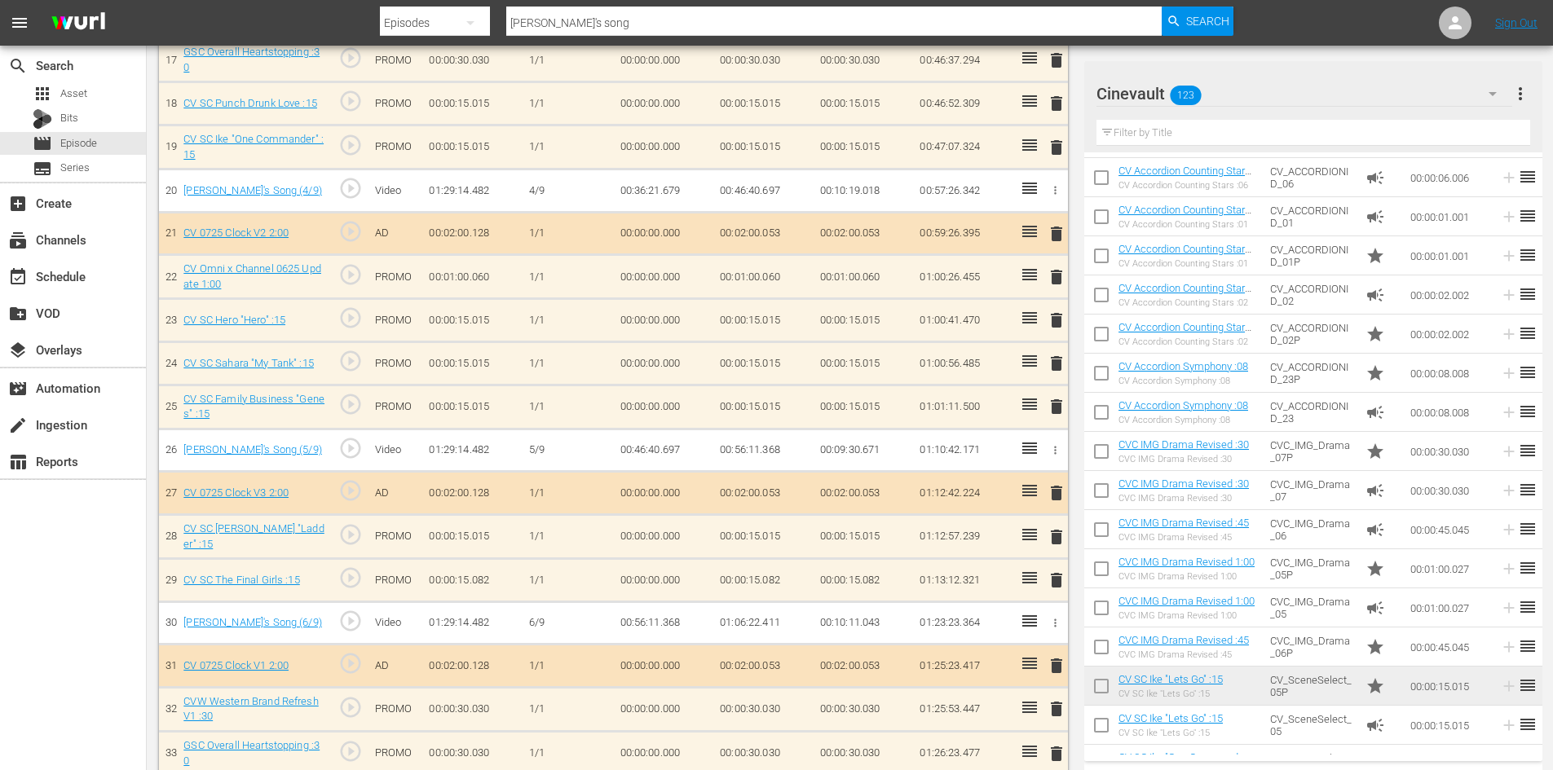
scroll to position [1226, 0]
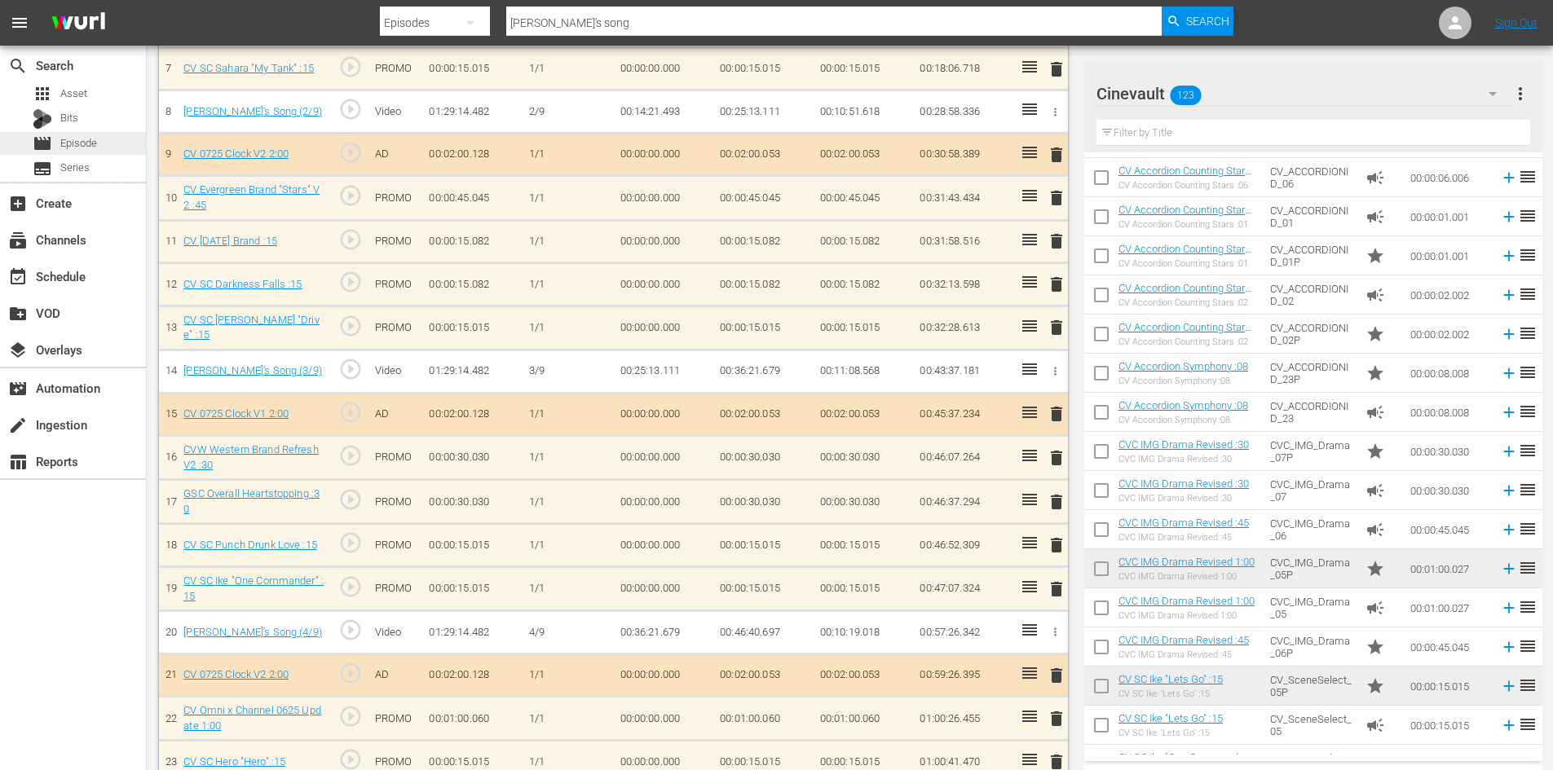
click at [117, 135] on div "movie Episode" at bounding box center [73, 143] width 146 height 23
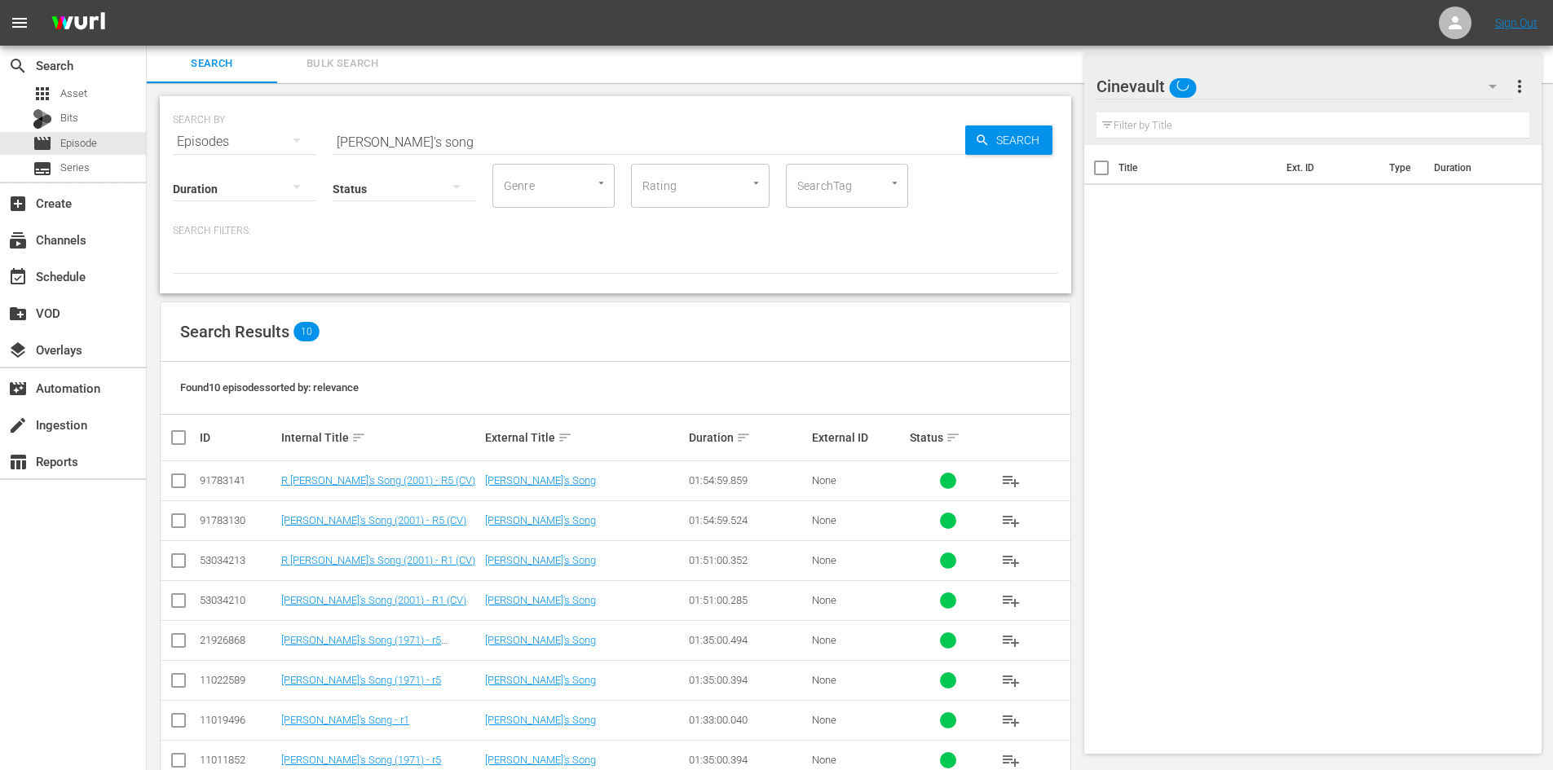
scroll to position [122, 0]
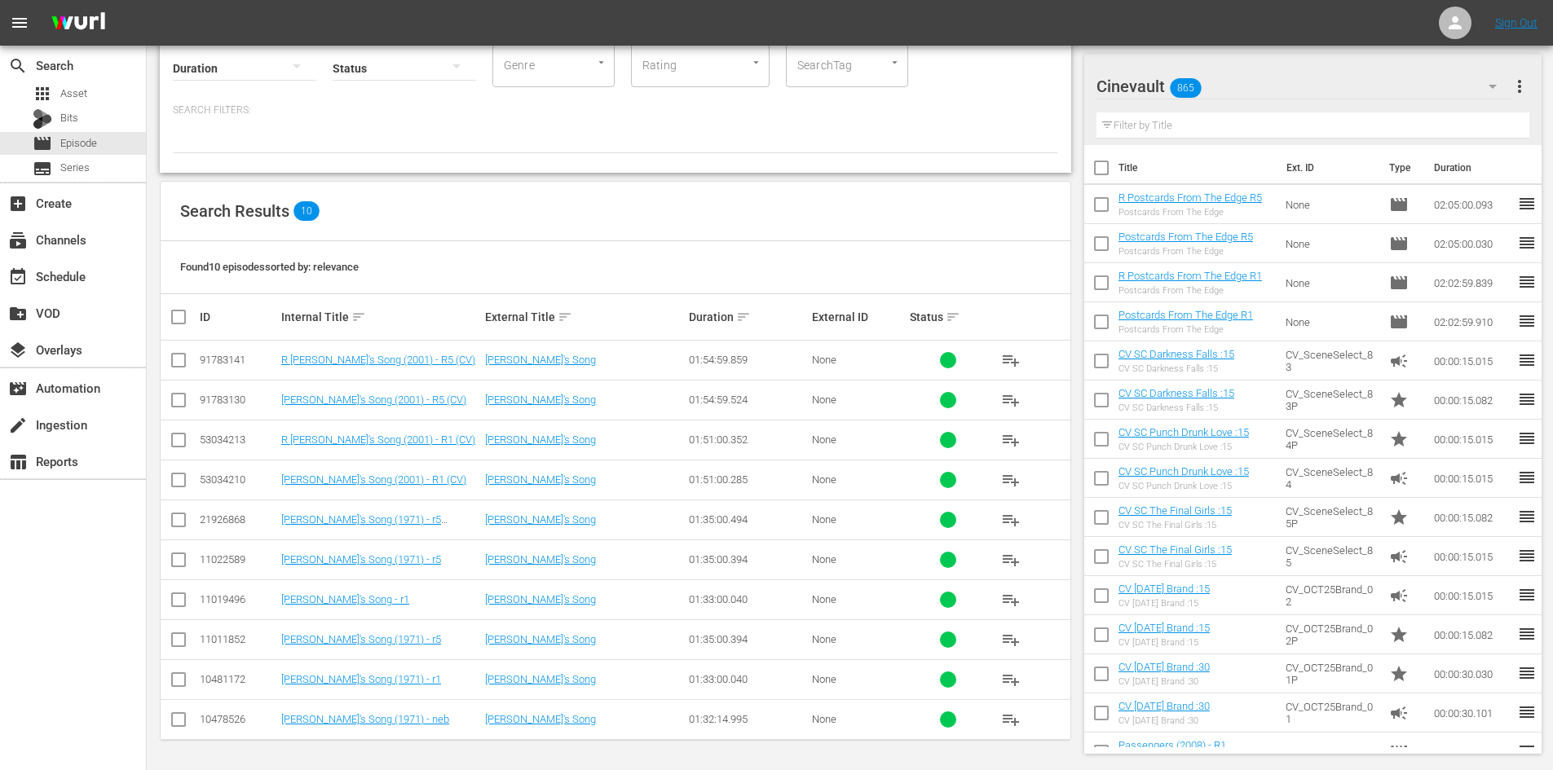
click at [177, 485] on input "checkbox" at bounding box center [179, 484] width 20 height 20
checkbox input "true"
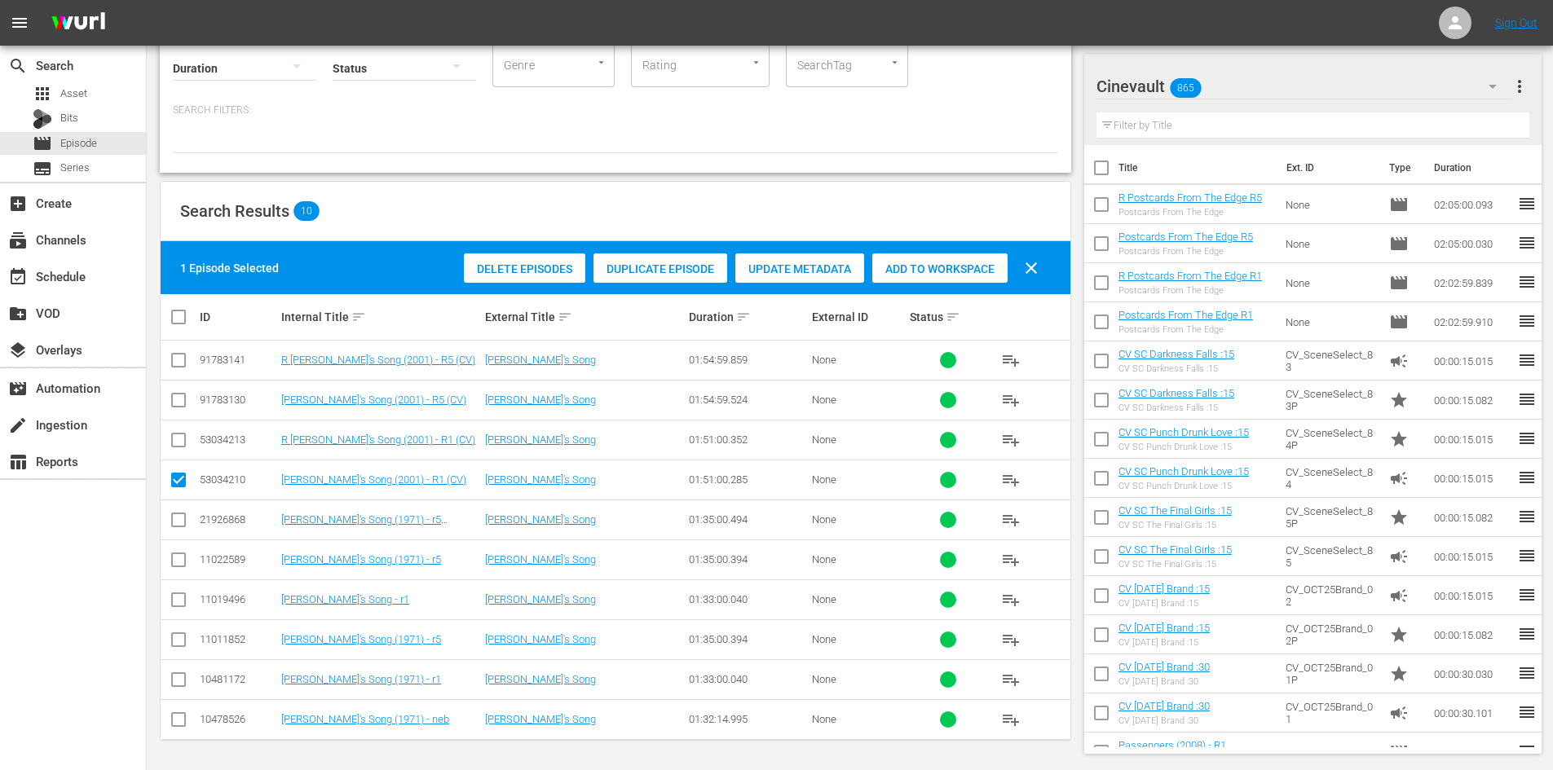
click at [174, 446] on input "checkbox" at bounding box center [179, 444] width 20 height 20
checkbox input "true"
click at [179, 394] on input "checkbox" at bounding box center [179, 404] width 20 height 20
checkbox input "true"
click at [179, 360] on input "checkbox" at bounding box center [179, 364] width 20 height 20
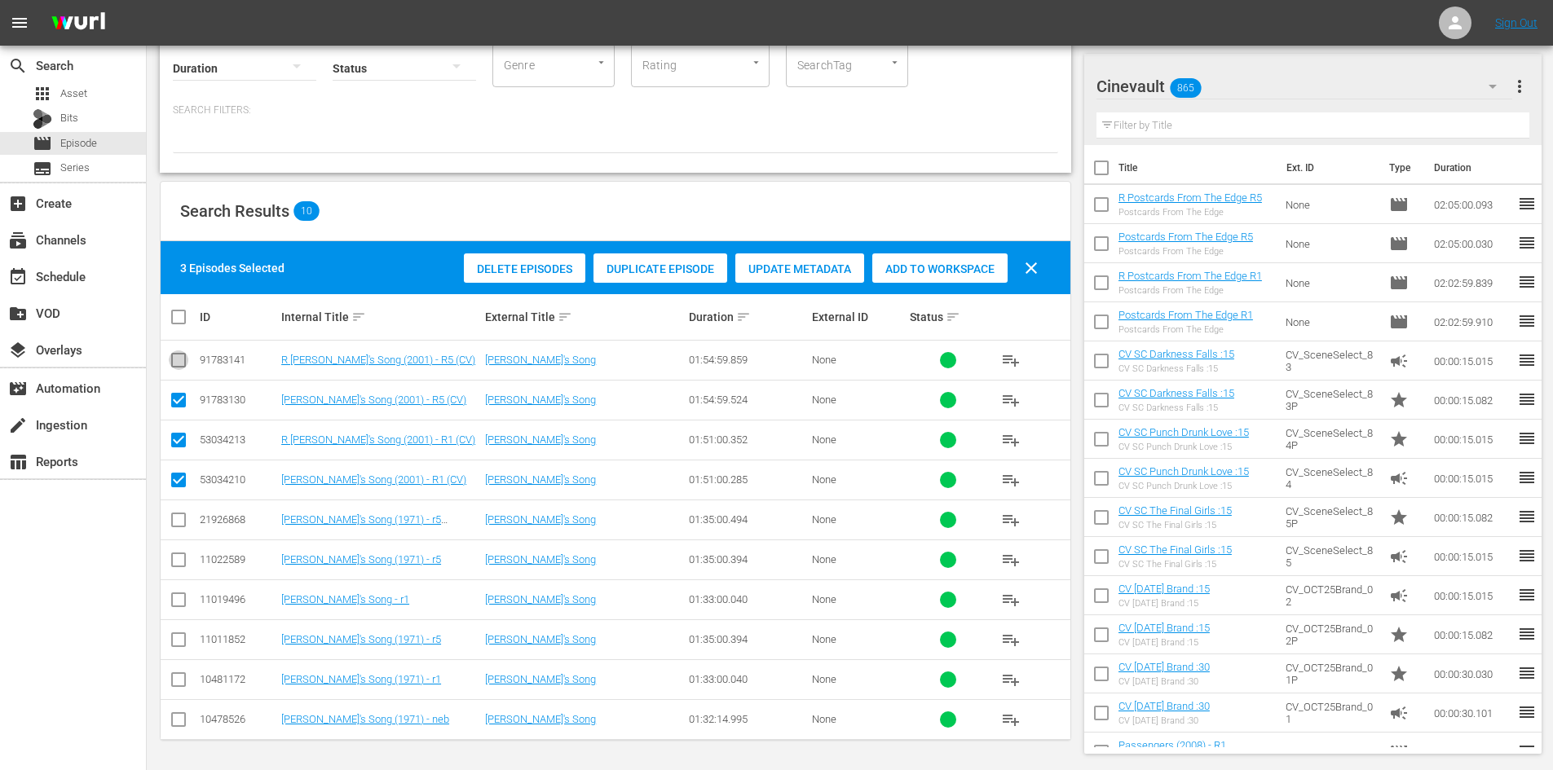
checkbox input "true"
click at [931, 271] on span "Add to Workspace" at bounding box center [939, 269] width 135 height 13
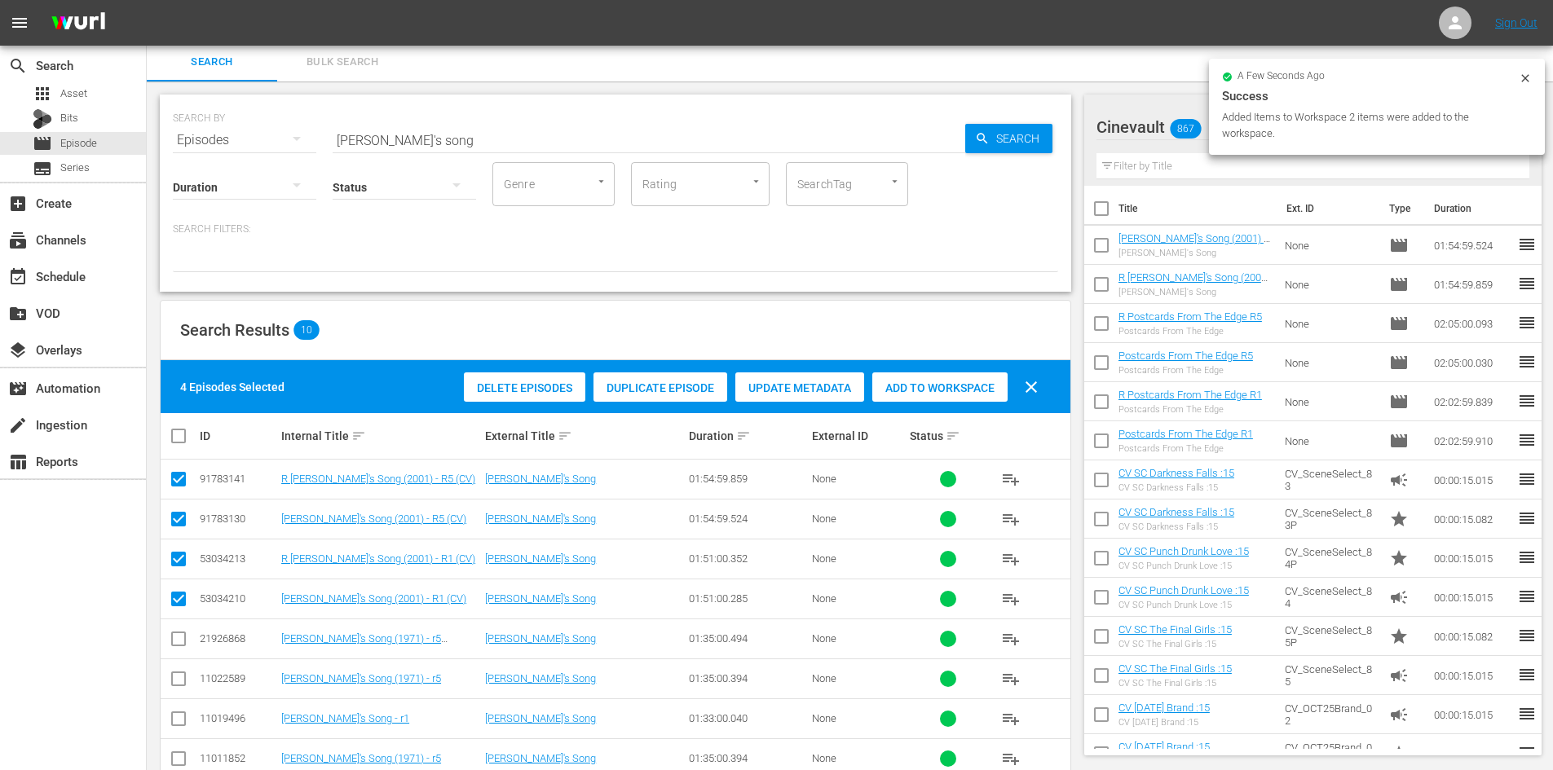
scroll to position [0, 0]
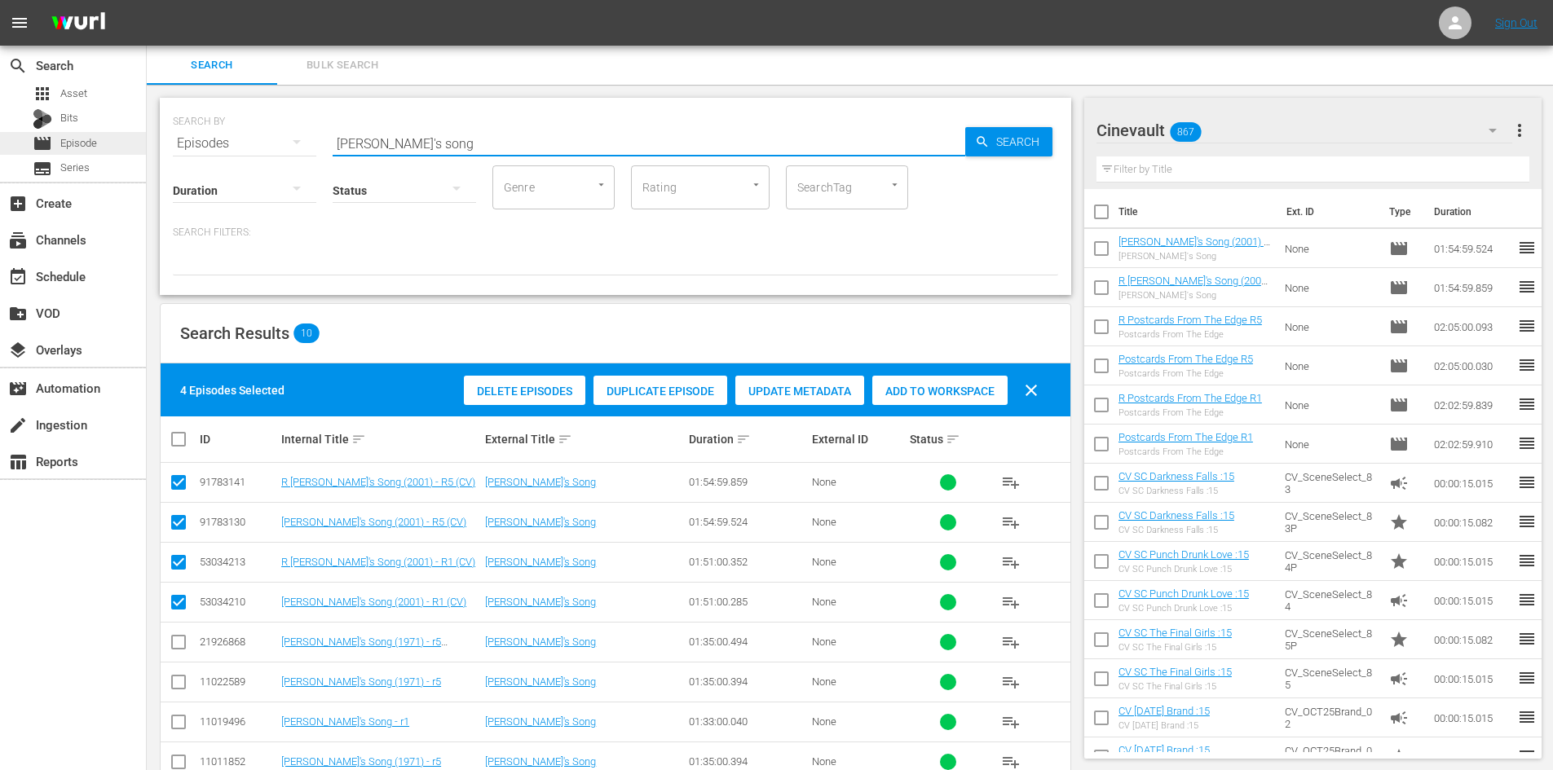
drag, startPoint x: 604, startPoint y: 141, endPoint x: 5, endPoint y: 148, distance: 599.2
click at [147, 0] on div "search Search apps Asset Bits movie Episode subtitles Series add_box Create sub…" at bounding box center [850, 0] width 1406 height 0
type input "surrender. dorothy"
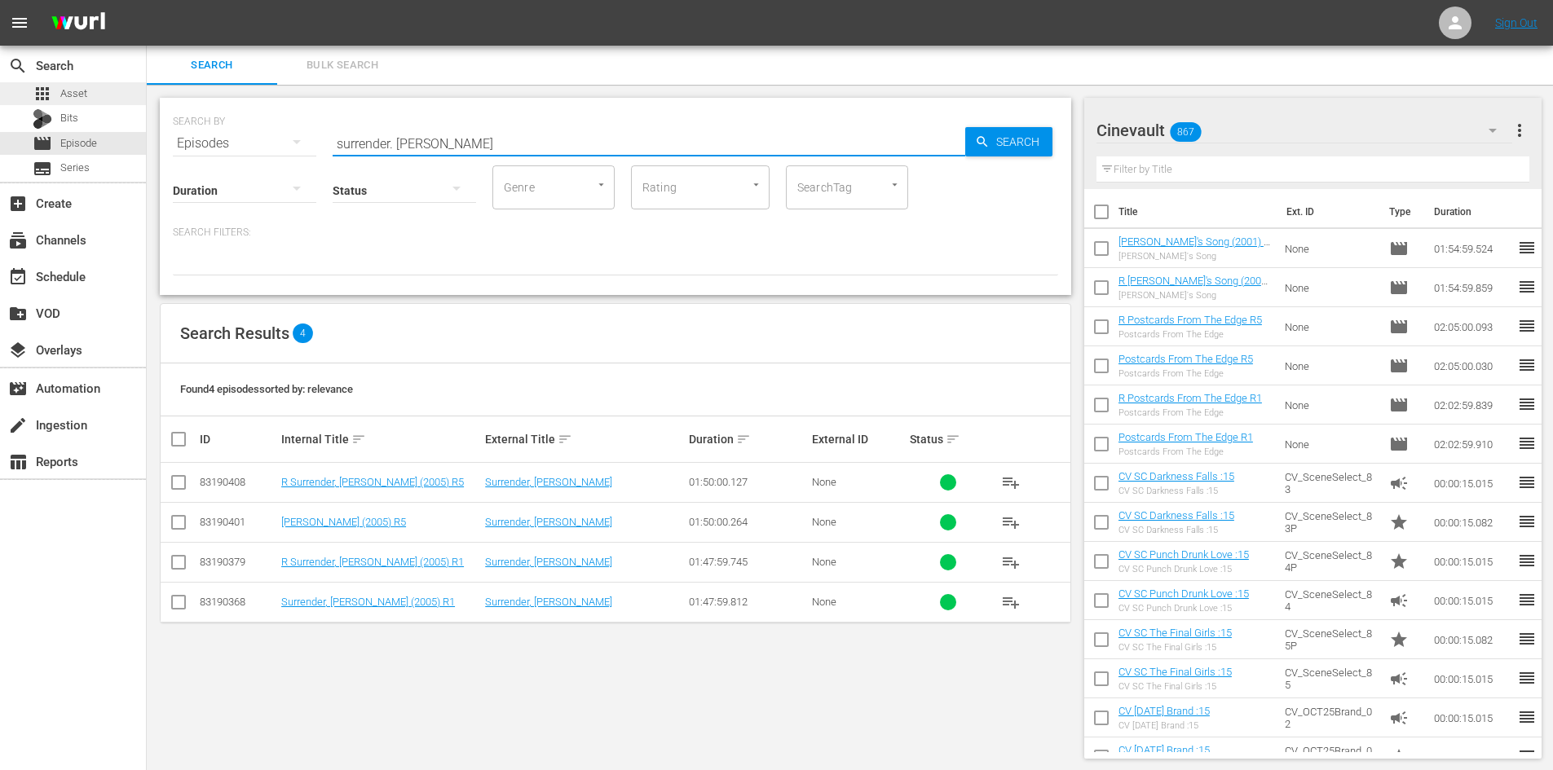
drag, startPoint x: 533, startPoint y: 136, endPoint x: 99, endPoint y: 94, distance: 435.8
click at [147, 0] on div "search Search apps Asset Bits movie Episode subtitles Series add_box Create sub…" at bounding box center [850, 0] width 1406 height 0
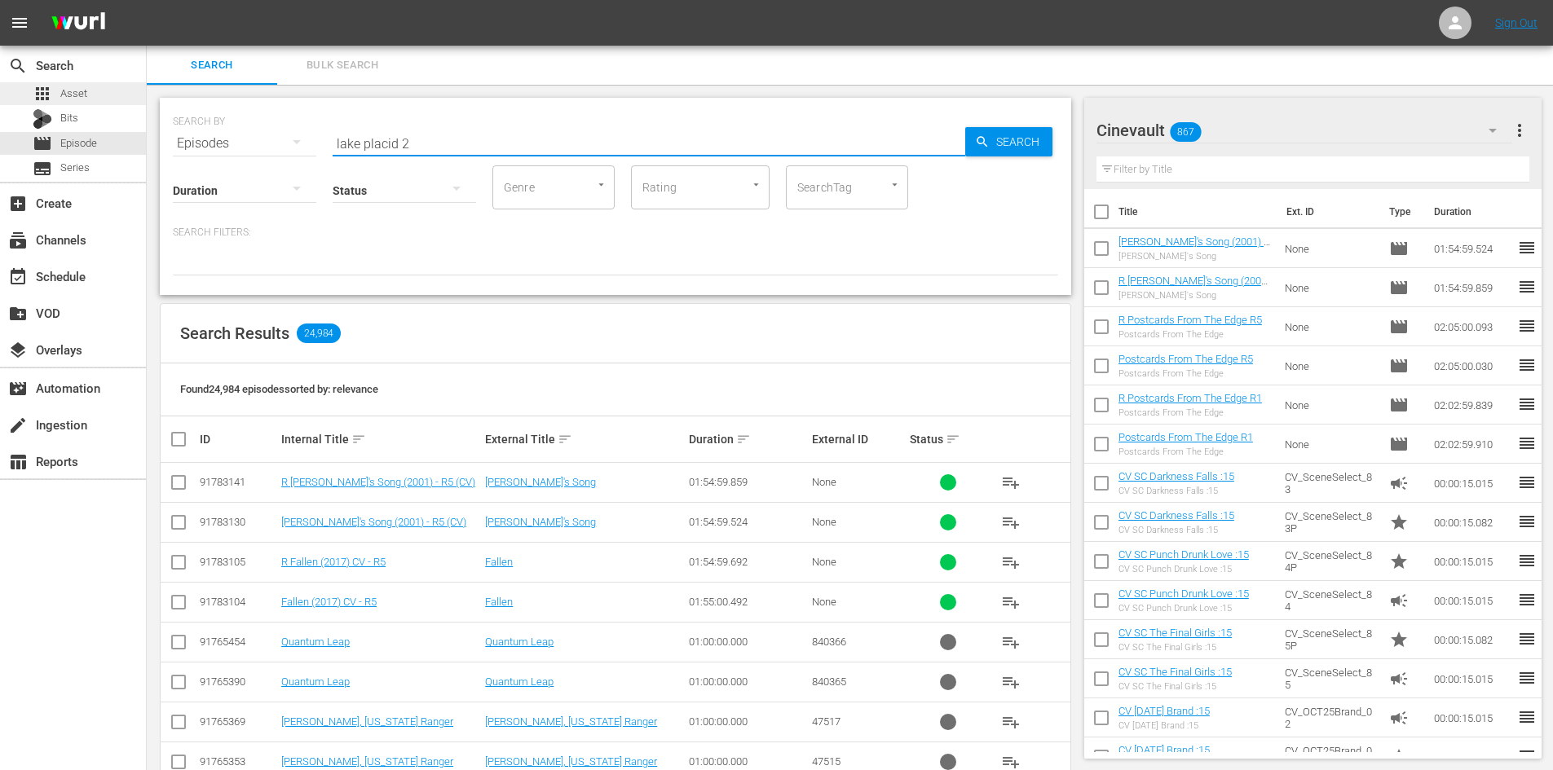
type input "lake placid 2"
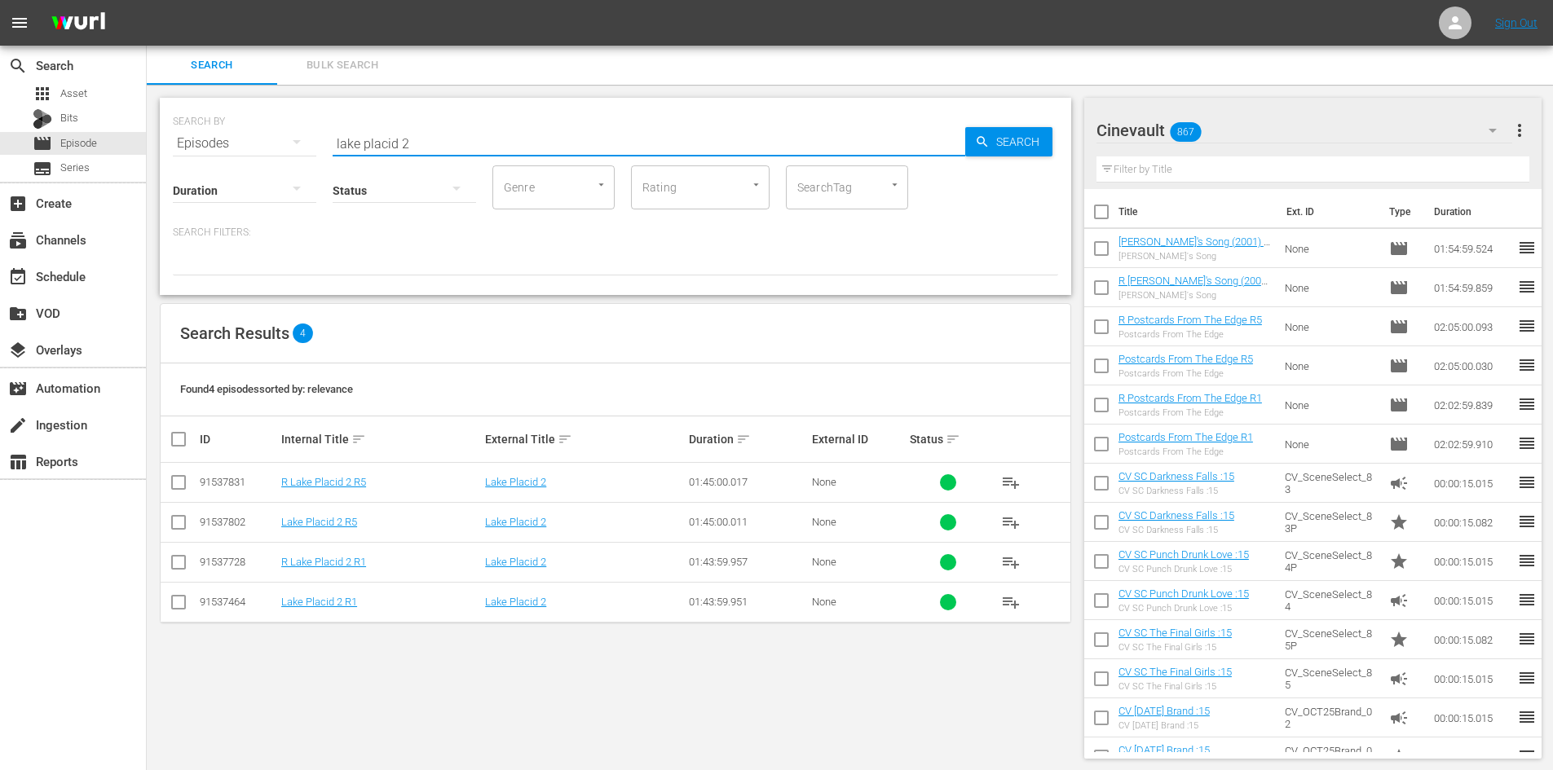
click at [181, 446] on input "checkbox" at bounding box center [185, 440] width 33 height 20
checkbox input "true"
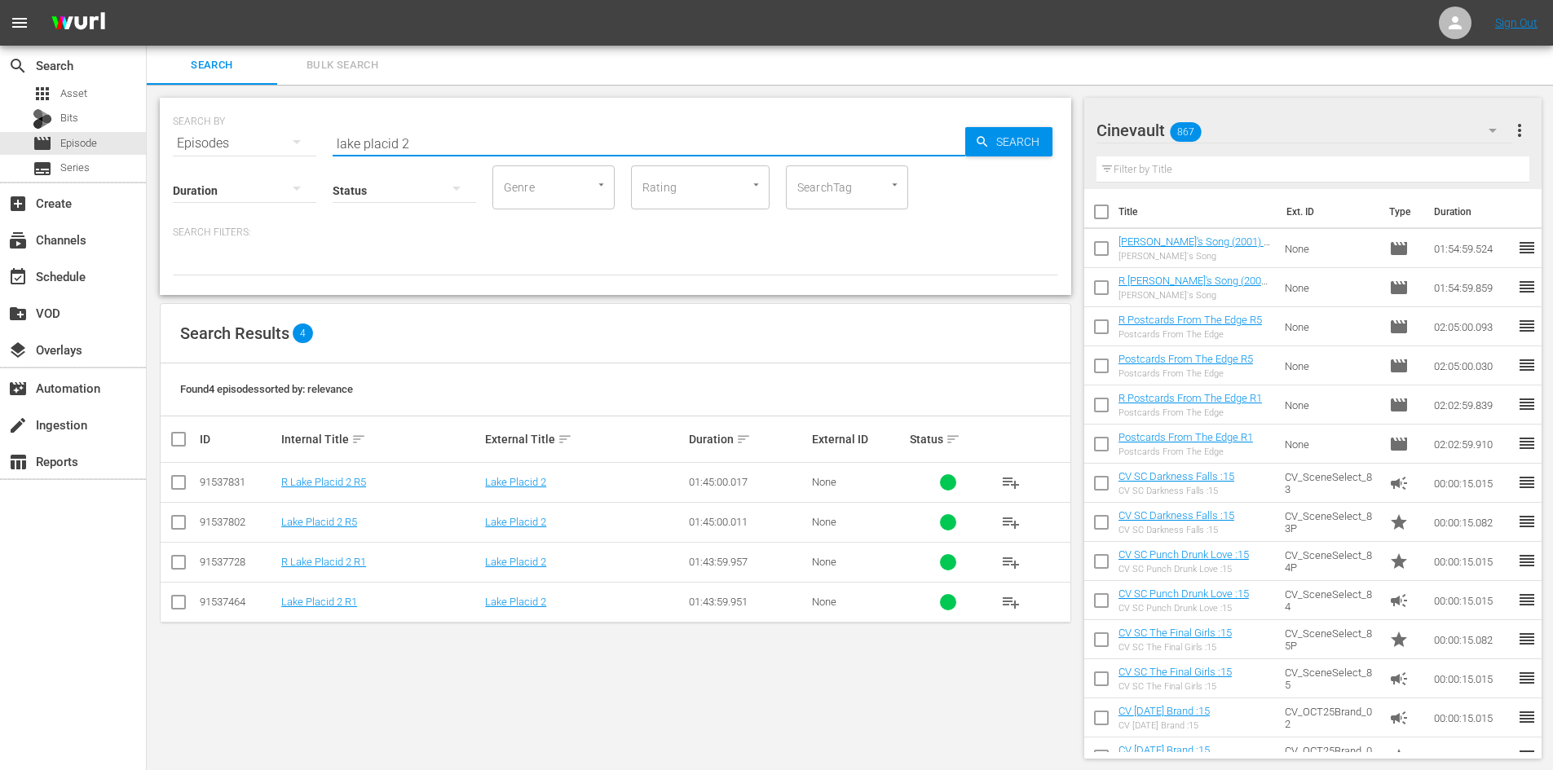
checkbox input "true"
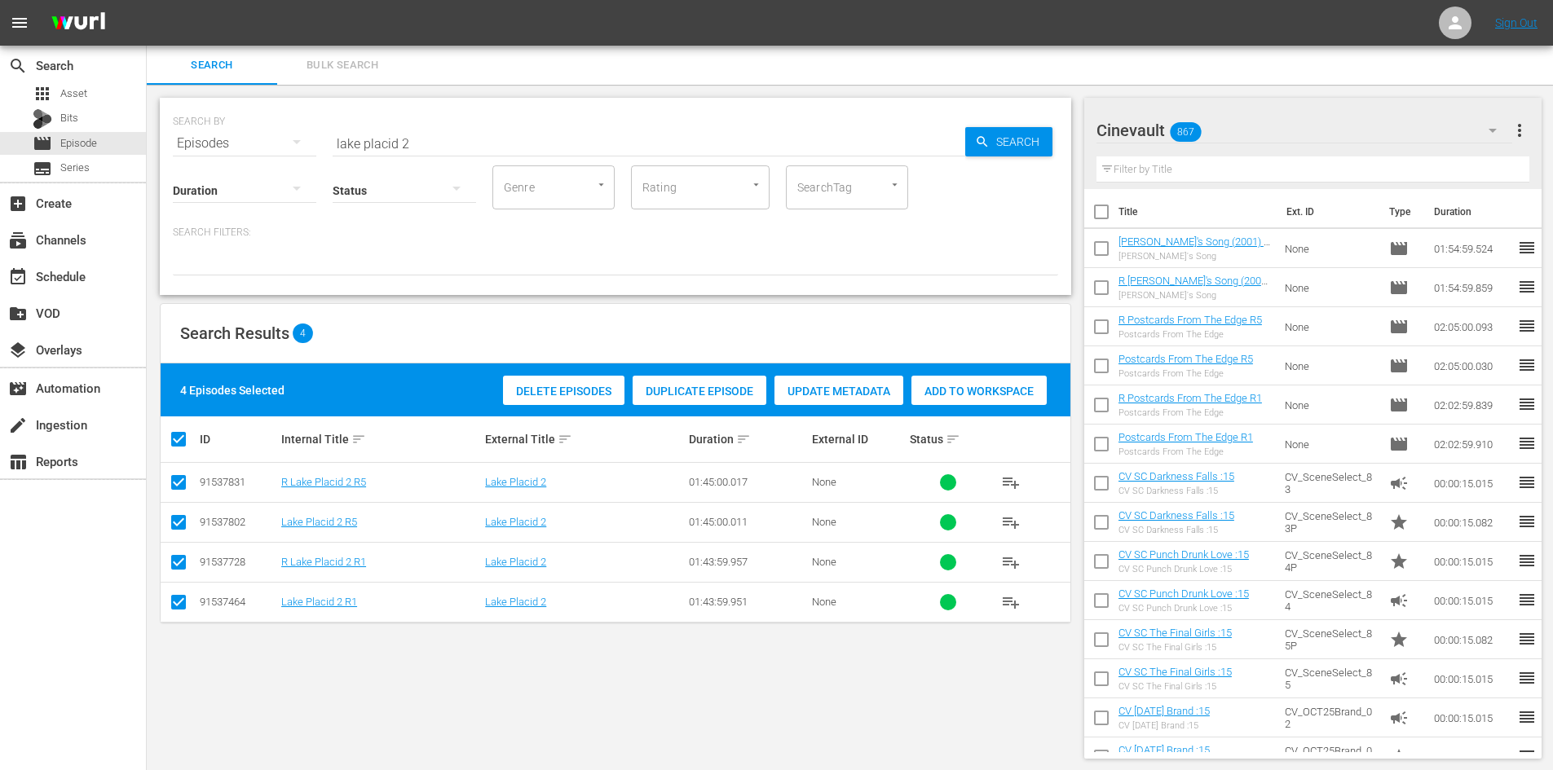
click at [983, 387] on span "Add to Workspace" at bounding box center [978, 391] width 135 height 13
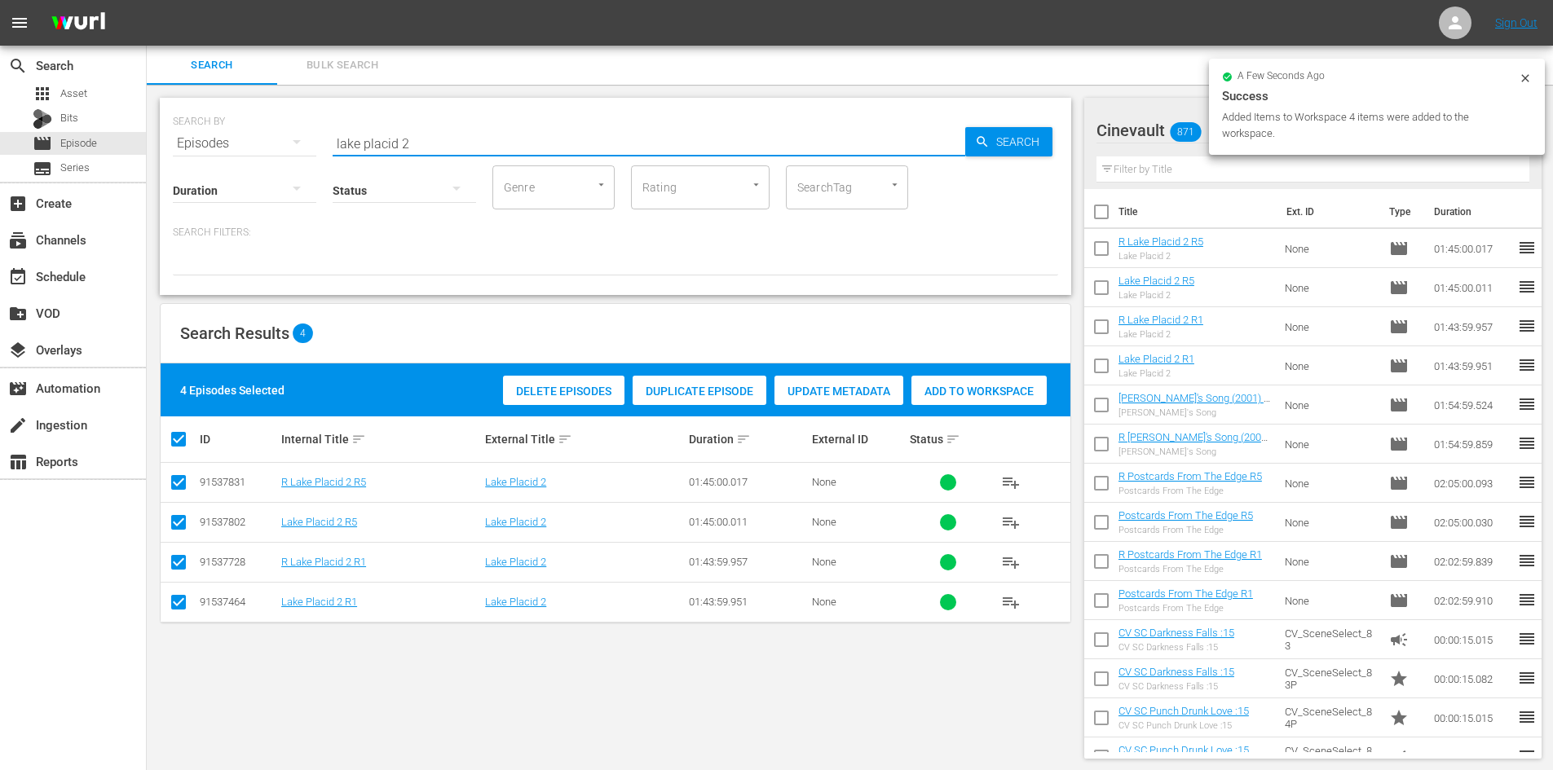
drag, startPoint x: 509, startPoint y: 148, endPoint x: 302, endPoint y: 123, distance: 207.7
click at [302, 123] on div "SEARCH BY Search By Episodes Search ID, Title, Description, Keywords, or Catego…" at bounding box center [615, 133] width 885 height 59
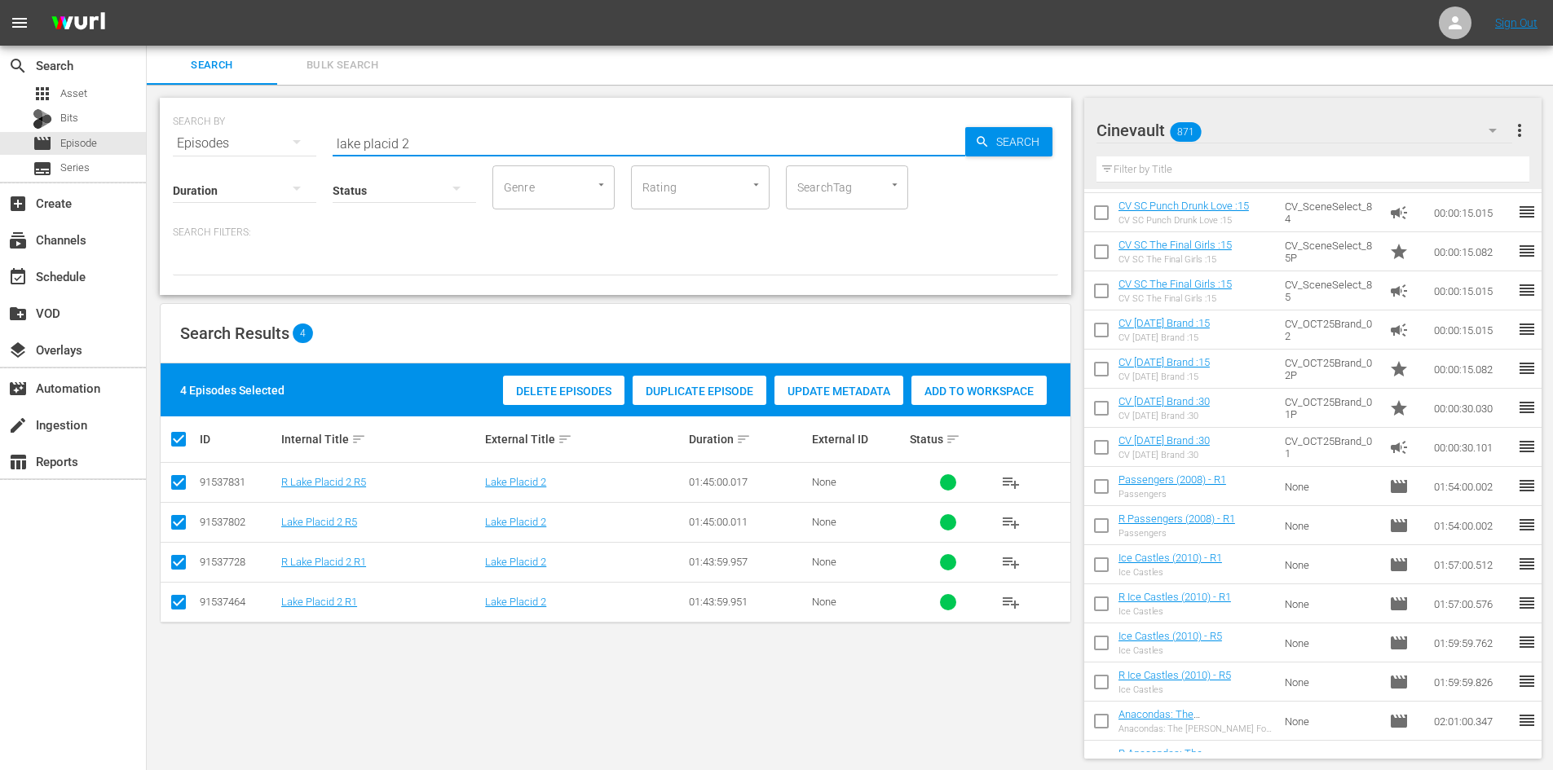
scroll to position [571, 0]
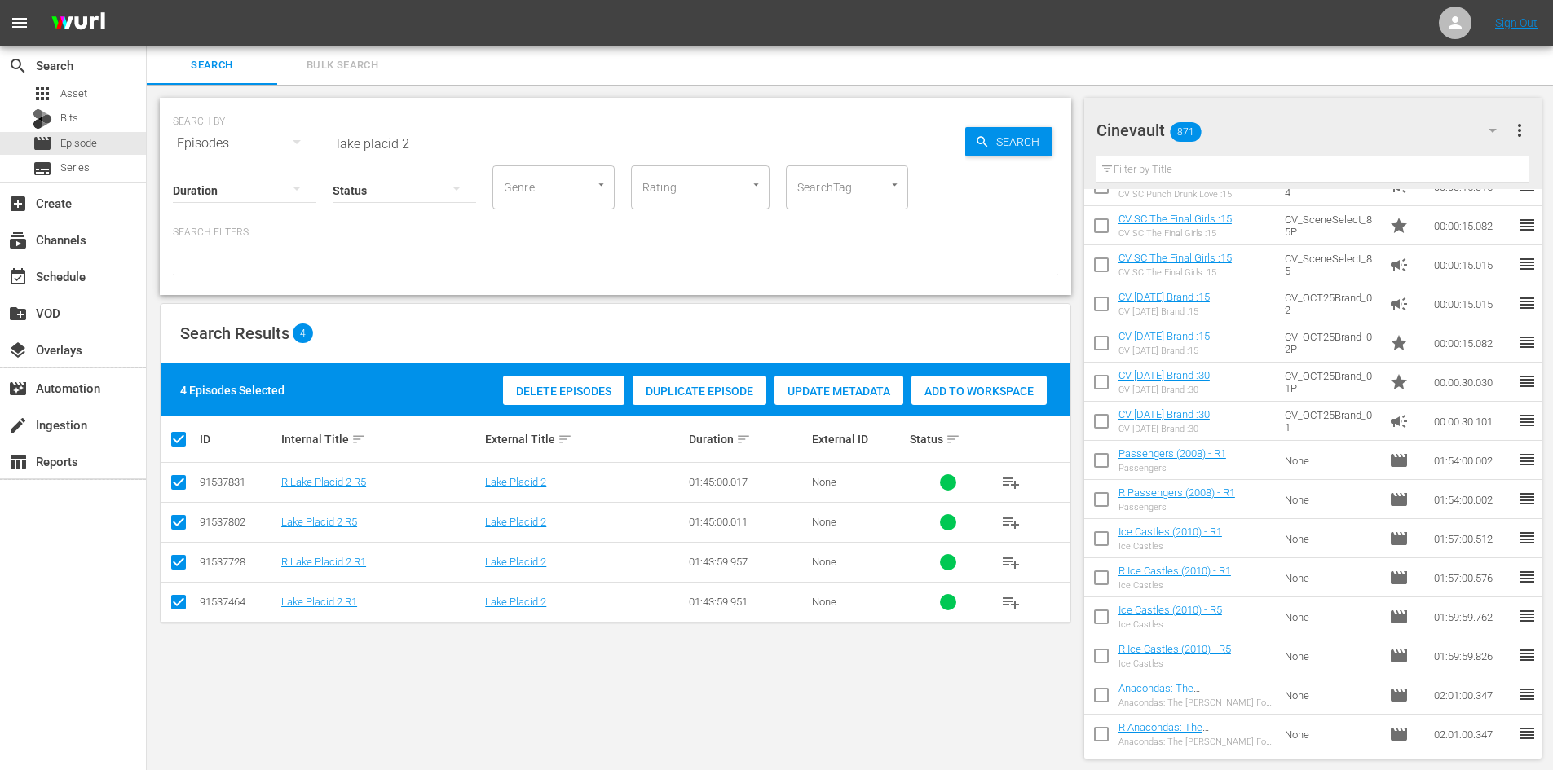
drag, startPoint x: 602, startPoint y: 156, endPoint x: 547, endPoint y: 148, distance: 55.1
click at [602, 156] on hr at bounding box center [649, 156] width 633 height 1
drag, startPoint x: 510, startPoint y: 143, endPoint x: 141, endPoint y: 113, distance: 370.5
click at [147, 0] on div "search Search apps Asset Bits movie Episode subtitles Series add_box Create sub…" at bounding box center [850, 0] width 1406 height 0
type input "company of heroes"
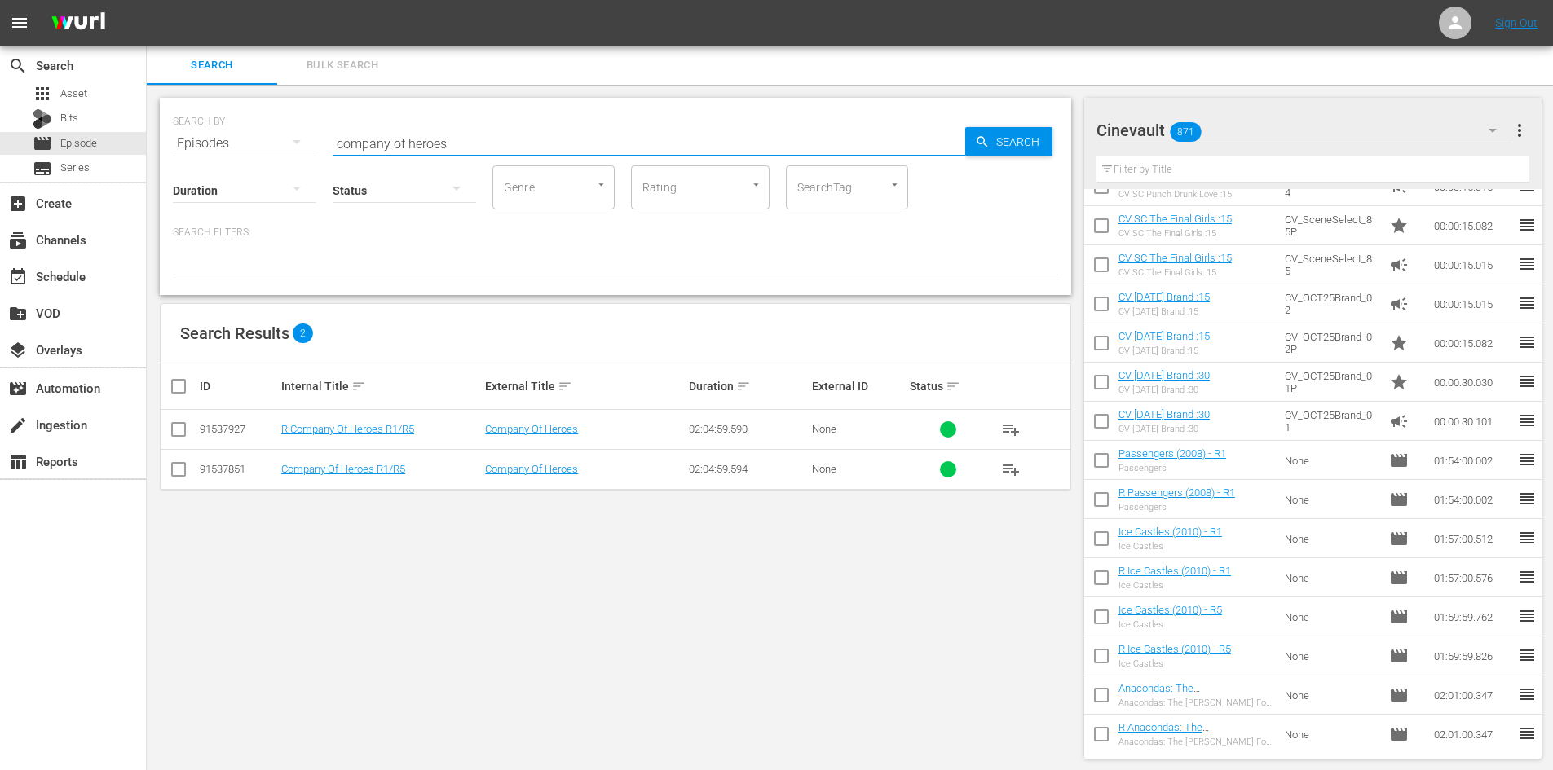
click at [187, 384] on input "checkbox" at bounding box center [185, 387] width 33 height 20
checkbox input "true"
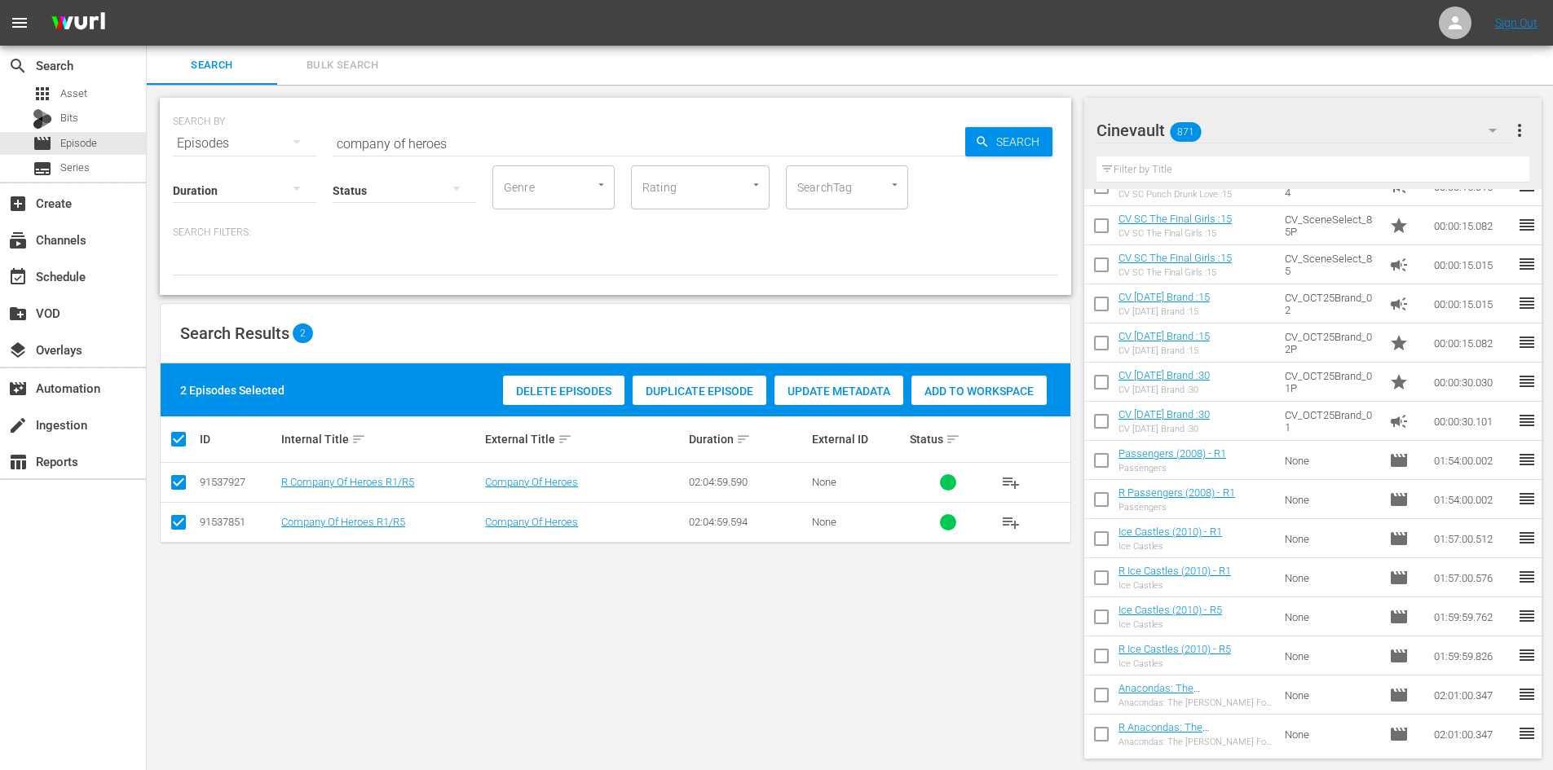
click at [1005, 399] on div "Add to Workspace" at bounding box center [978, 391] width 135 height 31
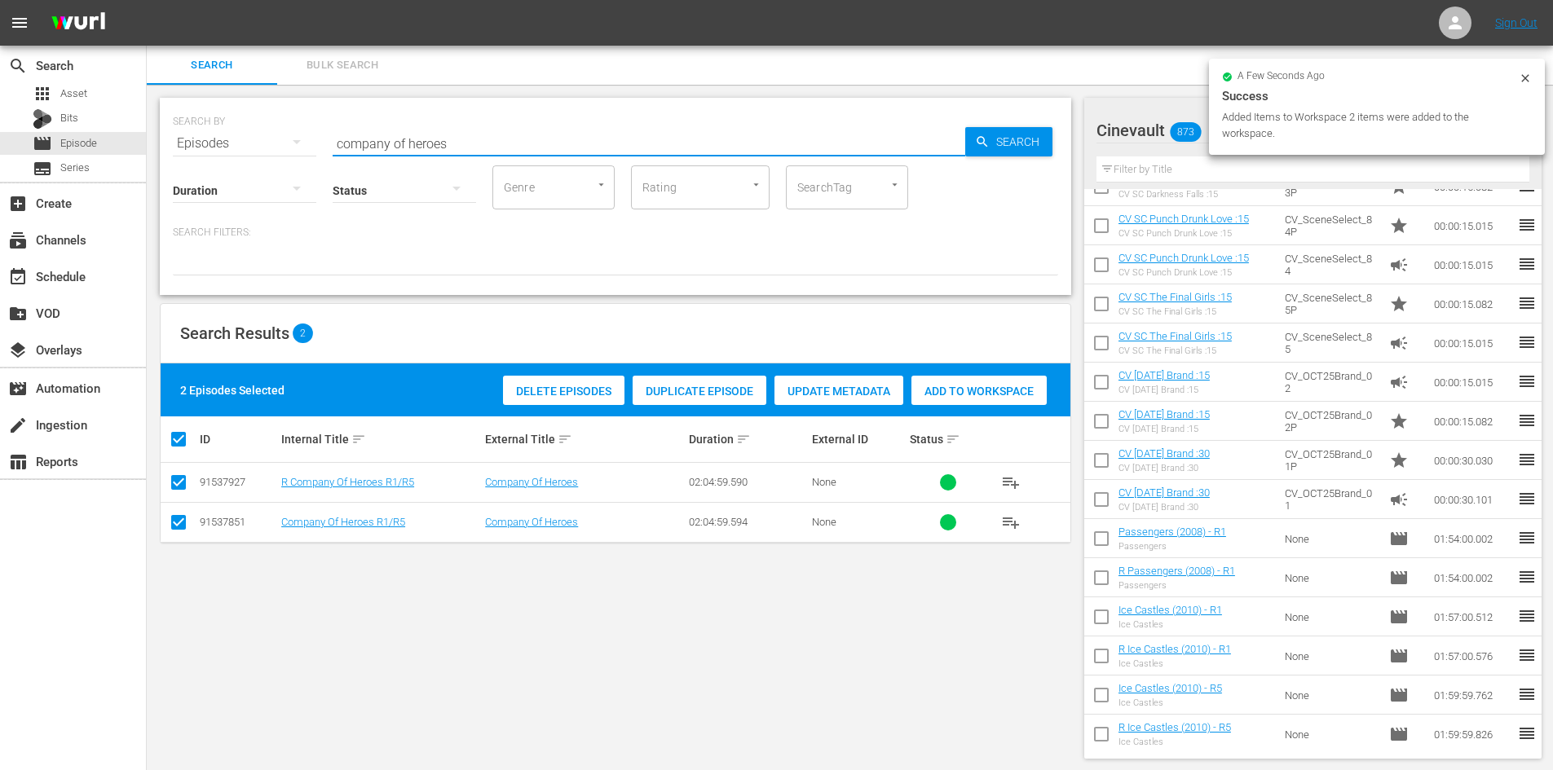
drag, startPoint x: 573, startPoint y: 149, endPoint x: 336, endPoint y: 152, distance: 237.2
click at [336, 152] on div "SEARCH BY Search By Episodes Search ID, Title, Description, Keywords, or Catego…" at bounding box center [615, 196] width 911 height 197
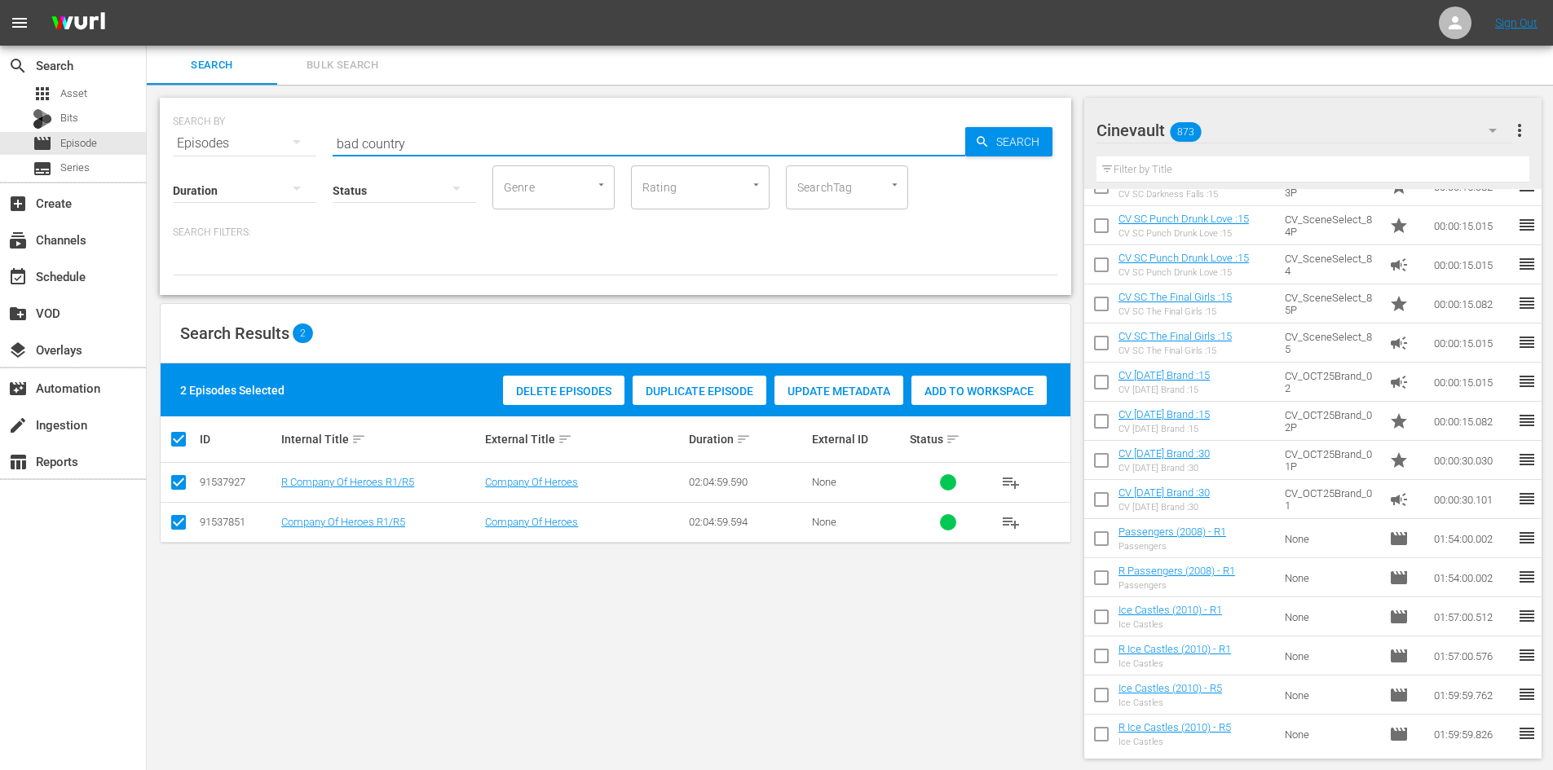
type input "bad country"
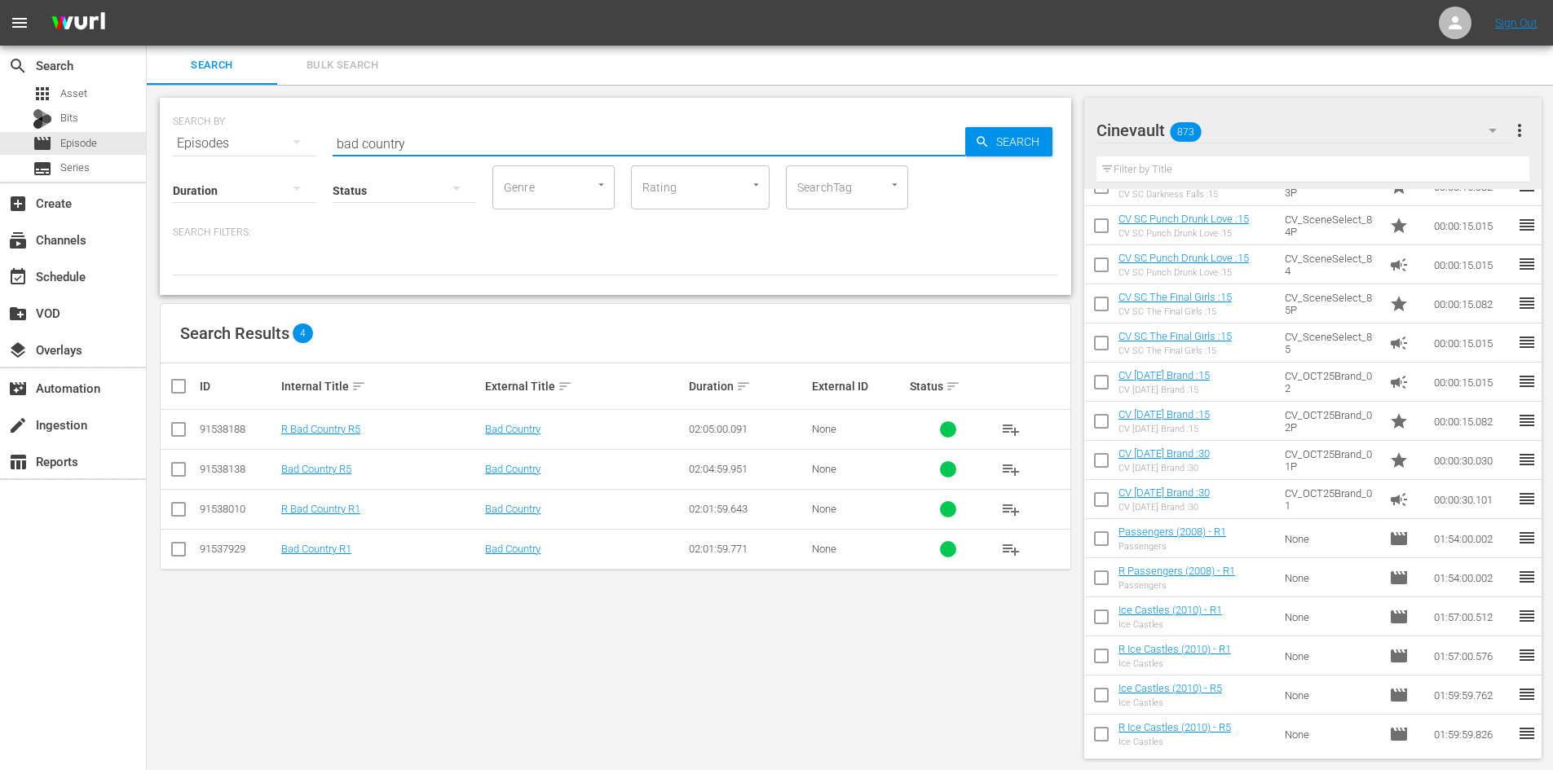
click at [174, 390] on input "checkbox" at bounding box center [185, 387] width 33 height 20
checkbox input "true"
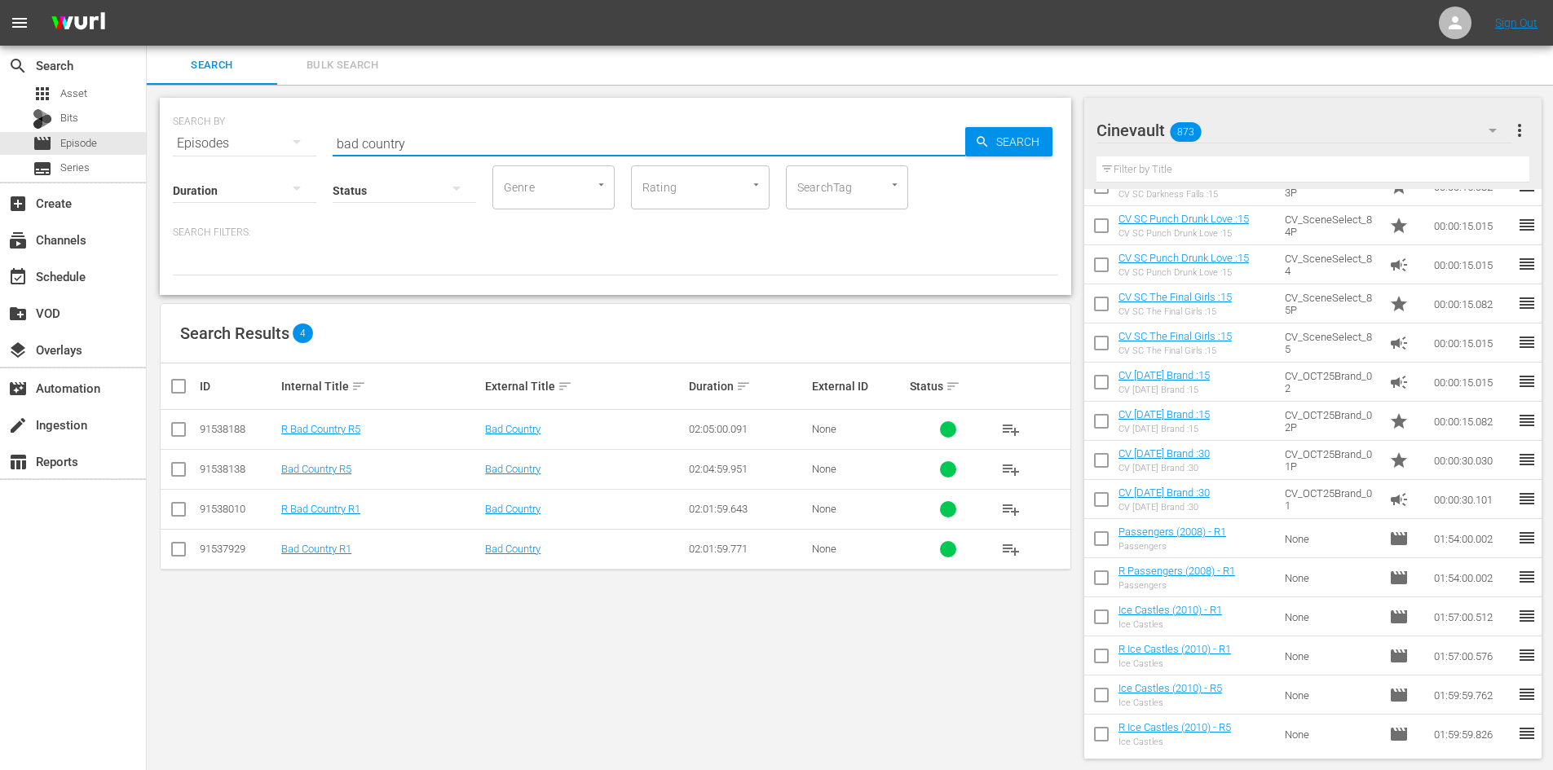
checkbox input "true"
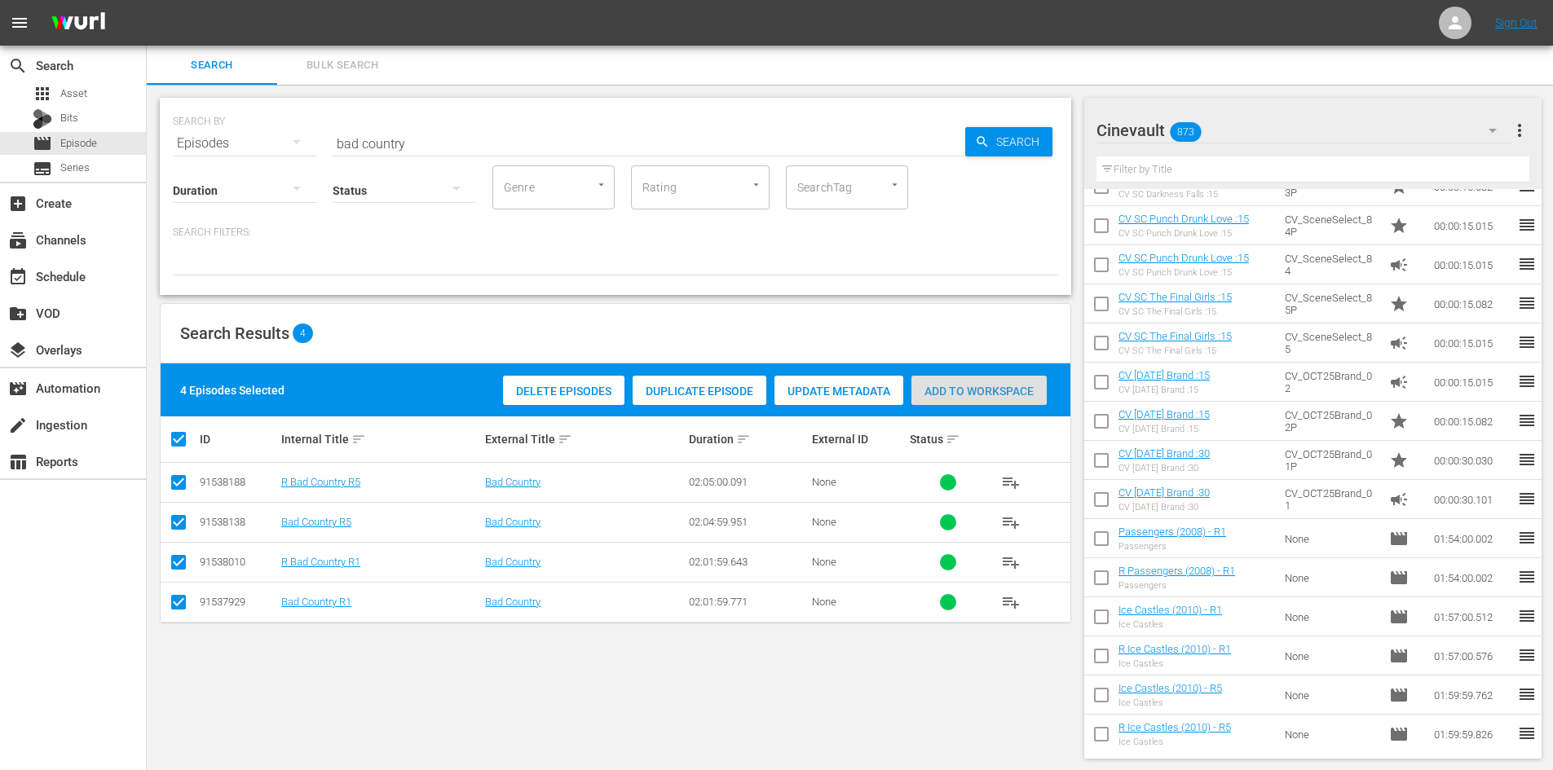
click at [955, 386] on span "Add to Workspace" at bounding box center [978, 391] width 135 height 13
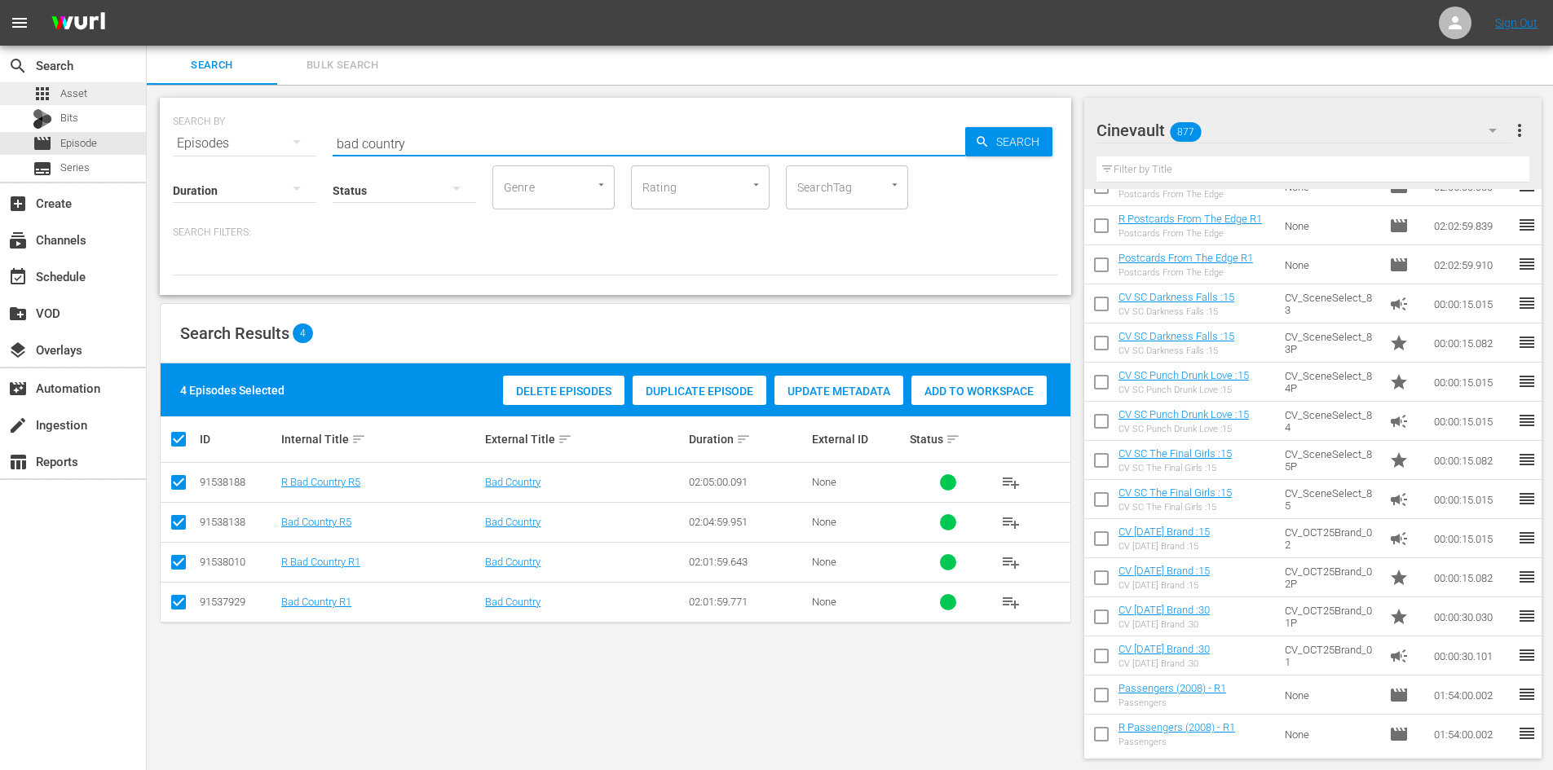
drag, startPoint x: 626, startPoint y: 159, endPoint x: 0, endPoint y: 96, distance: 629.2
click at [147, 0] on div "search Search apps Asset Bits movie Episode subtitles Series add_box Create sub…" at bounding box center [850, 0] width 1406 height 0
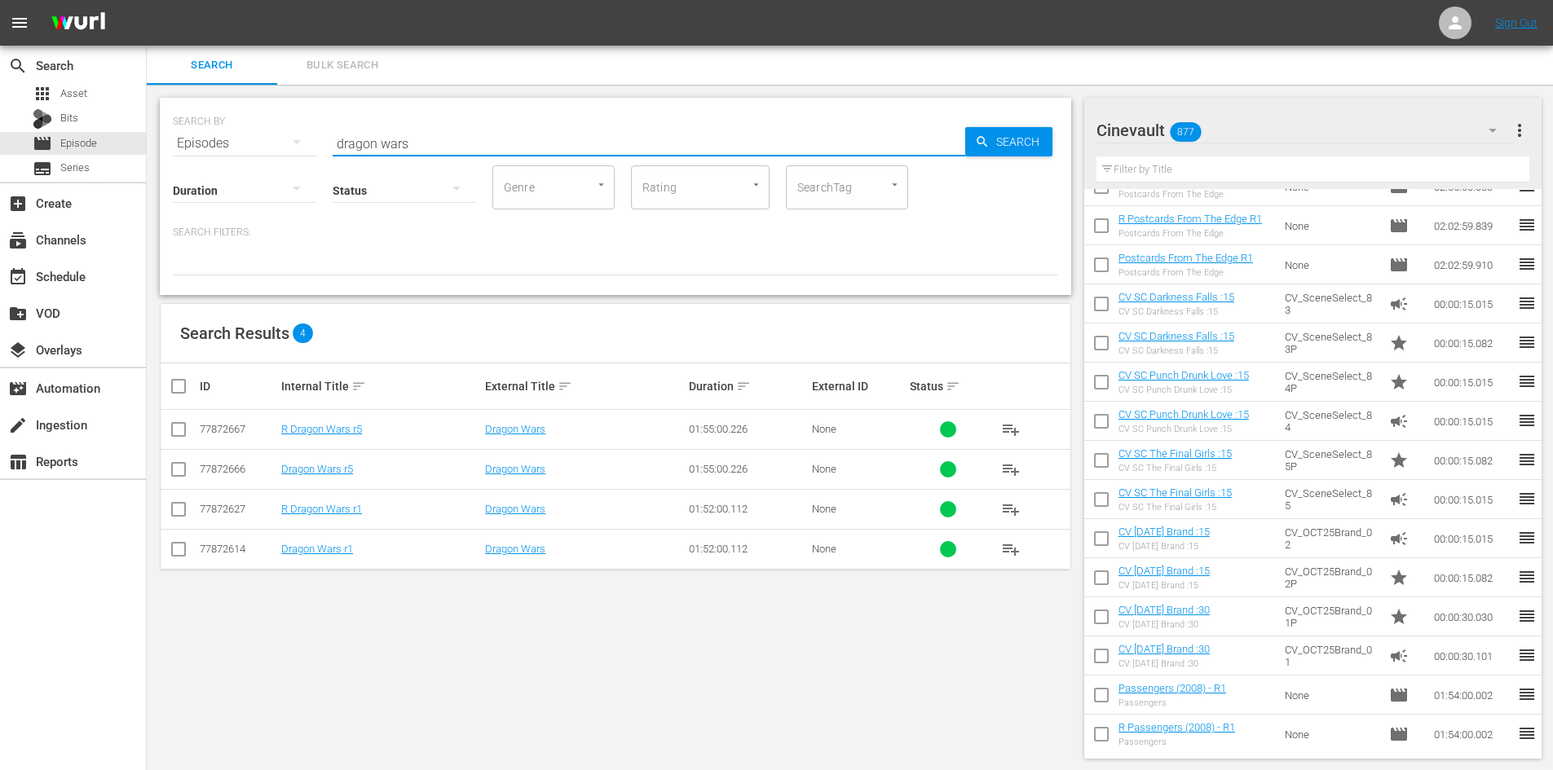
drag, startPoint x: 432, startPoint y: 142, endPoint x: 207, endPoint y: 155, distance: 225.4
click at [207, 155] on div "SEARCH BY Search By Episodes Search ID, Title, Description, Keywords, or Catego…" at bounding box center [615, 196] width 911 height 197
type input "cops and robbersons"
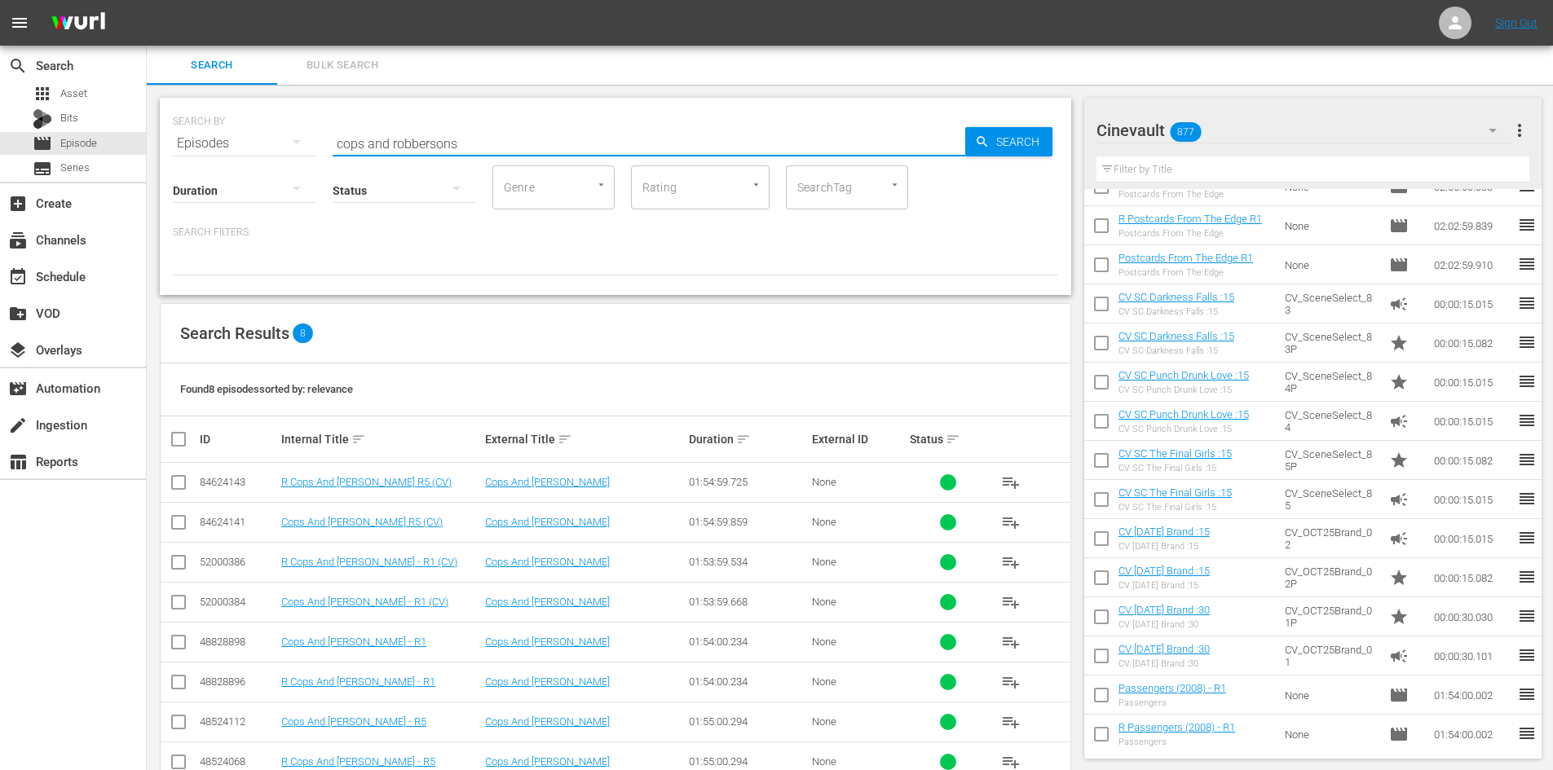
drag, startPoint x: 174, startPoint y: 604, endPoint x: 171, endPoint y: 576, distance: 27.8
click at [174, 603] on input "checkbox" at bounding box center [179, 606] width 20 height 20
checkbox input "true"
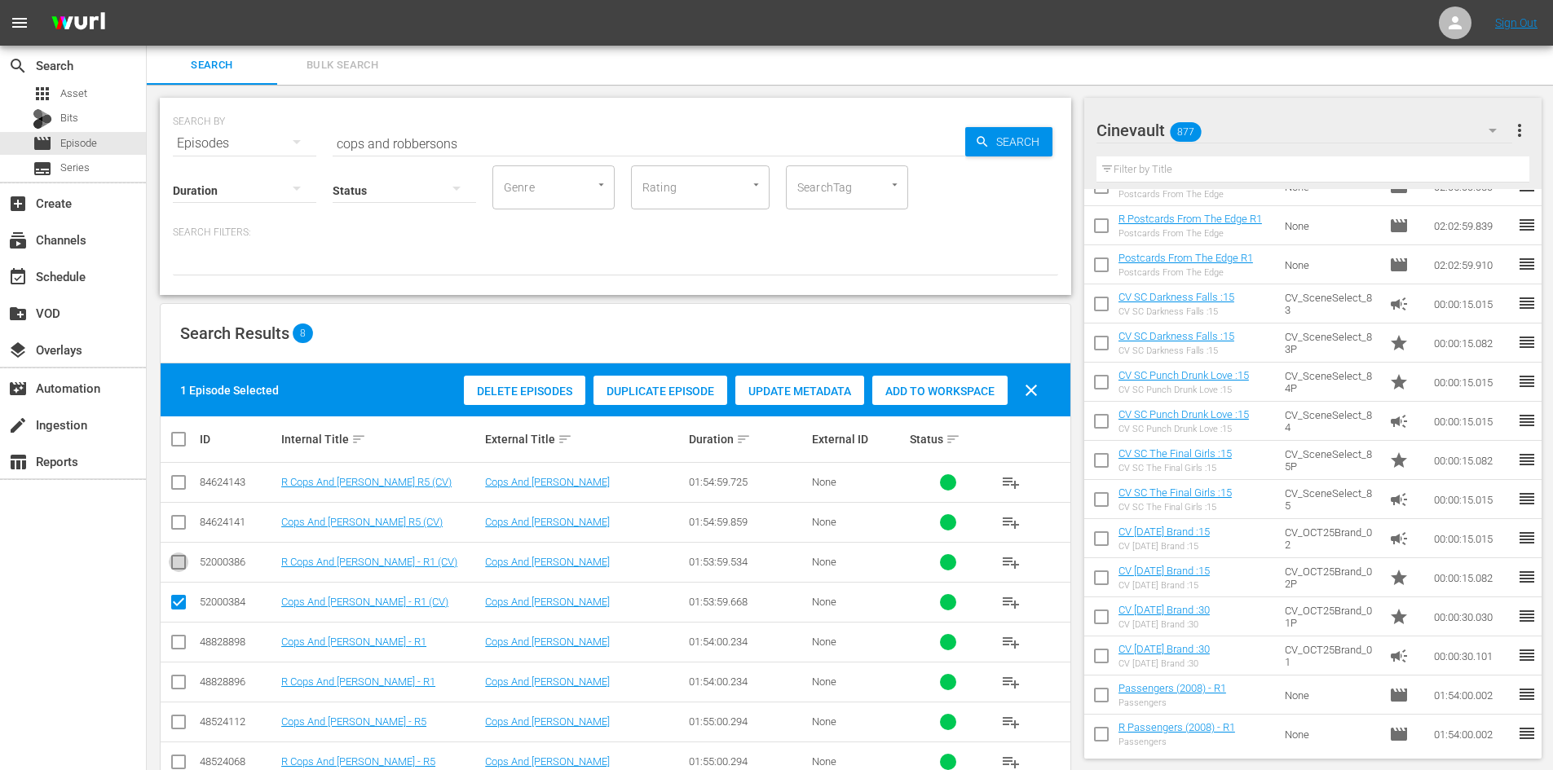
click at [171, 558] on input "checkbox" at bounding box center [179, 566] width 20 height 20
checkbox input "true"
click at [171, 510] on td at bounding box center [179, 522] width 37 height 40
click at [182, 516] on input "checkbox" at bounding box center [179, 526] width 20 height 20
checkbox input "true"
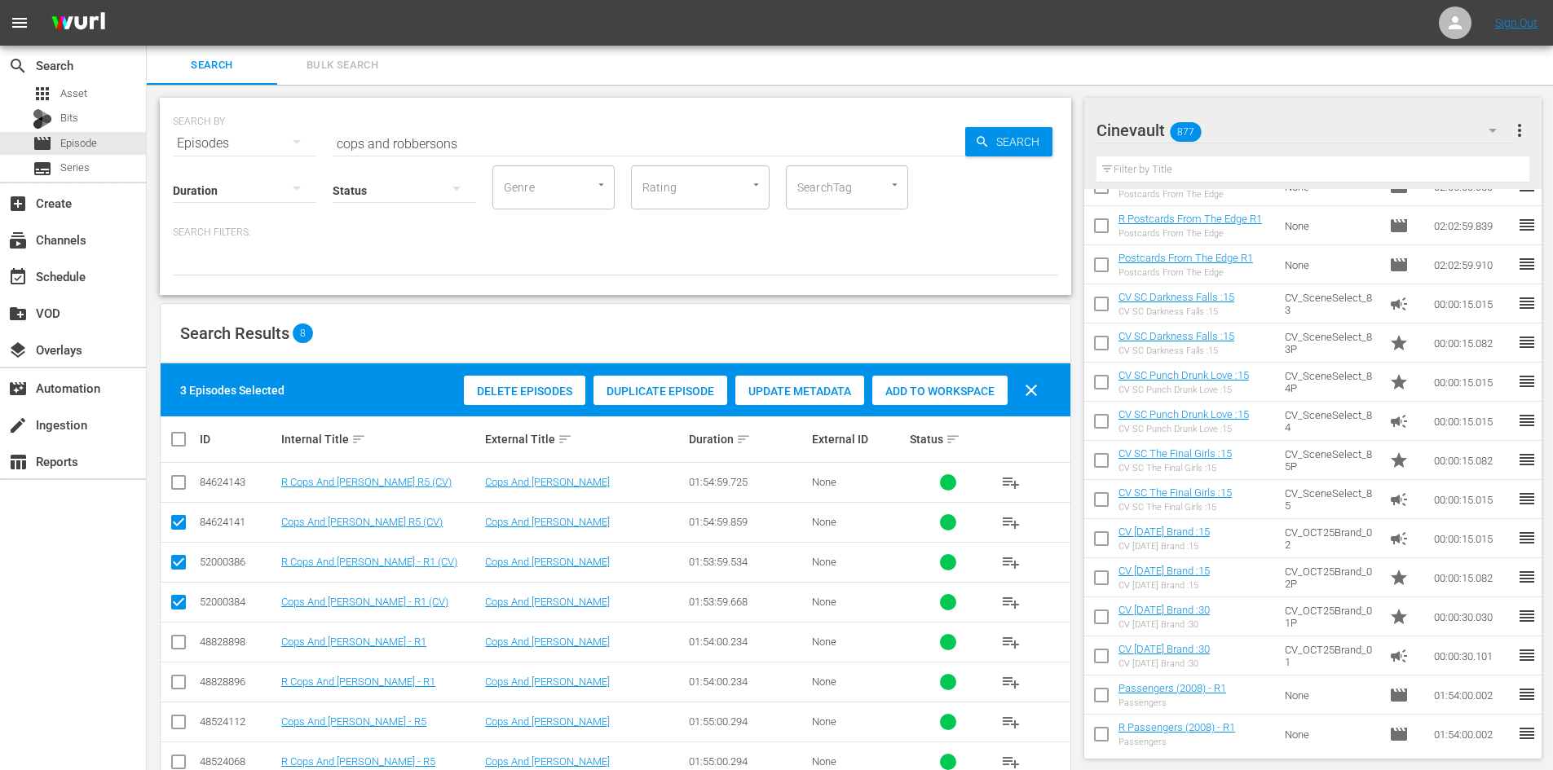
click at [177, 496] on td at bounding box center [179, 483] width 37 height 40
click at [177, 487] on input "checkbox" at bounding box center [179, 486] width 20 height 20
checkbox input "true"
click at [940, 393] on span "Add to Workspace" at bounding box center [939, 391] width 135 height 13
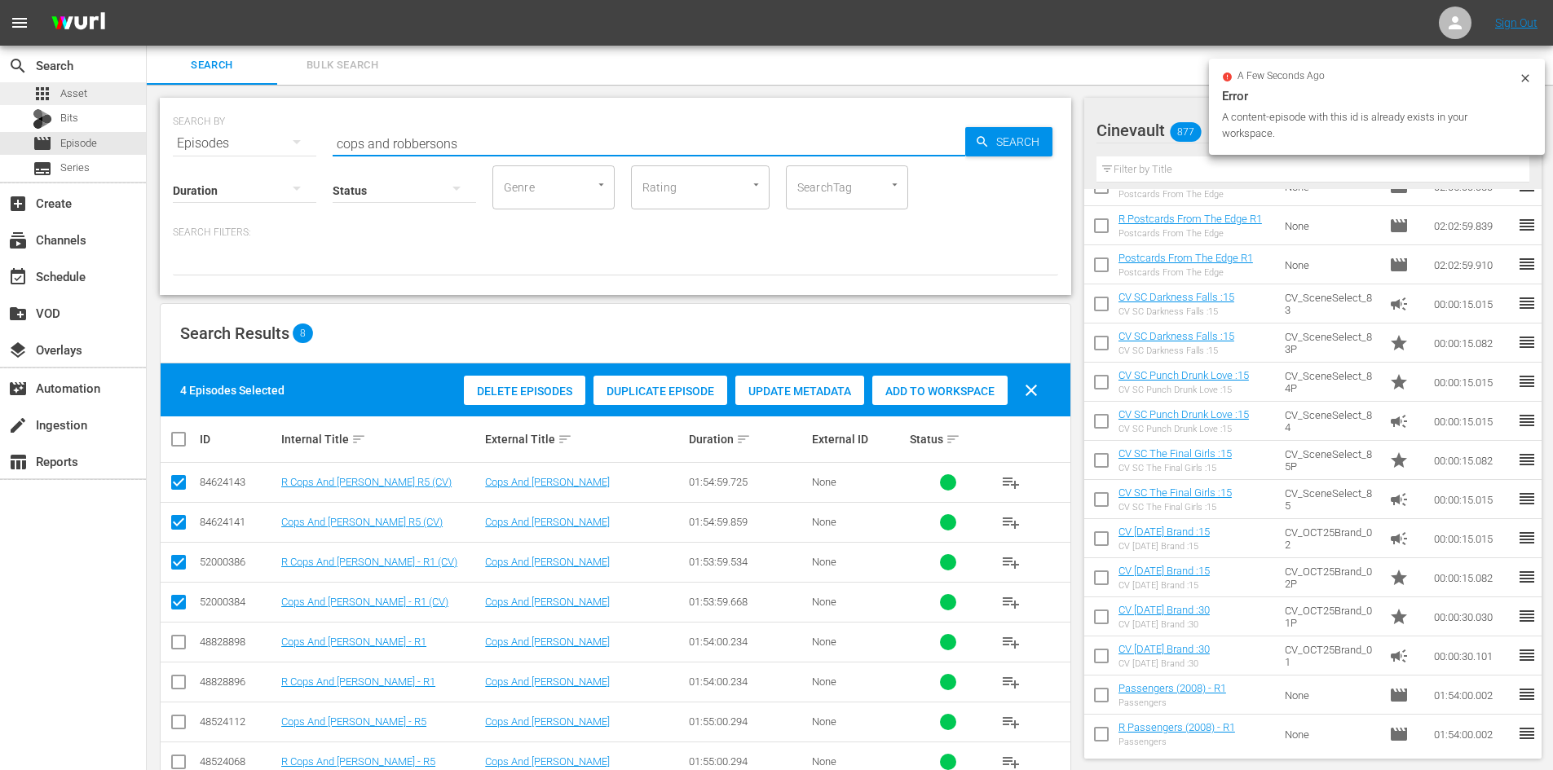
drag, startPoint x: 670, startPoint y: 152, endPoint x: 107, endPoint y: 95, distance: 566.1
click at [147, 0] on div "search Search apps Asset Bits movie Episode subtitles Series add_box Create sub…" at bounding box center [850, 0] width 1406 height 0
type input "crossroads"
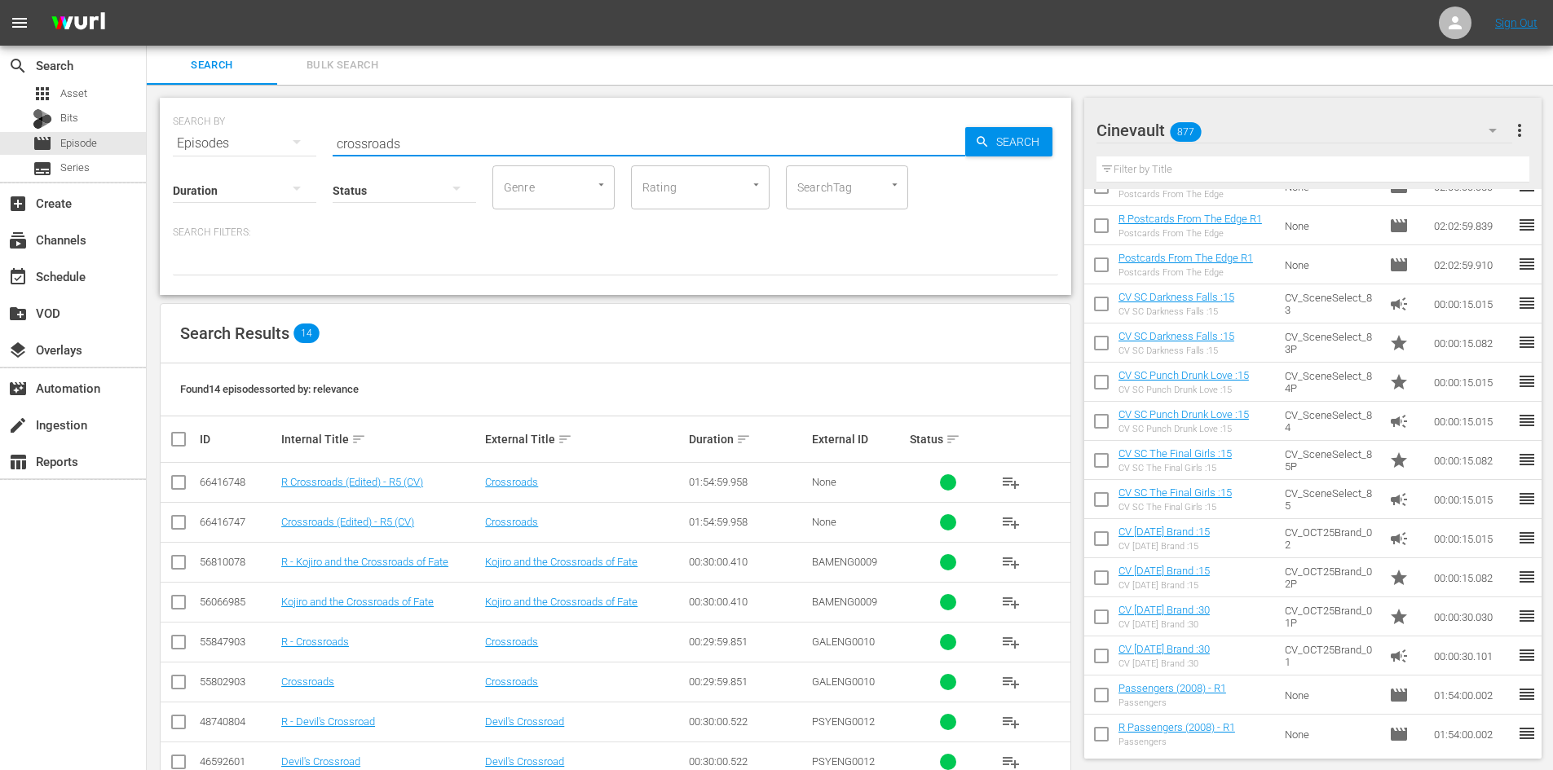
scroll to position [245, 0]
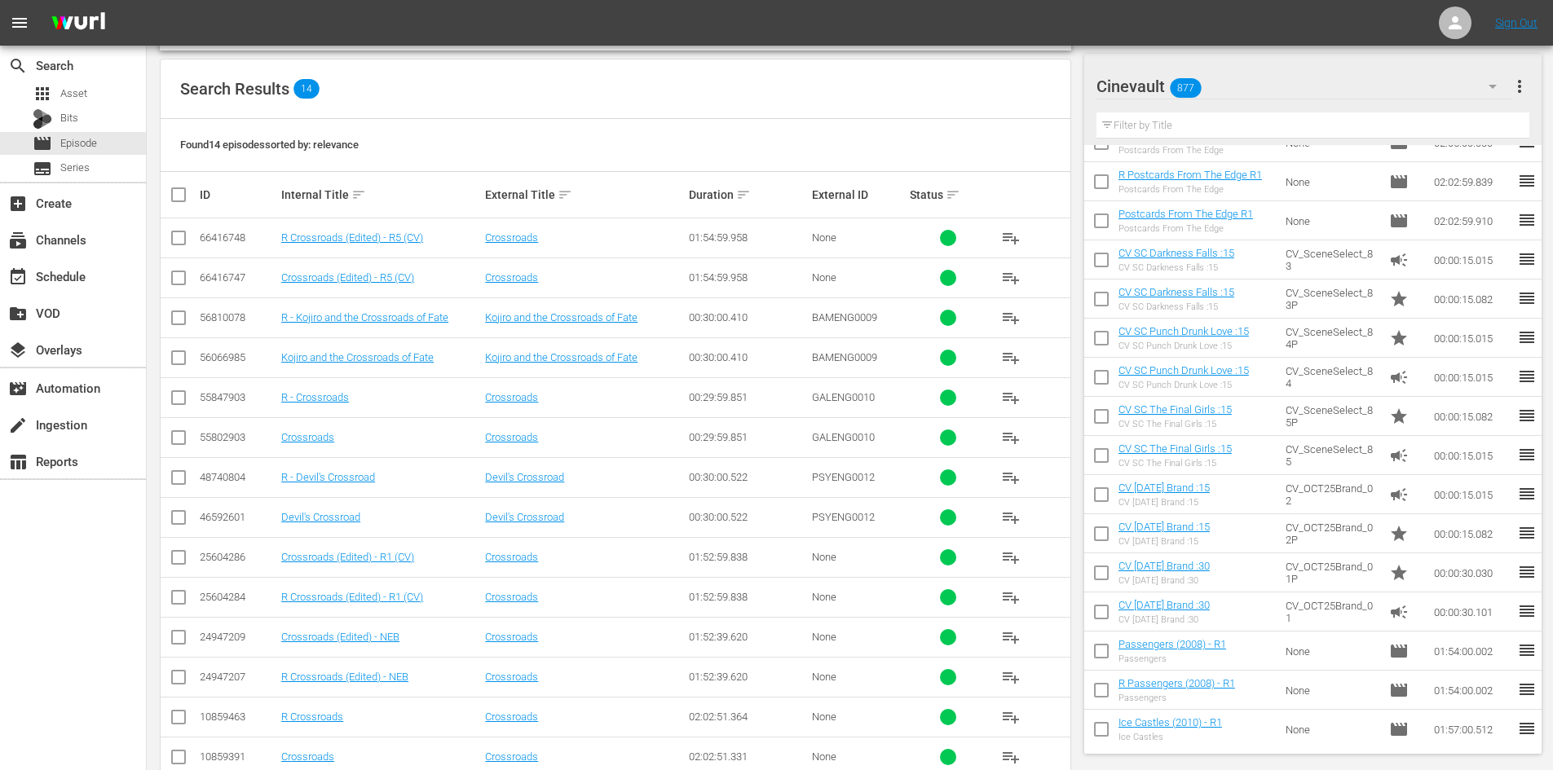
click at [184, 591] on input "checkbox" at bounding box center [179, 601] width 20 height 20
checkbox input "true"
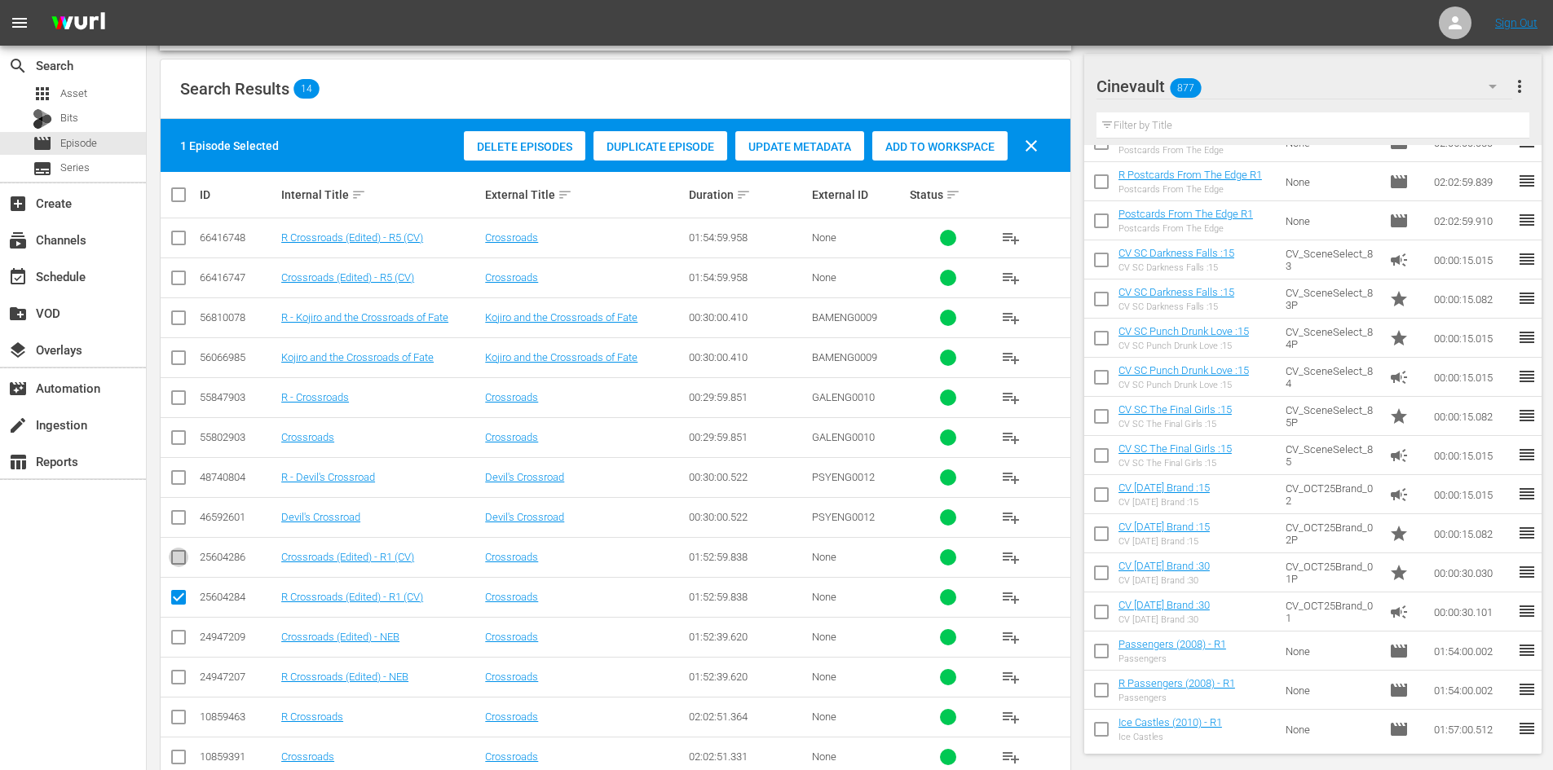
click at [182, 563] on input "checkbox" at bounding box center [179, 561] width 20 height 20
checkbox input "true"
click at [181, 268] on icon at bounding box center [179, 278] width 20 height 20
drag, startPoint x: 180, startPoint y: 285, endPoint x: 180, endPoint y: 250, distance: 35.1
click at [180, 283] on input "checkbox" at bounding box center [179, 281] width 20 height 20
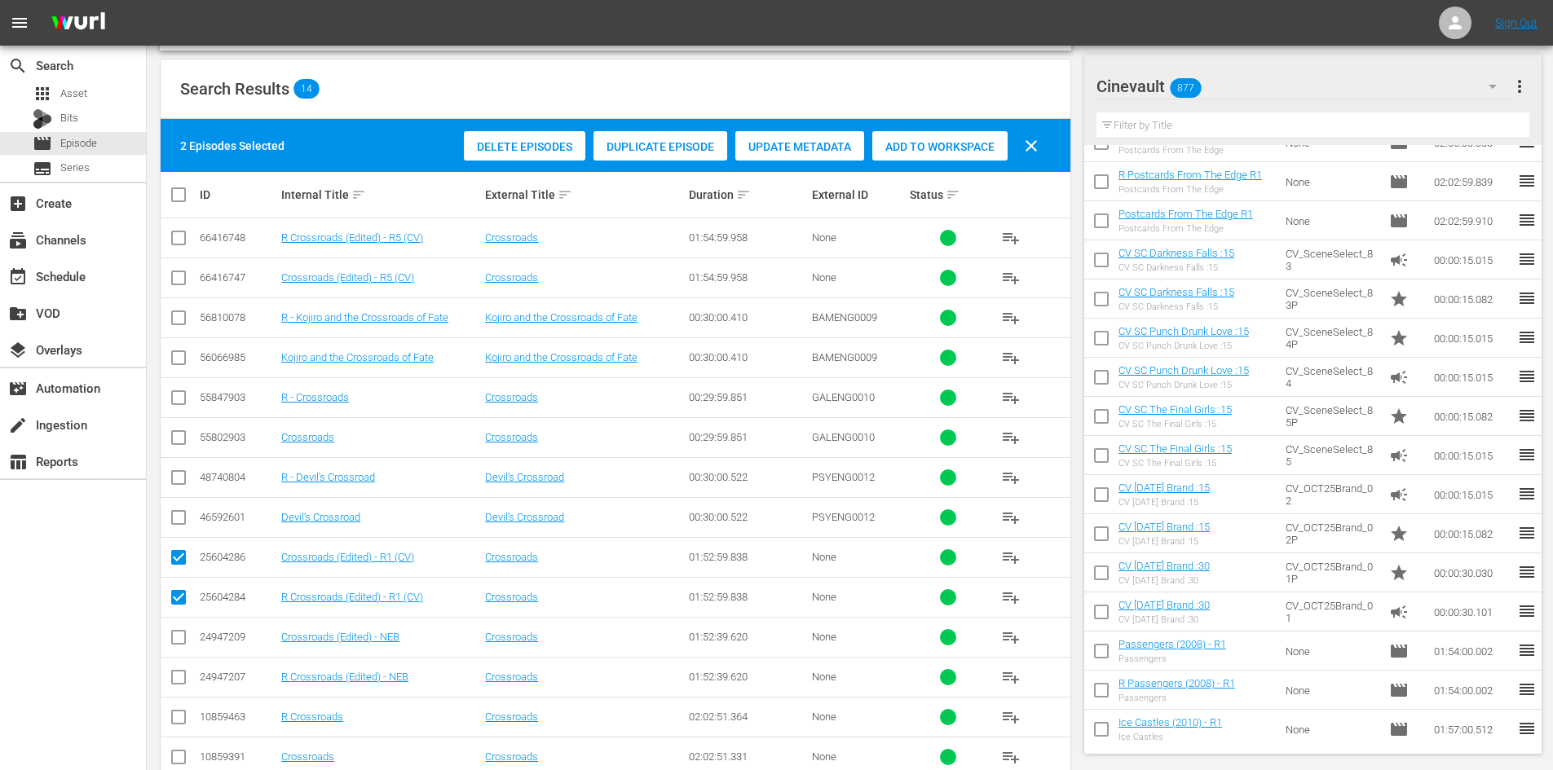
checkbox input "true"
click at [181, 240] on input "checkbox" at bounding box center [179, 242] width 20 height 20
checkbox input "true"
click at [933, 144] on span "Add to Workspace" at bounding box center [939, 146] width 135 height 13
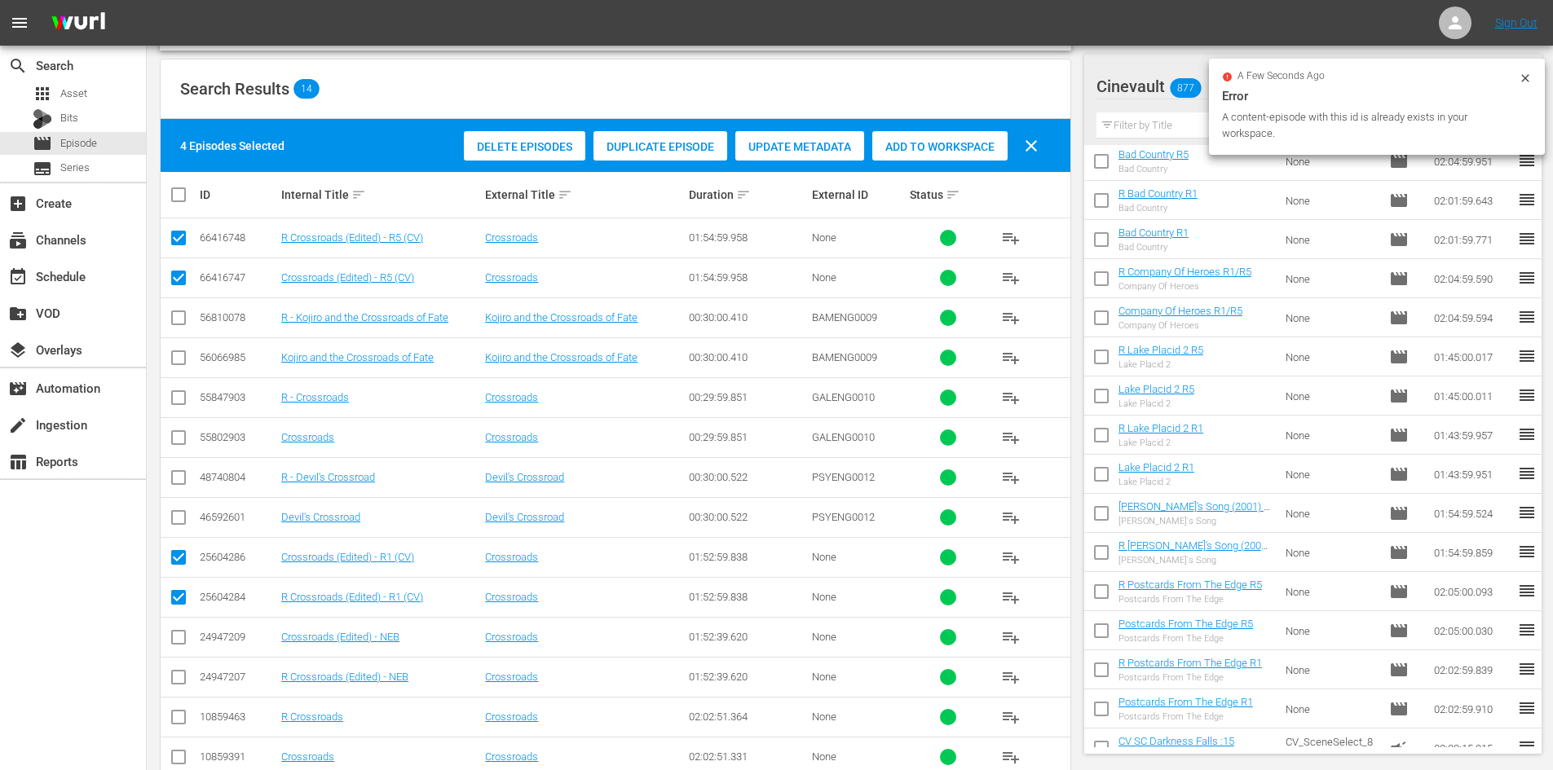
scroll to position [0, 0]
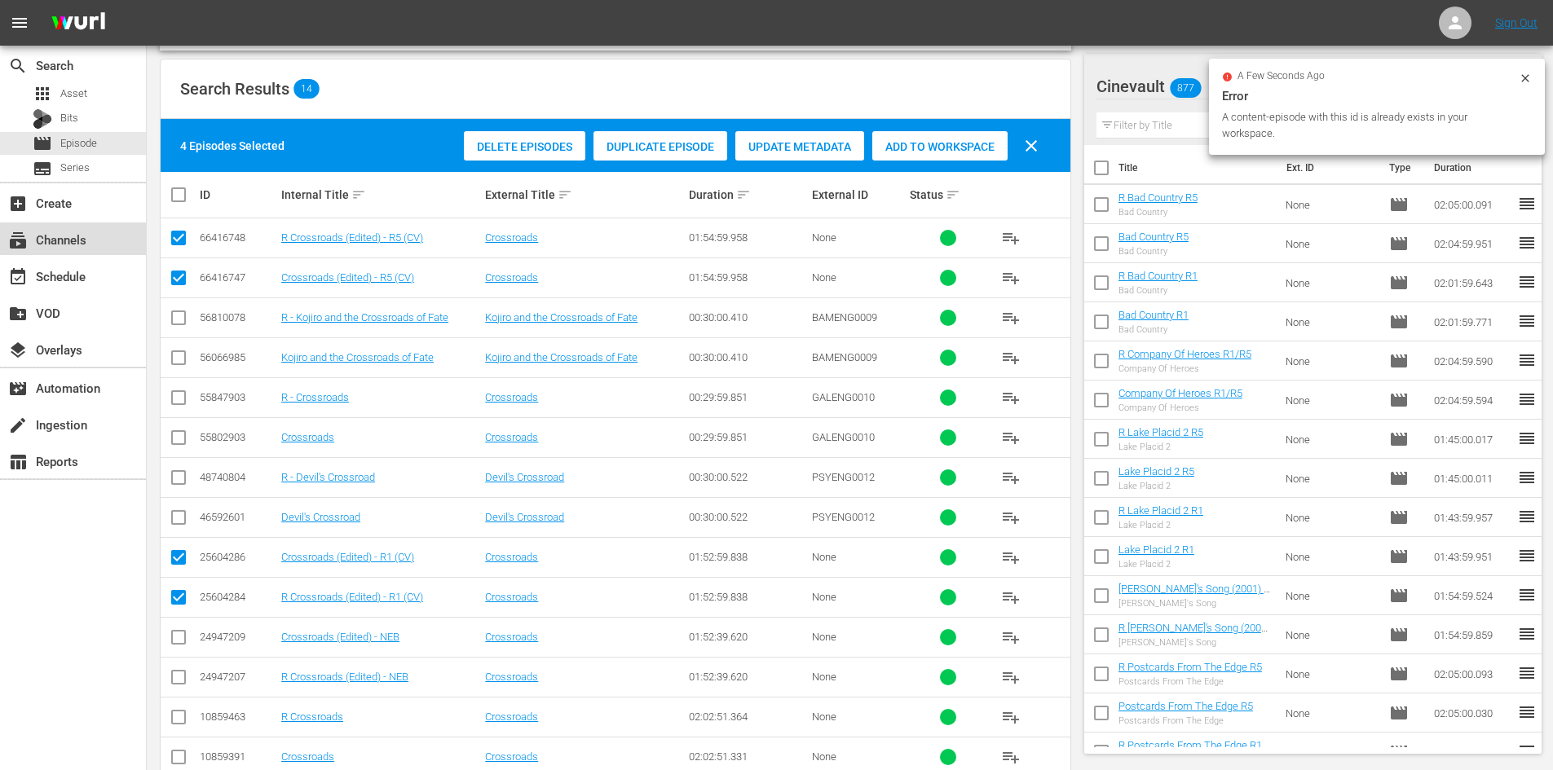
click at [93, 245] on div "subscriptions Channels" at bounding box center [73, 239] width 146 height 33
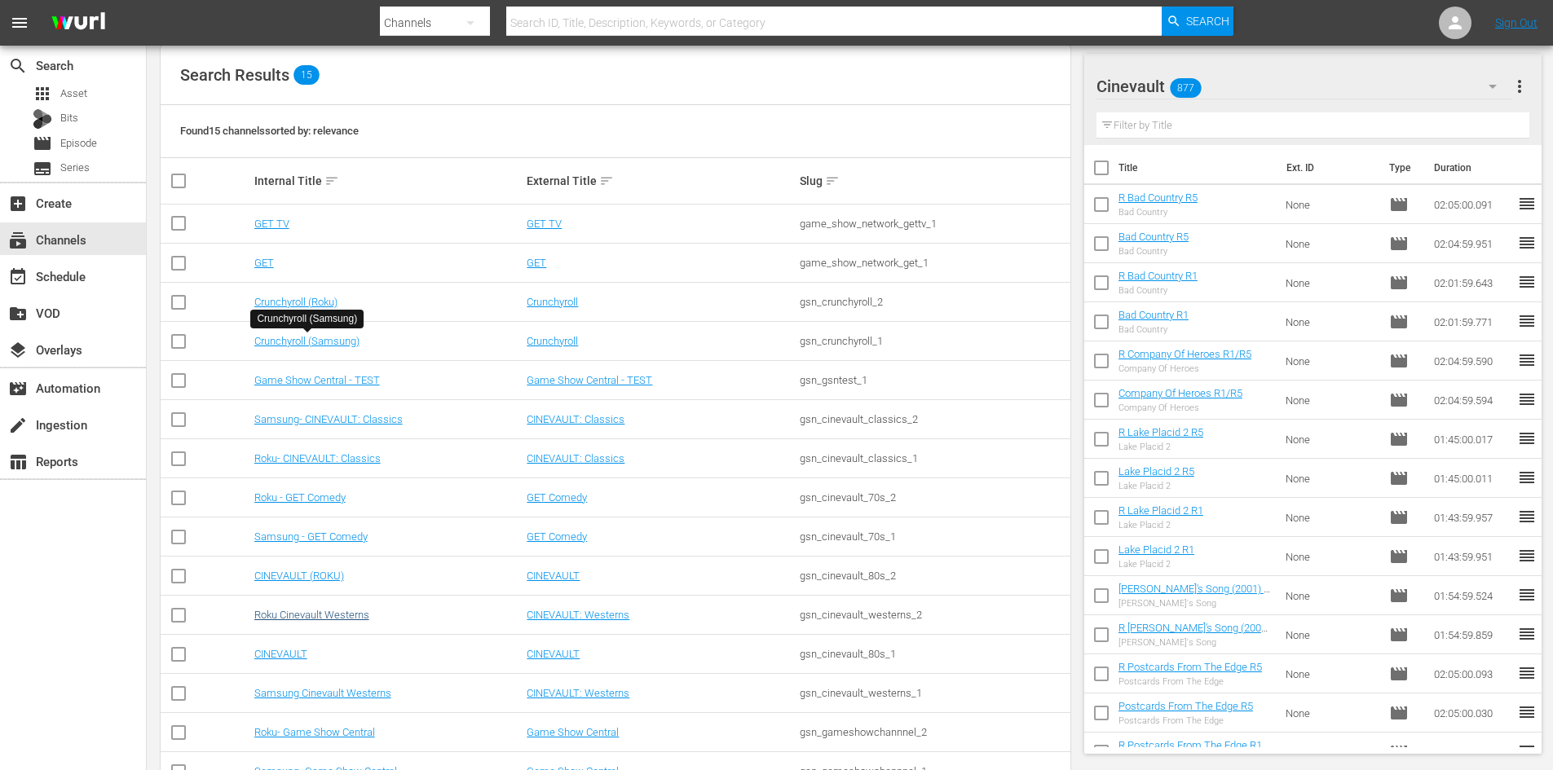
scroll to position [224, 0]
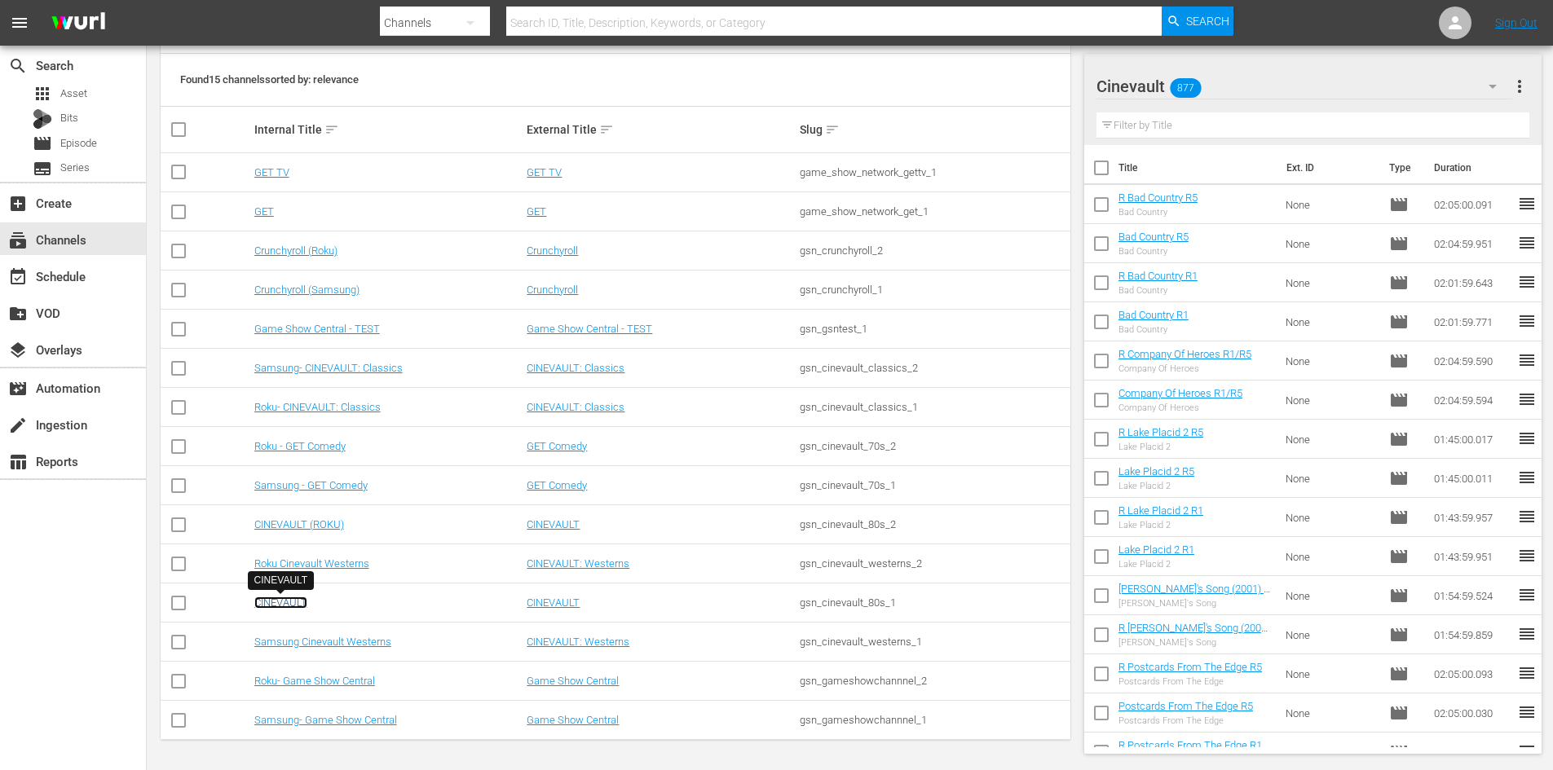
click at [293, 599] on link "CINEVAULT" at bounding box center [280, 603] width 53 height 12
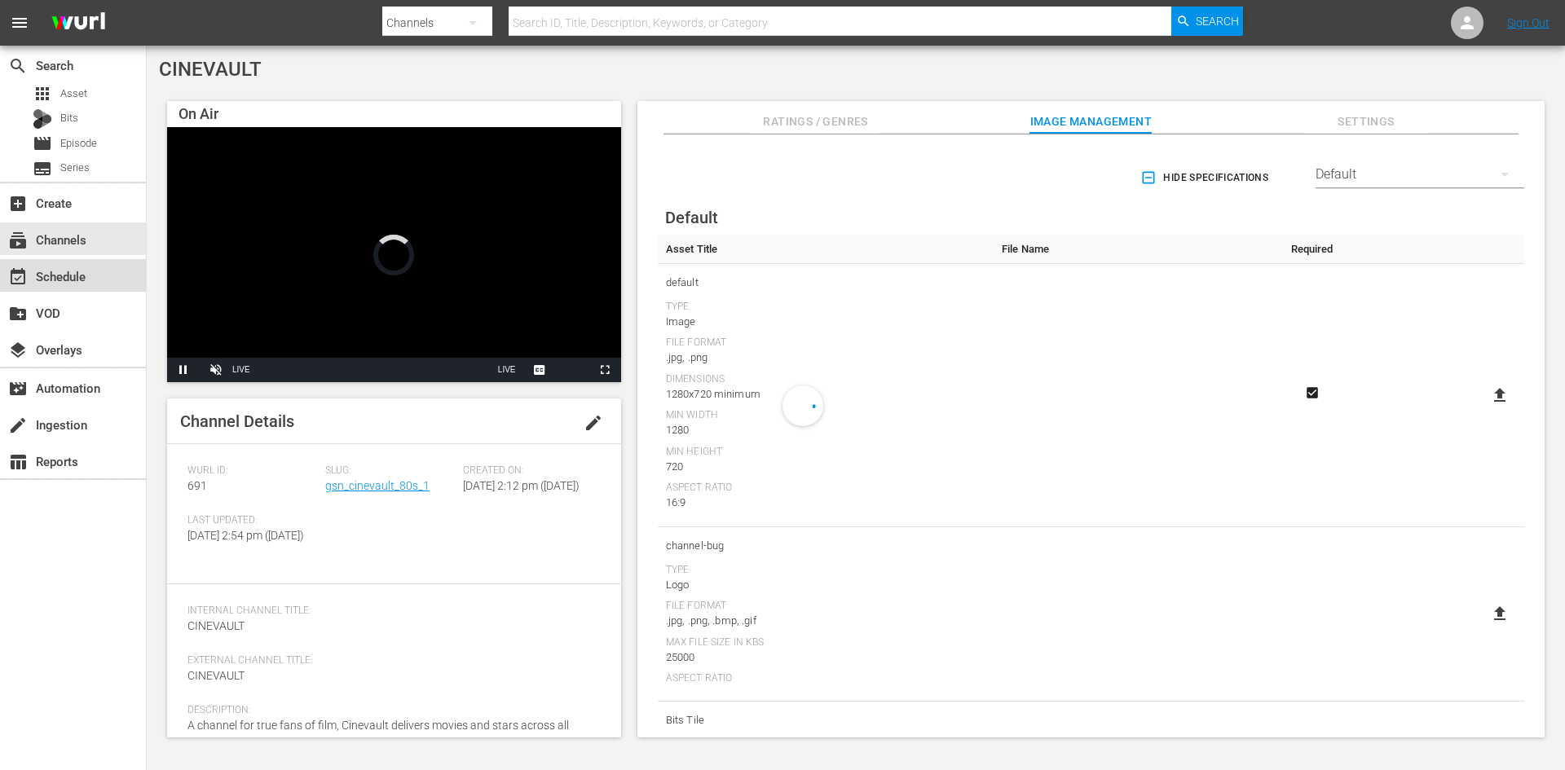
click at [111, 280] on div "event_available Schedule" at bounding box center [73, 275] width 146 height 33
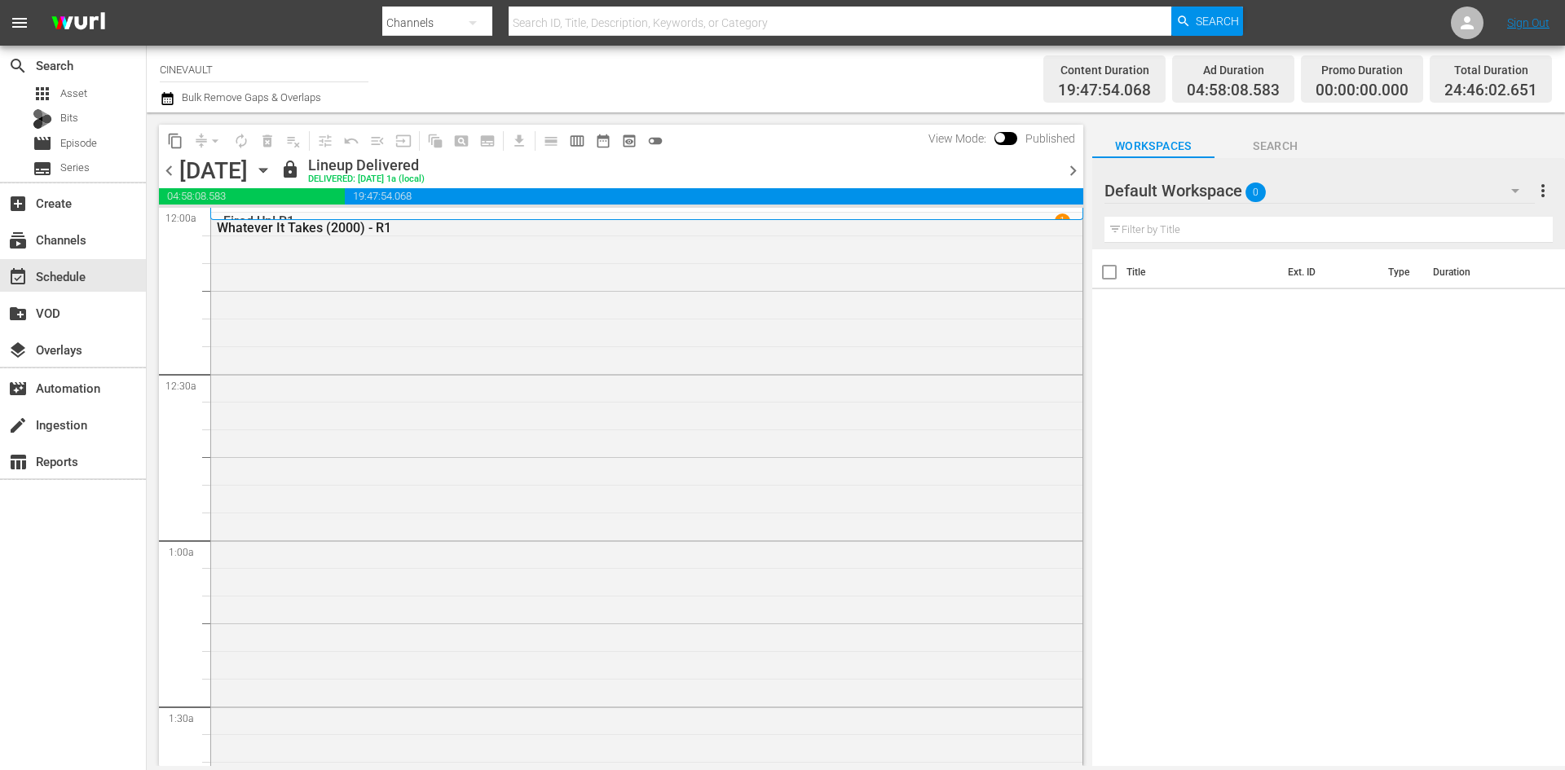
click at [272, 165] on icon "button" at bounding box center [263, 170] width 18 height 18
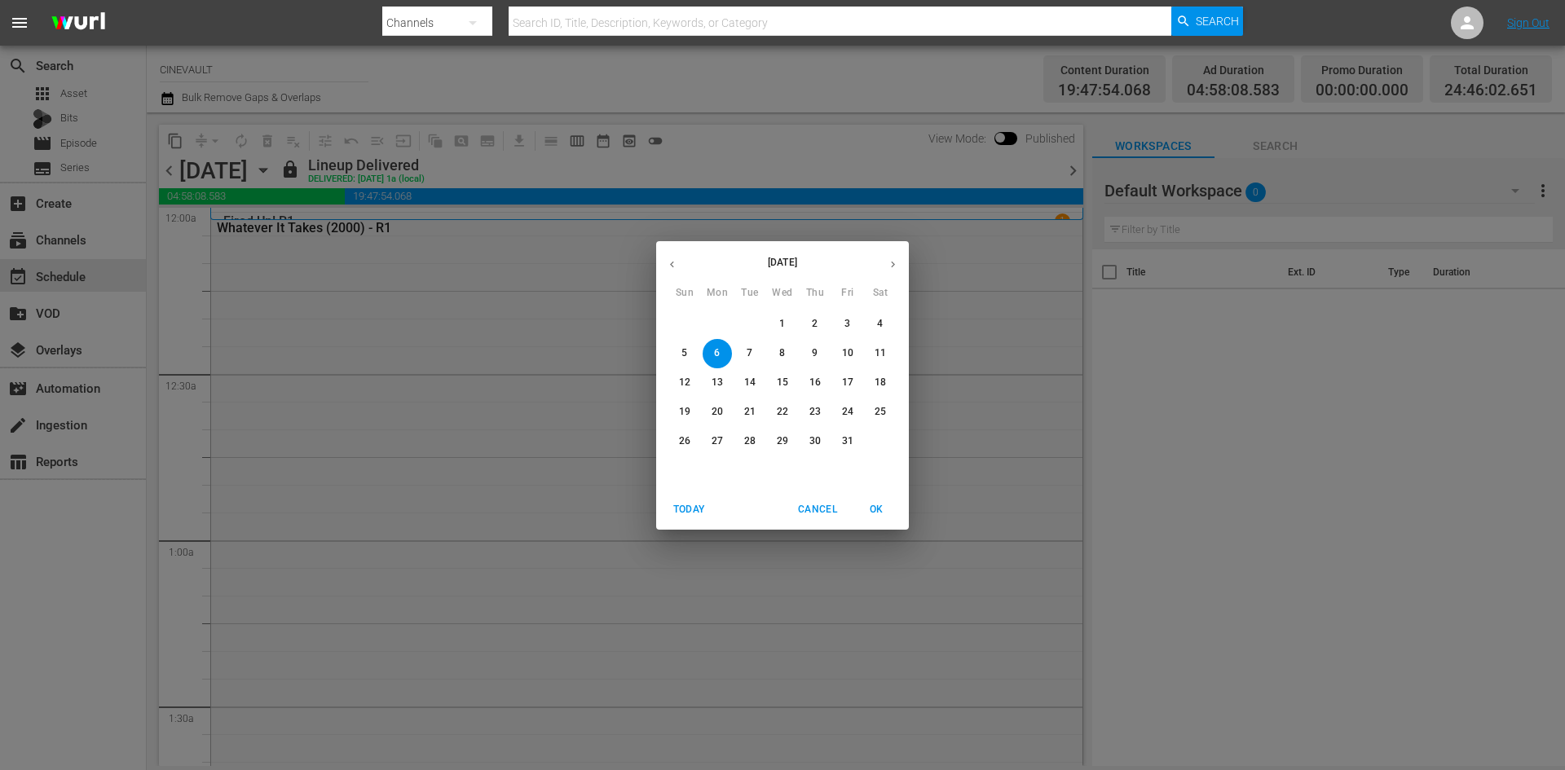
click at [718, 377] on p "13" at bounding box center [717, 383] width 11 height 14
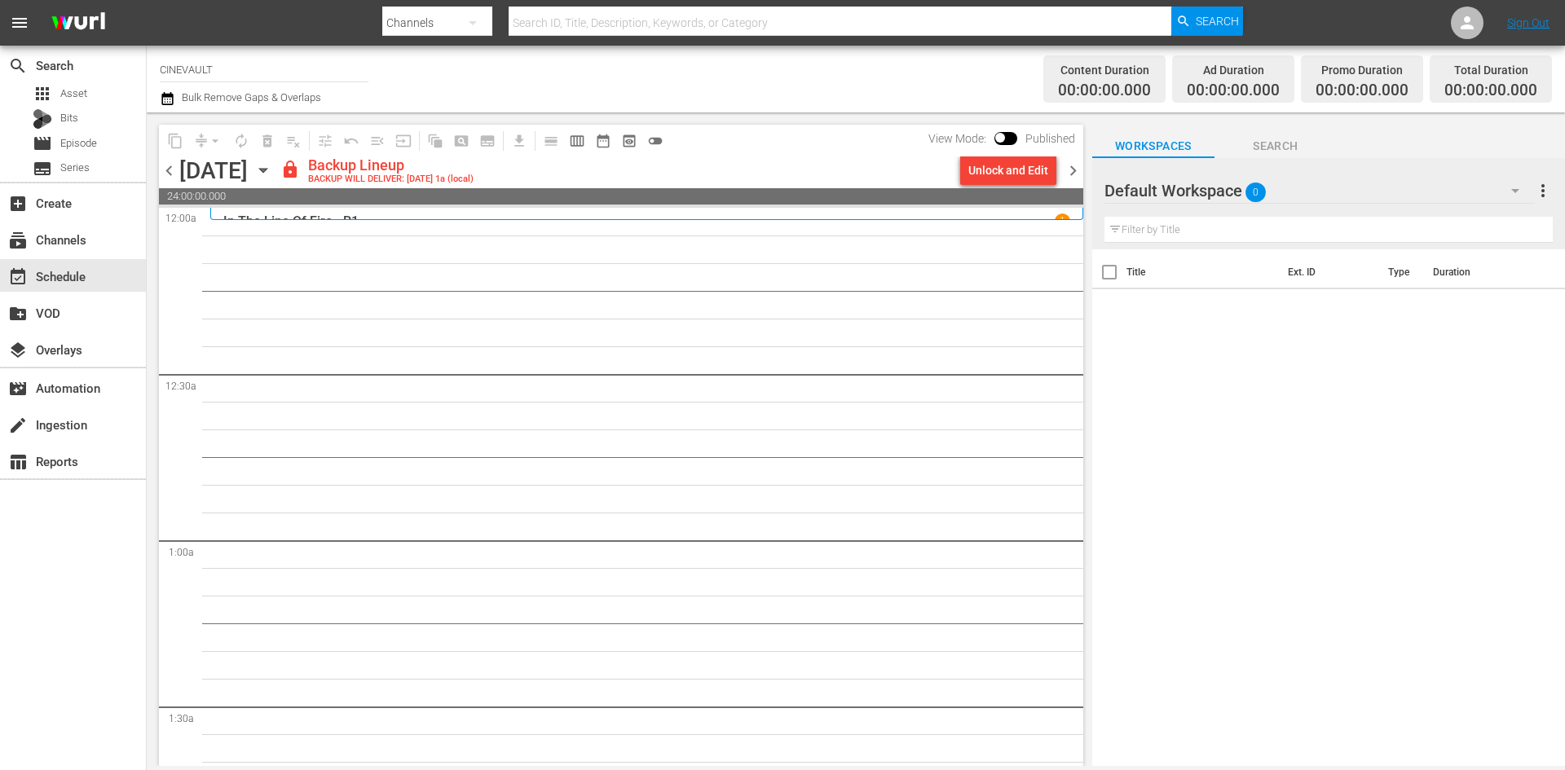
click at [1300, 190] on div "Default Workspace 0" at bounding box center [1320, 191] width 430 height 46
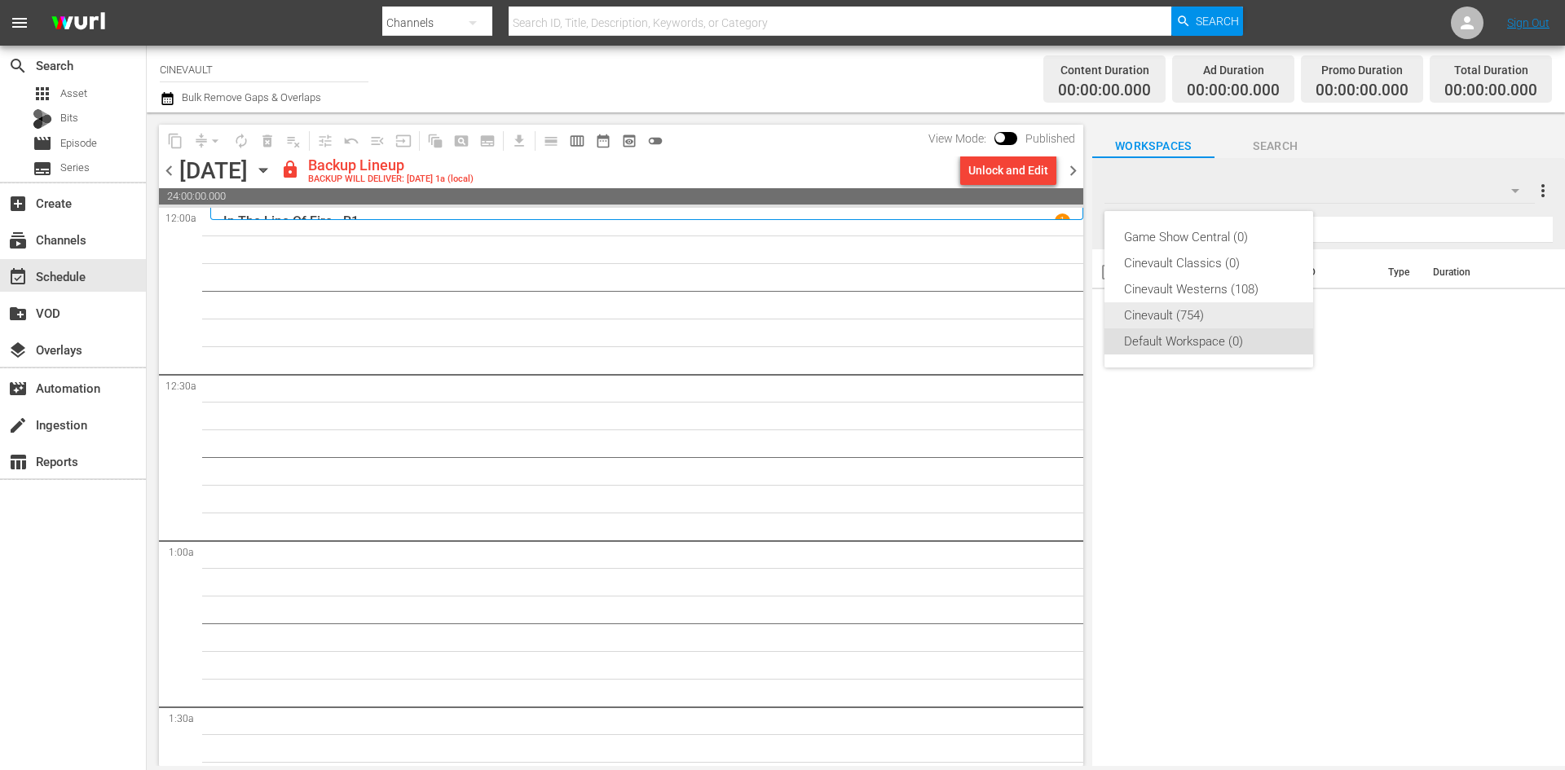
click at [1217, 308] on div "Cinevault (754)" at bounding box center [1209, 315] width 170 height 26
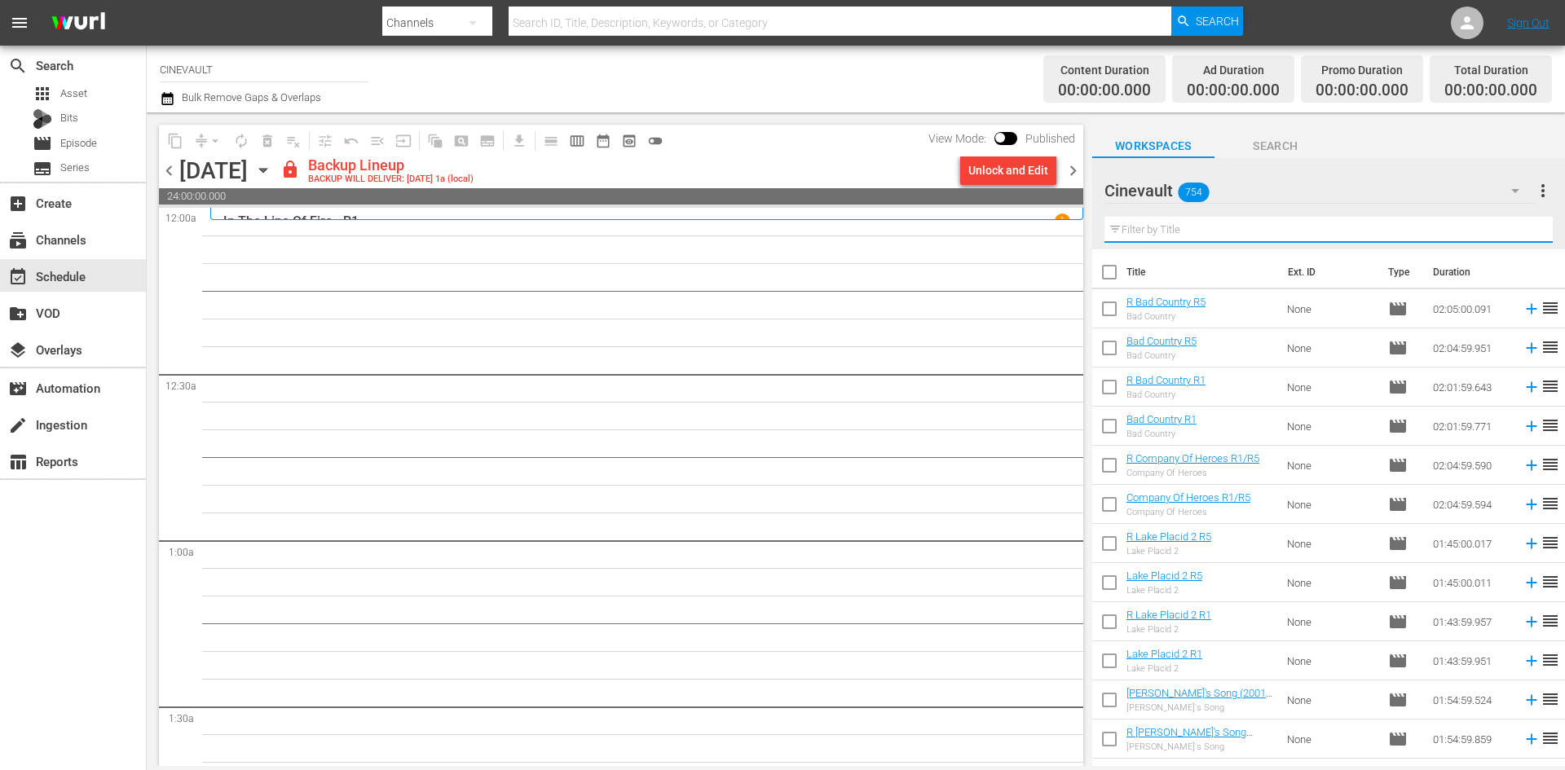
click at [1254, 235] on input "text" at bounding box center [1329, 230] width 448 height 26
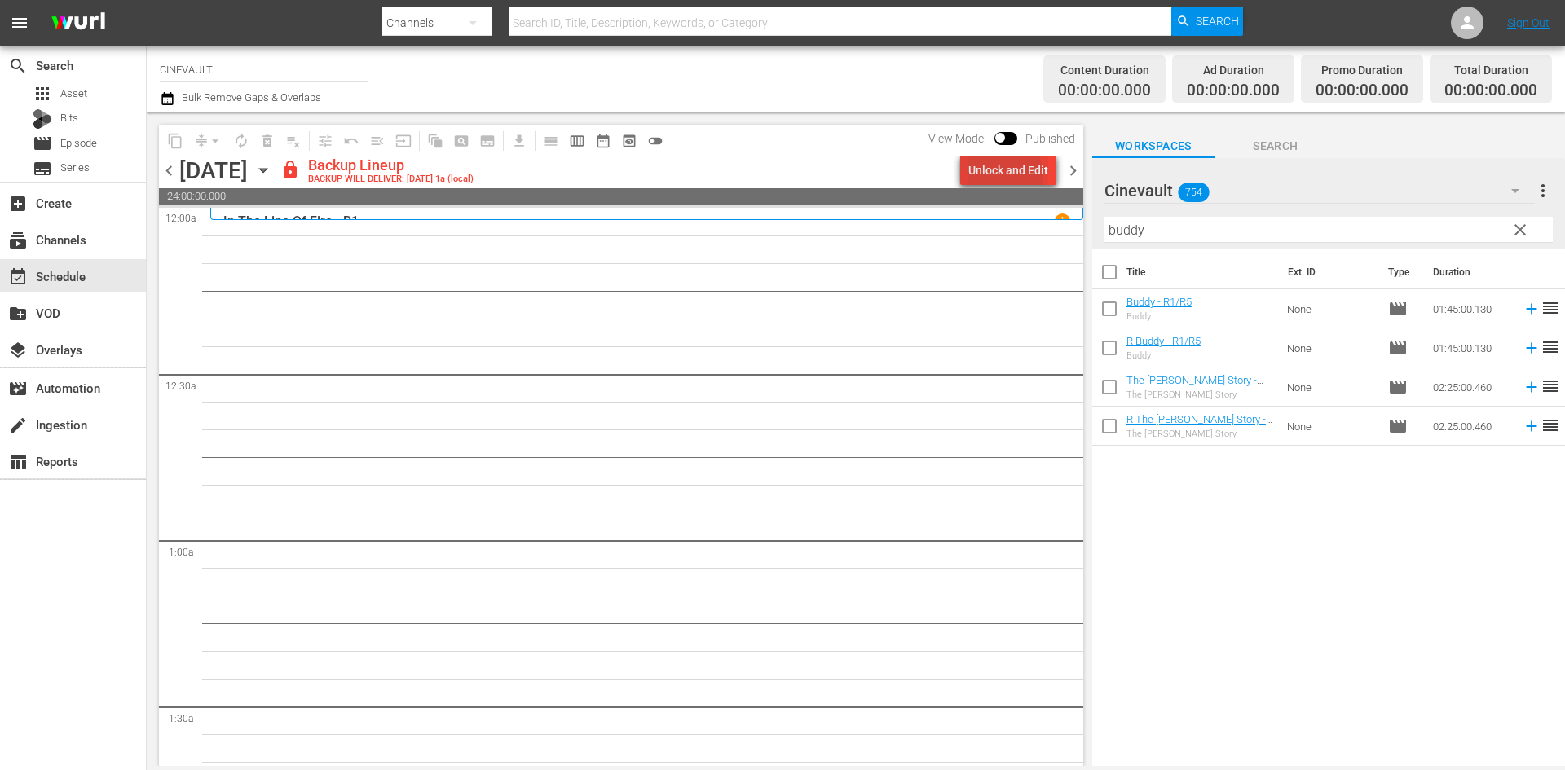
click at [992, 179] on div "Unlock and Edit" at bounding box center [1008, 170] width 80 height 29
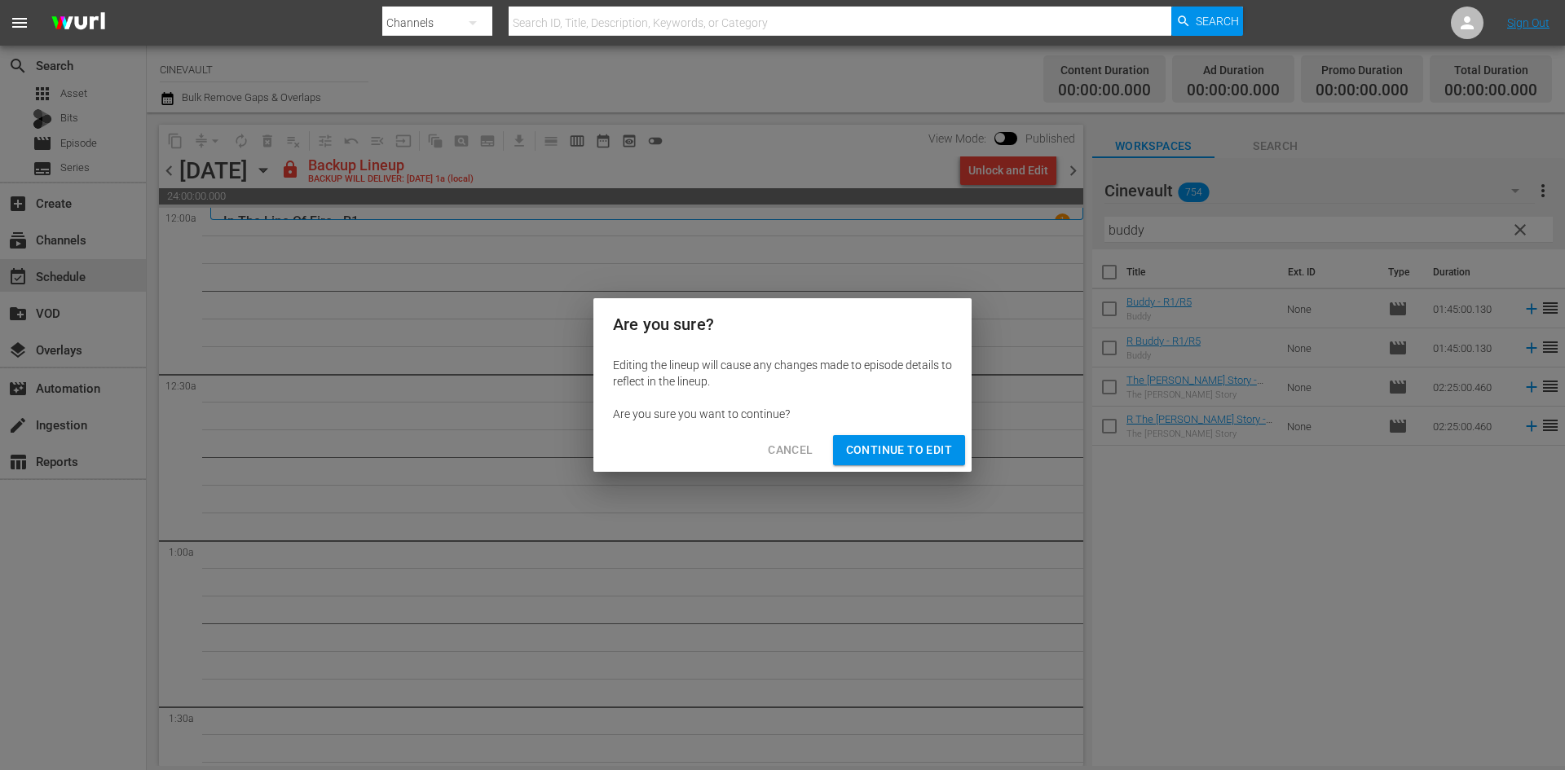
click at [933, 455] on span "Continue to Edit" at bounding box center [899, 450] width 106 height 20
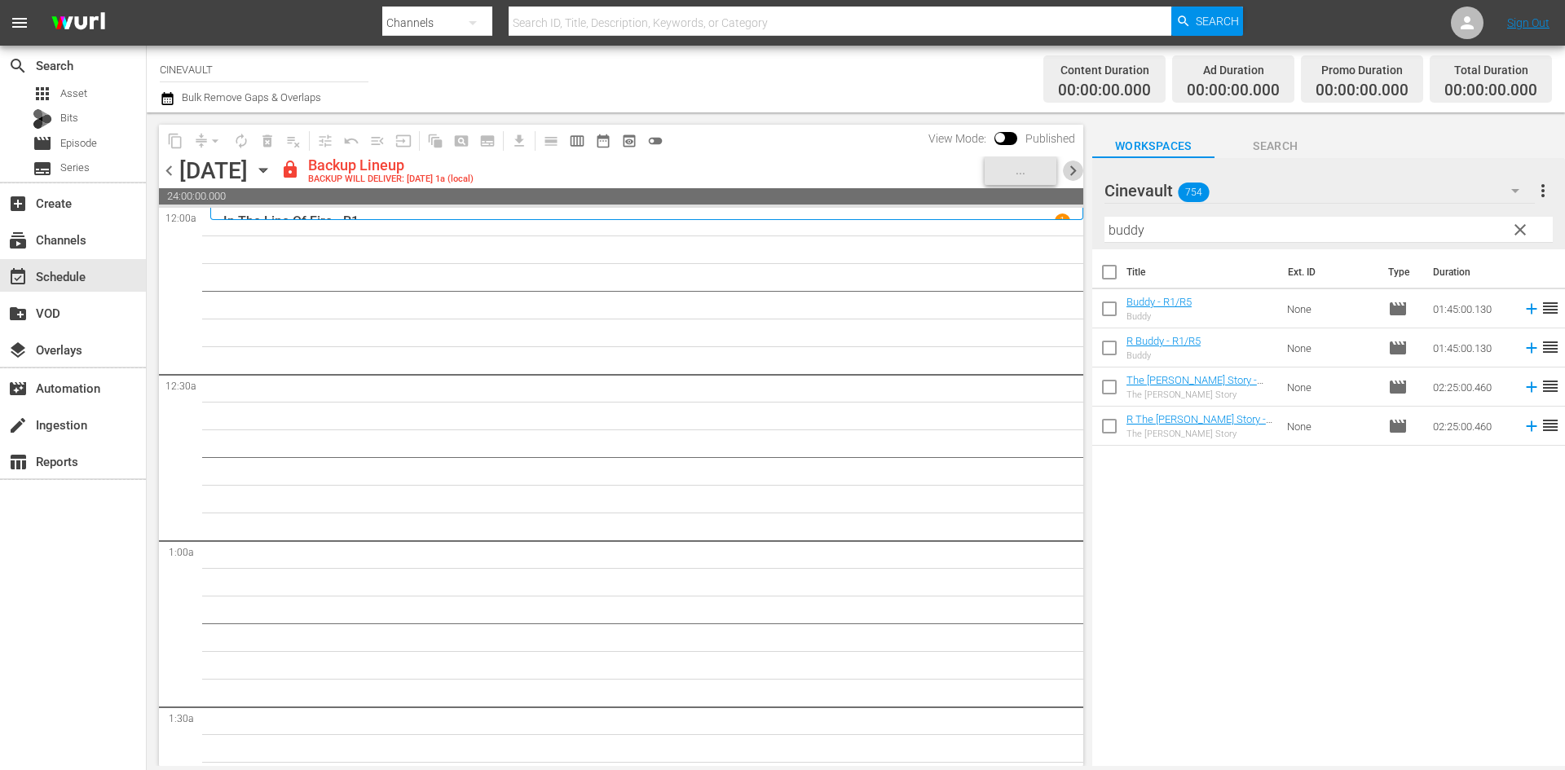
click at [1069, 172] on span "chevron_right" at bounding box center [1073, 171] width 20 height 20
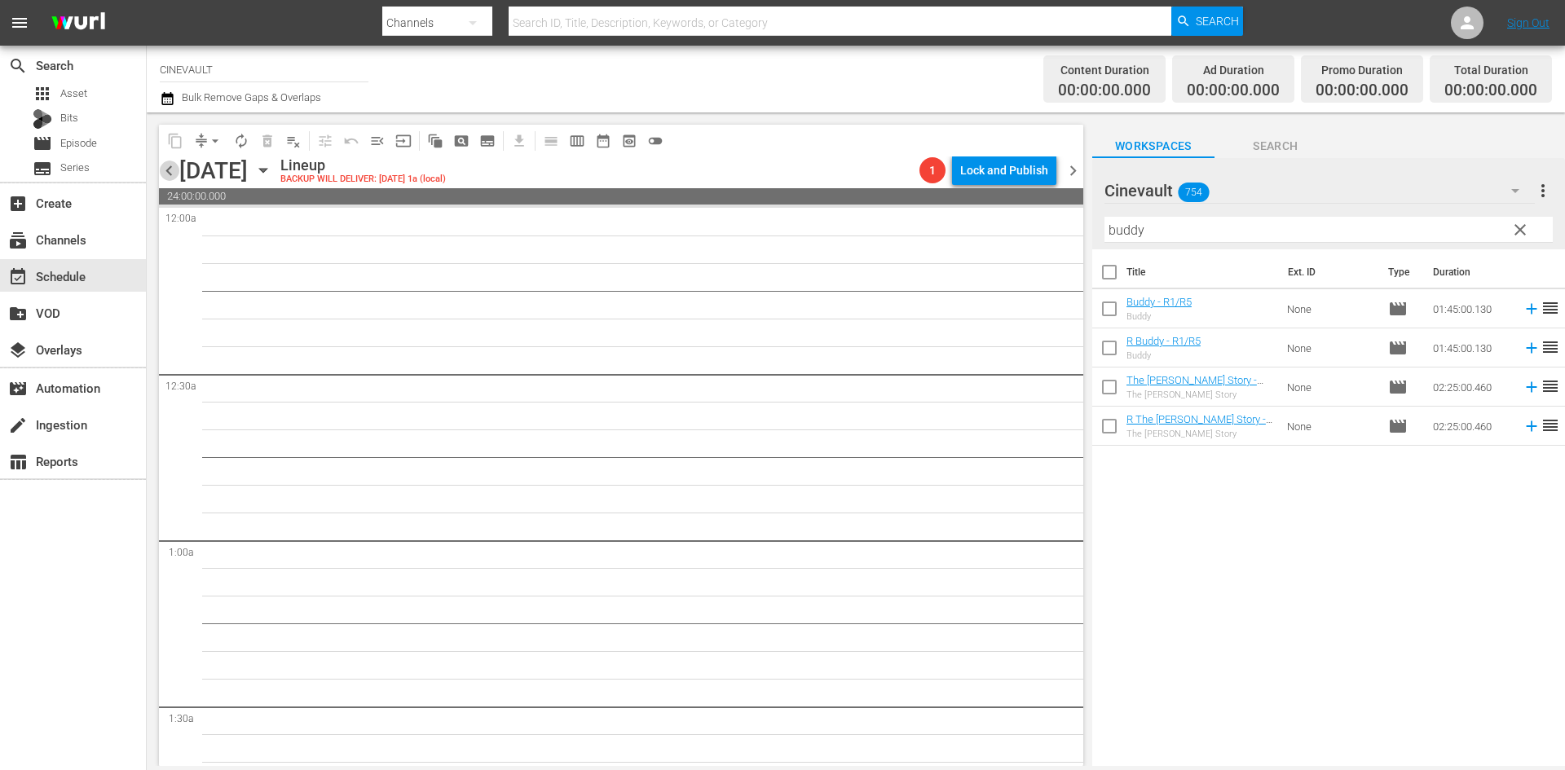
click at [166, 176] on span "chevron_left" at bounding box center [169, 171] width 20 height 20
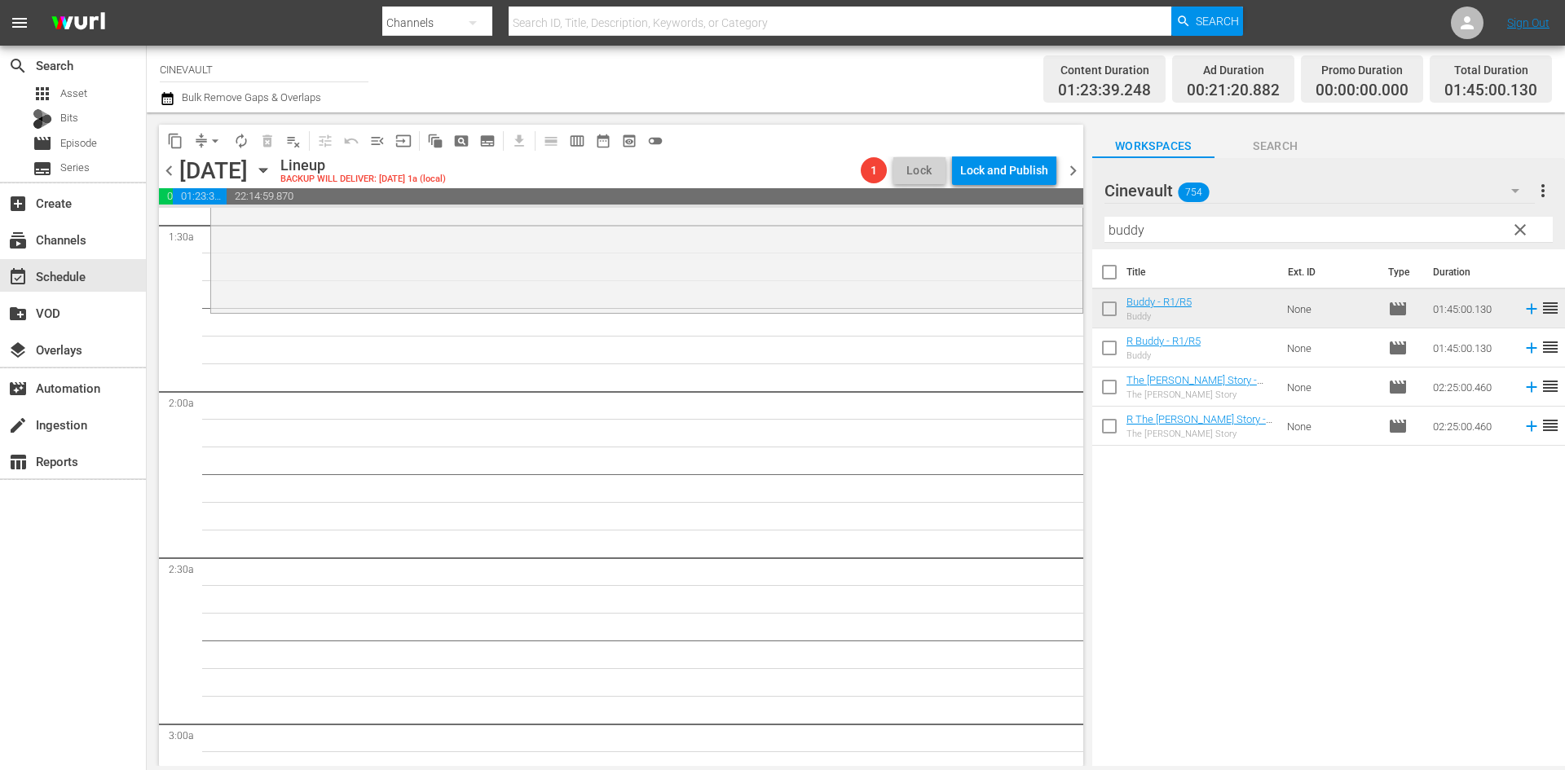
scroll to position [489, 0]
drag, startPoint x: 1157, startPoint y: 242, endPoint x: 1036, endPoint y: 186, distance: 133.1
click at [1036, 186] on div "content_copy compress arrow_drop_down autorenew_outlined delete_forever_outline…" at bounding box center [856, 440] width 1418 height 654
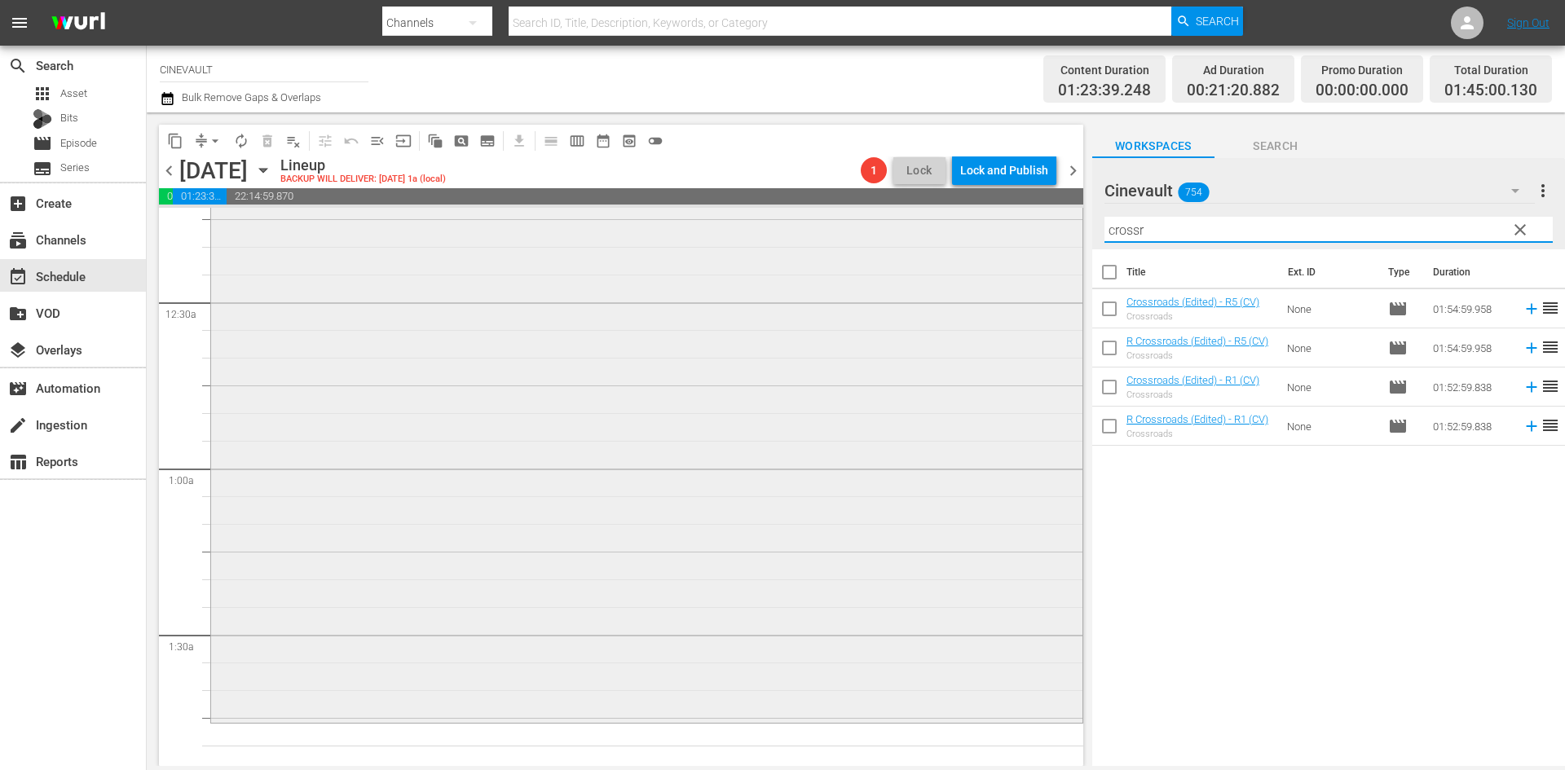
scroll to position [0, 0]
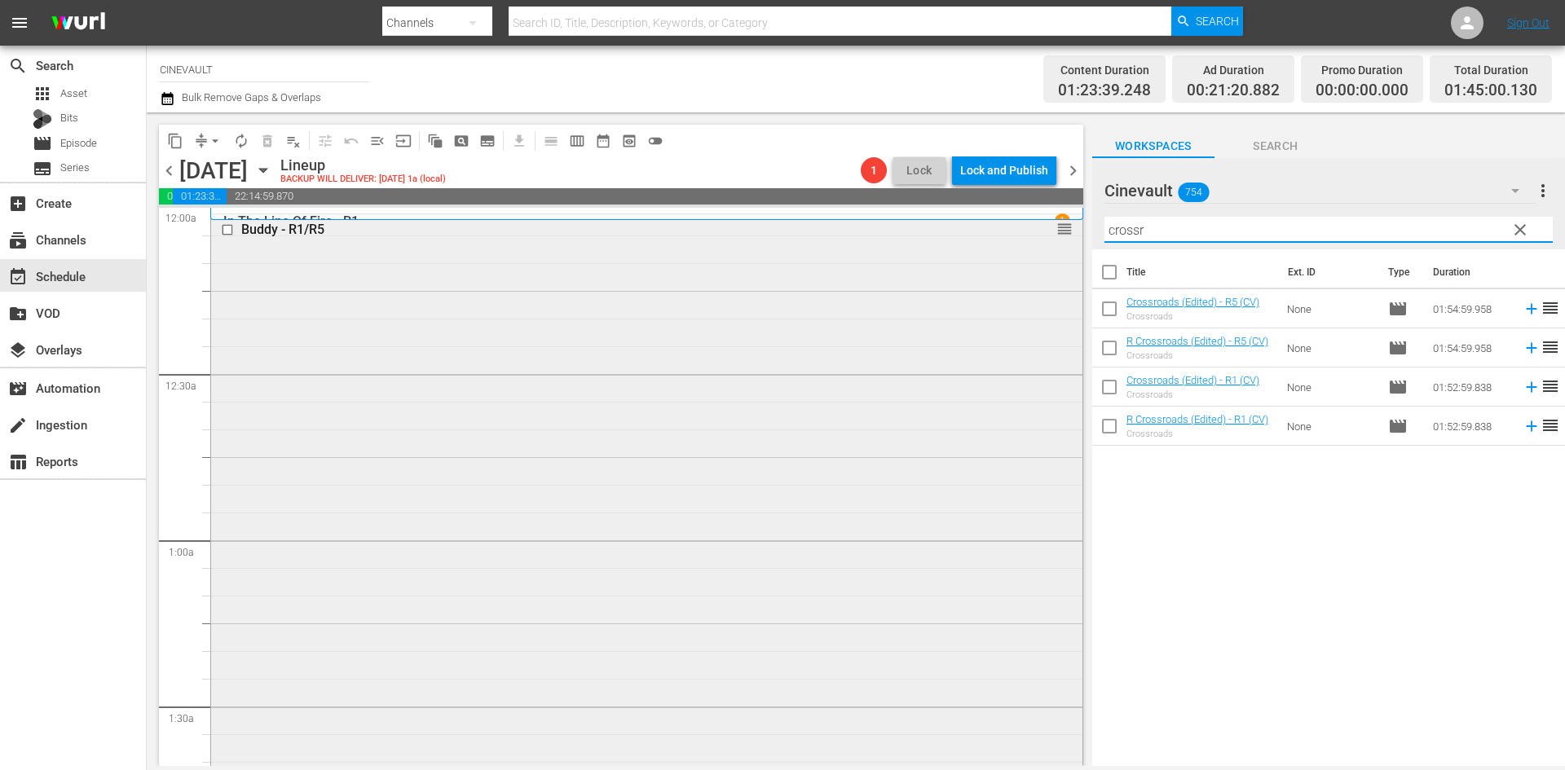
click at [362, 296] on div "Buddy - R1/R5 reorder" at bounding box center [646, 502] width 871 height 577
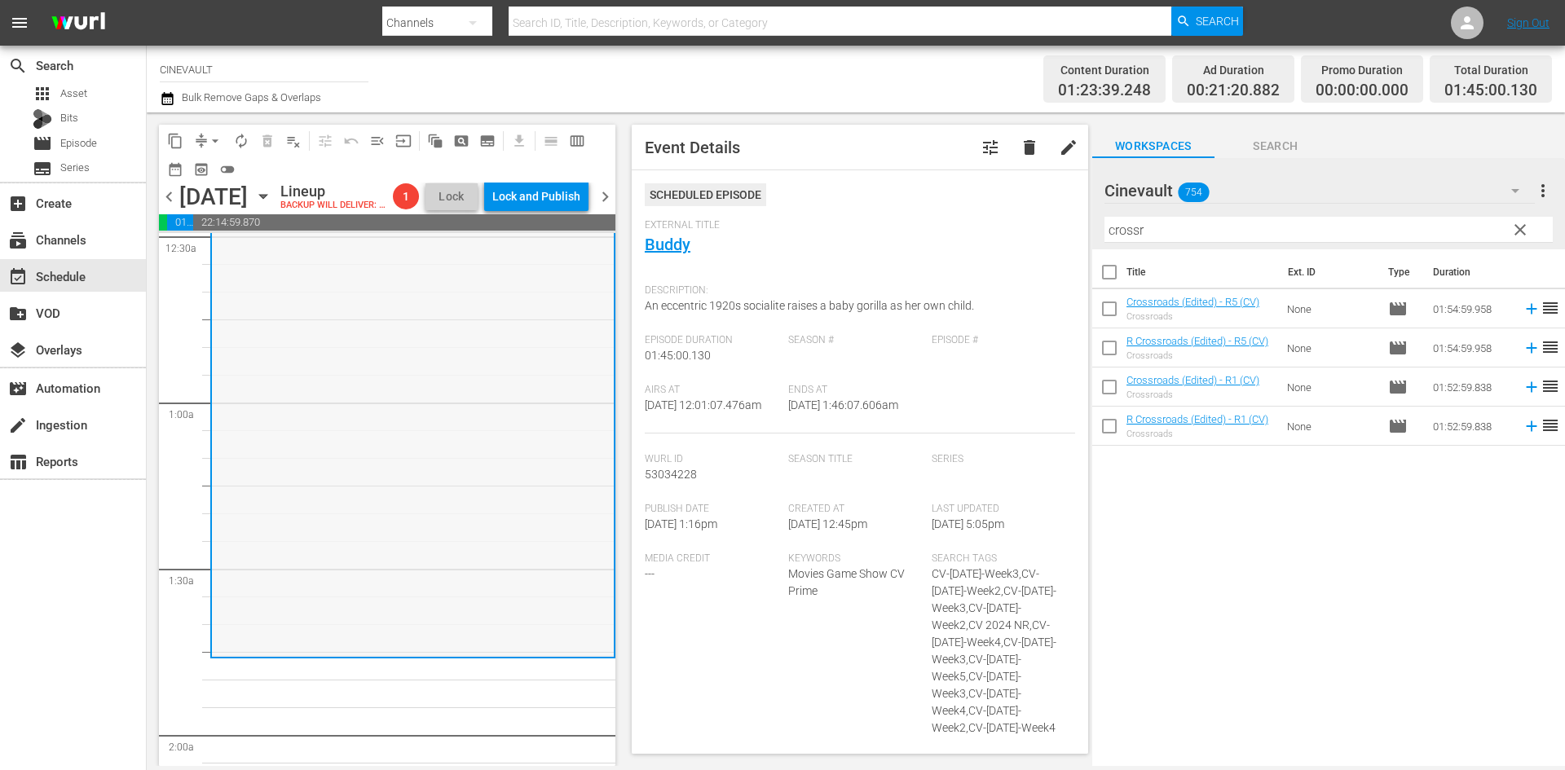
scroll to position [245, 0]
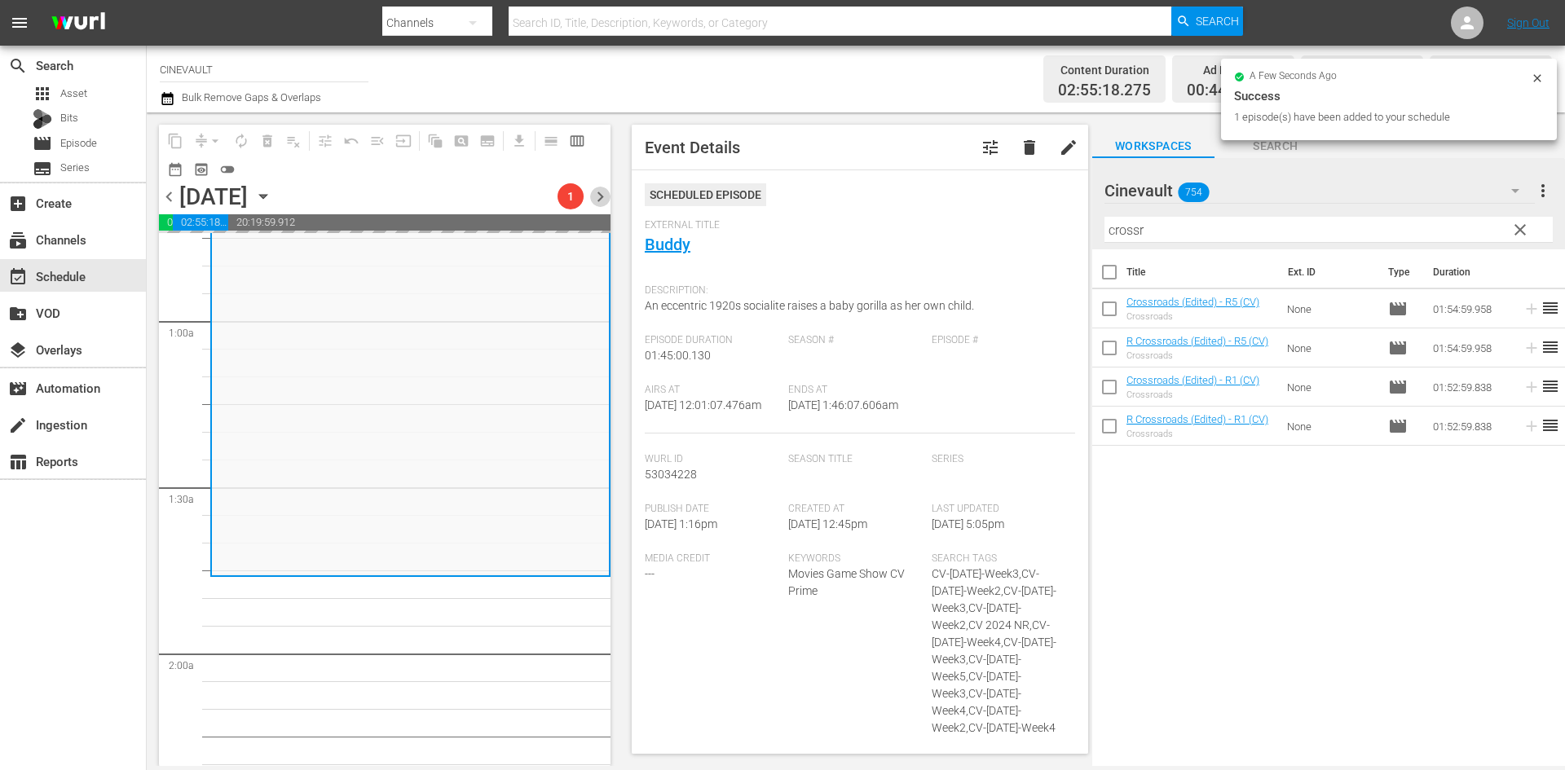
click at [609, 206] on span "chevron_right" at bounding box center [600, 197] width 20 height 20
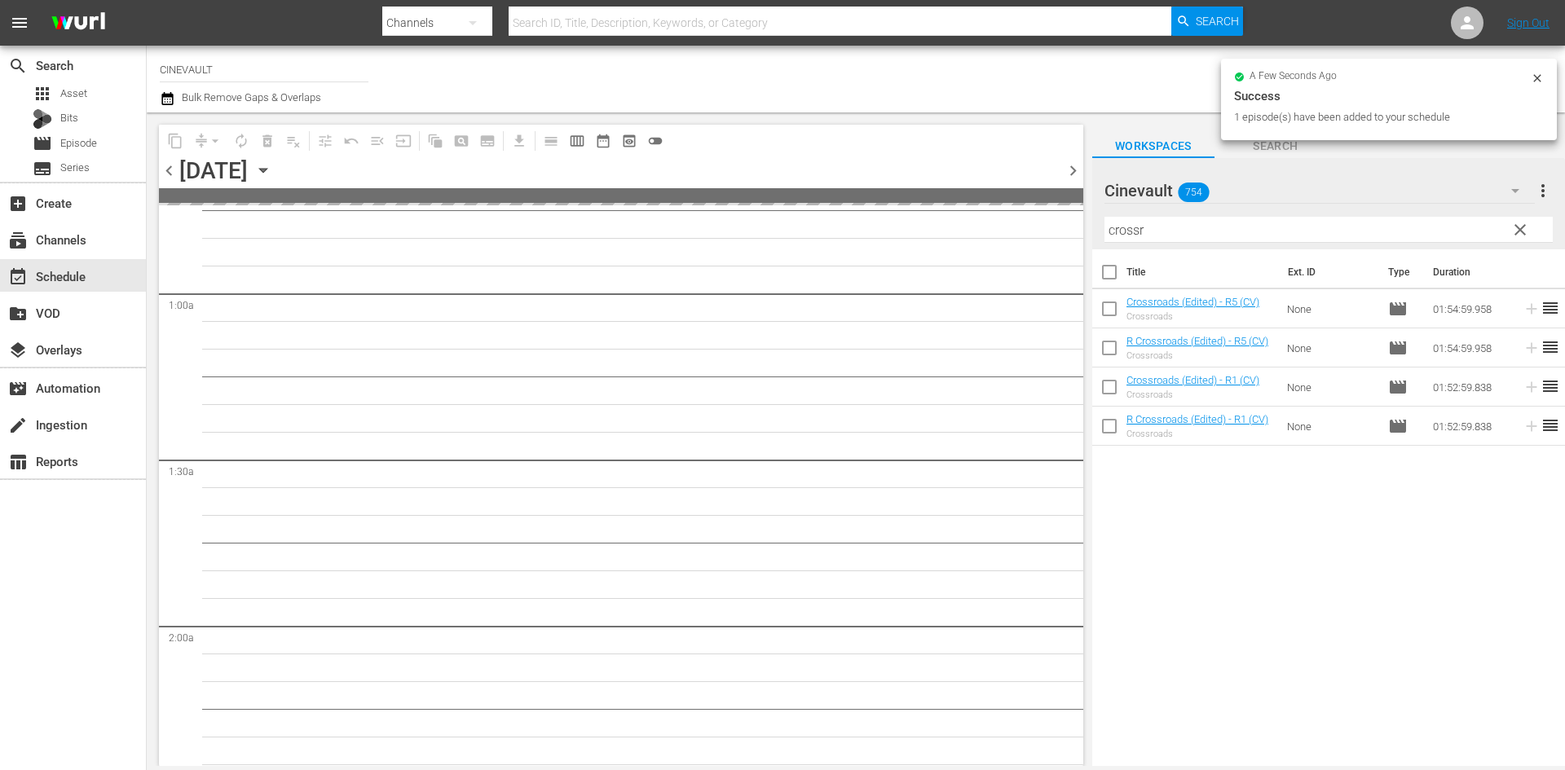
scroll to position [272, 0]
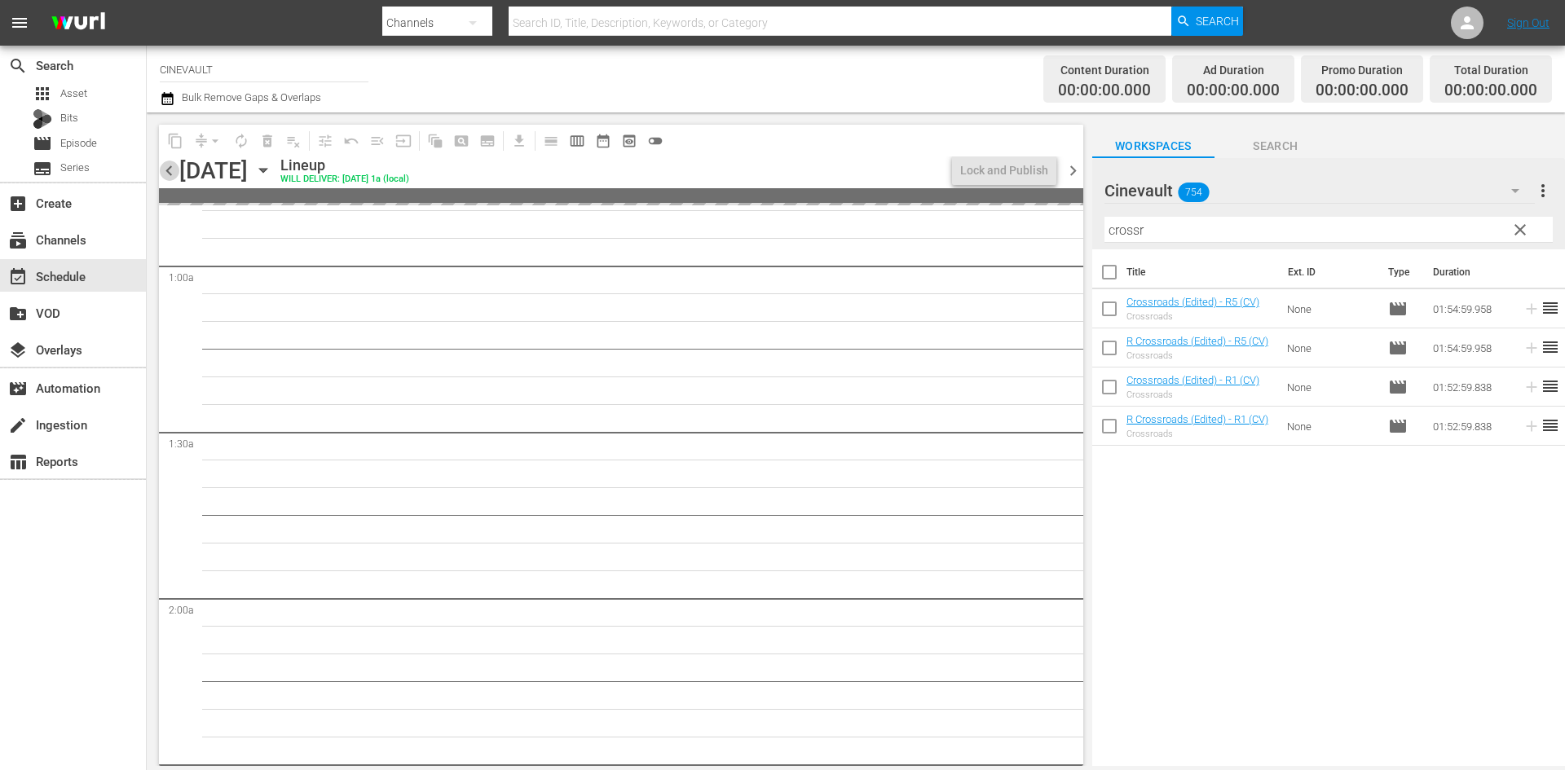
click at [172, 174] on span "chevron_left" at bounding box center [169, 171] width 20 height 20
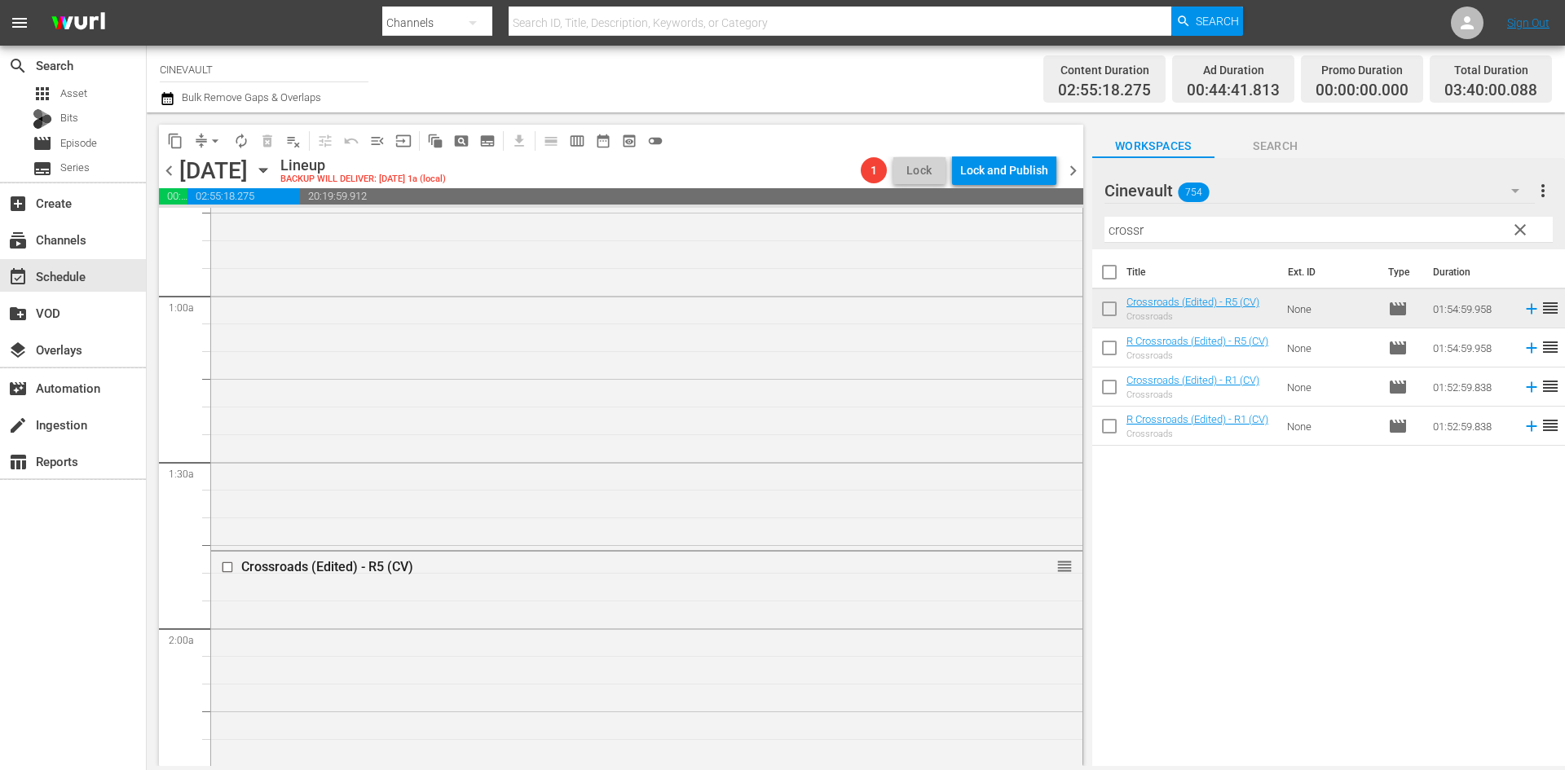
scroll to position [489, 0]
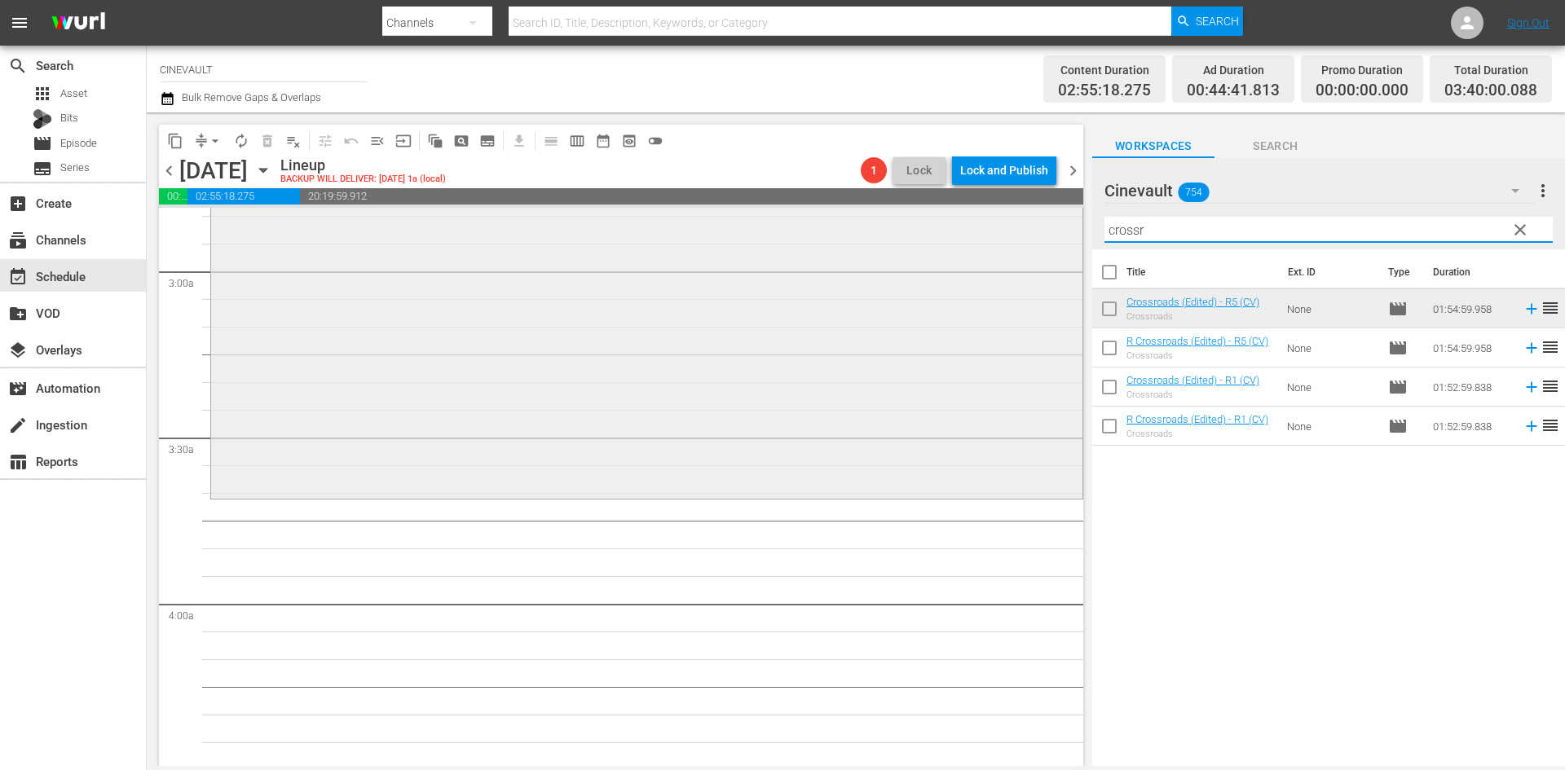
drag, startPoint x: 1161, startPoint y: 222, endPoint x: 828, endPoint y: 217, distance: 332.6
click at [828, 217] on div "content_copy compress arrow_drop_down autorenew_outlined delete_forever_outline…" at bounding box center [856, 440] width 1418 height 654
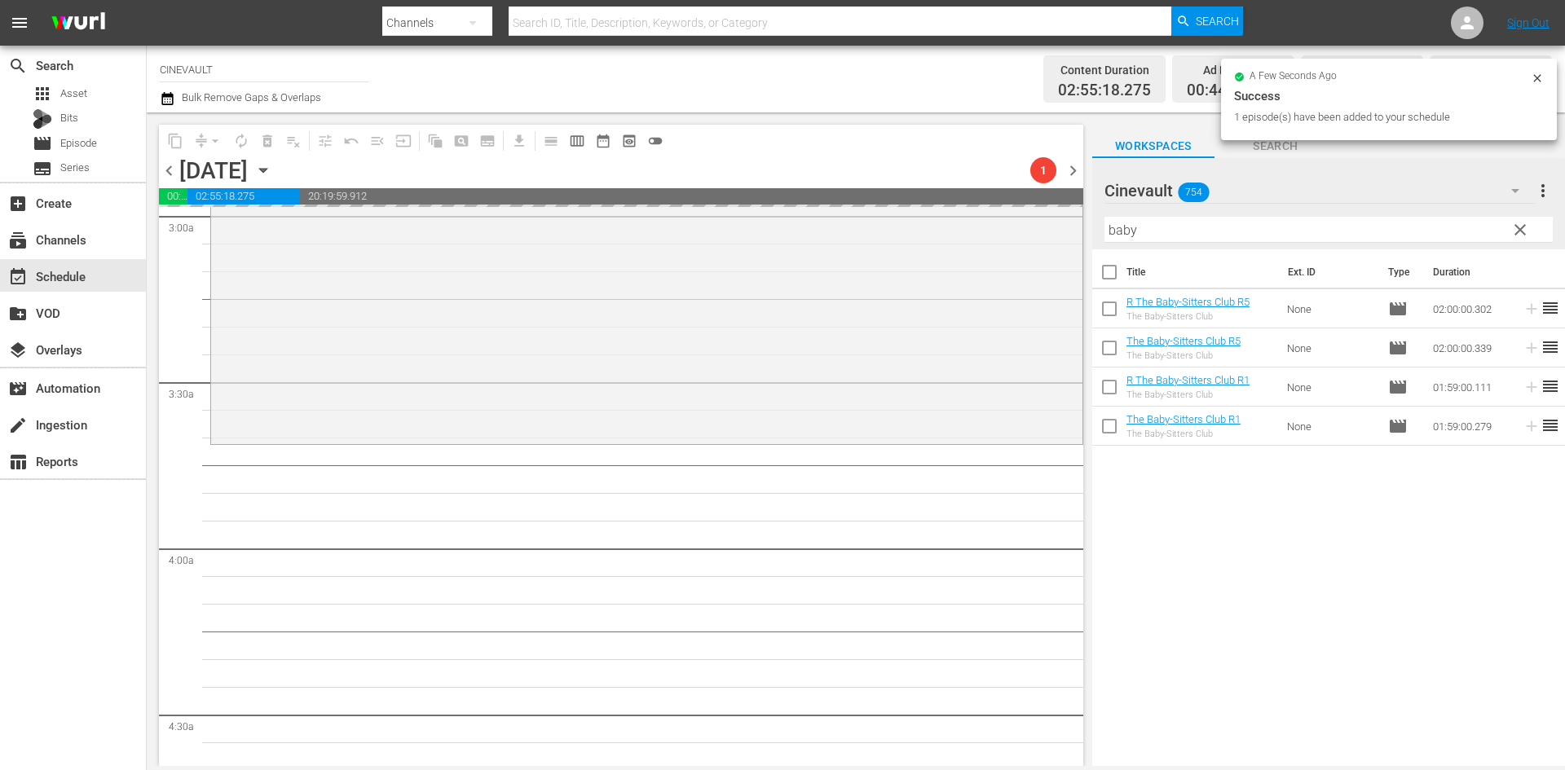
scroll to position [1141, 0]
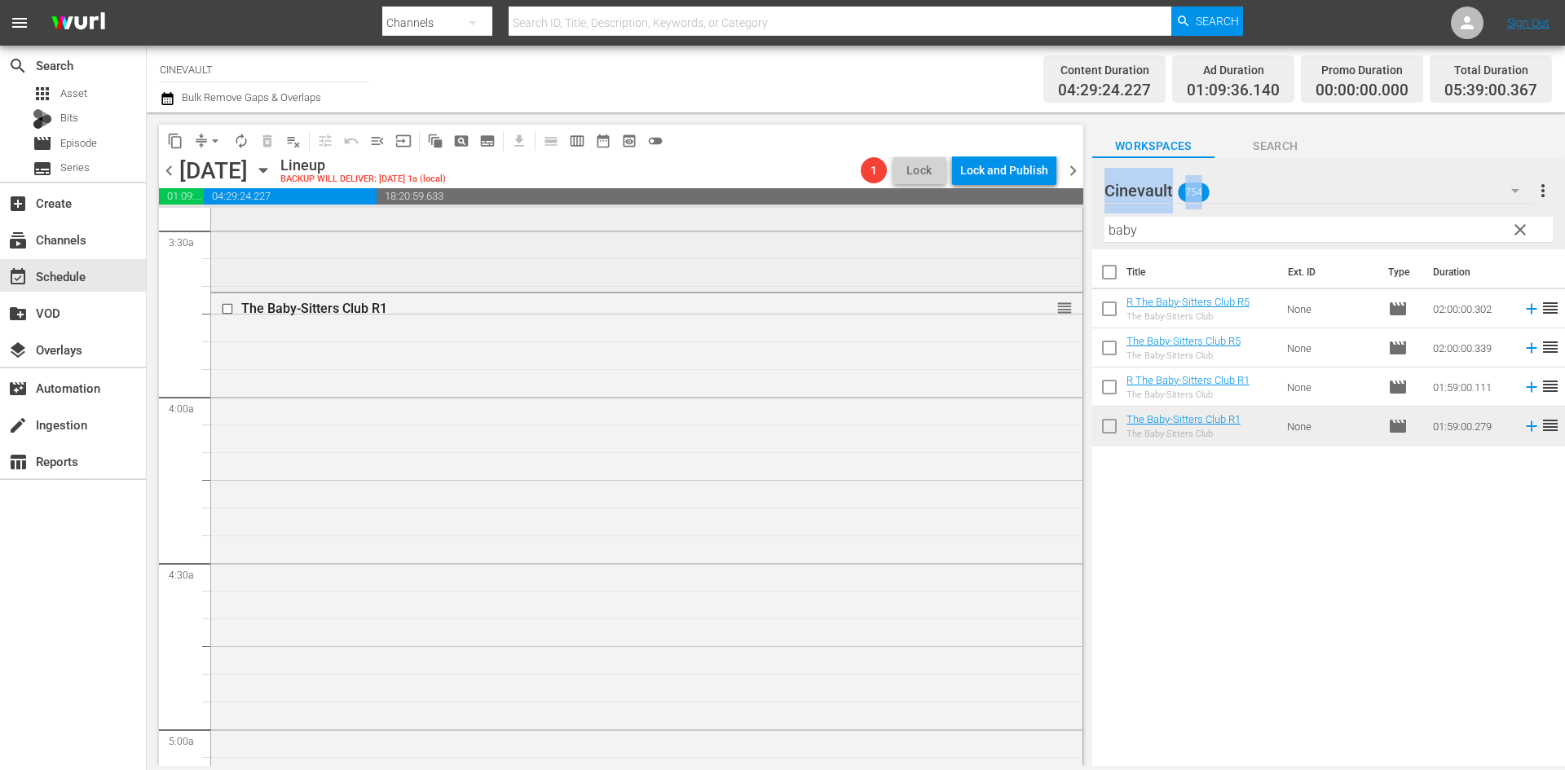
drag, startPoint x: 1205, startPoint y: 245, endPoint x: 996, endPoint y: 254, distance: 208.9
click at [996, 254] on div "content_copy compress arrow_drop_down autorenew_outlined delete_forever_outline…" at bounding box center [856, 440] width 1418 height 654
click at [1120, 236] on input "baby" at bounding box center [1329, 230] width 448 height 26
drag, startPoint x: 1163, startPoint y: 233, endPoint x: 1026, endPoint y: 257, distance: 139.0
click at [1026, 257] on div "content_copy compress arrow_drop_down autorenew_outlined delete_forever_outline…" at bounding box center [856, 440] width 1418 height 654
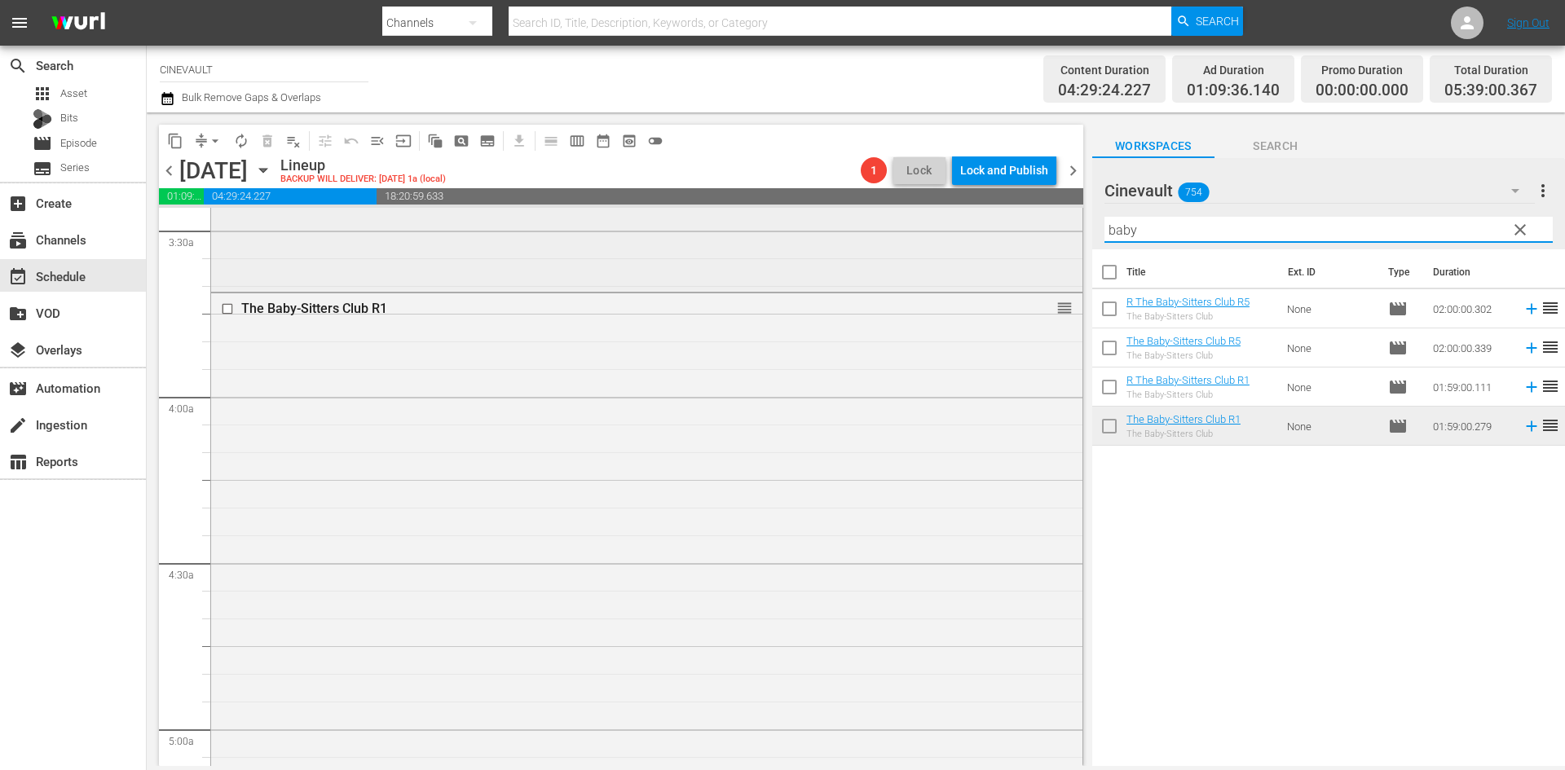
type input "d"
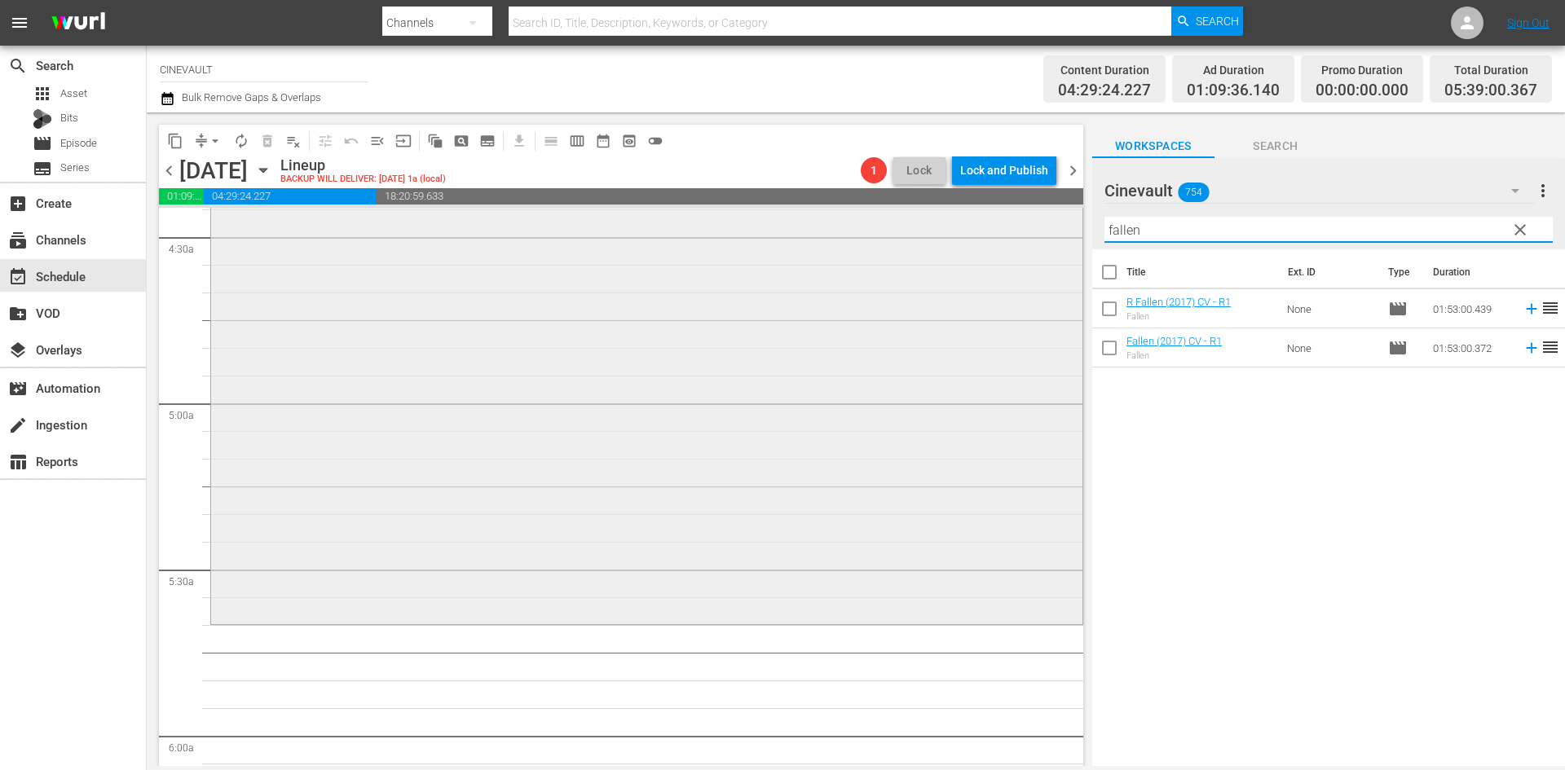
scroll to position [1712, 0]
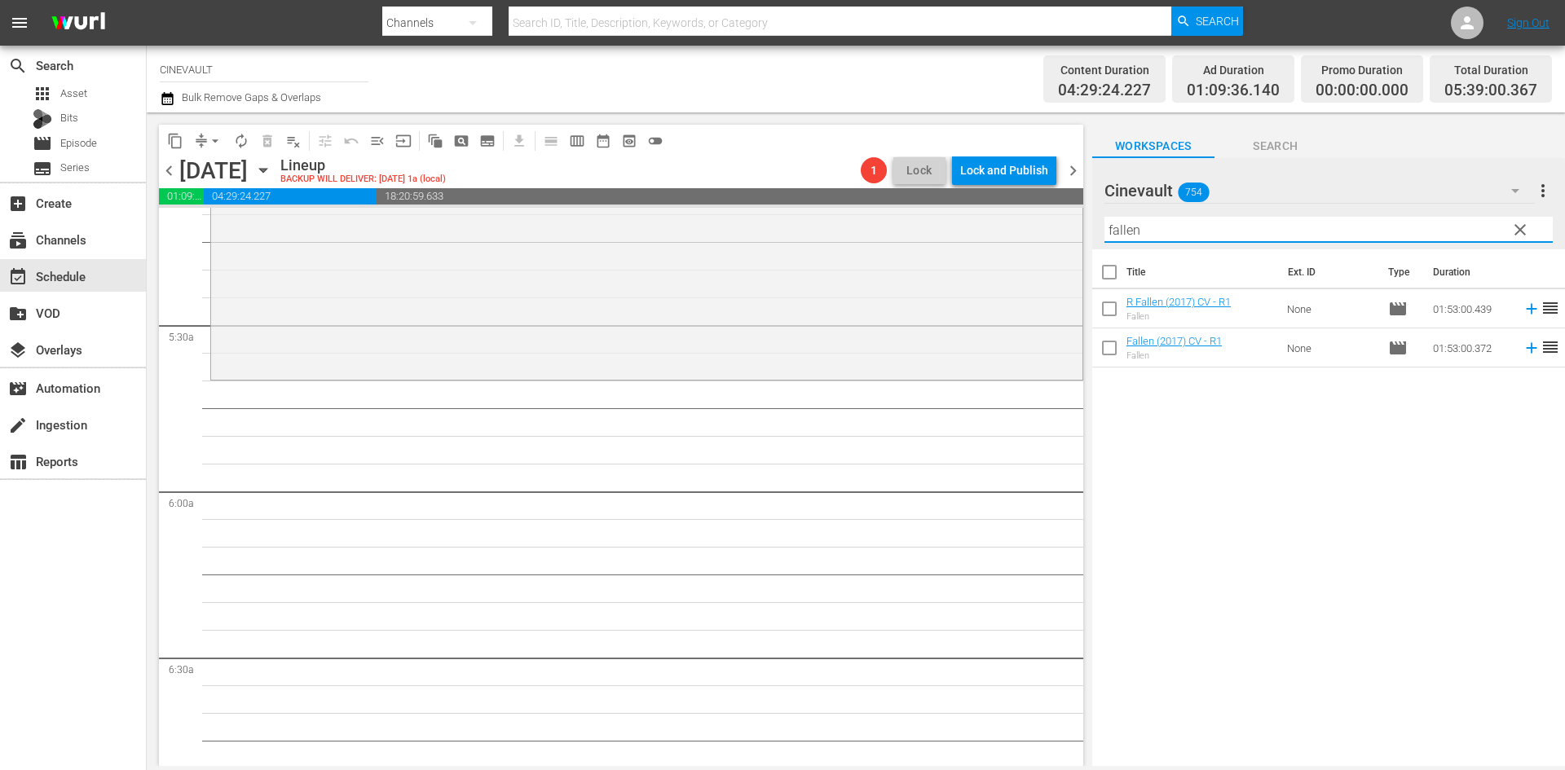
type input "fallen"
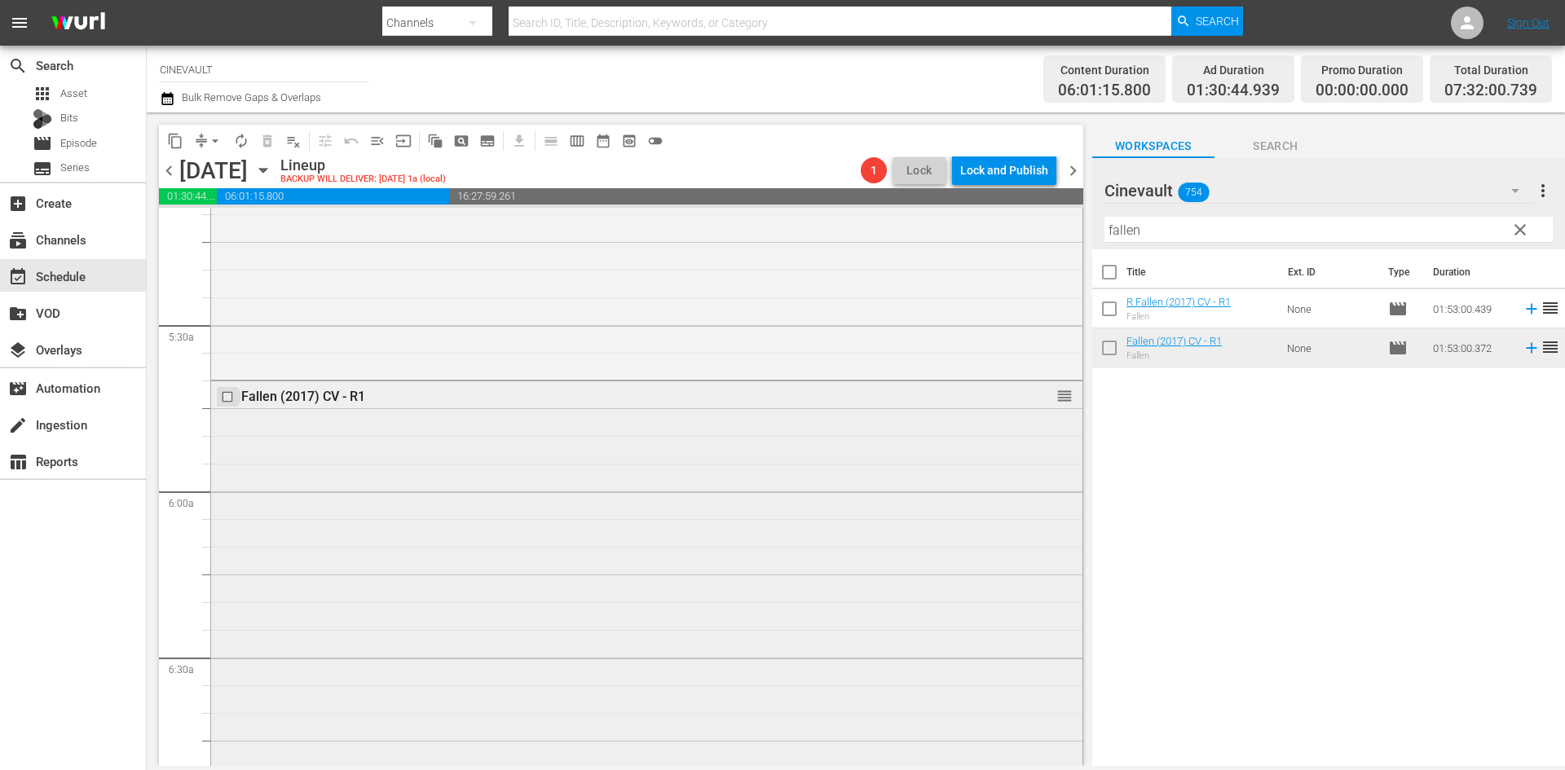
click at [223, 399] on input "checkbox" at bounding box center [229, 397] width 17 height 14
click at [269, 138] on span "delete_forever_outlined" at bounding box center [267, 141] width 16 height 16
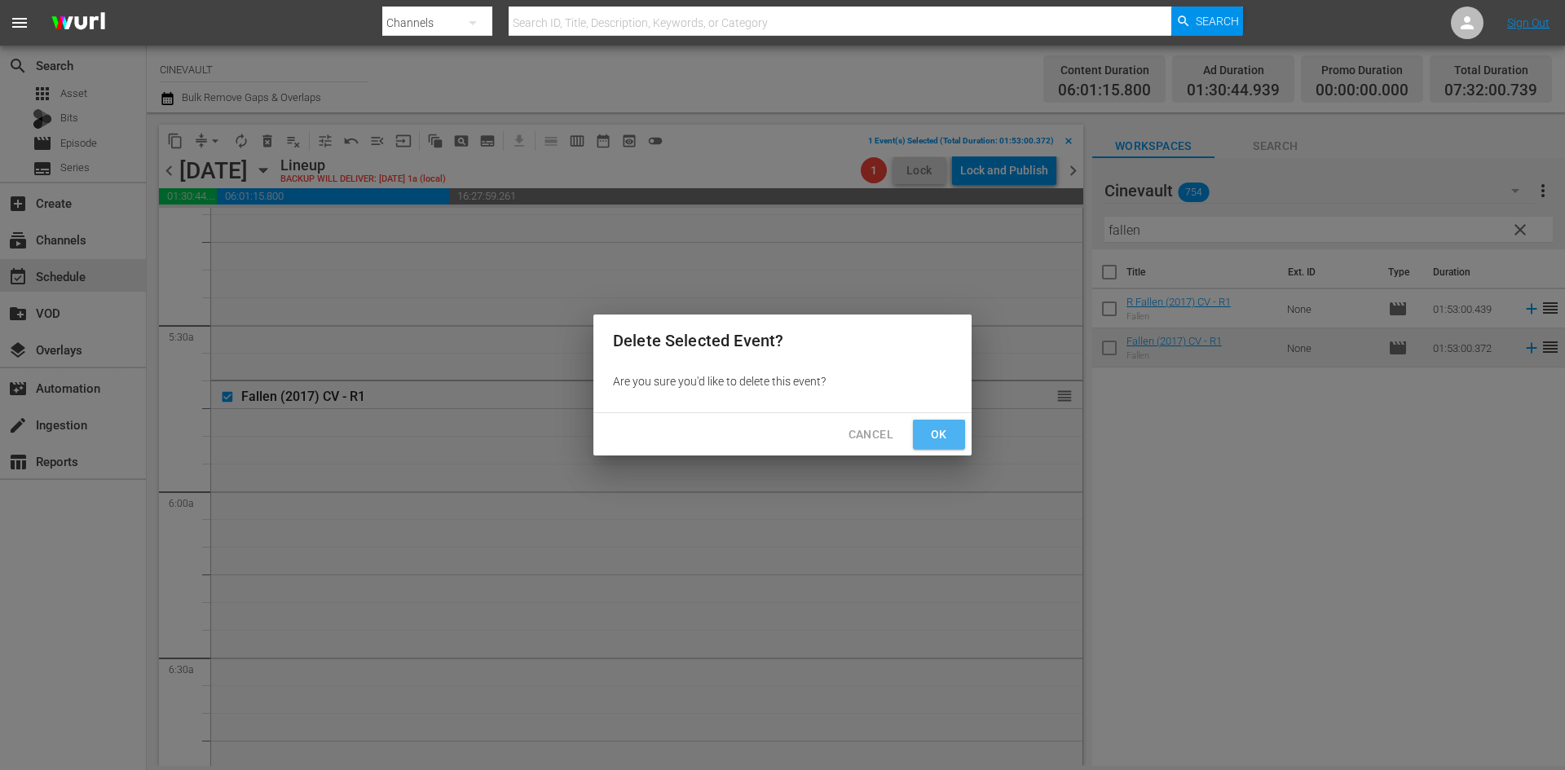
click at [922, 431] on button "Ok" at bounding box center [939, 435] width 52 height 30
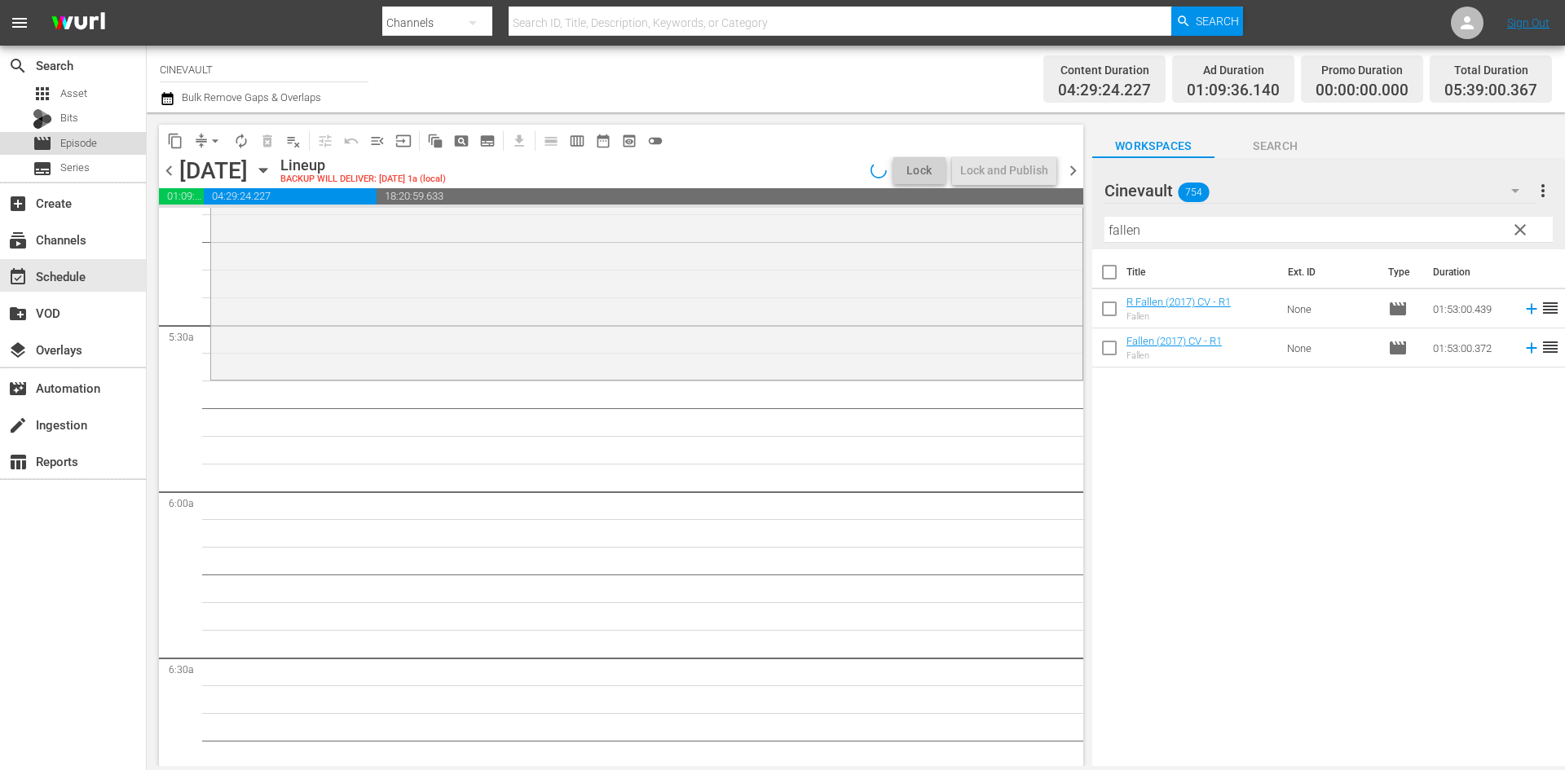
click at [71, 135] on span "Episode" at bounding box center [78, 143] width 37 height 16
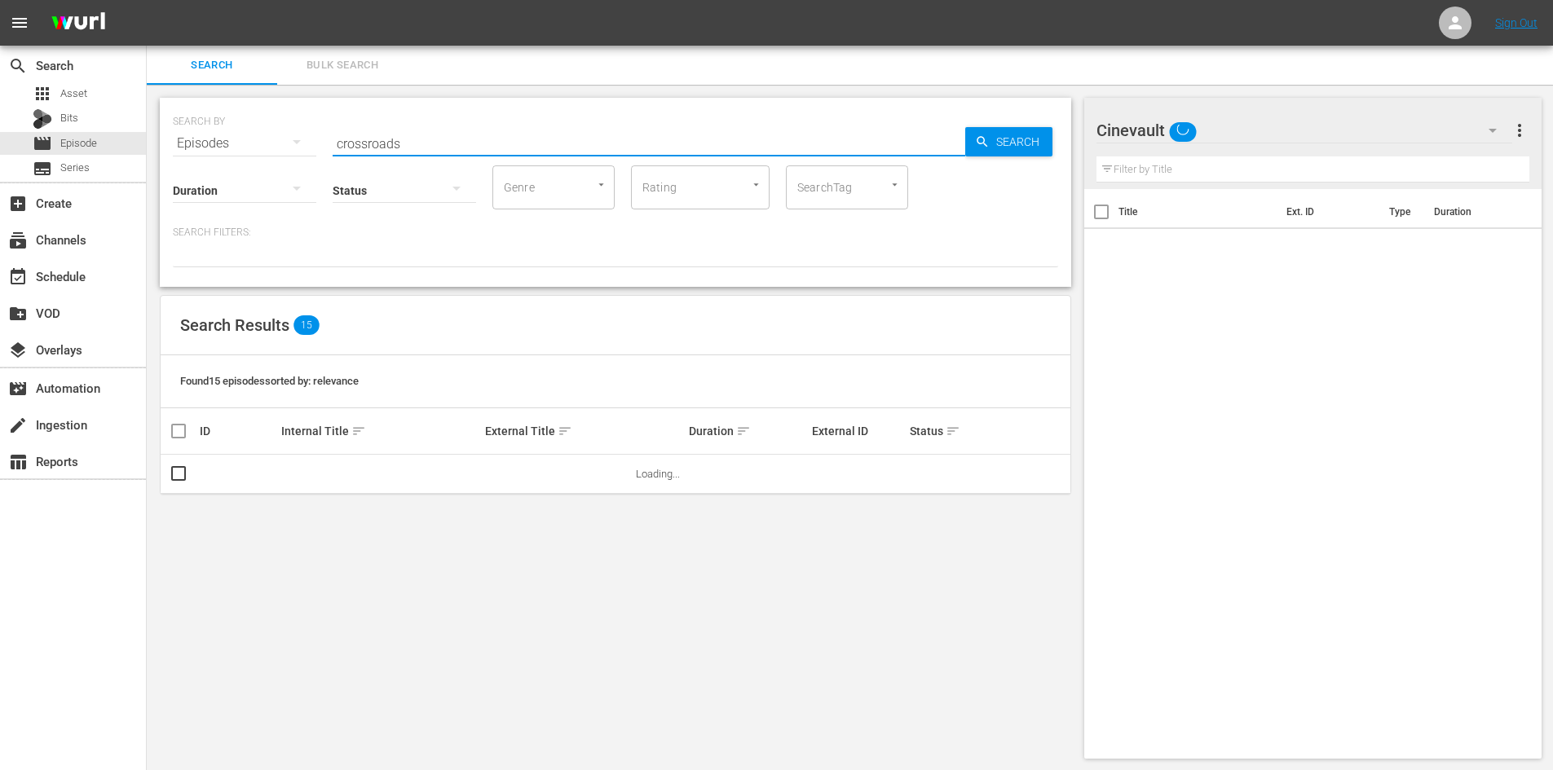
drag, startPoint x: 563, startPoint y: 140, endPoint x: 267, endPoint y: 130, distance: 295.3
click at [267, 130] on div "SEARCH BY Search By Episodes Search ID, Title, Description, Keywords, or Catego…" at bounding box center [615, 133] width 885 height 59
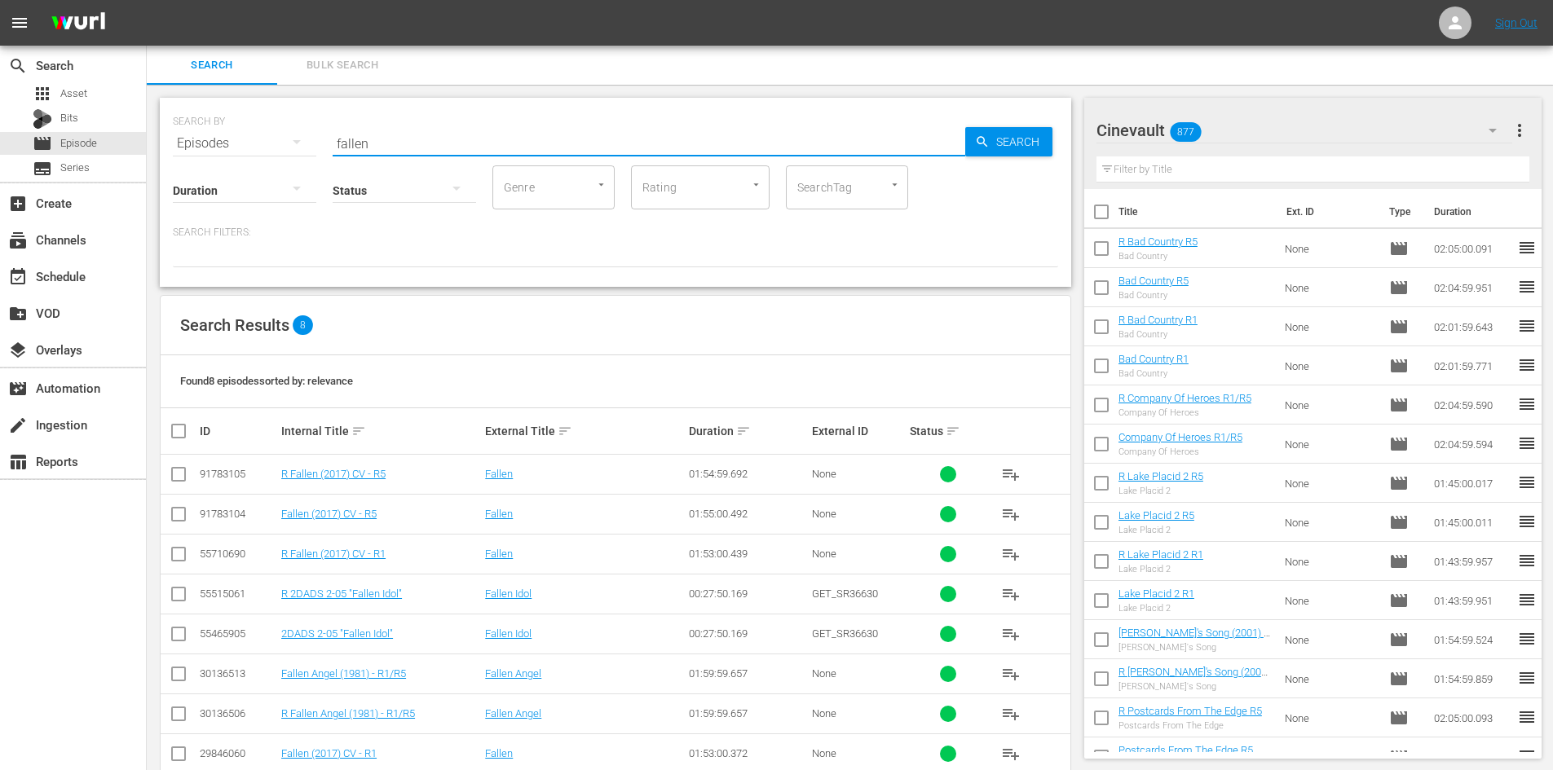
type input "fallen"
click at [179, 521] on input "checkbox" at bounding box center [179, 518] width 20 height 20
checkbox input "true"
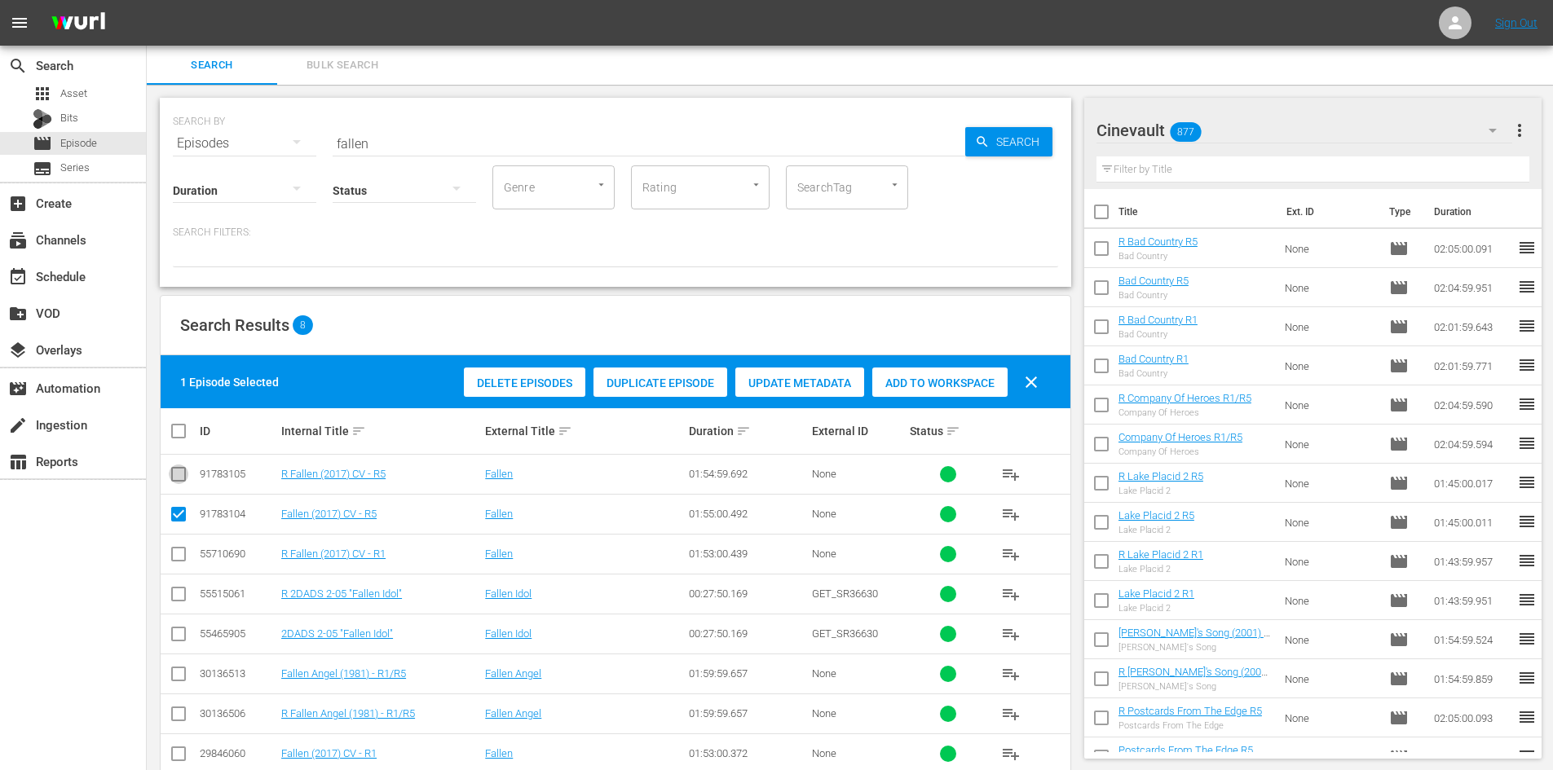
click at [181, 482] on input "checkbox" at bounding box center [179, 478] width 20 height 20
checkbox input "true"
click at [901, 374] on div "Add to Workspace" at bounding box center [939, 383] width 135 height 31
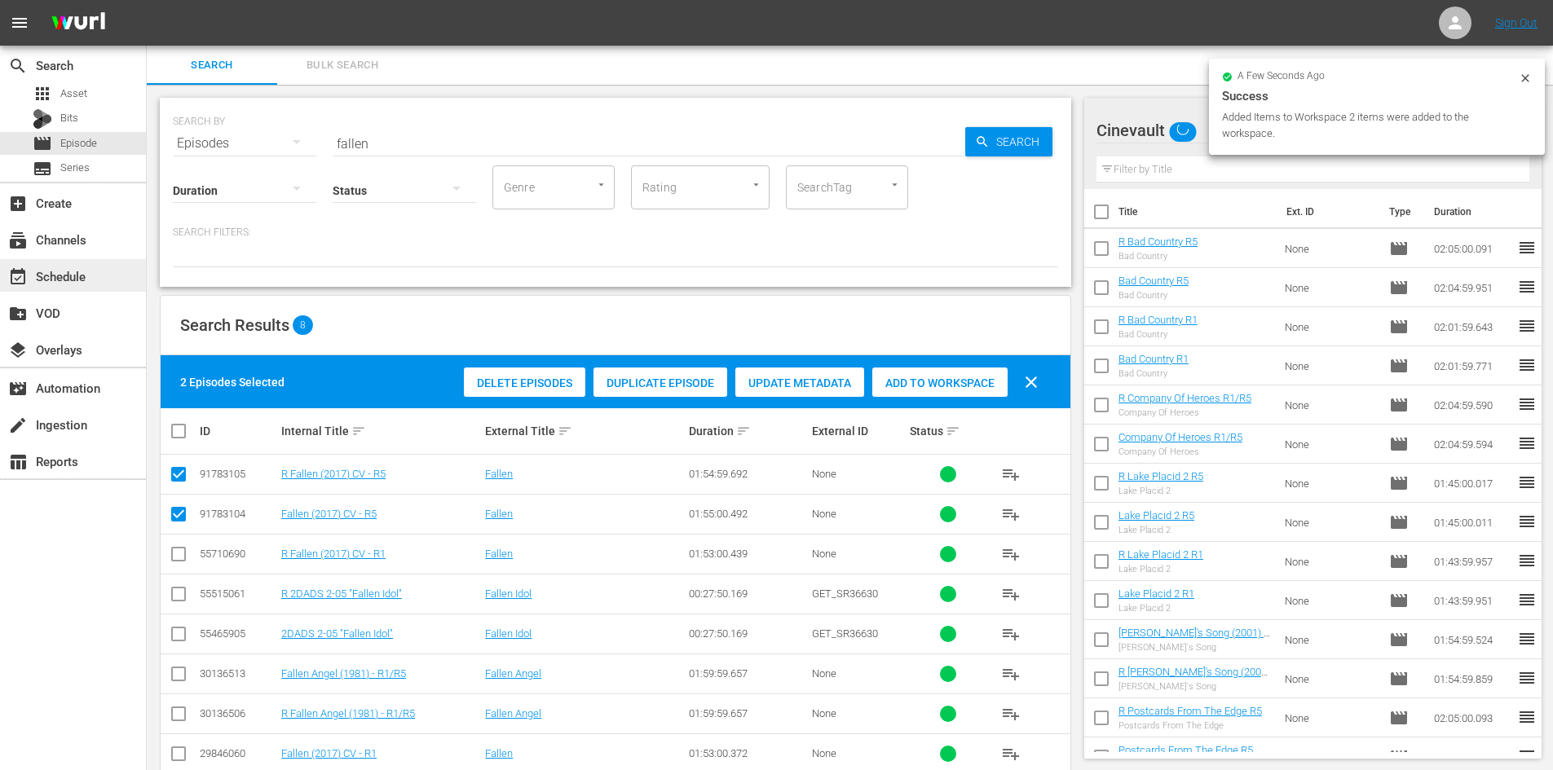
click at [89, 277] on div "event_available Schedule" at bounding box center [45, 274] width 91 height 15
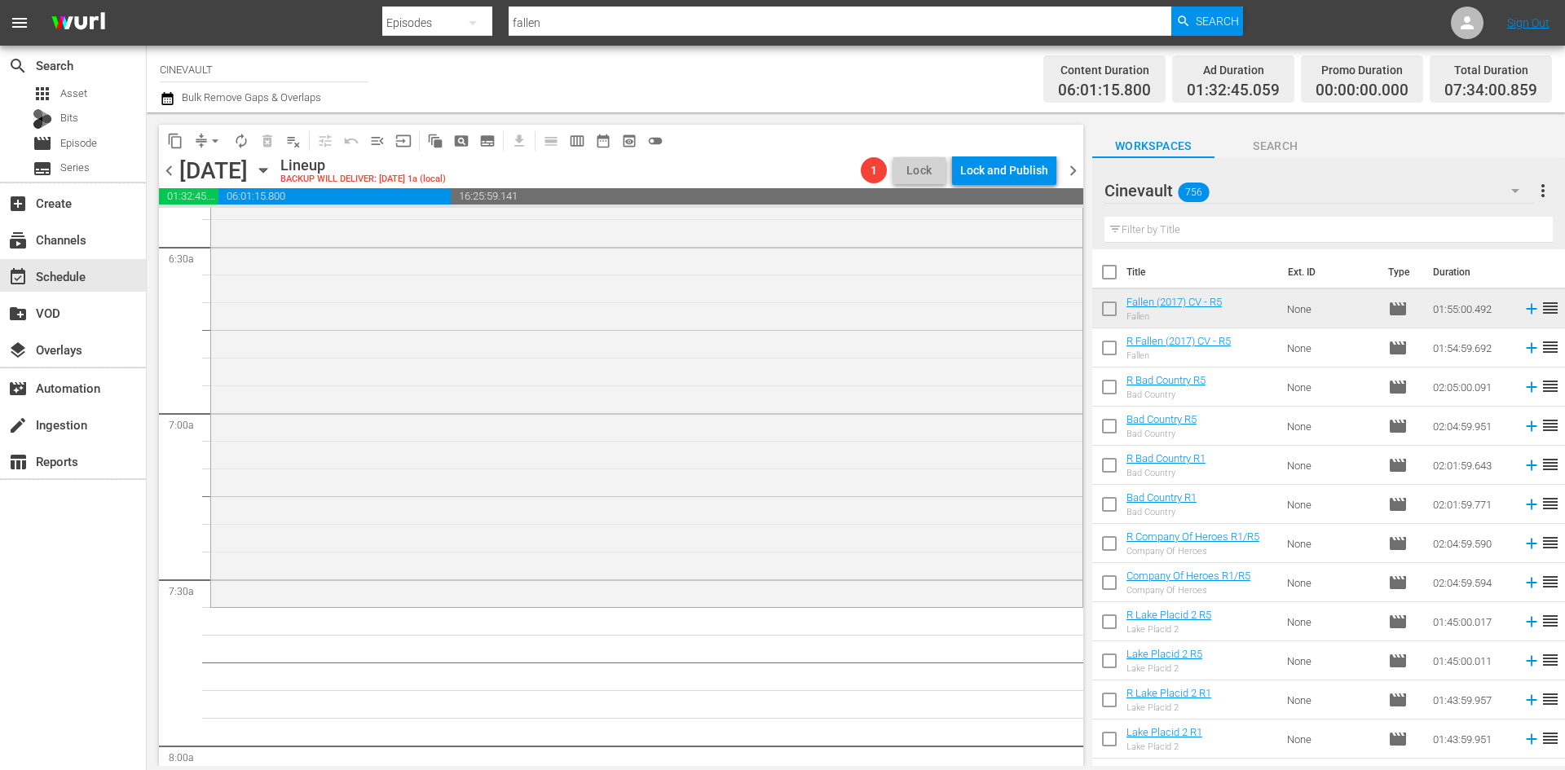
scroll to position [2201, 0]
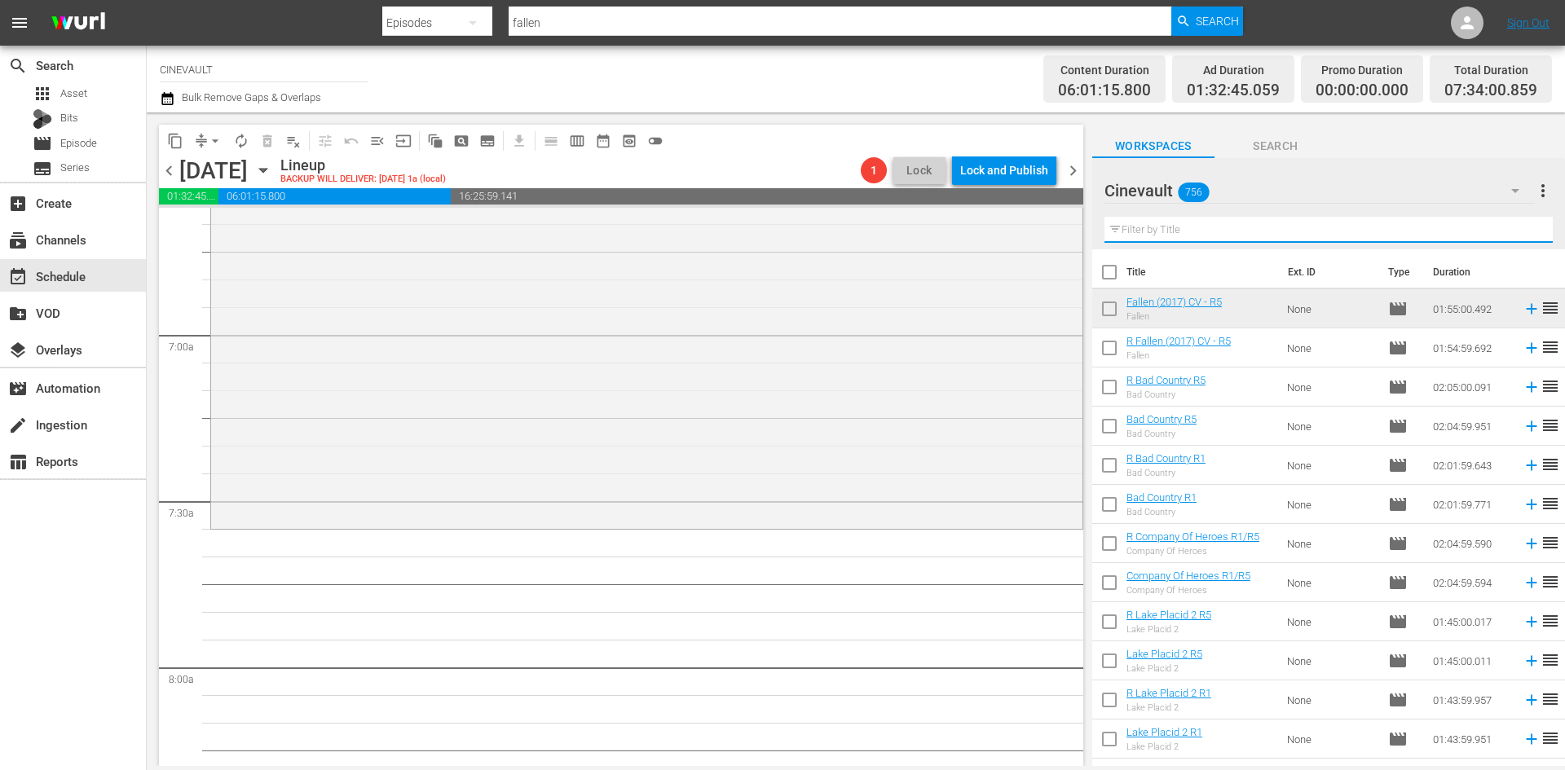
click at [1273, 221] on input "text" at bounding box center [1329, 230] width 448 height 26
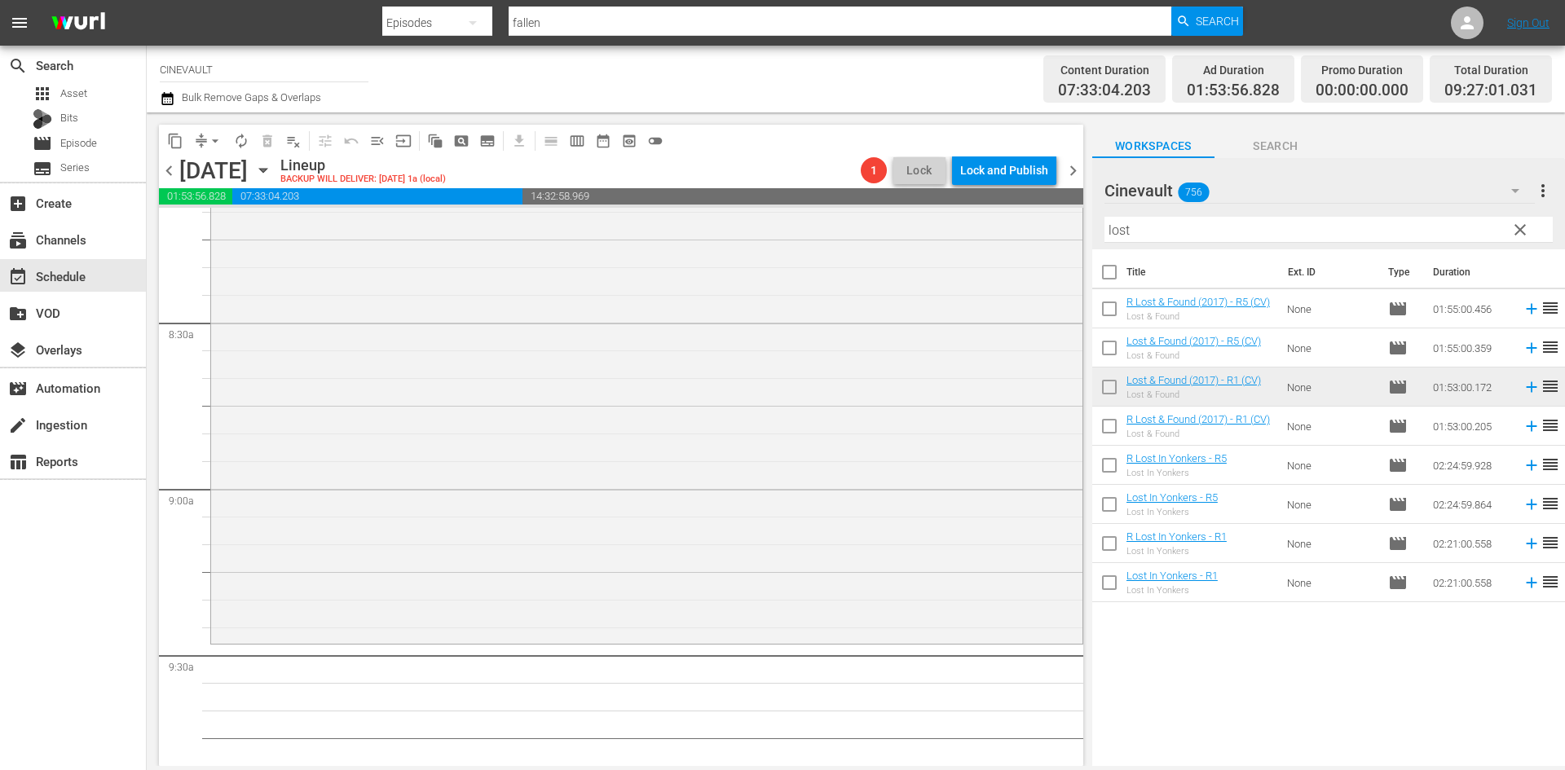
scroll to position [2772, 0]
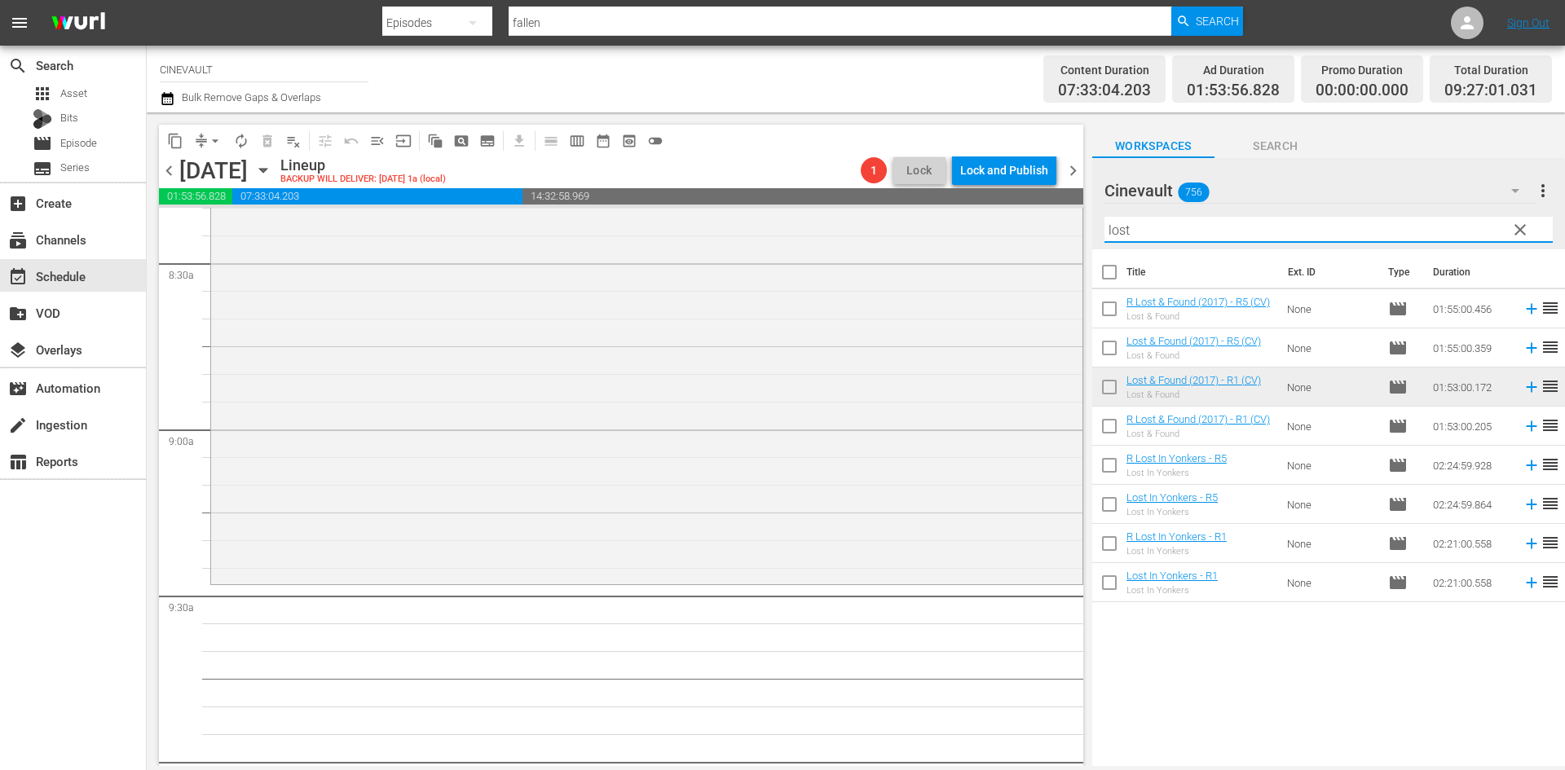
drag, startPoint x: 1193, startPoint y: 229, endPoint x: 1083, endPoint y: 241, distance: 111.5
click at [1083, 241] on div "content_copy compress arrow_drop_down autorenew_outlined delete_forever_outline…" at bounding box center [856, 440] width 1418 height 654
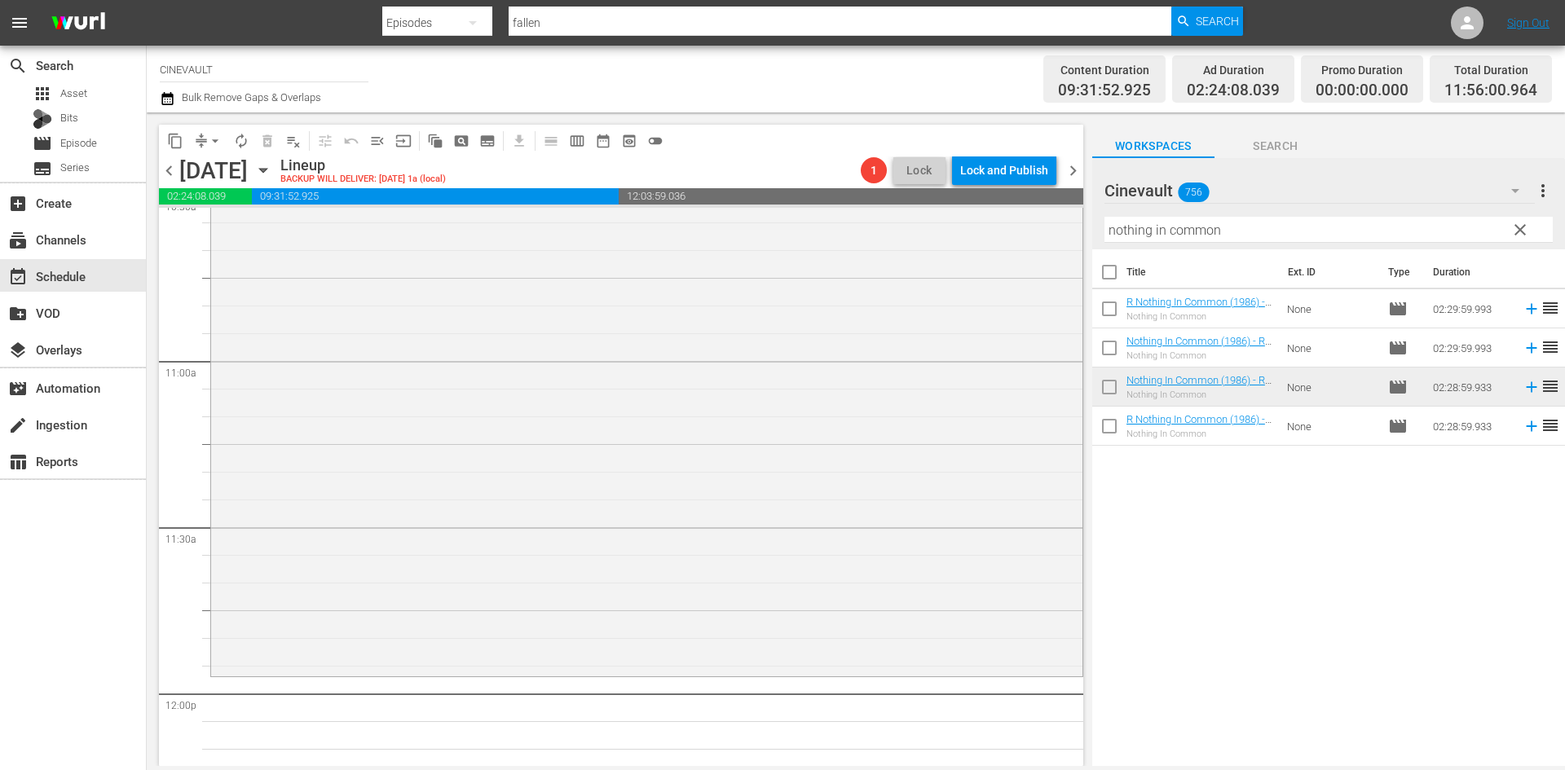
scroll to position [3750, 0]
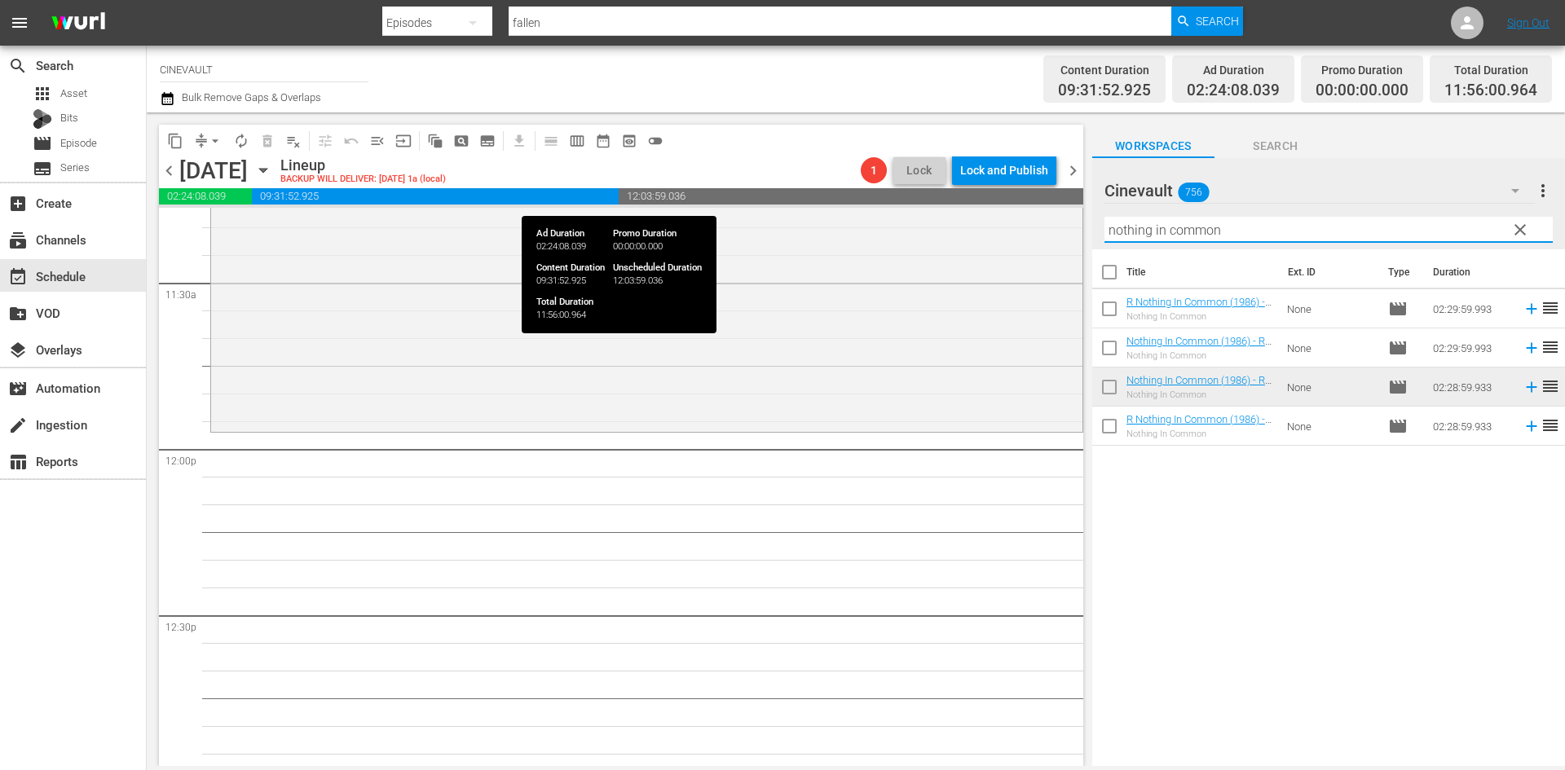
drag, startPoint x: 1246, startPoint y: 228, endPoint x: 980, endPoint y: 196, distance: 268.5
click at [980, 196] on div "content_copy compress arrow_drop_down autorenew_outlined delete_forever_outline…" at bounding box center [856, 440] width 1418 height 654
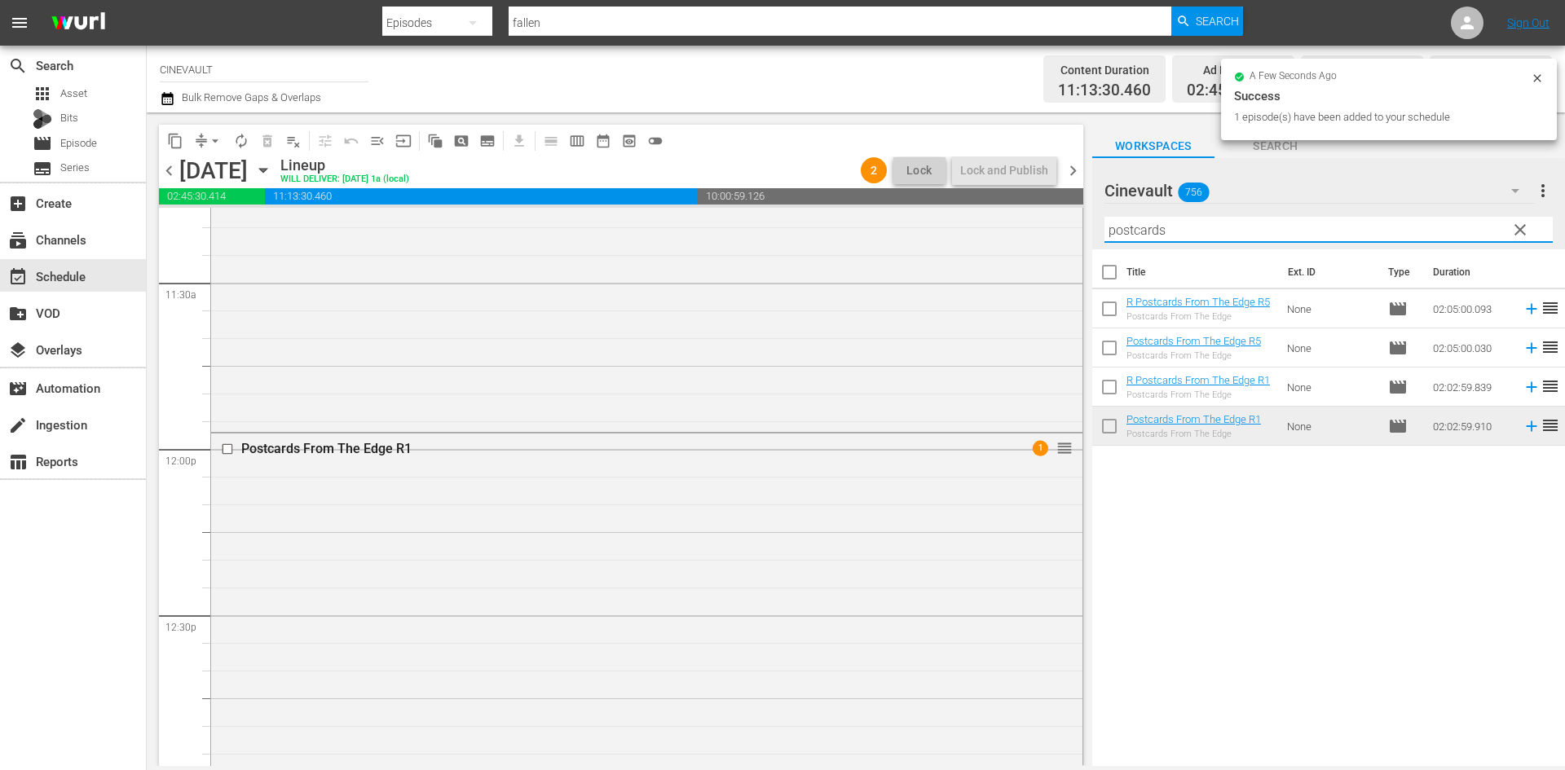
drag, startPoint x: 1003, startPoint y: 253, endPoint x: 484, endPoint y: 172, distance: 524.7
click at [484, 172] on div "content_copy compress arrow_drop_down autorenew_outlined delete_forever_outline…" at bounding box center [856, 440] width 1418 height 654
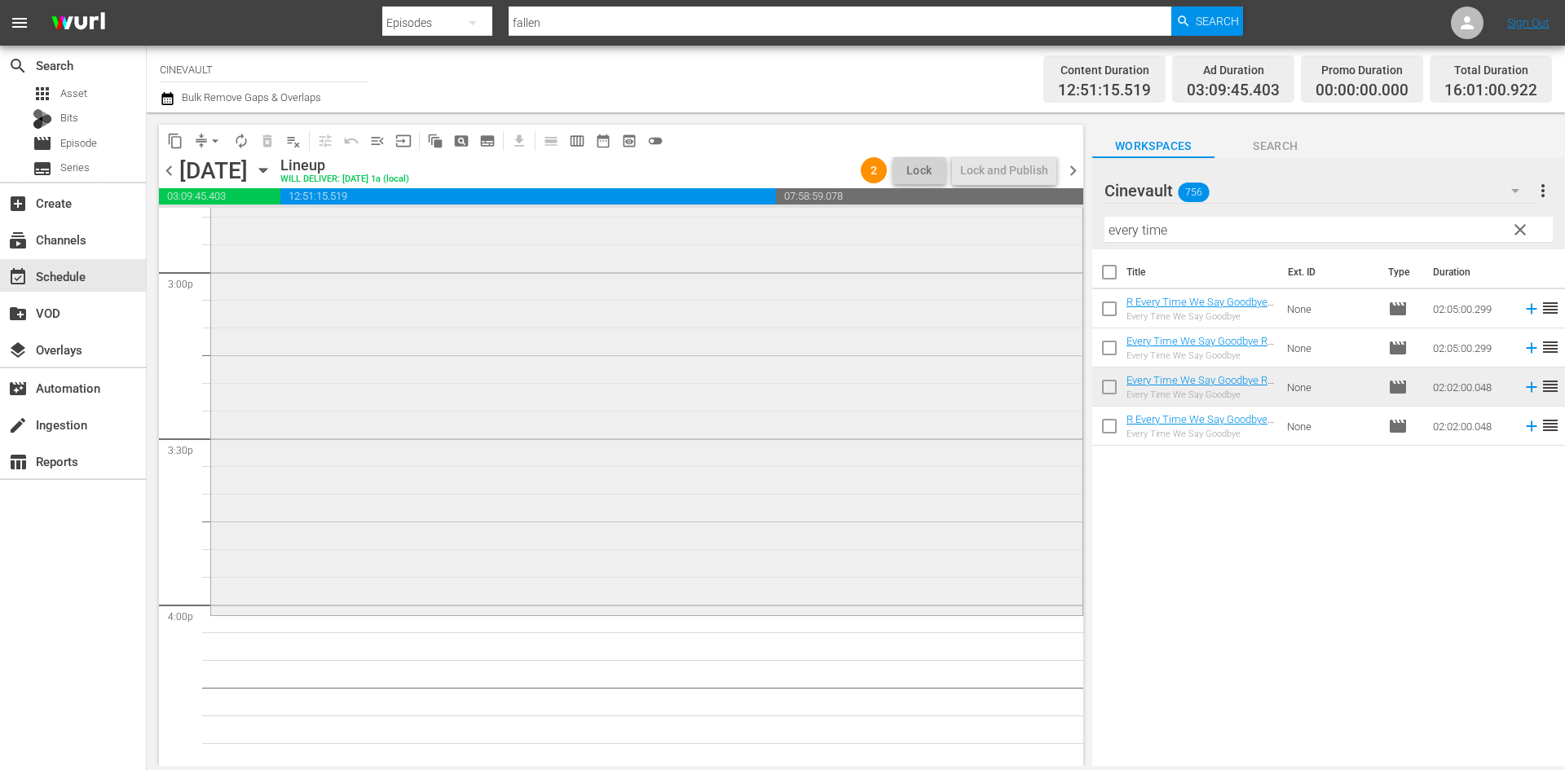
scroll to position [5054, 0]
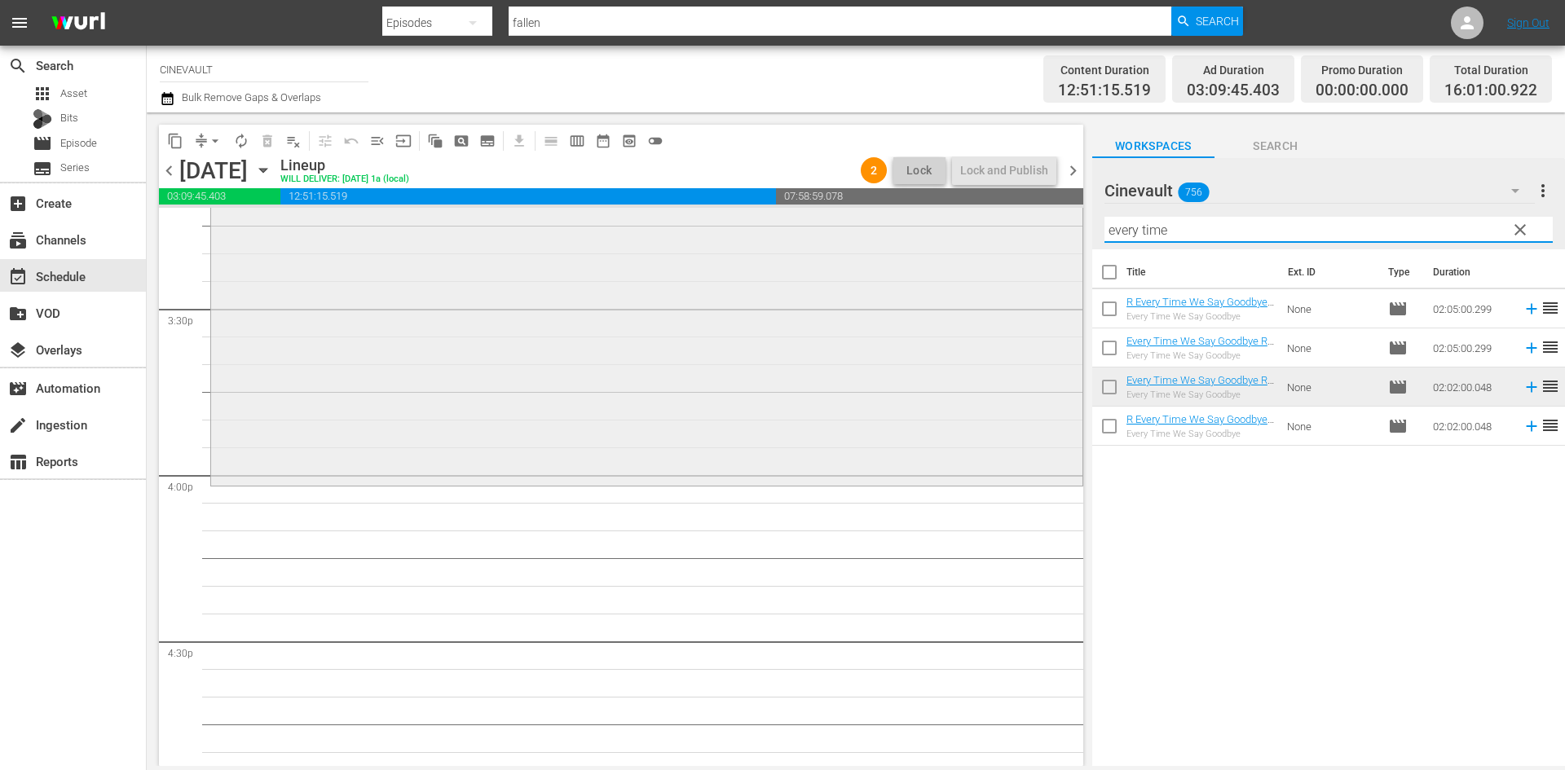
drag, startPoint x: 1225, startPoint y: 238, endPoint x: 861, endPoint y: 257, distance: 364.9
click at [861, 257] on div "content_copy compress arrow_drop_down autorenew_outlined delete_forever_outline…" at bounding box center [856, 440] width 1418 height 654
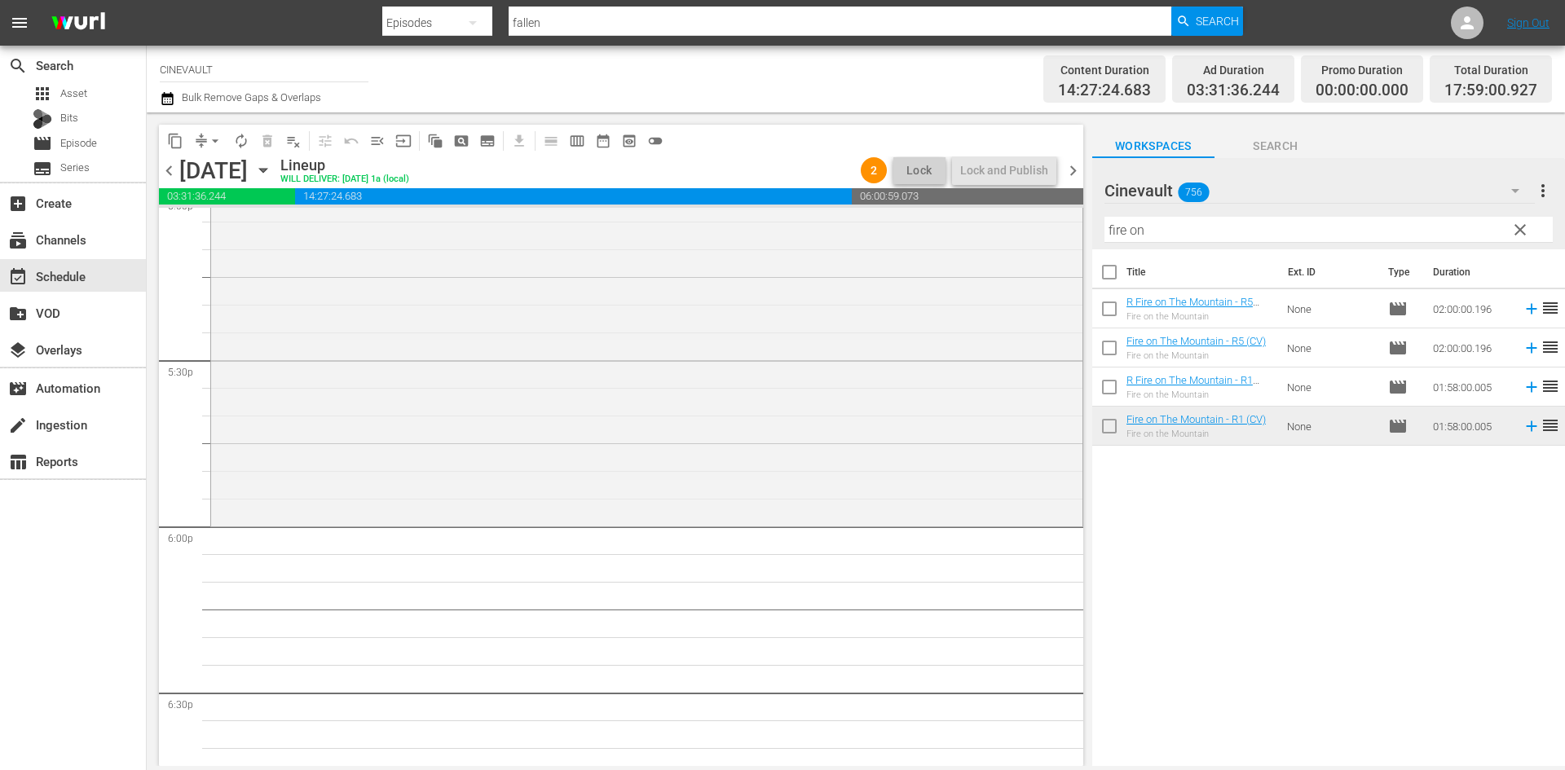
scroll to position [5707, 0]
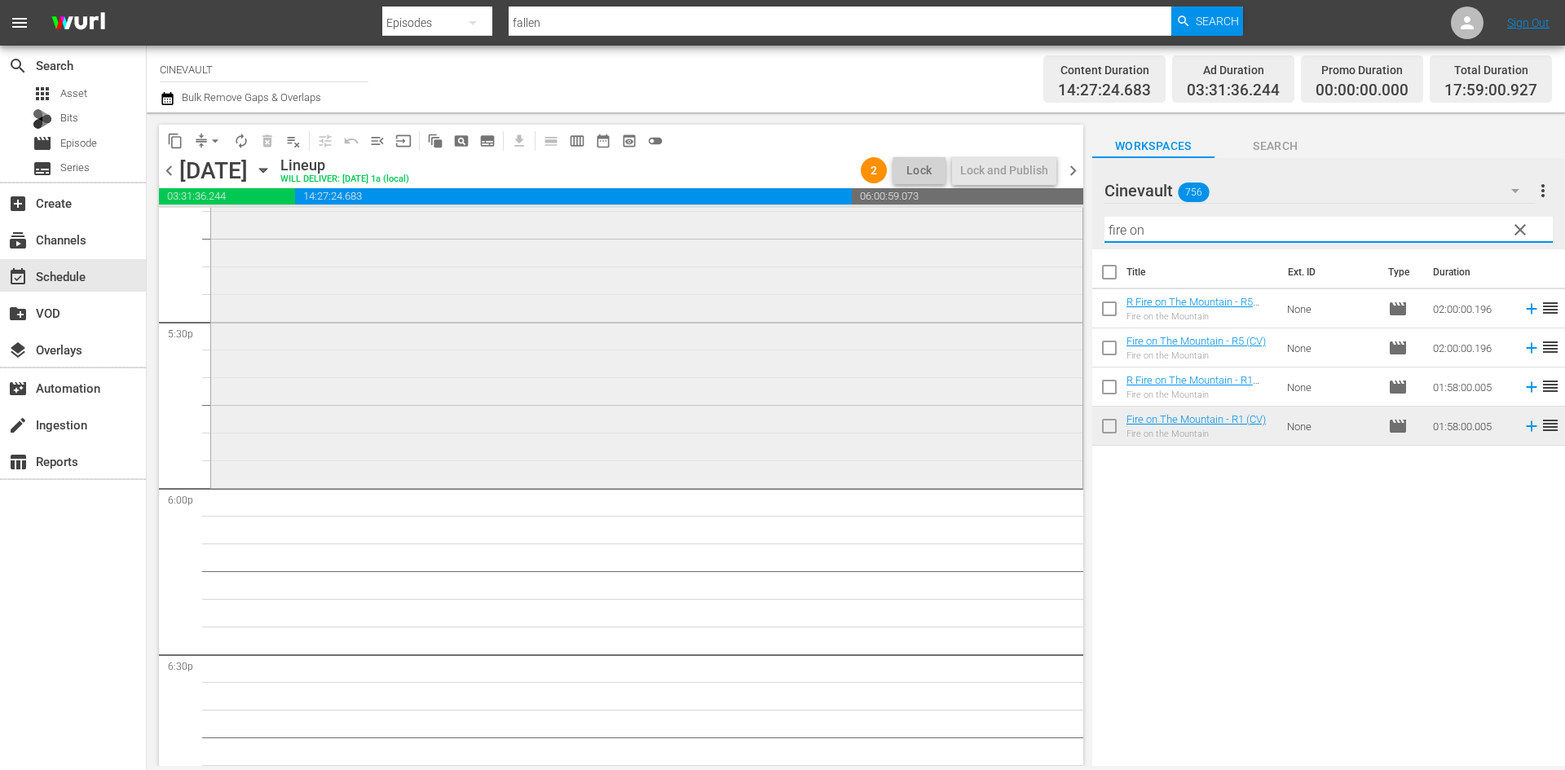
drag, startPoint x: 1159, startPoint y: 229, endPoint x: 1050, endPoint y: 226, distance: 109.3
click at [1050, 226] on div "content_copy compress arrow_drop_down autorenew_outlined delete_forever_outline…" at bounding box center [856, 440] width 1418 height 654
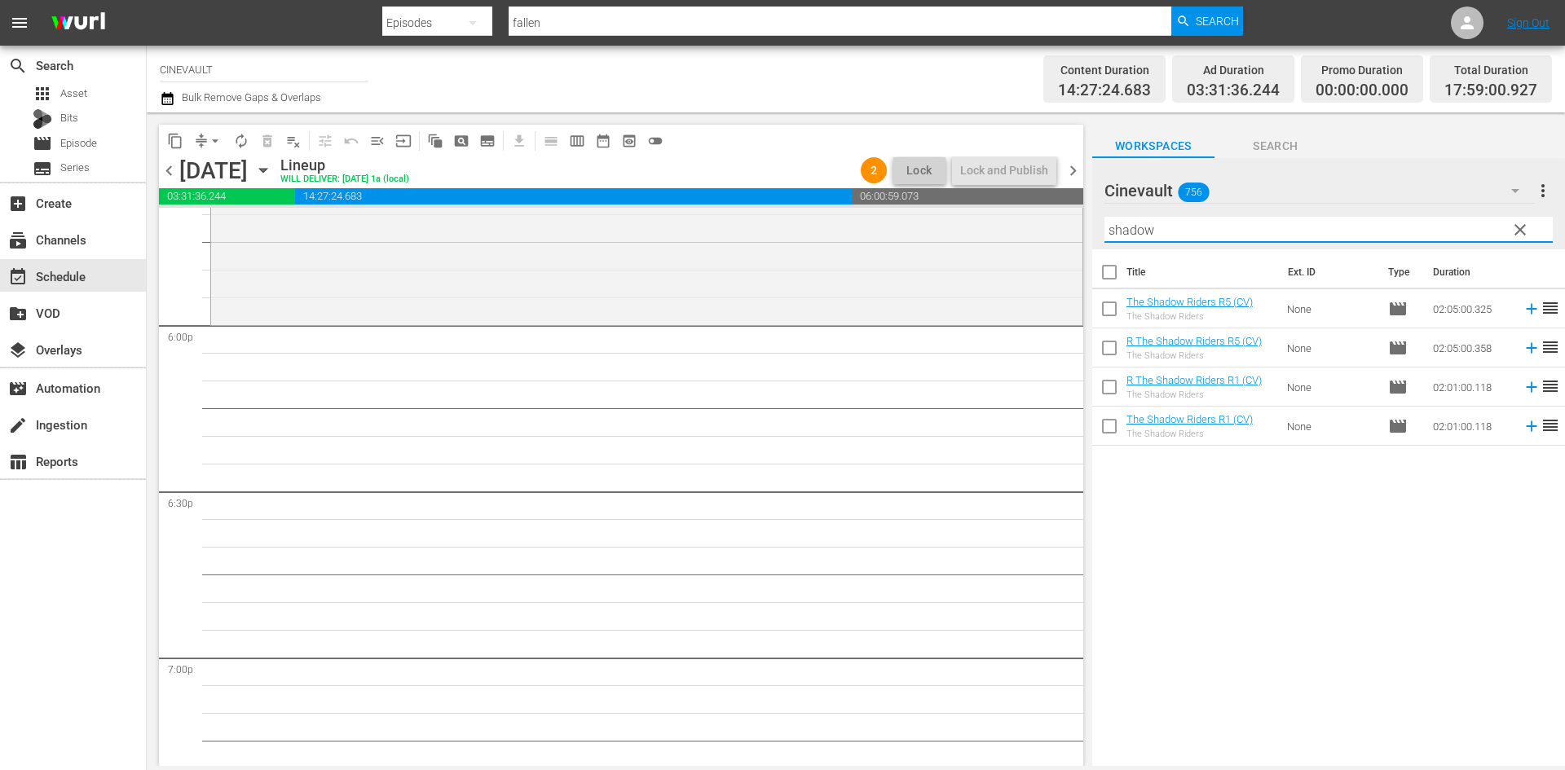
scroll to position [5788, 0]
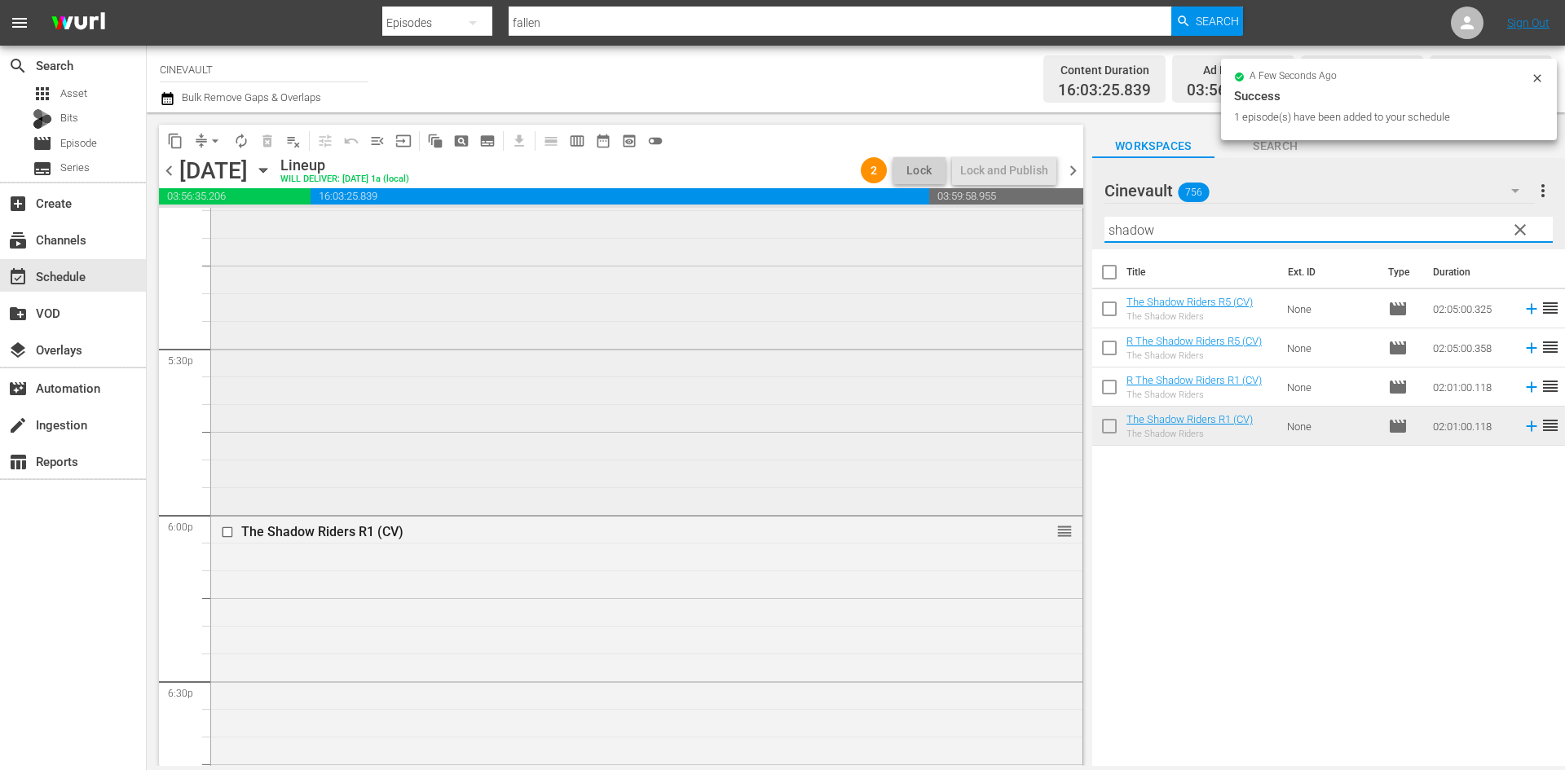
drag, startPoint x: 1269, startPoint y: 236, endPoint x: 803, endPoint y: 209, distance: 467.1
click at [803, 209] on div "content_copy compress arrow_drop_down autorenew_outlined delete_forever_outline…" at bounding box center [856, 440] width 1418 height 654
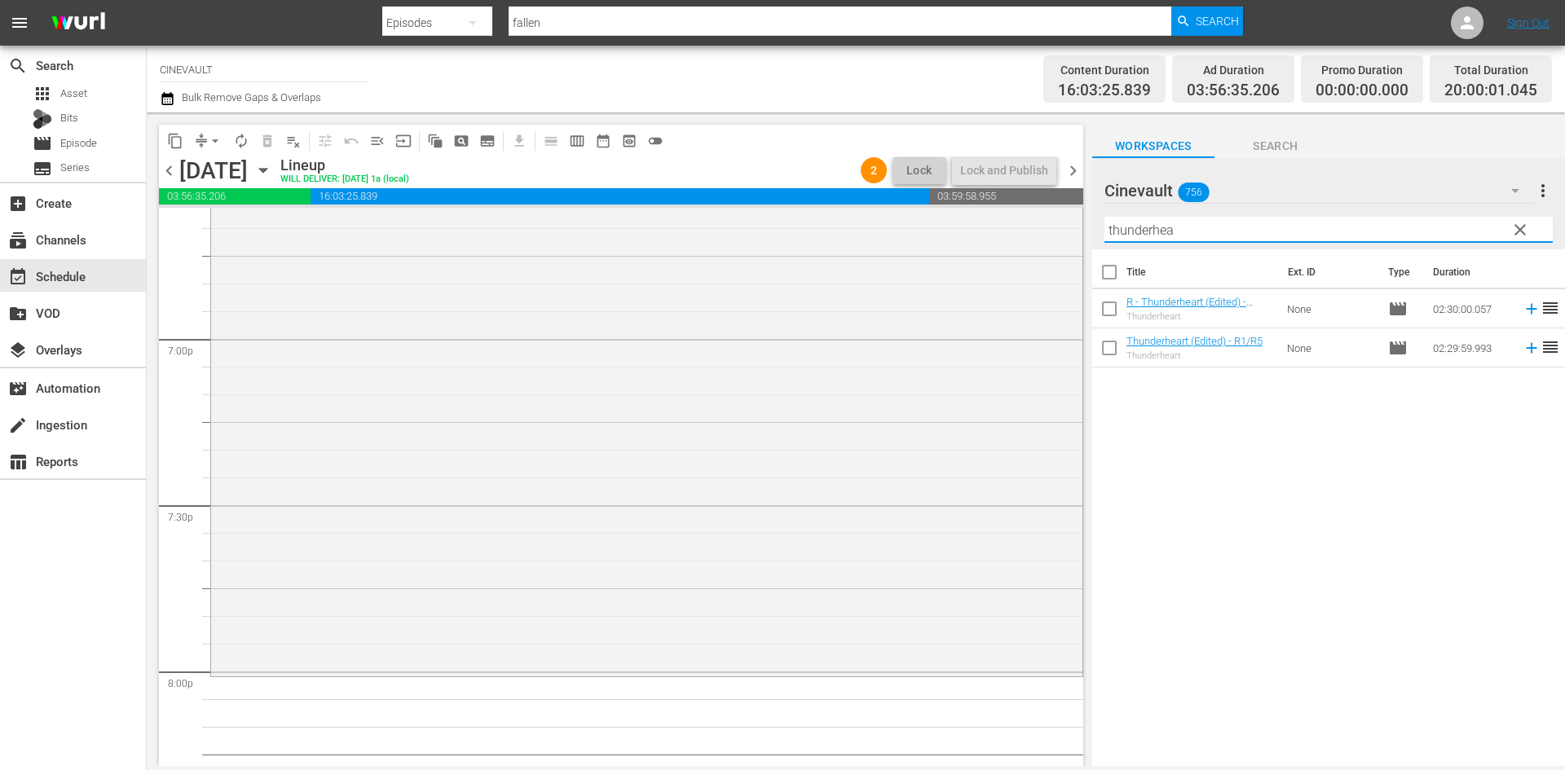
scroll to position [6433, 0]
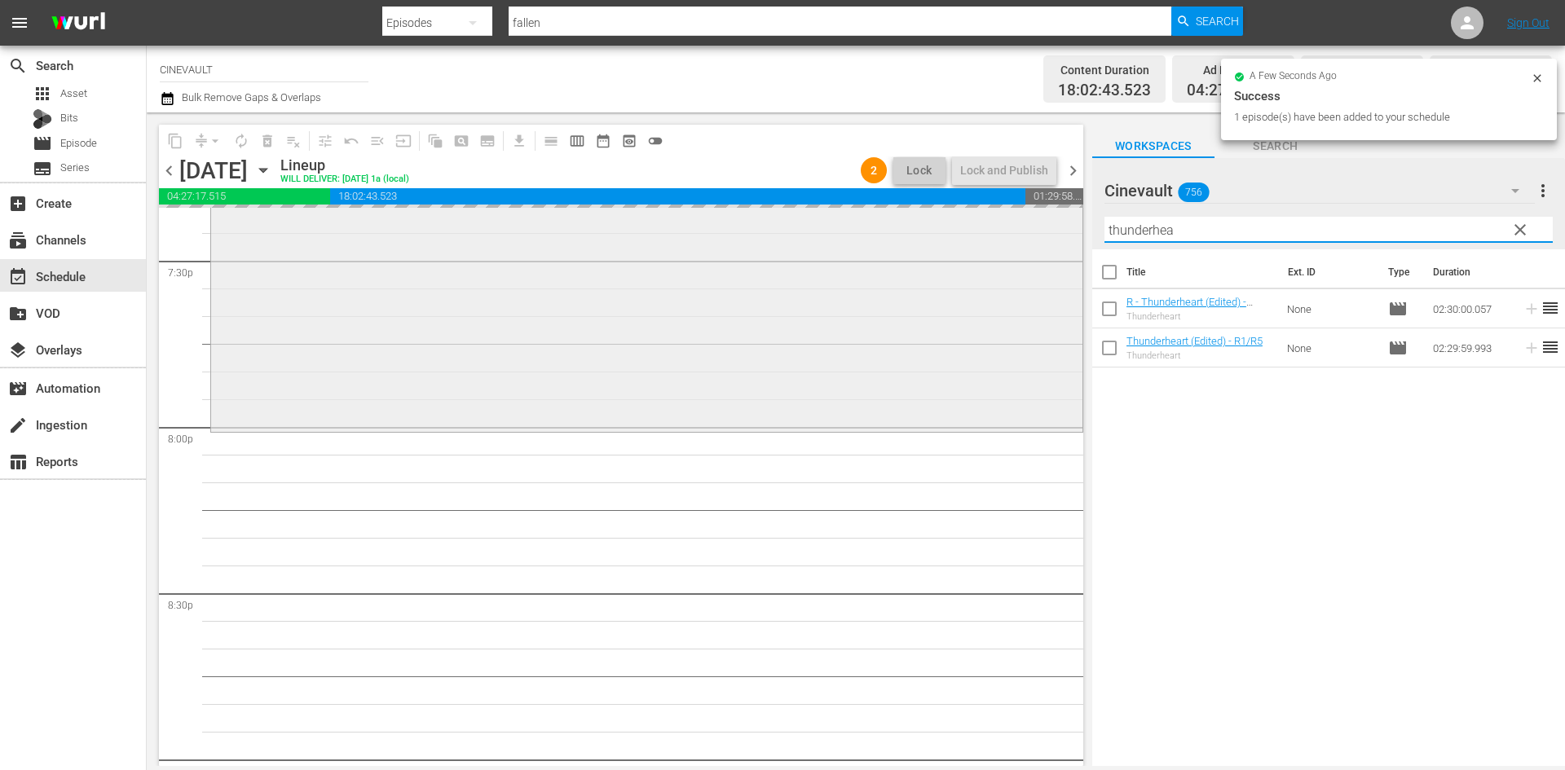
click at [637, 280] on div "content_copy compress arrow_drop_down autorenew_outlined delete_forever_outline…" at bounding box center [856, 440] width 1418 height 654
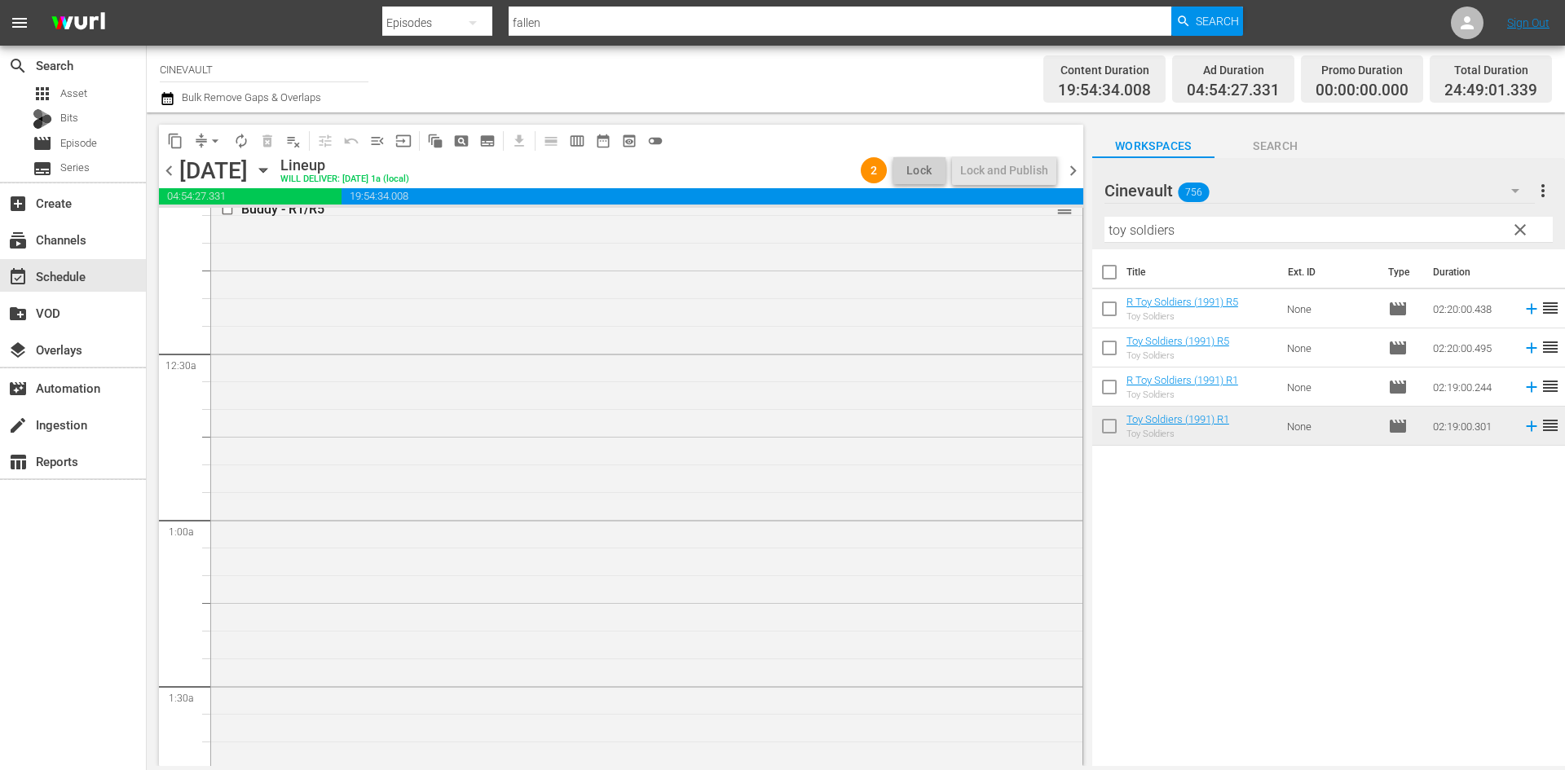
scroll to position [0, 0]
click at [1081, 172] on span "chevron_right" at bounding box center [1073, 171] width 20 height 20
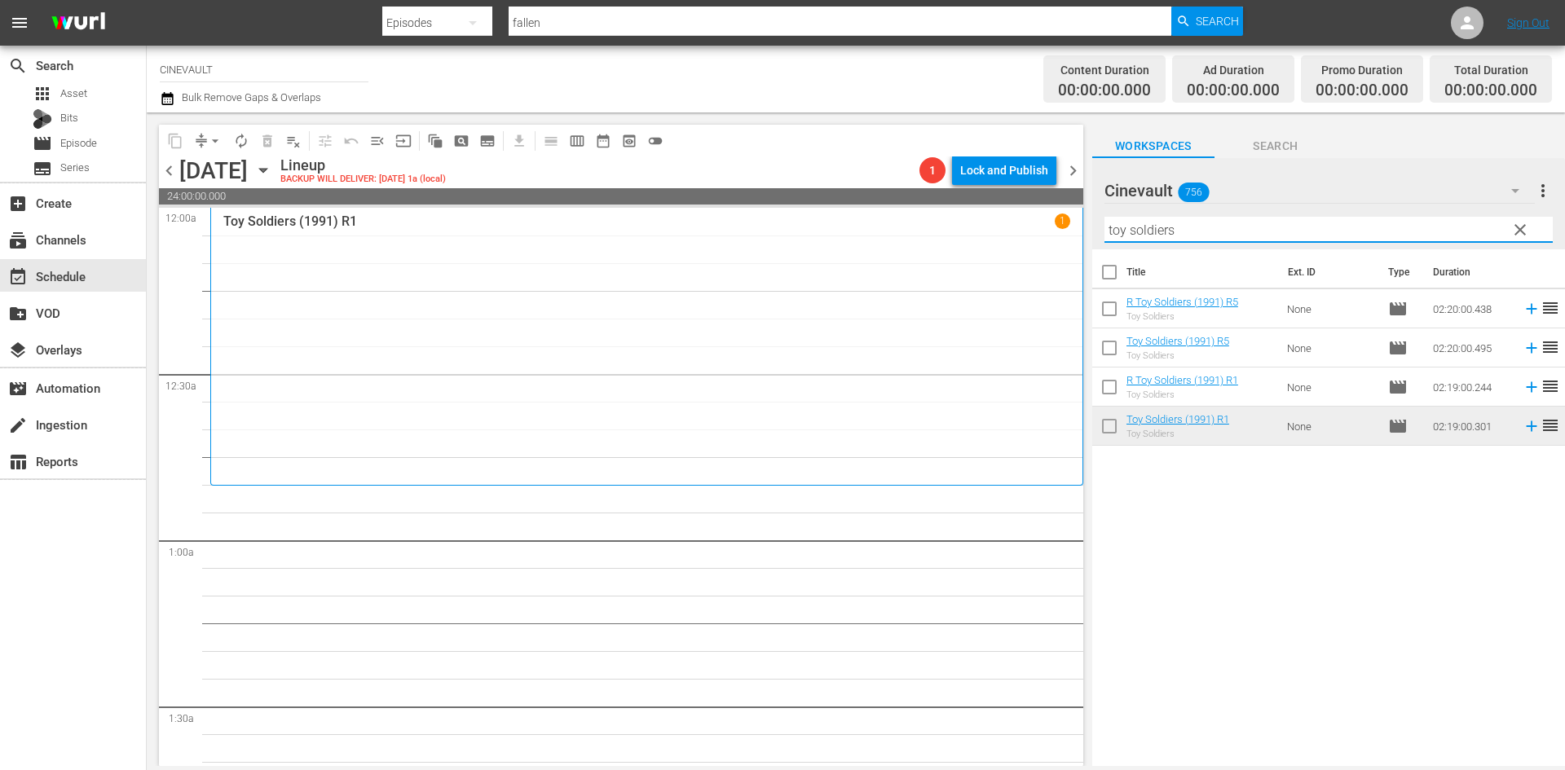
drag, startPoint x: 1403, startPoint y: 237, endPoint x: 966, endPoint y: 219, distance: 437.3
click at [966, 219] on div "content_copy compress arrow_drop_down autorenew_outlined delete_forever_outline…" at bounding box center [856, 440] width 1418 height 654
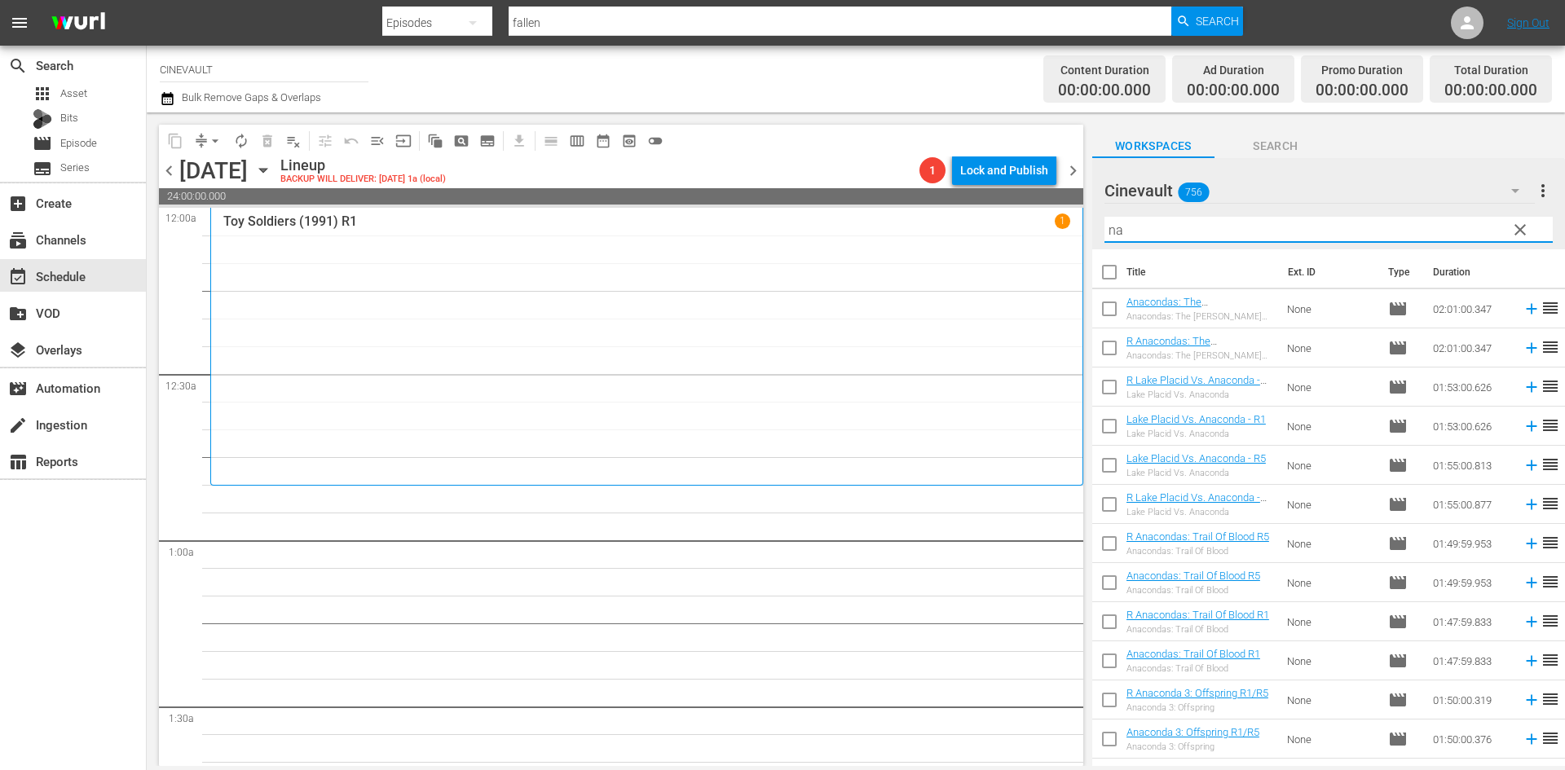
type input "n"
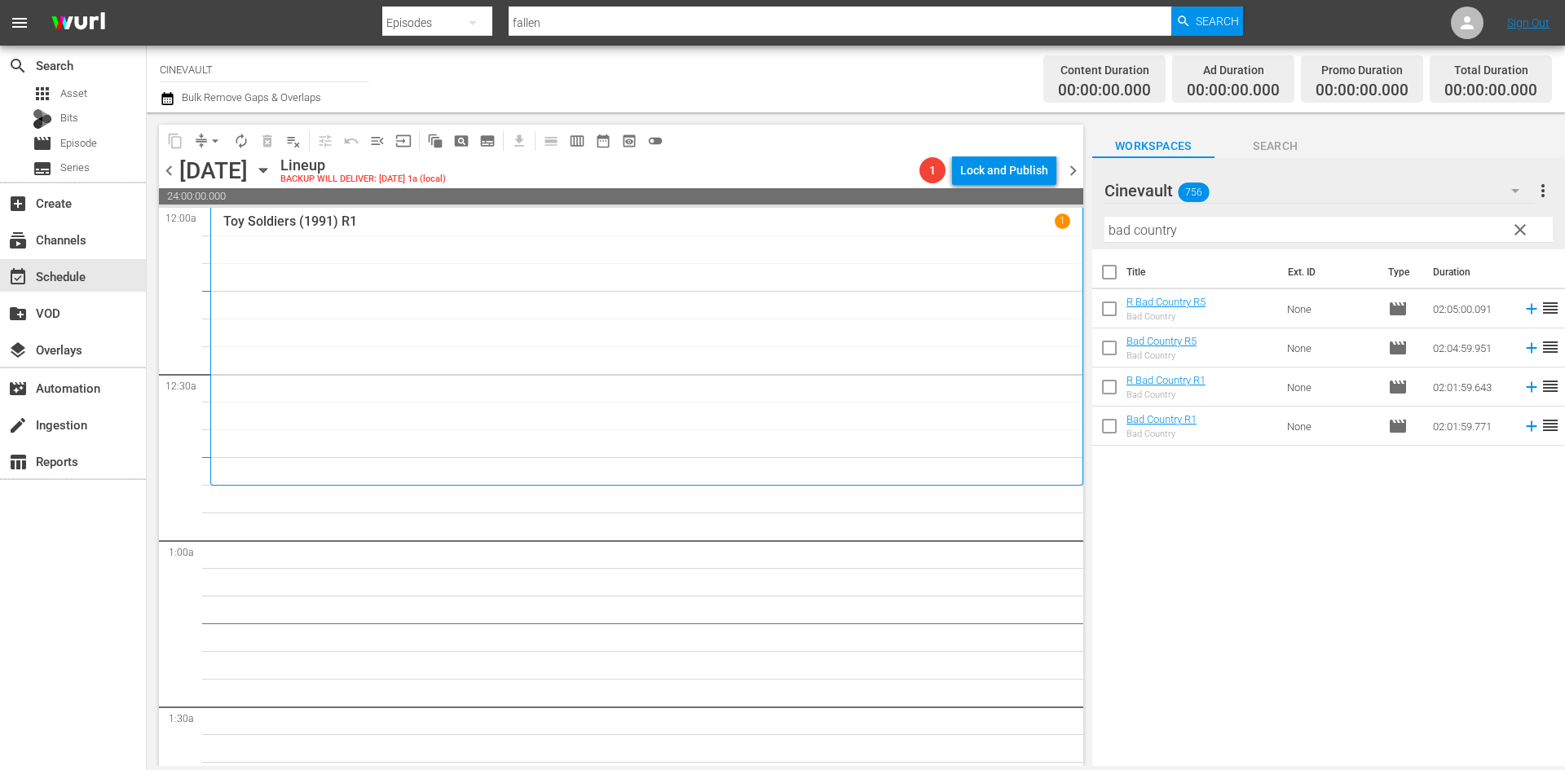
click at [1268, 230] on input "bad country" at bounding box center [1329, 230] width 448 height 26
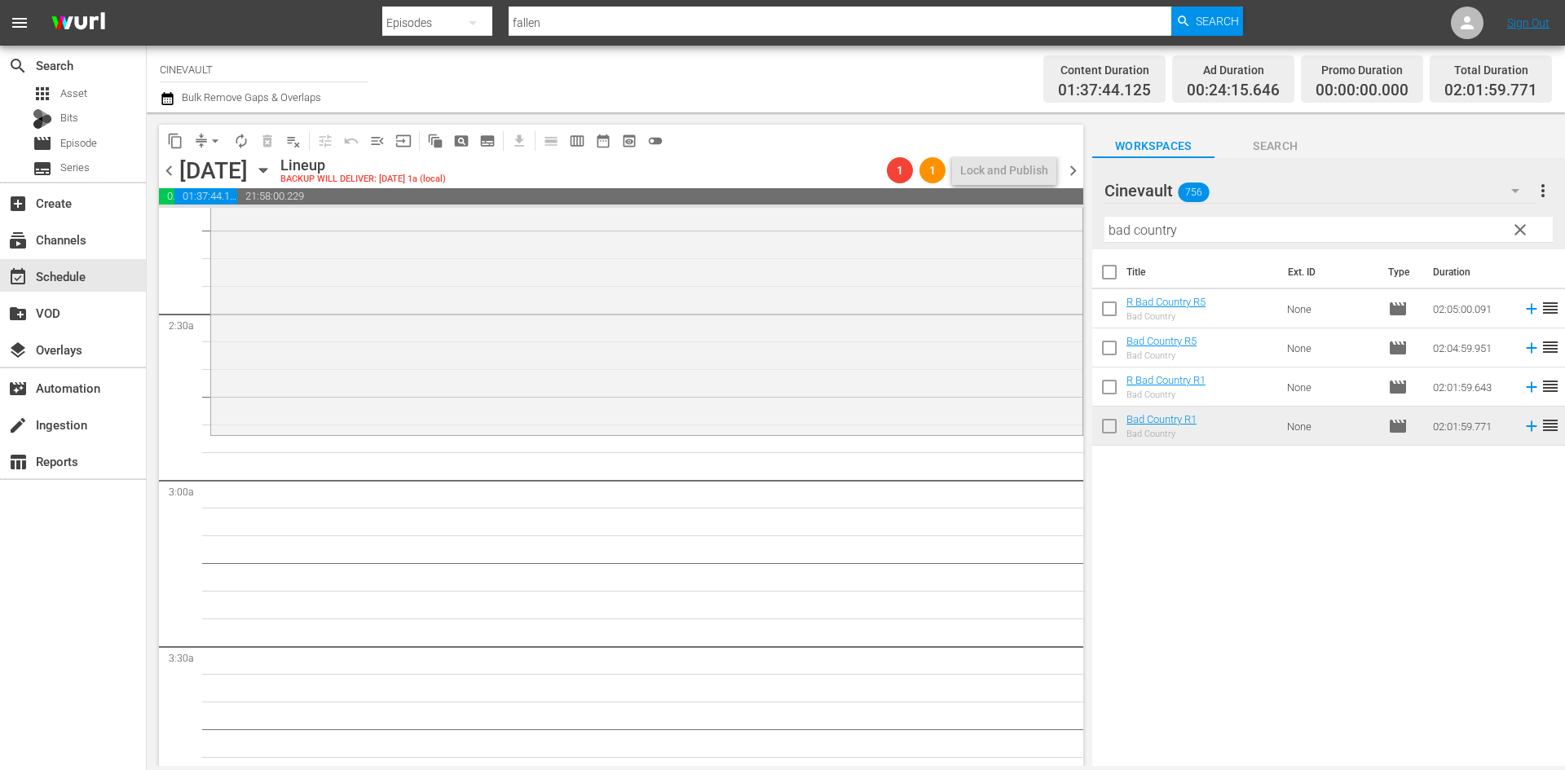
scroll to position [734, 0]
drag, startPoint x: 1235, startPoint y: 224, endPoint x: 1015, endPoint y: 217, distance: 220.2
click at [1015, 217] on div "content_copy compress arrow_drop_down autorenew_outlined delete_forever_outline…" at bounding box center [856, 440] width 1418 height 654
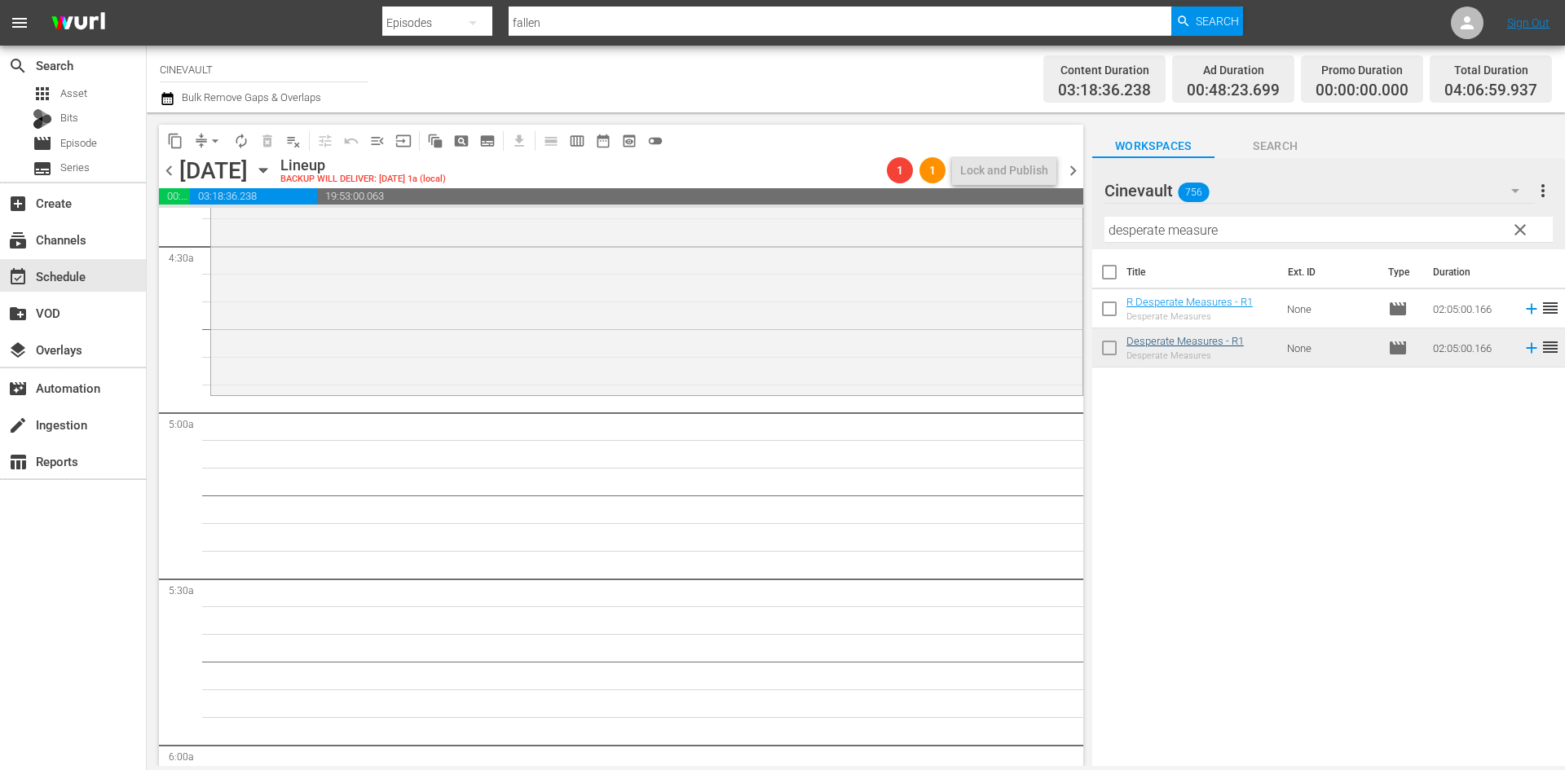
scroll to position [1467, 0]
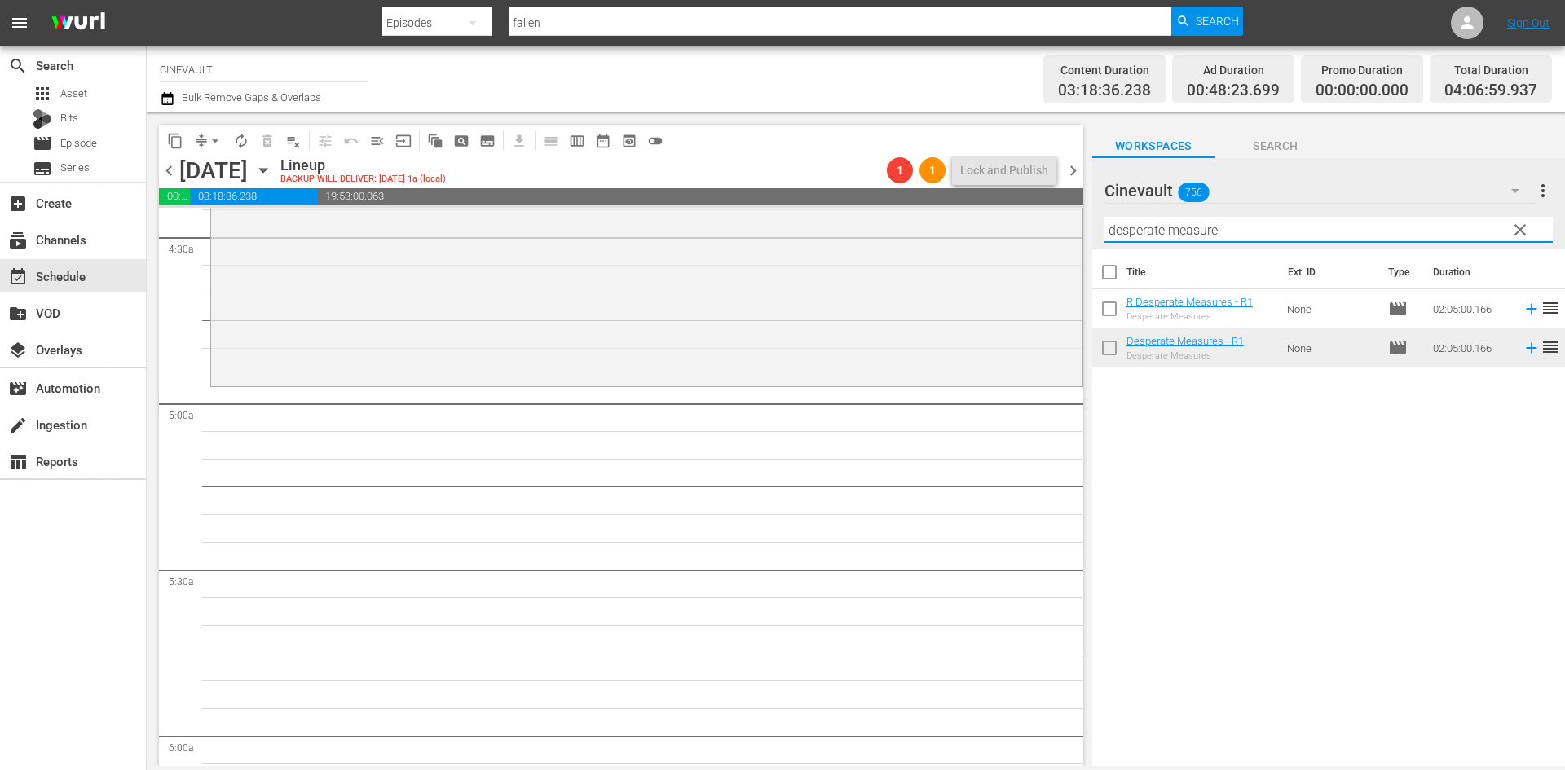
drag, startPoint x: 1393, startPoint y: 236, endPoint x: 422, endPoint y: 180, distance: 972.5
click at [422, 180] on div "content_copy compress arrow_drop_down autorenew_outlined delete_forever_outline…" at bounding box center [856, 440] width 1418 height 654
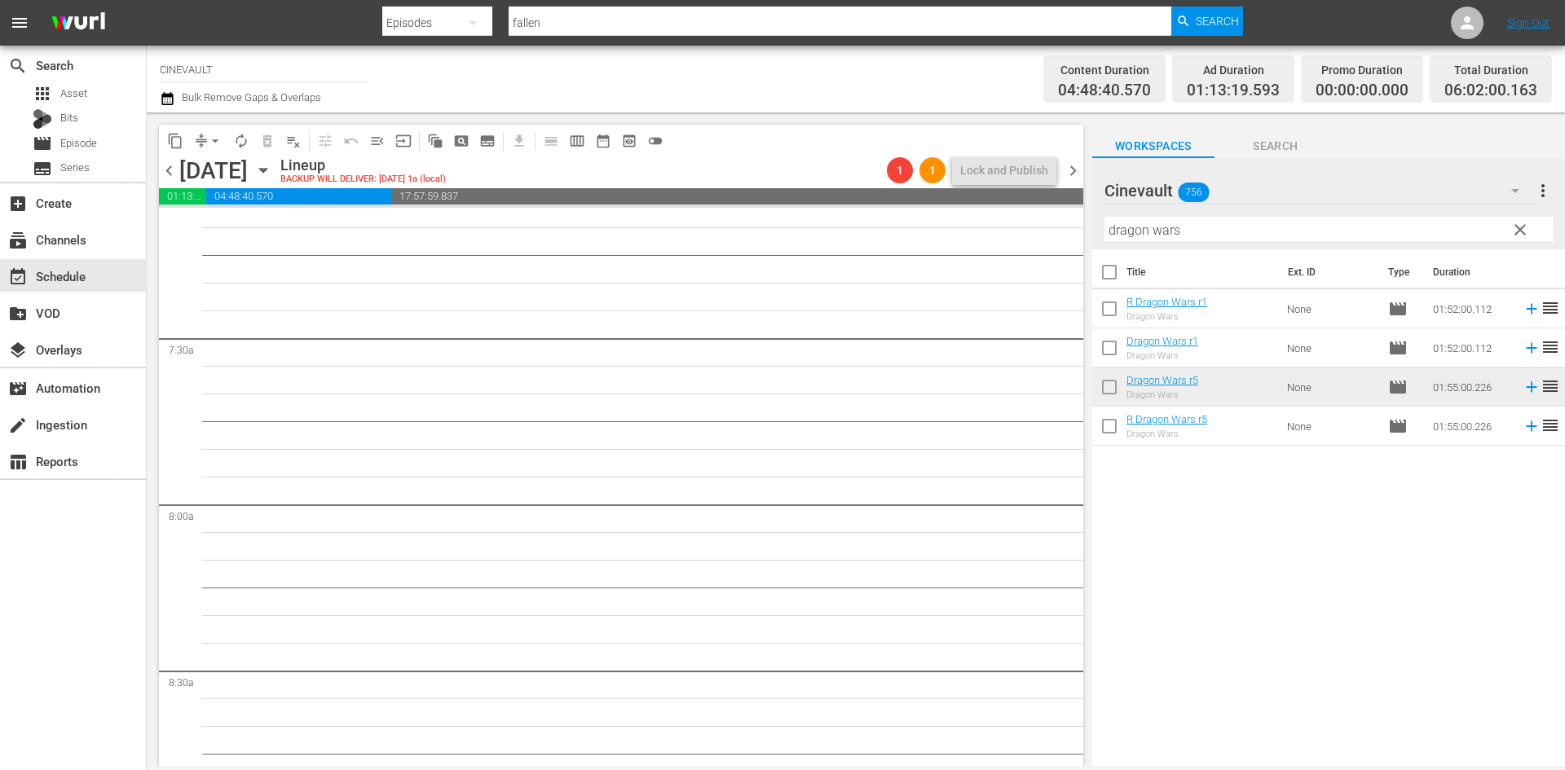
scroll to position [2201, 0]
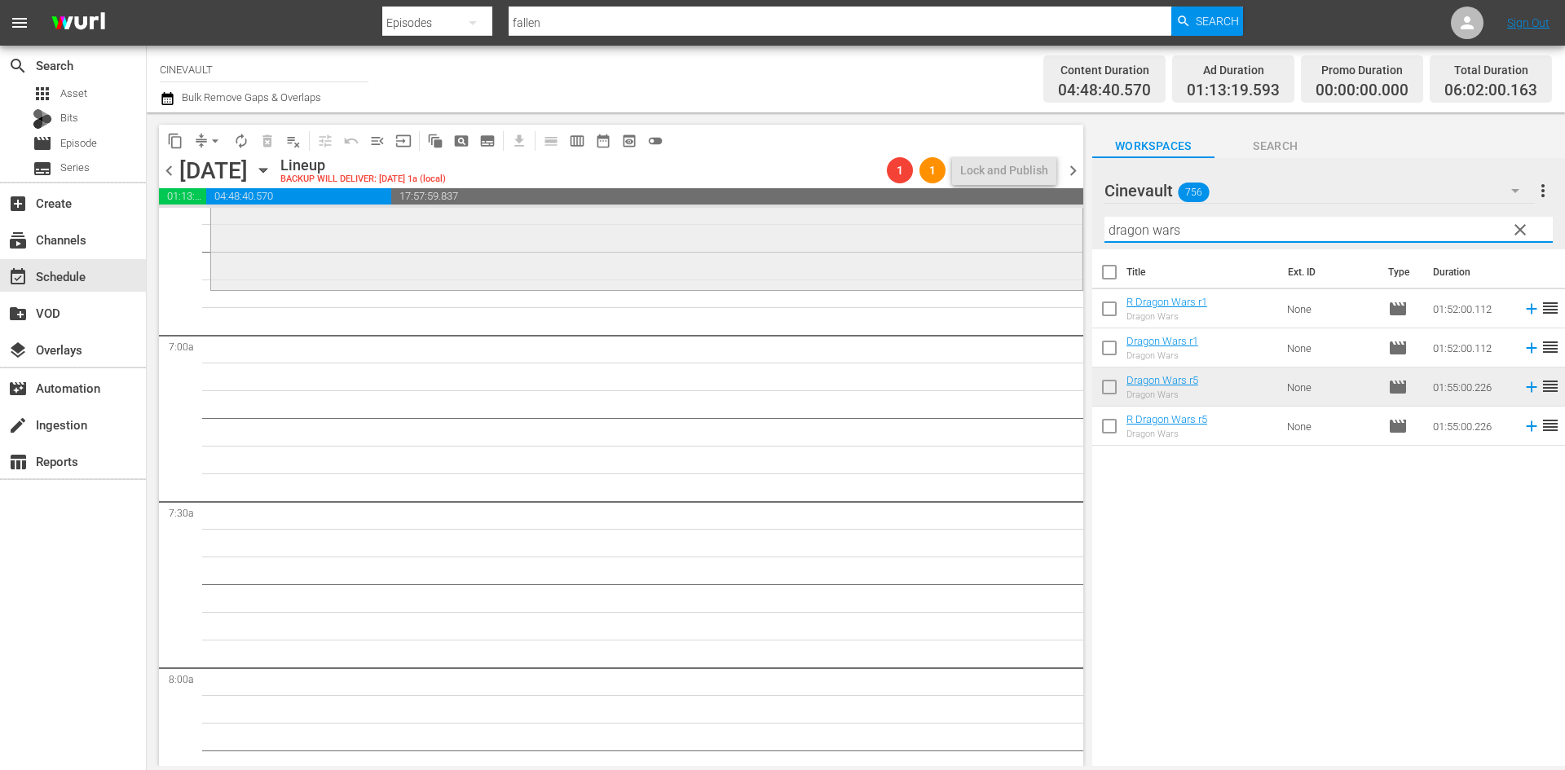
drag, startPoint x: 1202, startPoint y: 227, endPoint x: 1031, endPoint y: 218, distance: 170.7
click at [1031, 218] on div "content_copy compress arrow_drop_down autorenew_outlined delete_forever_outline…" at bounding box center [856, 440] width 1418 height 654
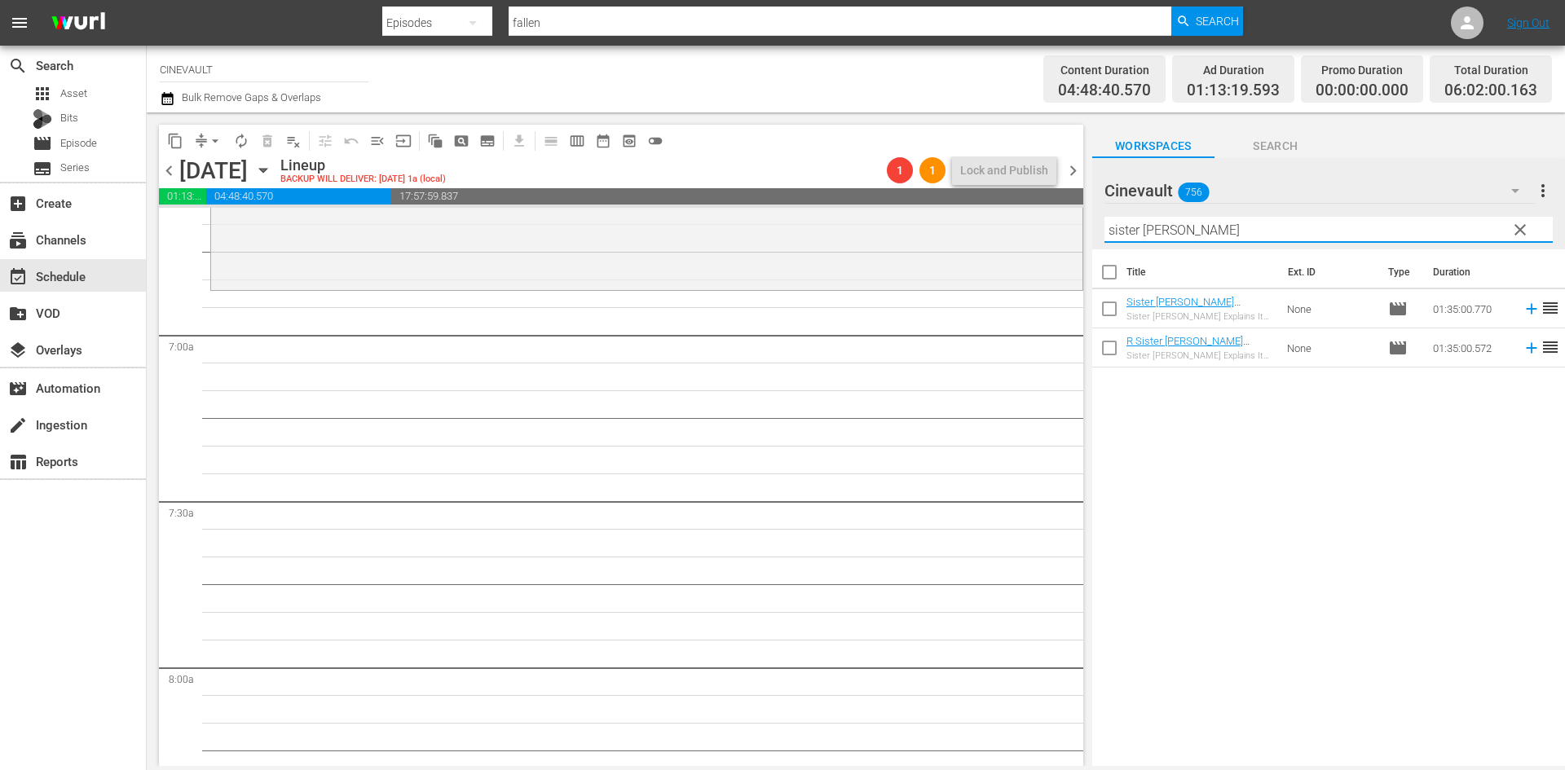
type input "sister [PERSON_NAME]"
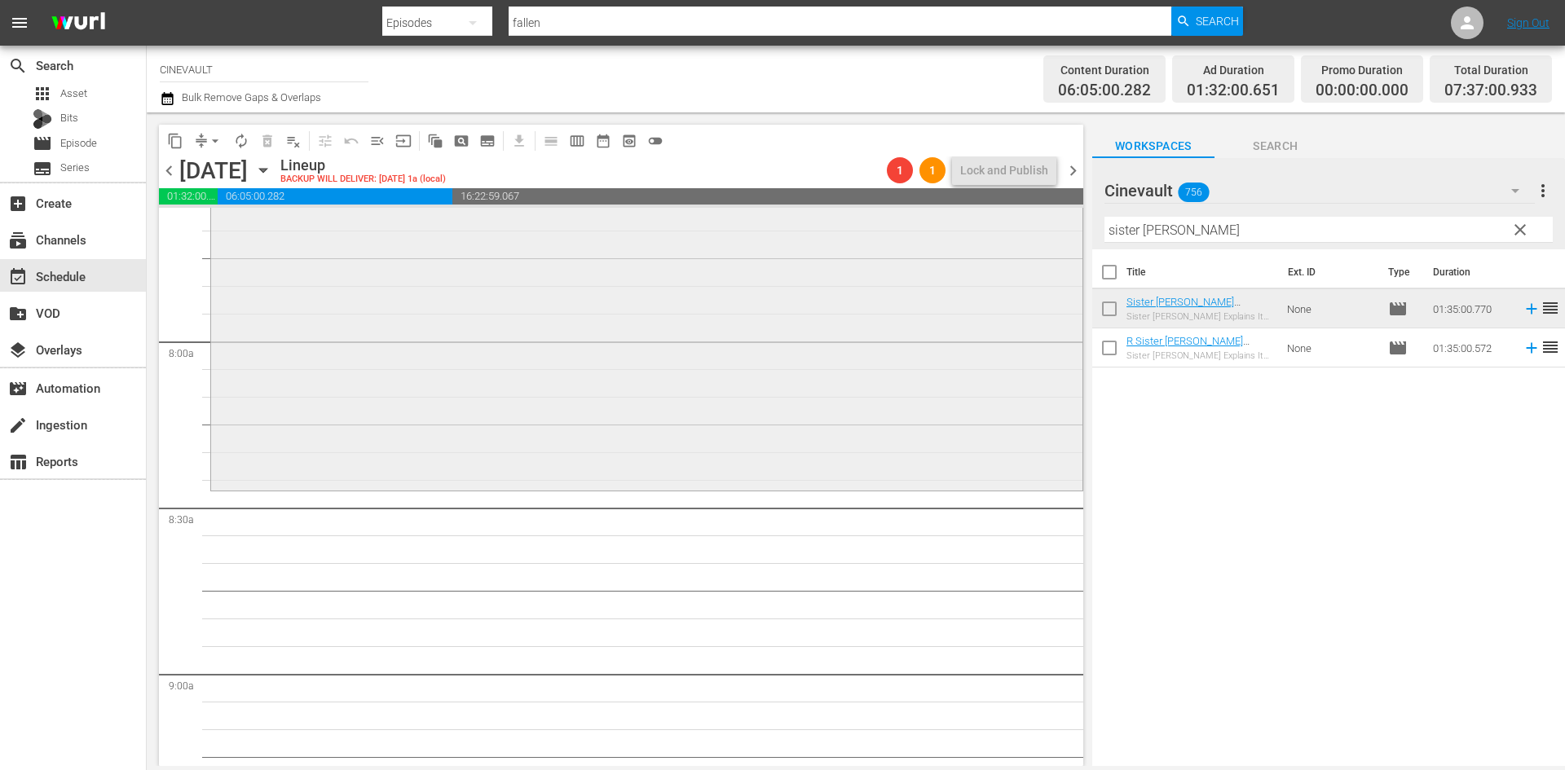
scroll to position [2609, 0]
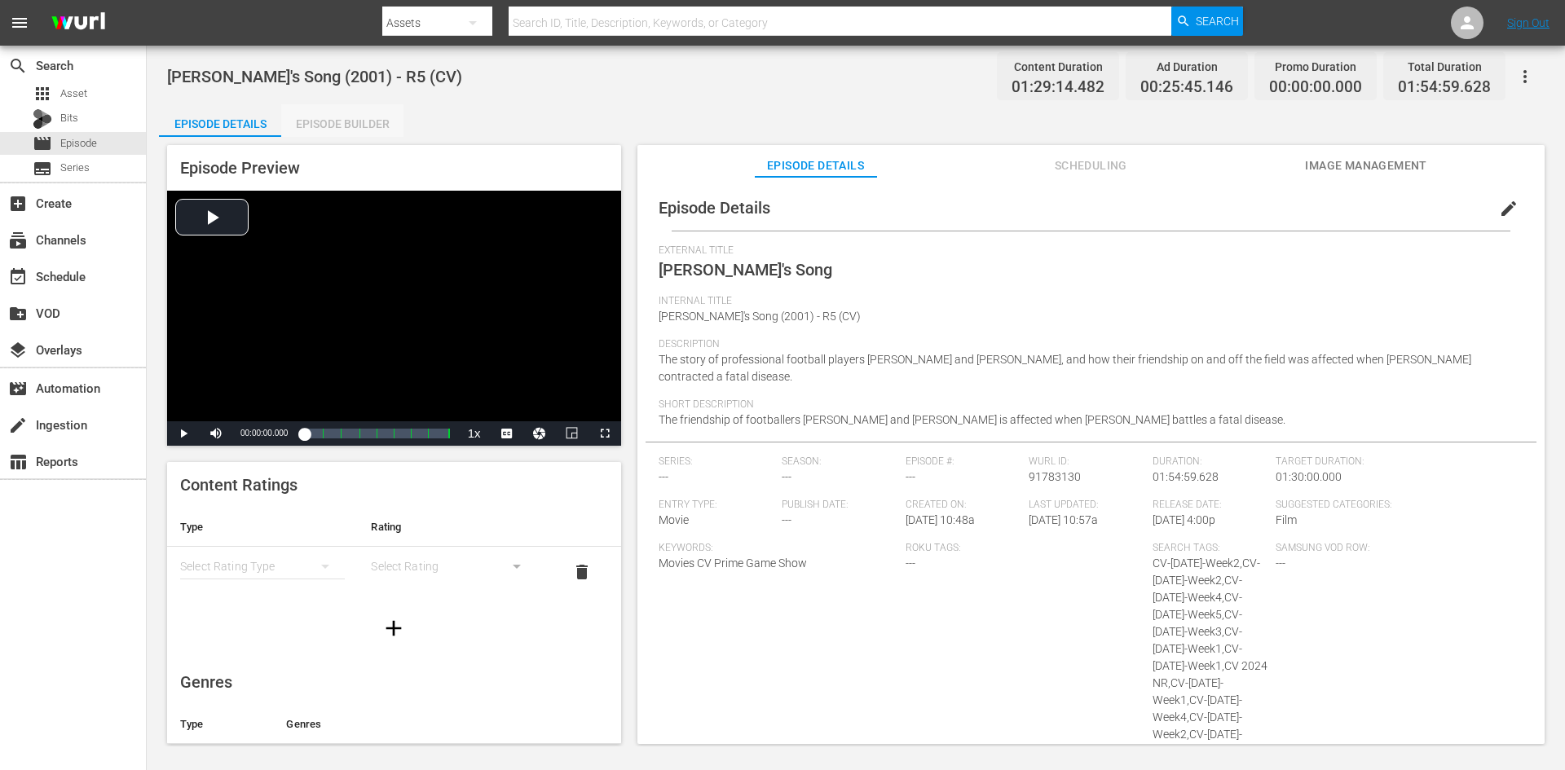
click at [381, 116] on div "Episode Builder" at bounding box center [342, 123] width 122 height 39
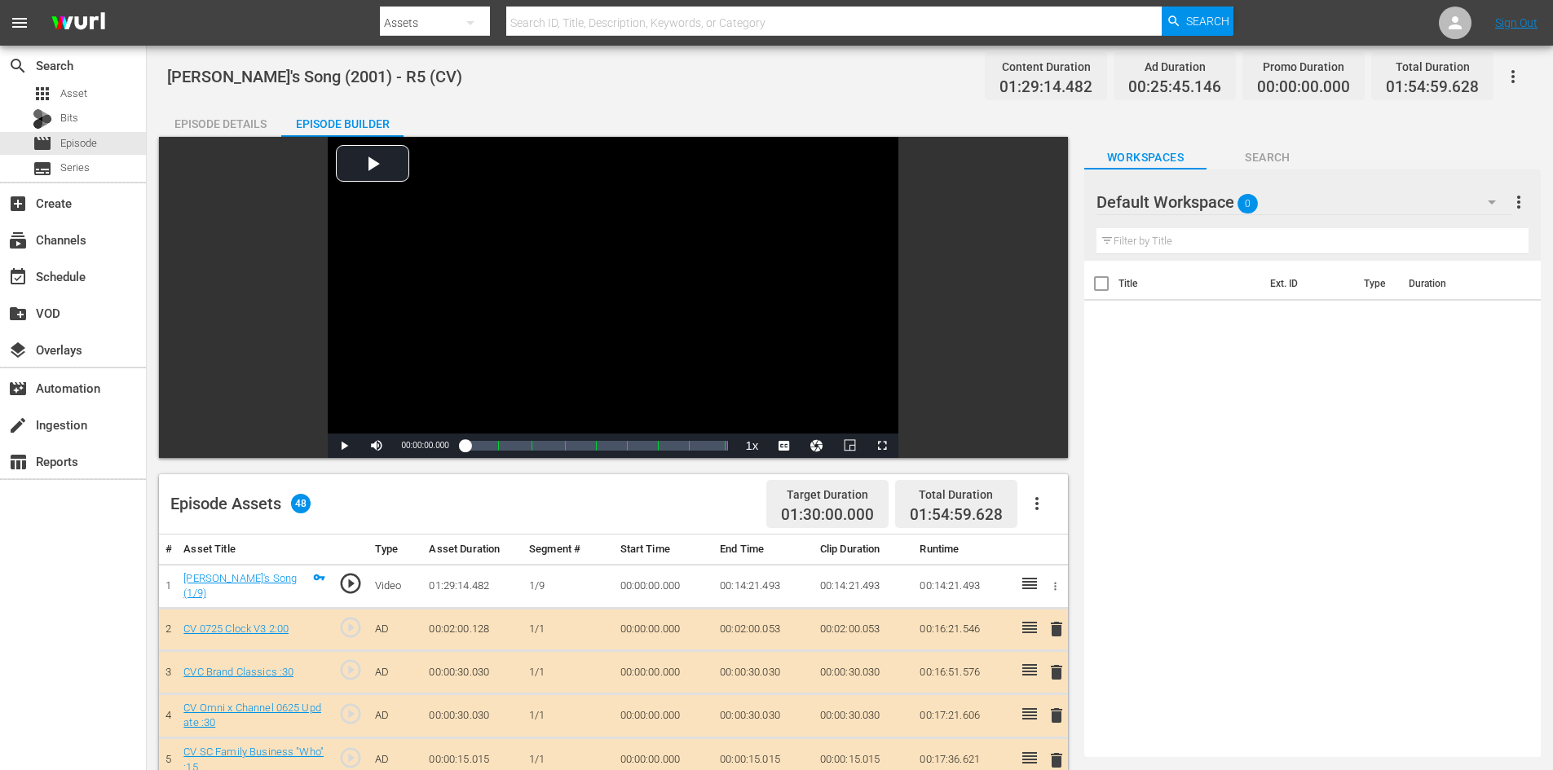
click at [1240, 206] on span "0" at bounding box center [1248, 204] width 20 height 34
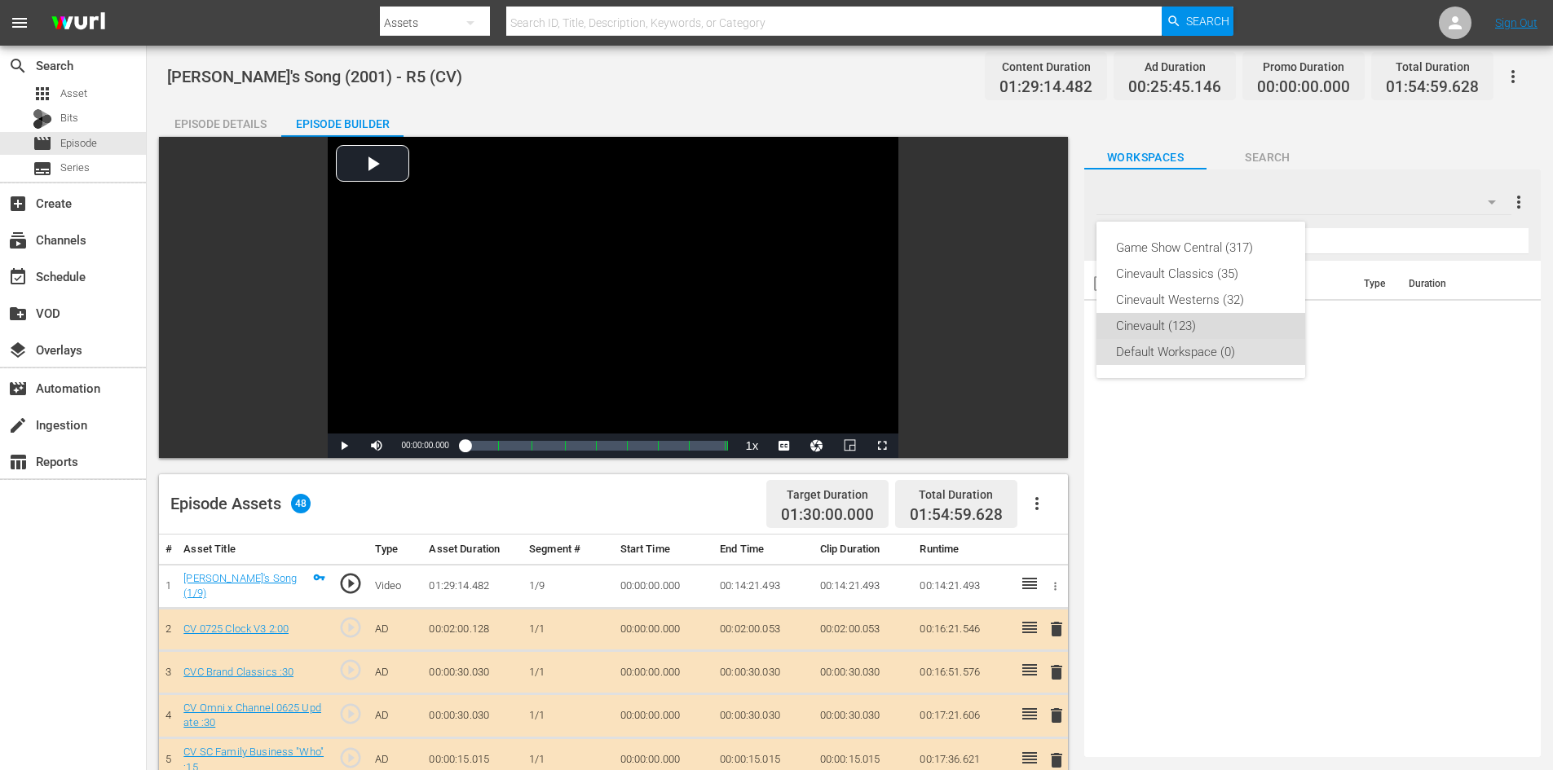
click at [1172, 313] on div "Cinevault (123)" at bounding box center [1201, 326] width 170 height 26
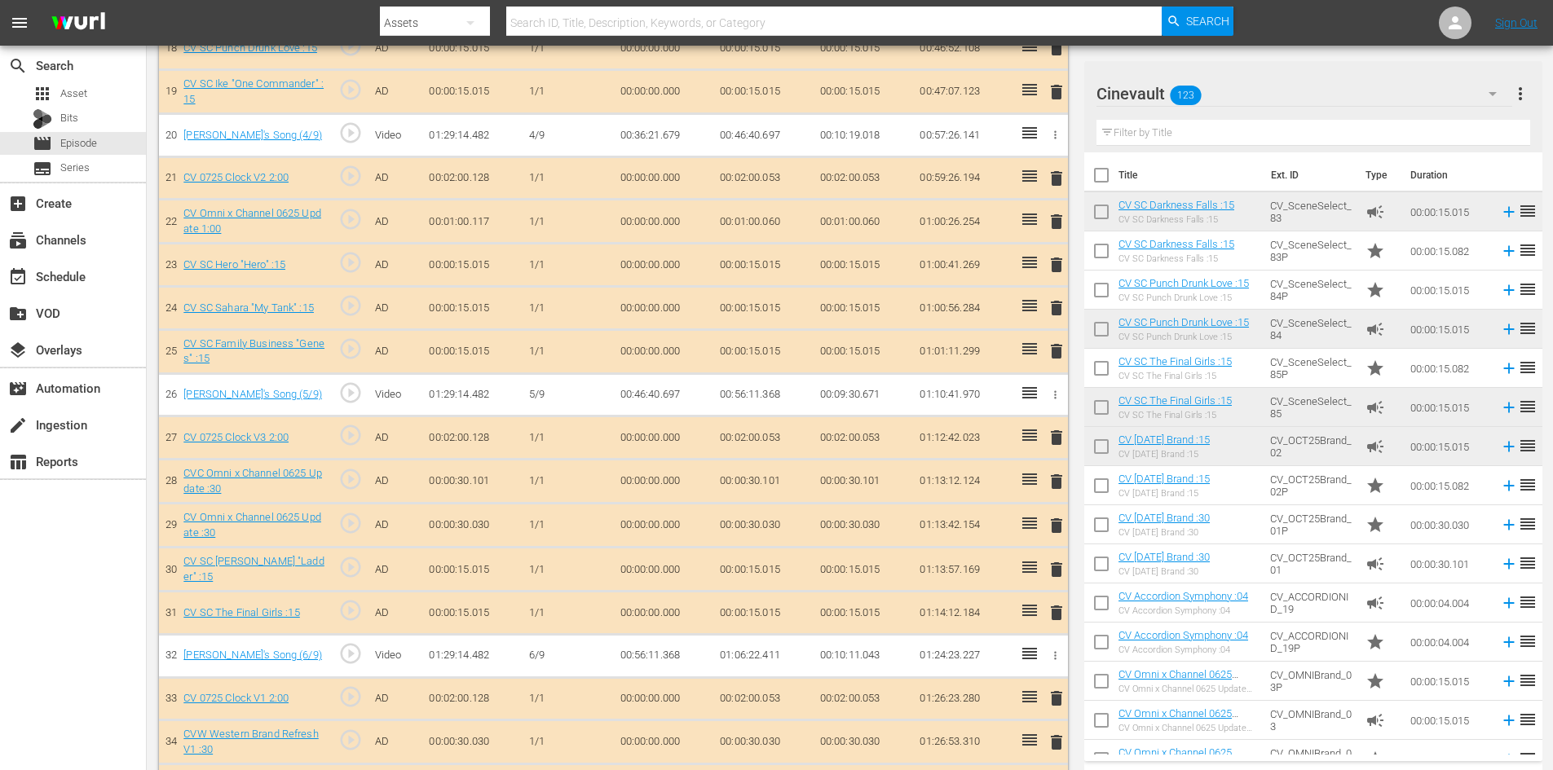
scroll to position [1304, 0]
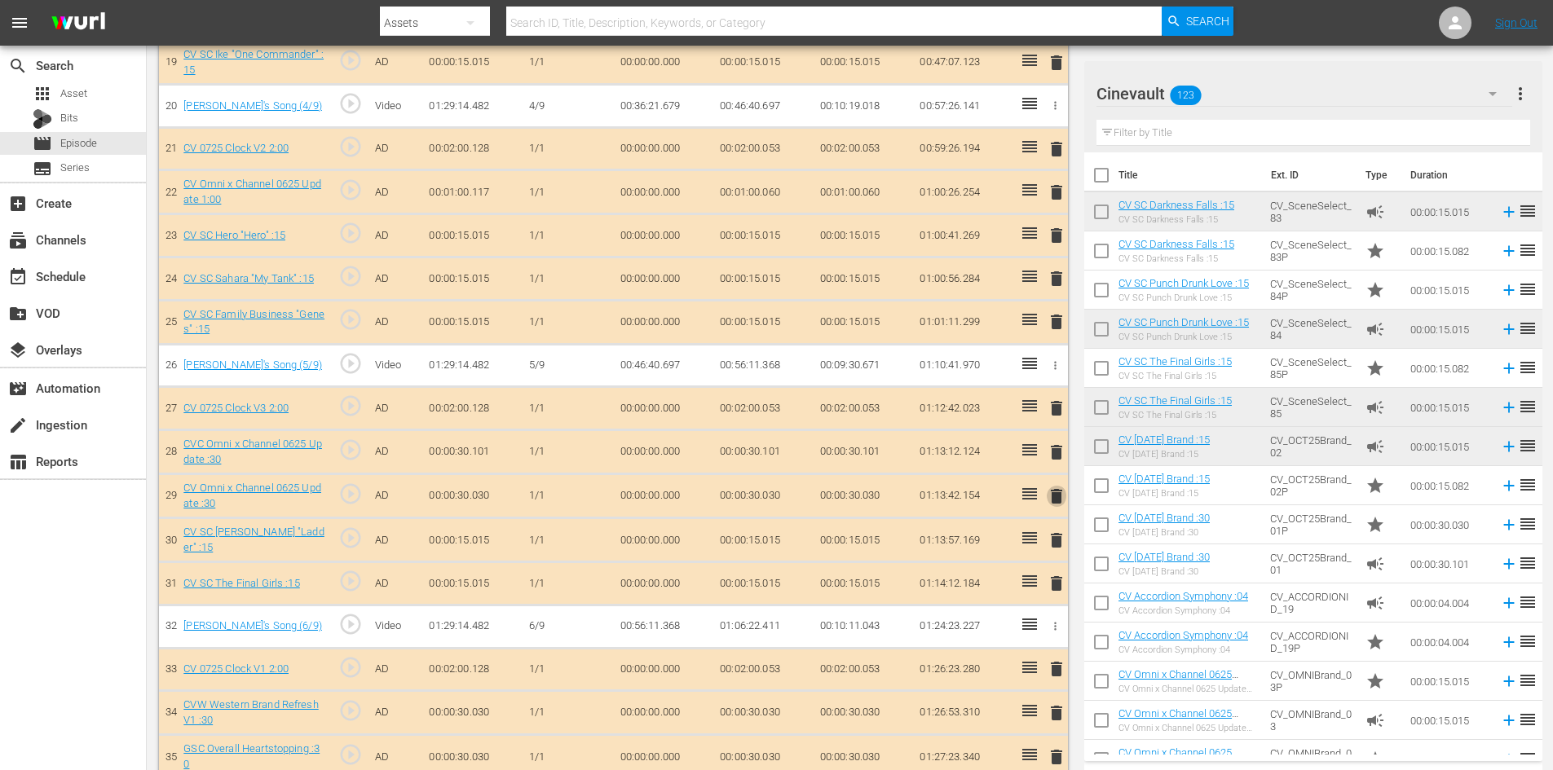
click at [1055, 487] on span "delete" at bounding box center [1057, 497] width 20 height 20
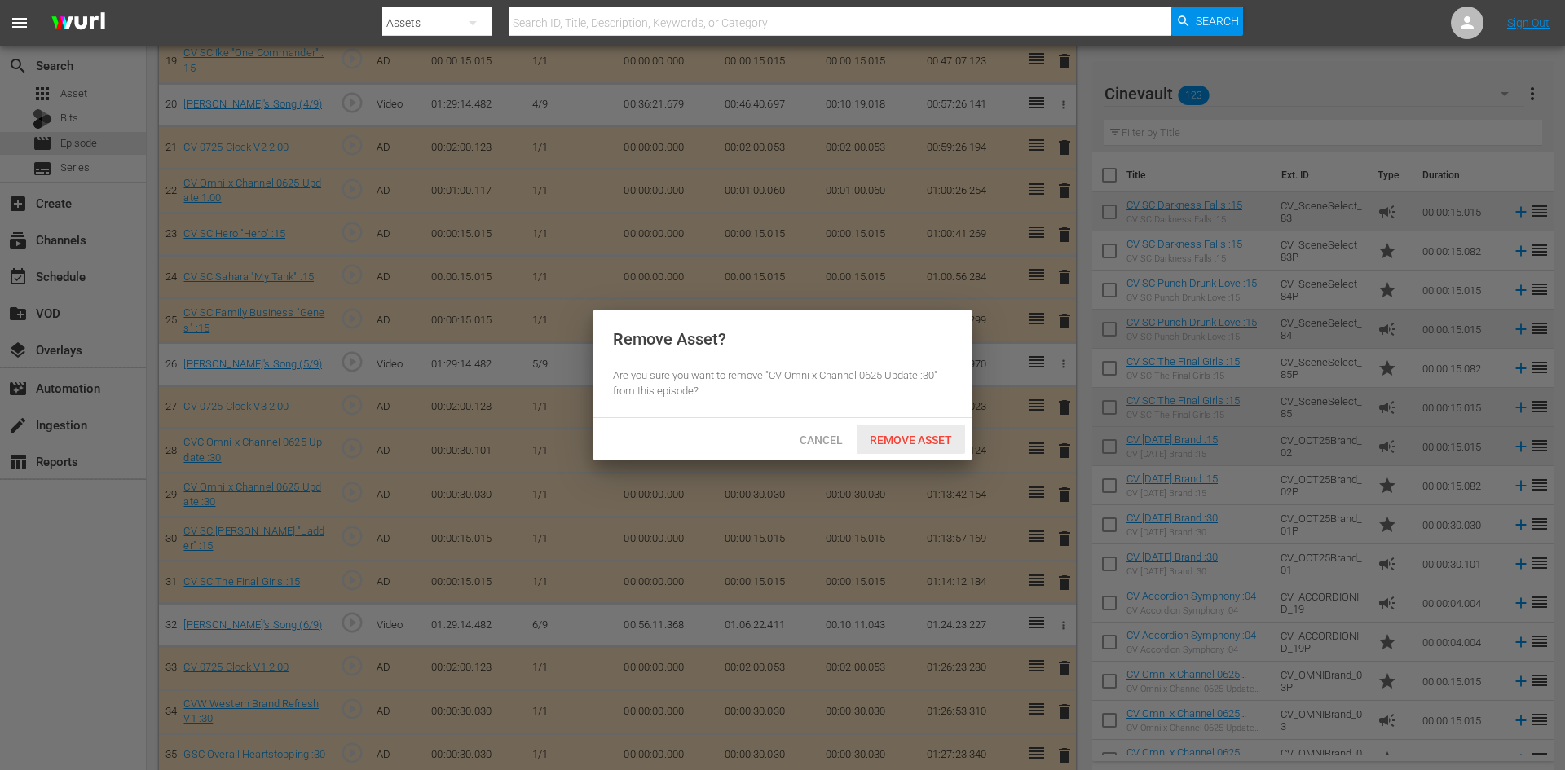
click at [943, 444] on span "Remove Asset" at bounding box center [911, 440] width 108 height 13
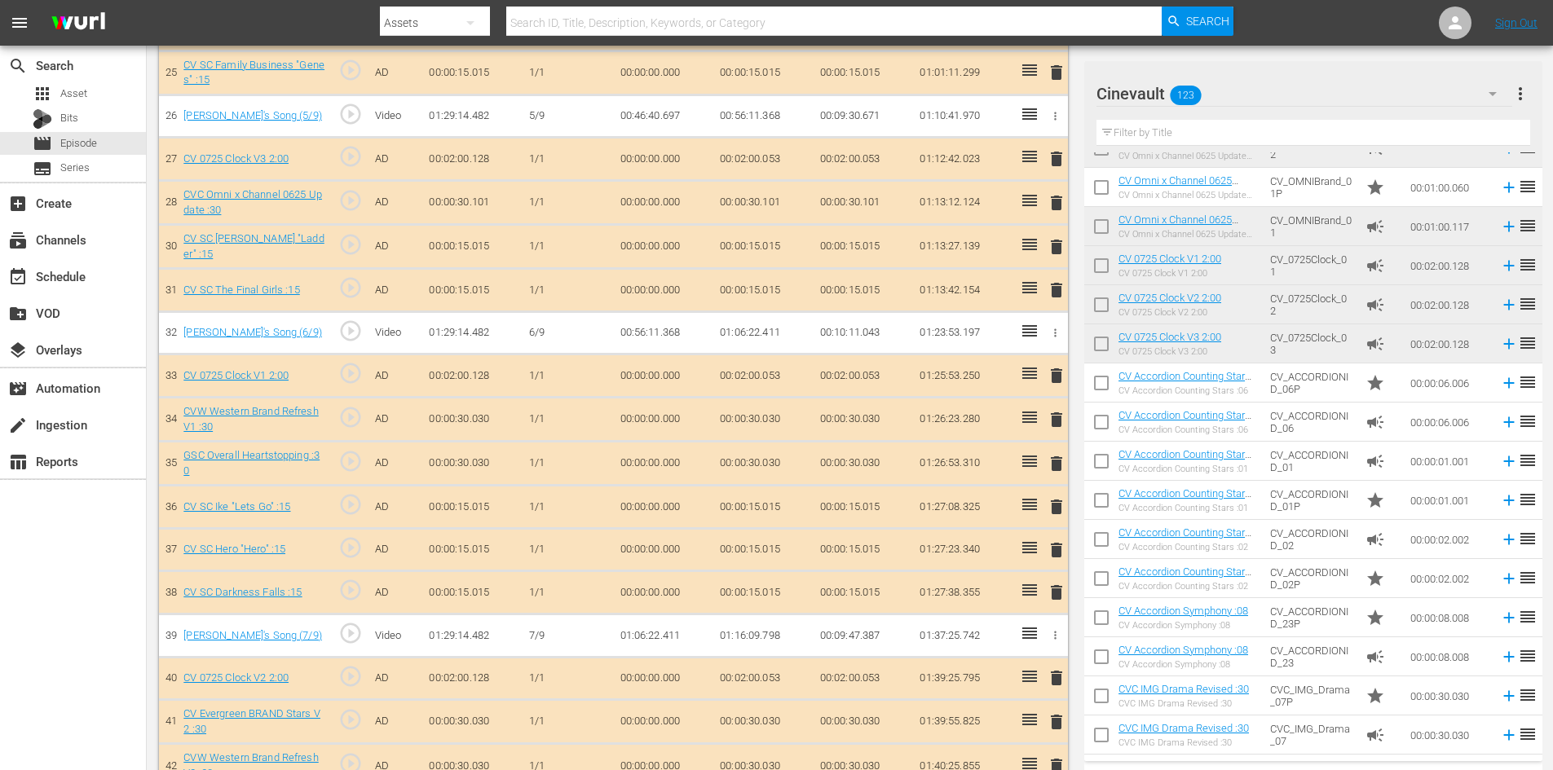
scroll to position [1467, 0]
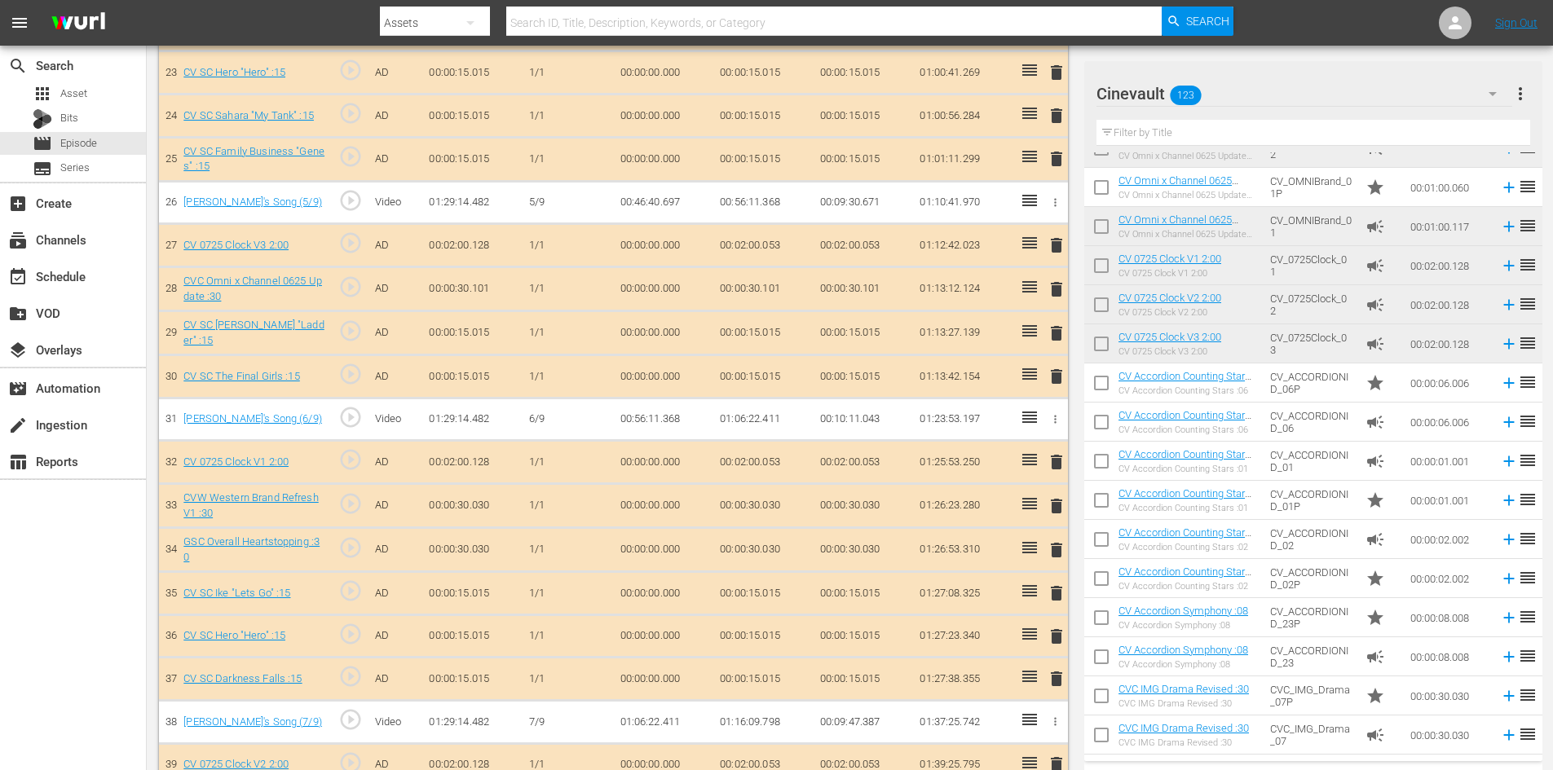
click at [1048, 289] on span "delete" at bounding box center [1057, 290] width 20 height 20
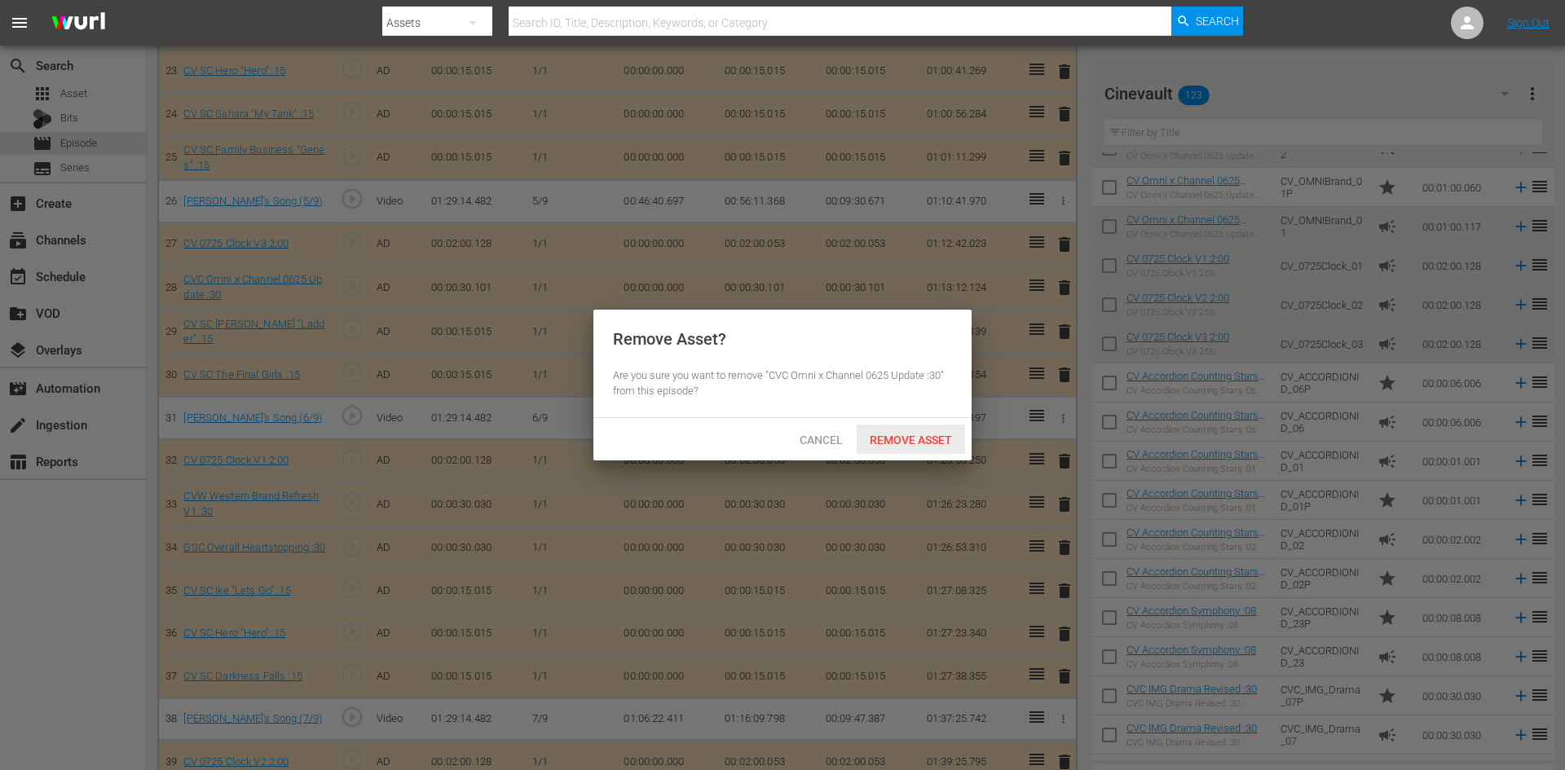
click at [955, 431] on div "Remove Asset" at bounding box center [911, 440] width 108 height 30
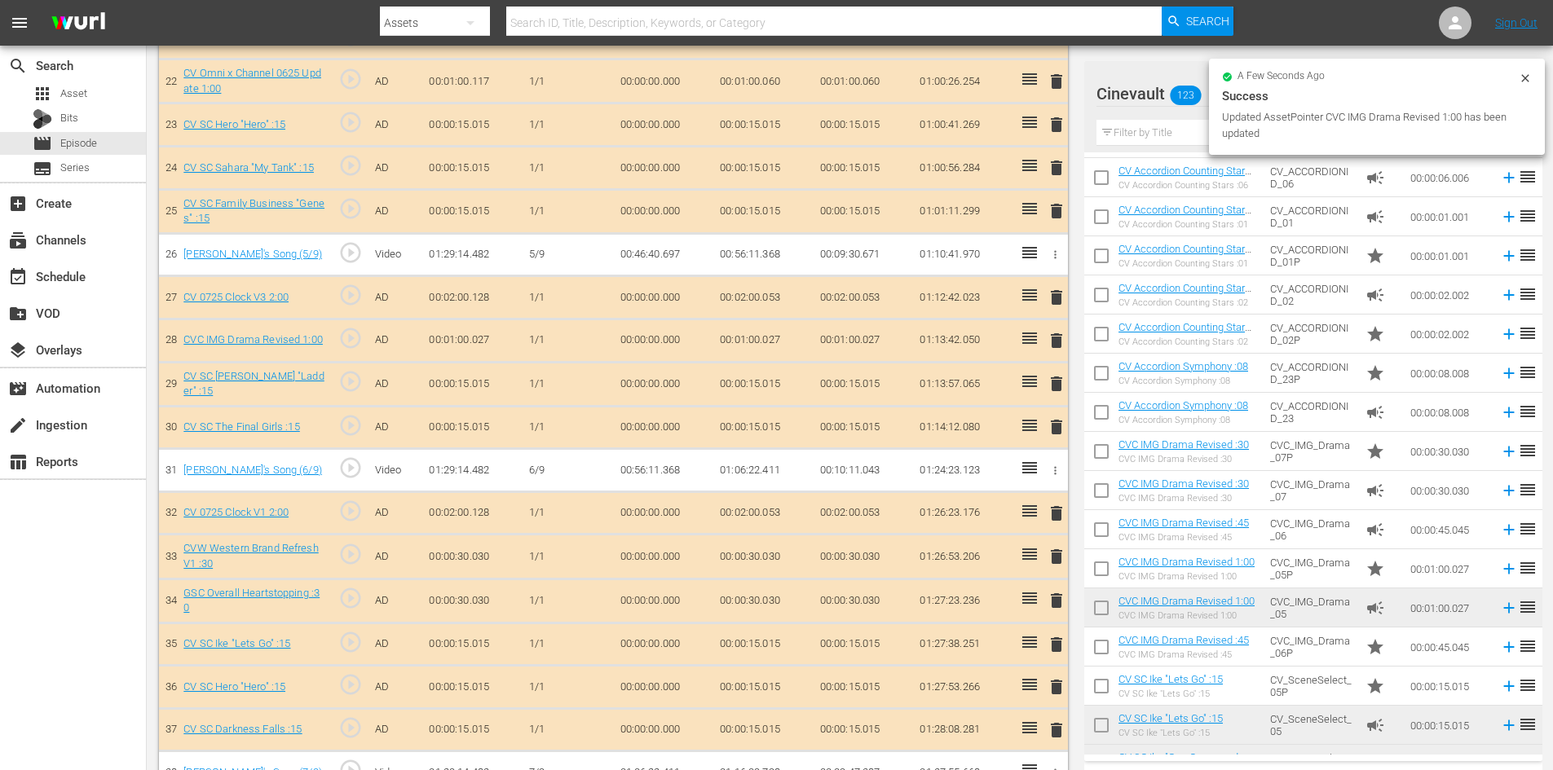
scroll to position [1386, 0]
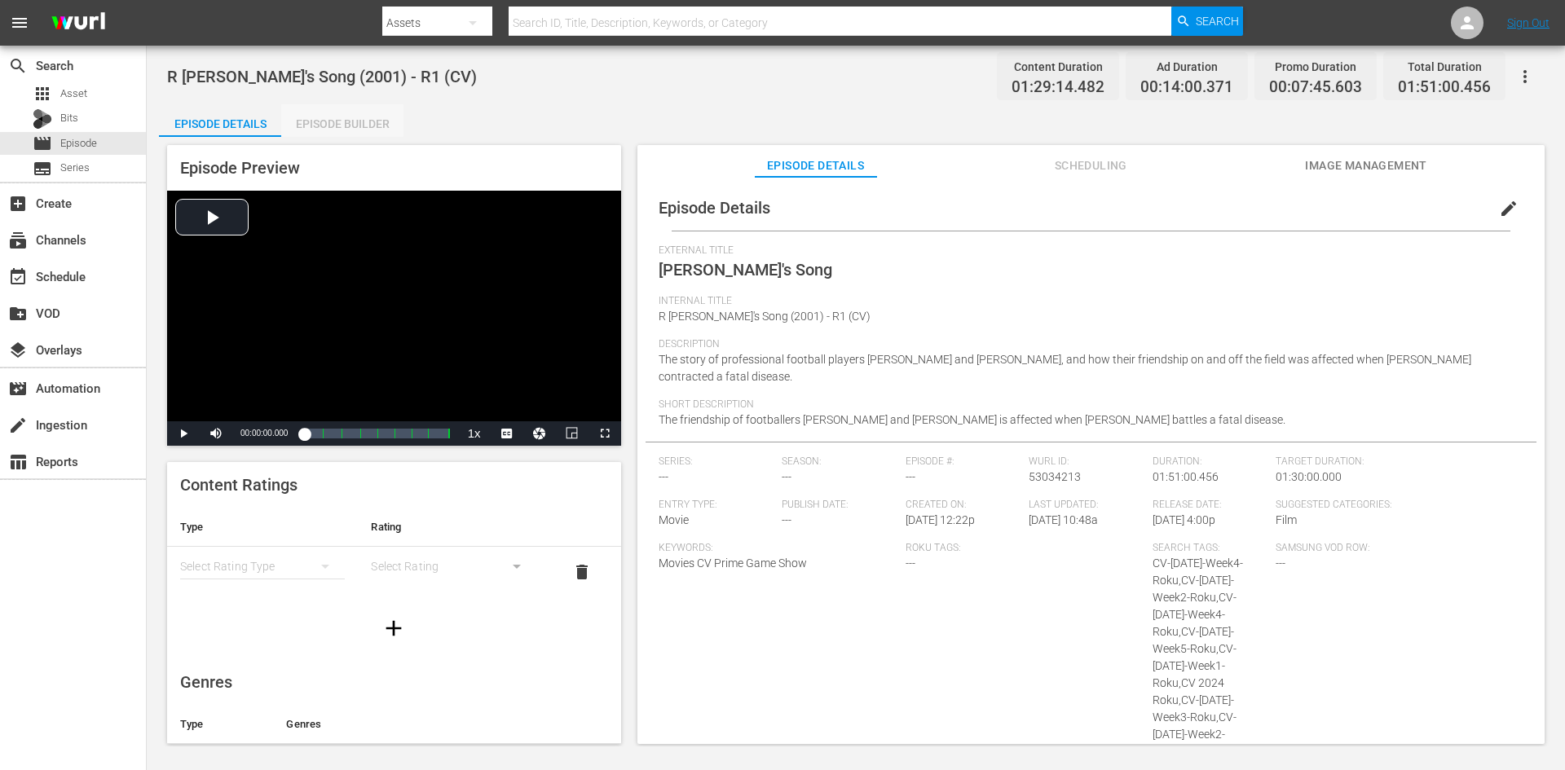
click at [388, 118] on div "Episode Builder" at bounding box center [342, 123] width 122 height 39
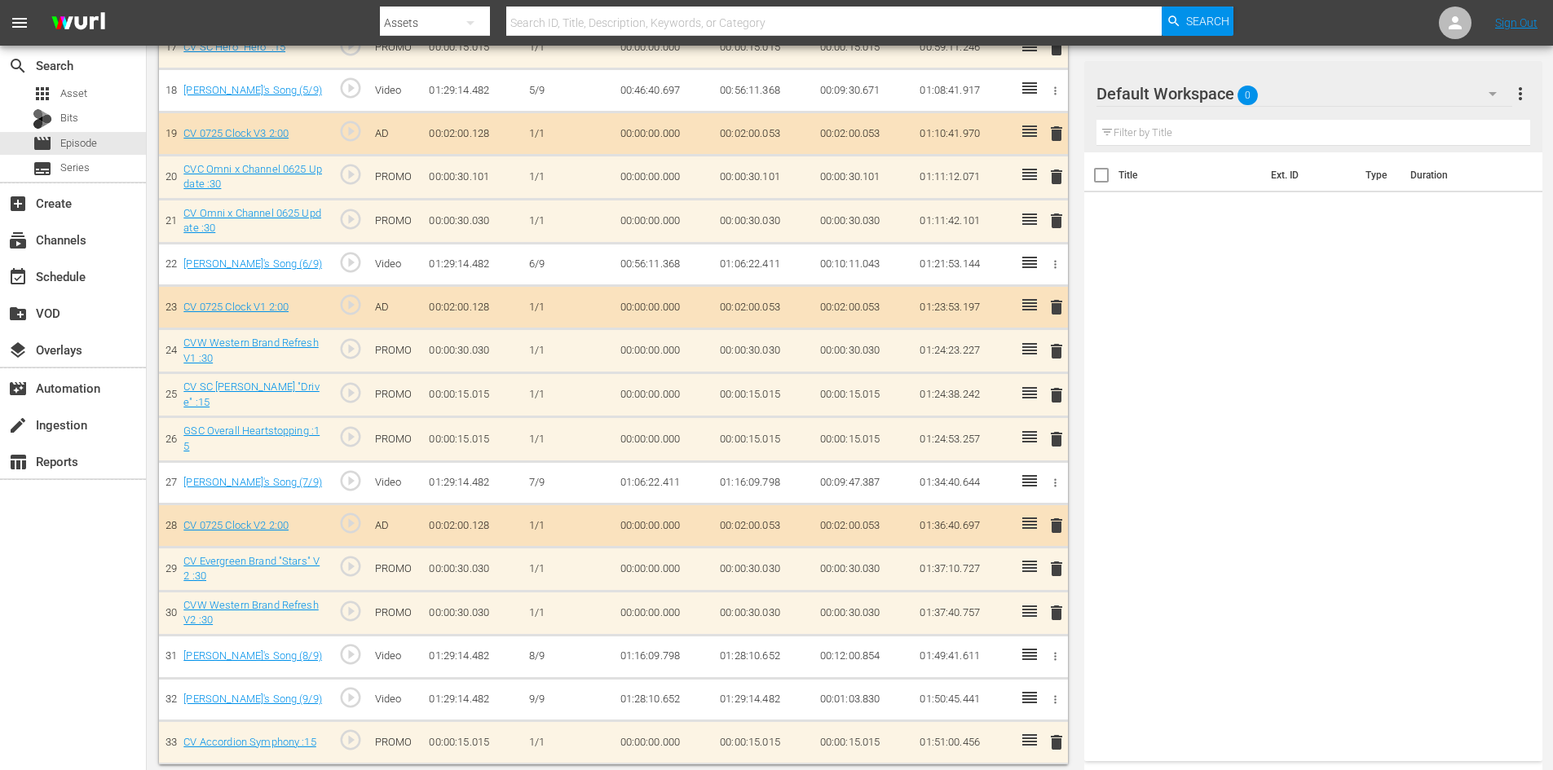
scroll to position [1237, 0]
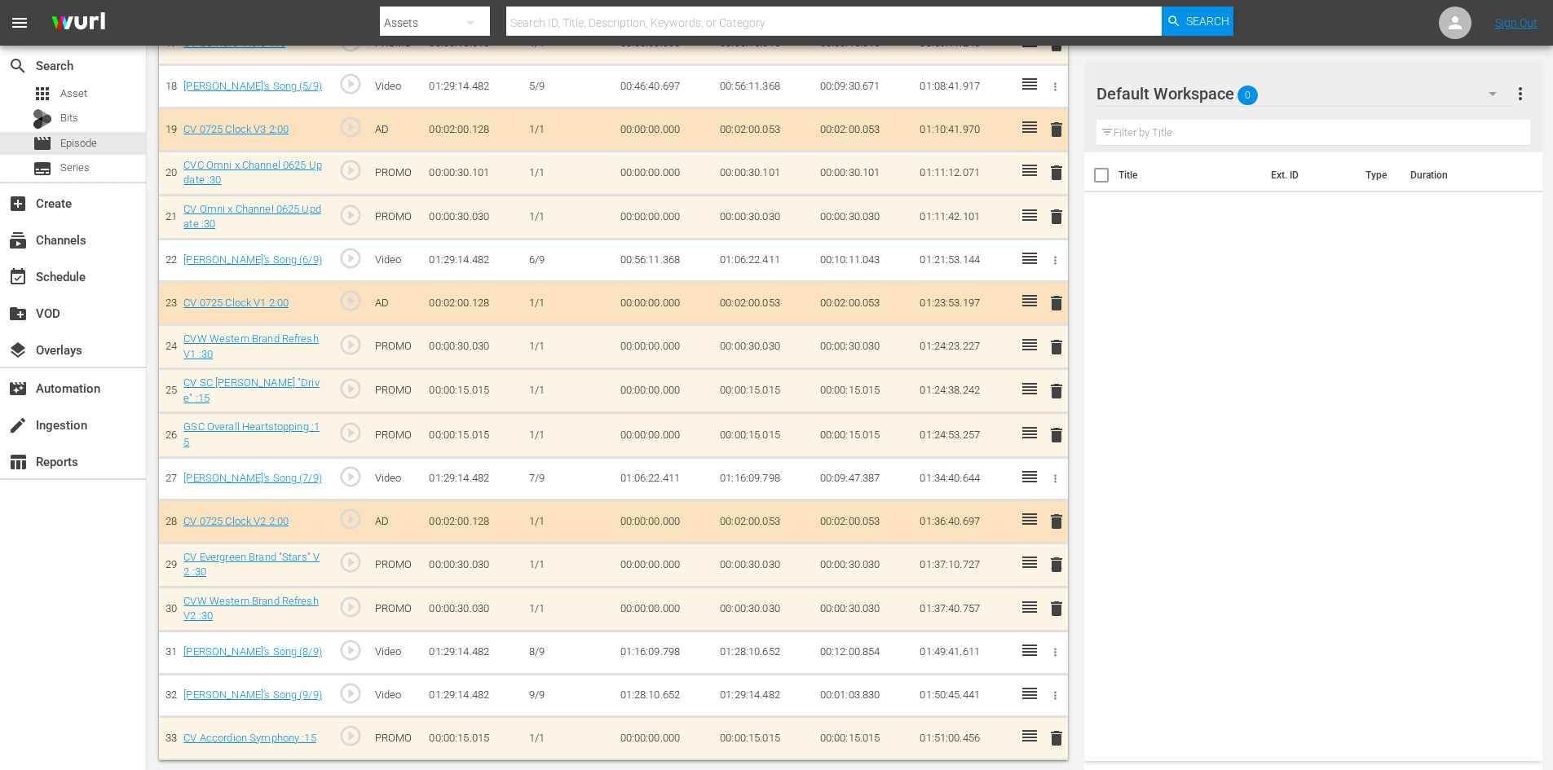
click at [1065, 378] on td "delete" at bounding box center [1053, 391] width 27 height 44
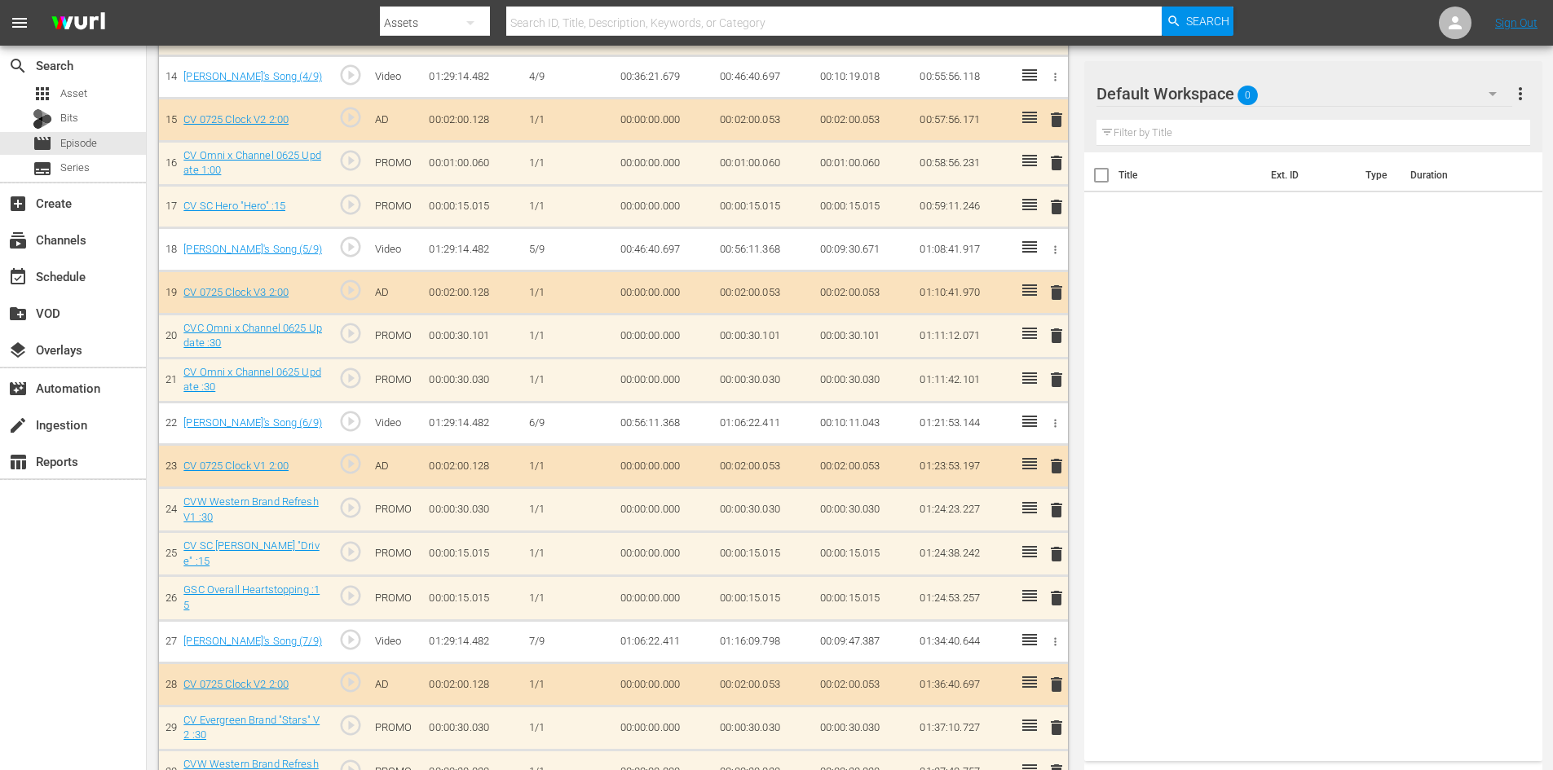
scroll to position [1155, 0]
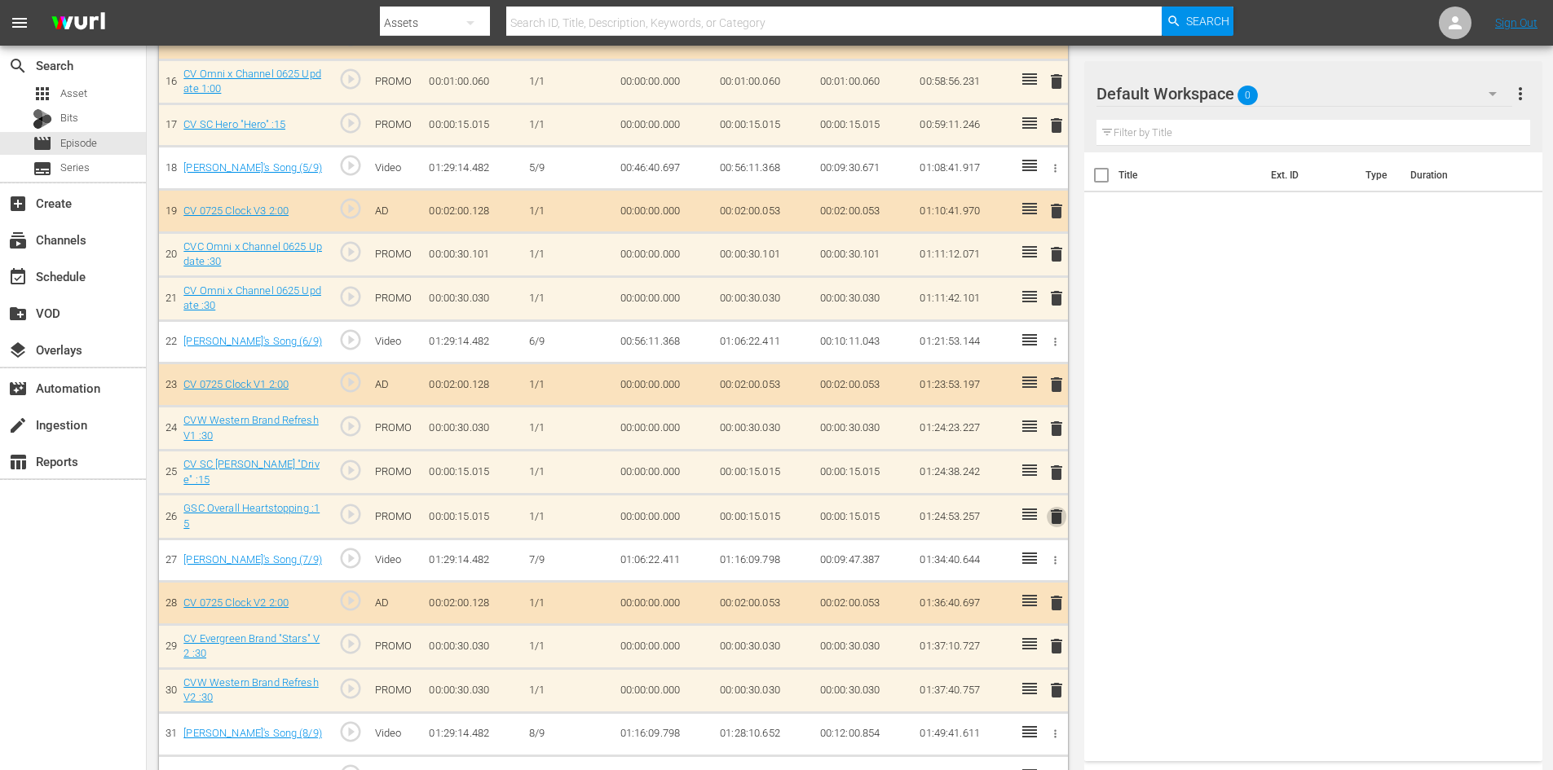
click at [1057, 513] on span "delete" at bounding box center [1057, 517] width 20 height 20
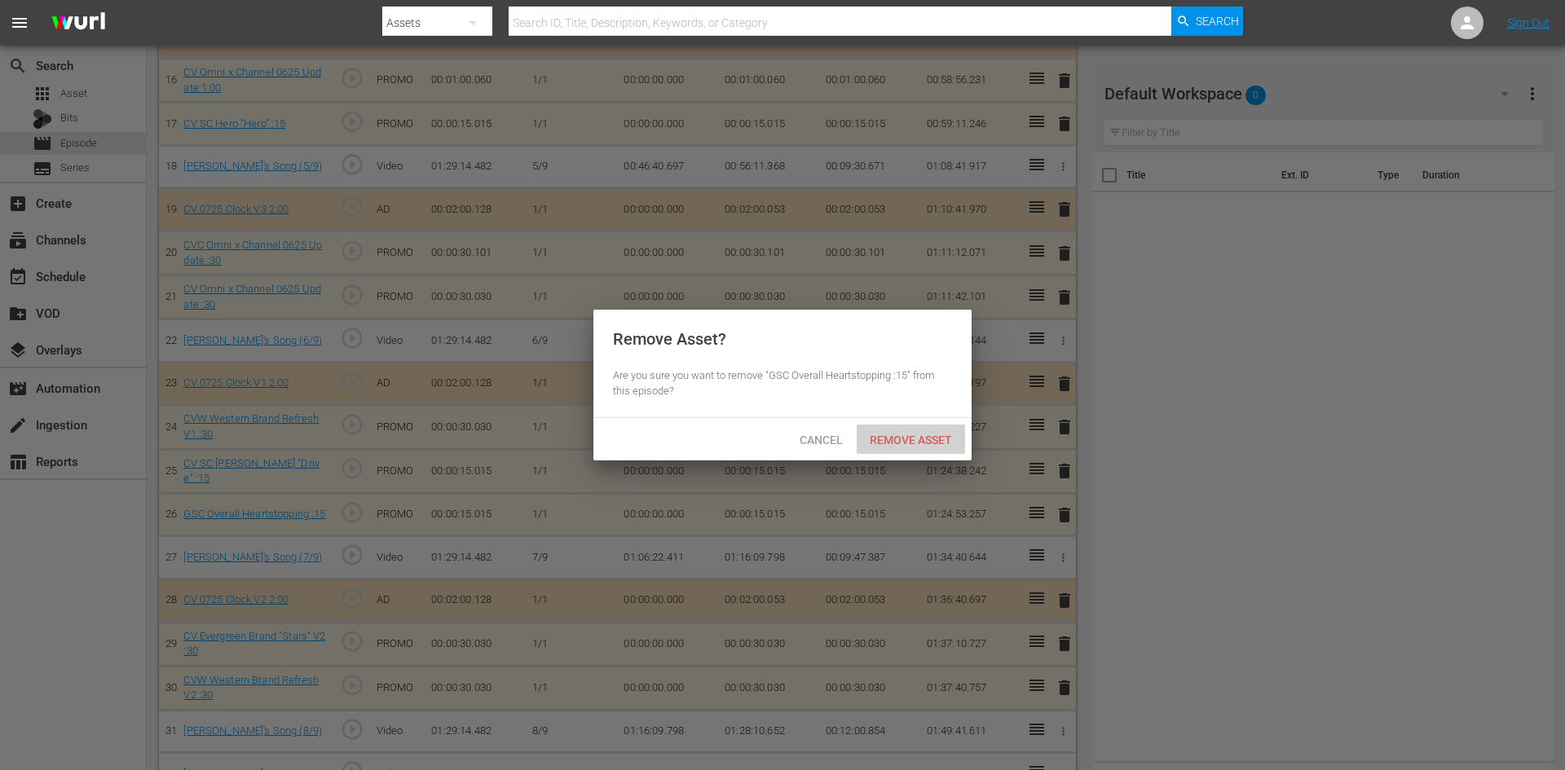
click at [930, 446] on div "Remove Asset" at bounding box center [911, 440] width 108 height 30
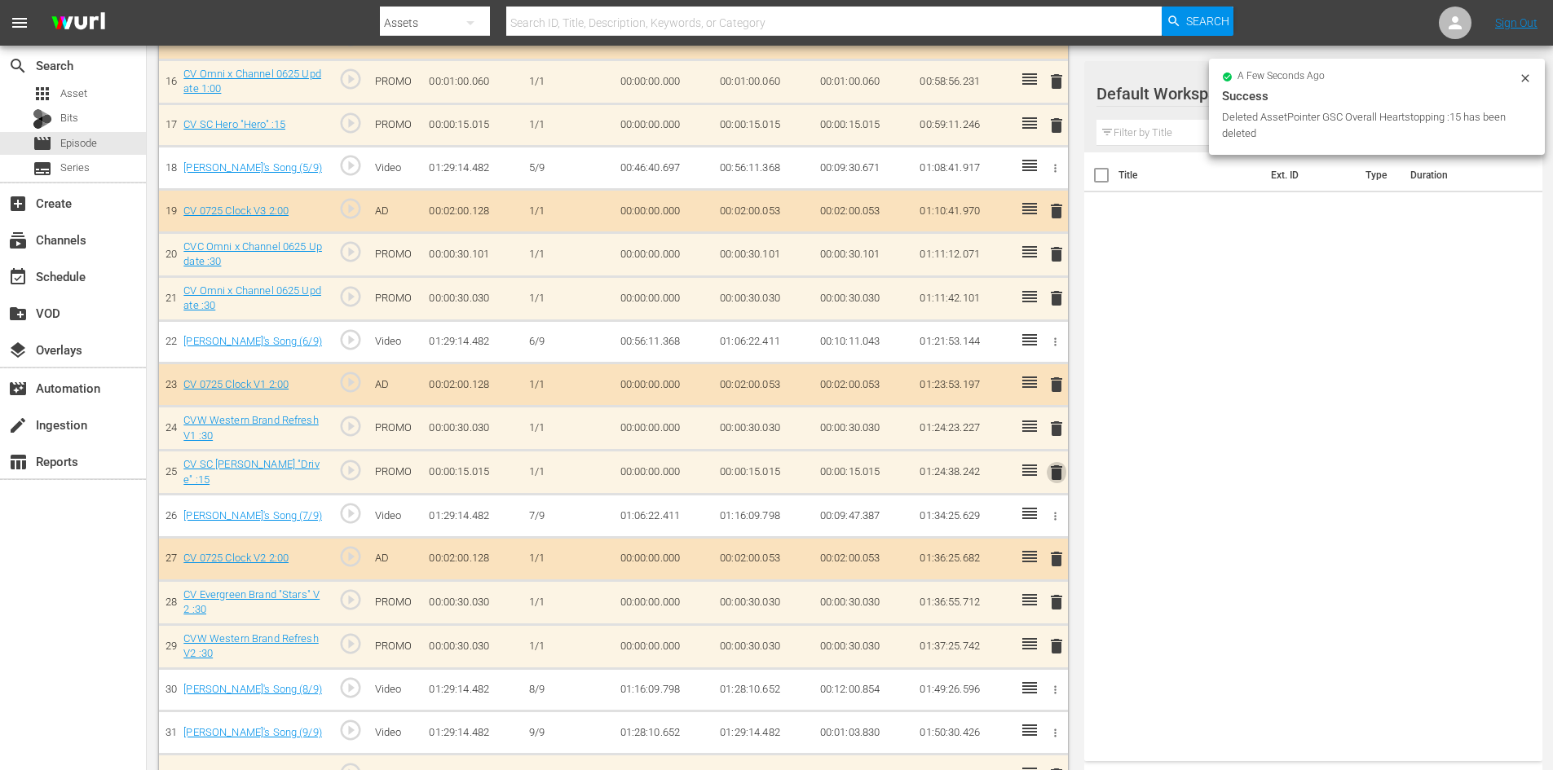
click at [1059, 475] on span "delete" at bounding box center [1057, 473] width 20 height 20
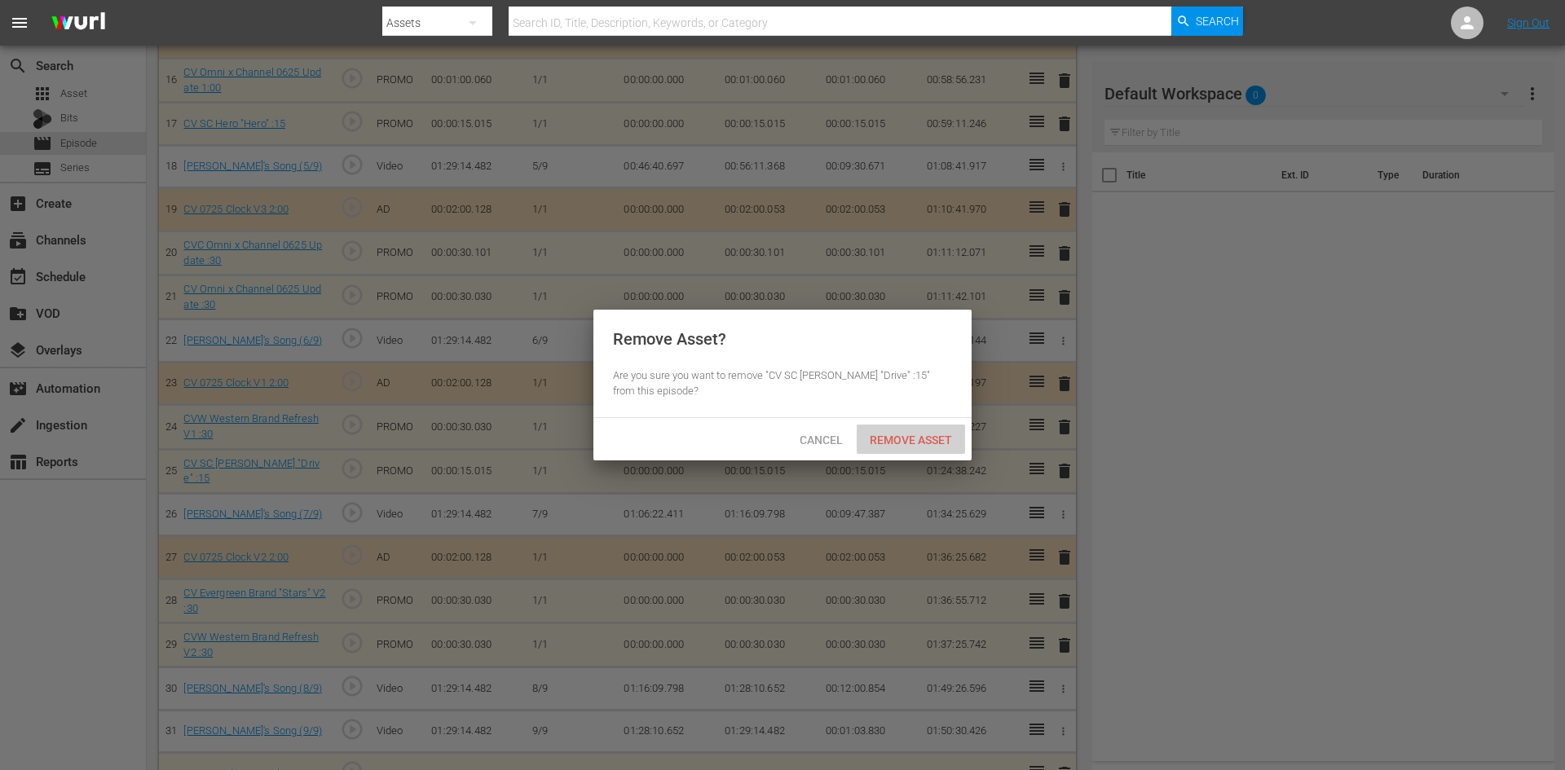
click at [934, 441] on span "Remove Asset" at bounding box center [911, 440] width 108 height 13
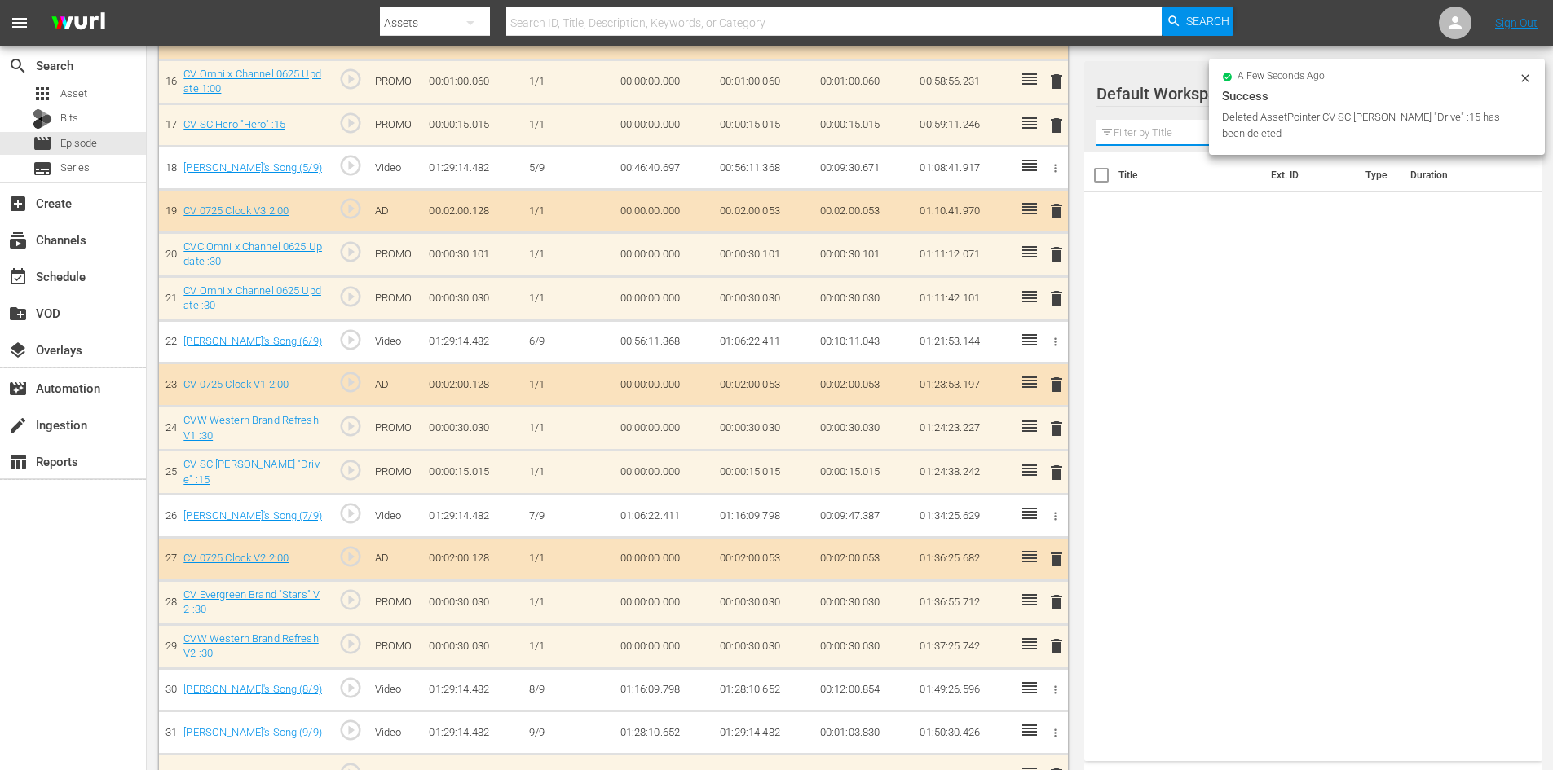
click at [1155, 139] on input "text" at bounding box center [1313, 133] width 434 height 26
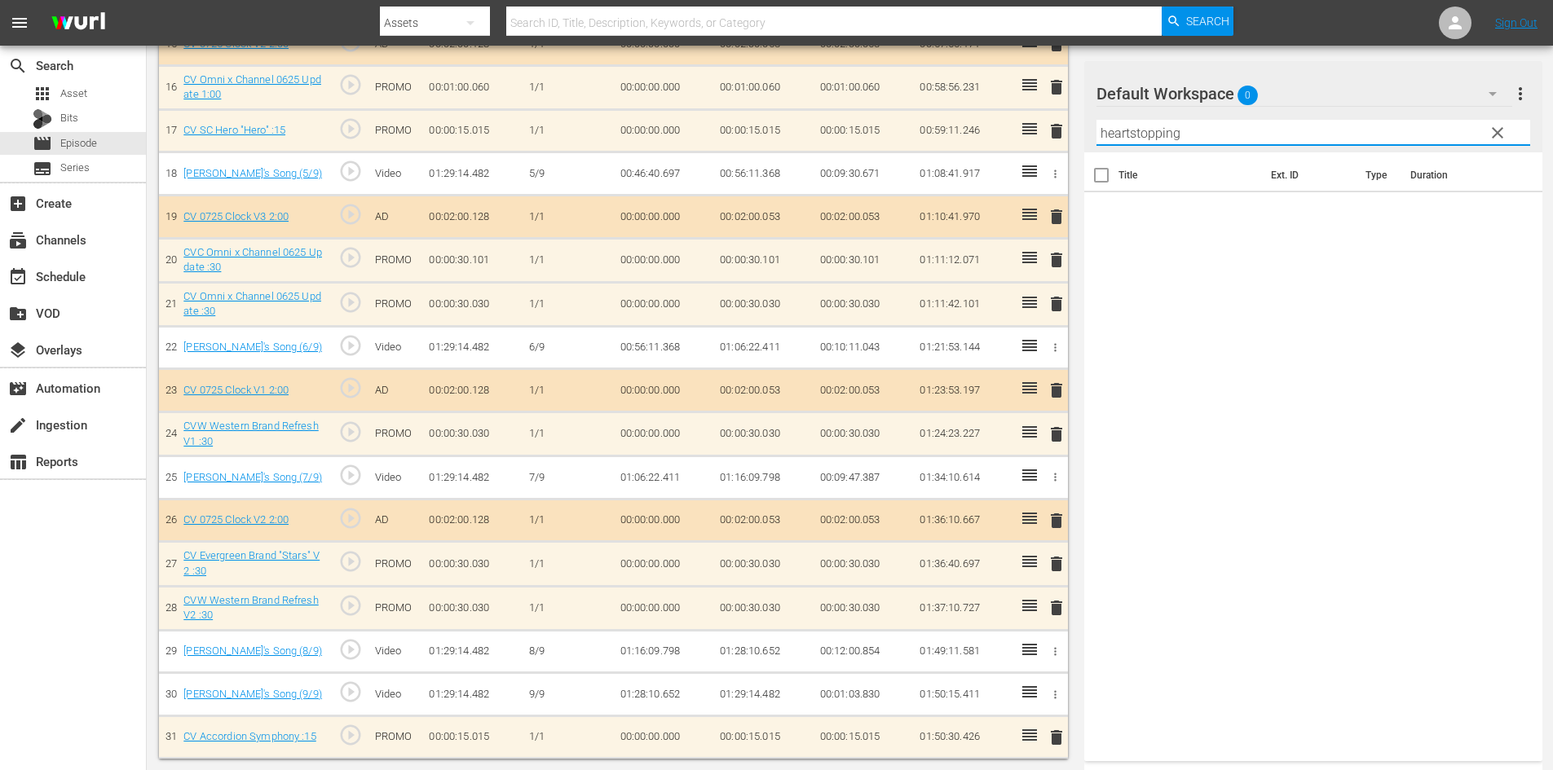
type input "heartstopping"
click at [1333, 87] on div "Default Workspace 0" at bounding box center [1304, 94] width 416 height 46
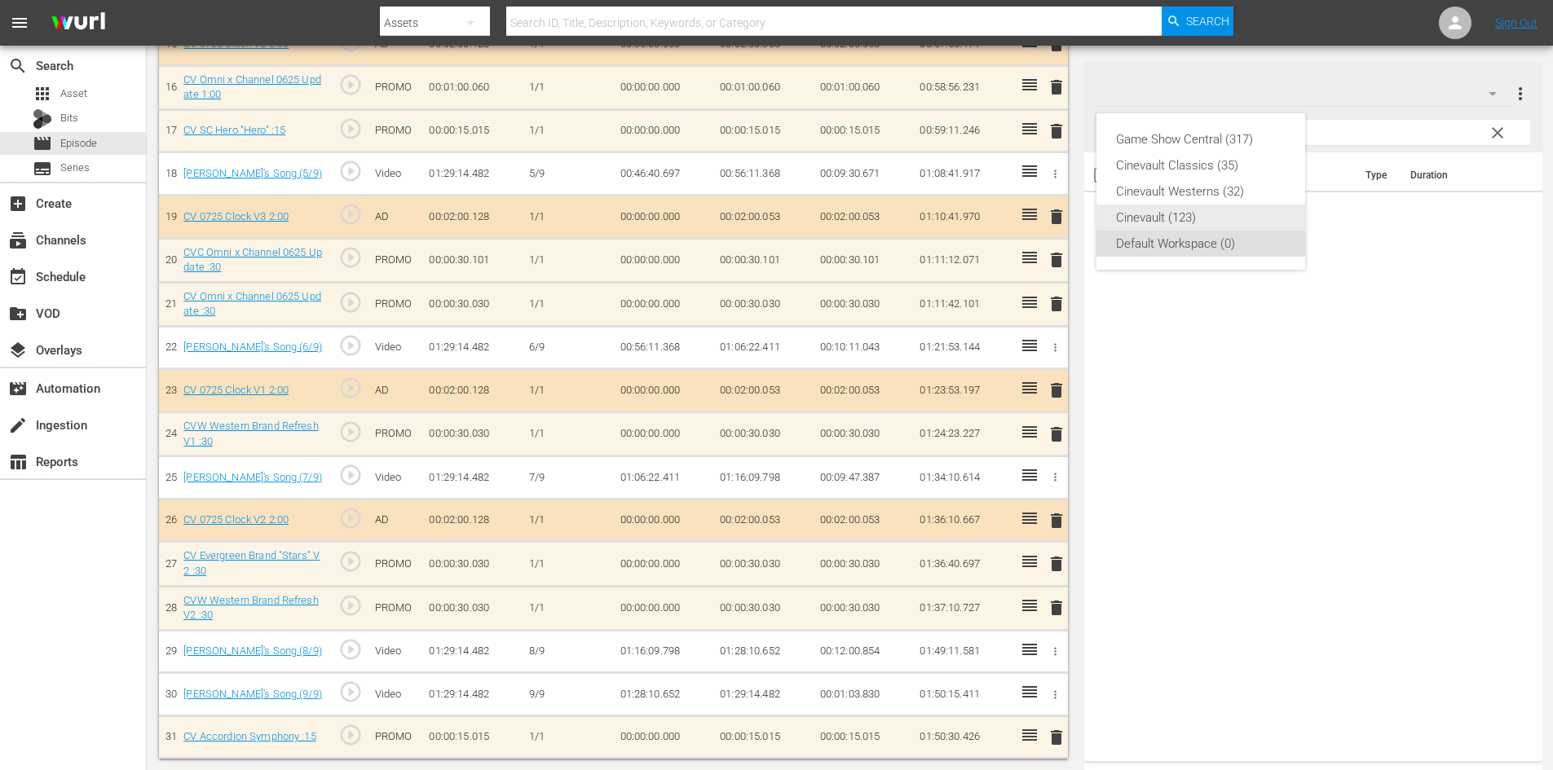
click at [1181, 210] on div "Cinevault (123)" at bounding box center [1201, 218] width 170 height 26
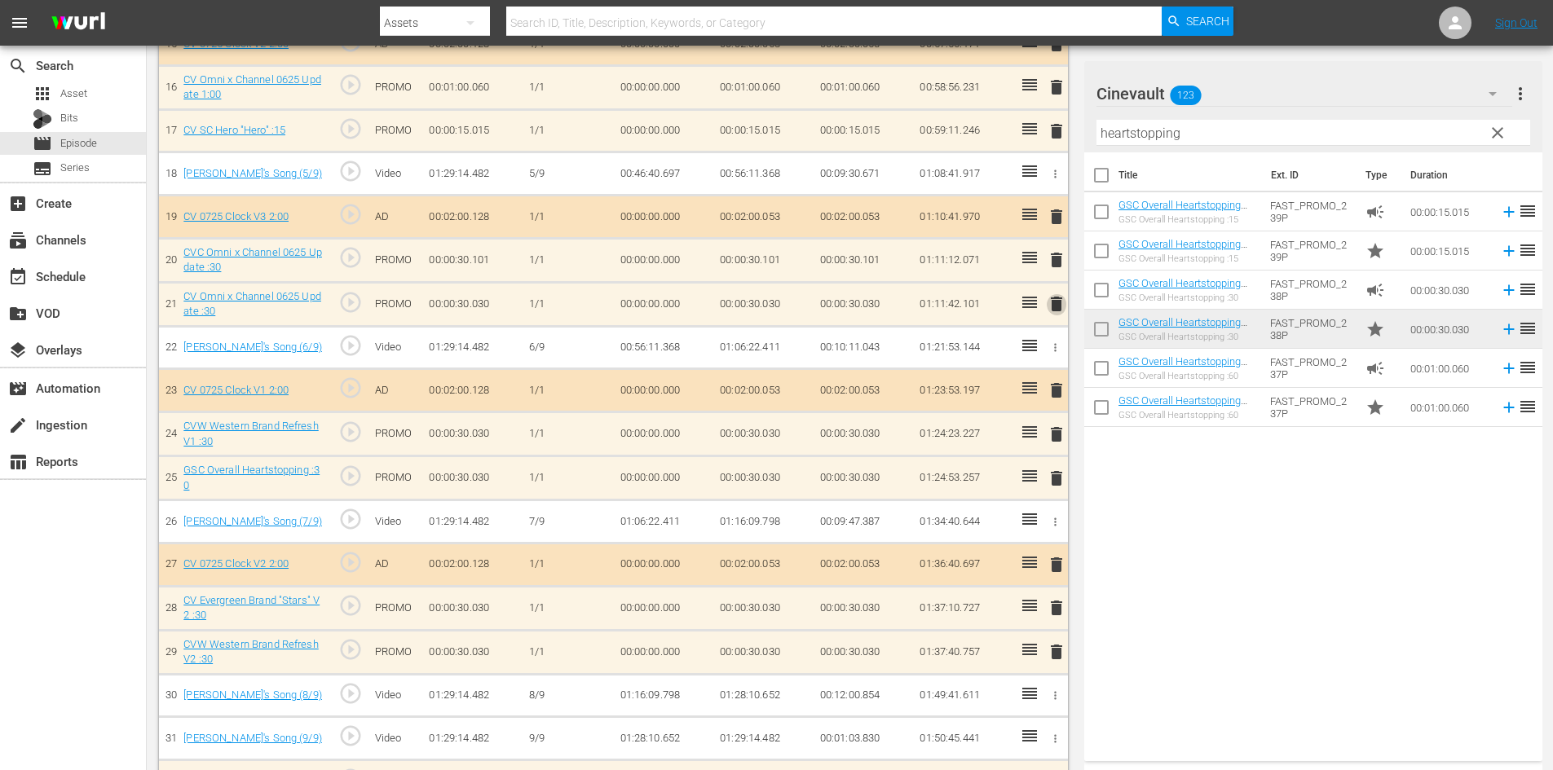
click at [1064, 303] on span "delete" at bounding box center [1057, 304] width 20 height 20
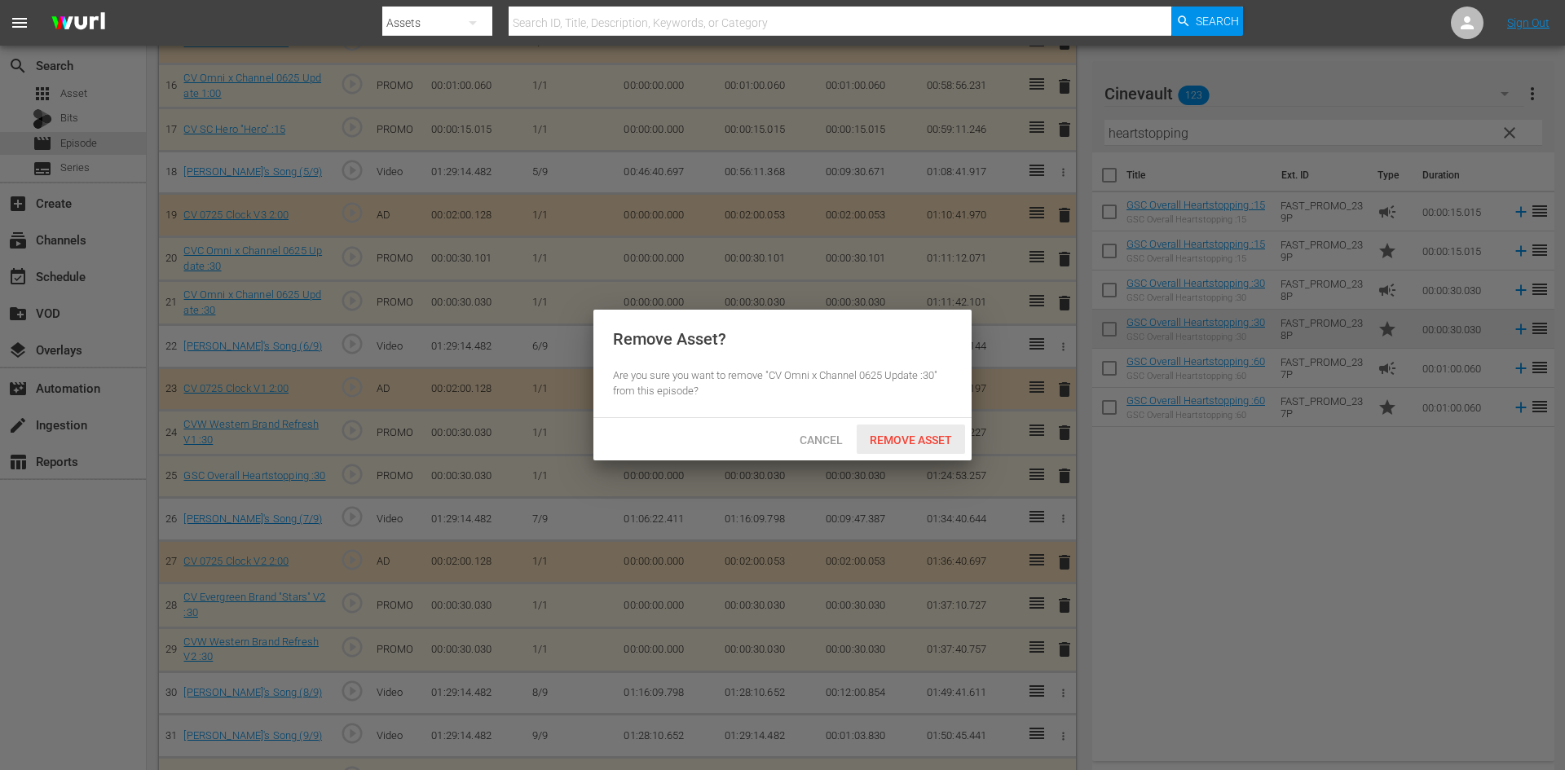
click at [907, 434] on span "Remove Asset" at bounding box center [911, 440] width 108 height 13
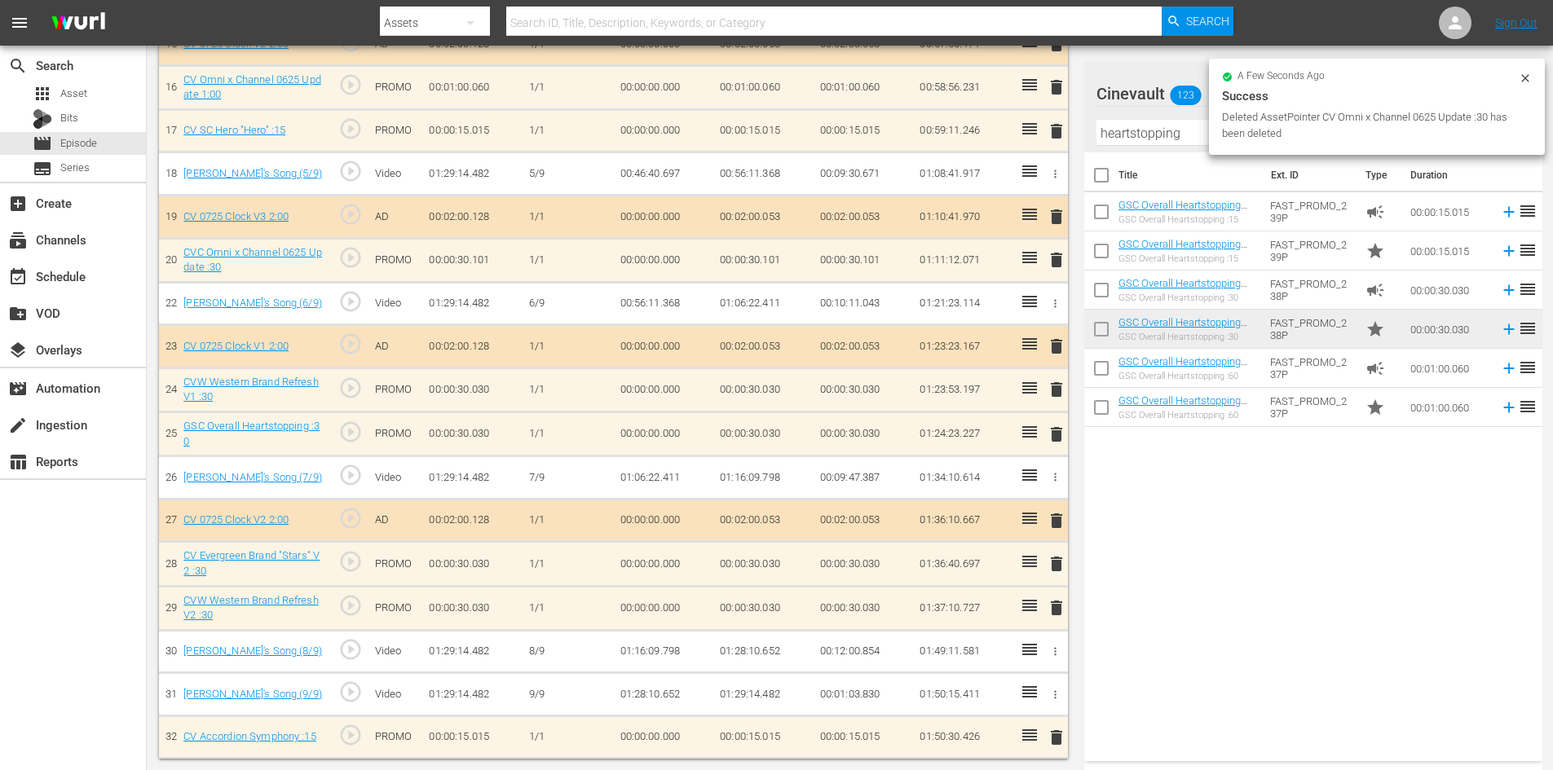
click at [1058, 250] on span "delete" at bounding box center [1057, 260] width 20 height 20
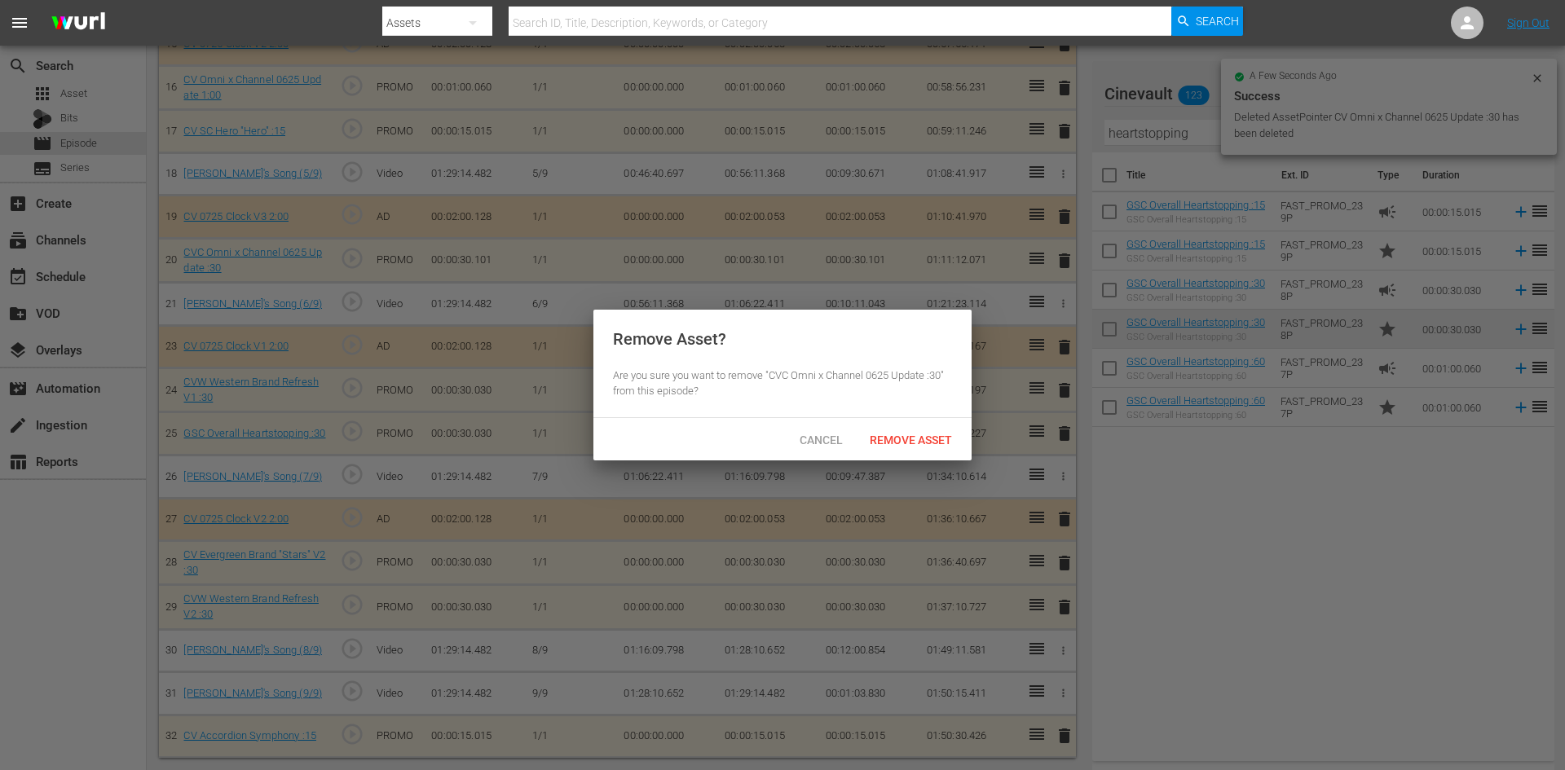
click at [933, 456] on div "Cancel Remove Asset" at bounding box center [782, 439] width 378 height 42
click at [928, 447] on div "Remove Asset" at bounding box center [911, 440] width 108 height 30
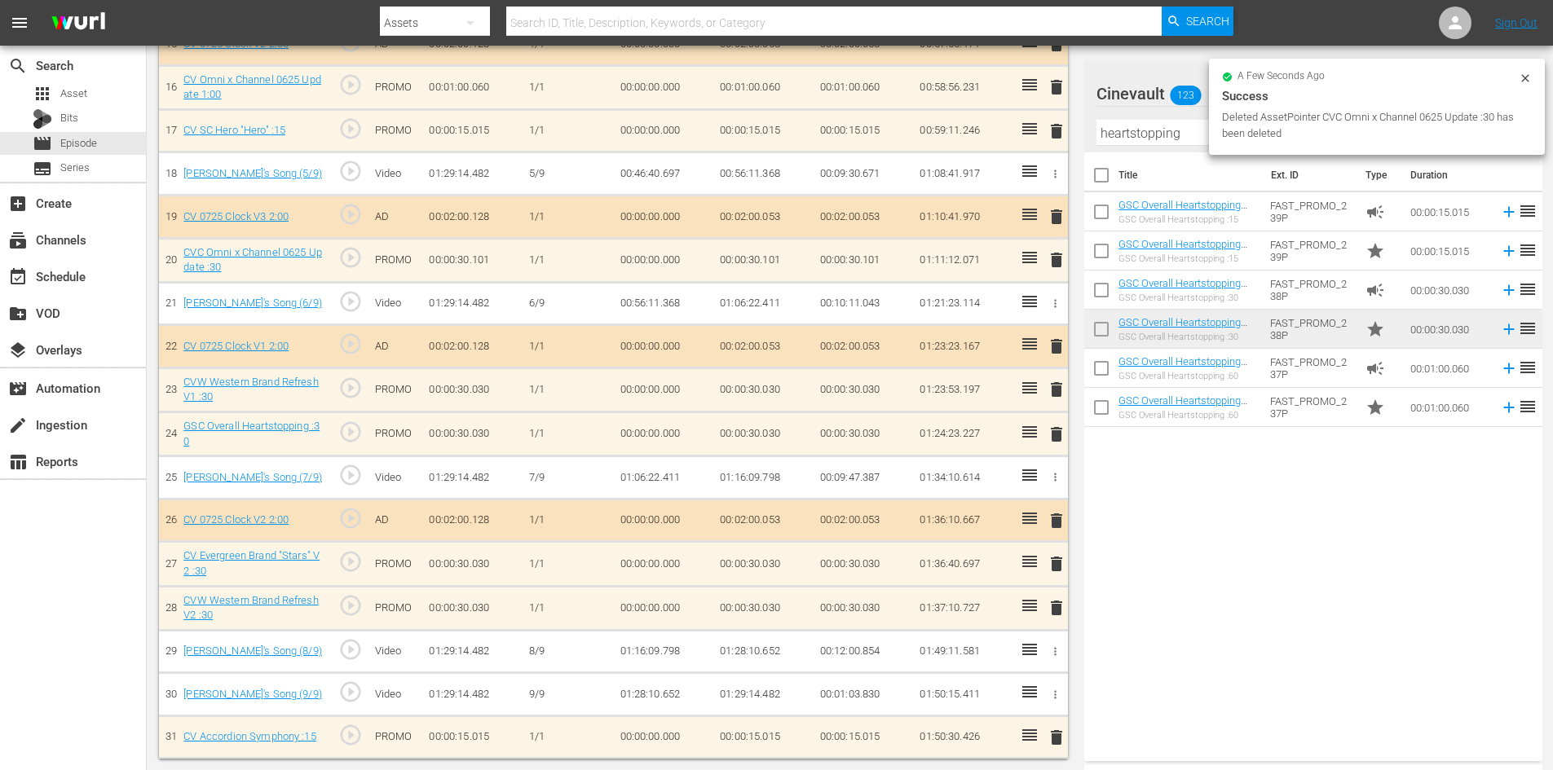
click at [1519, 70] on div "a few seconds ago Success Deleted AssetPointer CVC Omni x Channel 0625 Update :…" at bounding box center [1377, 107] width 336 height 96
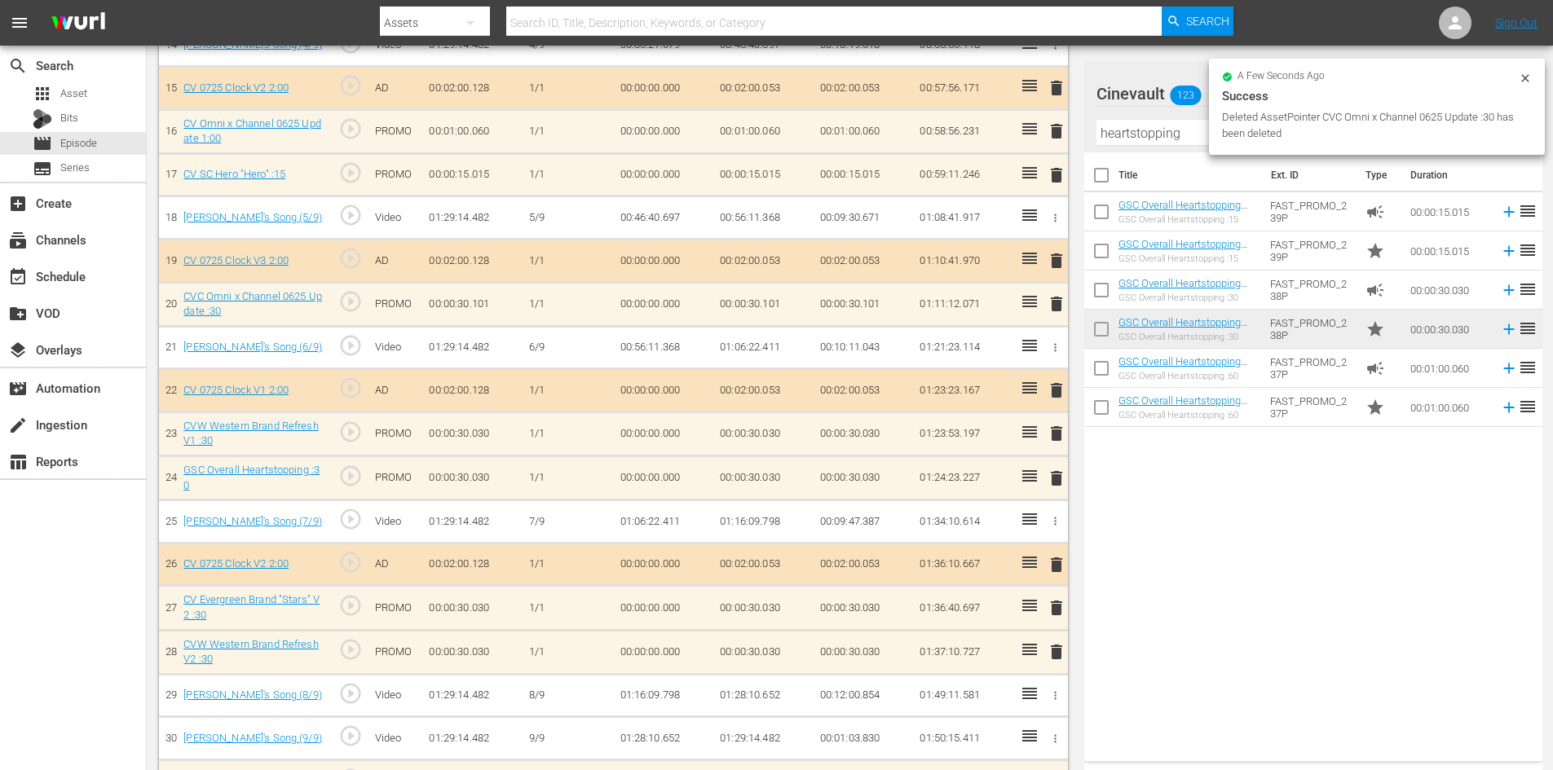
click at [1521, 73] on icon at bounding box center [1525, 78] width 13 height 13
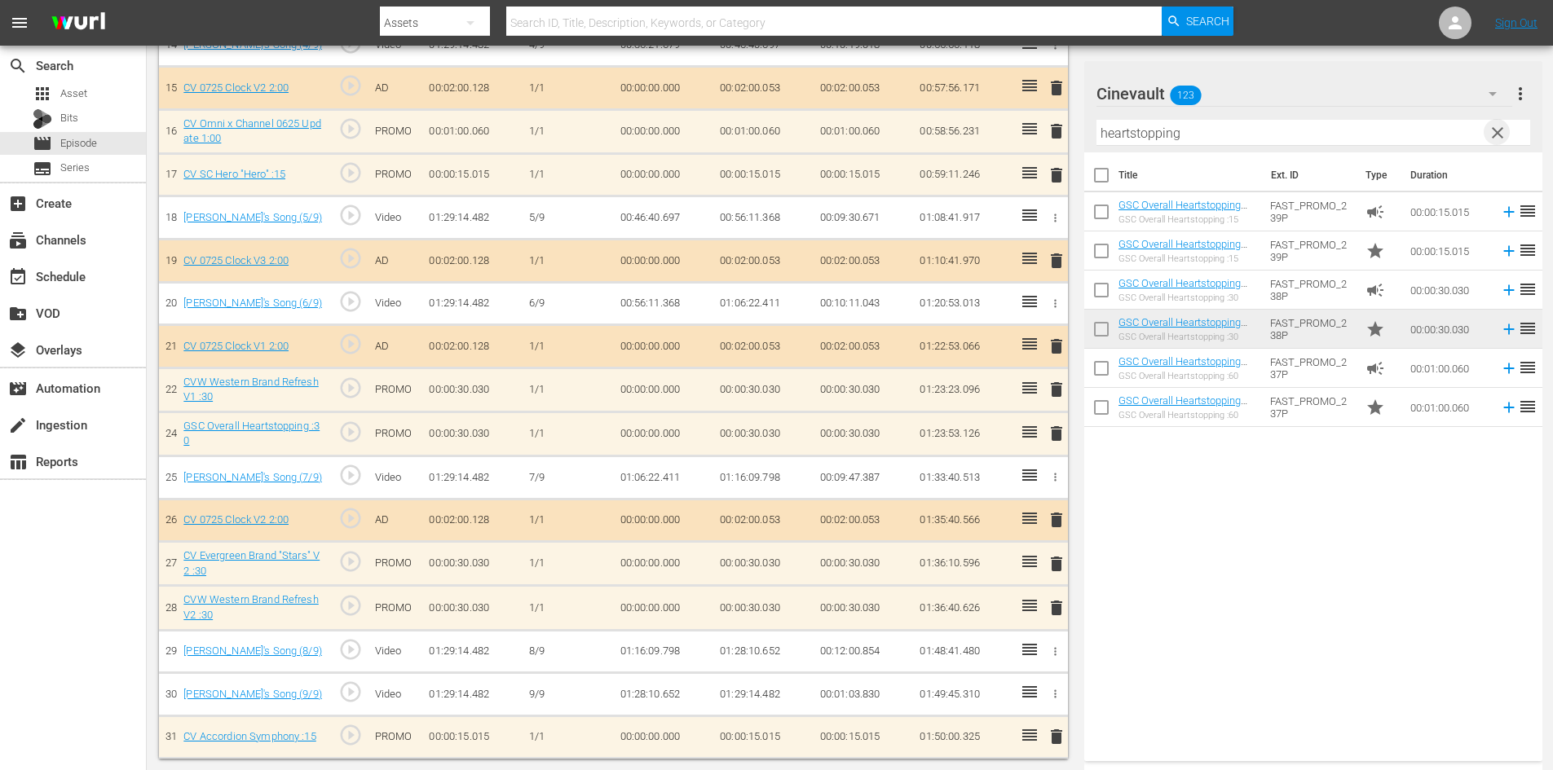
click at [1501, 124] on span "clear" at bounding box center [1498, 133] width 20 height 20
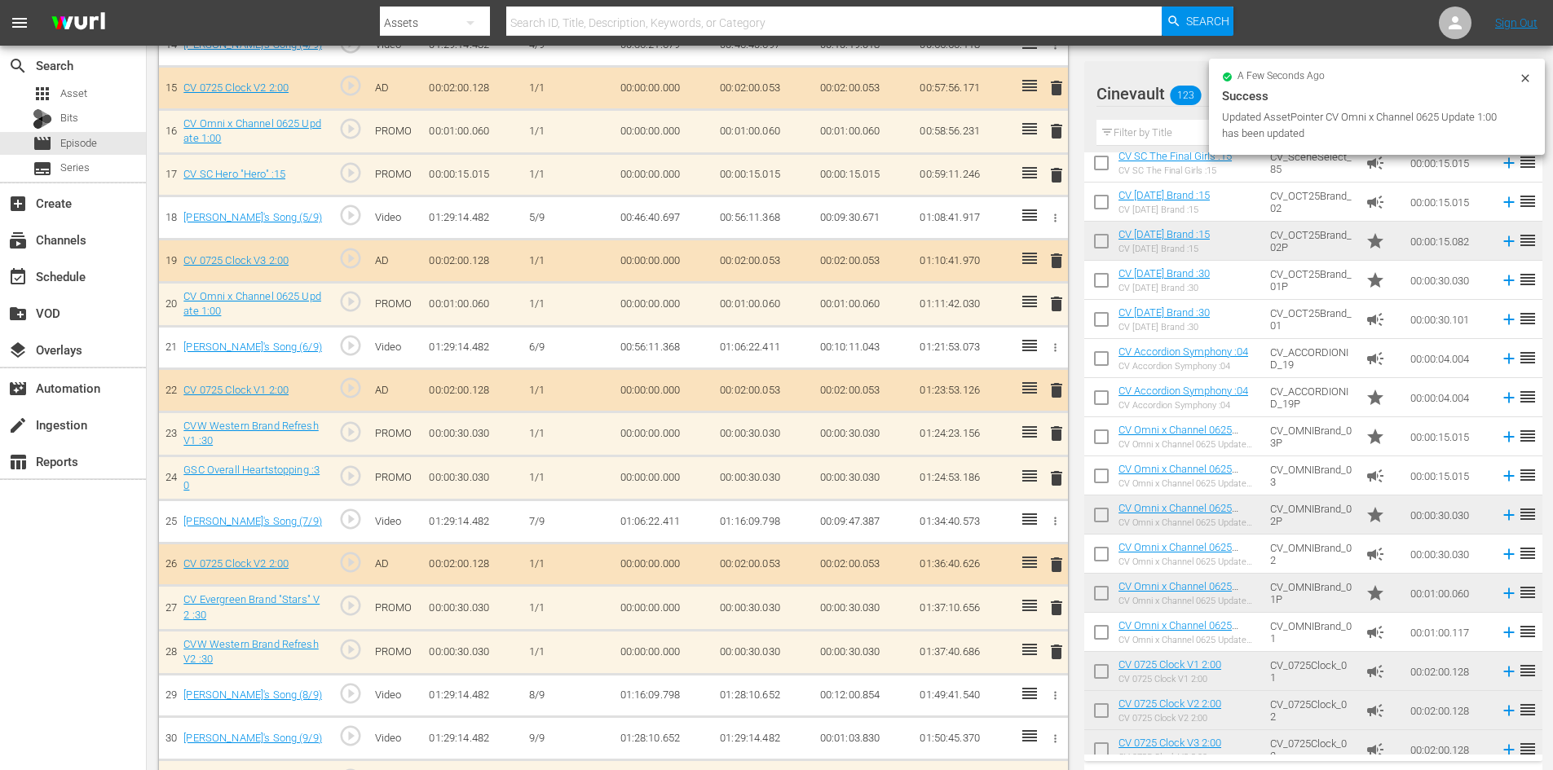
click at [1056, 307] on span "delete" at bounding box center [1057, 304] width 20 height 20
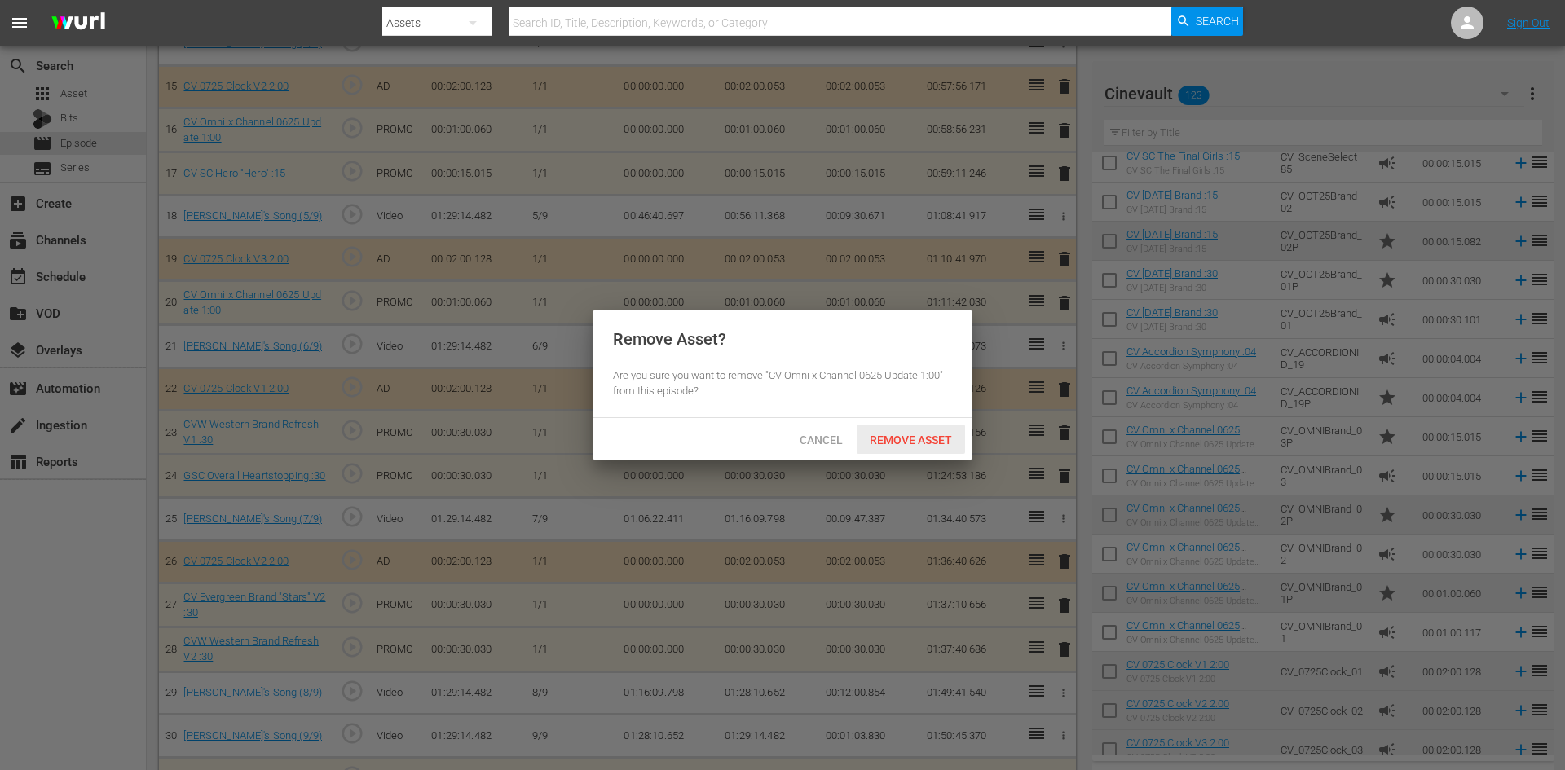
click at [933, 429] on div "Remove Asset" at bounding box center [911, 440] width 108 height 30
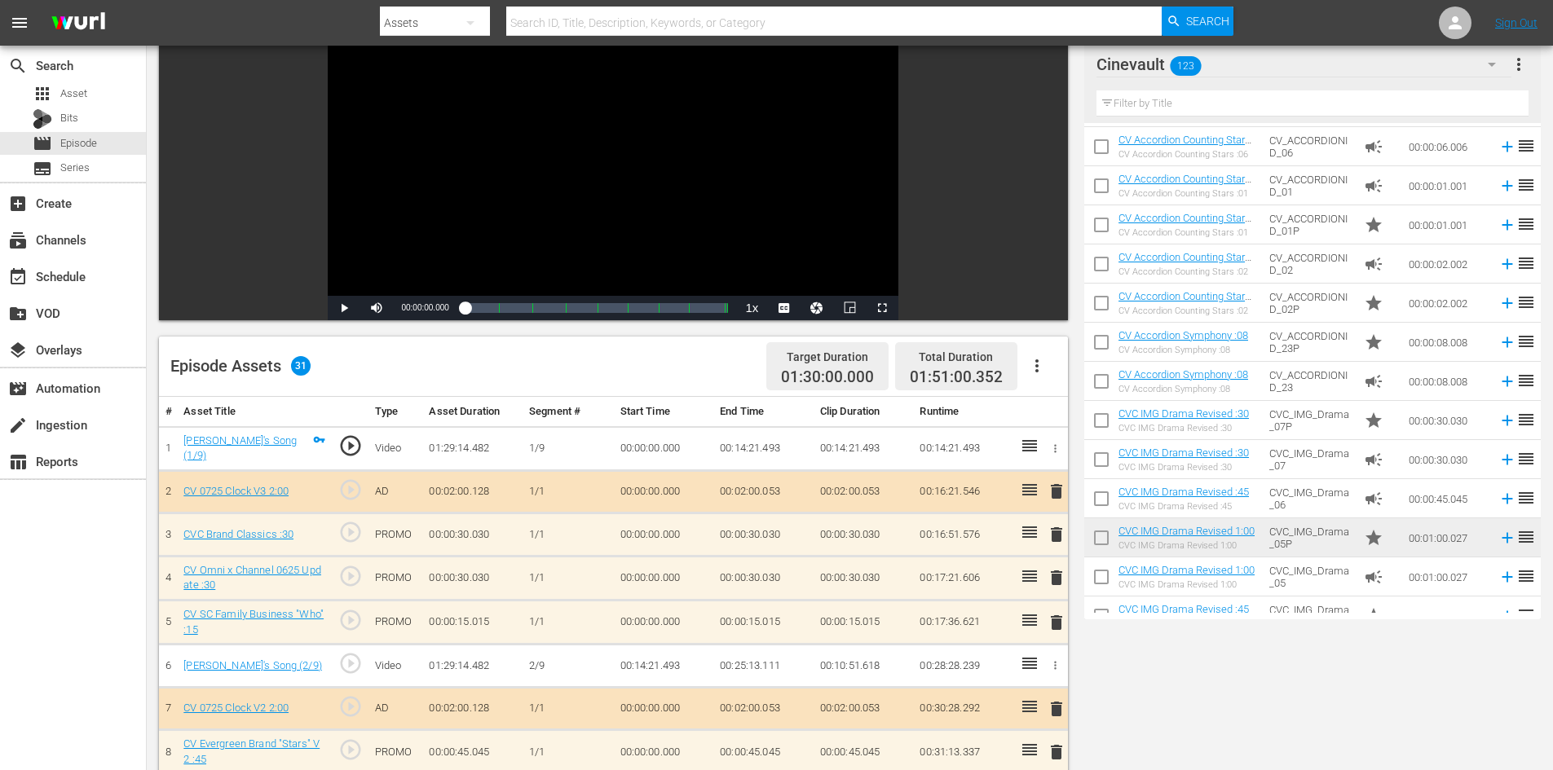
scroll to position [0, 0]
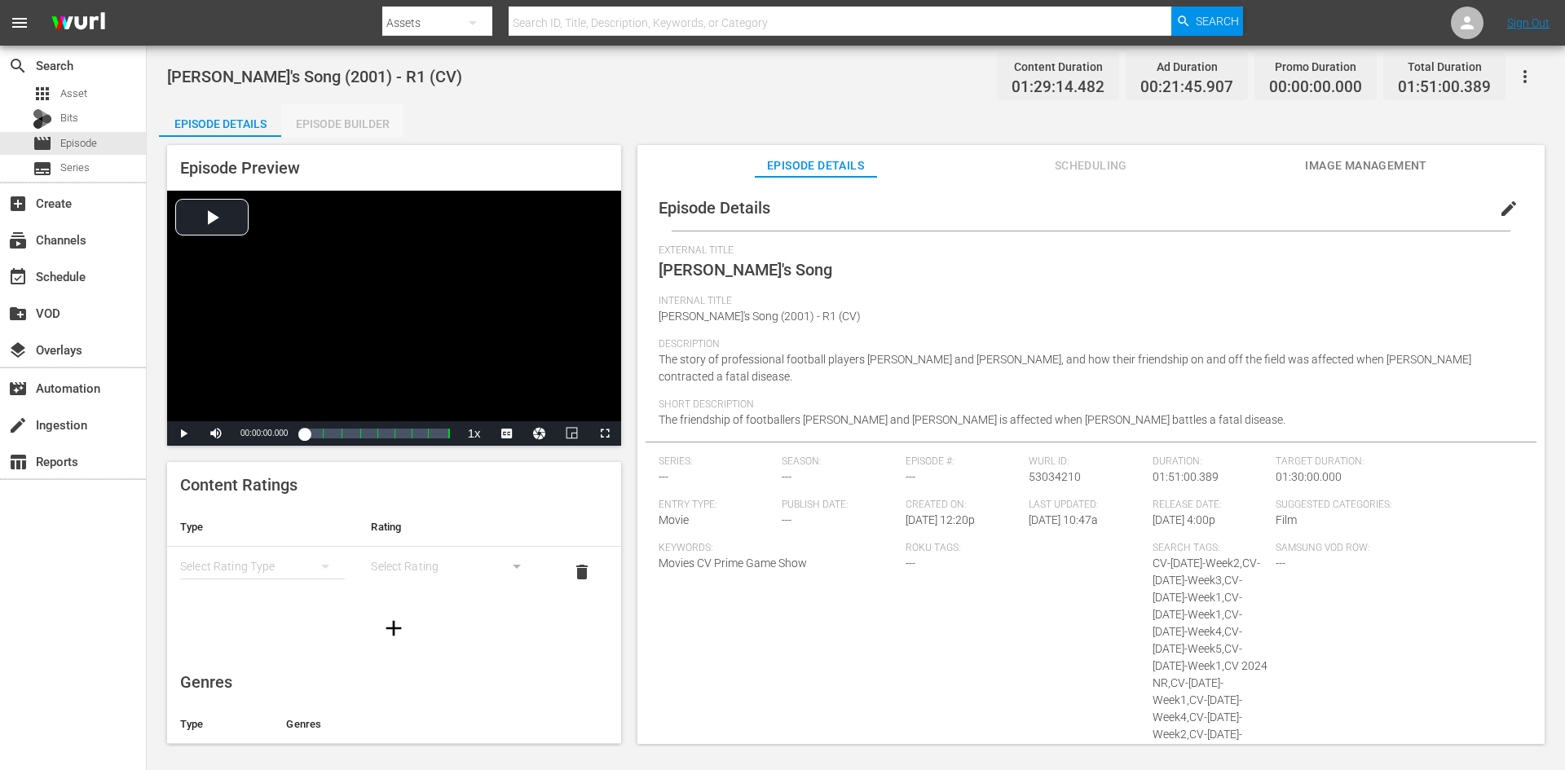
click at [332, 109] on div "Episode Builder" at bounding box center [342, 123] width 122 height 39
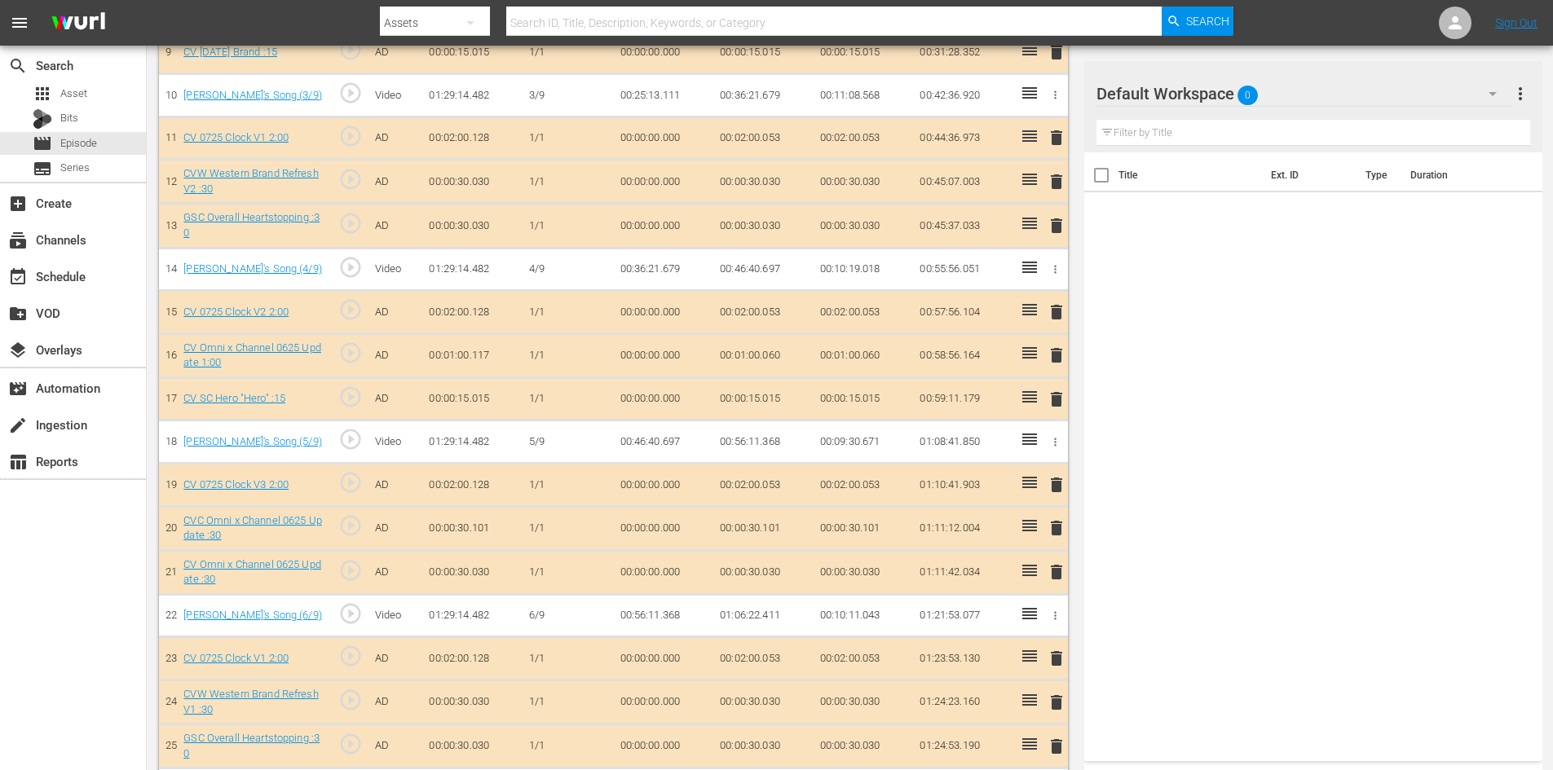
scroll to position [1112, 0]
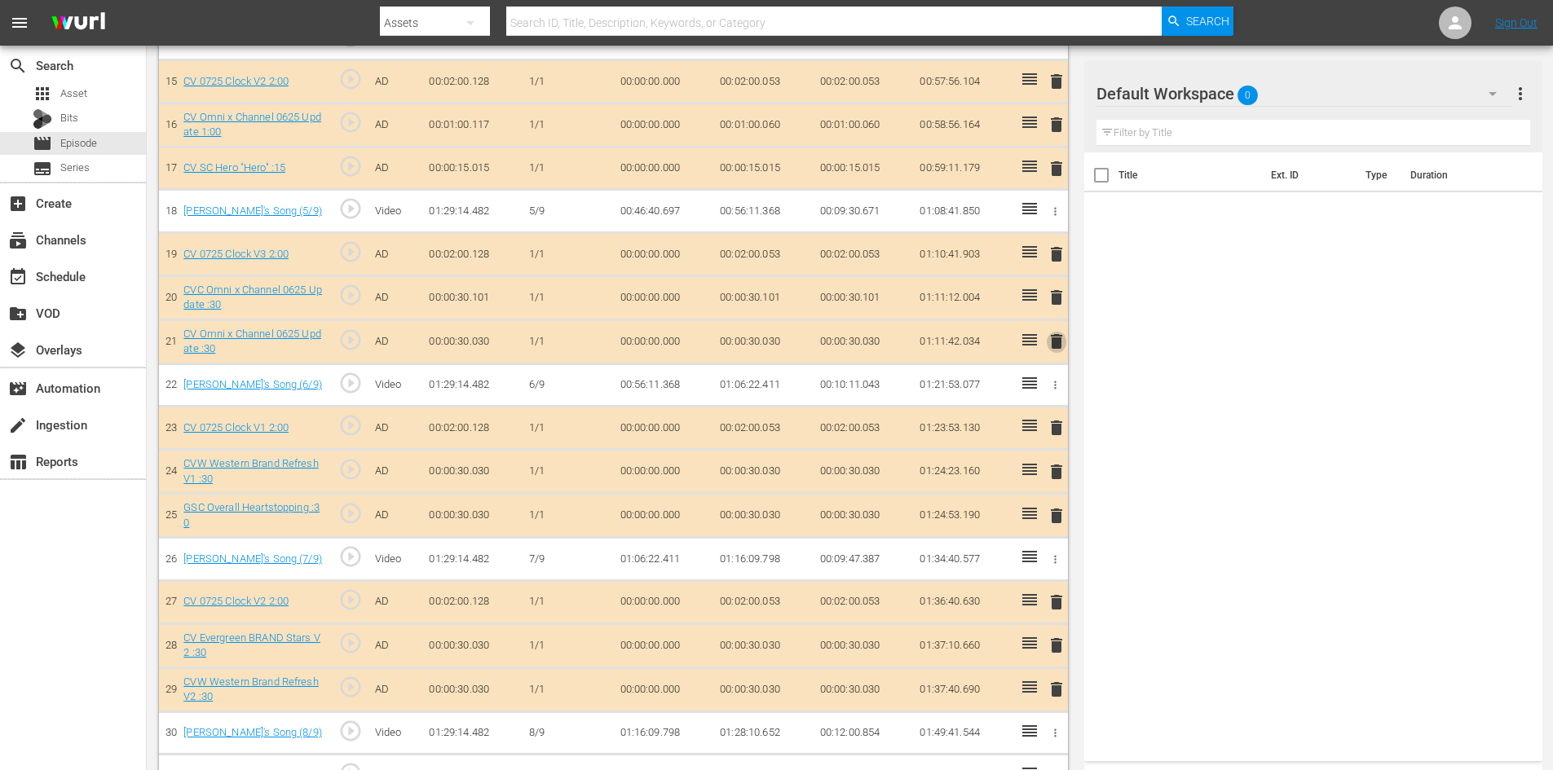
click at [1053, 333] on span "delete" at bounding box center [1057, 342] width 20 height 20
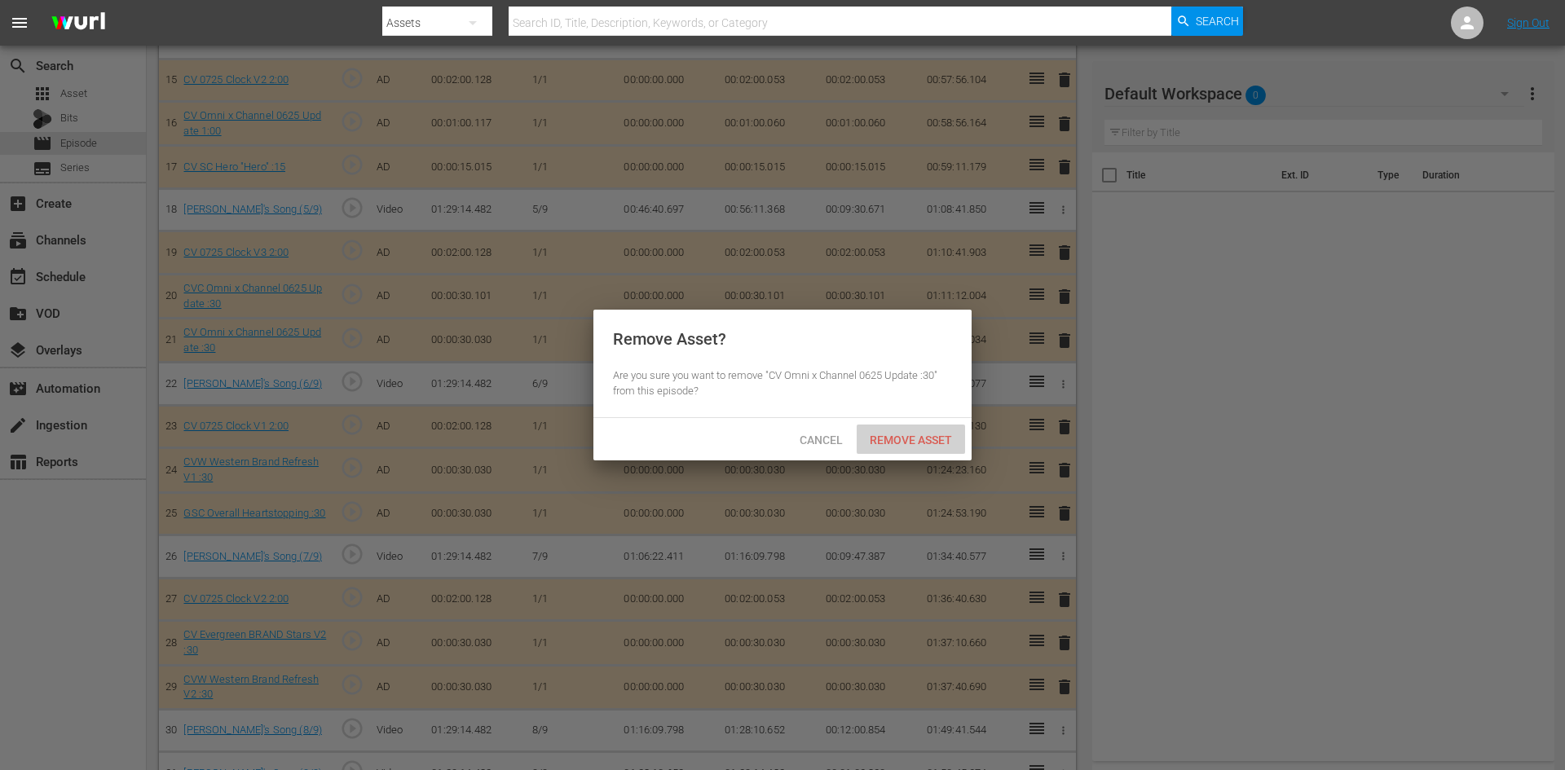
click at [908, 436] on span "Remove Asset" at bounding box center [911, 440] width 108 height 13
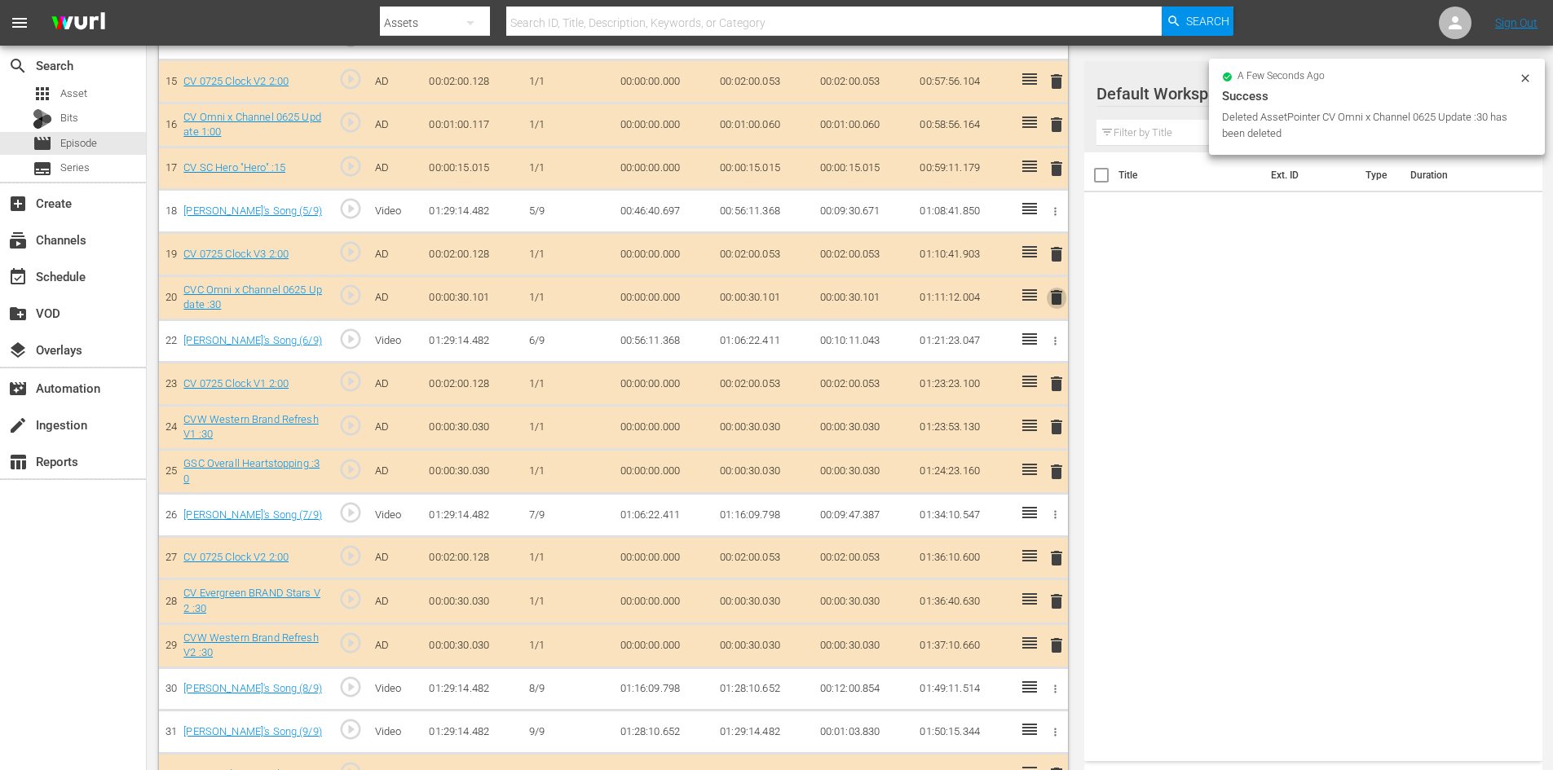
click at [1065, 298] on span "delete" at bounding box center [1057, 298] width 20 height 20
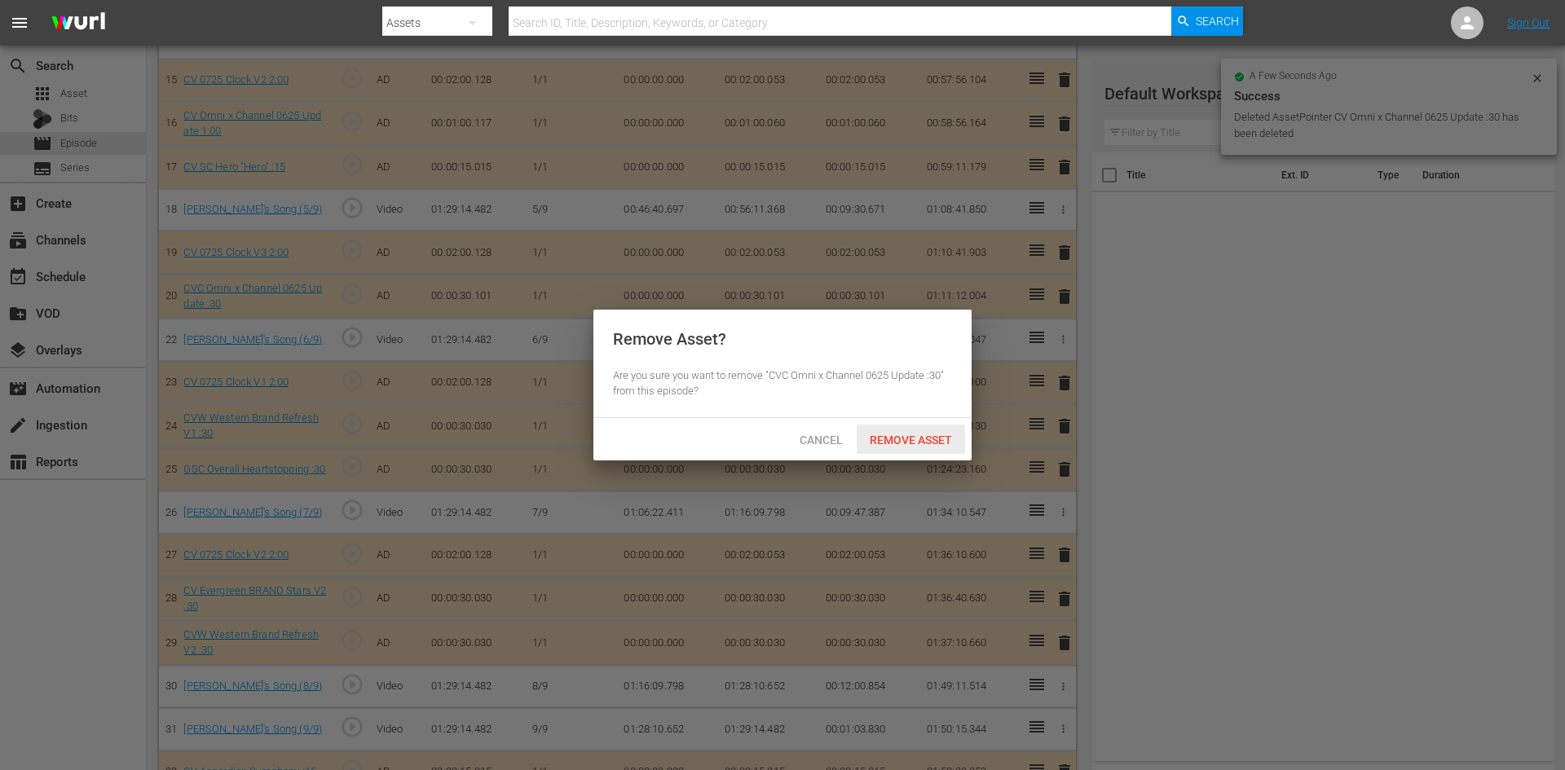
click at [946, 428] on div "Remove Asset" at bounding box center [911, 440] width 108 height 30
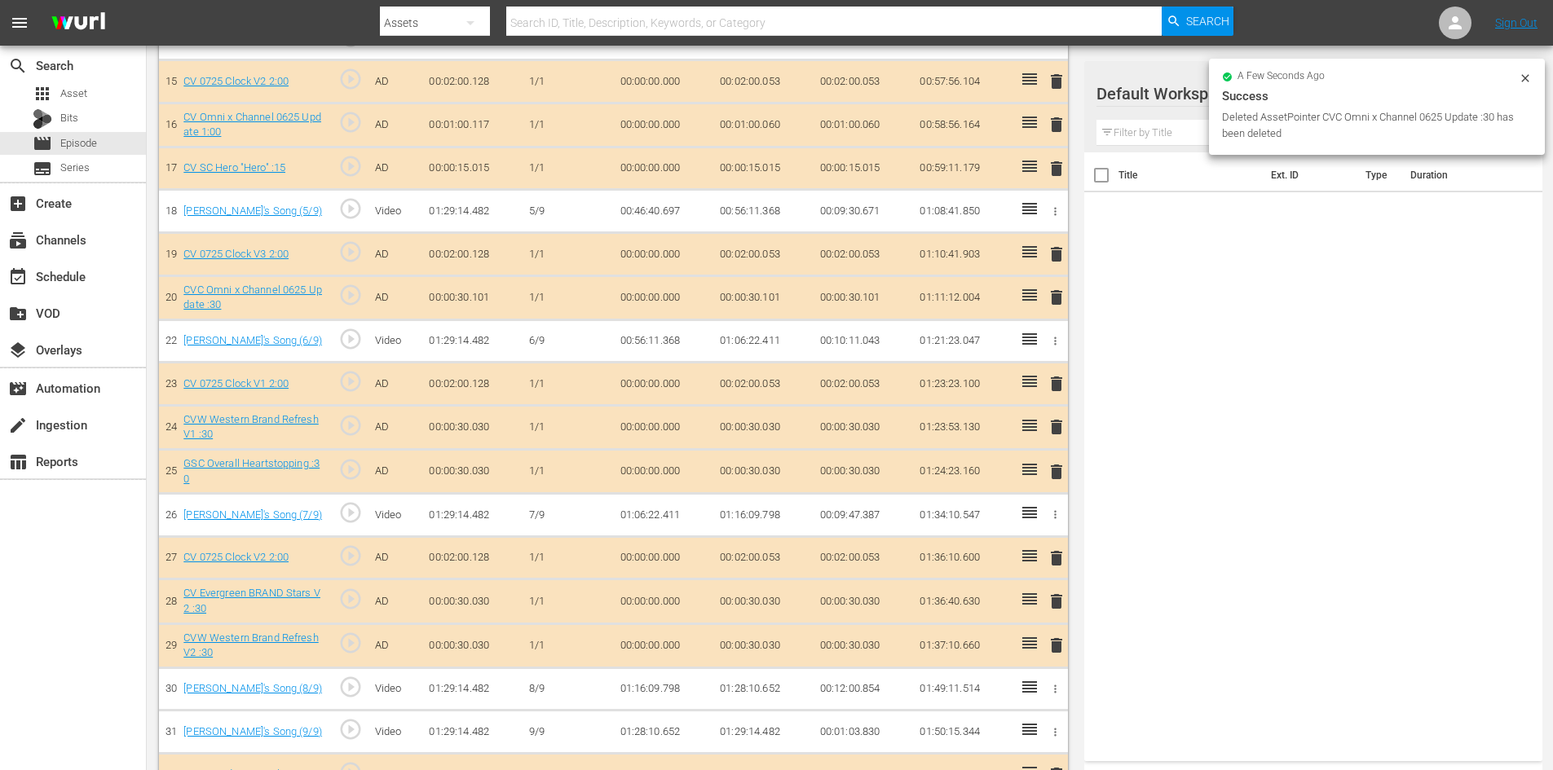
click at [1301, 104] on div "Success" at bounding box center [1377, 96] width 310 height 20
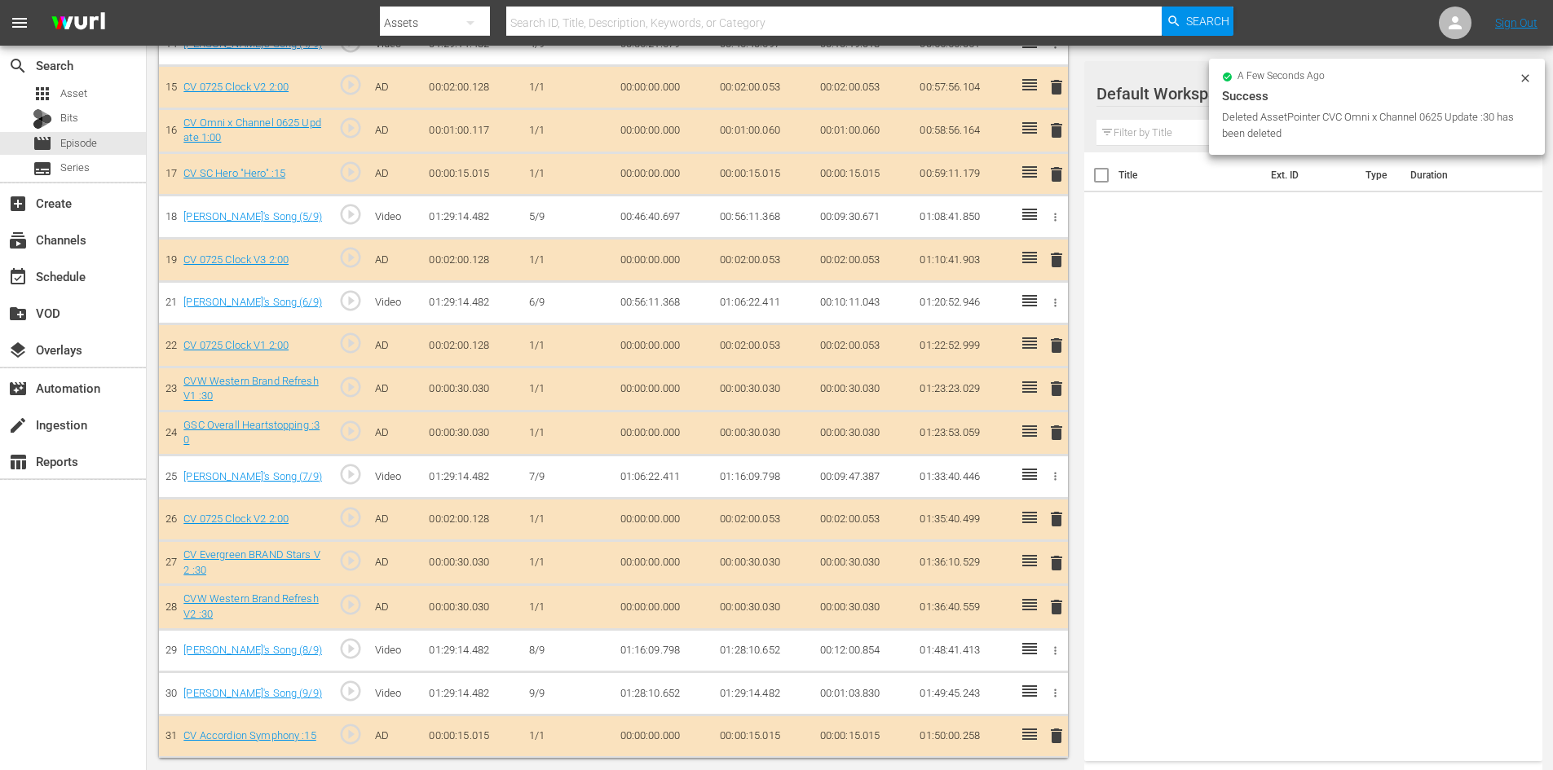
scroll to position [1105, 0]
click at [1526, 82] on icon at bounding box center [1525, 78] width 13 height 13
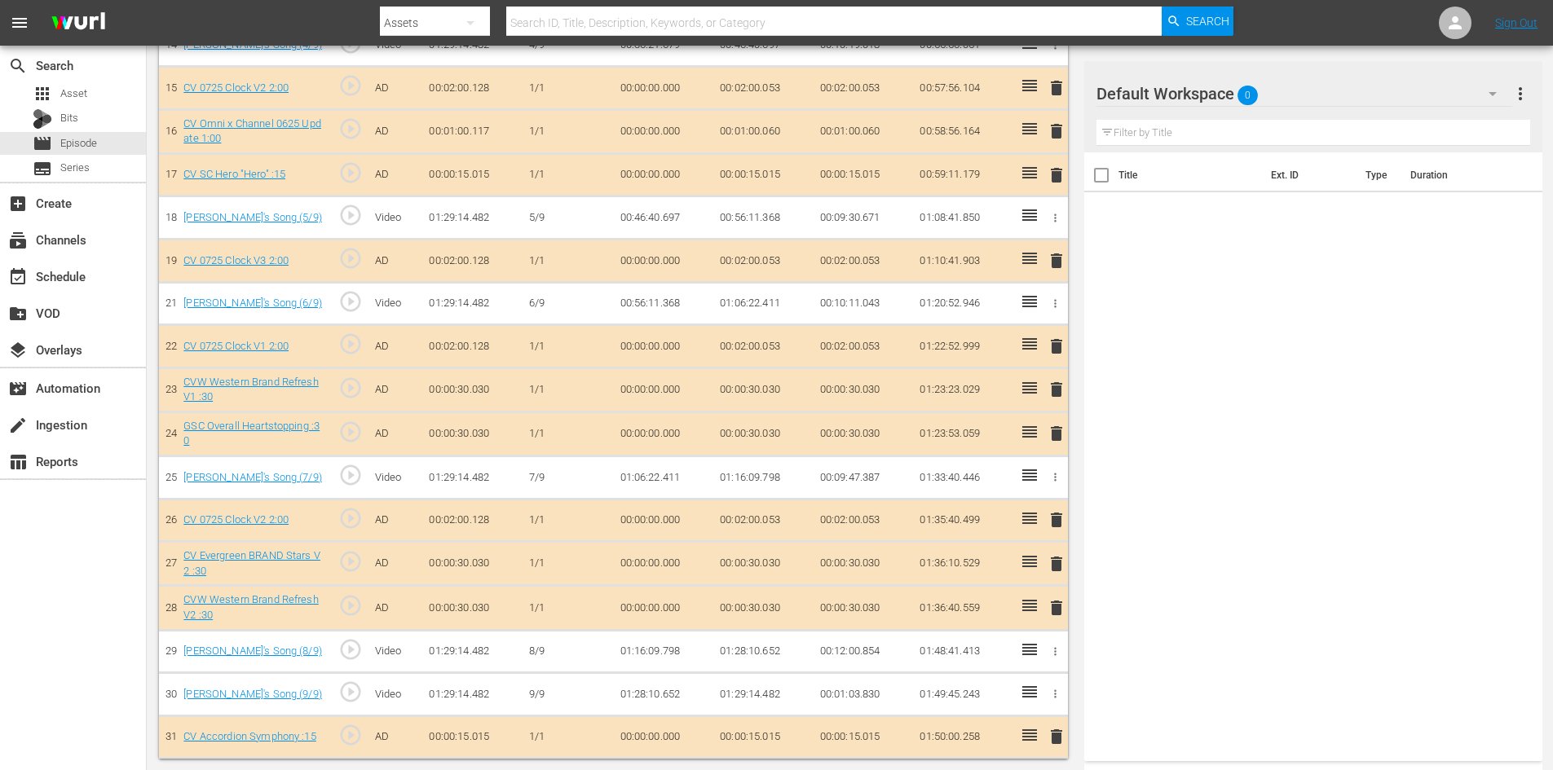
click at [1374, 100] on div "Default Workspace 0" at bounding box center [1304, 94] width 416 height 46
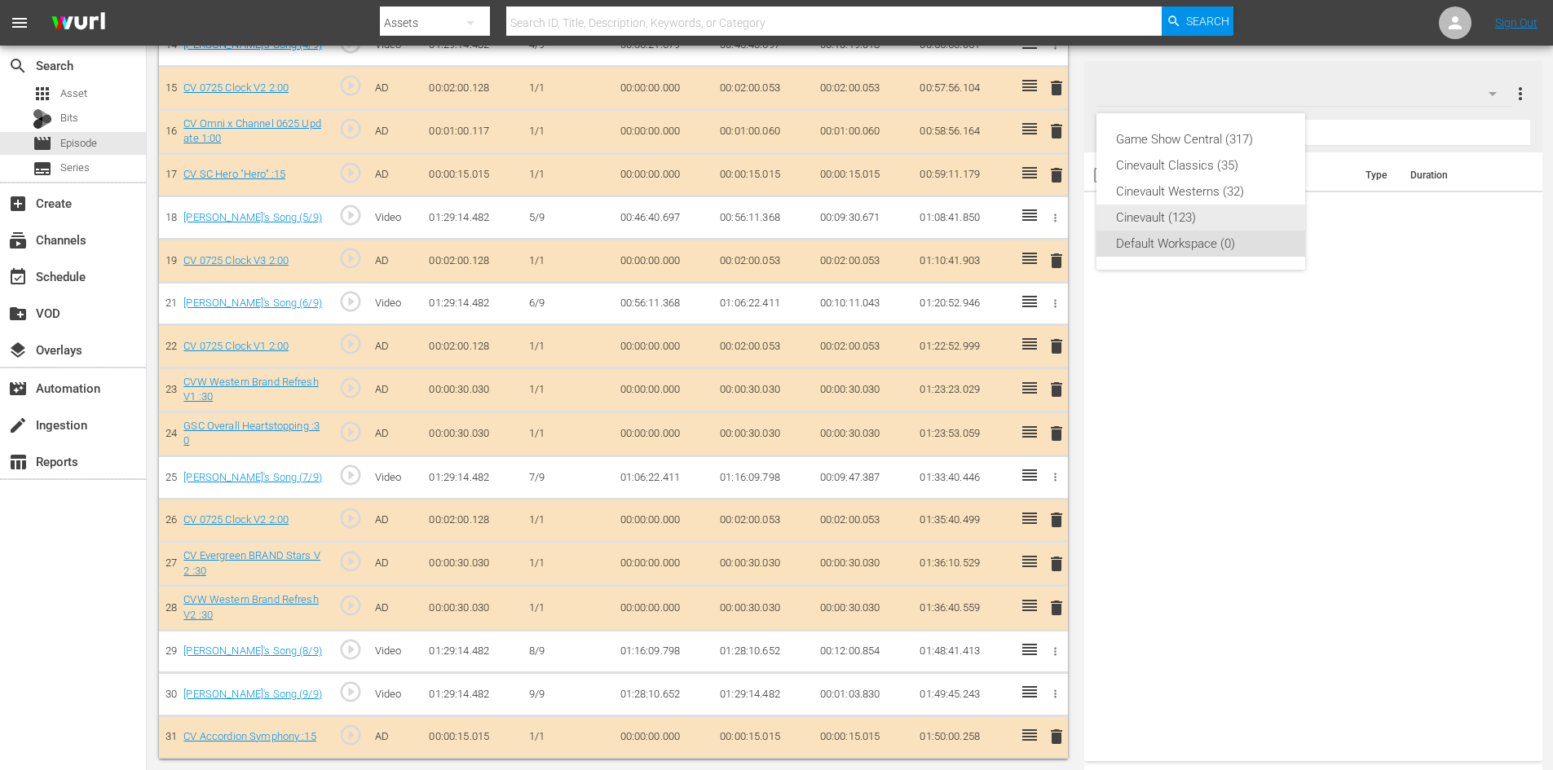
click at [1234, 220] on div "Cinevault (123)" at bounding box center [1201, 218] width 170 height 26
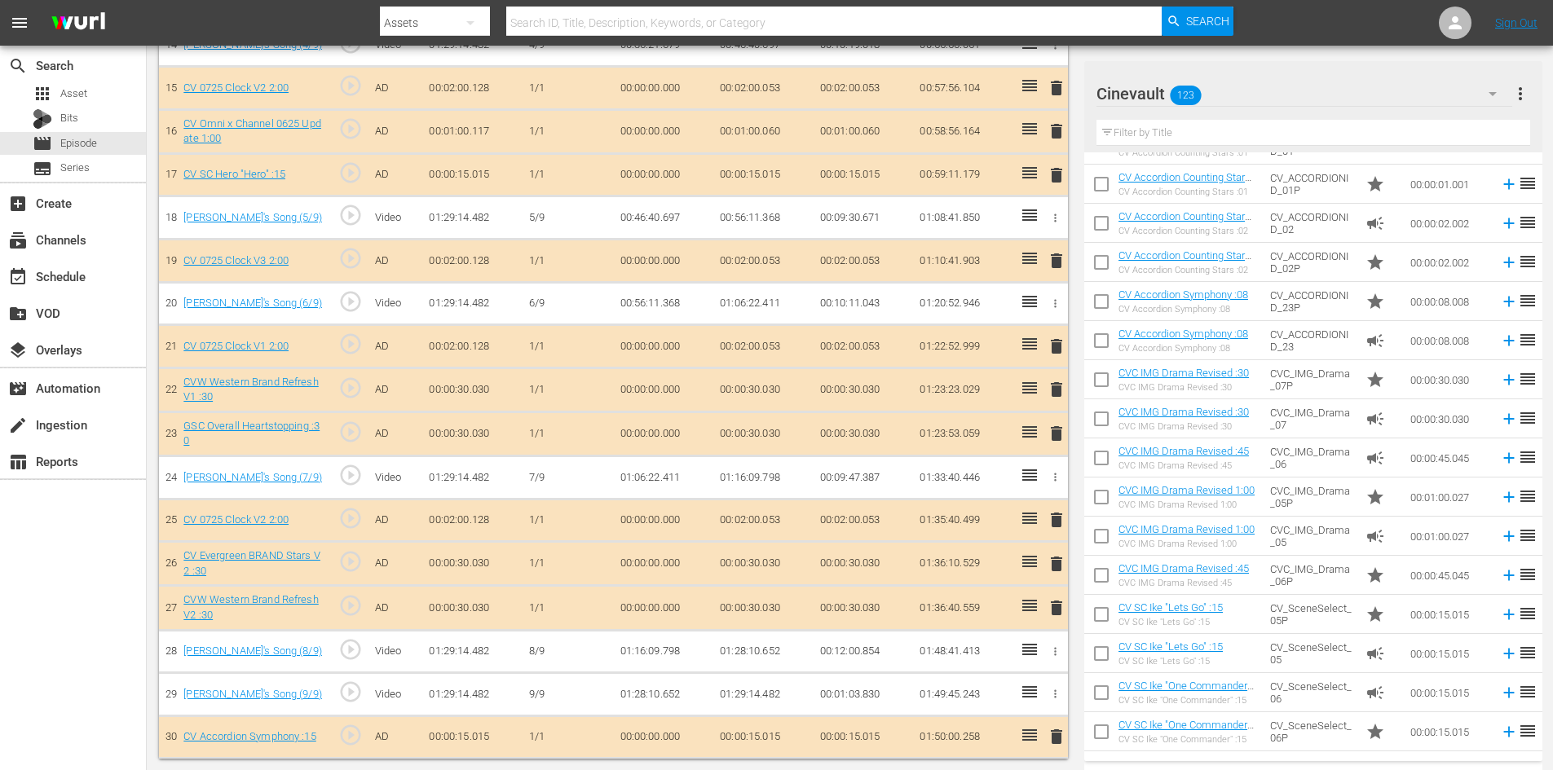
scroll to position [977, 0]
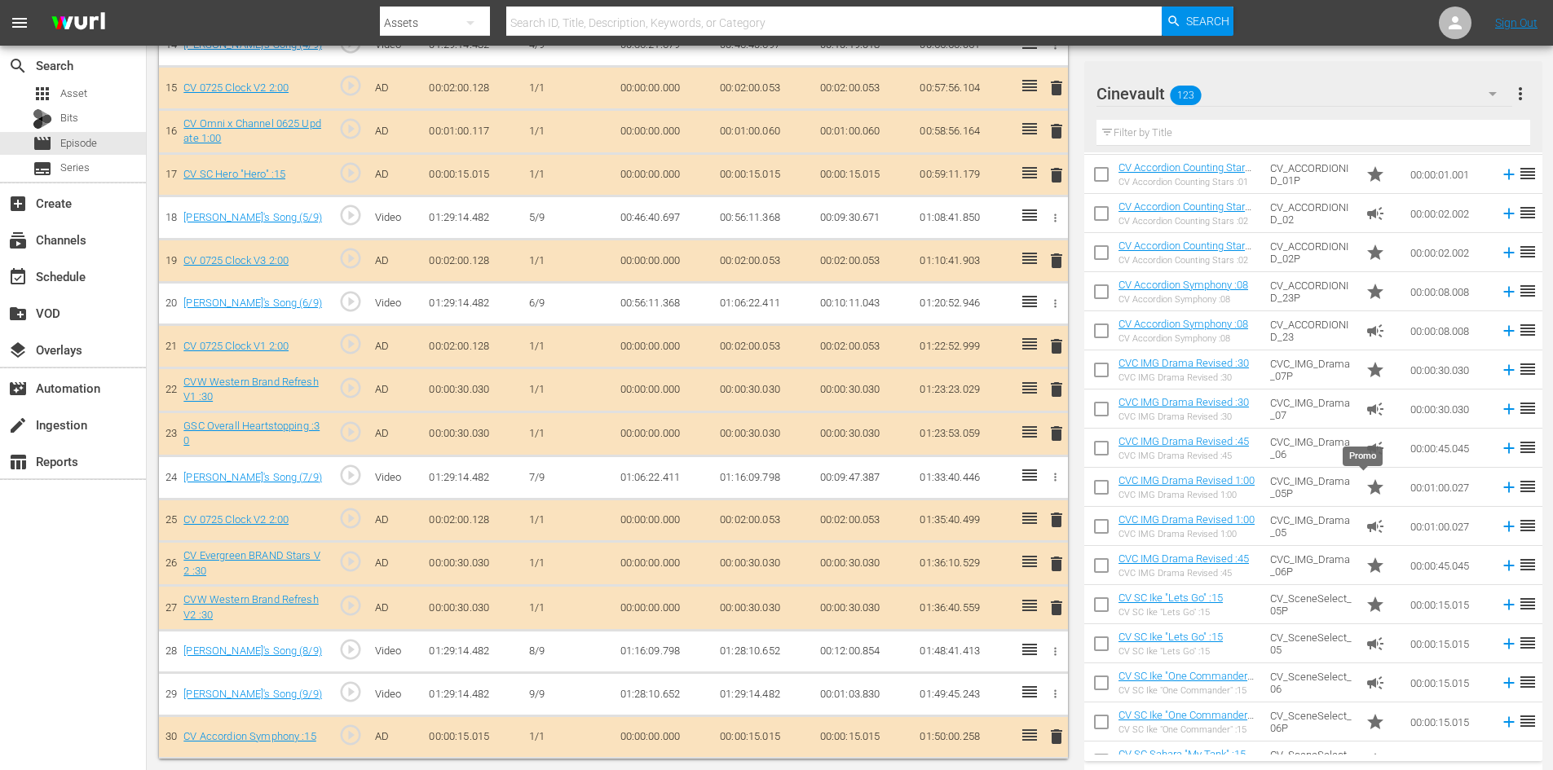
click at [1365, 493] on span "star" at bounding box center [1375, 488] width 20 height 20
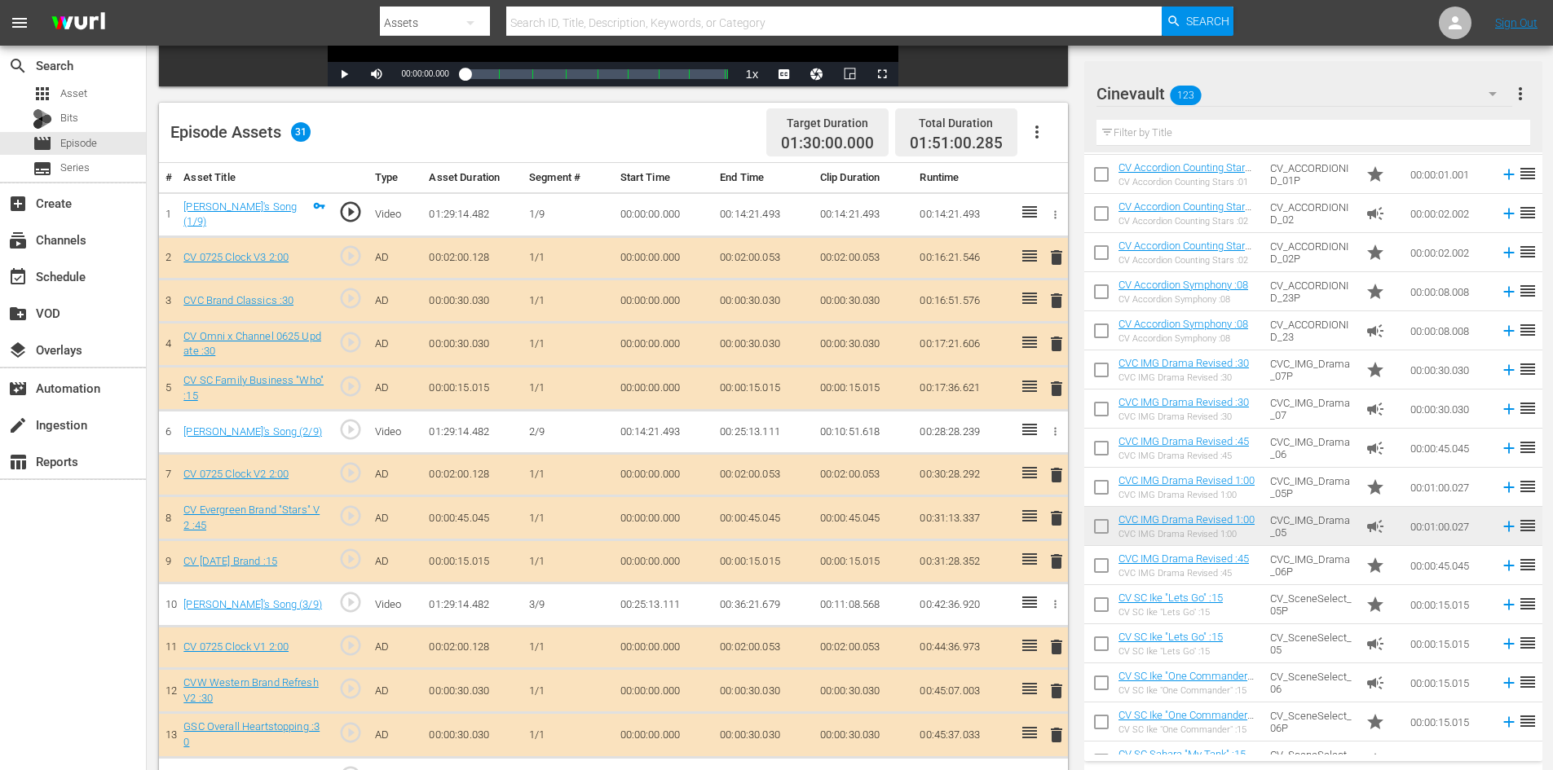
scroll to position [46, 0]
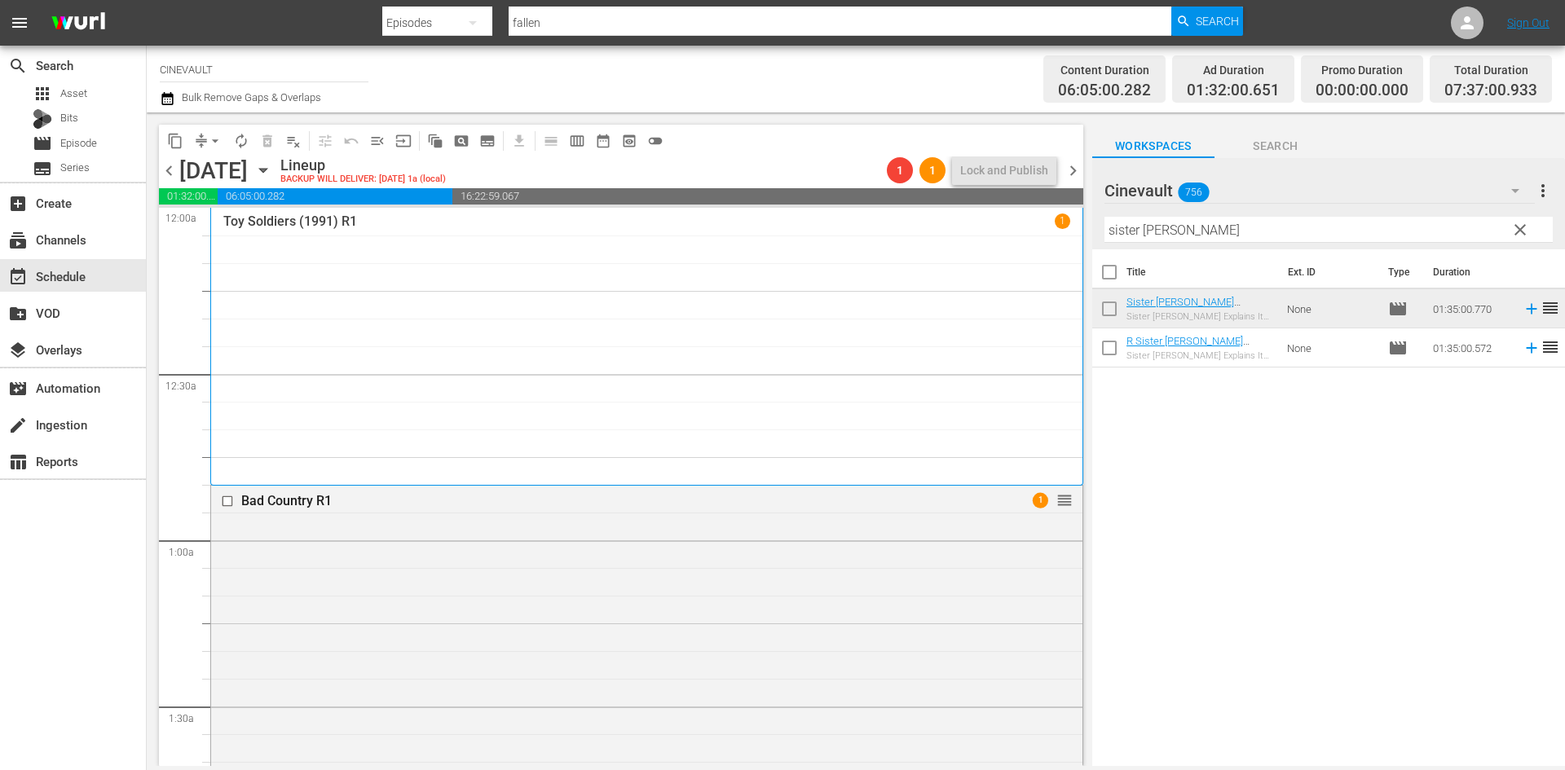
scroll to position [2609, 0]
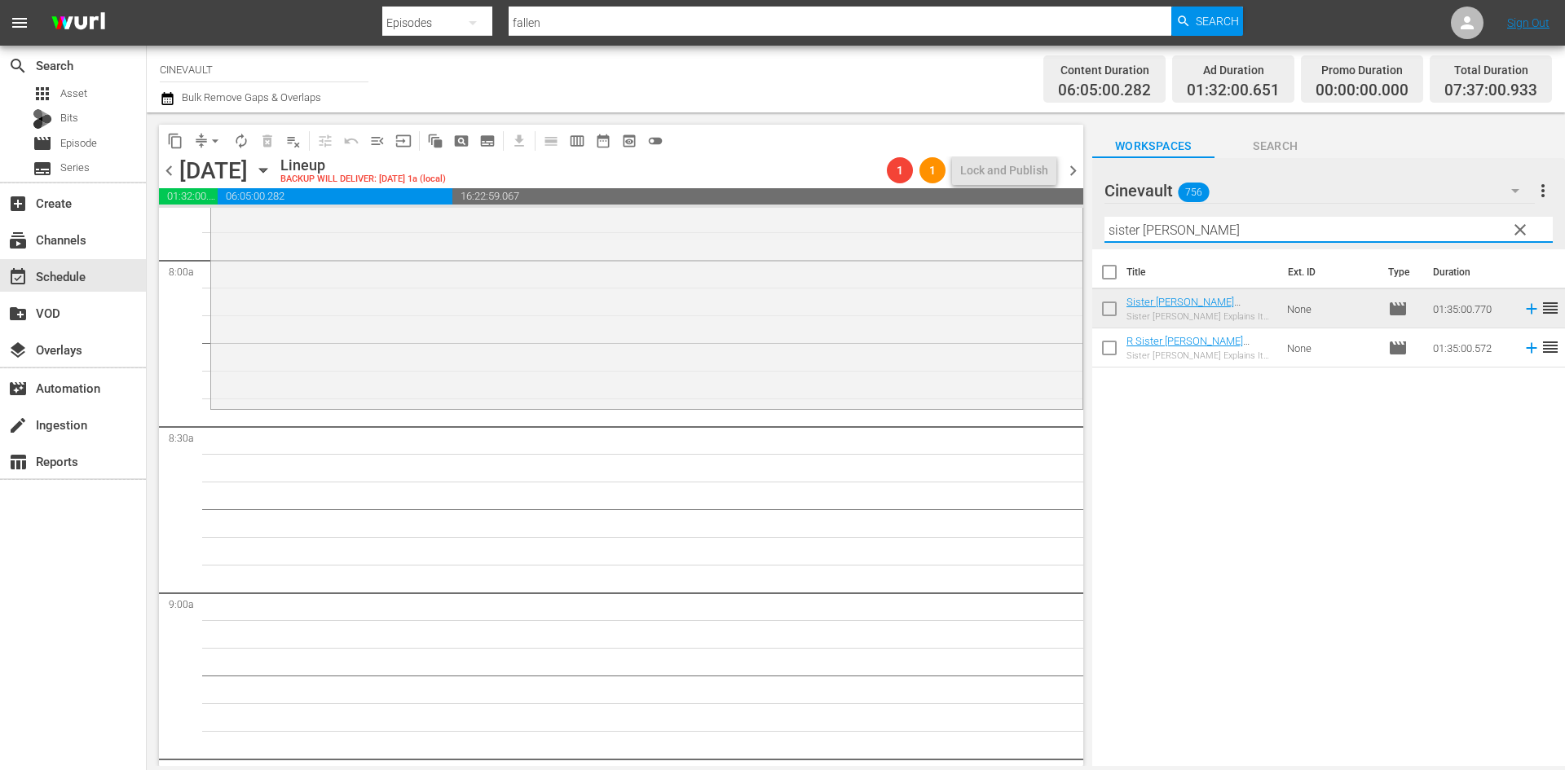
drag, startPoint x: 1218, startPoint y: 227, endPoint x: 1094, endPoint y: 245, distance: 125.2
click at [1094, 245] on div "Cinevault 756 Cinevault more_vert clear Filter by Title sister [PERSON_NAME]" at bounding box center [1328, 203] width 473 height 91
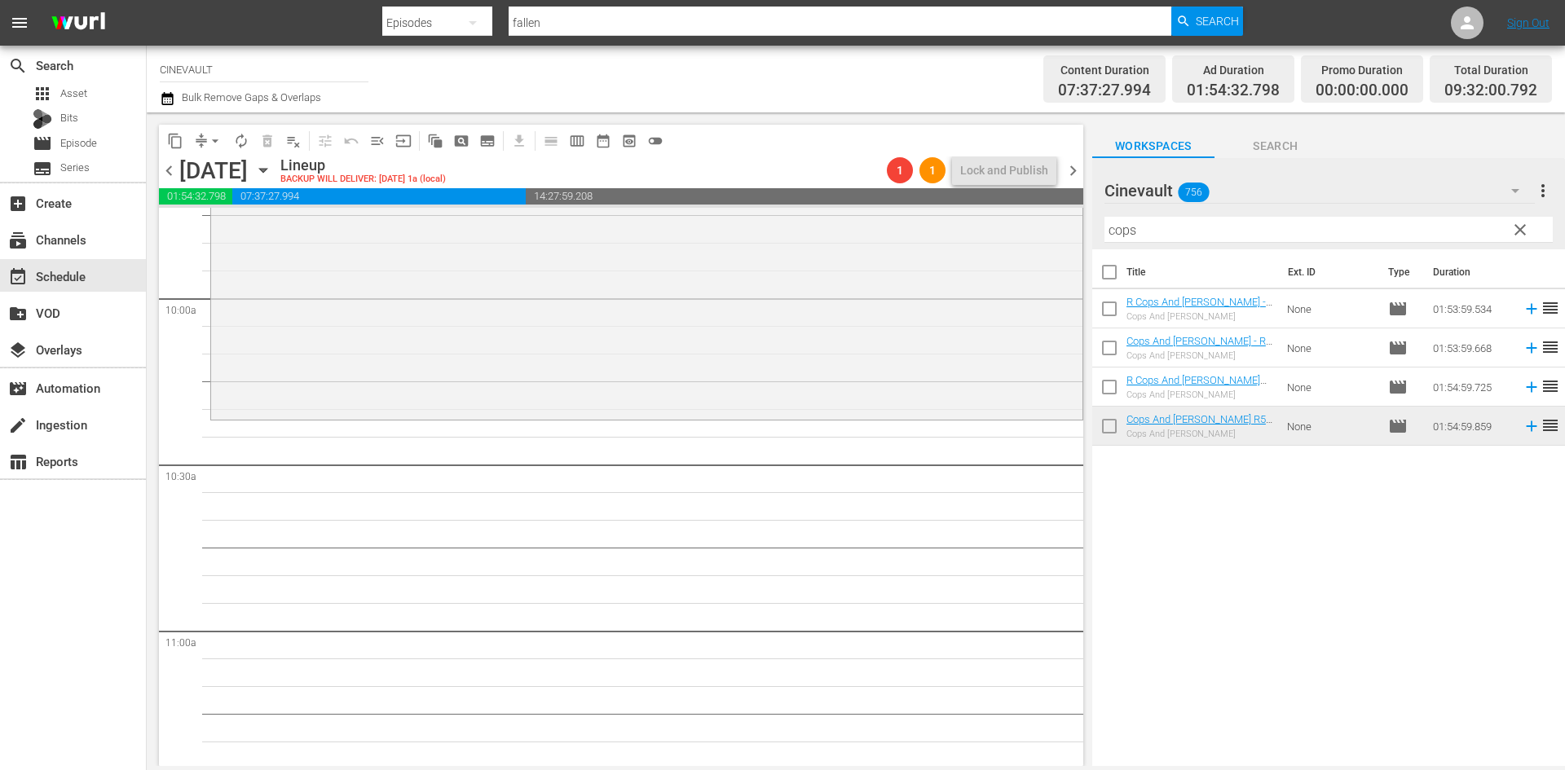
scroll to position [3261, 0]
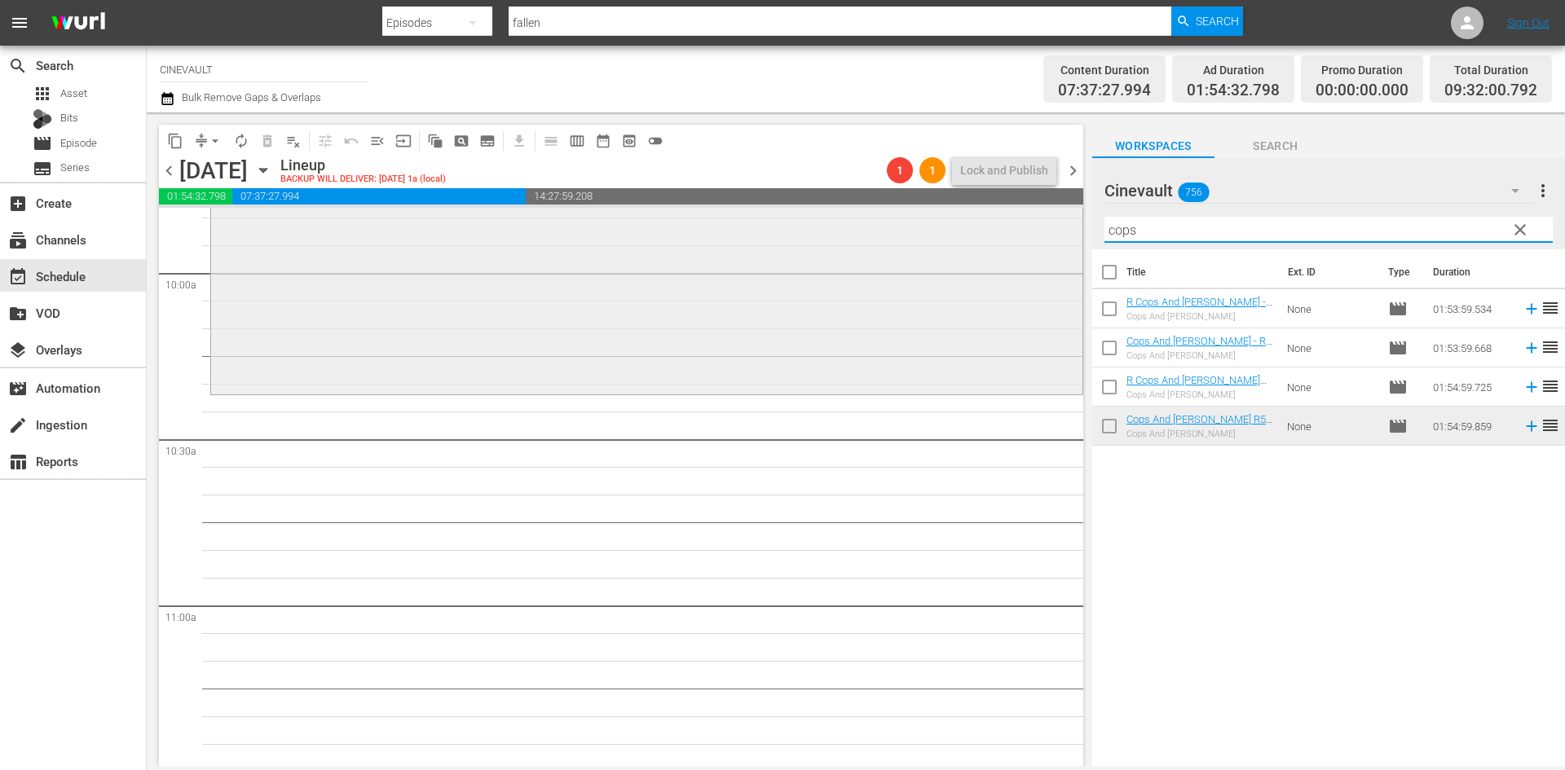
drag, startPoint x: 1158, startPoint y: 227, endPoint x: 1056, endPoint y: 214, distance: 103.4
click at [1056, 214] on div "content_copy compress arrow_drop_down autorenew_outlined delete_forever_outline…" at bounding box center [856, 440] width 1418 height 654
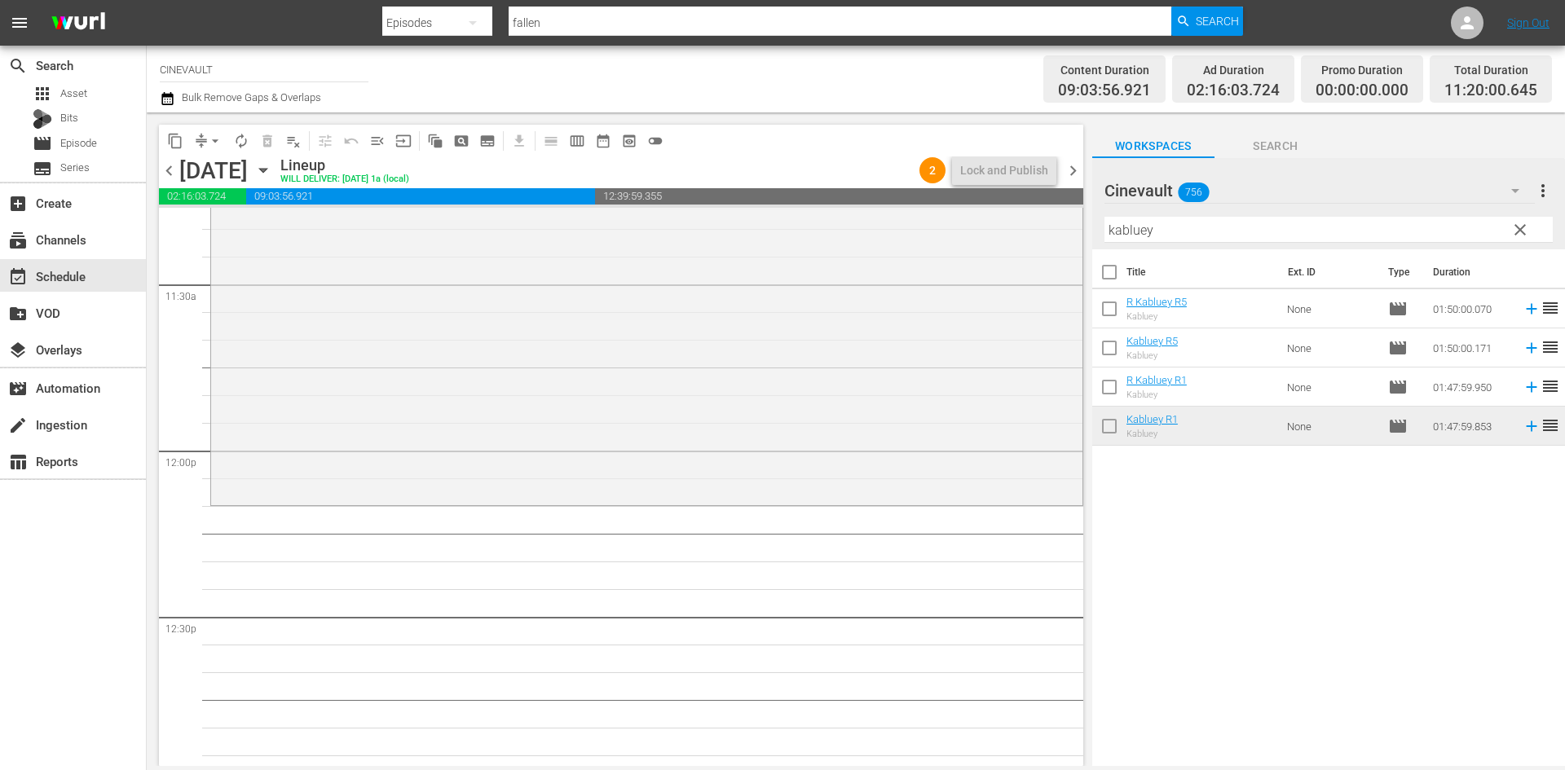
scroll to position [3750, 0]
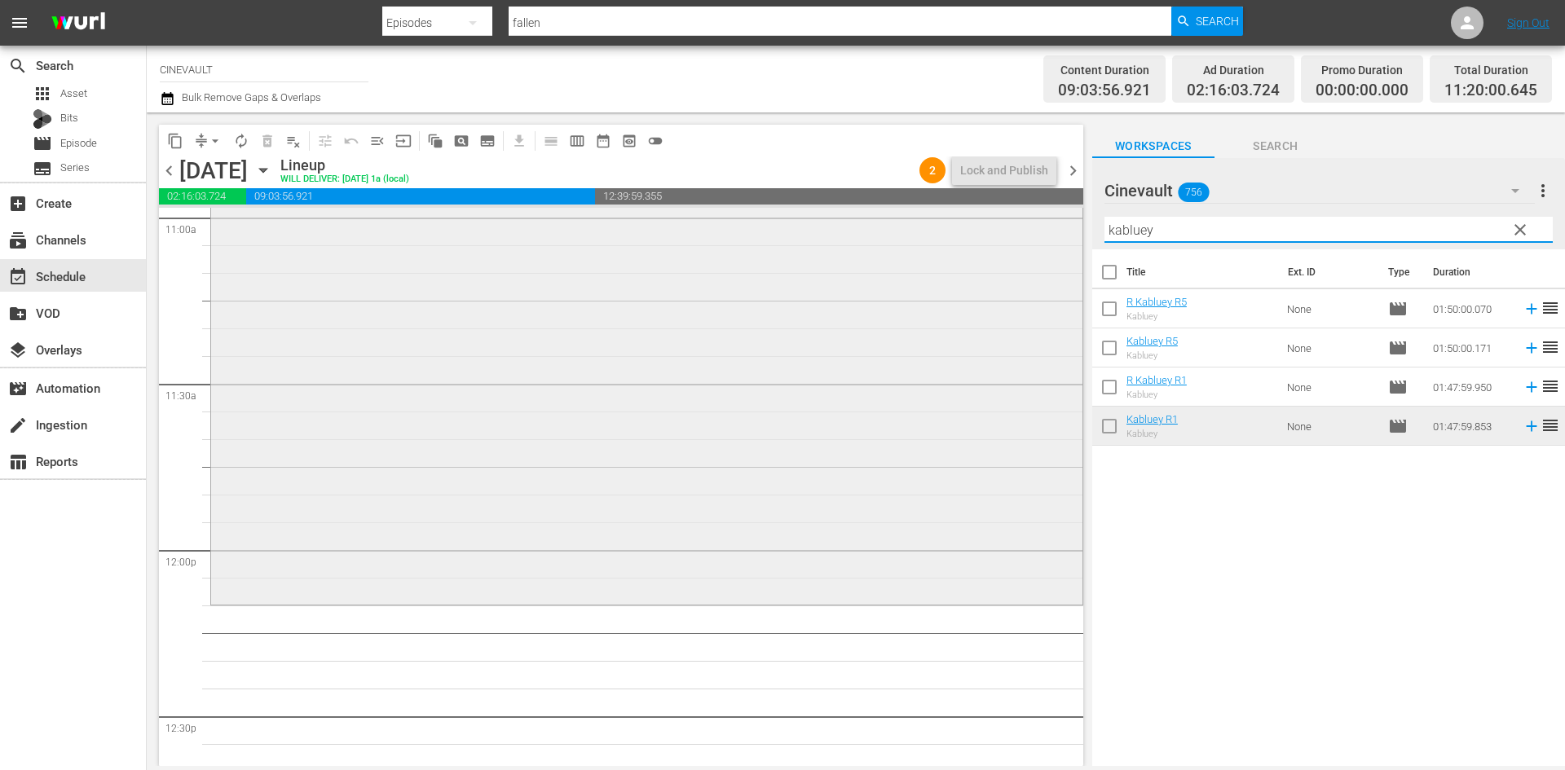
drag, startPoint x: 1250, startPoint y: 227, endPoint x: 955, endPoint y: 221, distance: 294.4
click at [955, 221] on div "content_copy compress arrow_drop_down autorenew_outlined delete_forever_outline…" at bounding box center [856, 440] width 1418 height 654
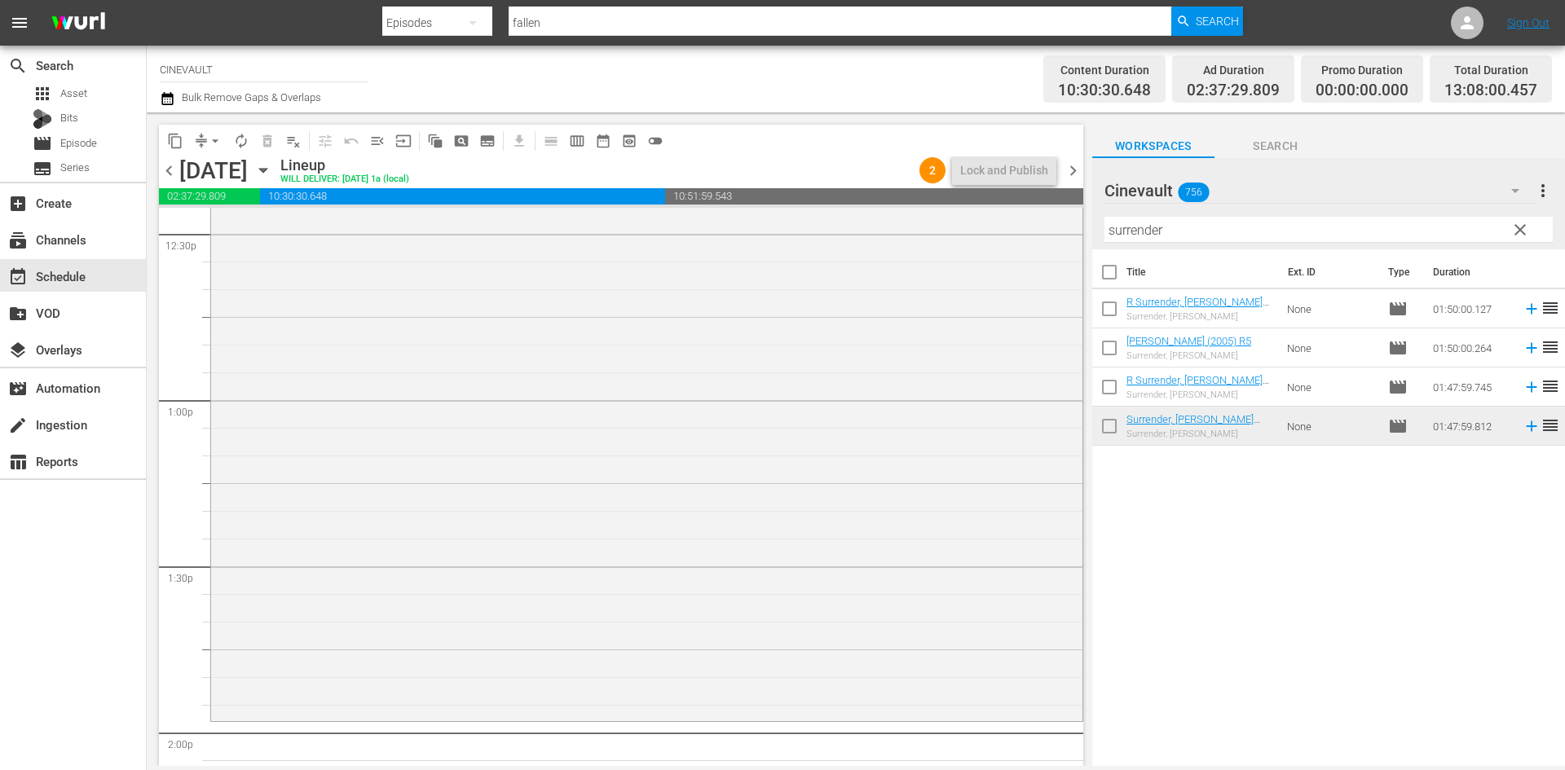
scroll to position [4295, 0]
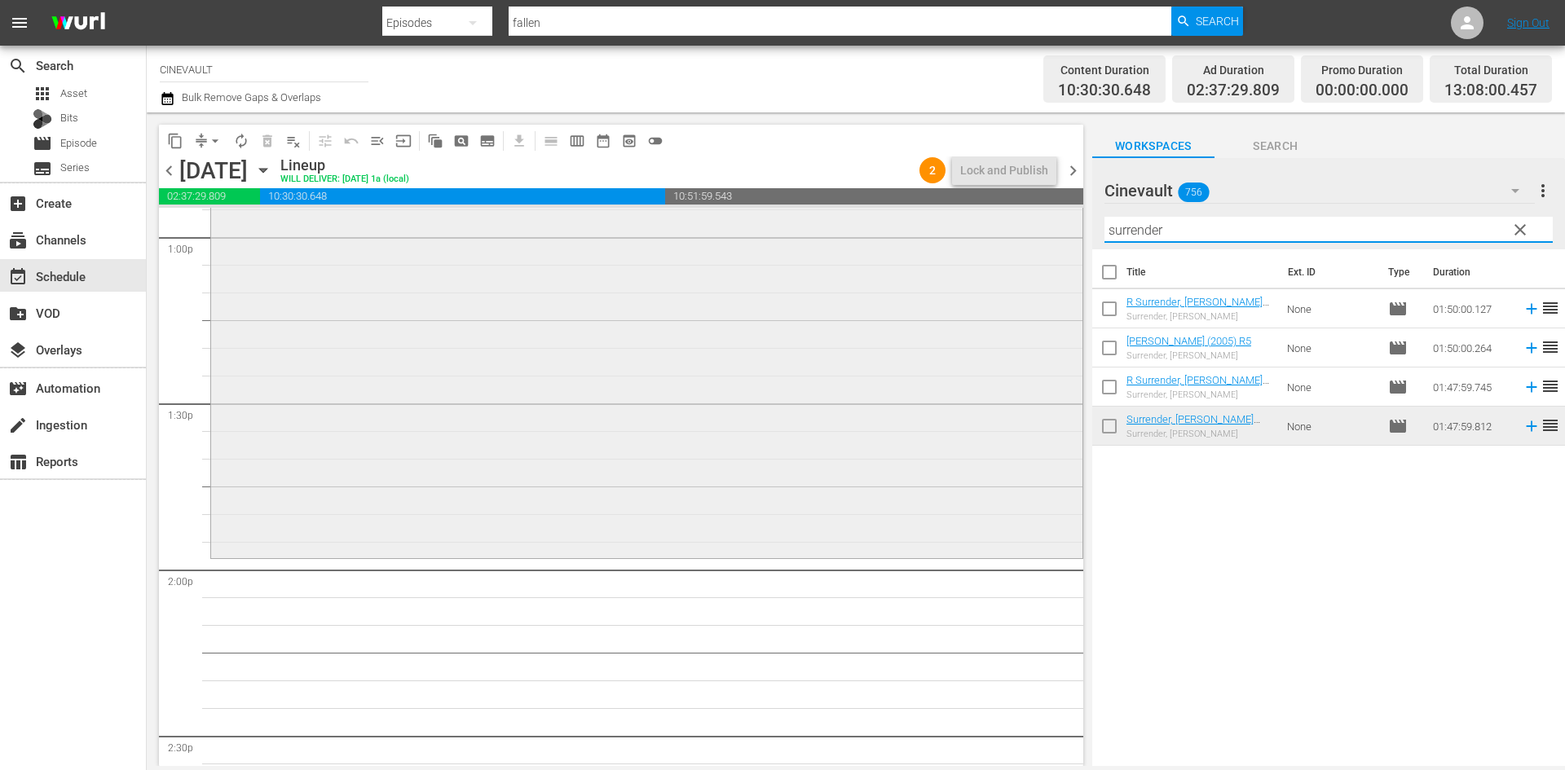
drag, startPoint x: 1224, startPoint y: 236, endPoint x: 695, endPoint y: 233, distance: 529.1
click at [695, 233] on div "content_copy compress arrow_drop_down autorenew_outlined delete_forever_outline…" at bounding box center [856, 440] width 1418 height 654
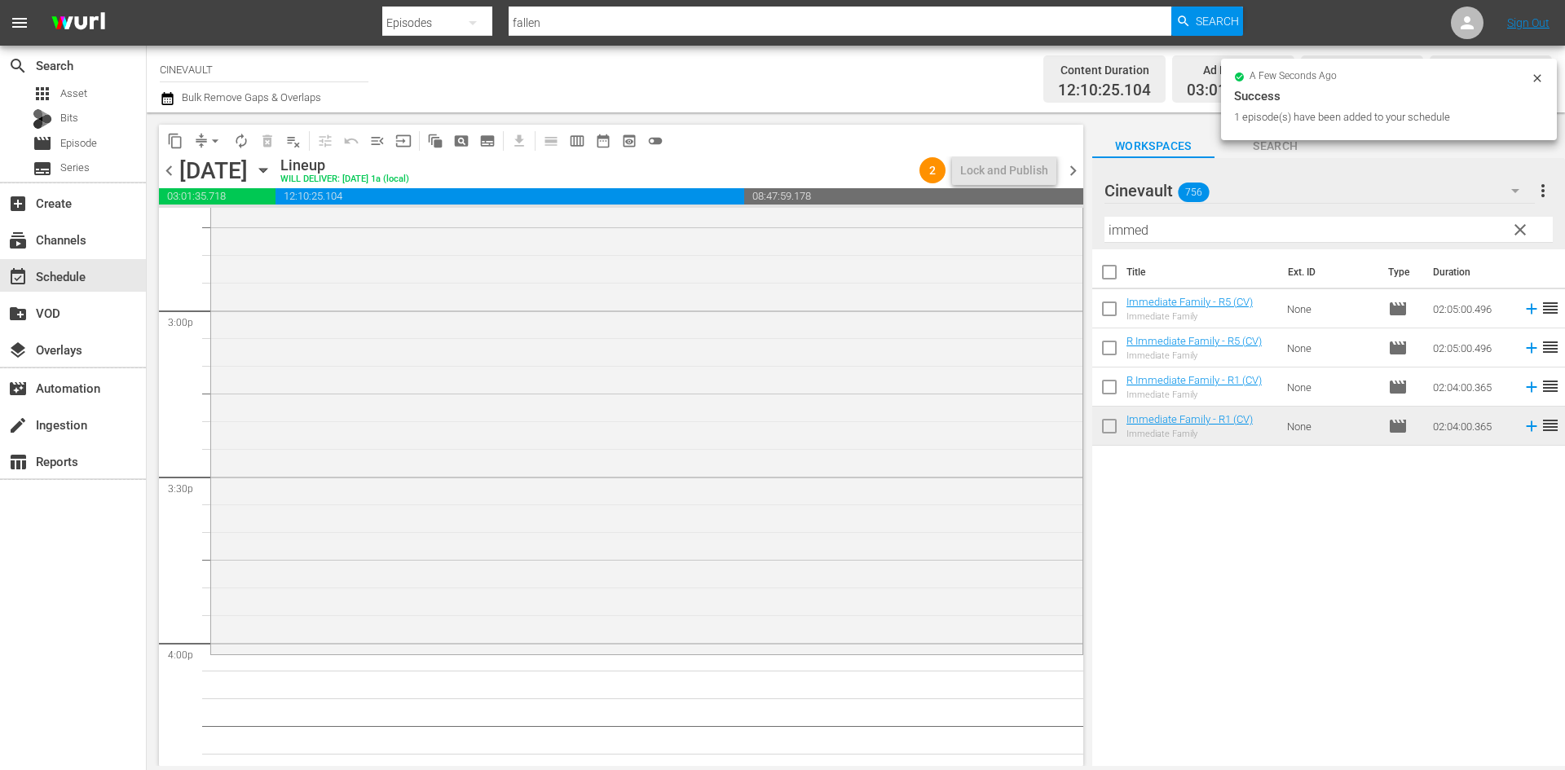
scroll to position [5028, 0]
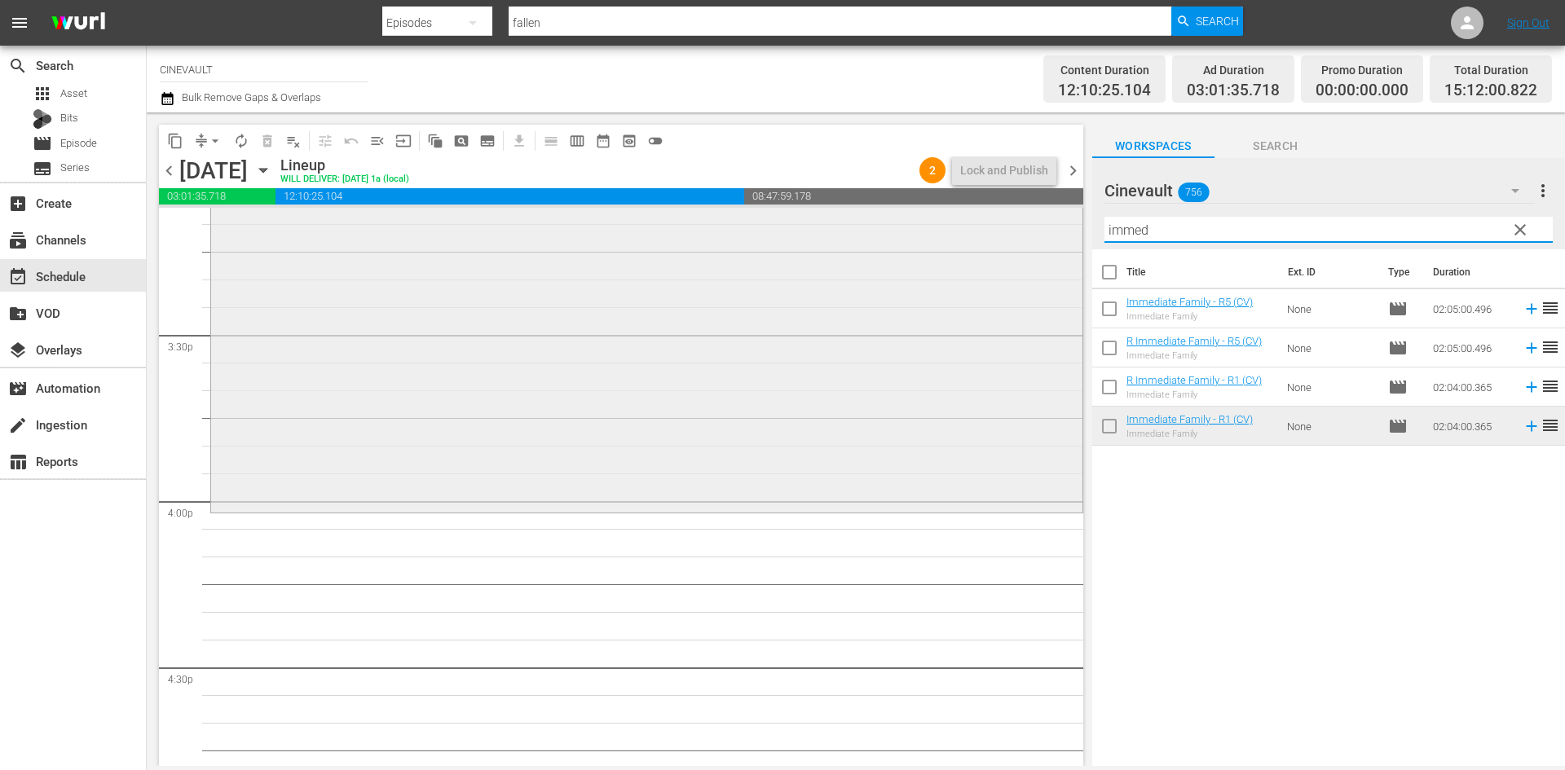
drag, startPoint x: 1264, startPoint y: 234, endPoint x: 741, endPoint y: 229, distance: 523.4
click at [741, 229] on div "content_copy compress arrow_drop_down autorenew_outlined delete_forever_outline…" at bounding box center [856, 440] width 1418 height 654
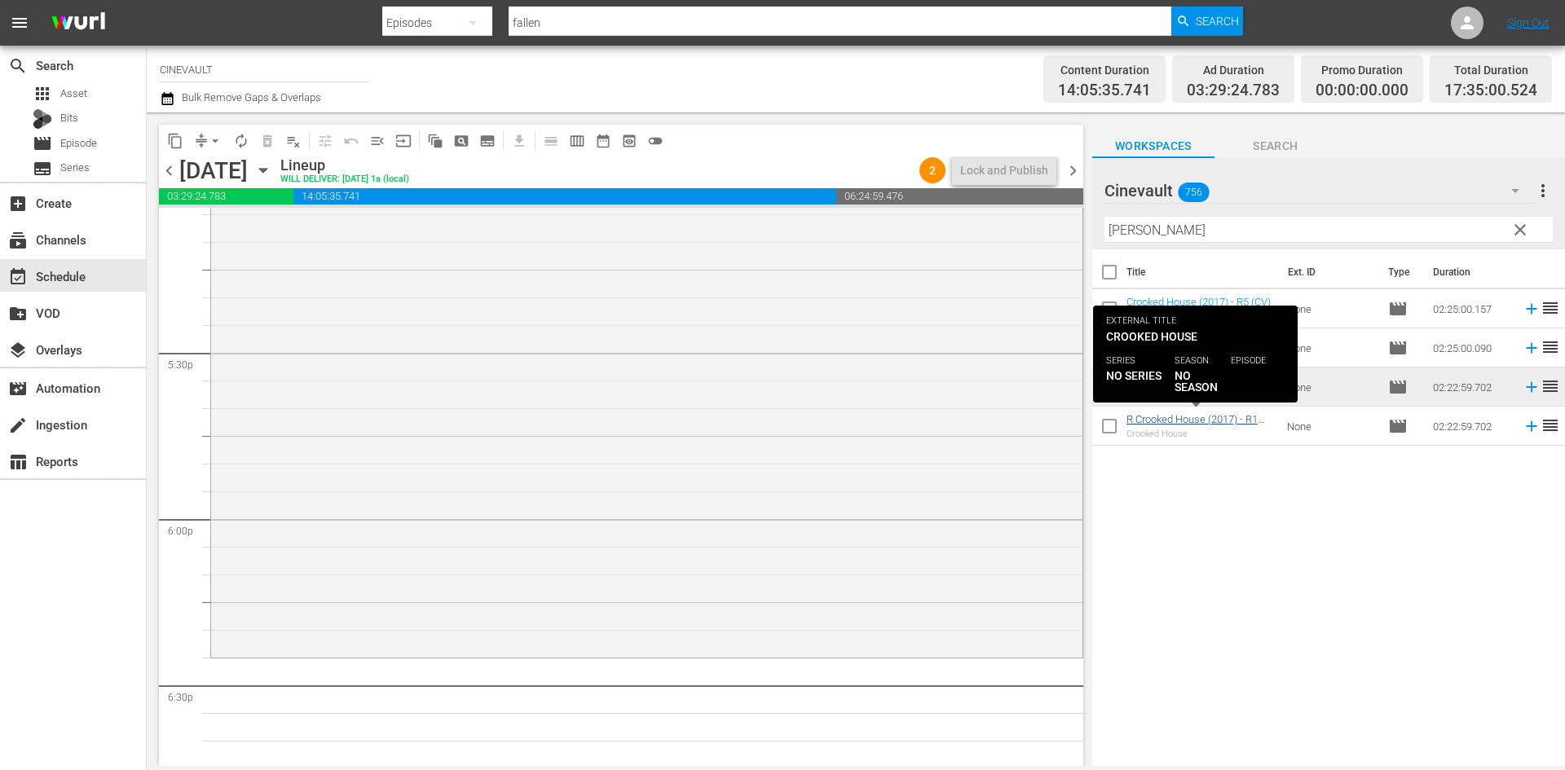
scroll to position [5762, 0]
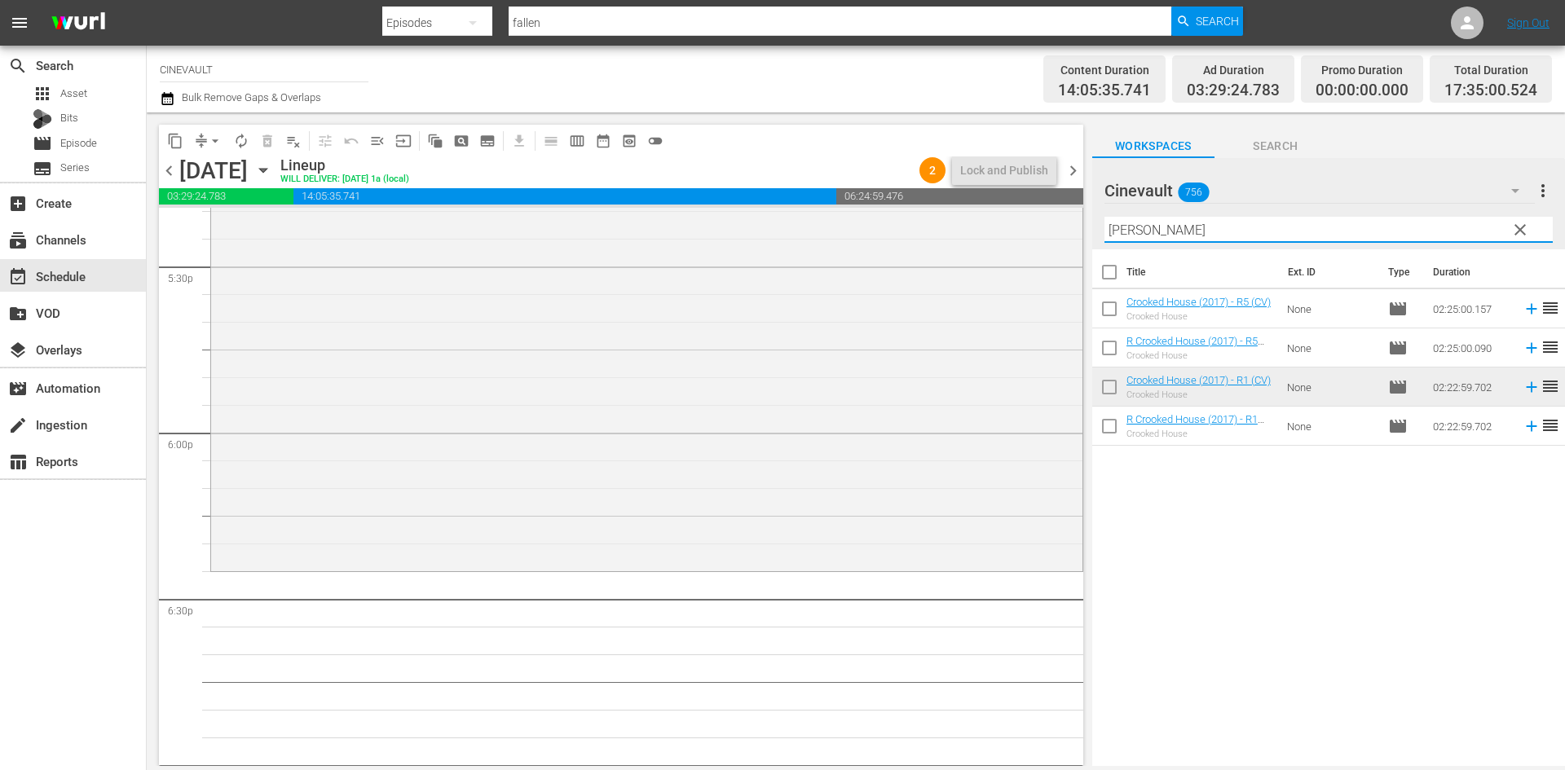
drag, startPoint x: 995, startPoint y: 198, endPoint x: 903, endPoint y: 179, distance: 93.2
click at [903, 179] on div "content_copy compress arrow_drop_down autorenew_outlined delete_forever_outline…" at bounding box center [856, 440] width 1418 height 654
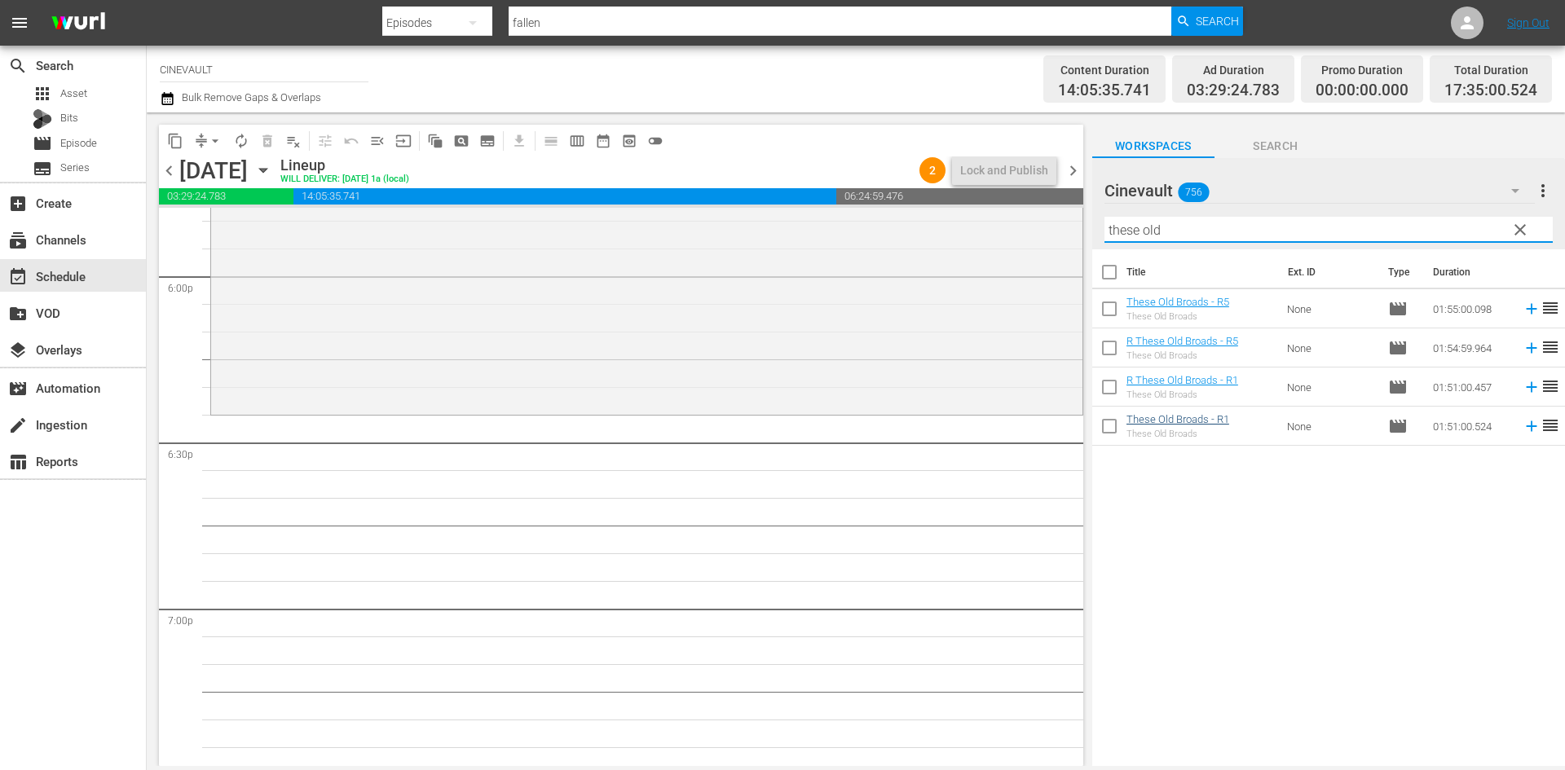
scroll to position [5925, 0]
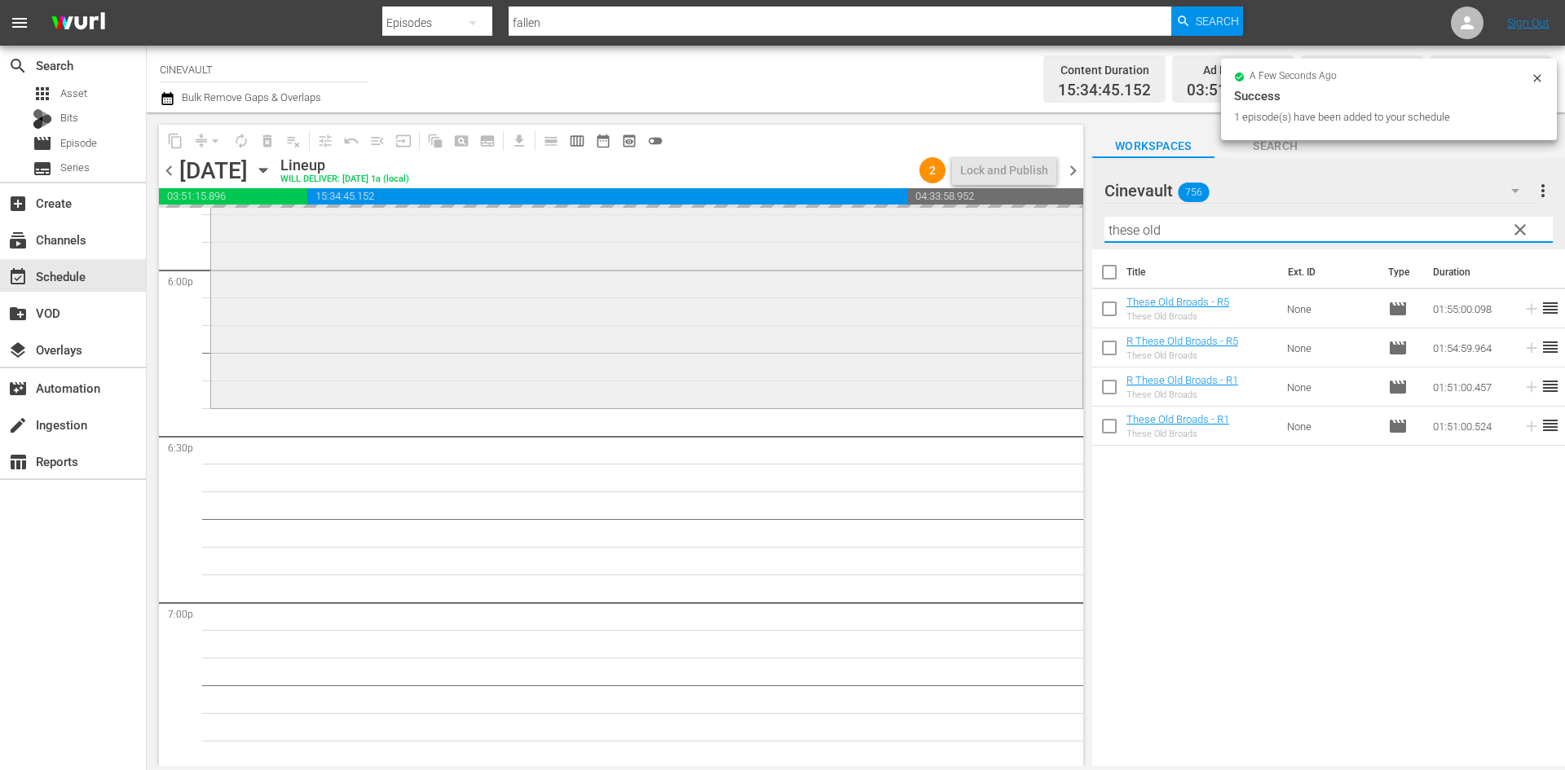
drag, startPoint x: 1238, startPoint y: 234, endPoint x: 942, endPoint y: 235, distance: 295.9
click at [942, 235] on div "content_copy compress arrow_drop_down autorenew_outlined delete_forever_outline…" at bounding box center [856, 440] width 1418 height 654
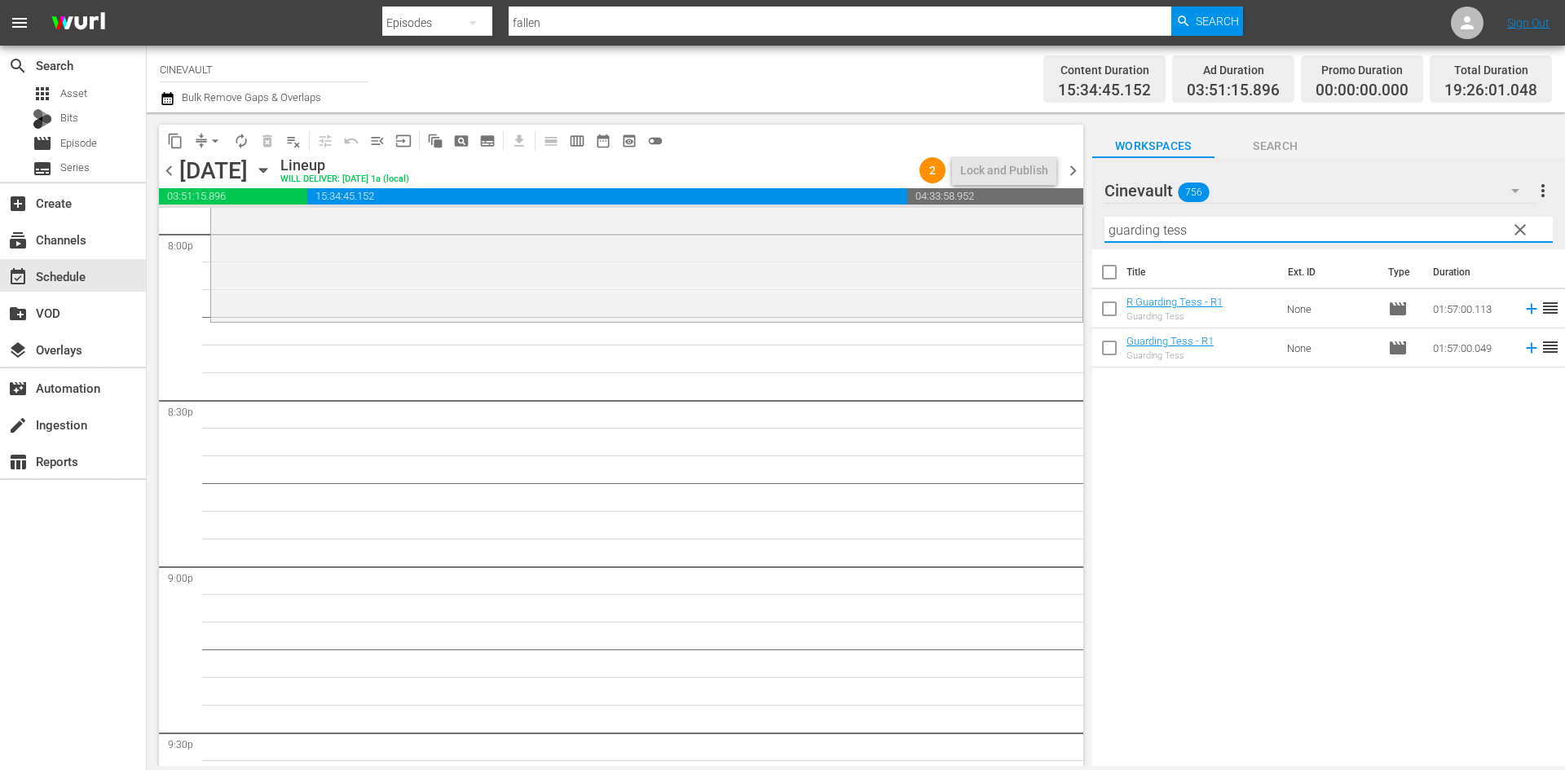
scroll to position [6659, 0]
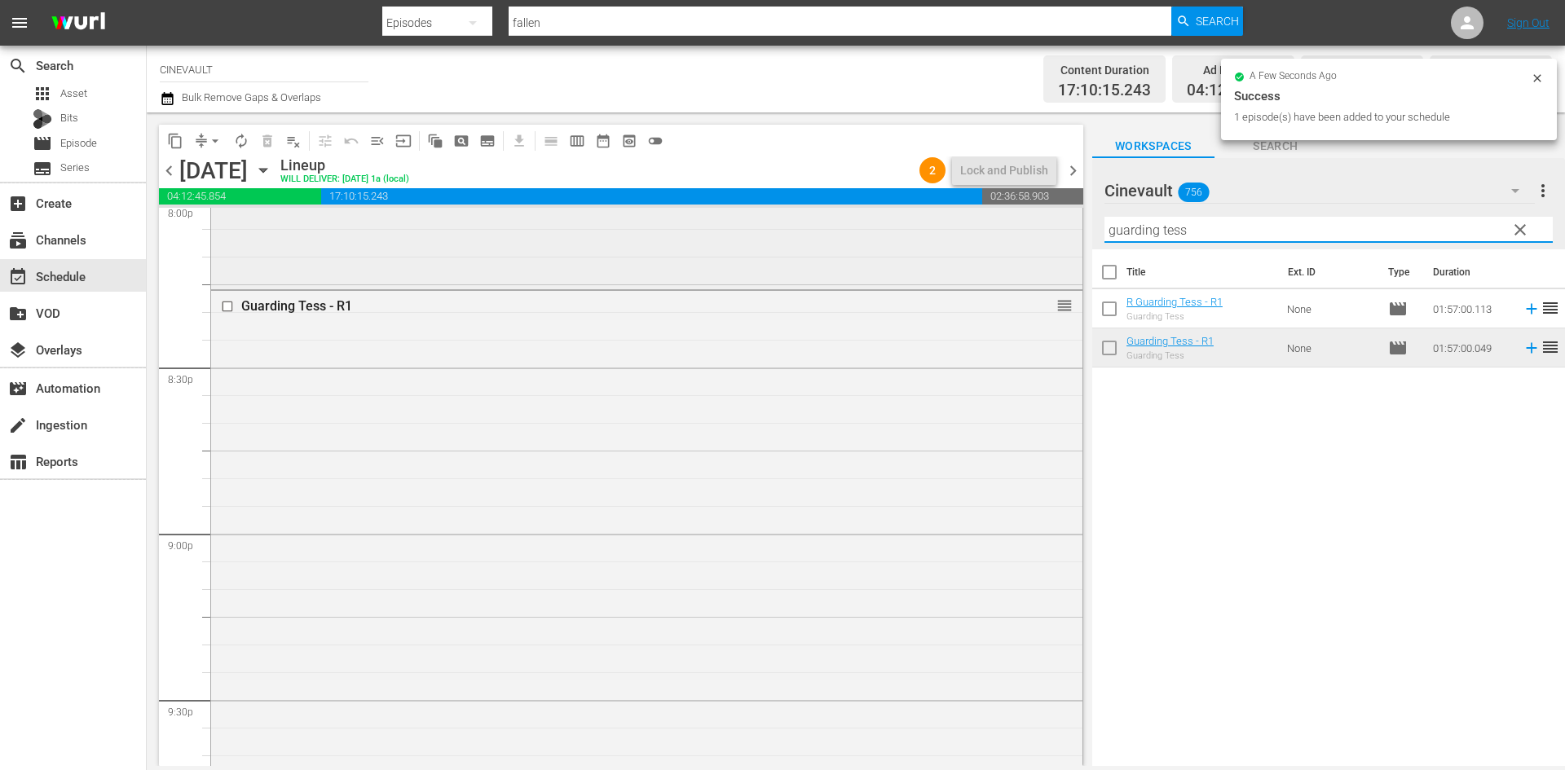
drag, startPoint x: 1216, startPoint y: 240, endPoint x: 1014, endPoint y: 274, distance: 204.9
click at [1014, 274] on div "content_copy compress arrow_drop_down autorenew_outlined delete_forever_outline…" at bounding box center [856, 440] width 1418 height 654
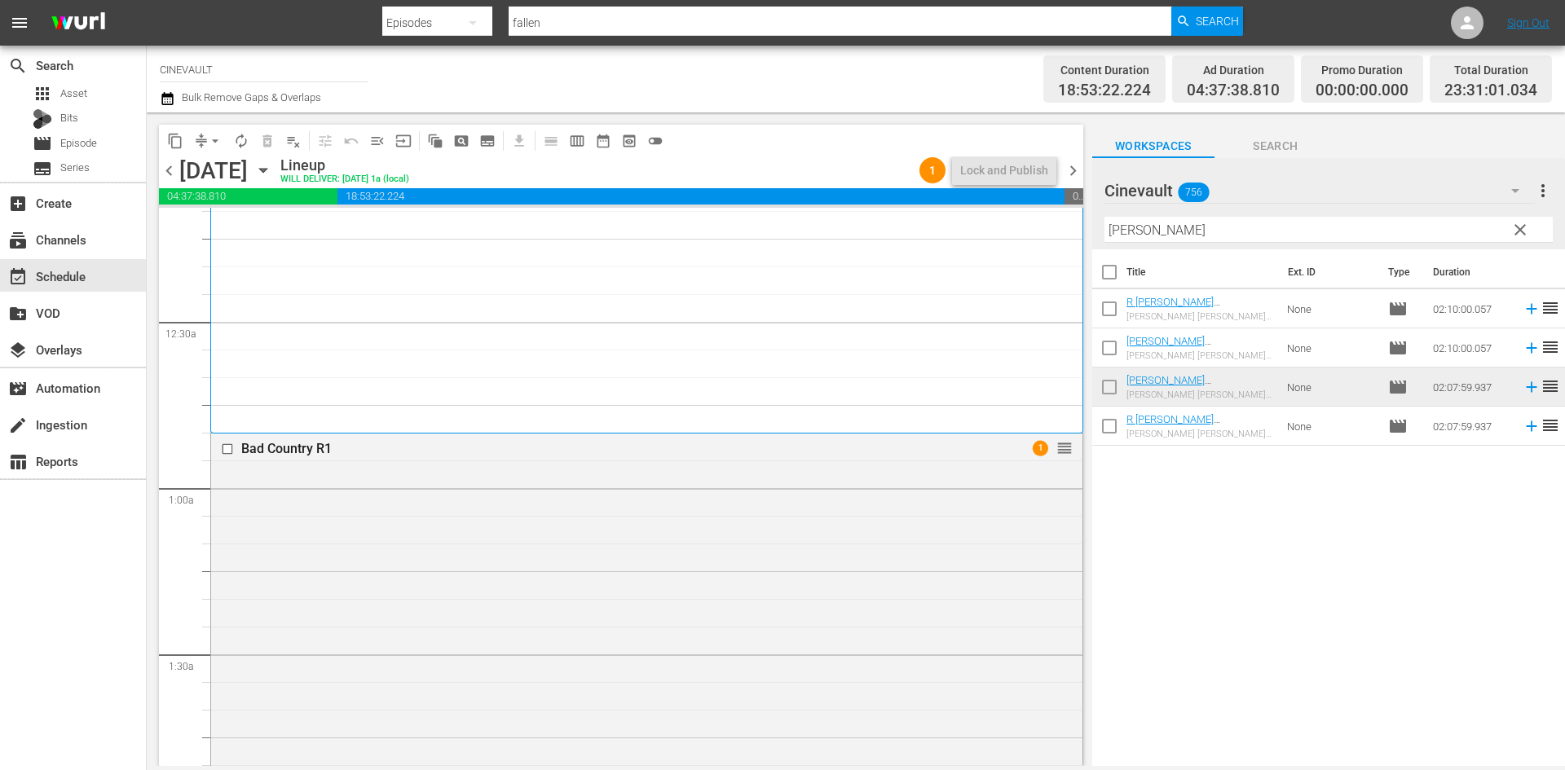
scroll to position [0, 0]
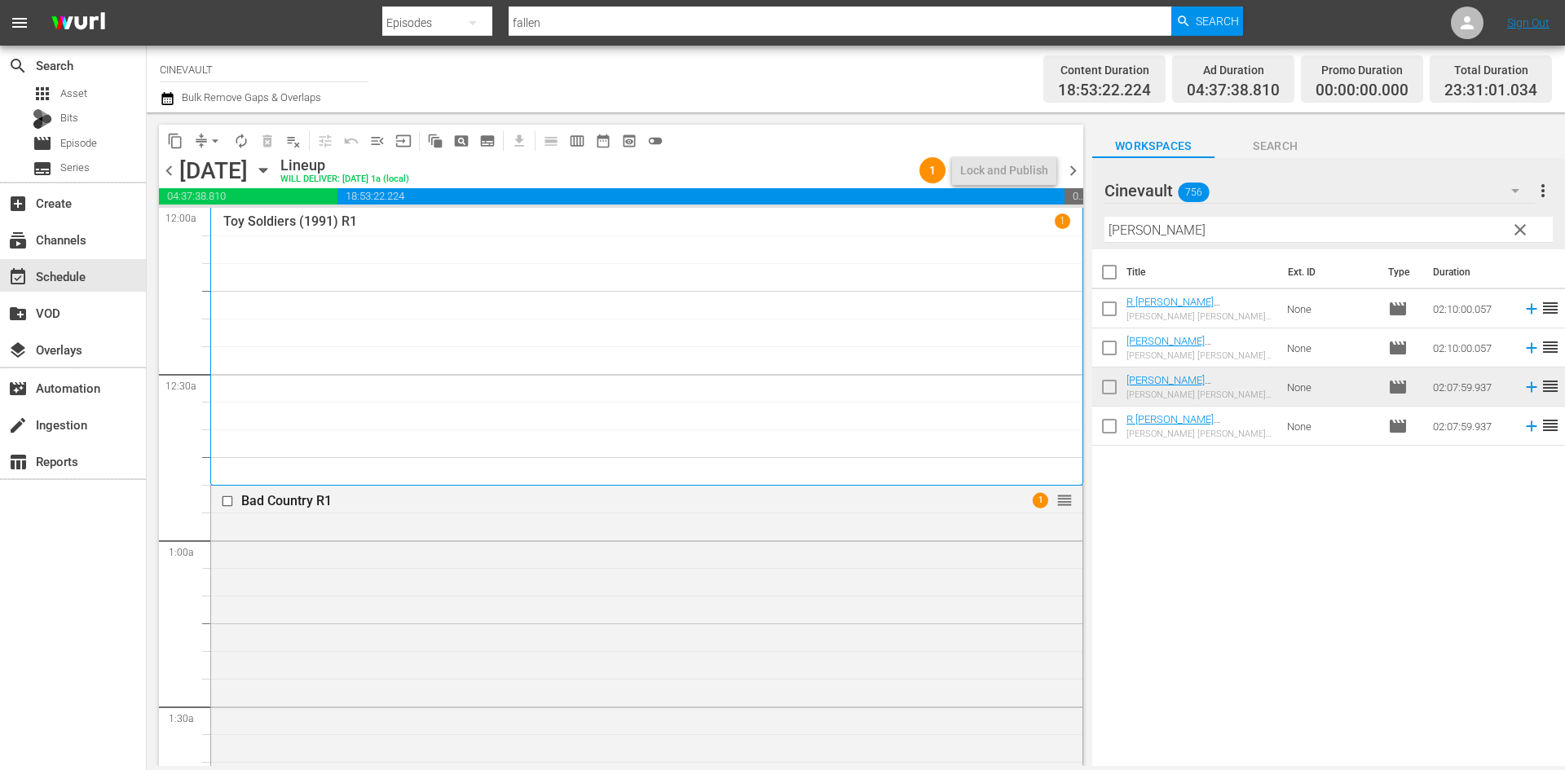
click at [1072, 172] on span "chevron_right" at bounding box center [1073, 171] width 20 height 20
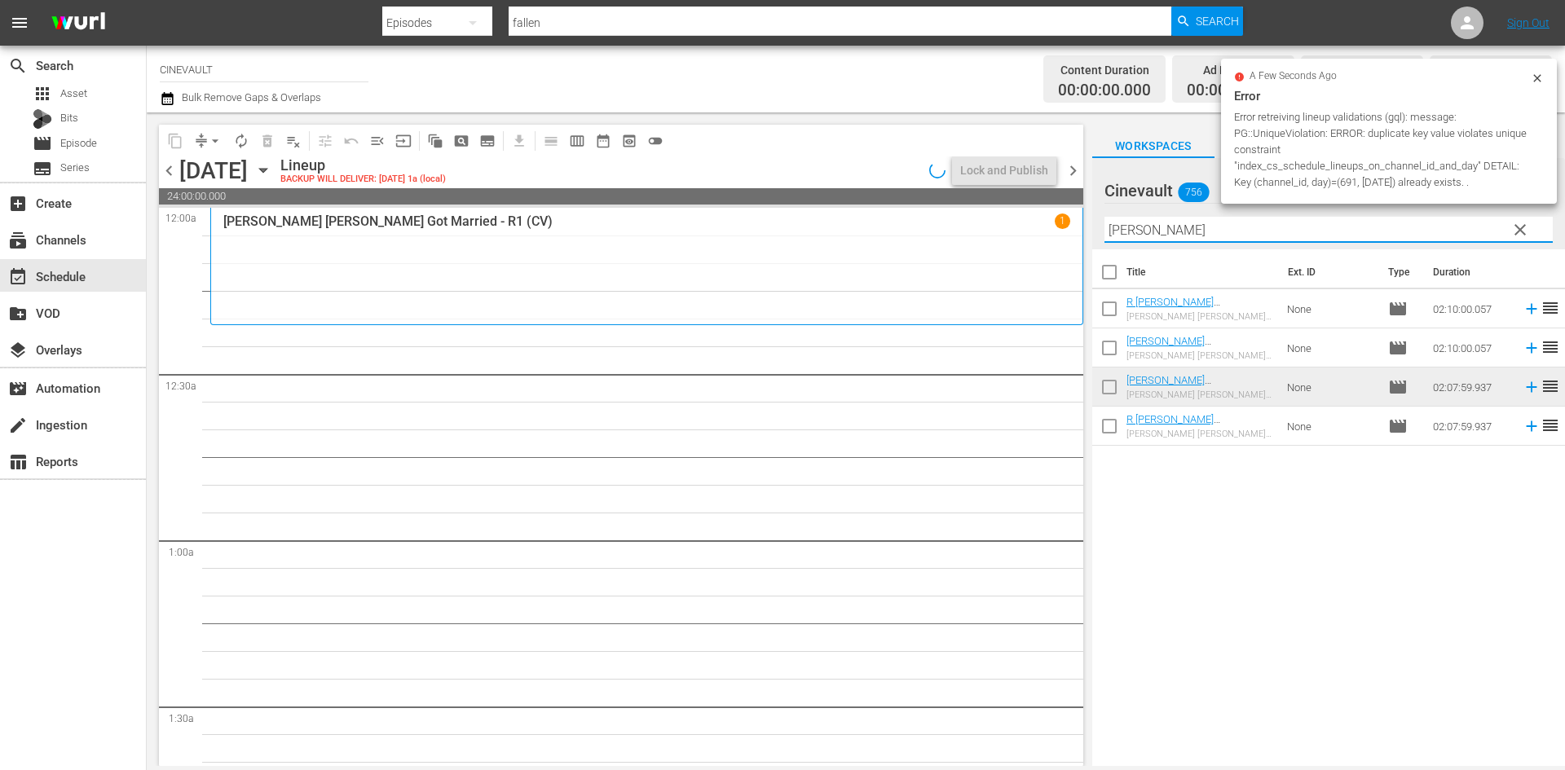
drag, startPoint x: 1215, startPoint y: 234, endPoint x: 1037, endPoint y: 201, distance: 181.6
click at [1037, 201] on div "content_copy compress arrow_drop_down autorenew_outlined delete_forever_outline…" at bounding box center [856, 440] width 1418 height 654
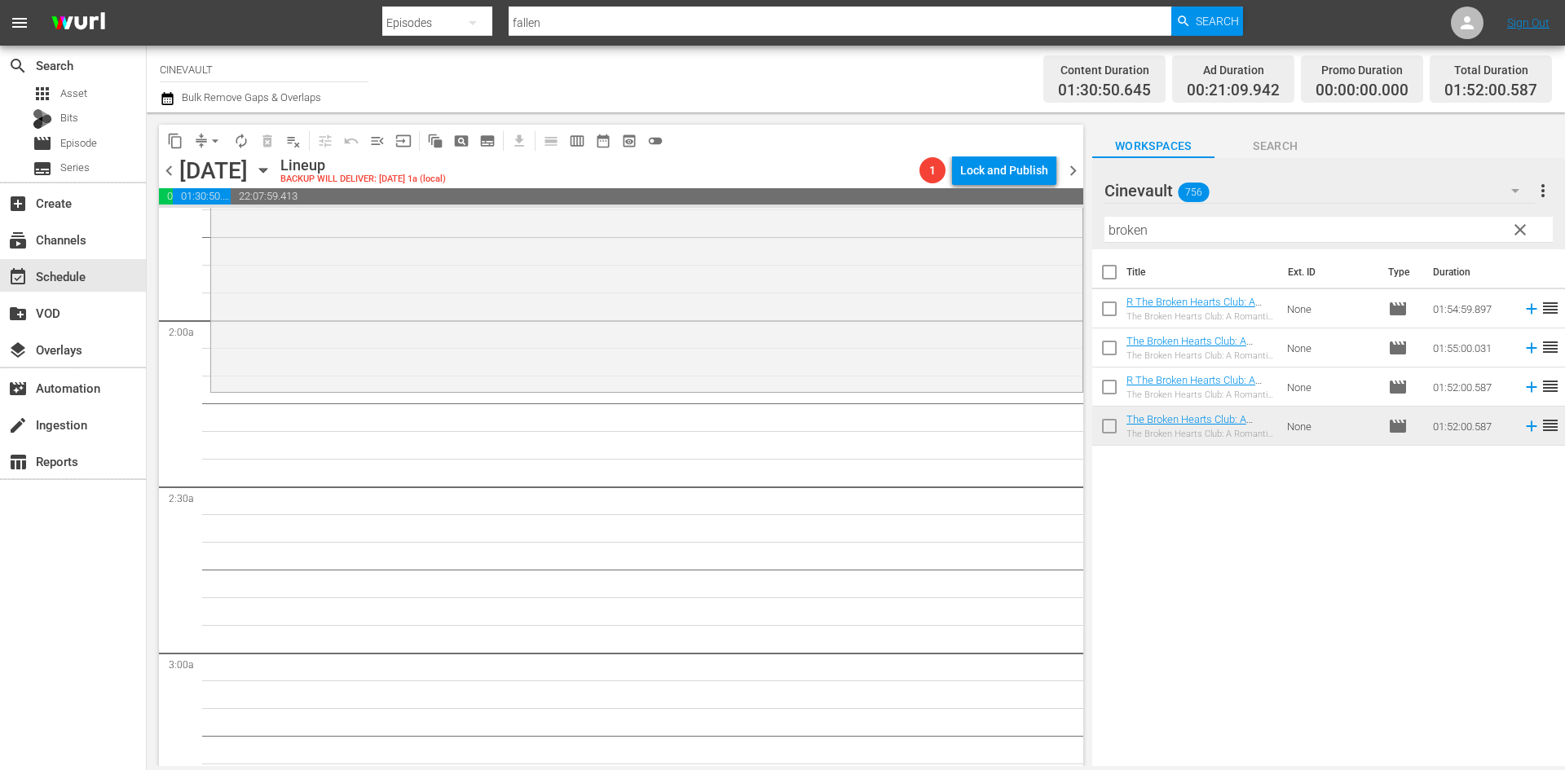
scroll to position [571, 0]
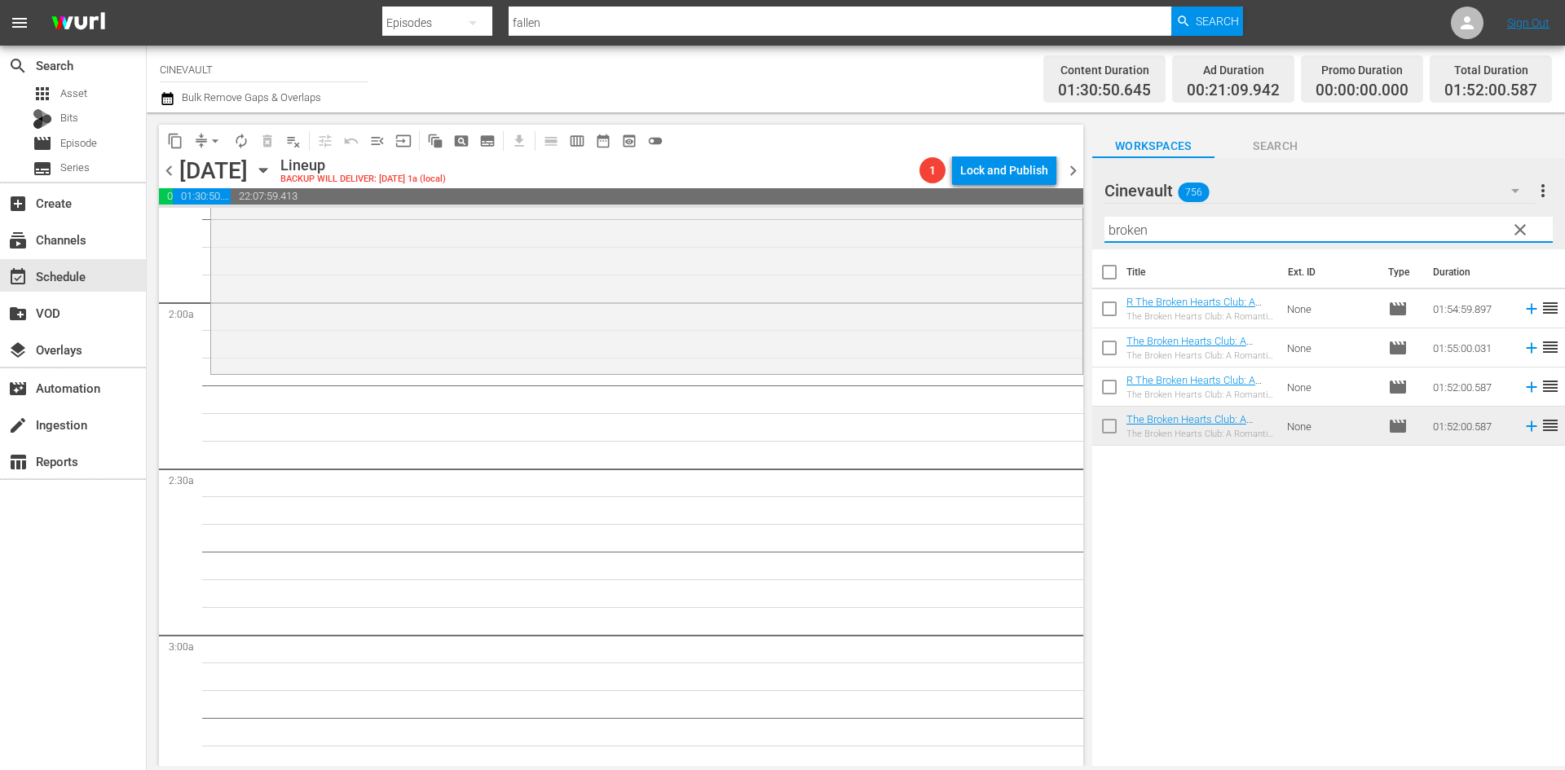
drag, startPoint x: 1367, startPoint y: 225, endPoint x: 469, endPoint y: 51, distance: 915.0
click at [469, 51] on div "Channel Title CINEVAULT Bulk Remove Gaps & Overlaps Content Duration 01:30:50.6…" at bounding box center [856, 406] width 1418 height 721
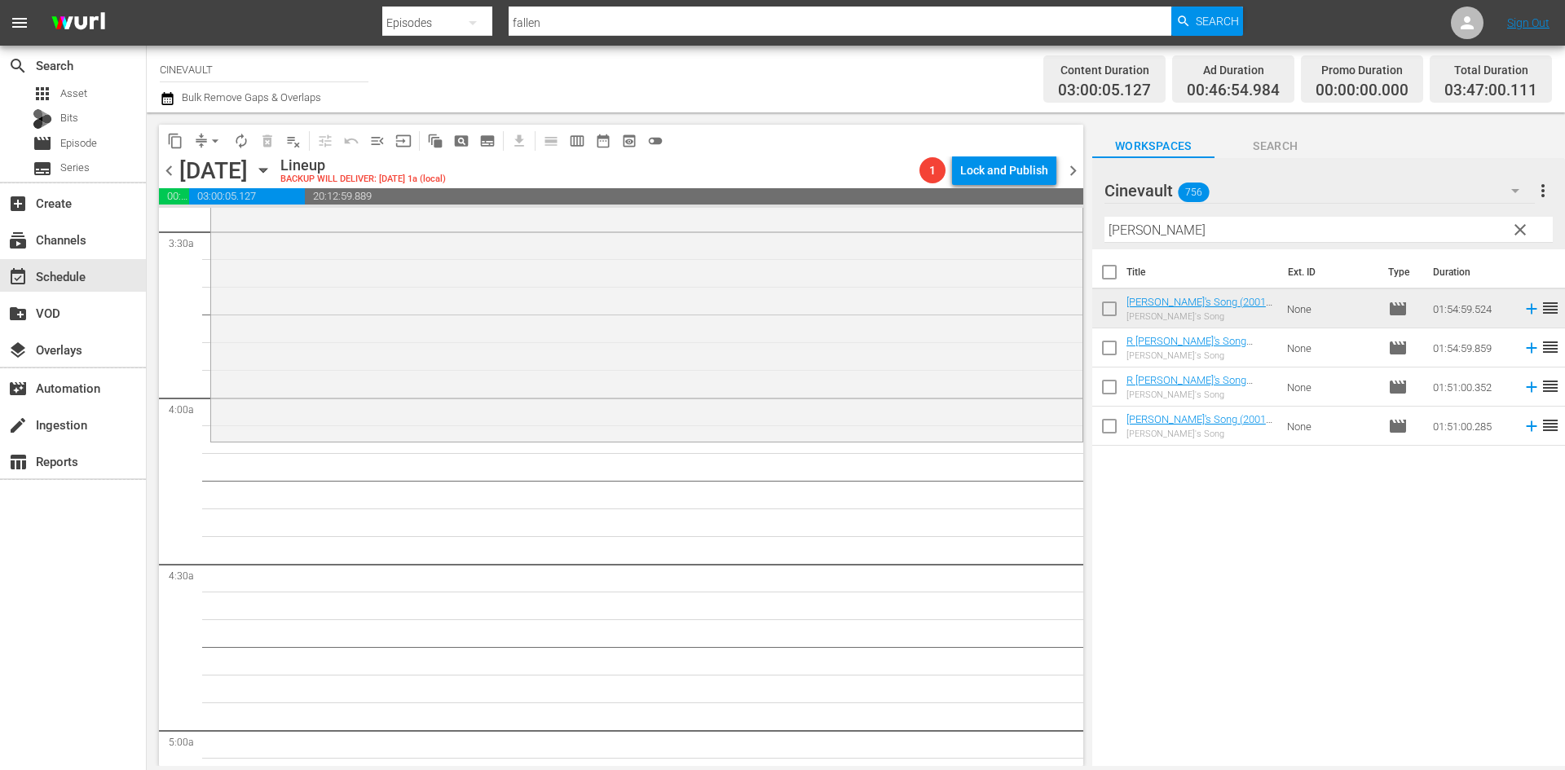
scroll to position [1141, 0]
drag, startPoint x: 1235, startPoint y: 233, endPoint x: 1031, endPoint y: 248, distance: 204.3
click at [1031, 248] on div "content_copy compress arrow_drop_down autorenew_outlined delete_forever_outline…" at bounding box center [856, 440] width 1418 height 654
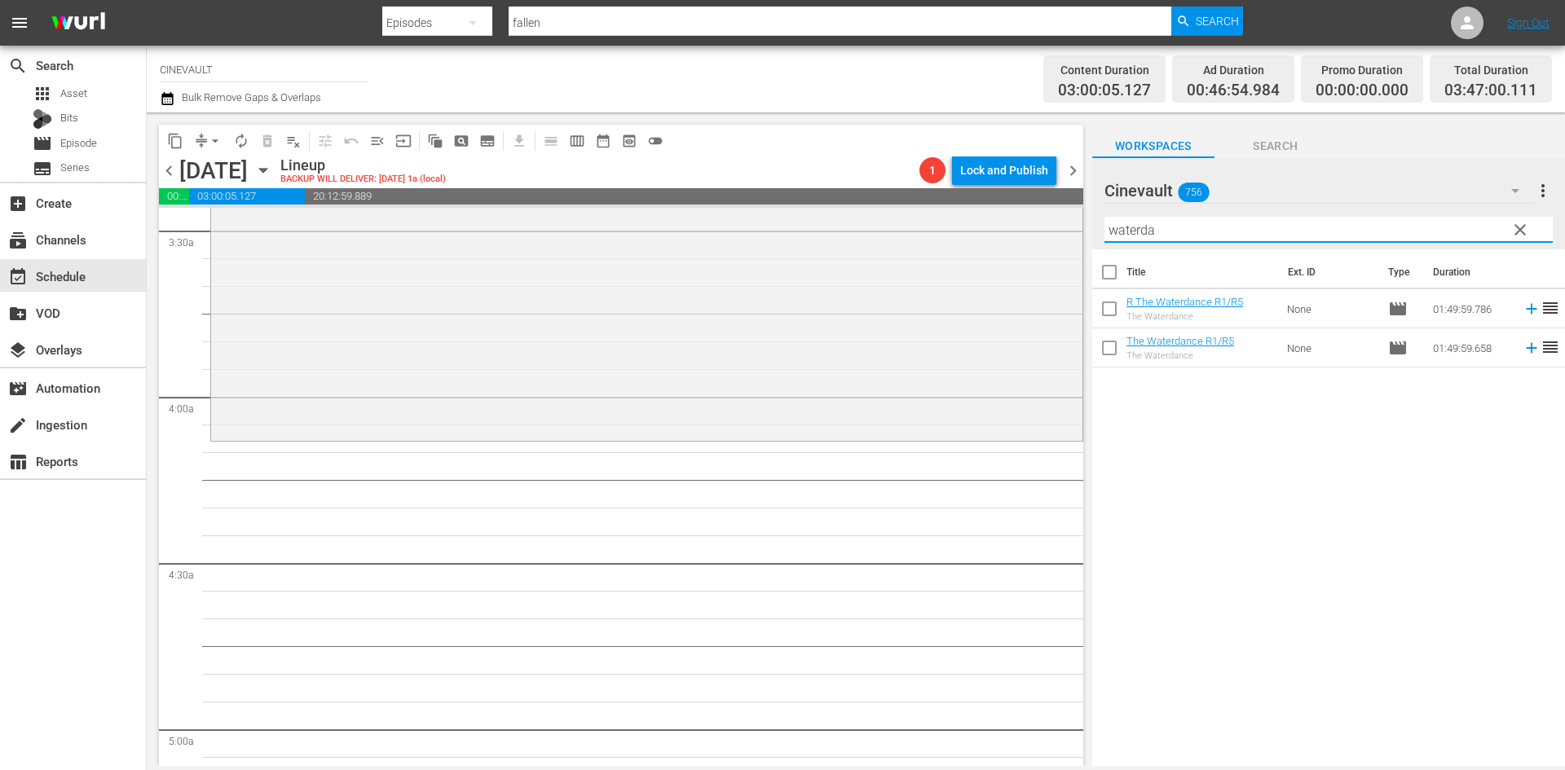
click at [1297, 333] on td "None" at bounding box center [1331, 348] width 101 height 39
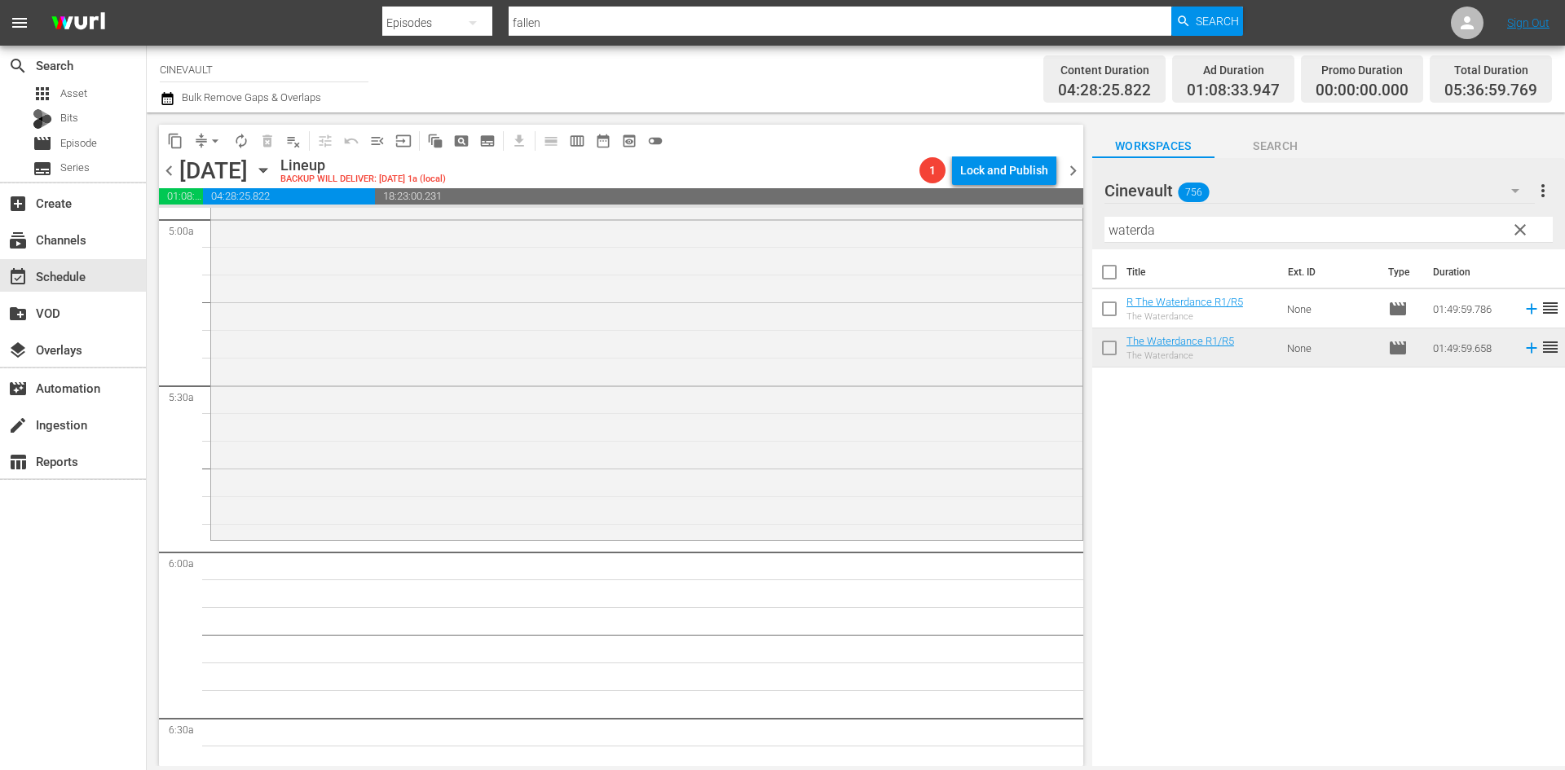
scroll to position [1793, 0]
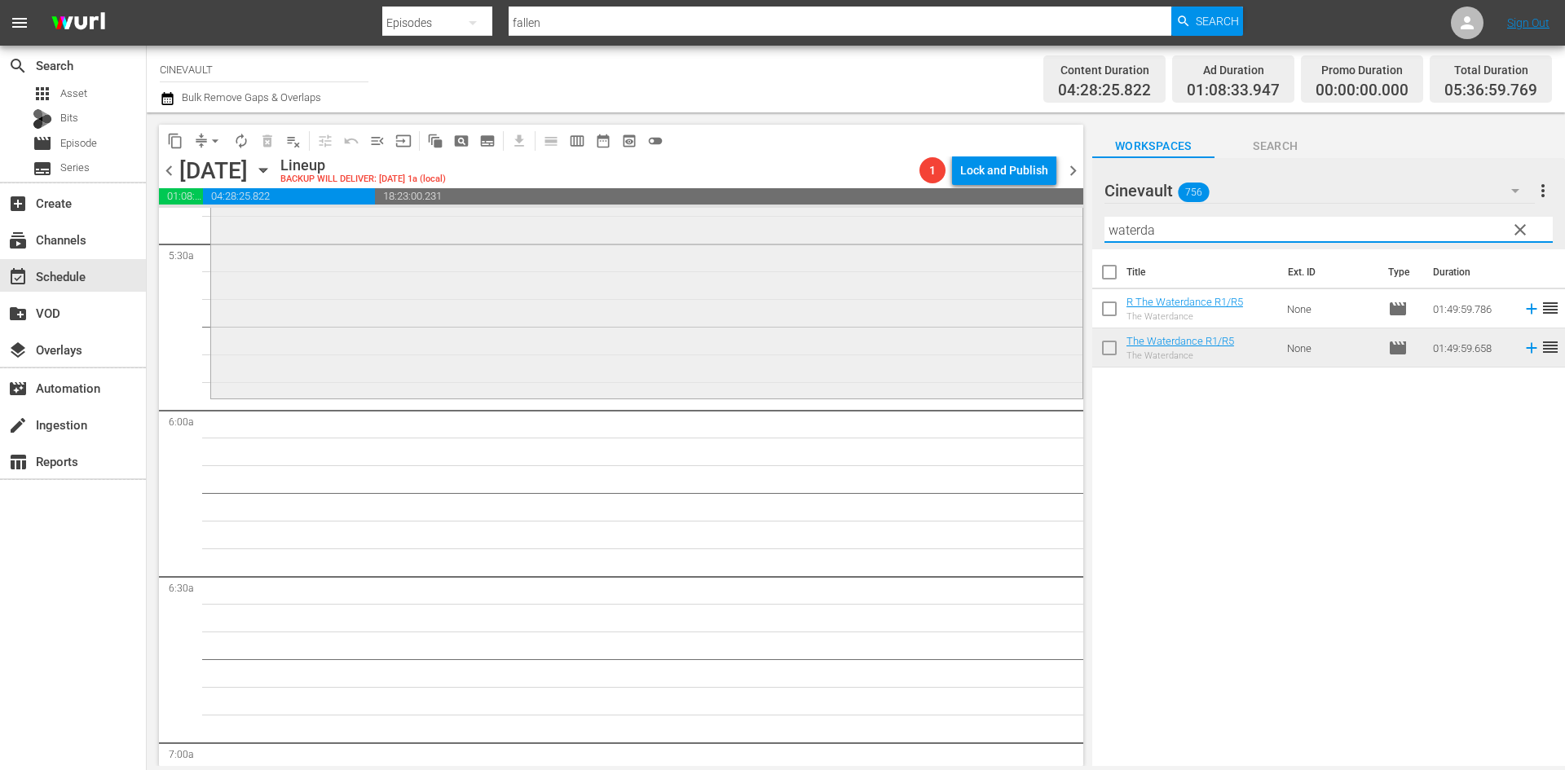
drag, startPoint x: 1220, startPoint y: 232, endPoint x: 1062, endPoint y: 220, distance: 158.6
click at [1062, 220] on div "content_copy compress arrow_drop_down autorenew_outlined delete_forever_outline…" at bounding box center [856, 440] width 1418 height 654
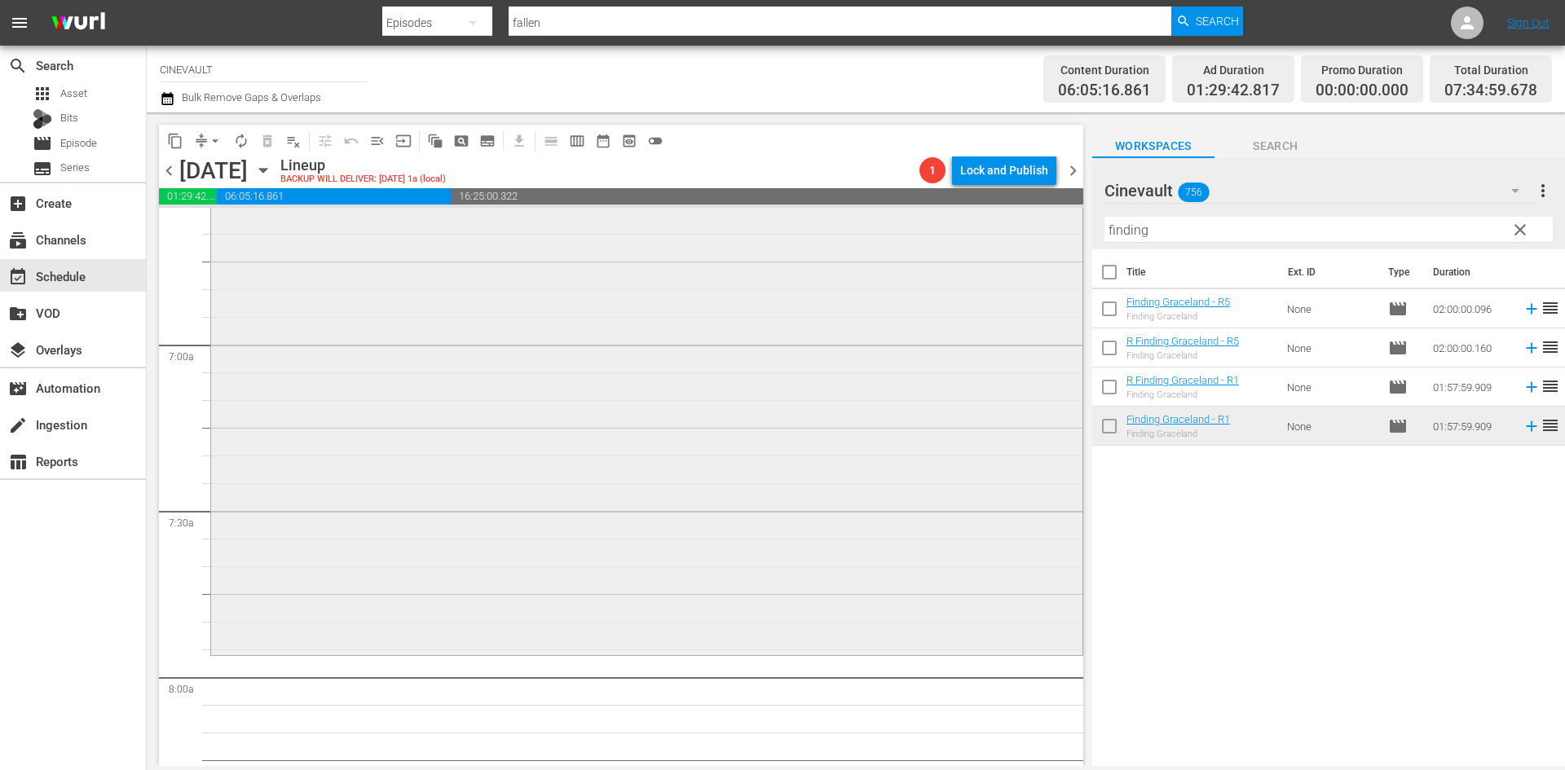
scroll to position [2201, 0]
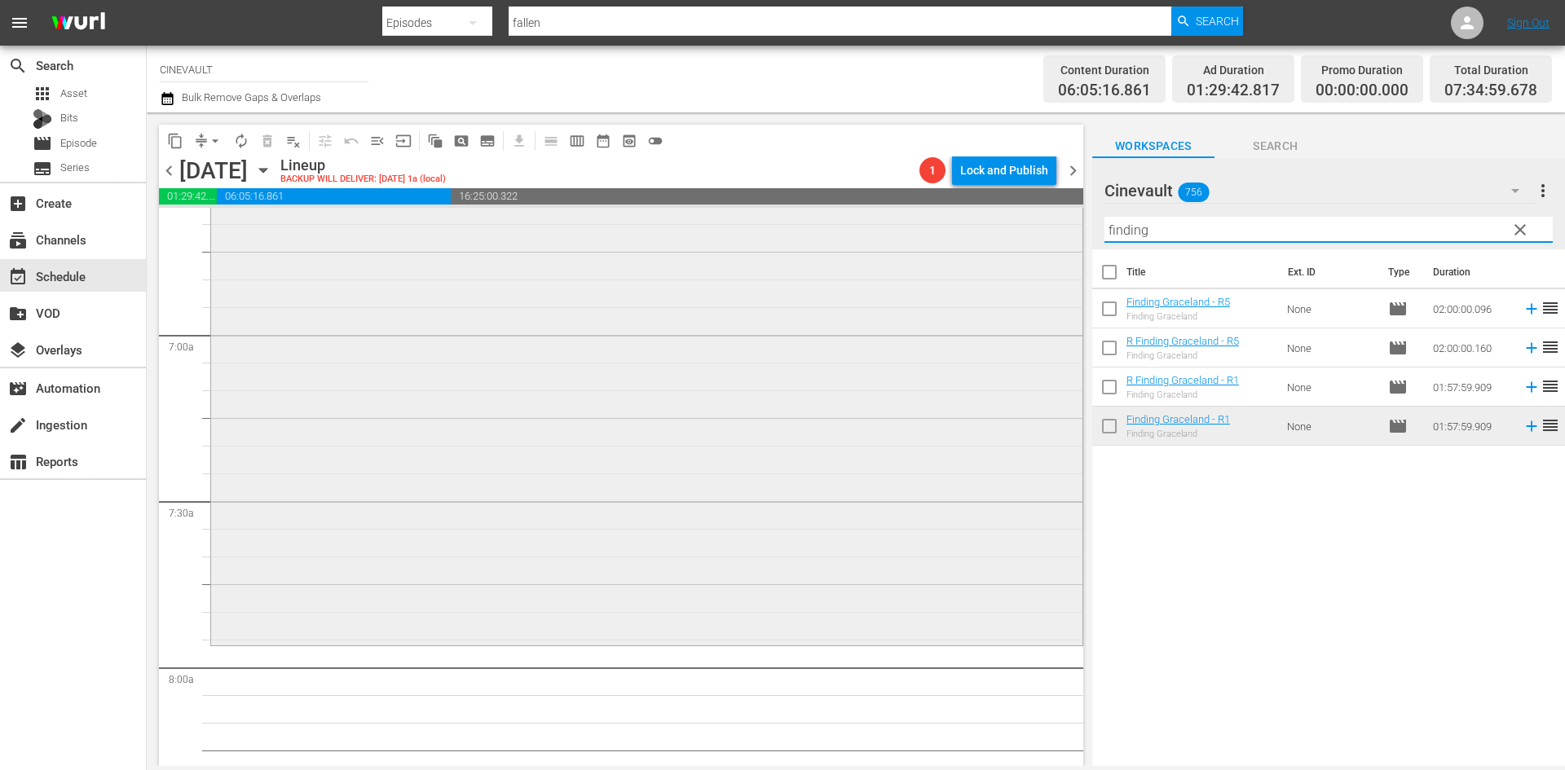
drag, startPoint x: 1167, startPoint y: 223, endPoint x: 798, endPoint y: 227, distance: 369.3
click at [798, 227] on div "content_copy compress arrow_drop_down autorenew_outlined delete_forever_outline…" at bounding box center [856, 440] width 1418 height 654
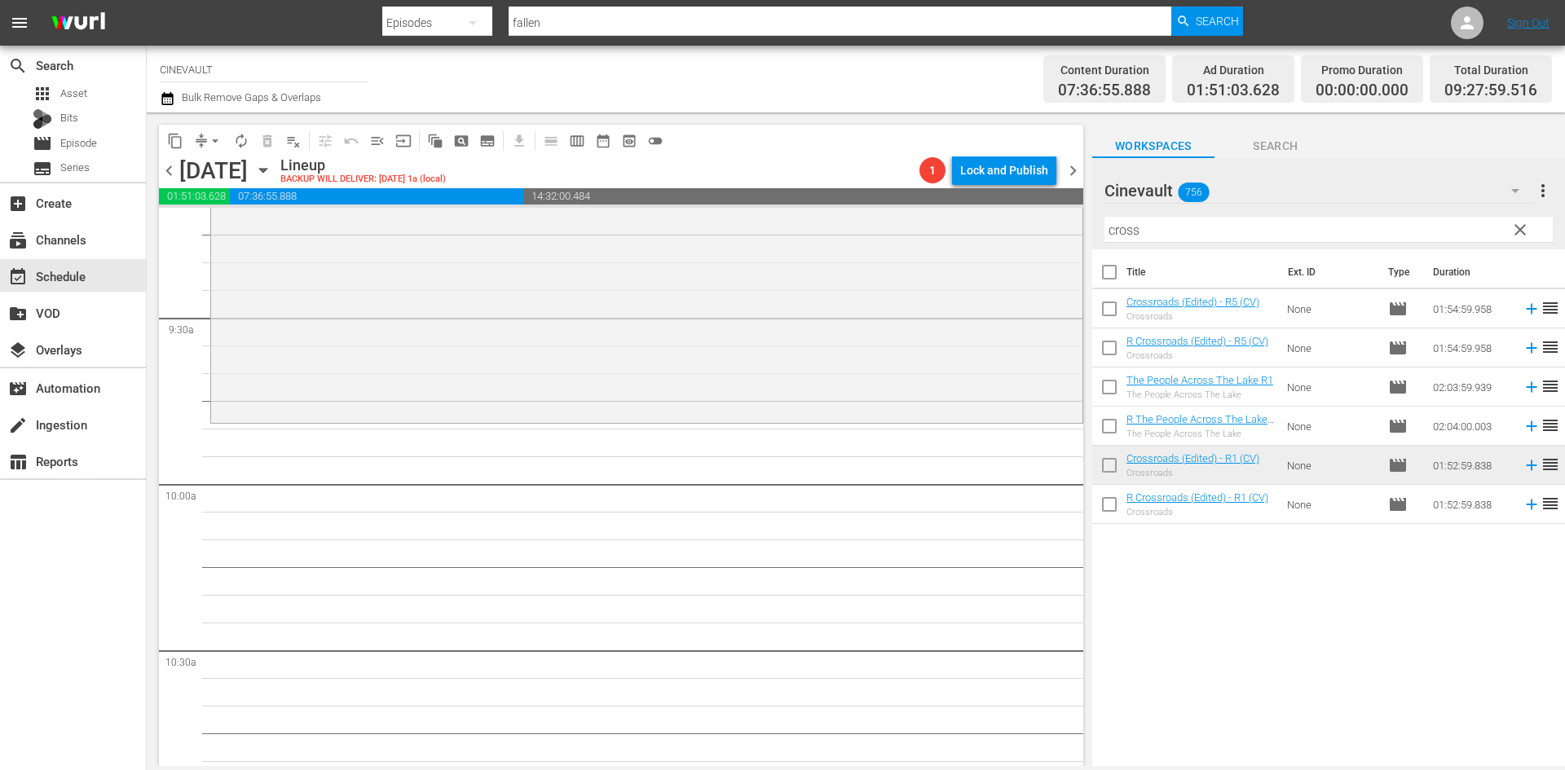
scroll to position [3051, 0]
drag, startPoint x: 1163, startPoint y: 231, endPoint x: 1006, endPoint y: 251, distance: 157.8
click at [1006, 251] on div "content_copy compress arrow_drop_down autorenew_outlined delete_forever_outline…" at bounding box center [856, 440] width 1418 height 654
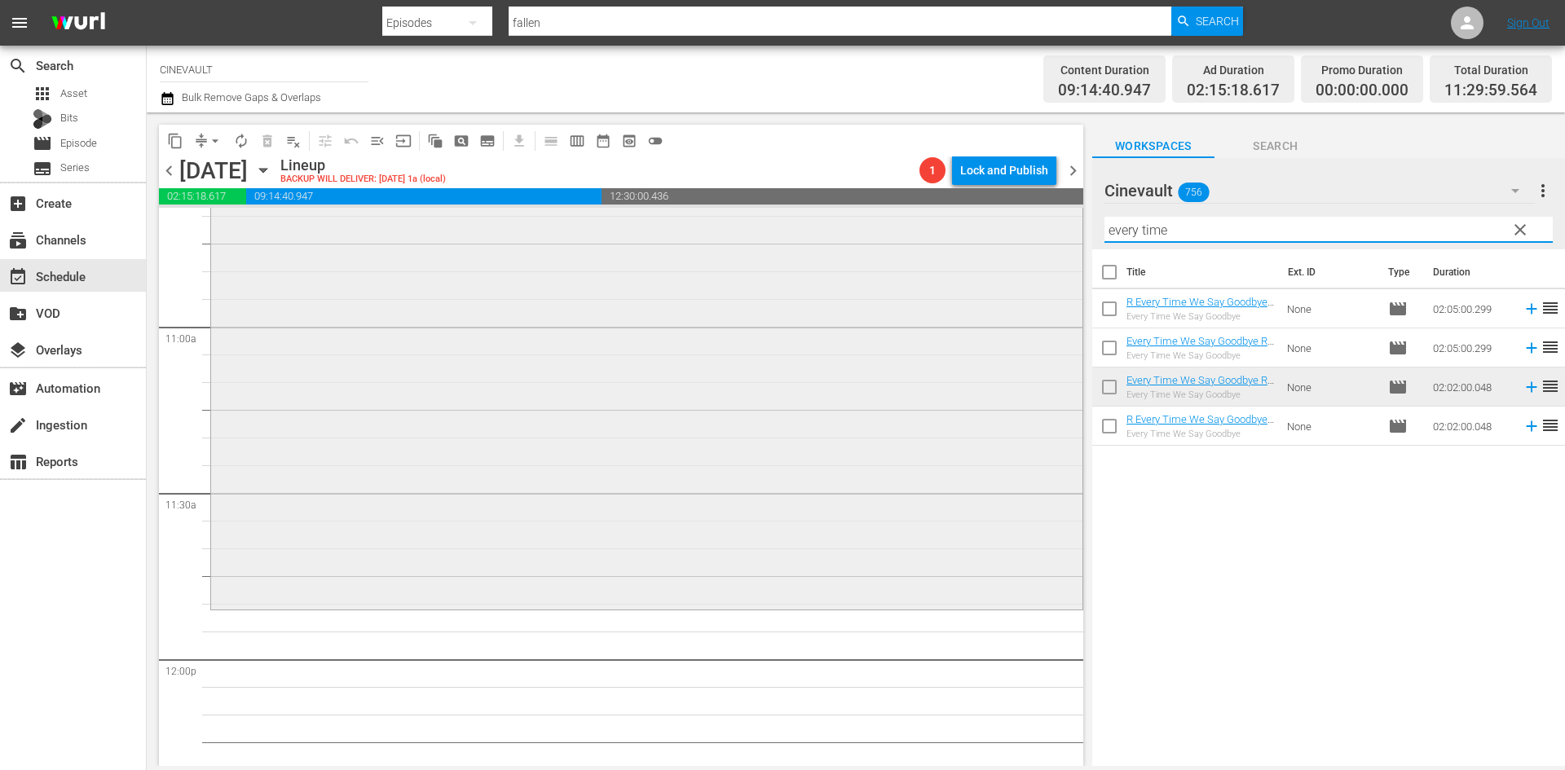
scroll to position [3407, 0]
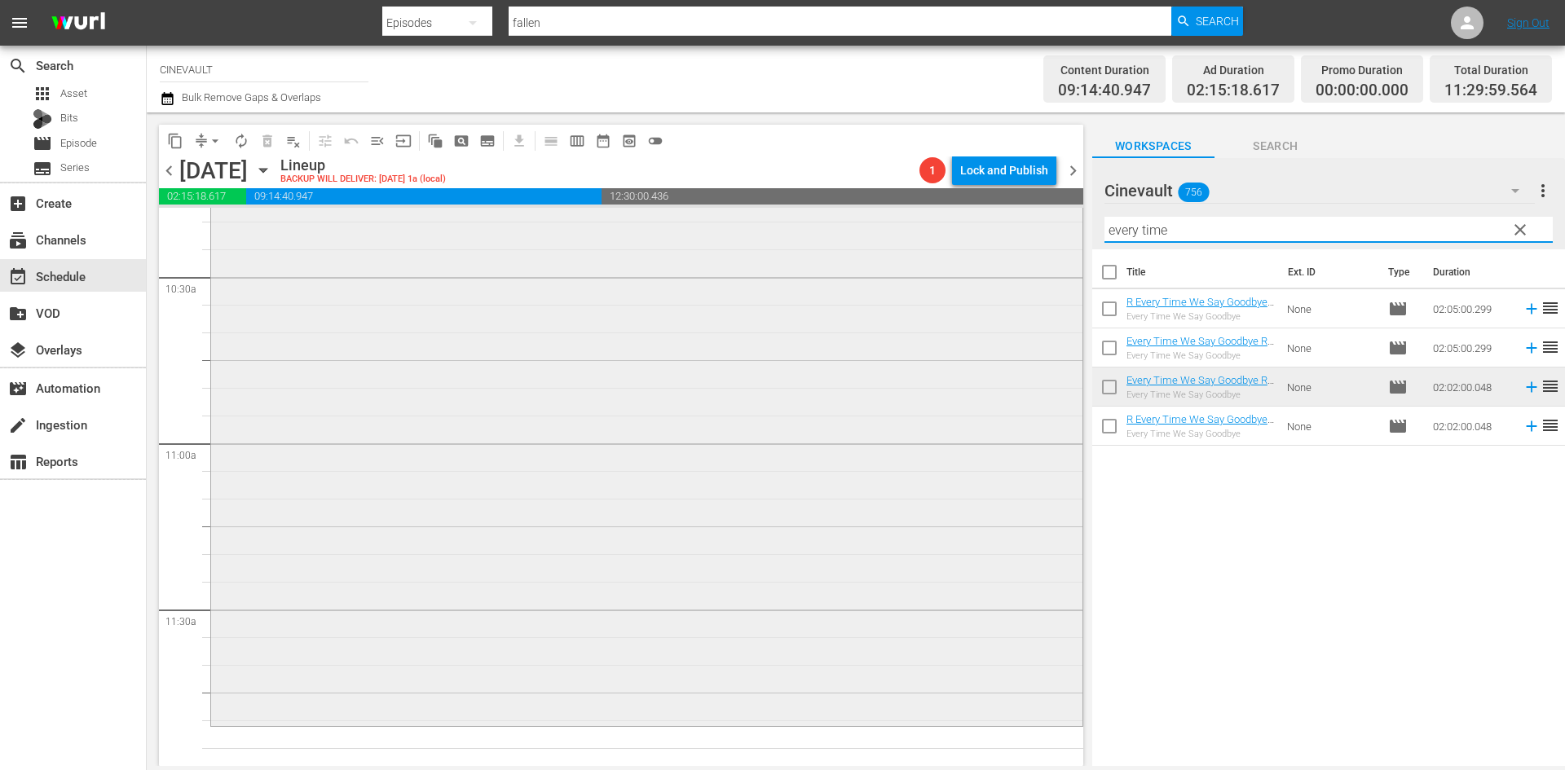
drag, startPoint x: 1374, startPoint y: 226, endPoint x: 768, endPoint y: 208, distance: 606.0
click at [768, 208] on div "content_copy compress arrow_drop_down autorenew_outlined delete_forever_outline…" at bounding box center [856, 440] width 1418 height 654
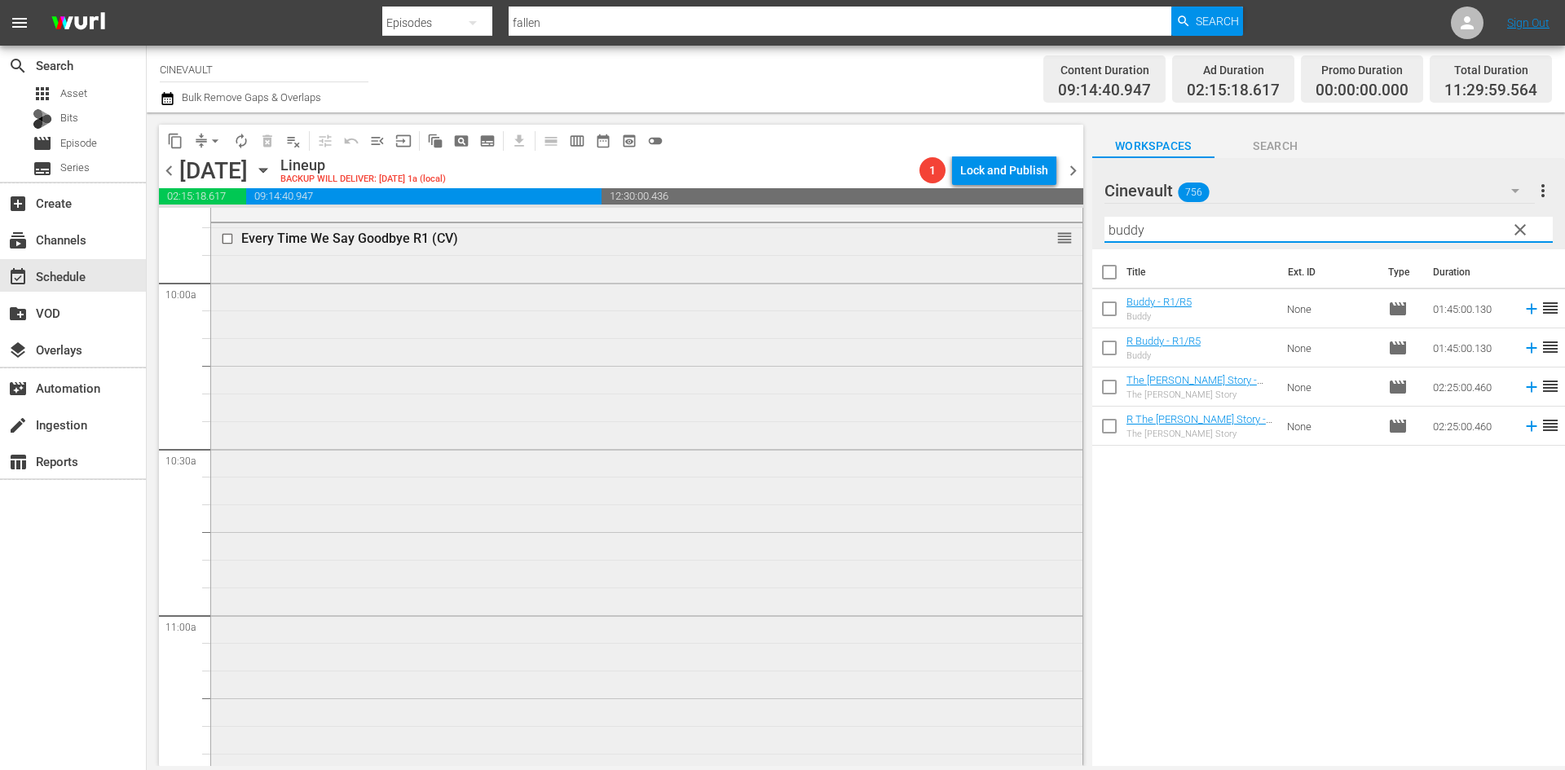
scroll to position [3244, 0]
type input "buddy"
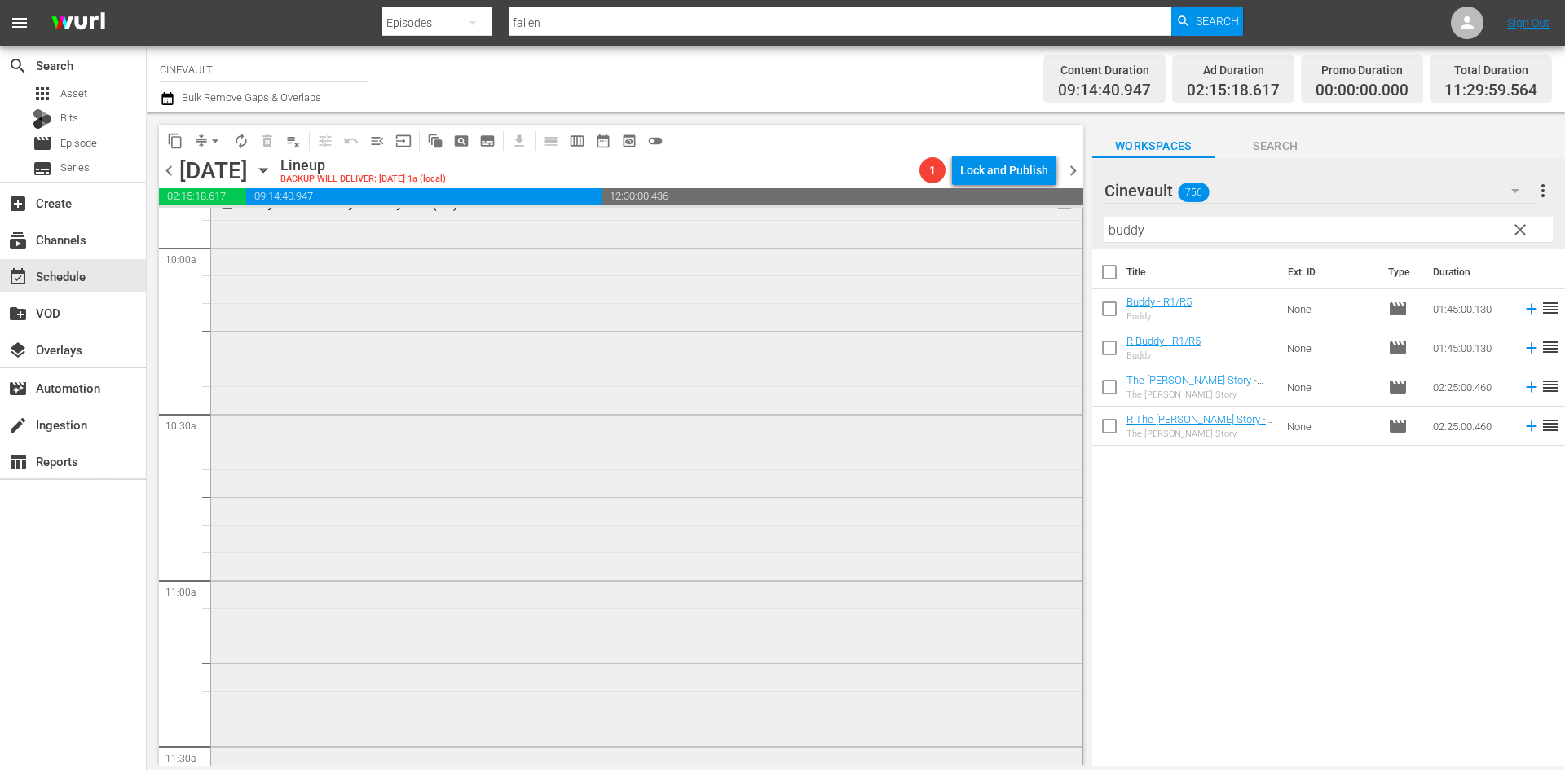
scroll to position [3325, 0]
